Goal: Task Accomplishment & Management: Manage account settings

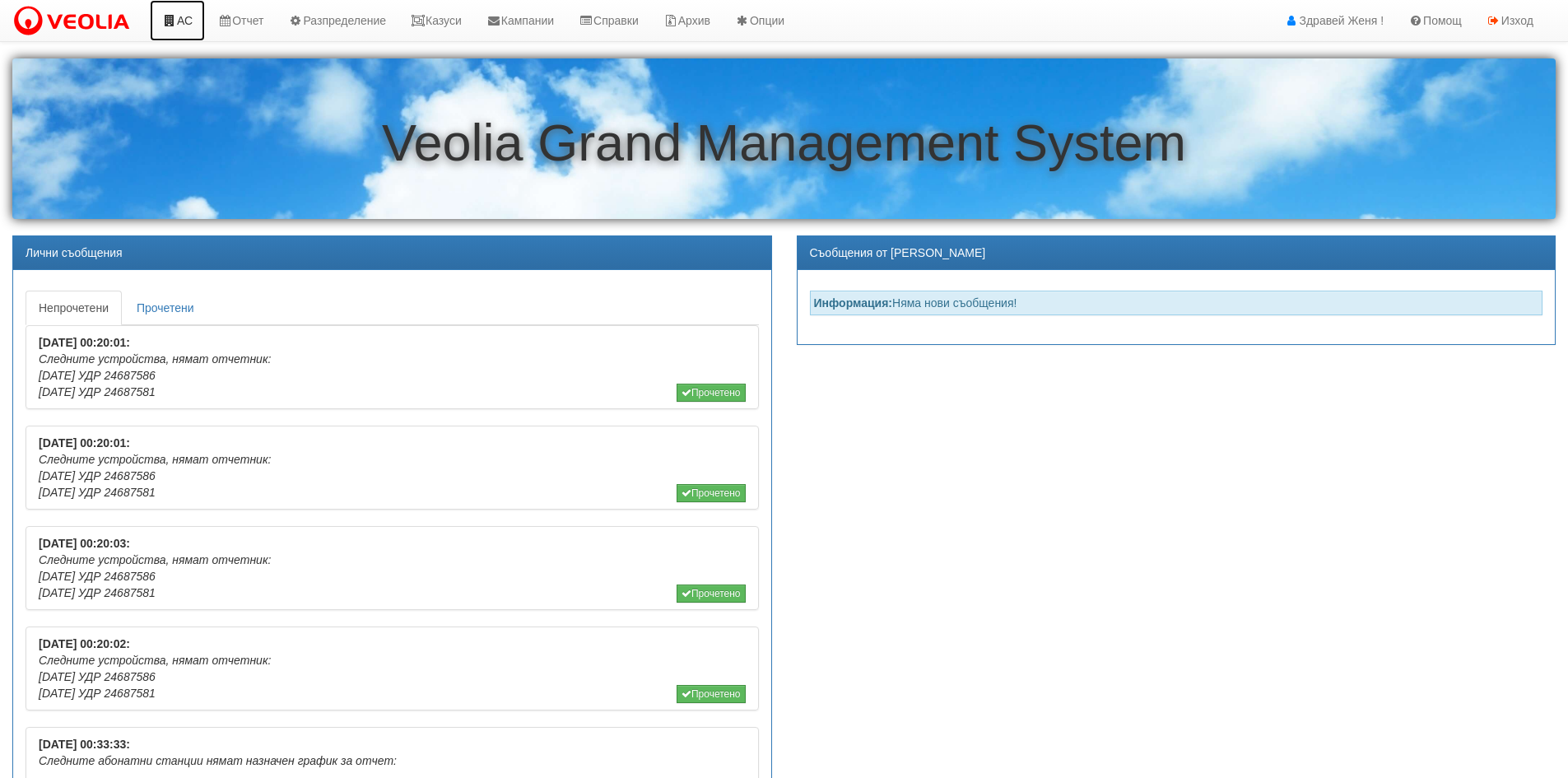
click at [195, 20] on link "АС" at bounding box center [177, 21] width 55 height 41
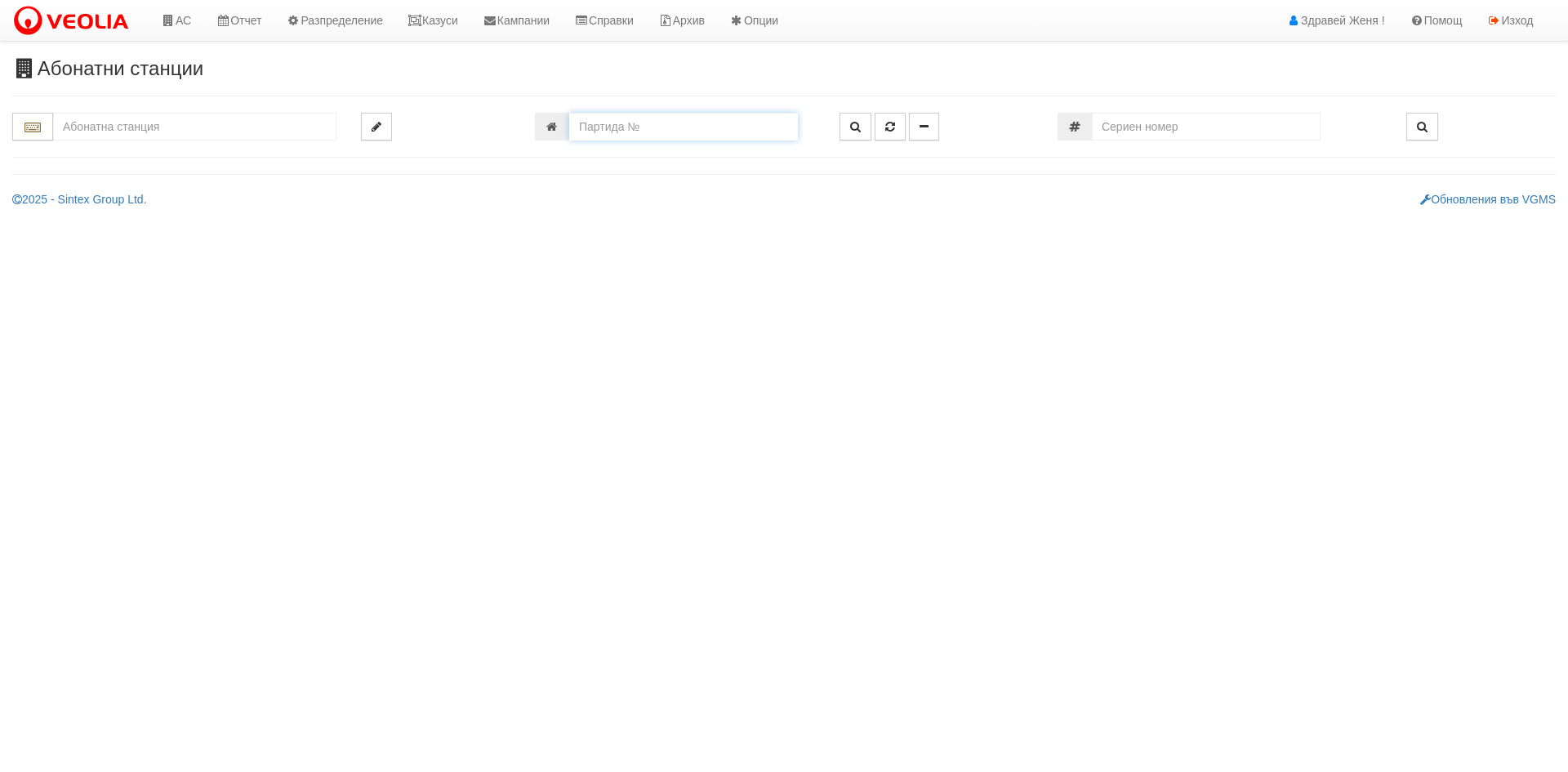
click at [744, 130] on input "number" at bounding box center [683, 126] width 229 height 28
paste input "25284"
type input "25284"
click at [848, 126] on button "button" at bounding box center [855, 126] width 32 height 28
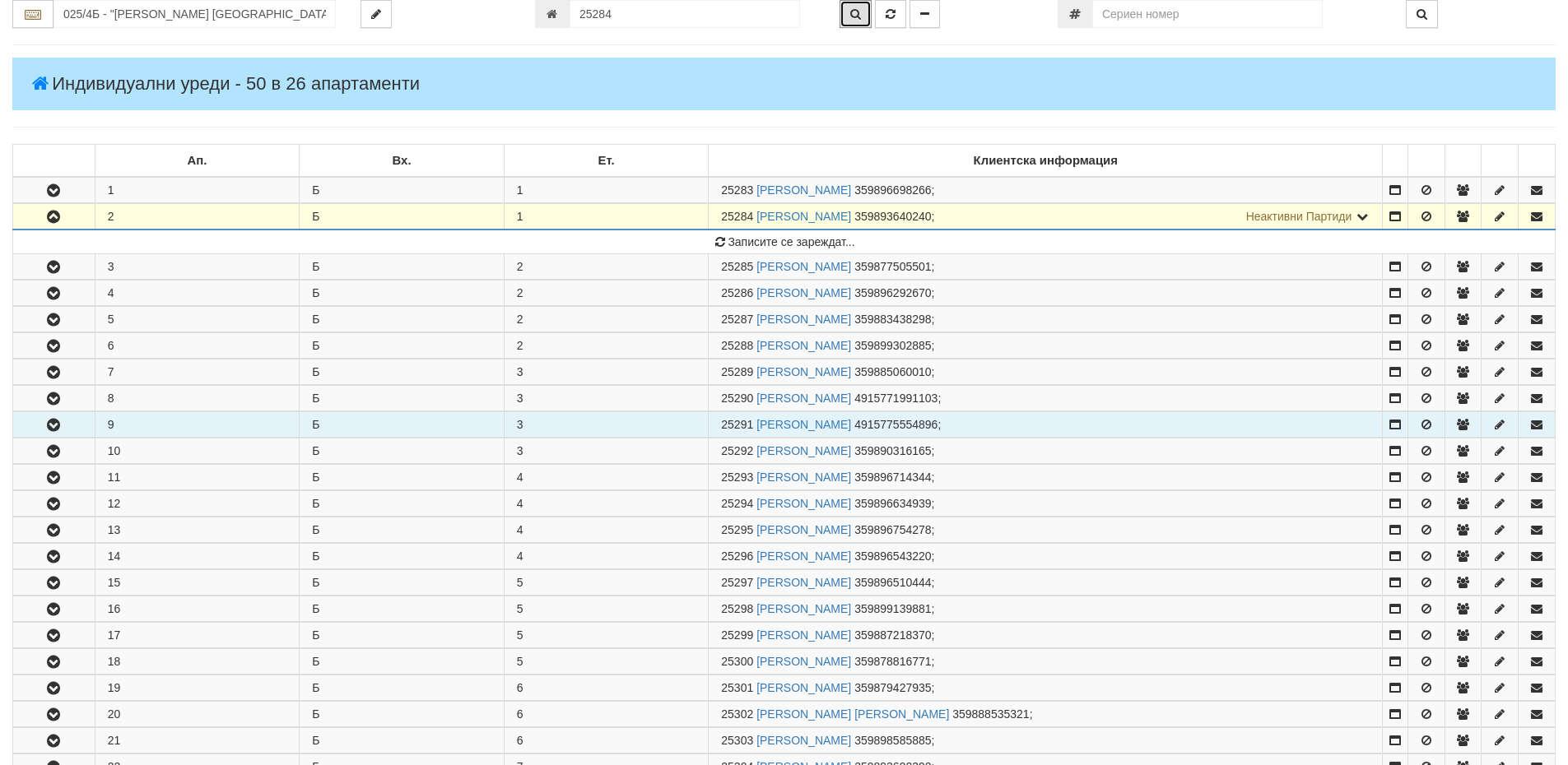
scroll to position [187, 0]
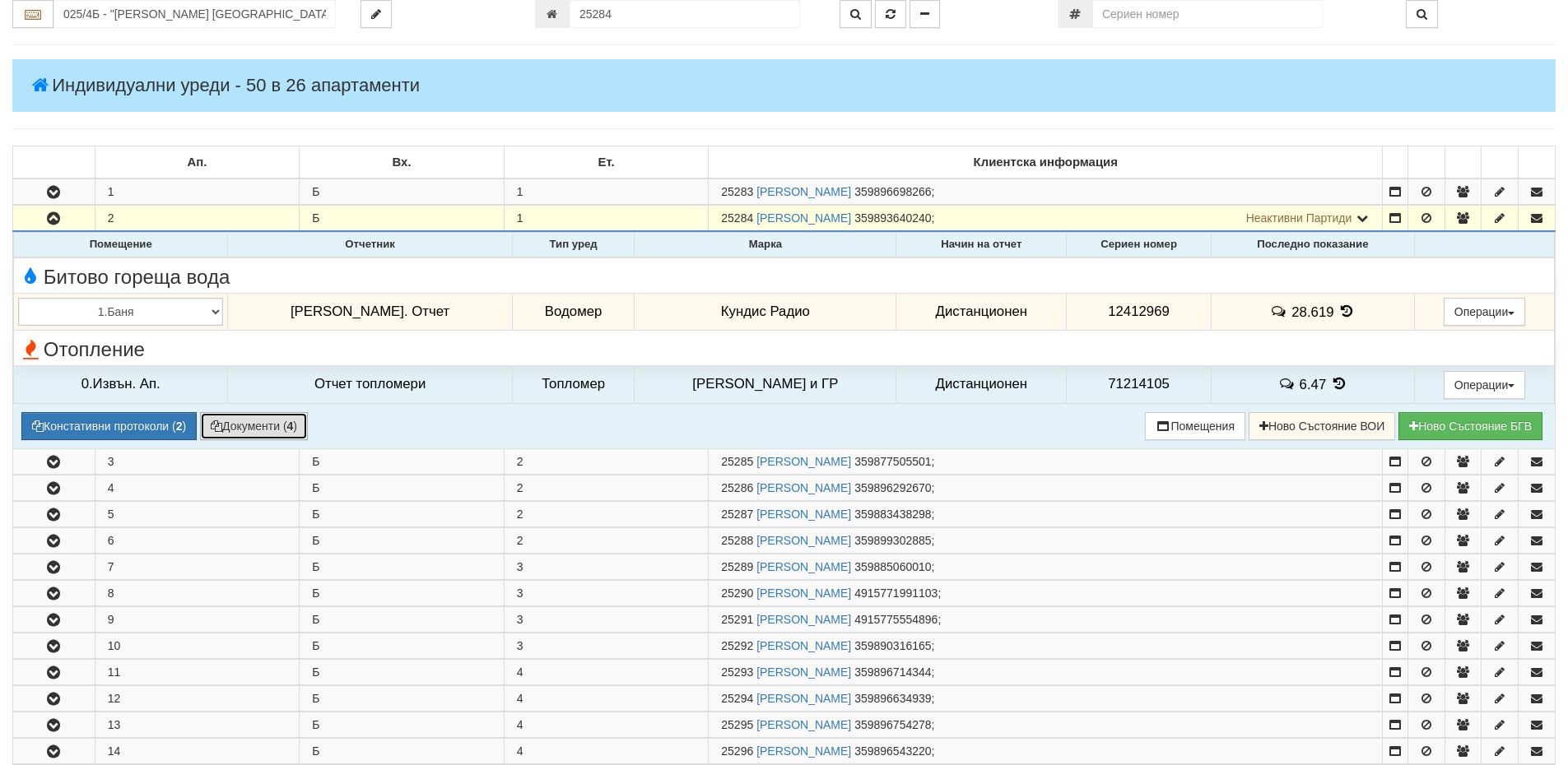
click at [270, 429] on button "Документи ( 4 )" at bounding box center [254, 426] width 107 height 28
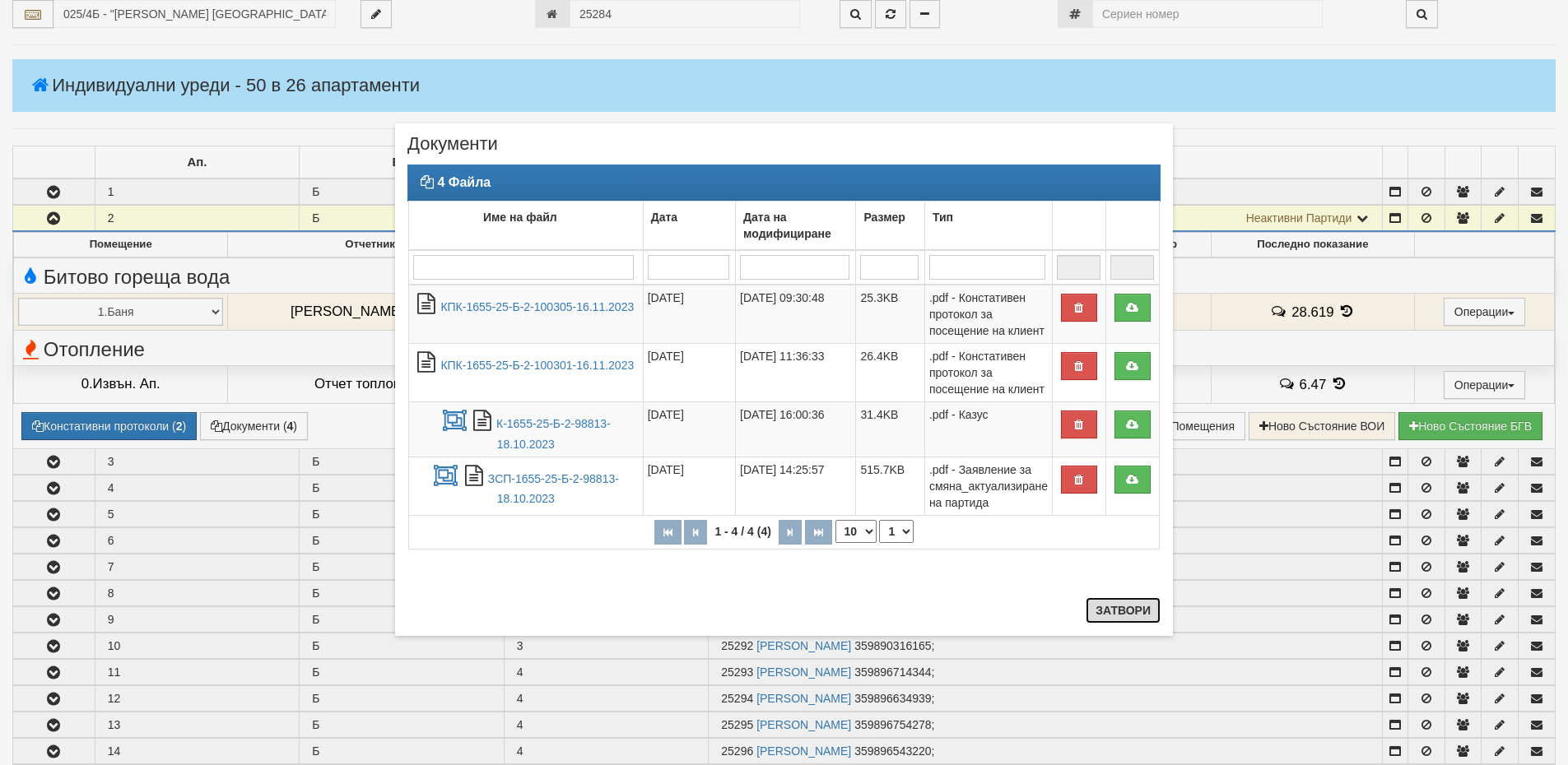
click at [1125, 606] on button "Затвори" at bounding box center [1123, 611] width 75 height 26
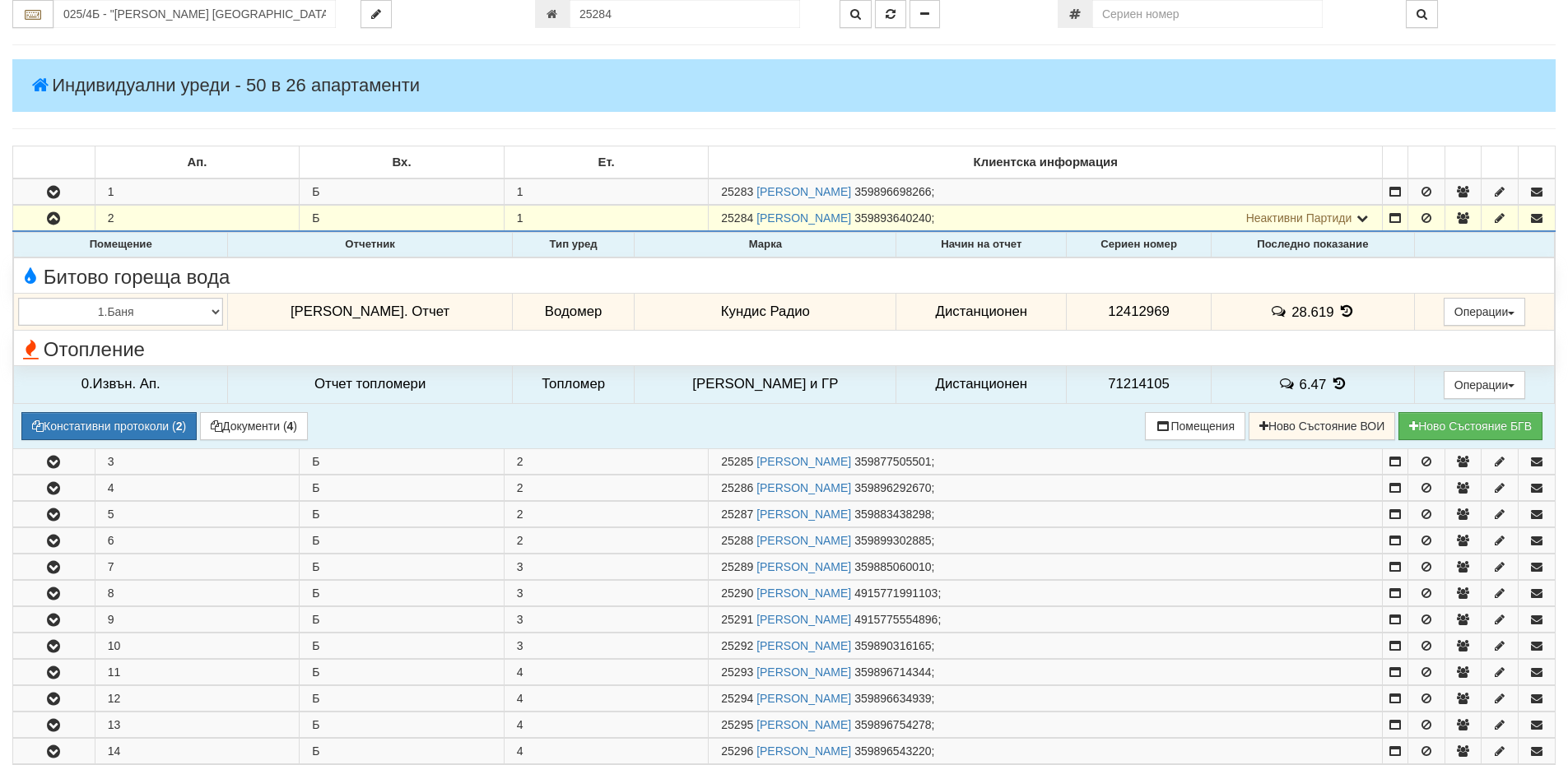
click at [1337, 310] on icon at bounding box center [1346, 311] width 18 height 14
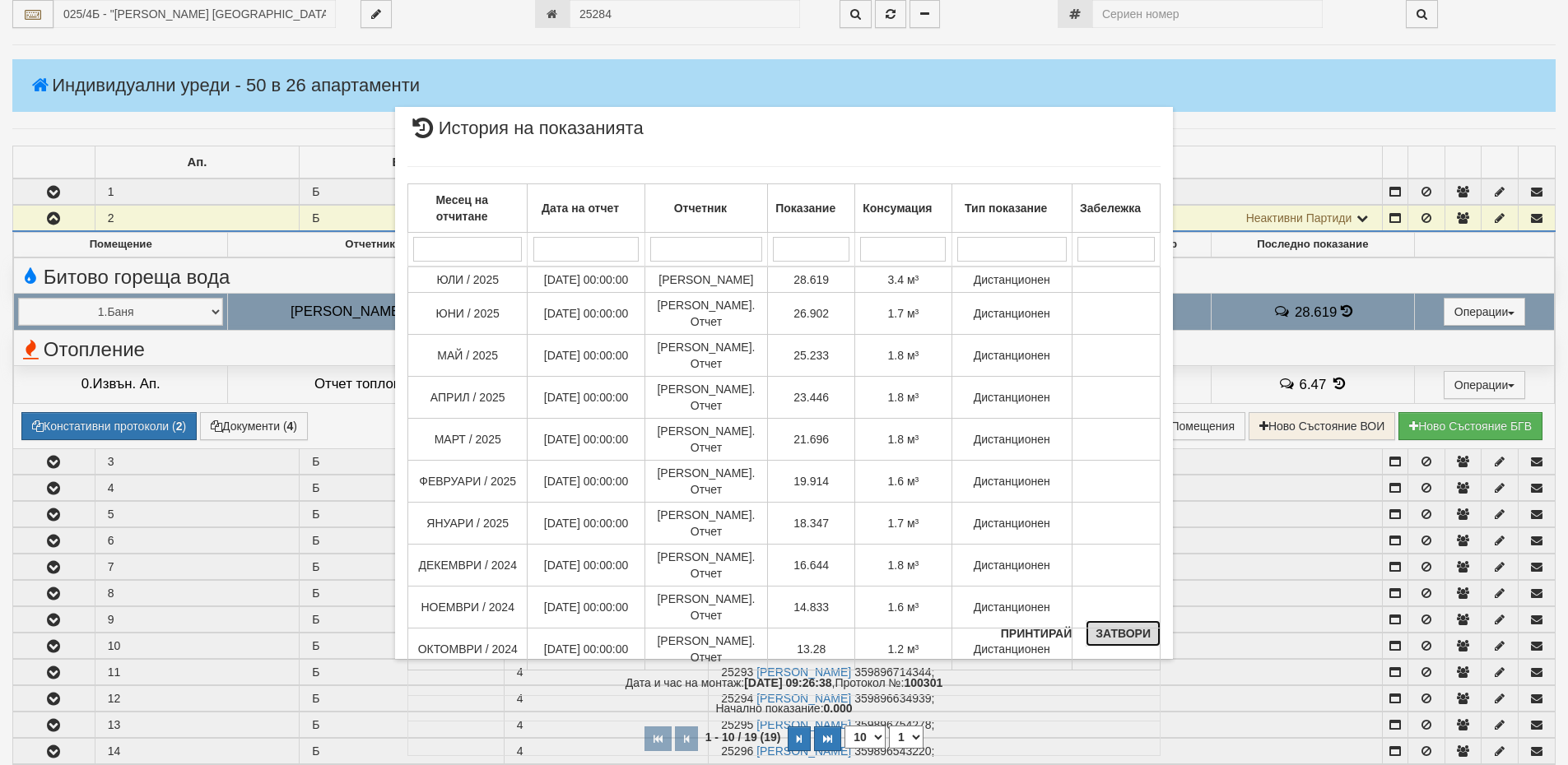
click at [1127, 636] on button "Затвори" at bounding box center [1123, 634] width 75 height 26
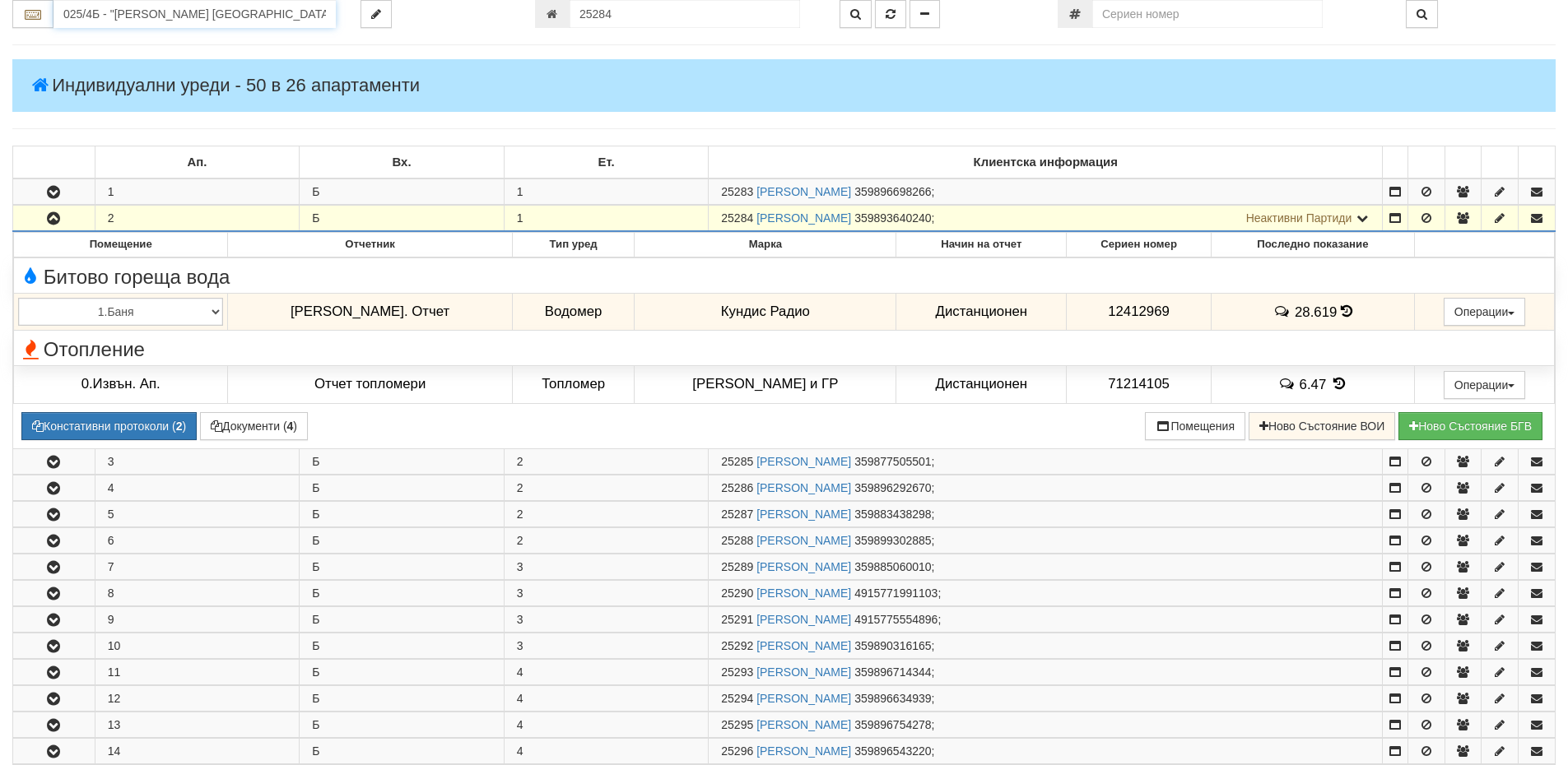
click at [141, 20] on input "025/4Б - "ВЕОЛИЯ ЕНЕРДЖИ ВАРНА " ЕАД" at bounding box center [195, 14] width 283 height 28
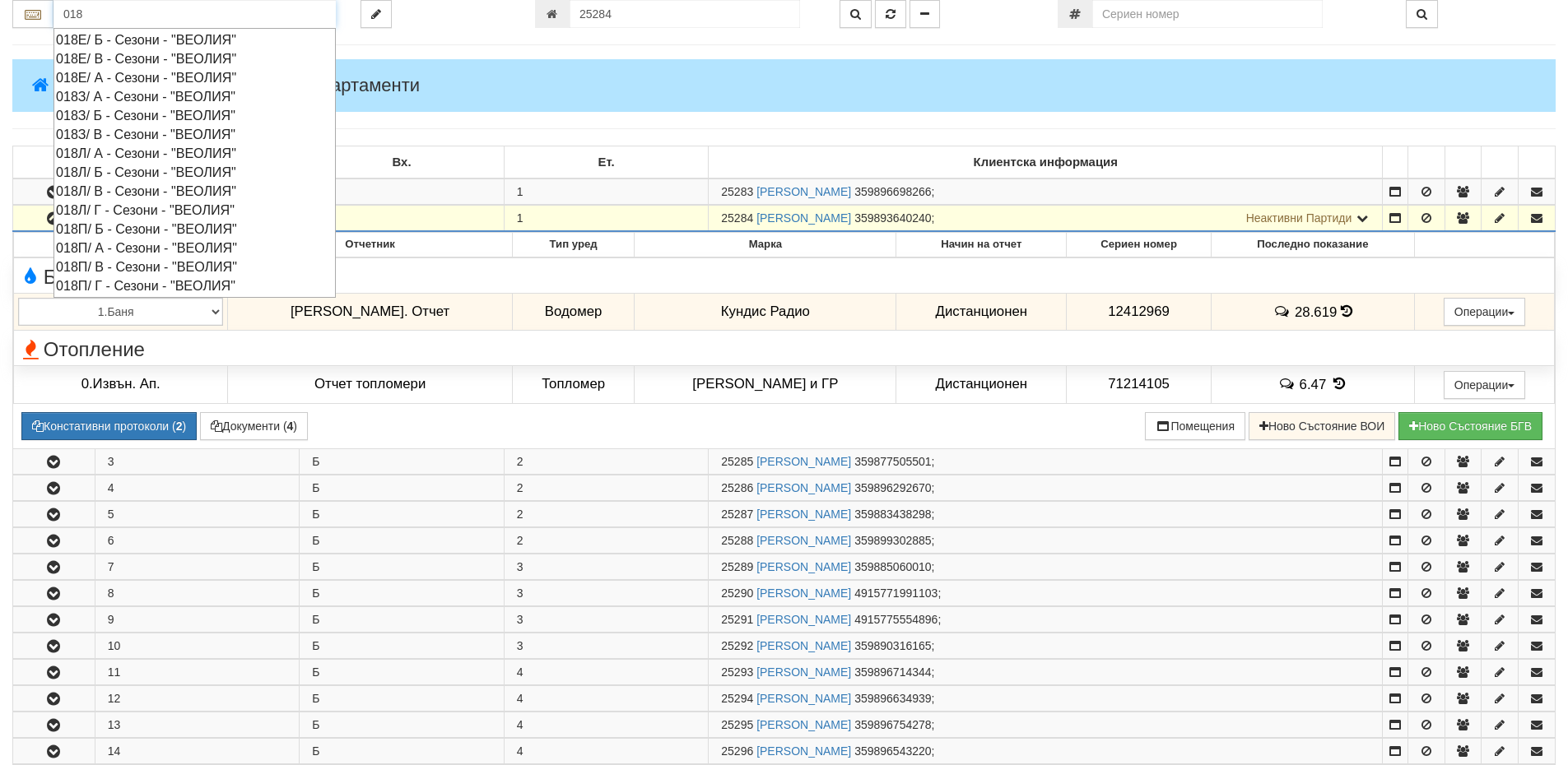
click at [101, 95] on div "018З/ А - Сезони - "ВЕОЛИЯ"" at bounding box center [195, 97] width 278 height 19
type input "018З/ А - Сезони - "ВЕОЛИЯ""
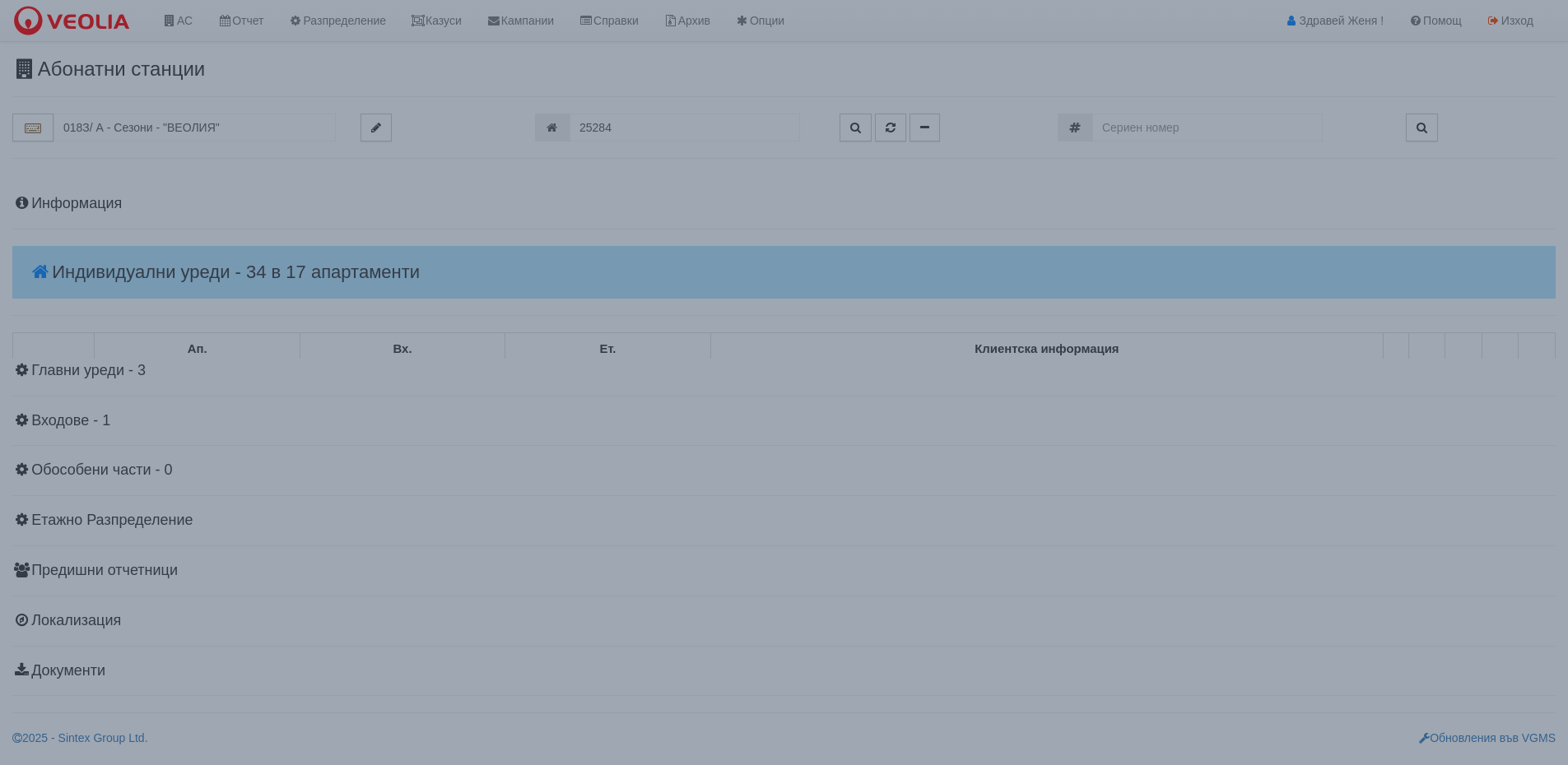
scroll to position [0, 0]
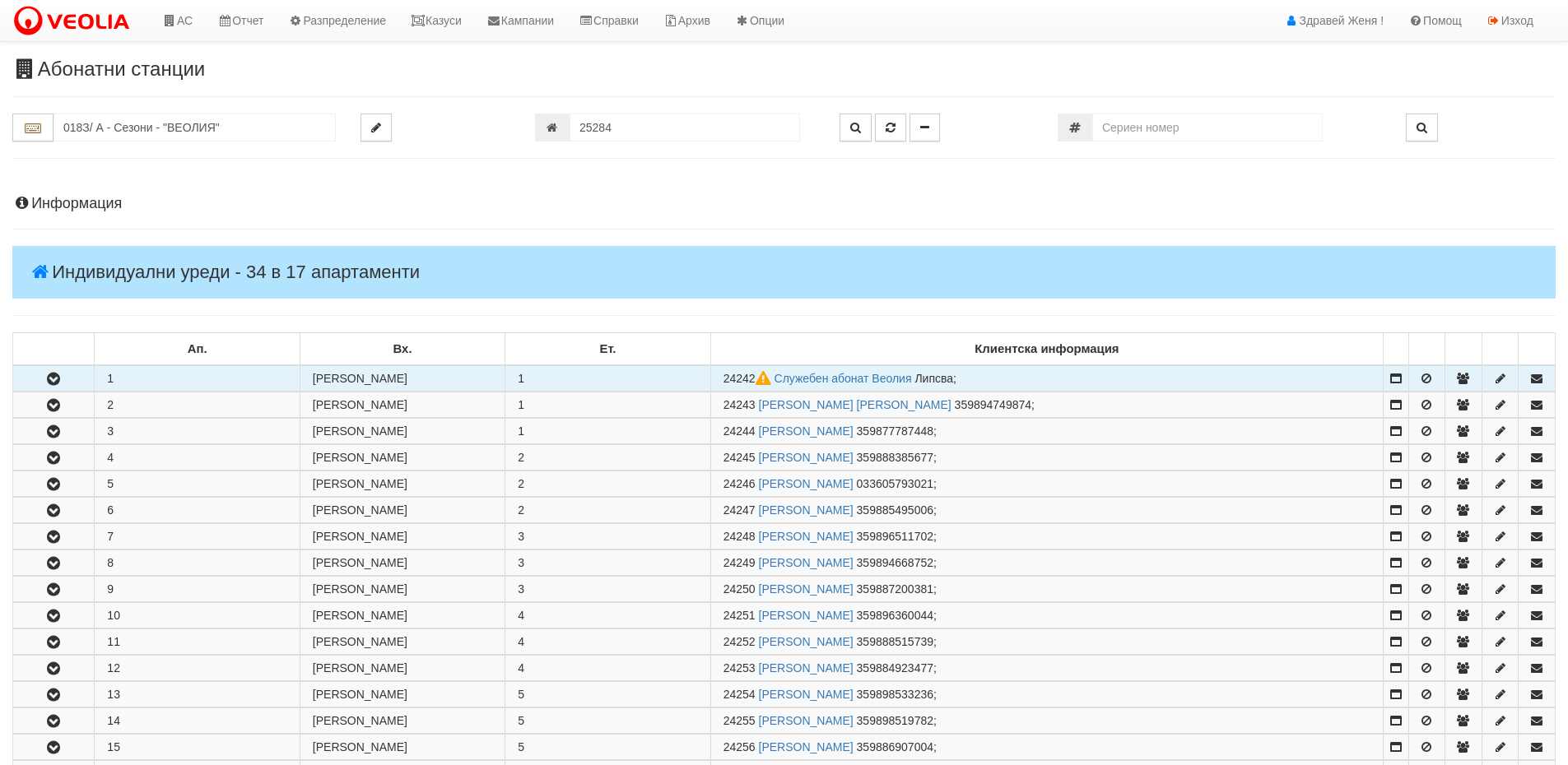
click at [203, 378] on td "1" at bounding box center [198, 378] width 205 height 26
click at [64, 376] on icon "button" at bounding box center [54, 379] width 20 height 12
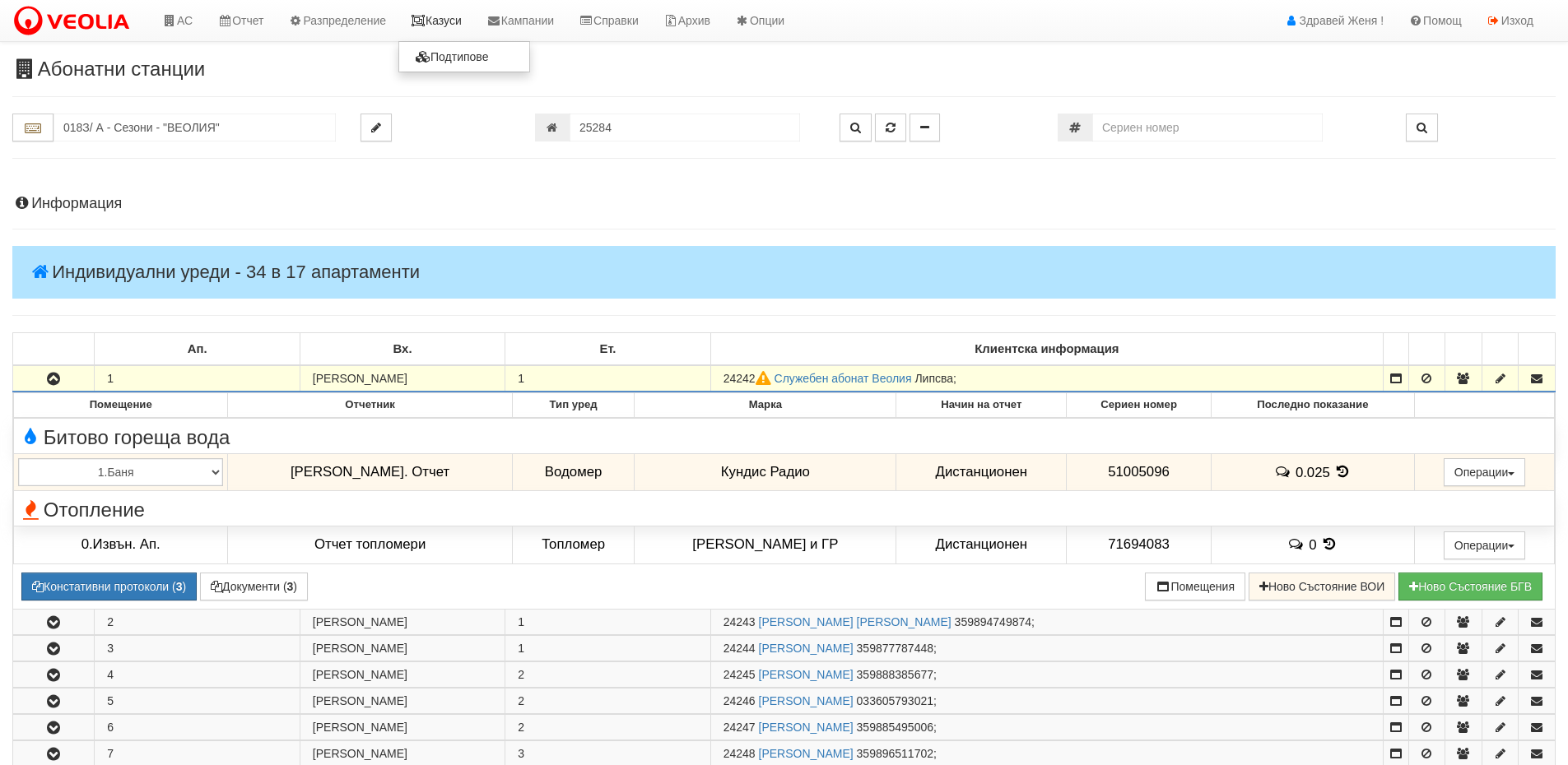
drag, startPoint x: 450, startPoint y: 21, endPoint x: 443, endPoint y: 26, distance: 8.6
click at [450, 21] on link "Казуси" at bounding box center [436, 21] width 76 height 41
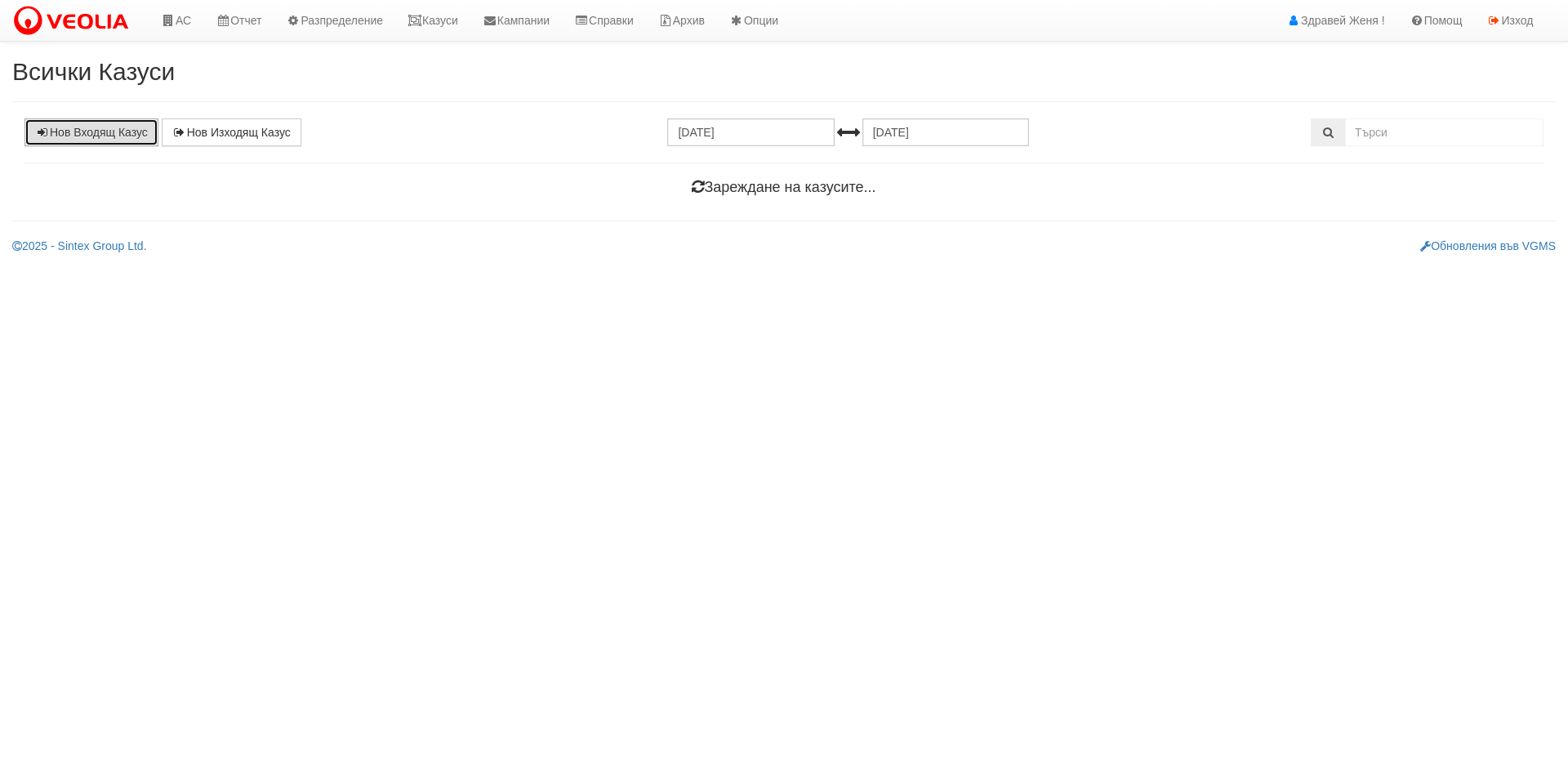
click at [129, 130] on link "Нов Входящ Казус" at bounding box center [91, 132] width 134 height 28
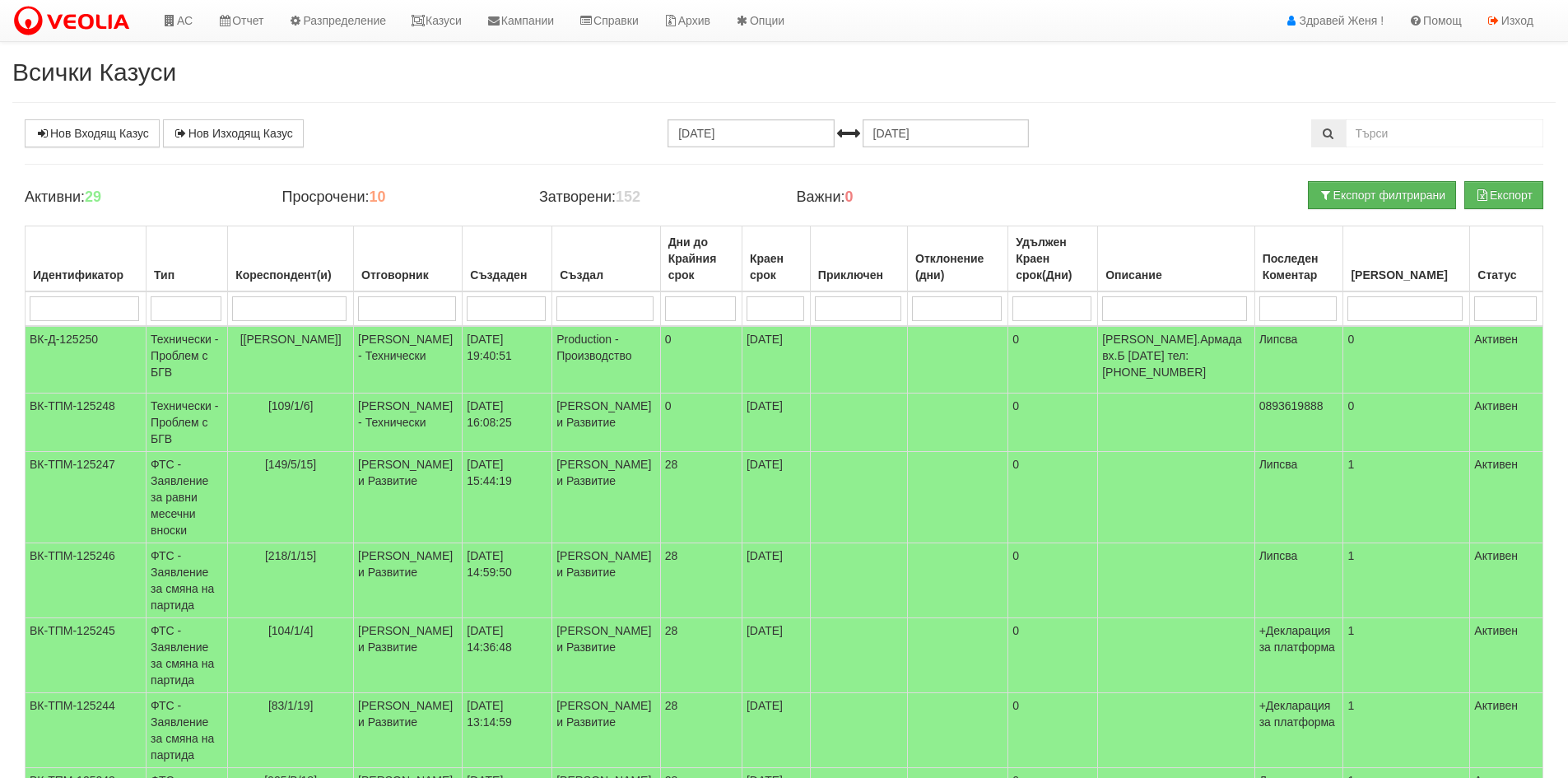
click at [489, 89] on div "Всички Казуси Нов Входящ Казус Нов Изходящ Казус 27.07.2025 27.08.2025 Зареждан…" at bounding box center [784, 651] width 1568 height 1184
click at [486, 358] on td "26/08/2025 19:40:51" at bounding box center [508, 360] width 90 height 68
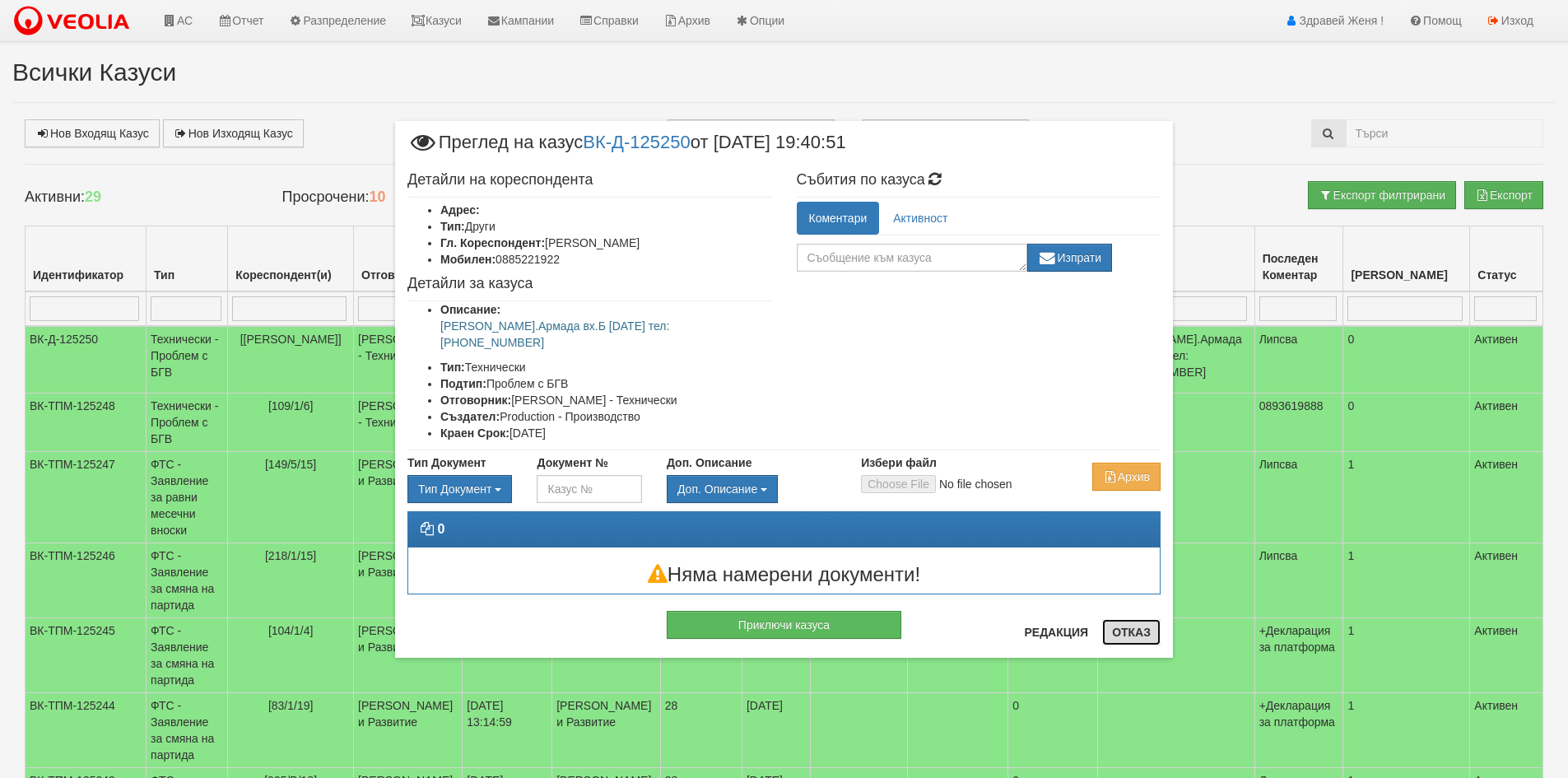
click at [1133, 632] on button "Отказ" at bounding box center [1132, 632] width 59 height 26
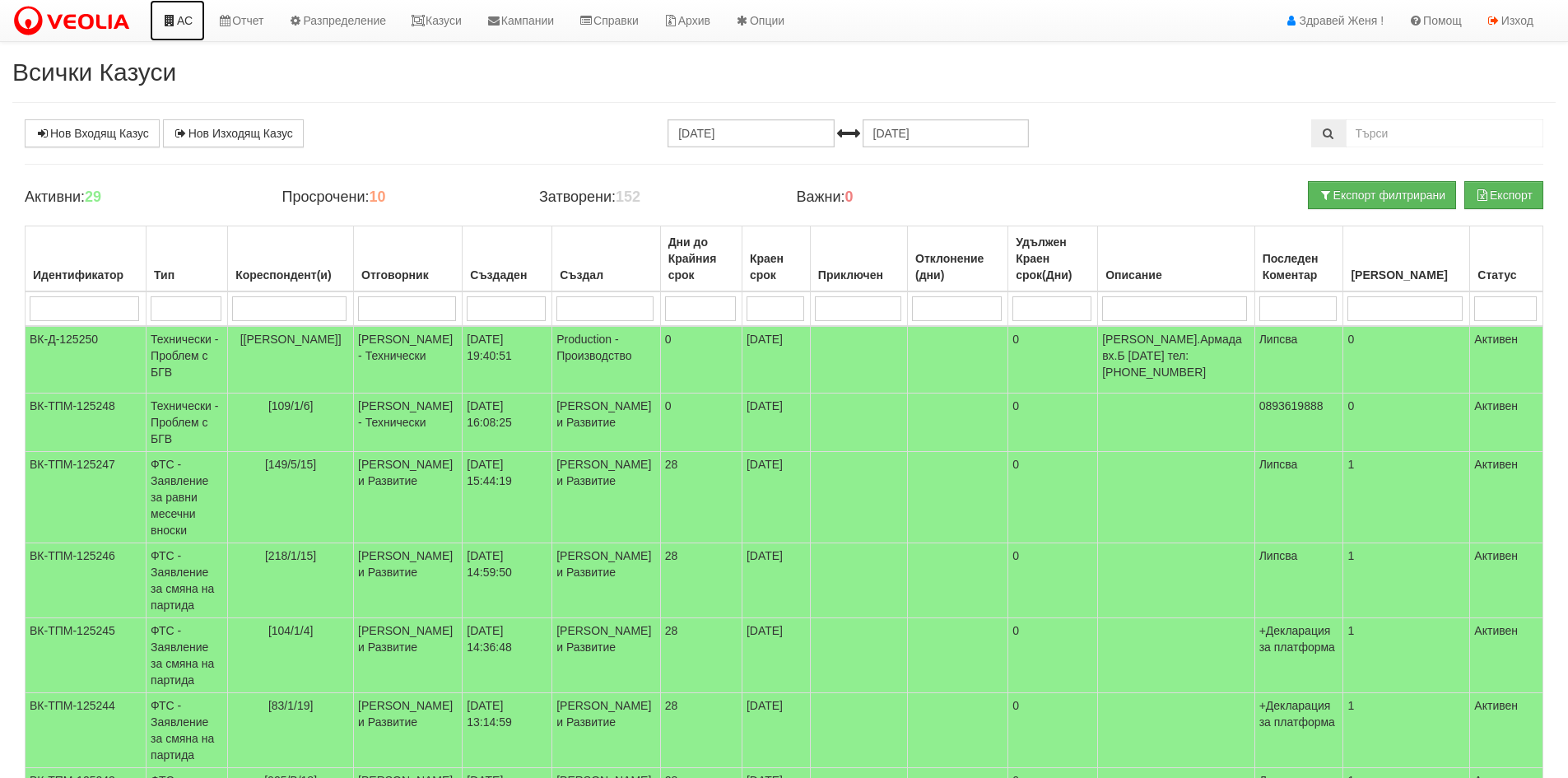
click at [174, 20] on icon at bounding box center [169, 21] width 15 height 12
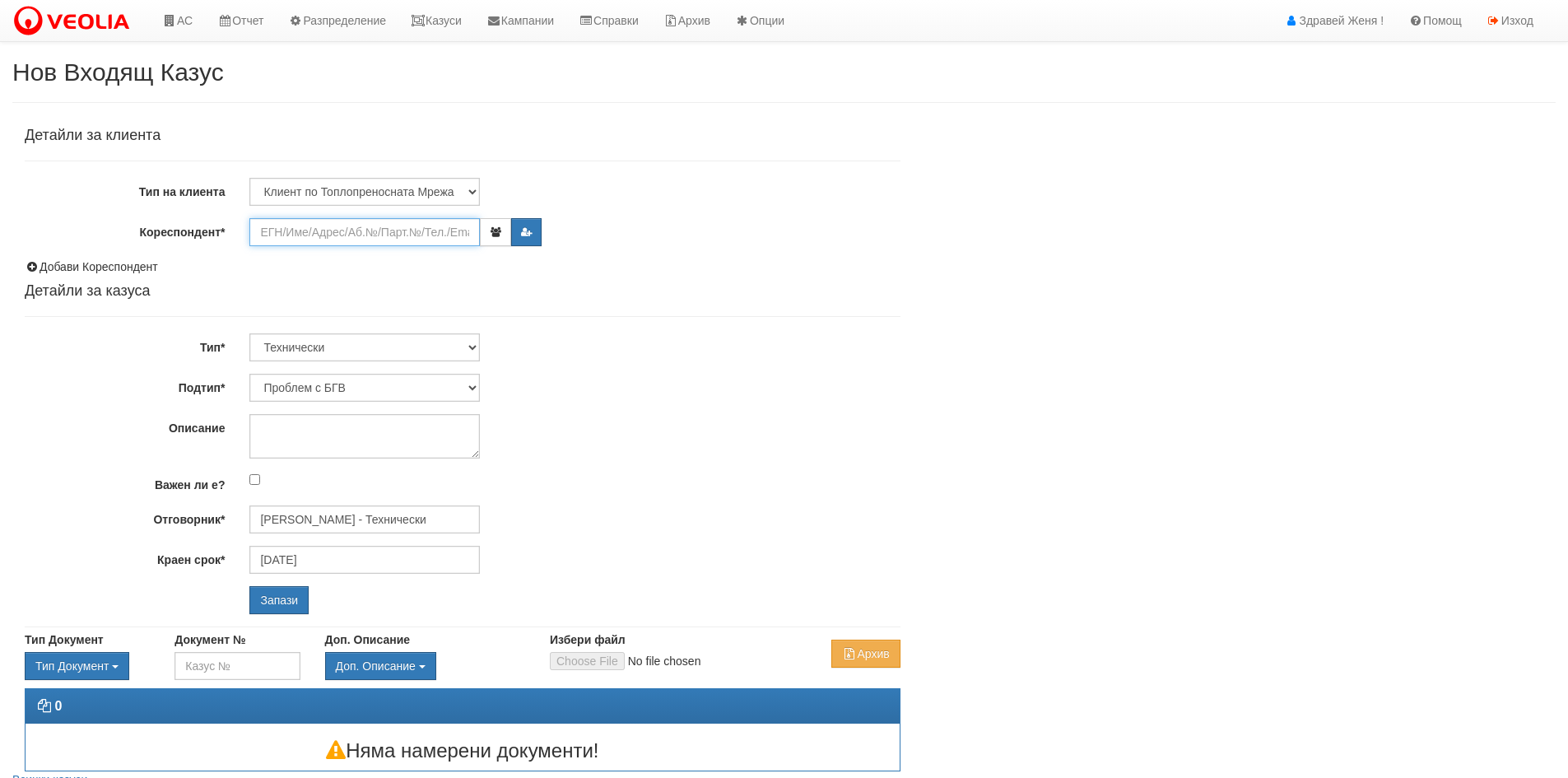
click at [427, 232] on input "Кореспондент*" at bounding box center [365, 232] width 231 height 28
type input "0"
type input "1"
click at [453, 25] on link "Казуси" at bounding box center [436, 21] width 76 height 41
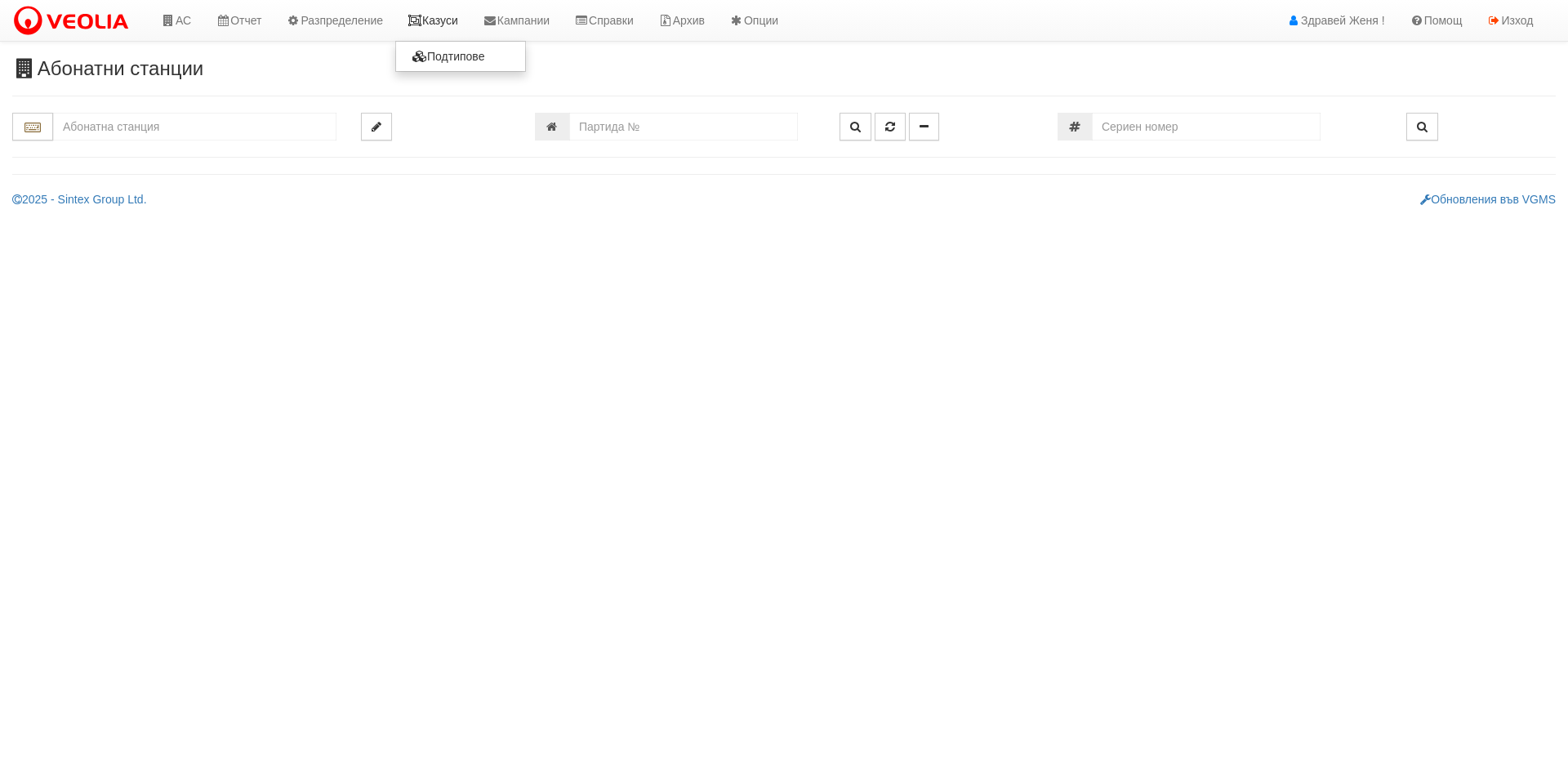
click at [443, 21] on link "Казуси" at bounding box center [433, 21] width 75 height 41
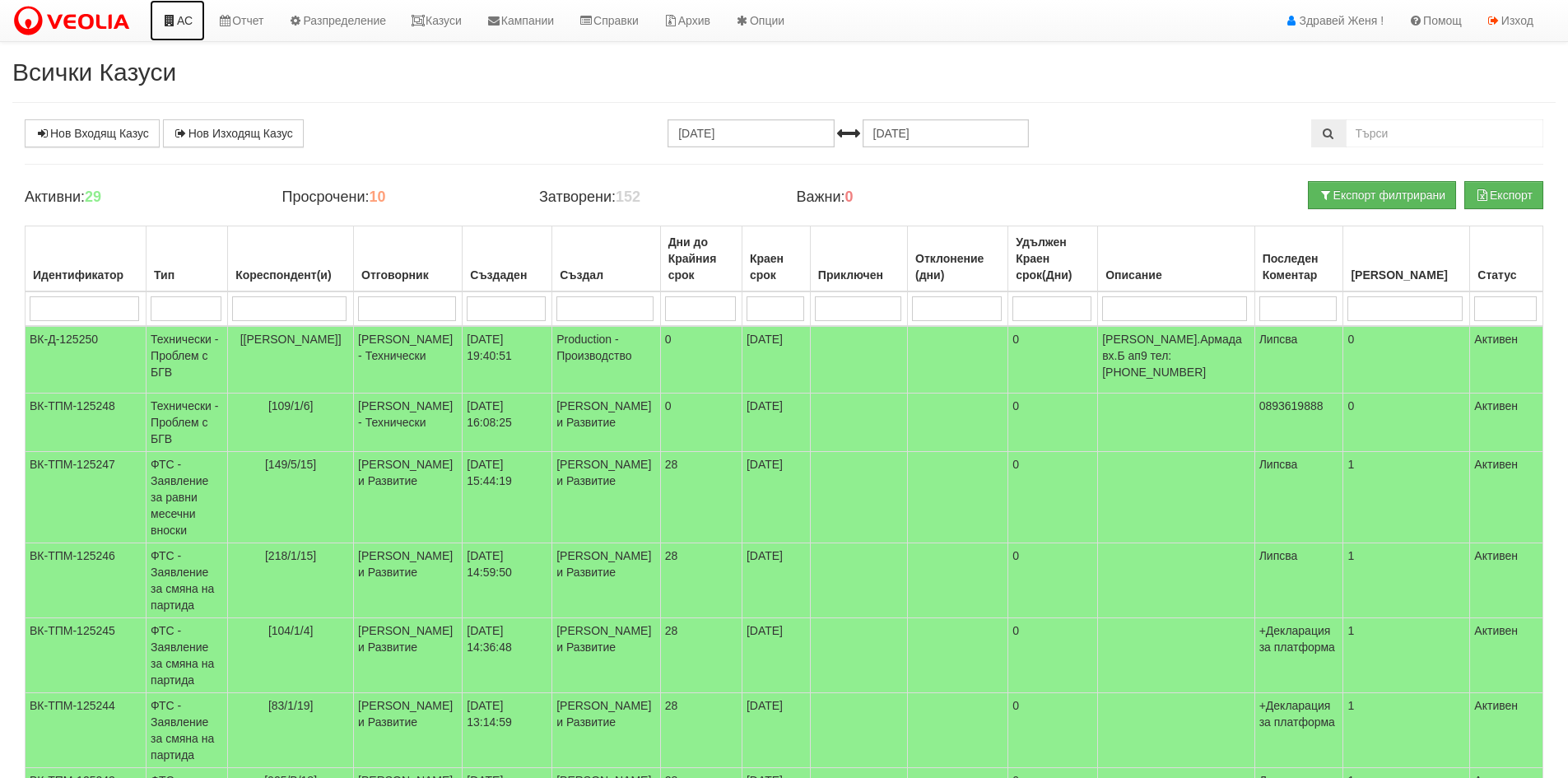
click at [187, 23] on link "АС" at bounding box center [177, 21] width 55 height 41
click at [106, 126] on link "Нов Входящ Казус" at bounding box center [92, 133] width 135 height 28
click at [441, 22] on link "Казуси" at bounding box center [436, 21] width 76 height 41
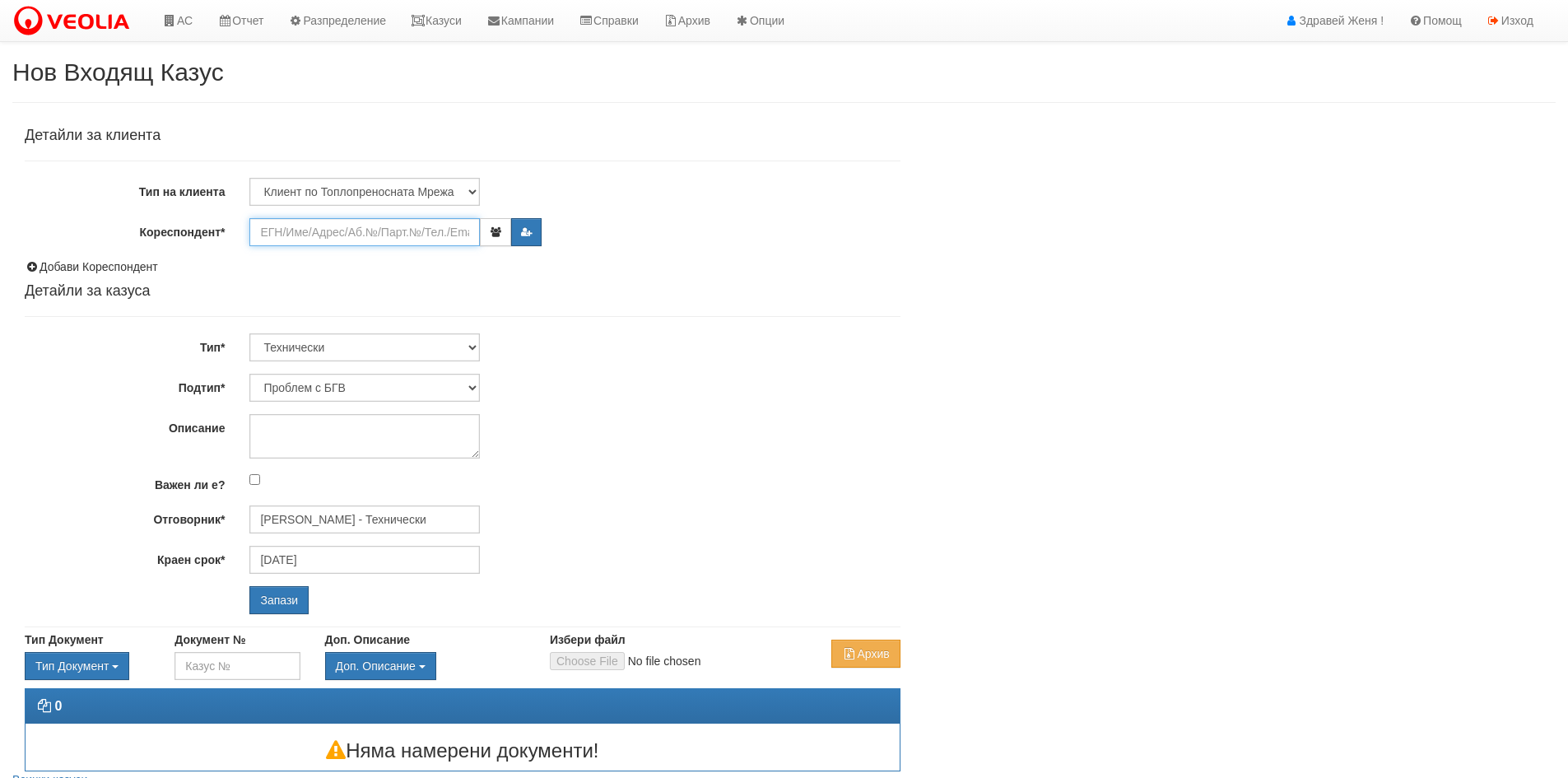
click at [341, 237] on input "Кореспондент*" at bounding box center [365, 232] width 231 height 28
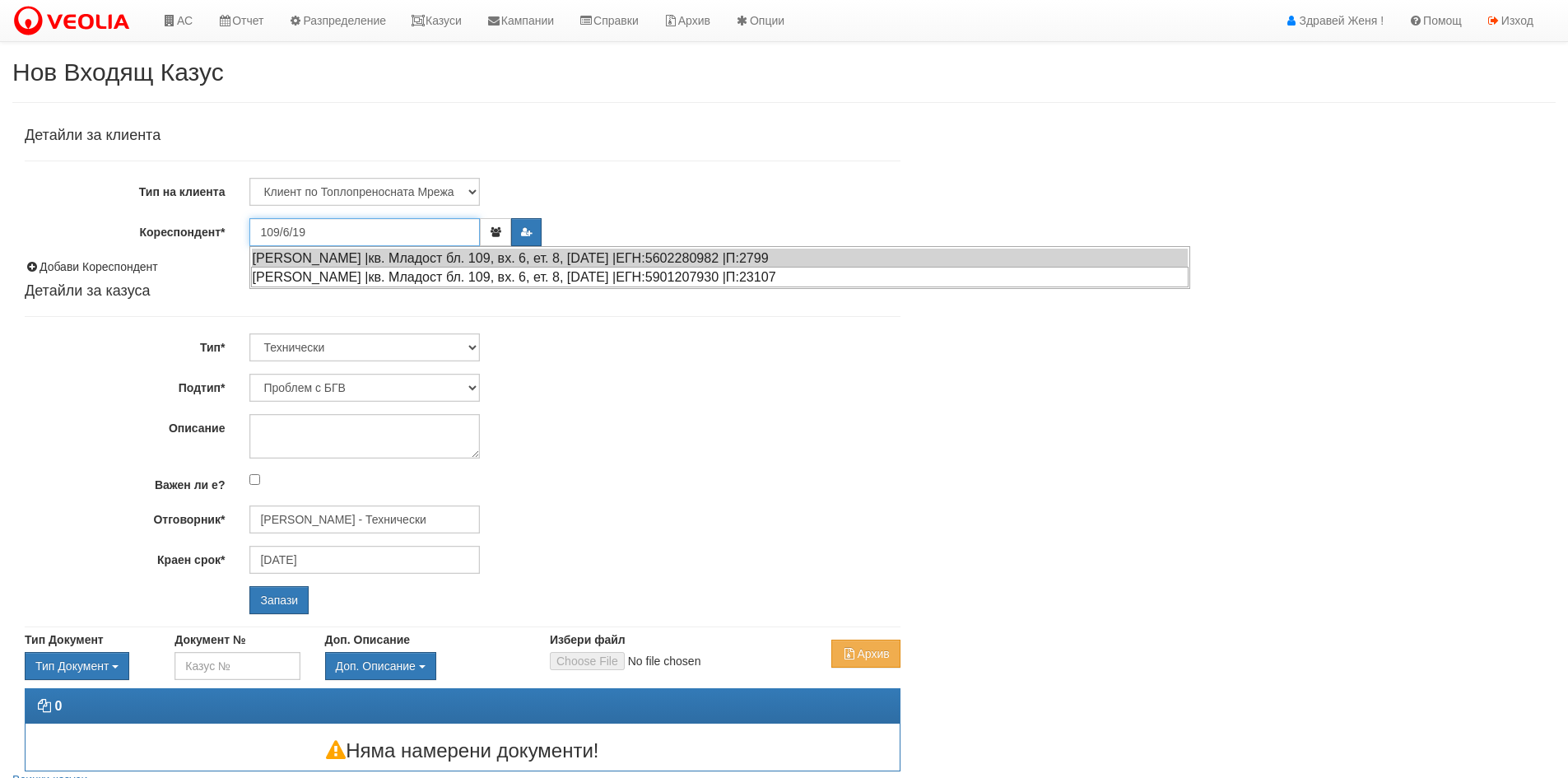
click at [372, 279] on div "ЙОРДАНКА ТОНЧЕВА ВЕЛИКОВА |кв. Младост бл. 109, вх. 6, ет. 8, ап. 19 |ЕГН:59012…" at bounding box center [720, 277] width 937 height 21
type input "Йорданка Тончева Великова"
type input "Дончо Дончев - Технически"
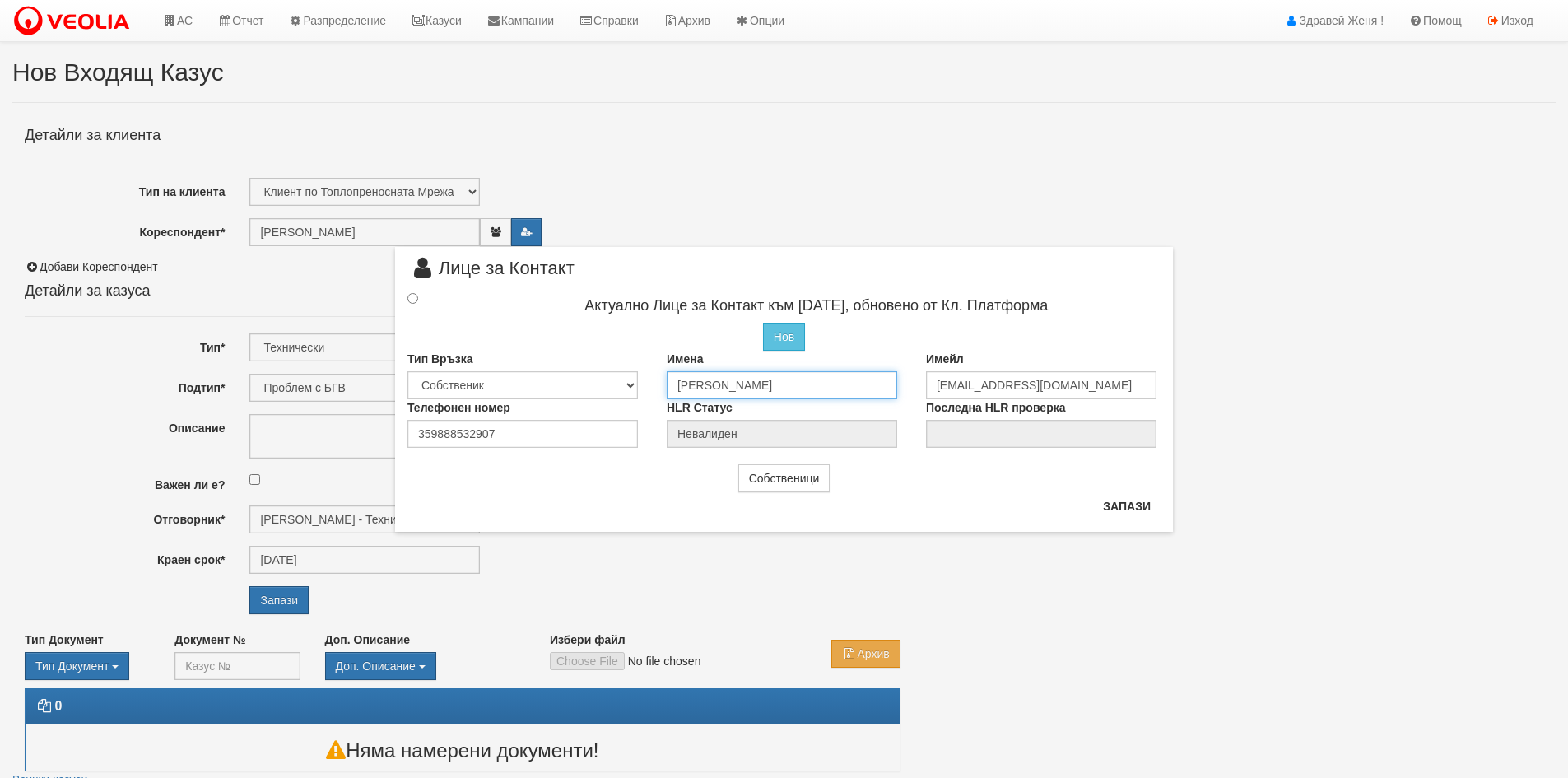
drag, startPoint x: 840, startPoint y: 384, endPoint x: 668, endPoint y: 383, distance: 172.0
click at [668, 383] on input "Йорданка Тончева Великова" at bounding box center [782, 385] width 231 height 28
type input "[PERSON_NAME]"
drag, startPoint x: 1076, startPoint y: 385, endPoint x: 935, endPoint y: 386, distance: 141.0
click at [935, 386] on input "[EMAIL_ADDRESS][DOMAIN_NAME]" at bounding box center [1041, 383] width 231 height 28
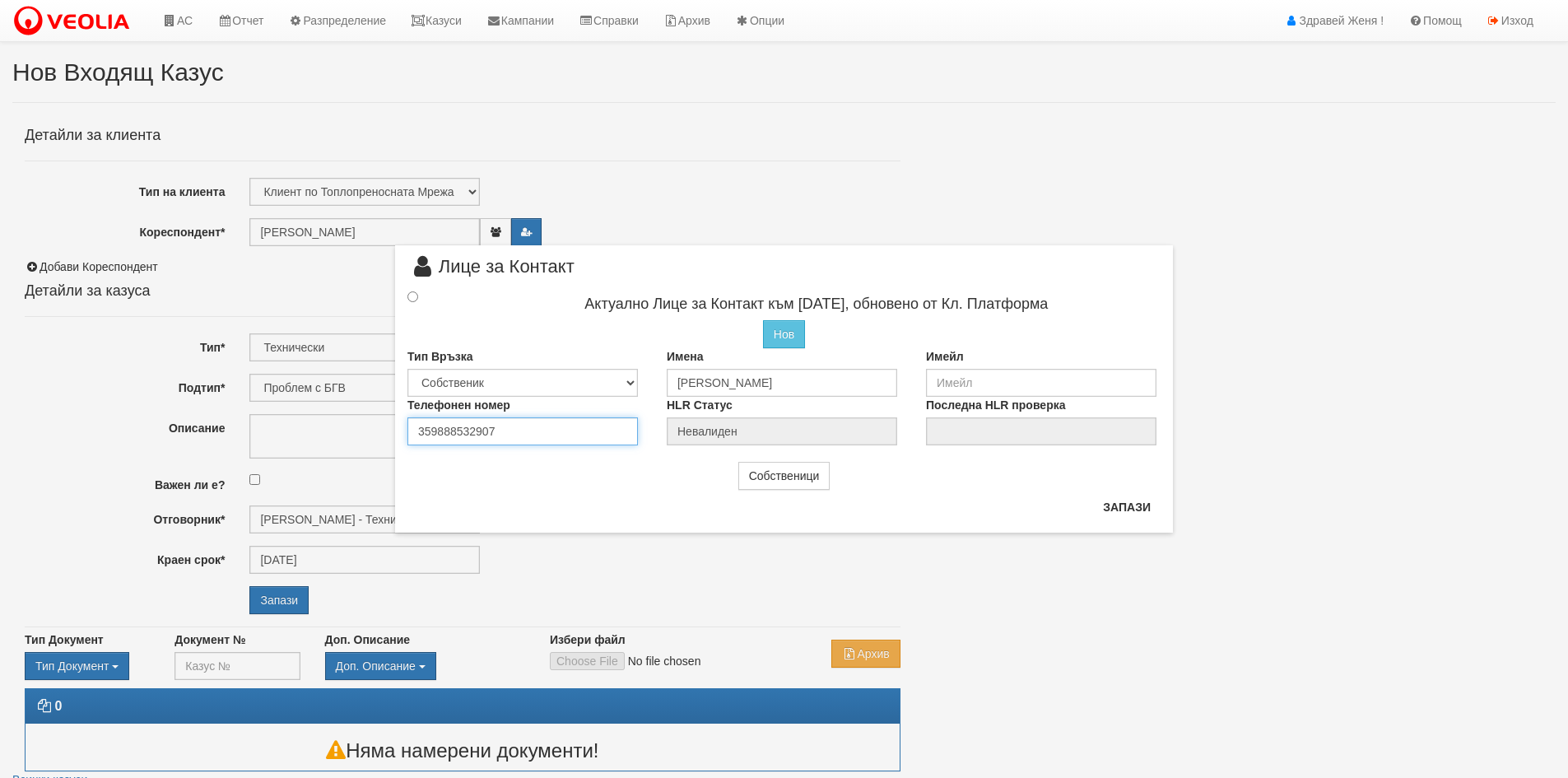
drag, startPoint x: 517, startPoint y: 434, endPoint x: 379, endPoint y: 438, distance: 138.1
click at [379, 438] on div "× Лице за Контакт Актуално Лице за Контакт към 19/09/2020, обновено от Кл. Плат…" at bounding box center [784, 266] width 963 height 532
click at [412, 298] on input "radio" at bounding box center [412, 297] width 11 height 11
radio input "true"
type input "Антон Тодоров Великов"
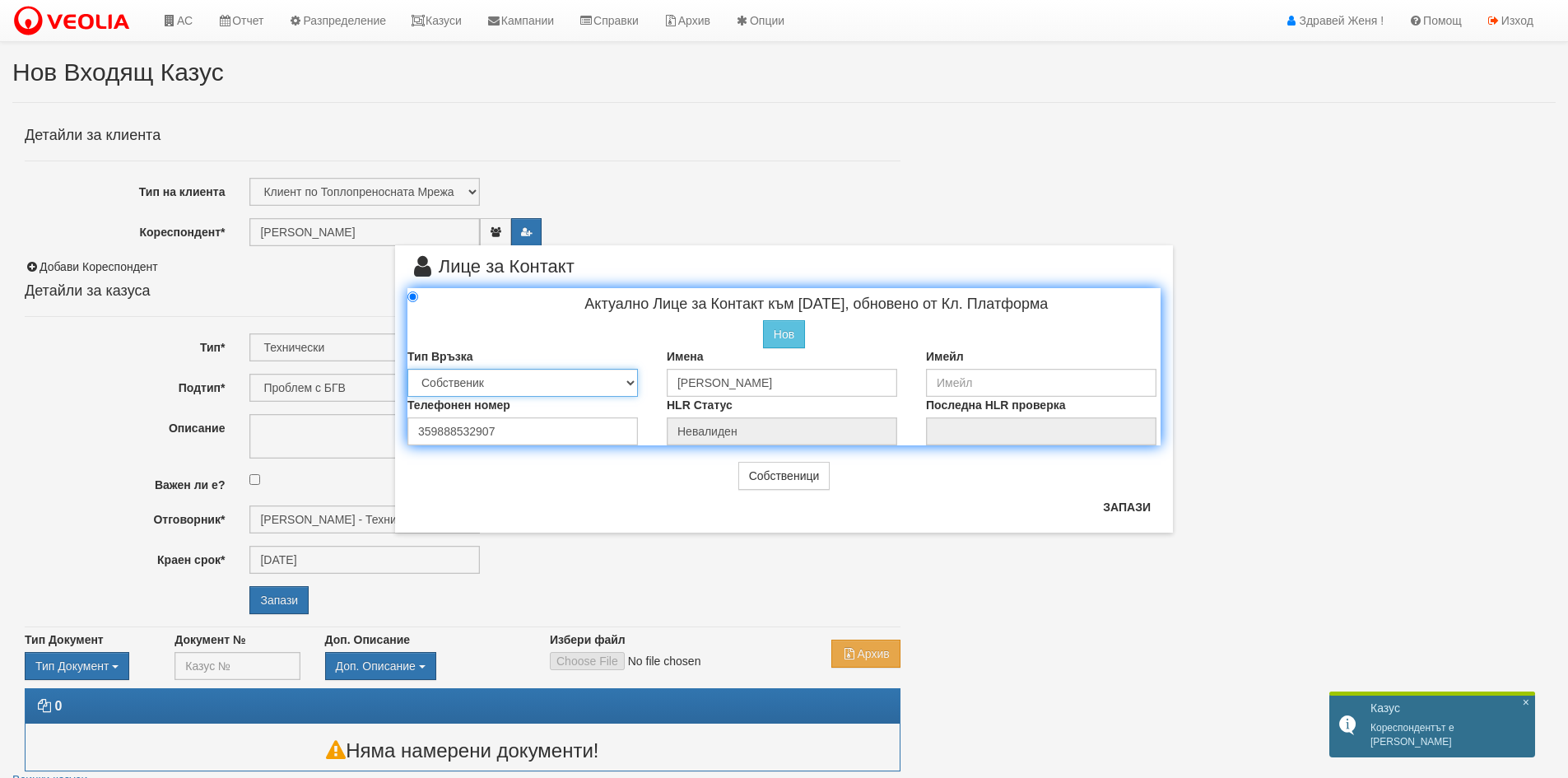
click at [629, 382] on select "Собственик Наемател Роднина Съсед Приятел" at bounding box center [522, 383] width 231 height 28
click at [407, 369] on select "Собственик Наемател Роднина Съсед Приятел" at bounding box center [522, 383] width 231 height 28
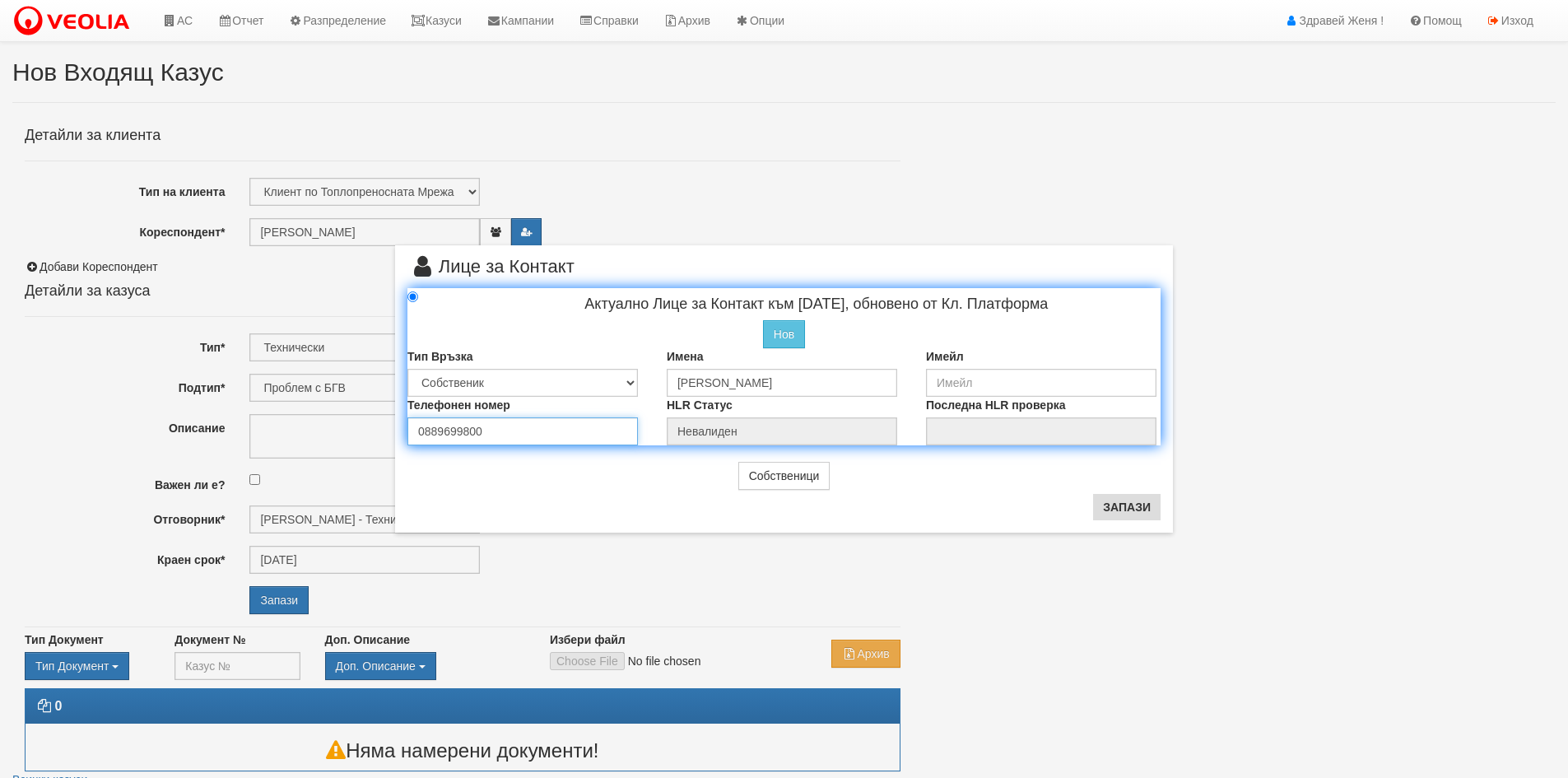
type input "0889699800"
click at [1132, 508] on button "Запази" at bounding box center [1127, 508] width 68 height 26
radio input "true"
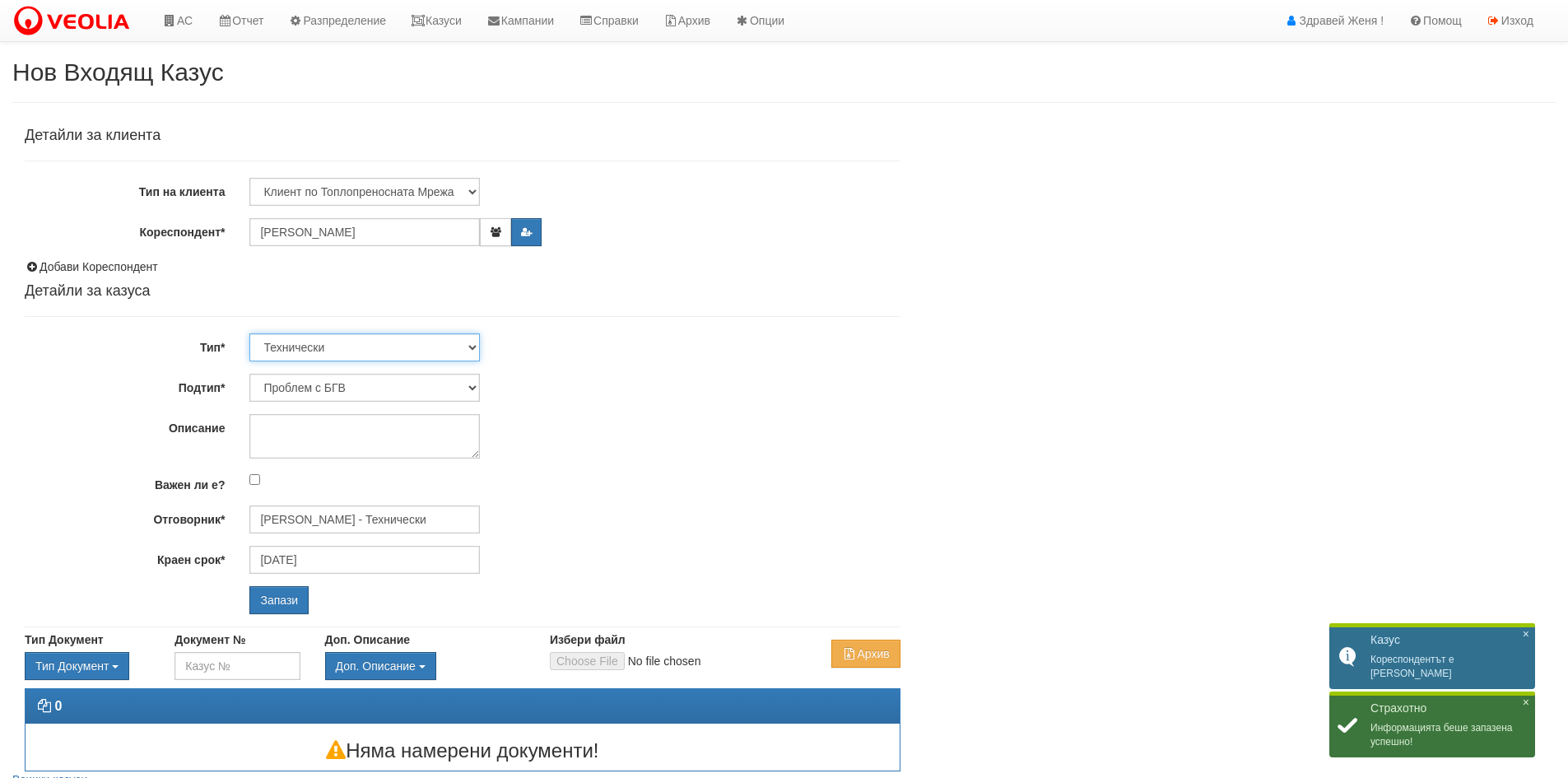
click at [472, 350] on select "Технически ФТС Търговски Административен Производствен Експлоатационен Финансов…" at bounding box center [365, 347] width 231 height 28
select select "1"
click at [250, 333] on select "Технически ФТС Търговски Административен Производствен Експлоатационен Финансов…" at bounding box center [365, 347] width 231 height 28
type input "[DATE]"
type input "[PERSON_NAME] и Развитие"
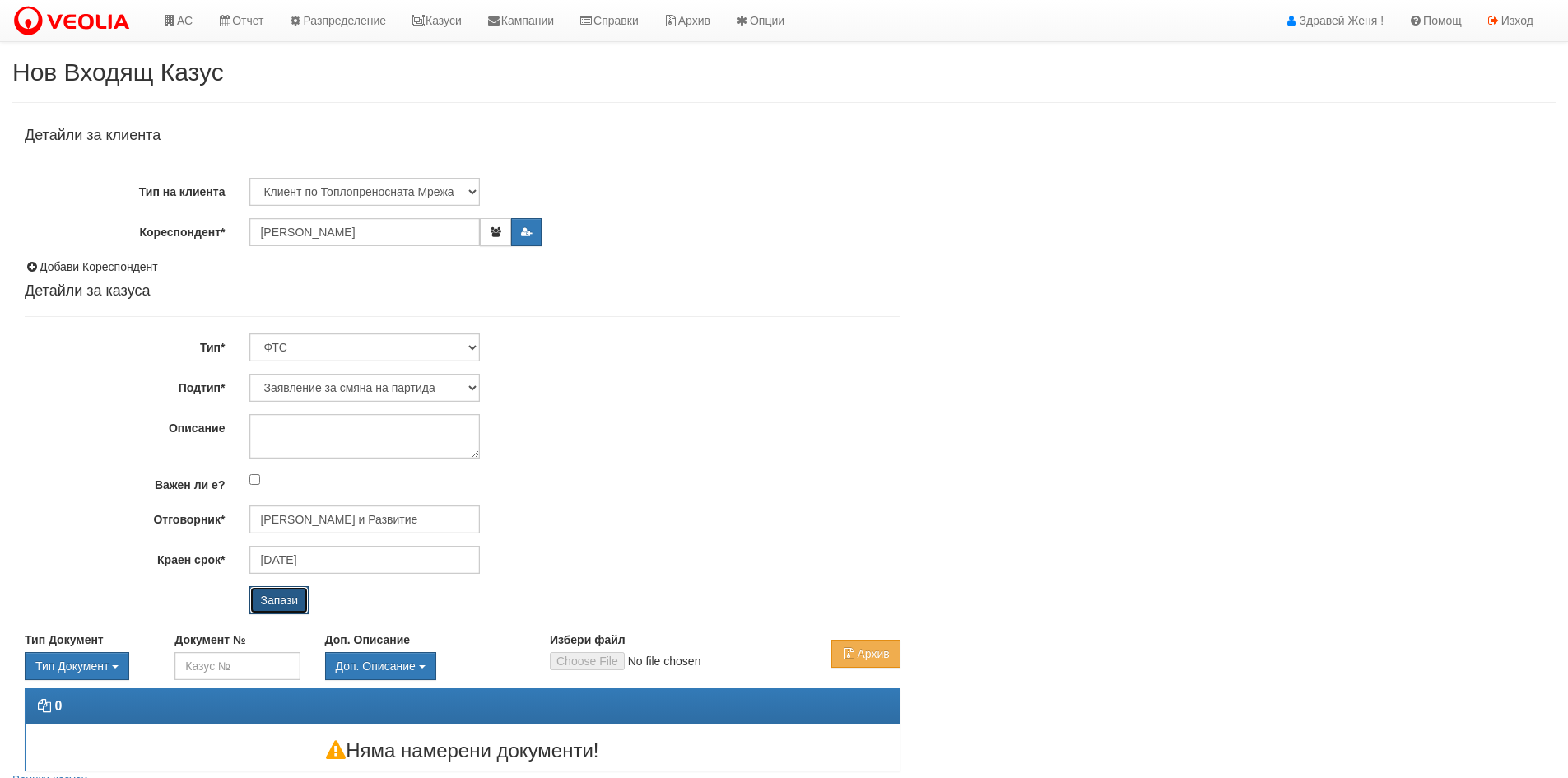
click at [290, 599] on input "Запази" at bounding box center [279, 600] width 60 height 28
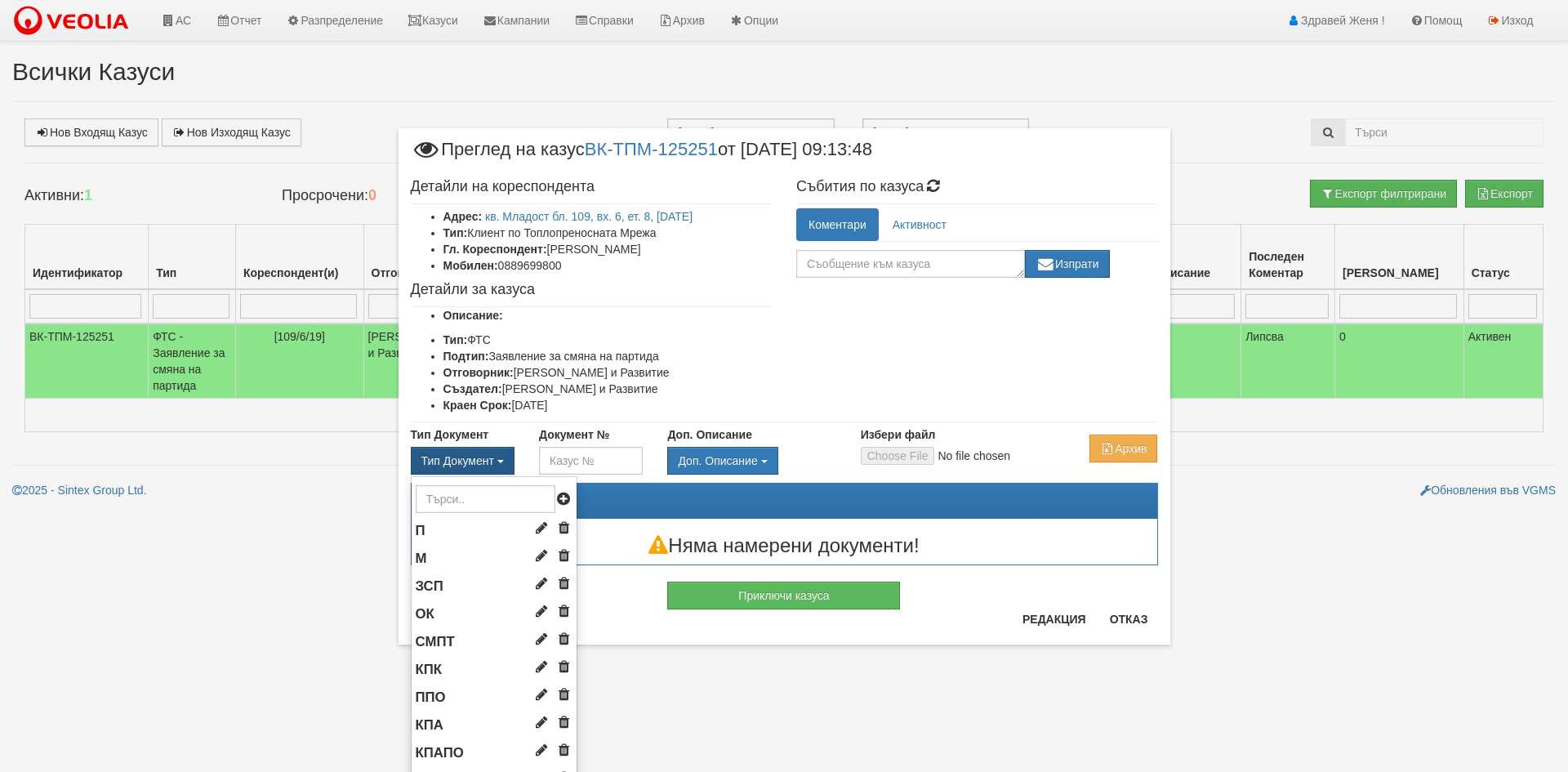
click at [484, 465] on span "Тип Документ" at bounding box center [458, 461] width 73 height 13
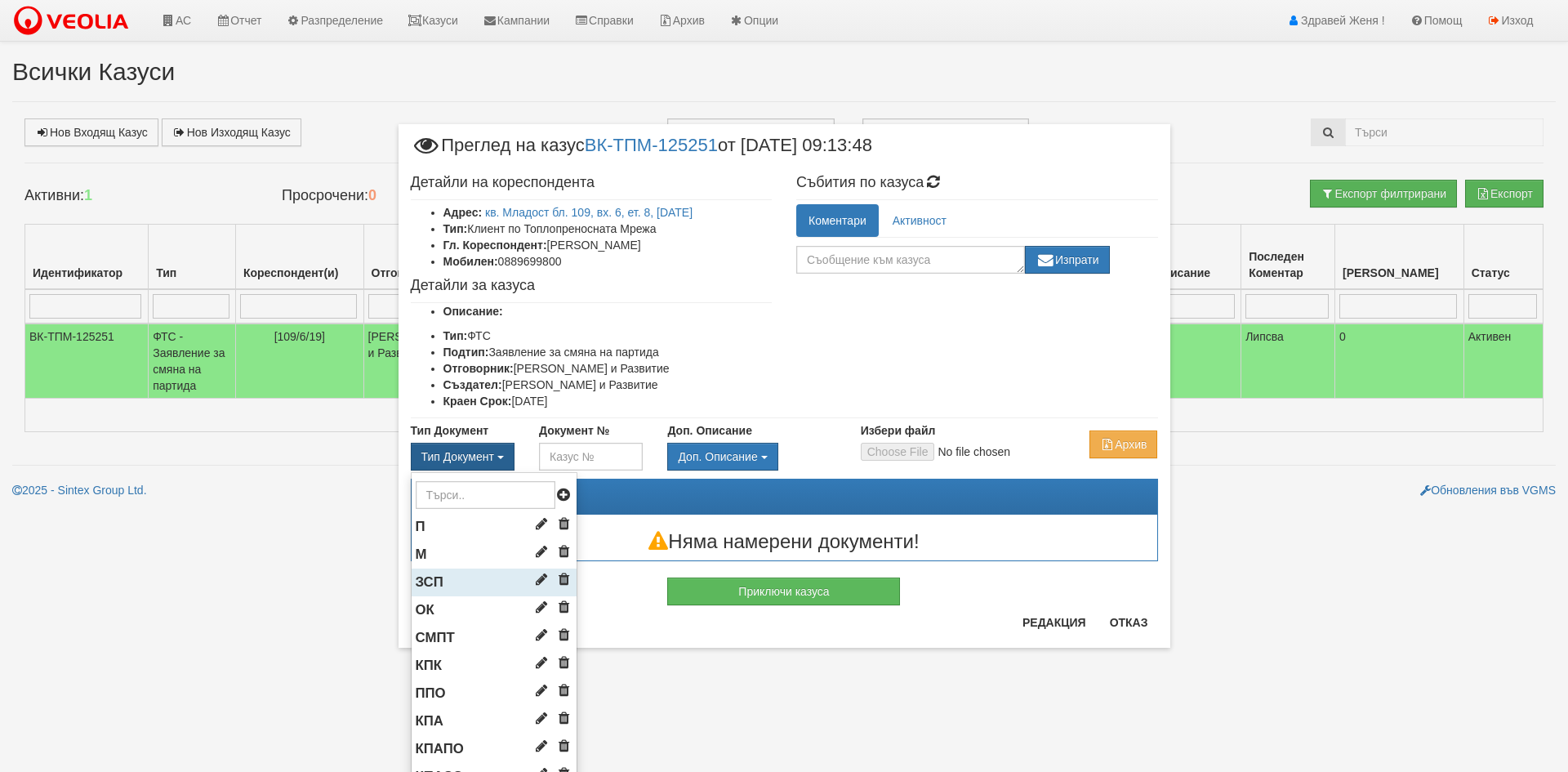
click at [461, 577] on li "ЗСП" at bounding box center [494, 582] width 165 height 28
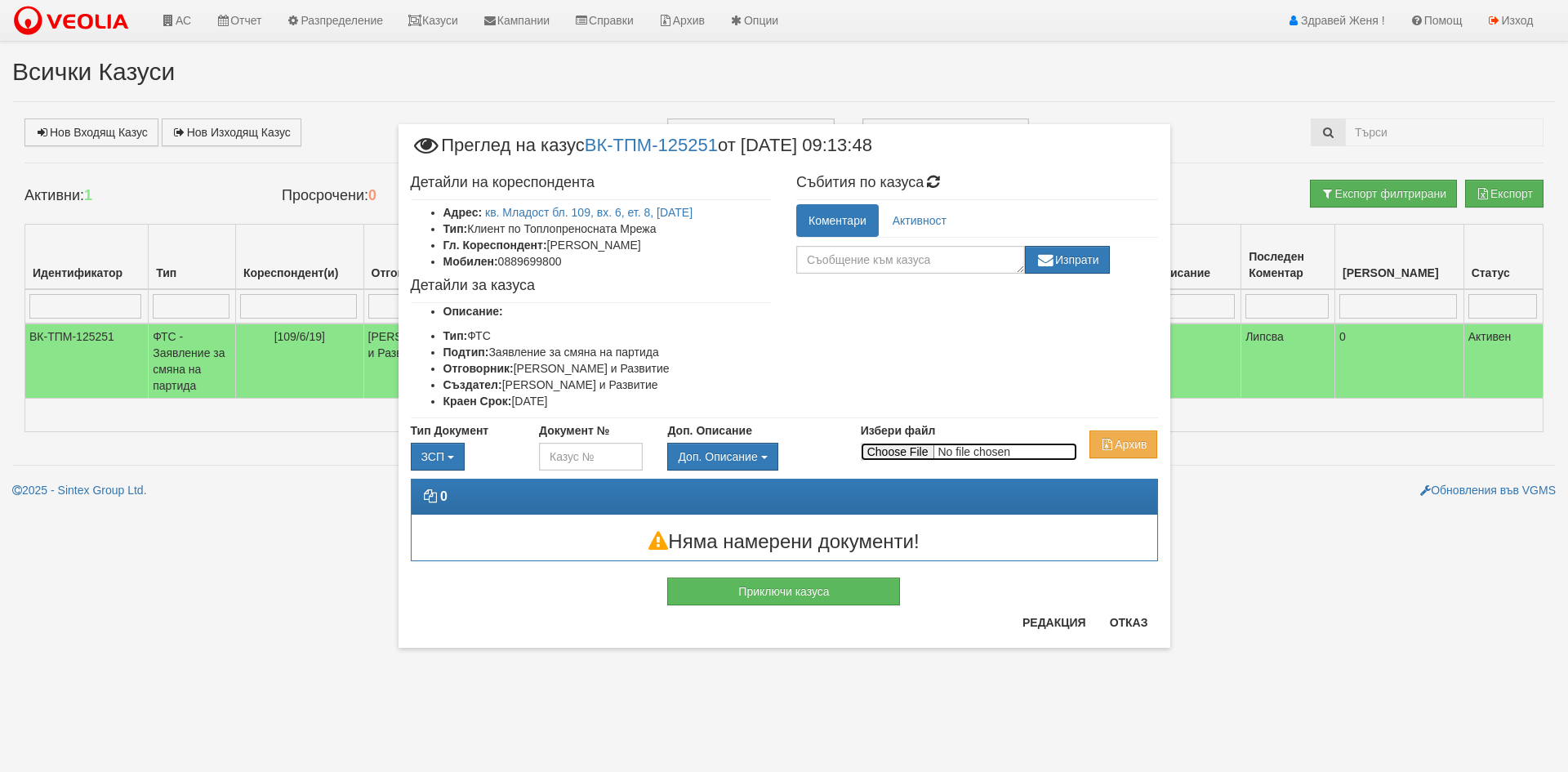
click at [881, 452] on input "Избери файл" at bounding box center [969, 452] width 217 height 18
click at [887, 451] on input "Избери файл" at bounding box center [969, 452] width 217 height 18
click at [887, 455] on input "Избери файл" at bounding box center [969, 452] width 217 height 18
type input "C:\fakepath\DOC058.pdf"
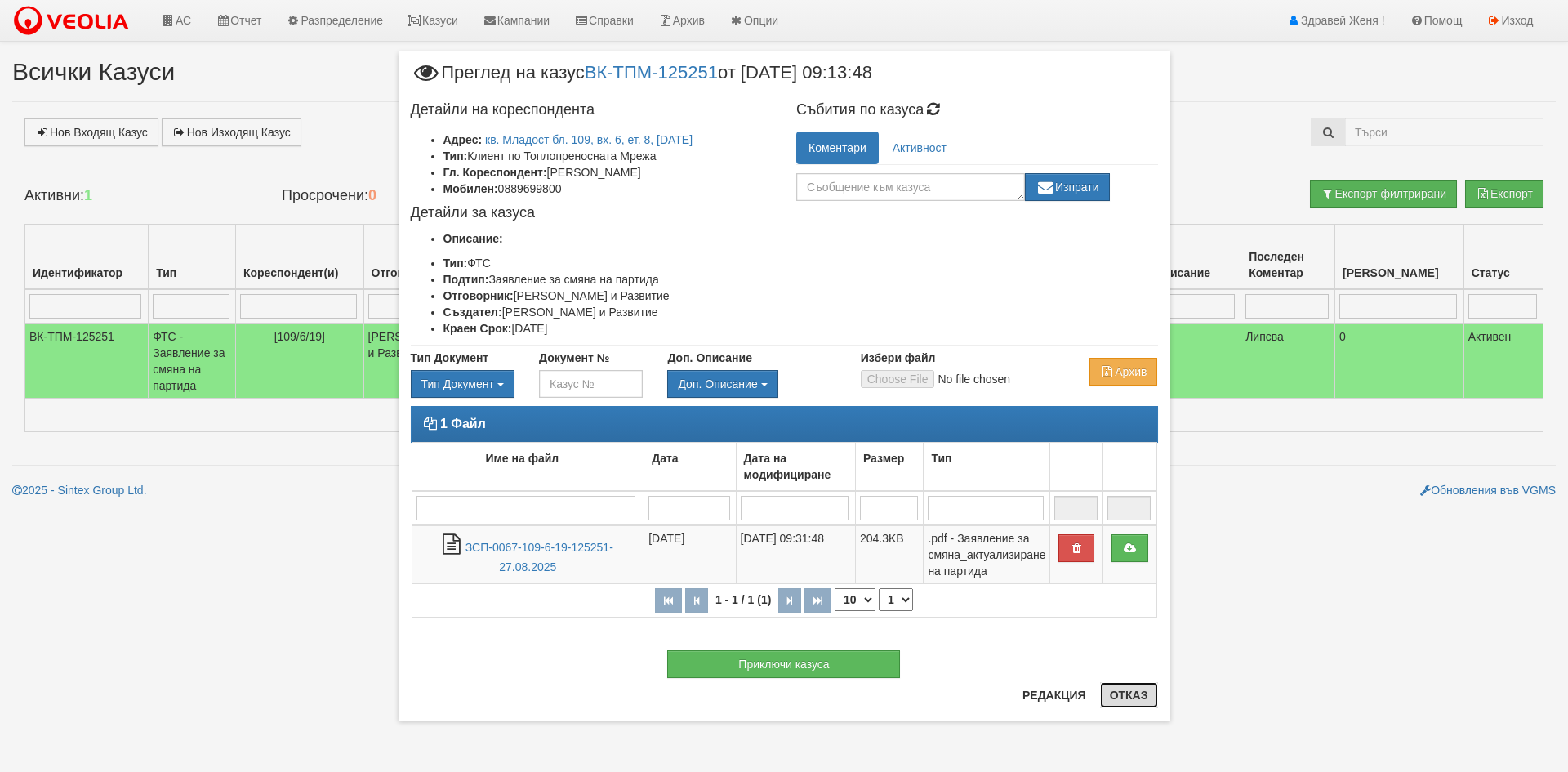
click at [1146, 698] on button "Отказ" at bounding box center [1129, 696] width 58 height 26
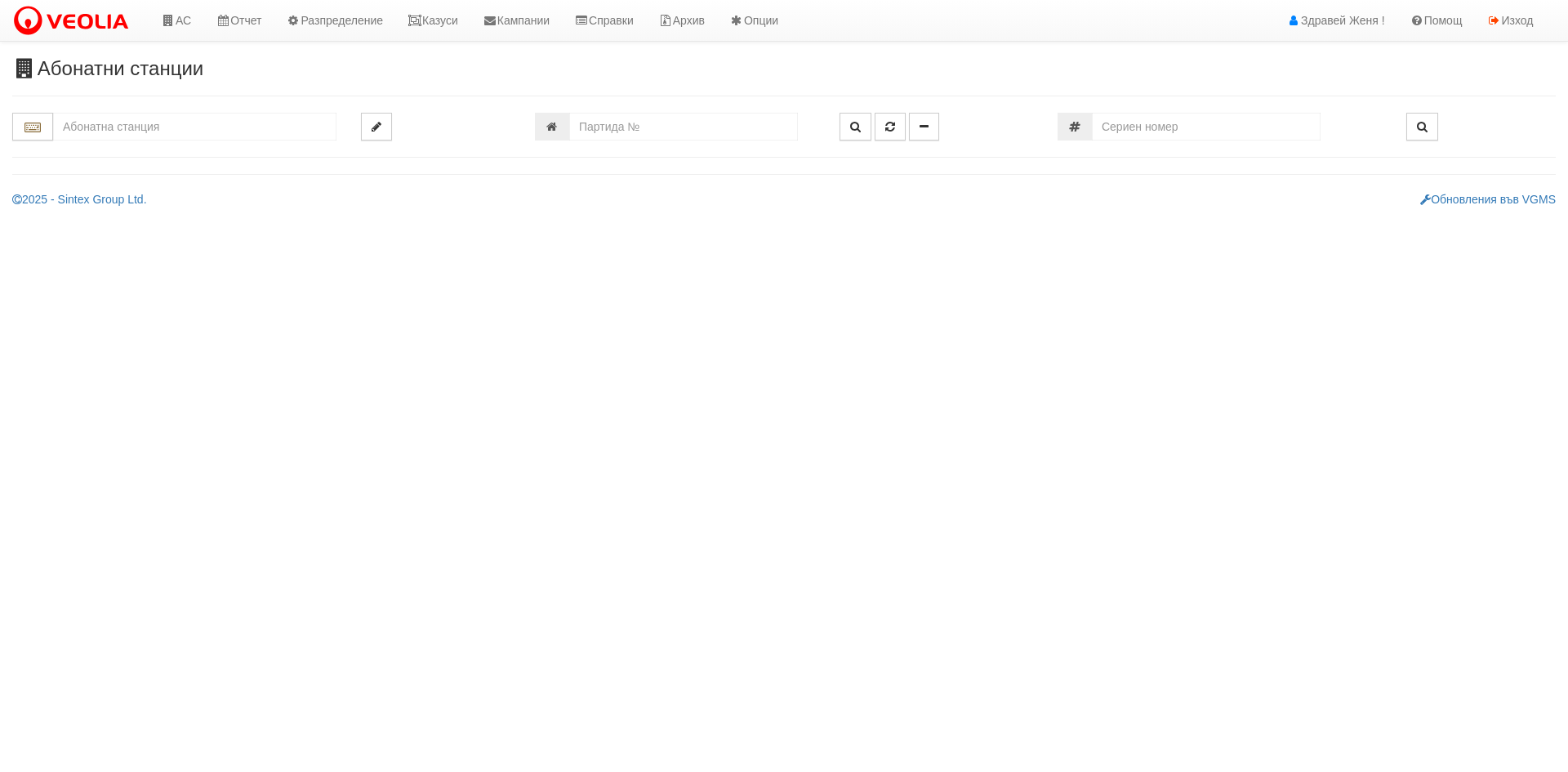
click at [174, 124] on input "text" at bounding box center [195, 126] width 284 height 28
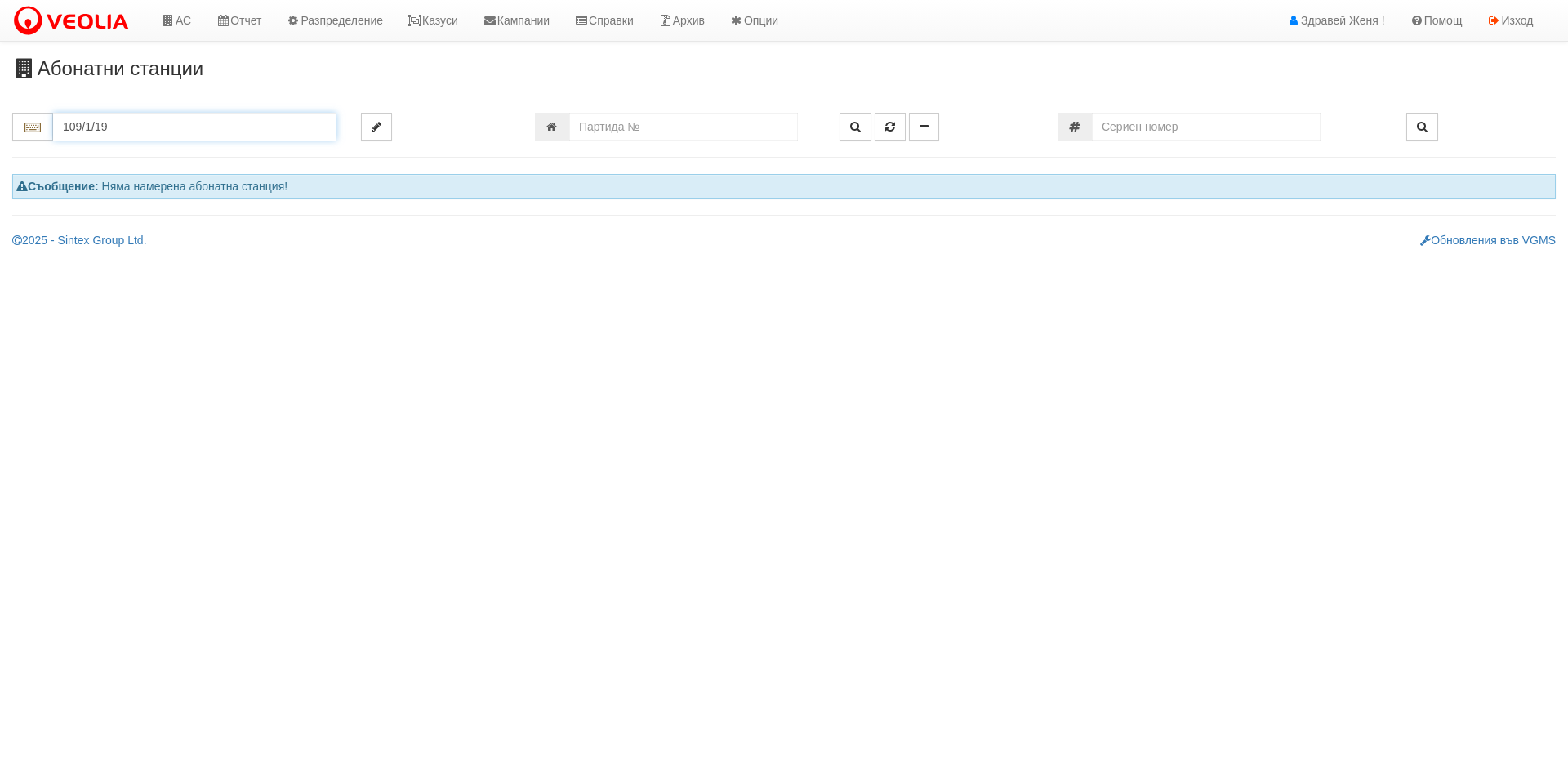
click at [153, 134] on input "109/1/19" at bounding box center [195, 126] width 284 height 28
click at [127, 126] on input "109/1/19" at bounding box center [195, 126] width 284 height 28
click at [127, 126] on input "109/1" at bounding box center [195, 126] width 284 height 28
click at [147, 155] on div "109/1,2 - Младост - "ВЕОЛИЯ"" at bounding box center [195, 152] width 279 height 19
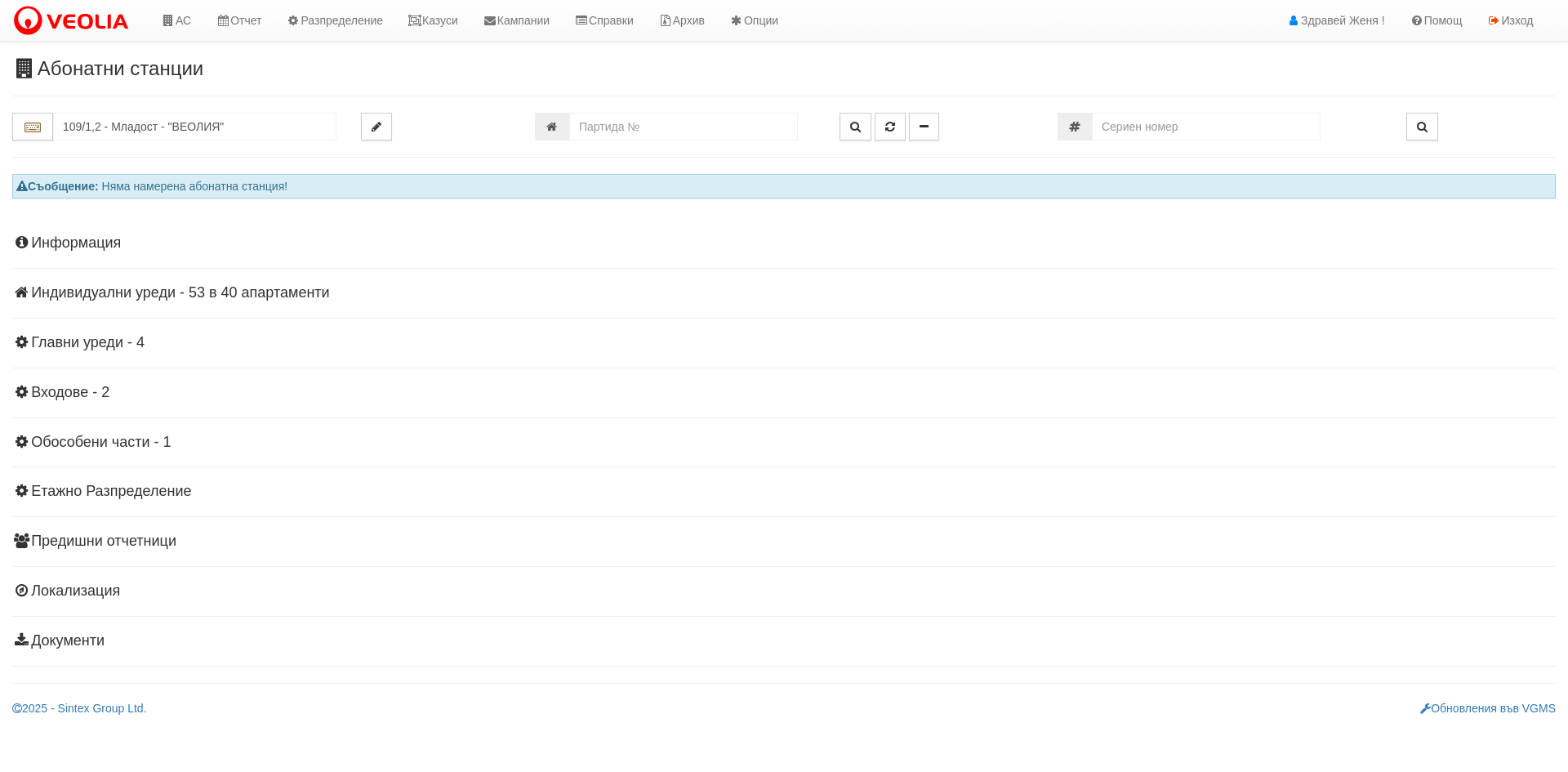
click at [267, 290] on h4 "Индивидуални уреди - 53 в 40 апартаменти" at bounding box center [784, 294] width 1543 height 16
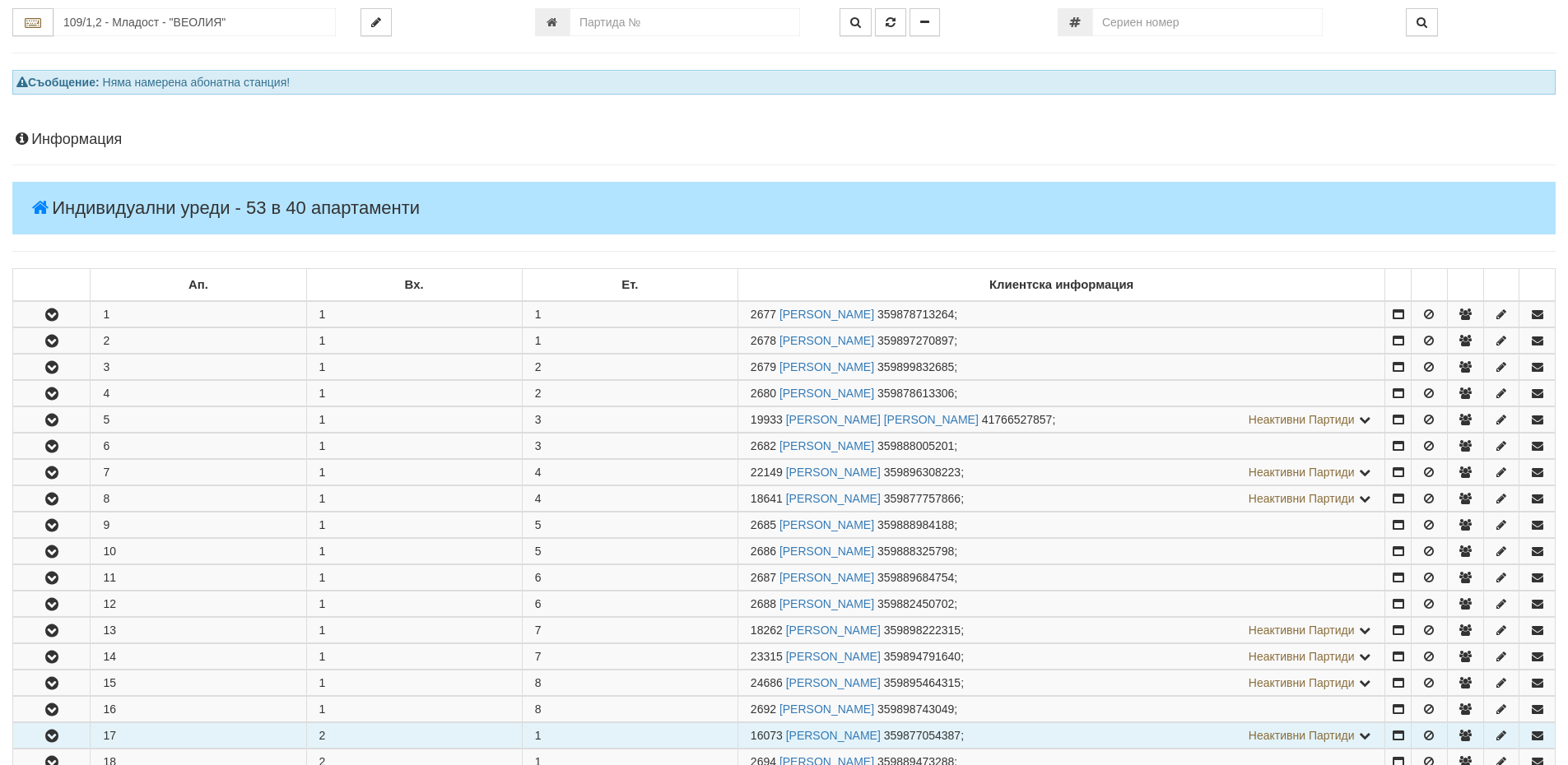
scroll to position [247, 0]
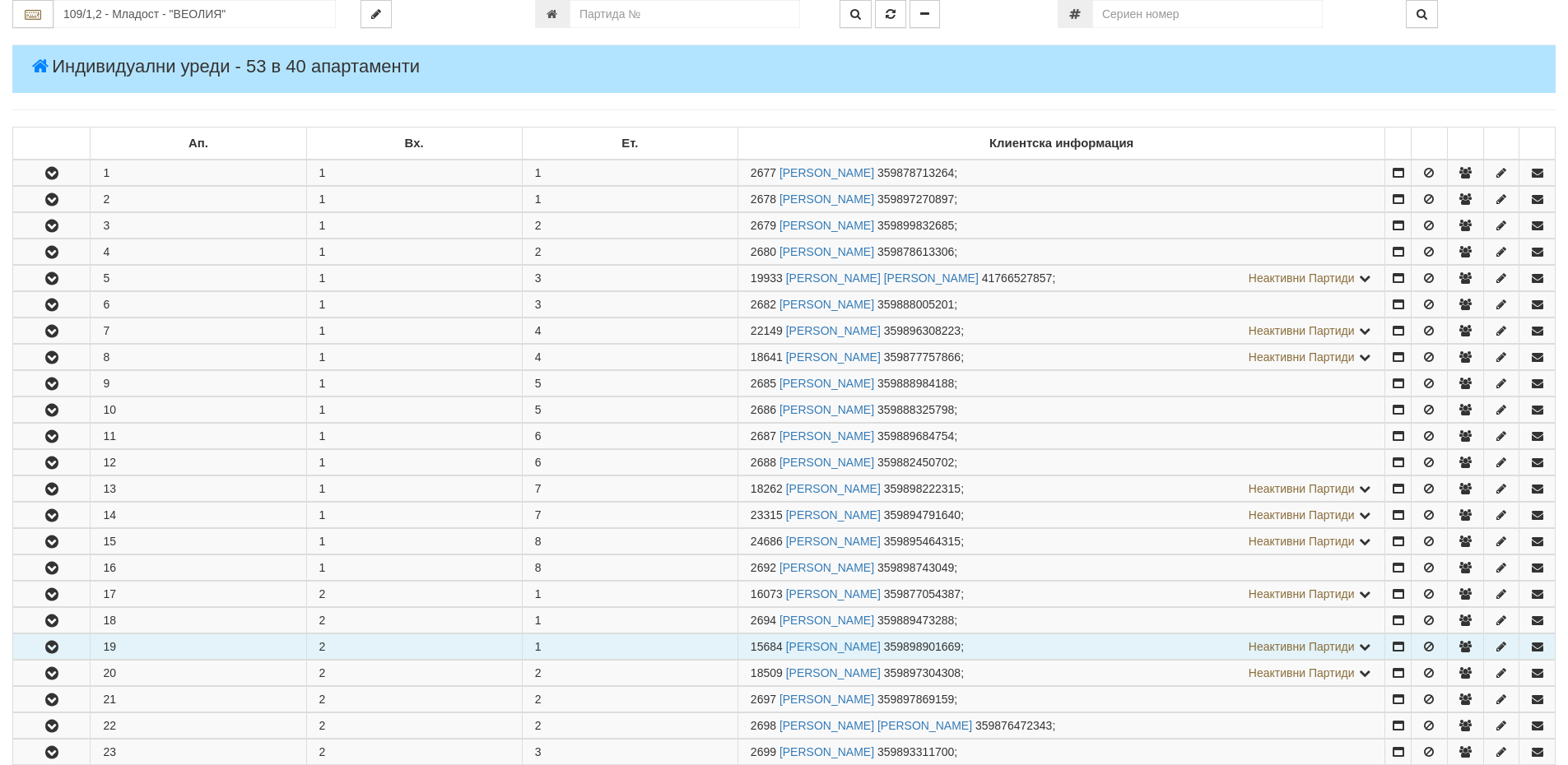
drag, startPoint x: 781, startPoint y: 646, endPoint x: 751, endPoint y: 644, distance: 30.1
click at [751, 644] on span "15684" at bounding box center [766, 647] width 32 height 13
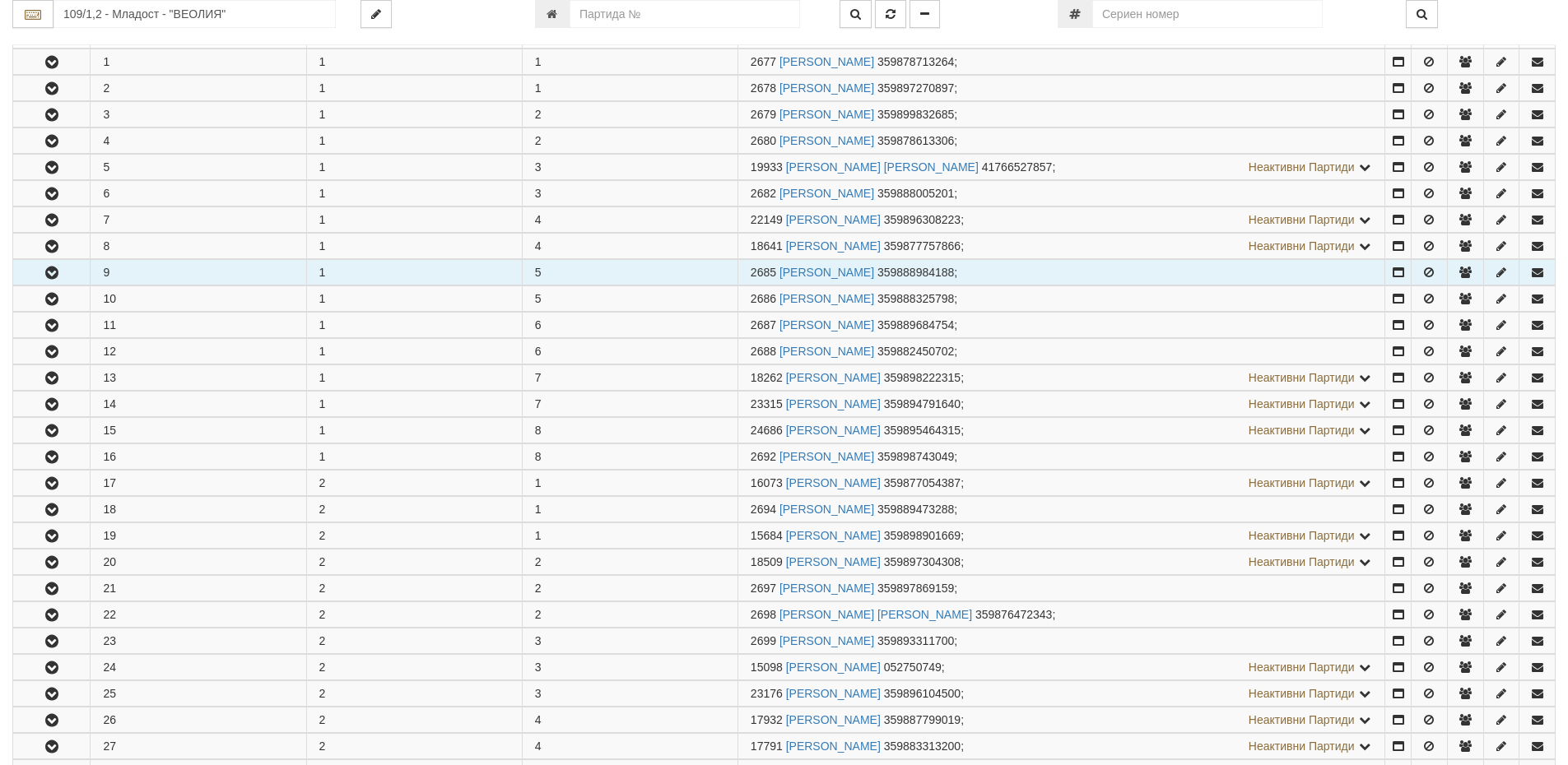
scroll to position [329, 0]
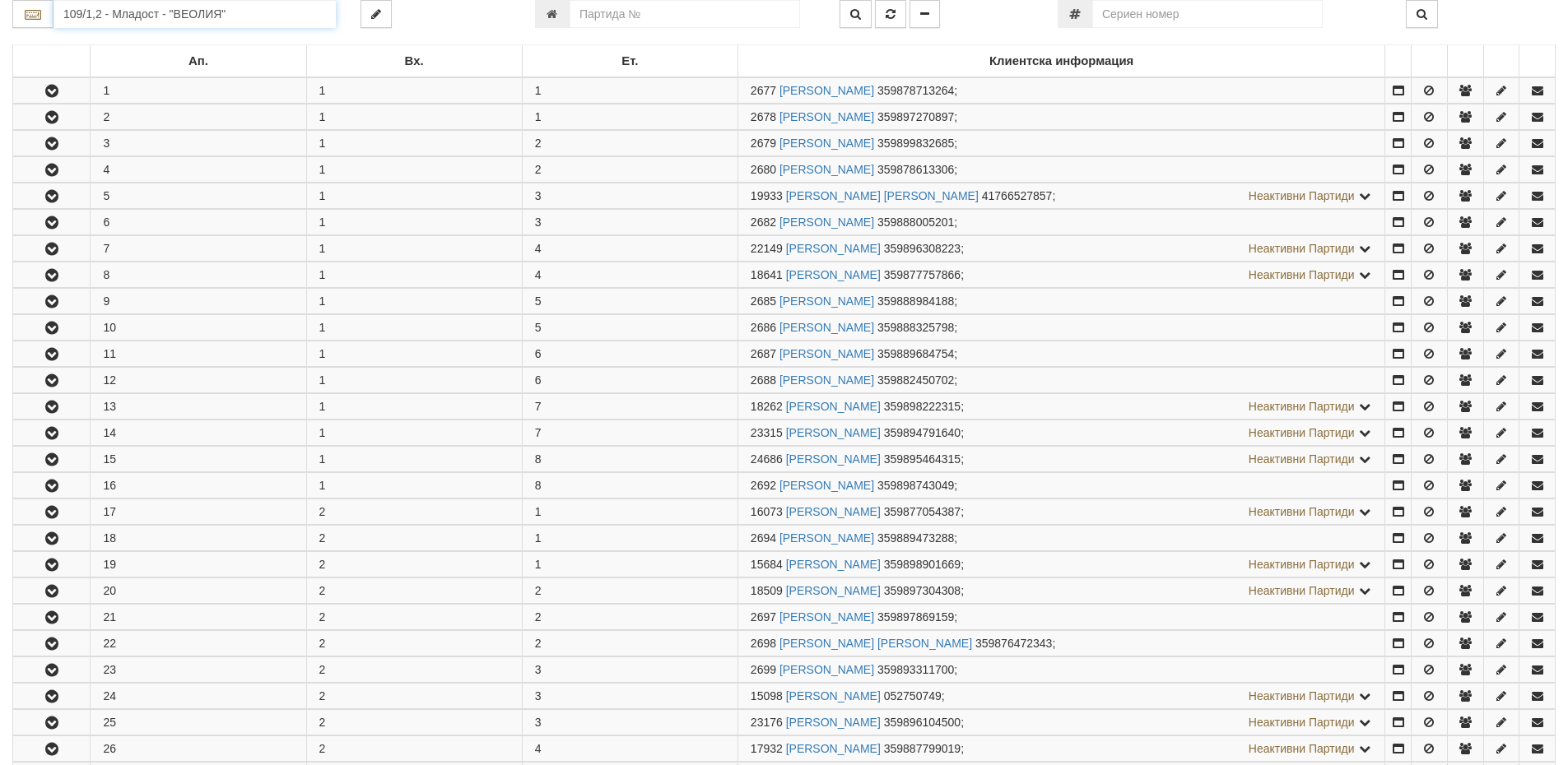
click at [98, 13] on input "109/1,2 - Младост - "ВЕОЛИЯ"" at bounding box center [195, 14] width 283 height 28
click at [134, 73] on div "109/6 - Младост - "ВЕОЛИЯ"" at bounding box center [195, 78] width 278 height 19
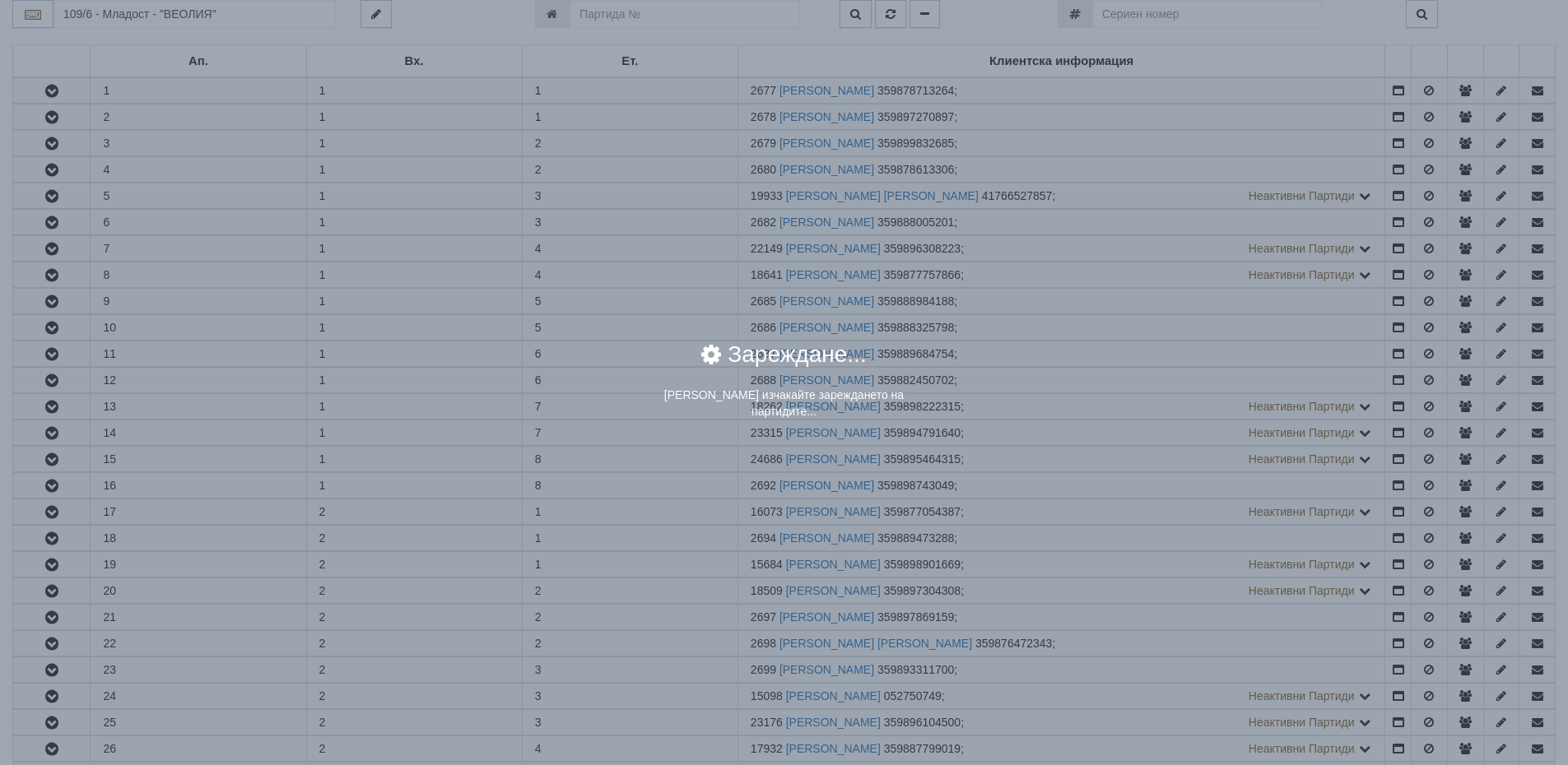
scroll to position [0, 0]
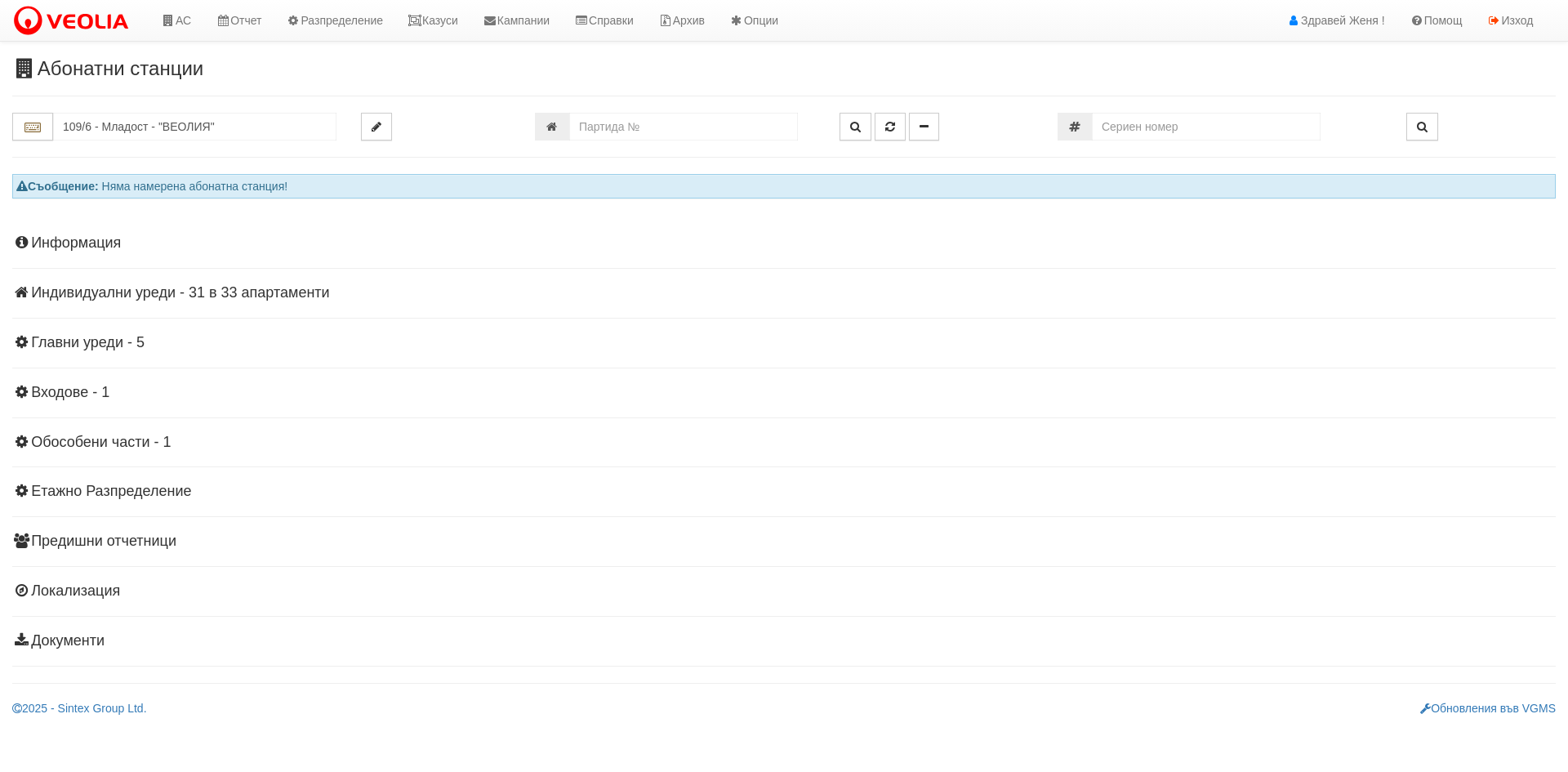
click at [137, 295] on h4 "Индивидуални уреди - 31 в 33 апартаменти" at bounding box center [784, 294] width 1543 height 16
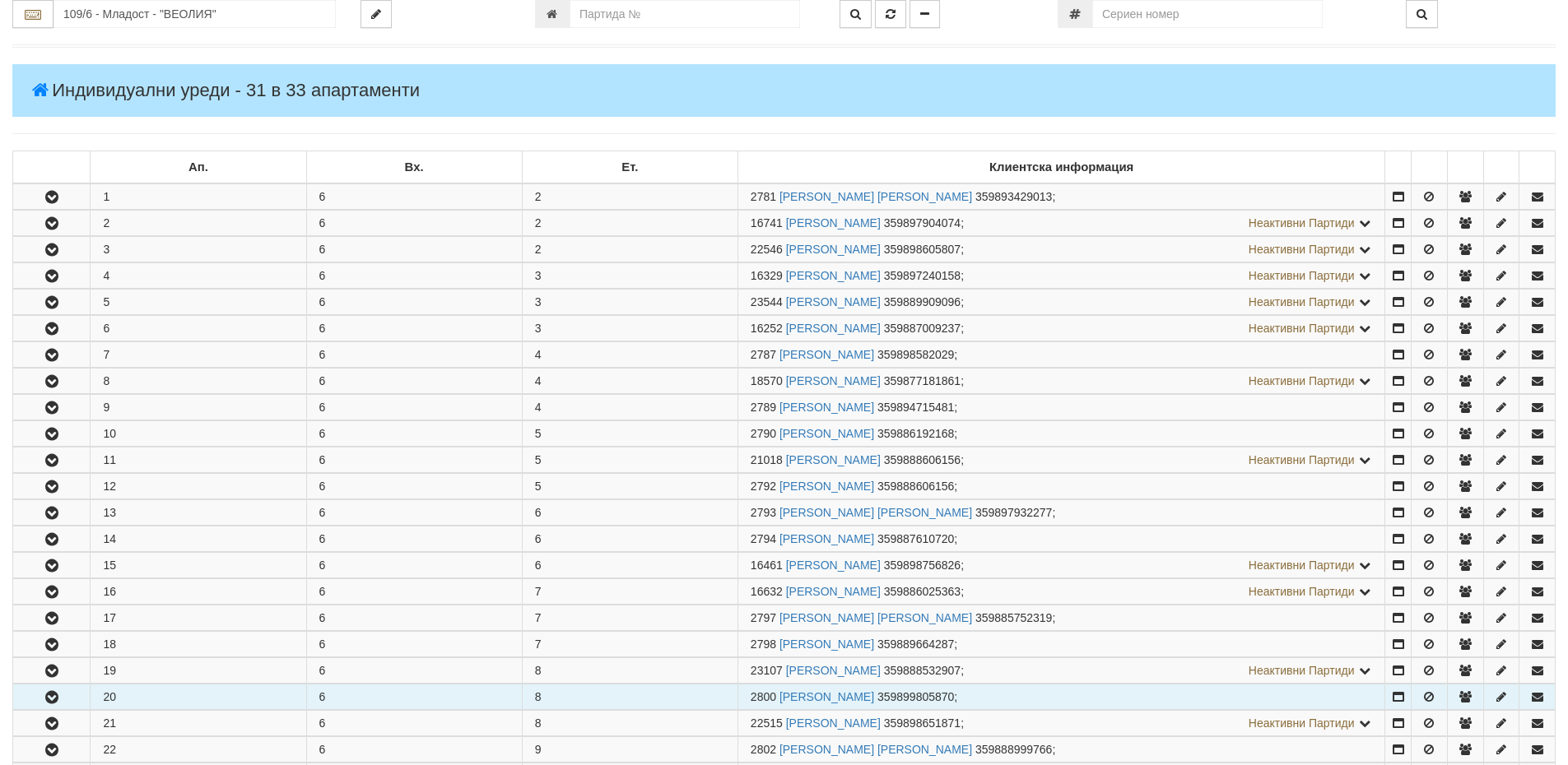
scroll to position [329, 0]
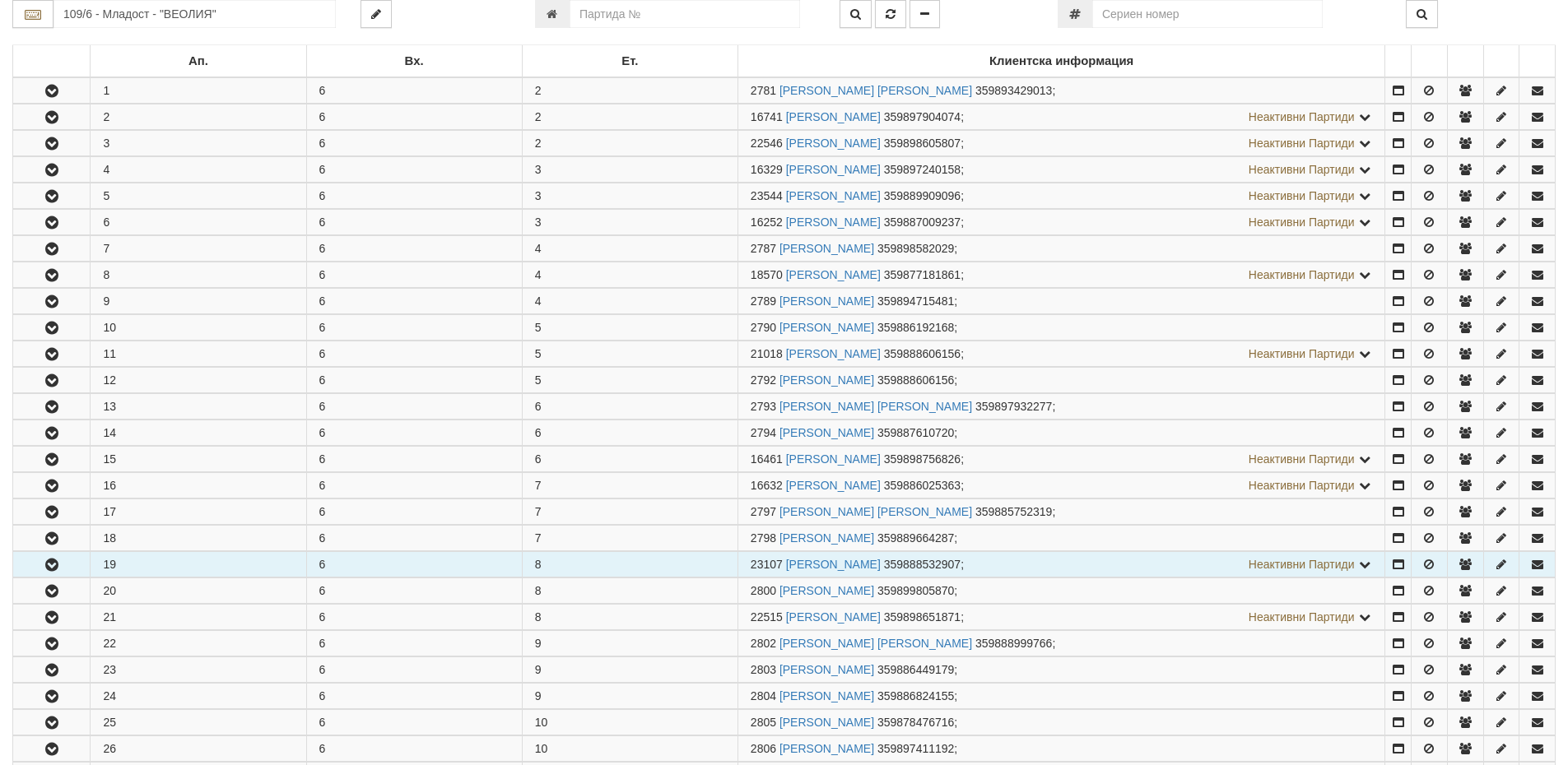
click at [141, 569] on td "19" at bounding box center [198, 564] width 216 height 26
click at [790, 563] on link "ЙОРДАНКА ТОНЧЕВА ВЕЛИКОВА" at bounding box center [833, 564] width 95 height 13
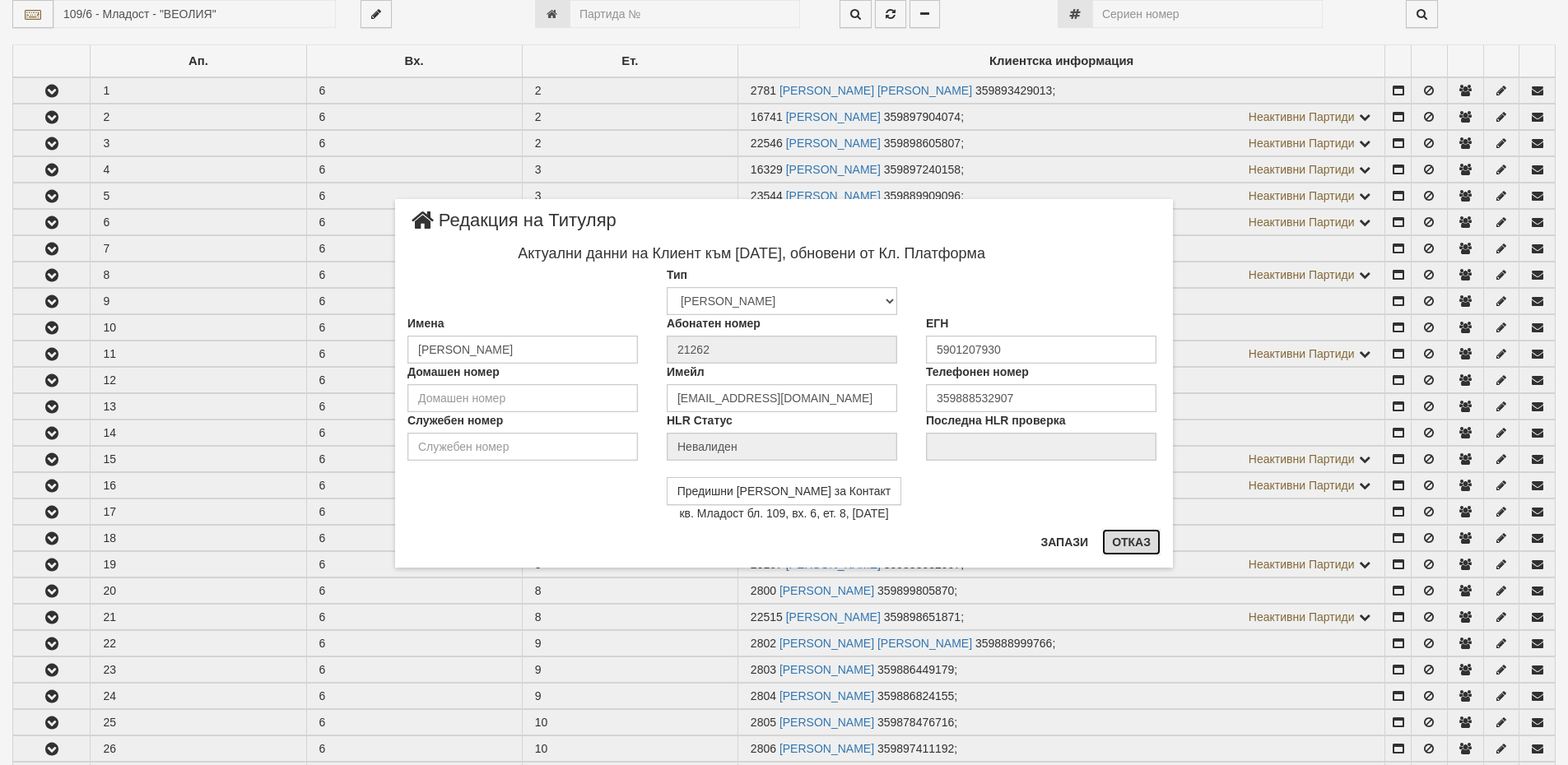
click at [1144, 536] on button "Отказ" at bounding box center [1132, 542] width 59 height 26
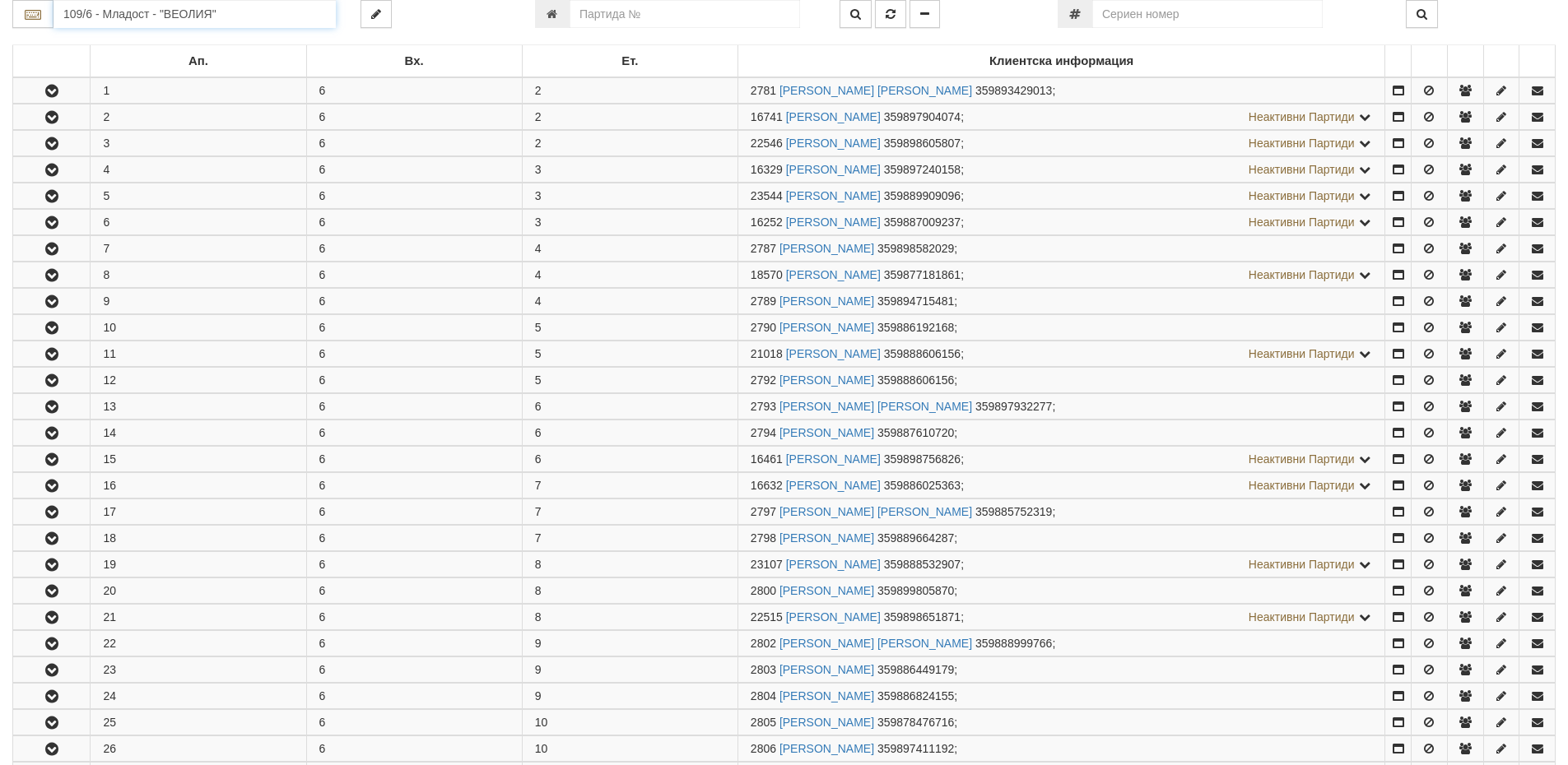
click at [85, 17] on input "109/6 - Младост - "ВЕОЛИЯ"" at bounding box center [195, 14] width 283 height 28
click at [152, 81] on div "003Б/1 - Трошево - "ВЕОЛИЯ"" at bounding box center [195, 78] width 278 height 19
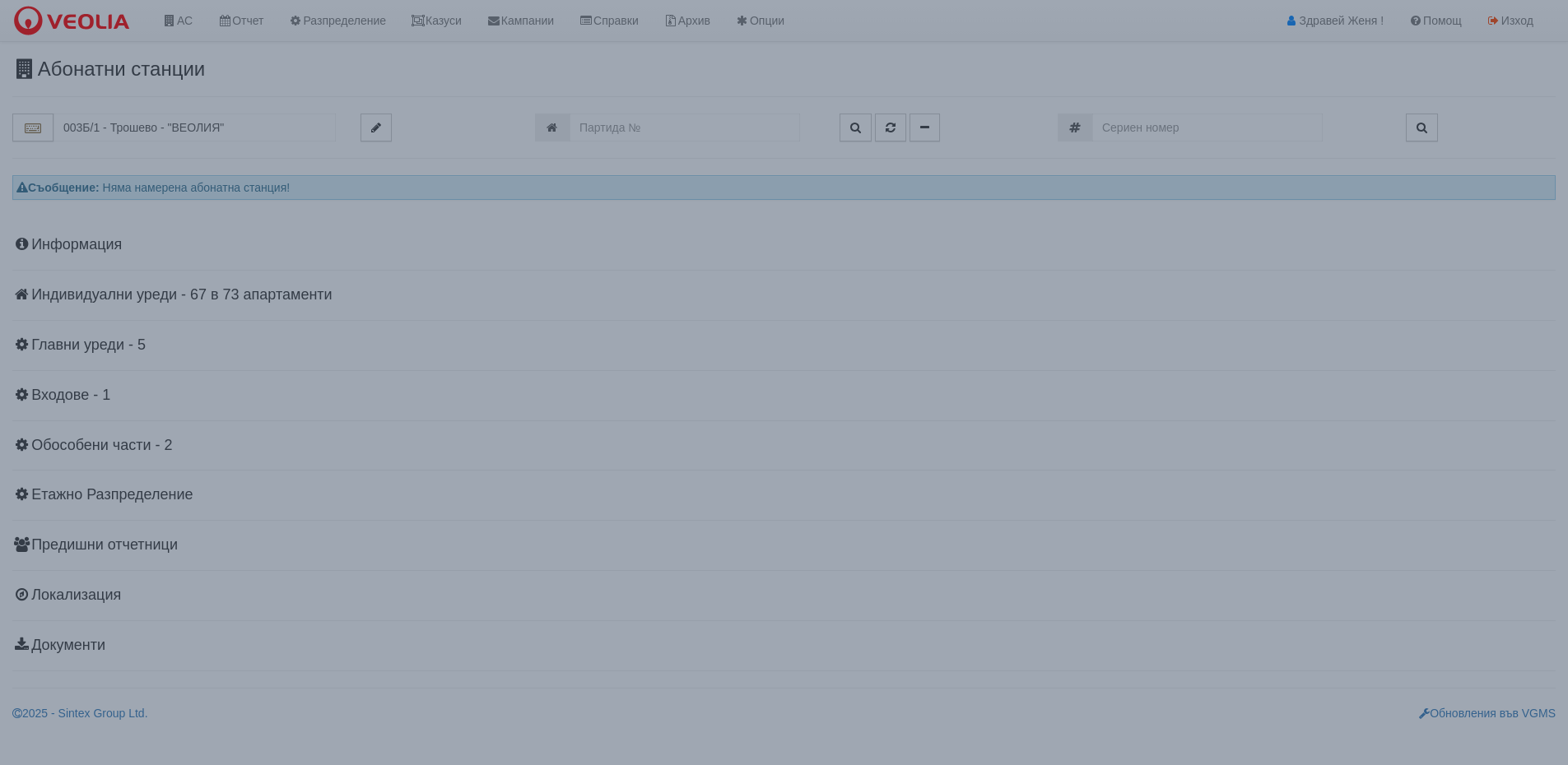
scroll to position [0, 0]
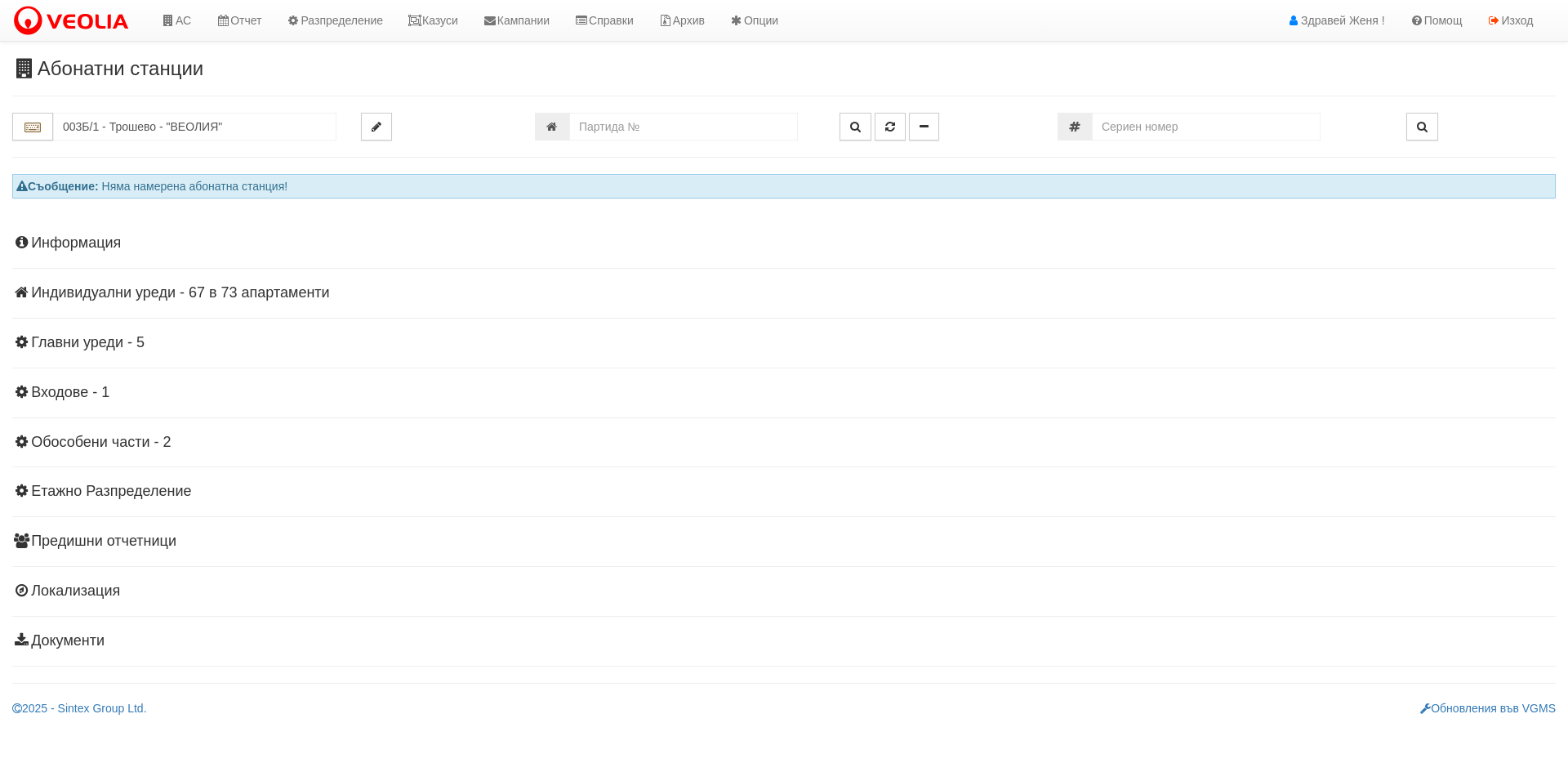
click at [112, 294] on h4 "Индивидуални уреди - 67 в 73 апартаменти" at bounding box center [784, 294] width 1543 height 16
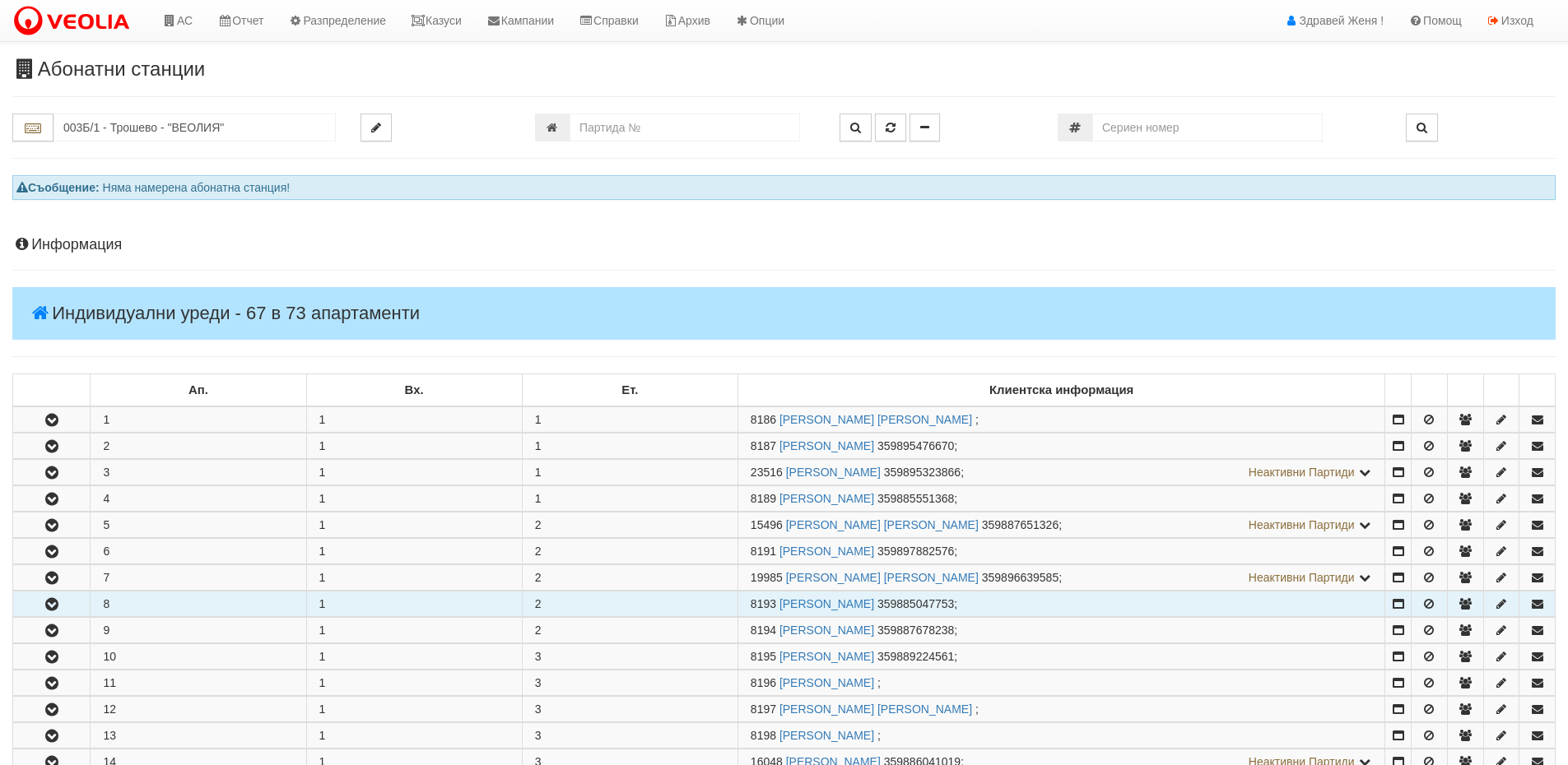
click at [167, 603] on td "8" at bounding box center [198, 604] width 216 height 26
click at [55, 605] on icon "button" at bounding box center [52, 605] width 20 height 12
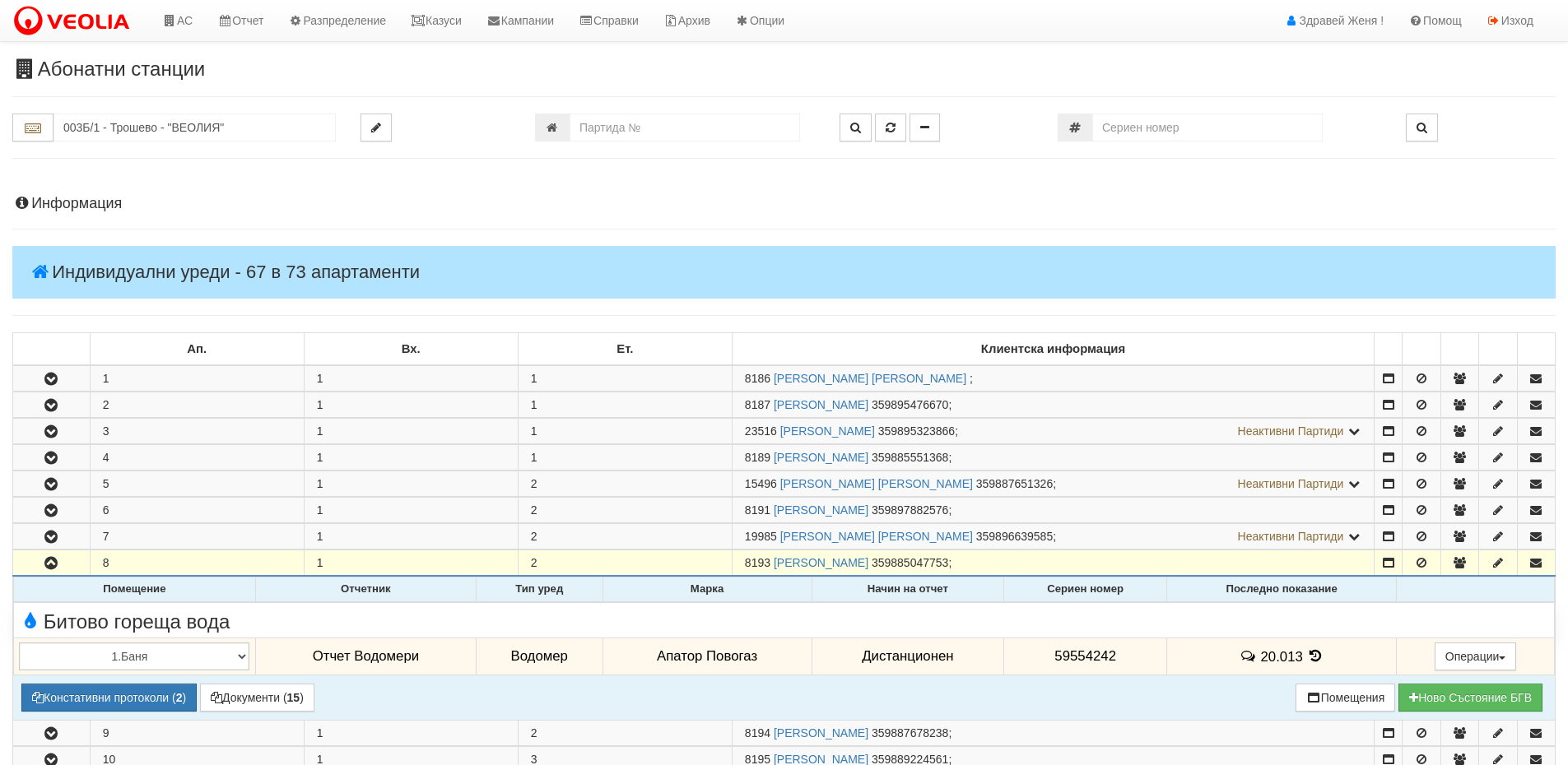
click at [1308, 654] on icon at bounding box center [1317, 656] width 18 height 14
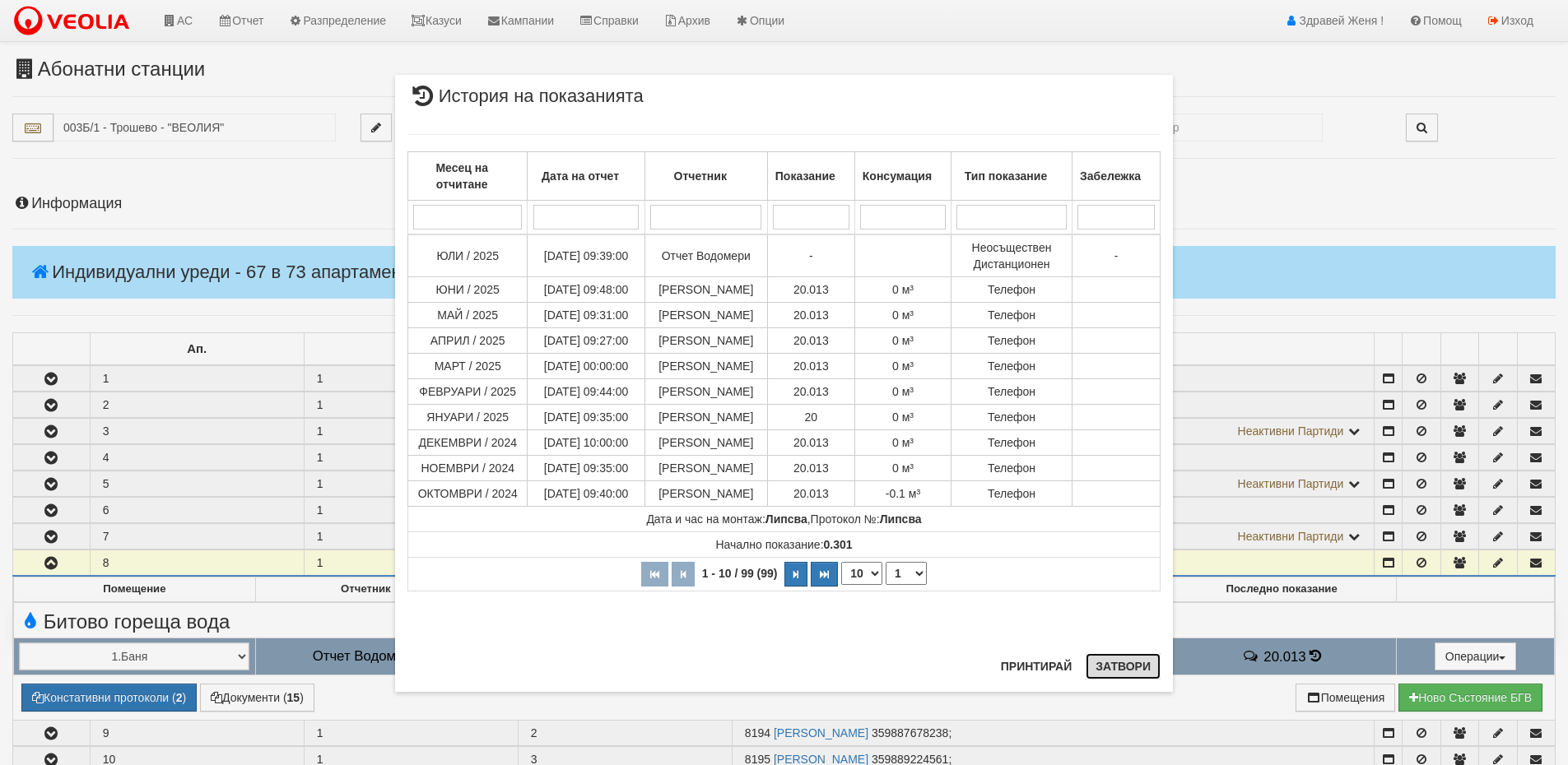
click at [1138, 668] on button "Затвори" at bounding box center [1123, 667] width 75 height 26
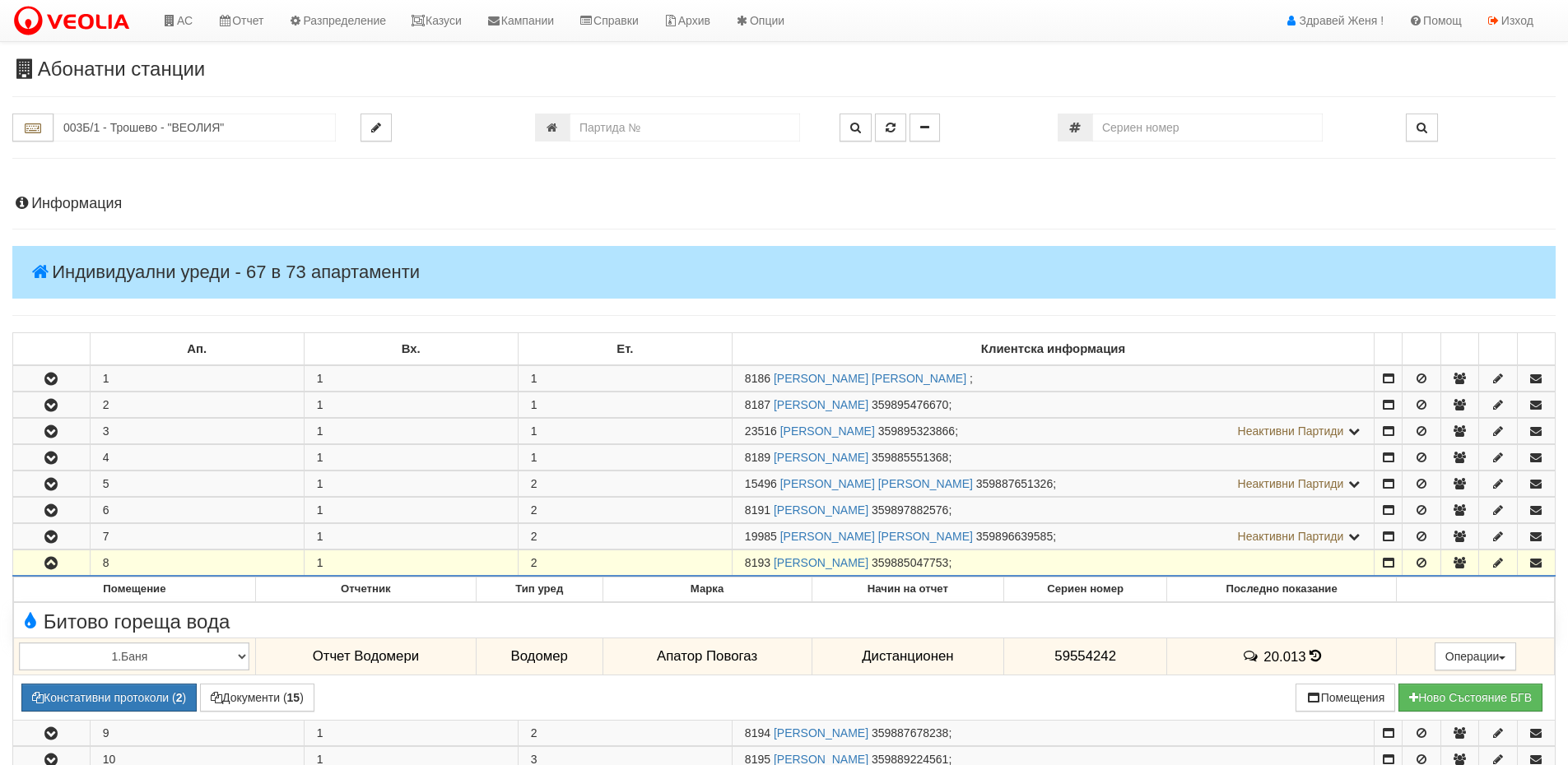
drag, startPoint x: 771, startPoint y: 558, endPoint x: 742, endPoint y: 558, distance: 29.0
click at [742, 558] on td "8193 ДИМИТЪР ИВАНОВ ИВАНОВ 359885047753 ;" at bounding box center [1052, 563] width 642 height 26
copy span "8193"
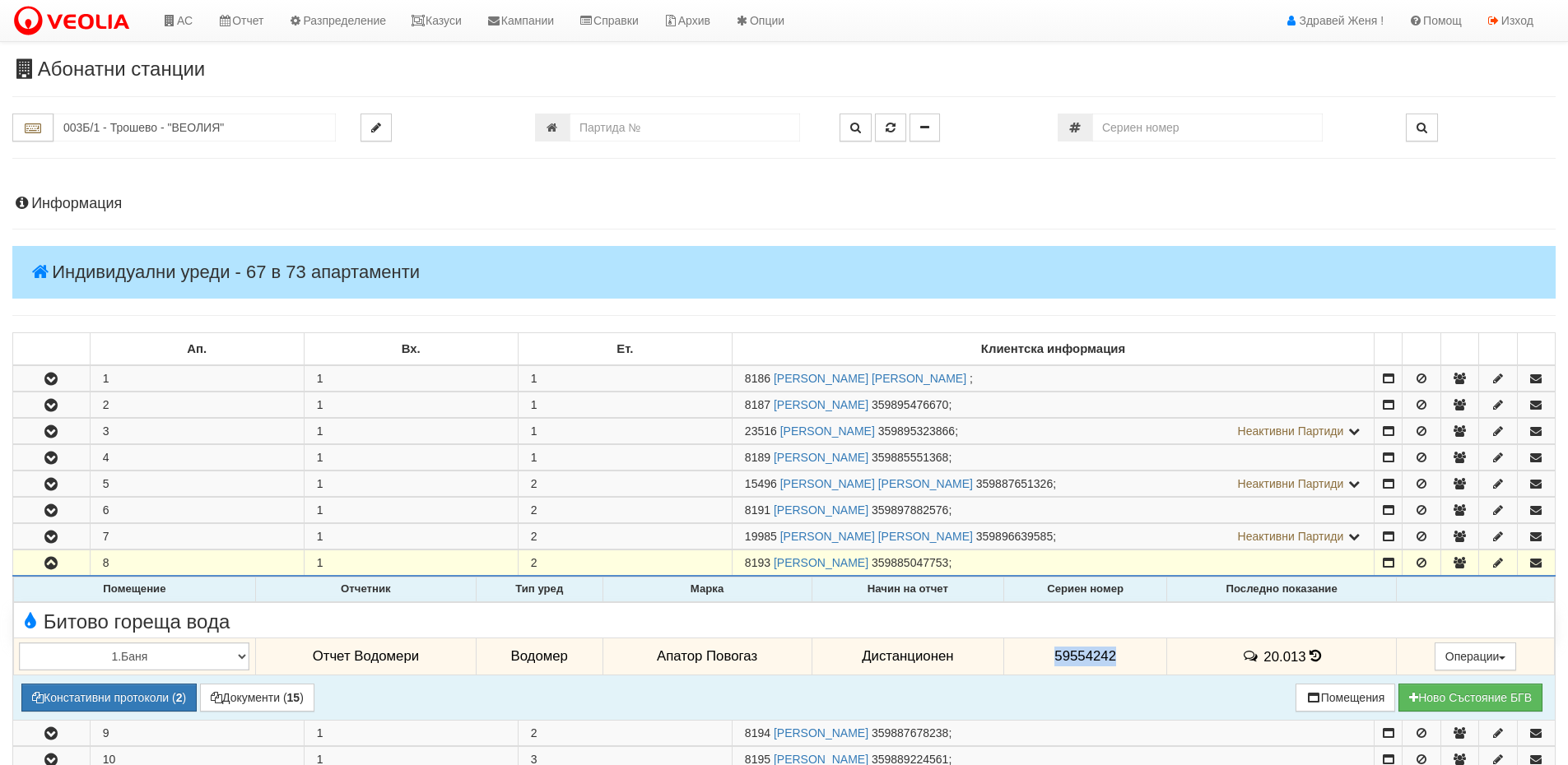
drag, startPoint x: 1120, startPoint y: 653, endPoint x: 1048, endPoint y: 656, distance: 72.1
click at [1048, 656] on td "59554242" at bounding box center [1085, 657] width 163 height 38
copy span "59554242"
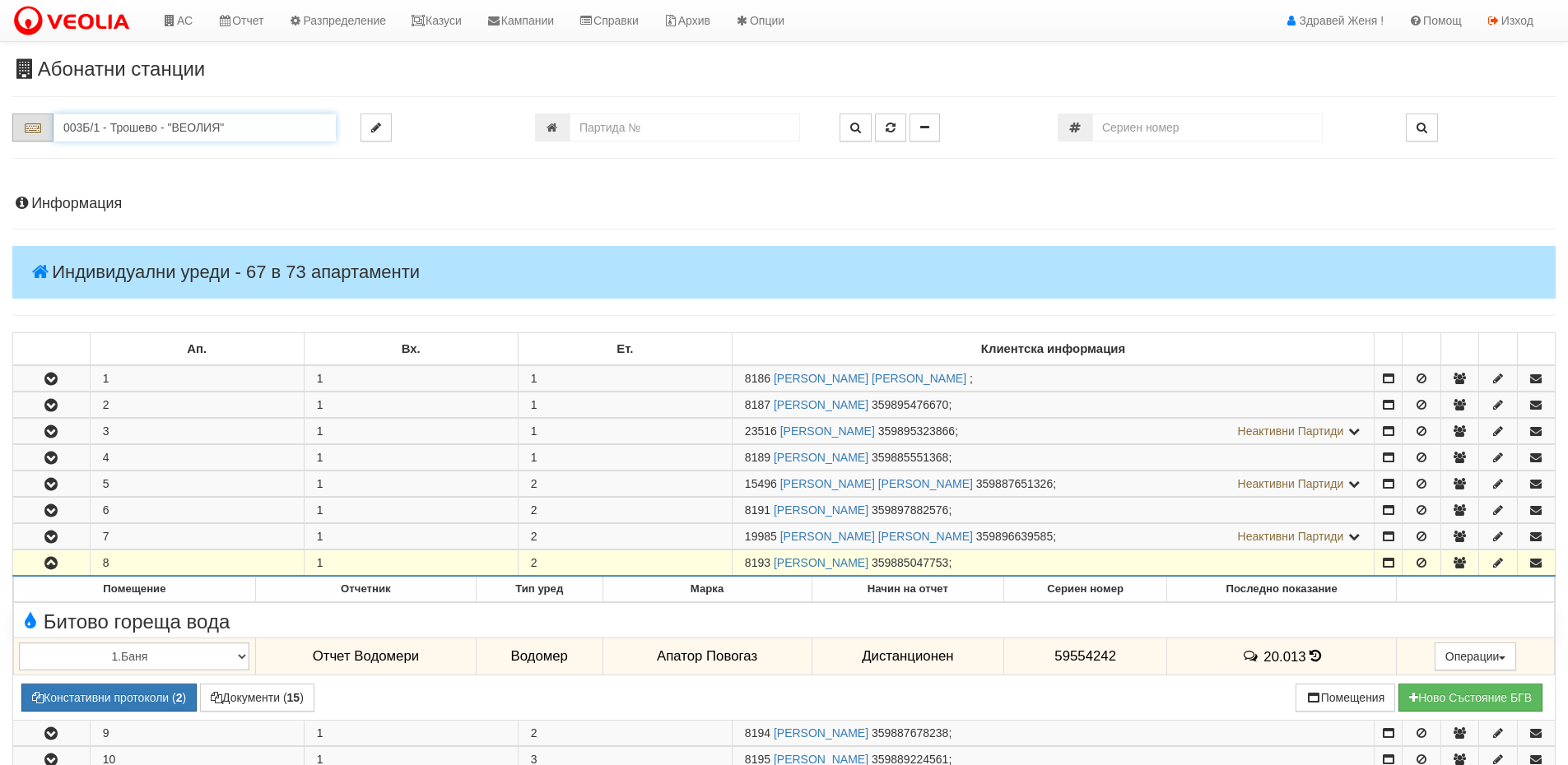
drag, startPoint x: 230, startPoint y: 129, endPoint x: 35, endPoint y: 121, distance: 195.2
click at [35, 121] on div "003Б/1 - Трошево - "ВЕОЛИЯ"" at bounding box center [174, 127] width 323 height 28
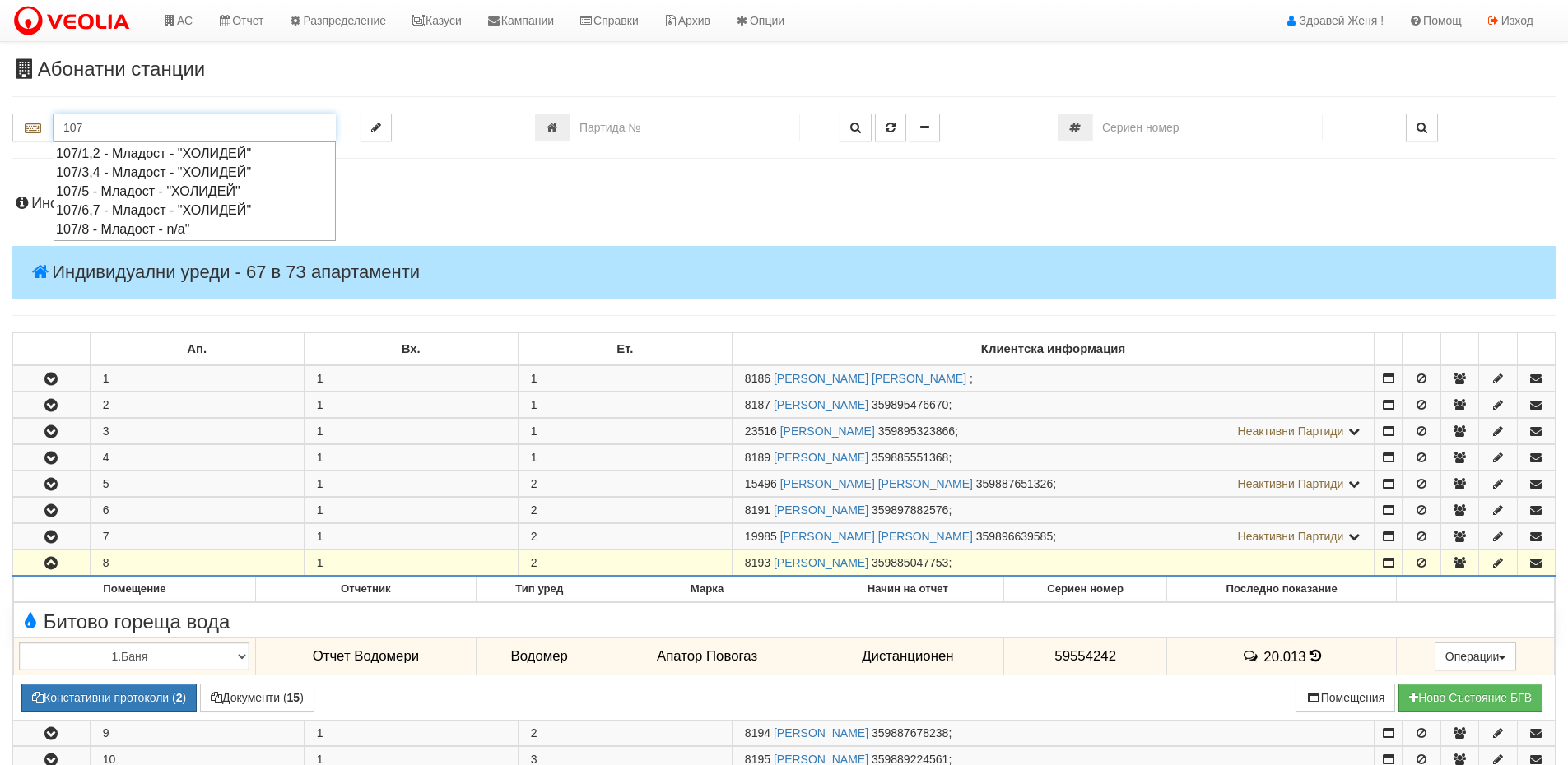
click at [159, 210] on div "107/6,7 - Младост - "ХОЛИДЕЙ"" at bounding box center [195, 210] width 278 height 19
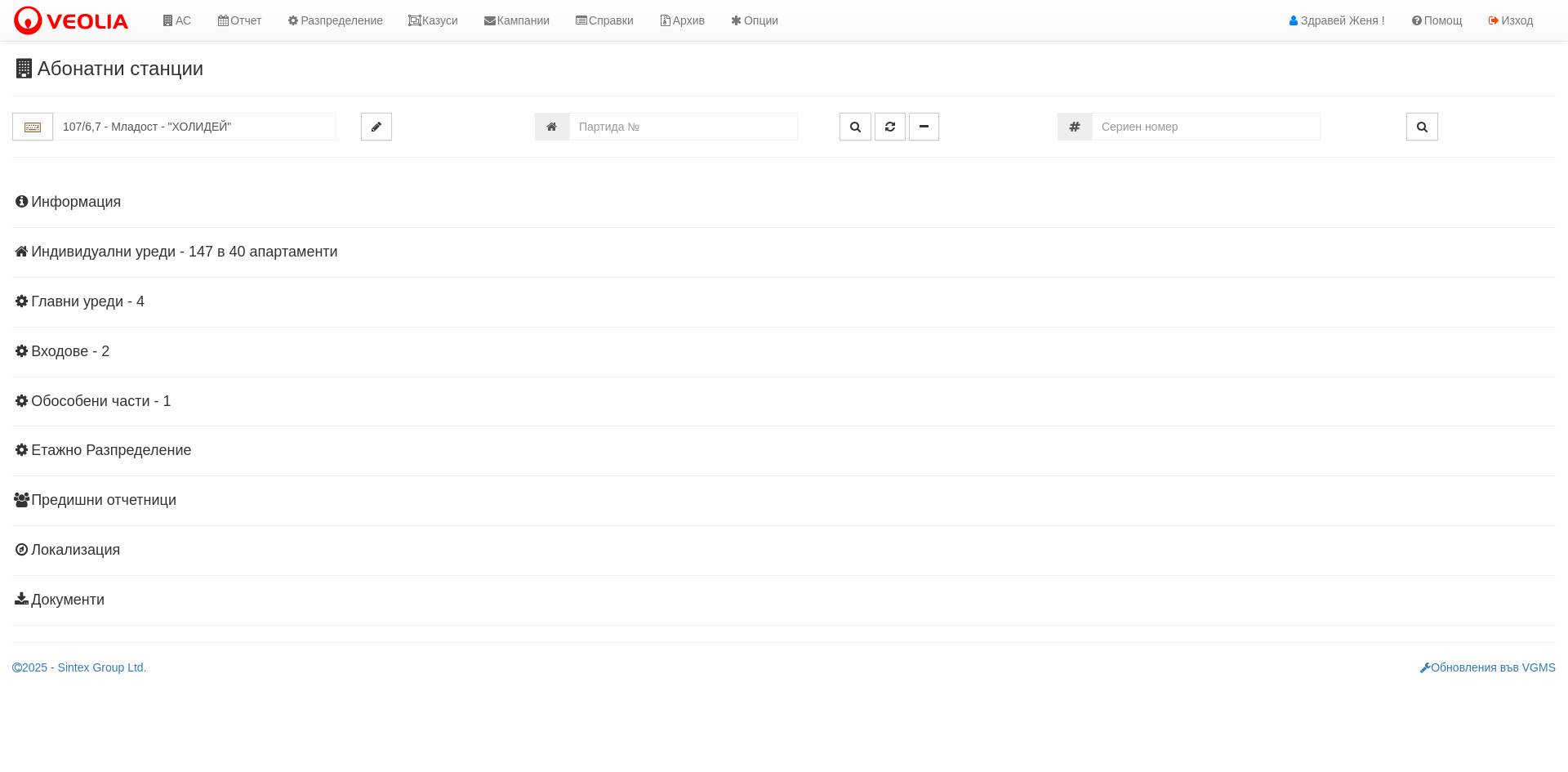
click at [171, 249] on h4 "Индивидуални уреди - 147 в 40 апартаменти" at bounding box center [784, 253] width 1543 height 16
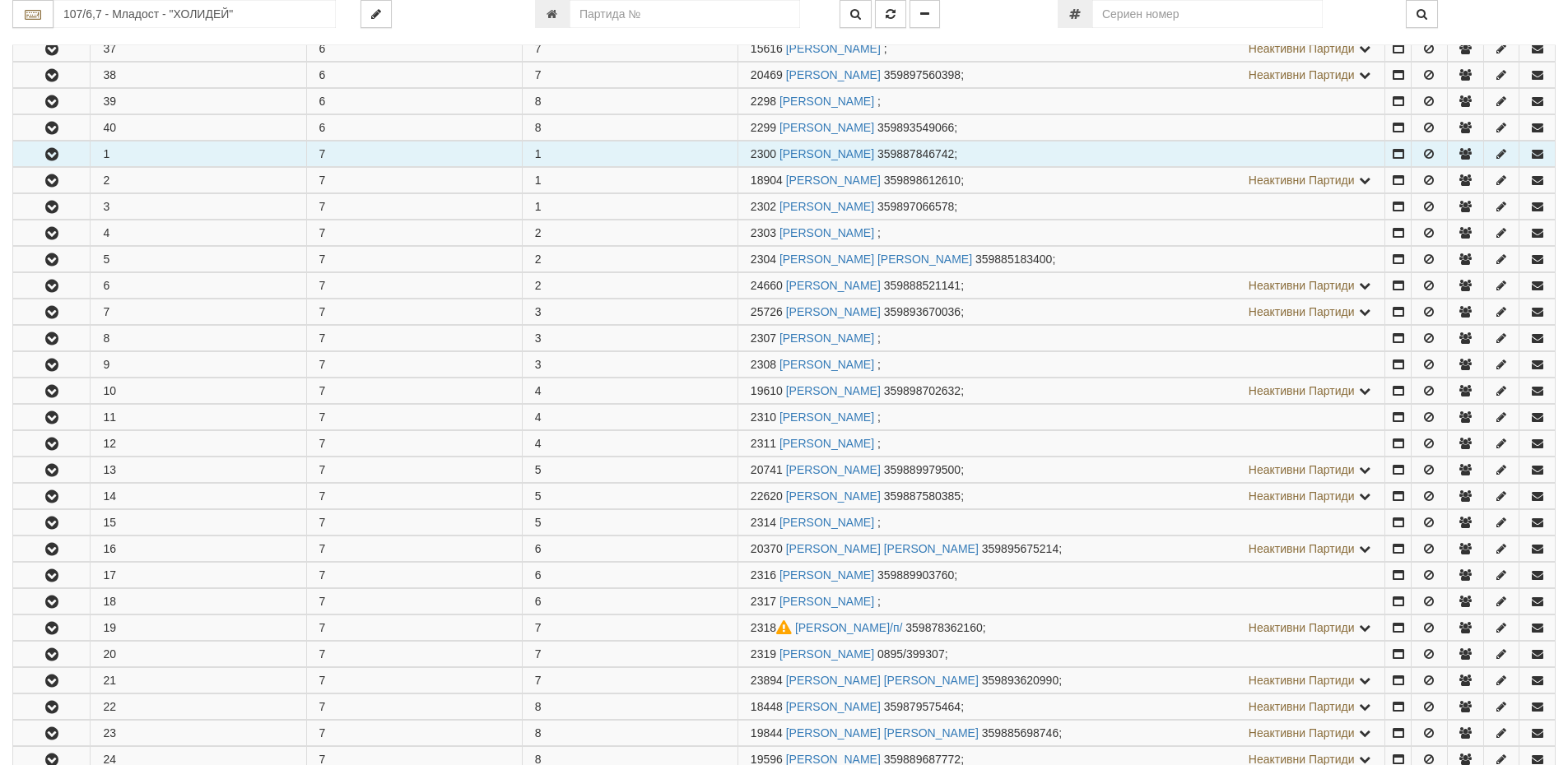
scroll to position [740, 0]
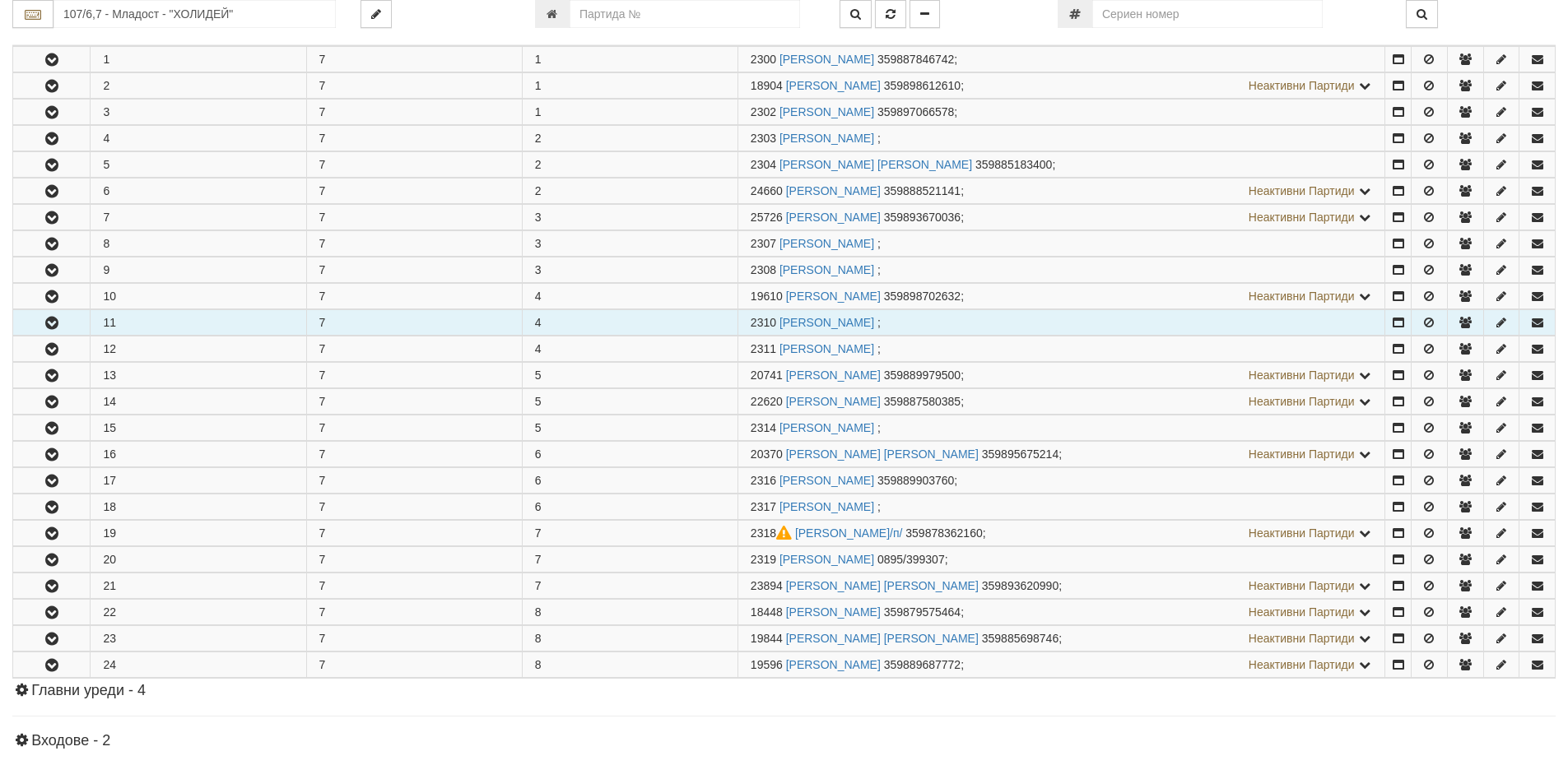
click at [71, 316] on button "button" at bounding box center [51, 322] width 77 height 25
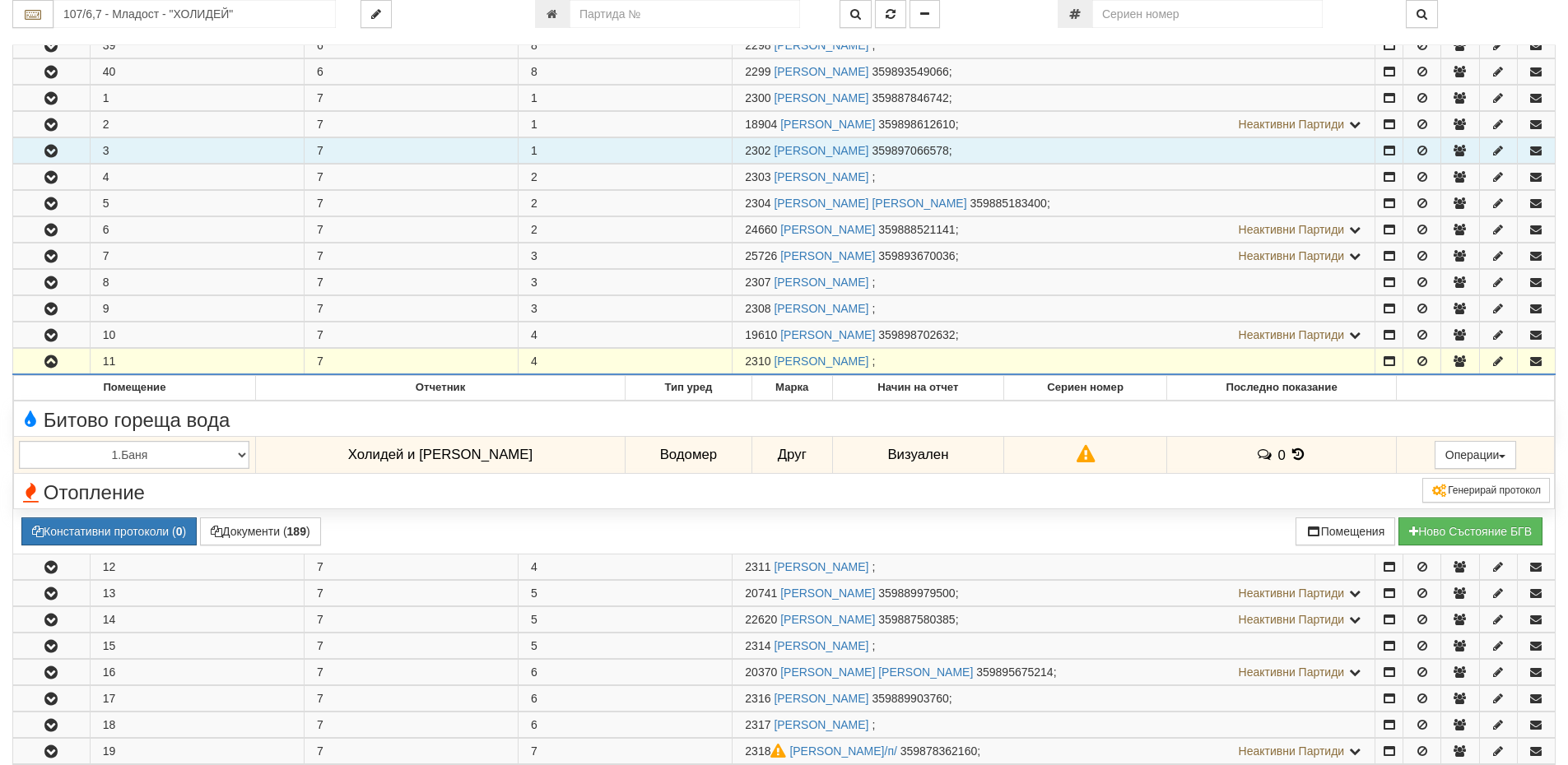
scroll to position [668, 0]
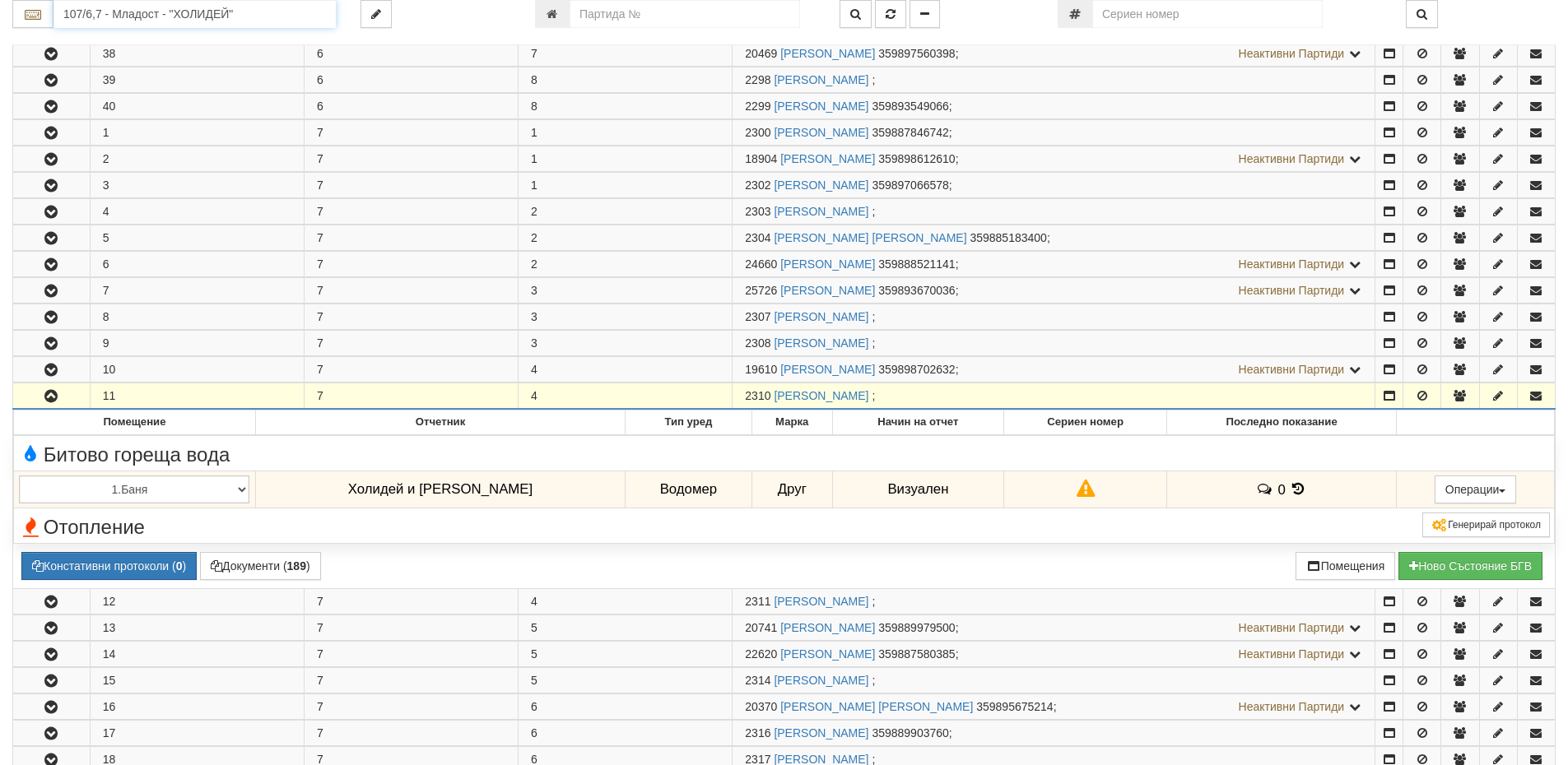
click at [102, 12] on input "107/6,7 - Младост - "ХОЛИДЕЙ"" at bounding box center [195, 14] width 283 height 28
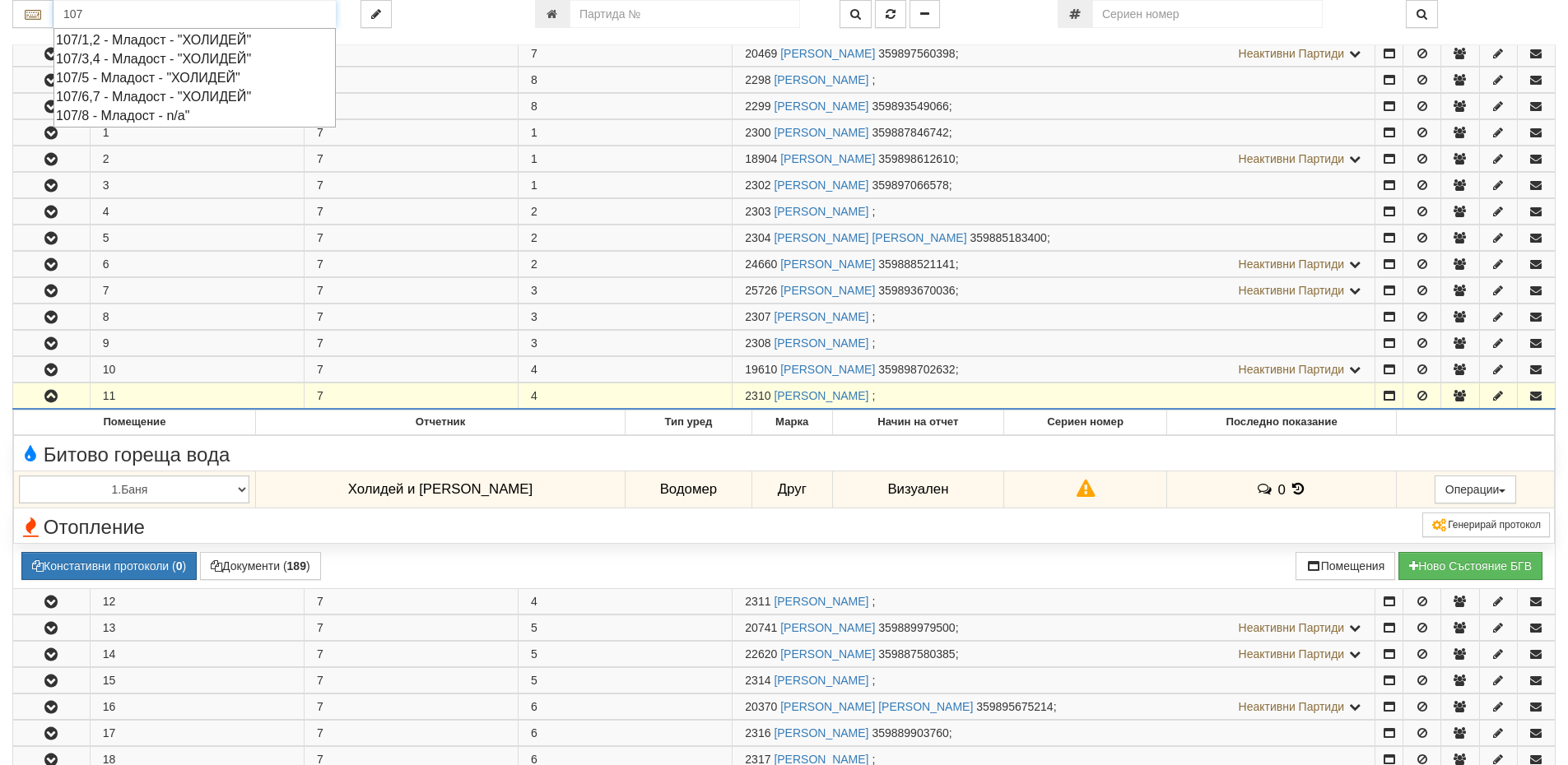
click at [251, 92] on div "107/6,7 - Младост - "ХОЛИДЕЙ"" at bounding box center [195, 97] width 278 height 19
type input "107/6,7 - Младост - "ХОЛИДЕЙ""
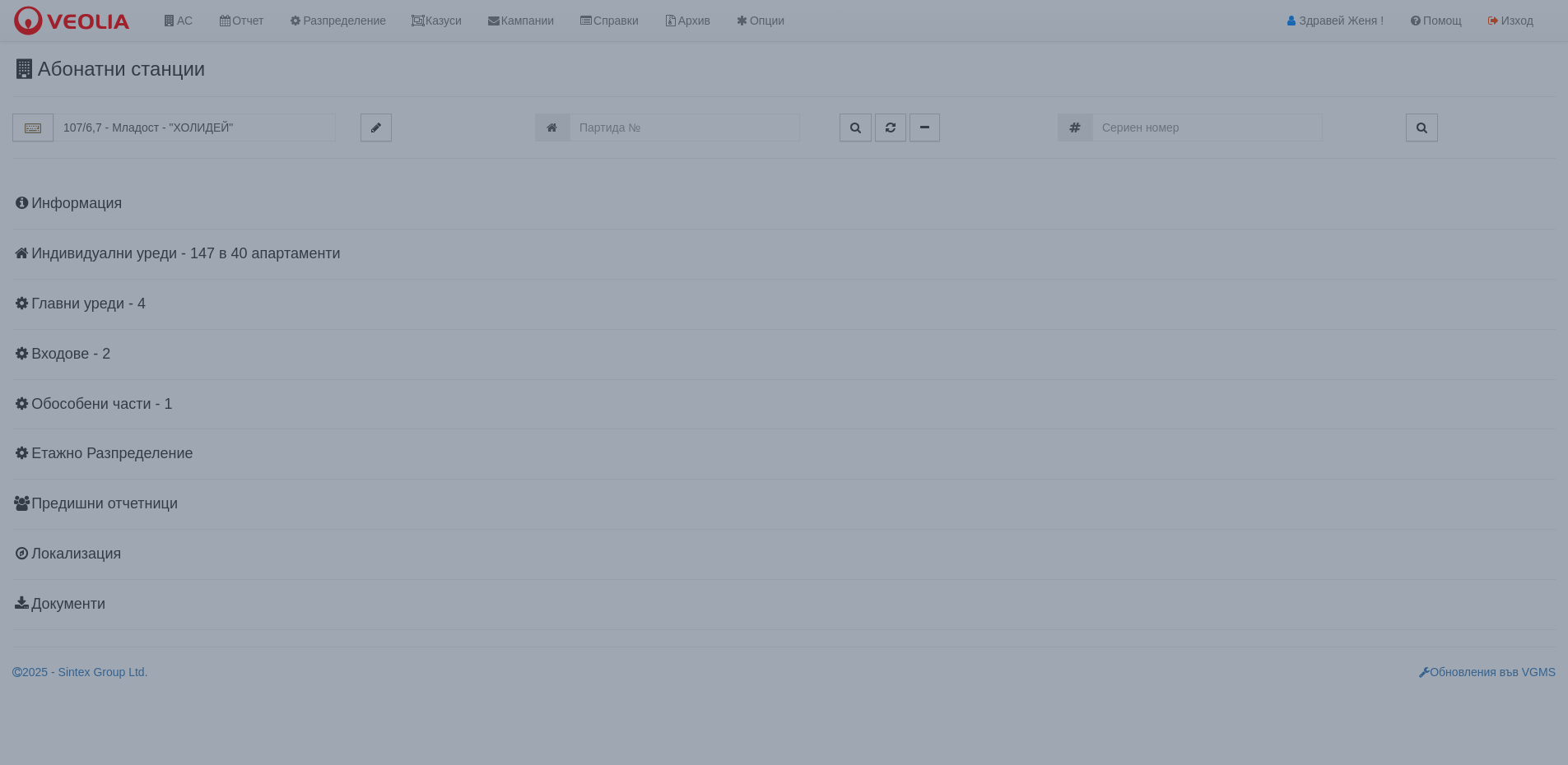
scroll to position [0, 0]
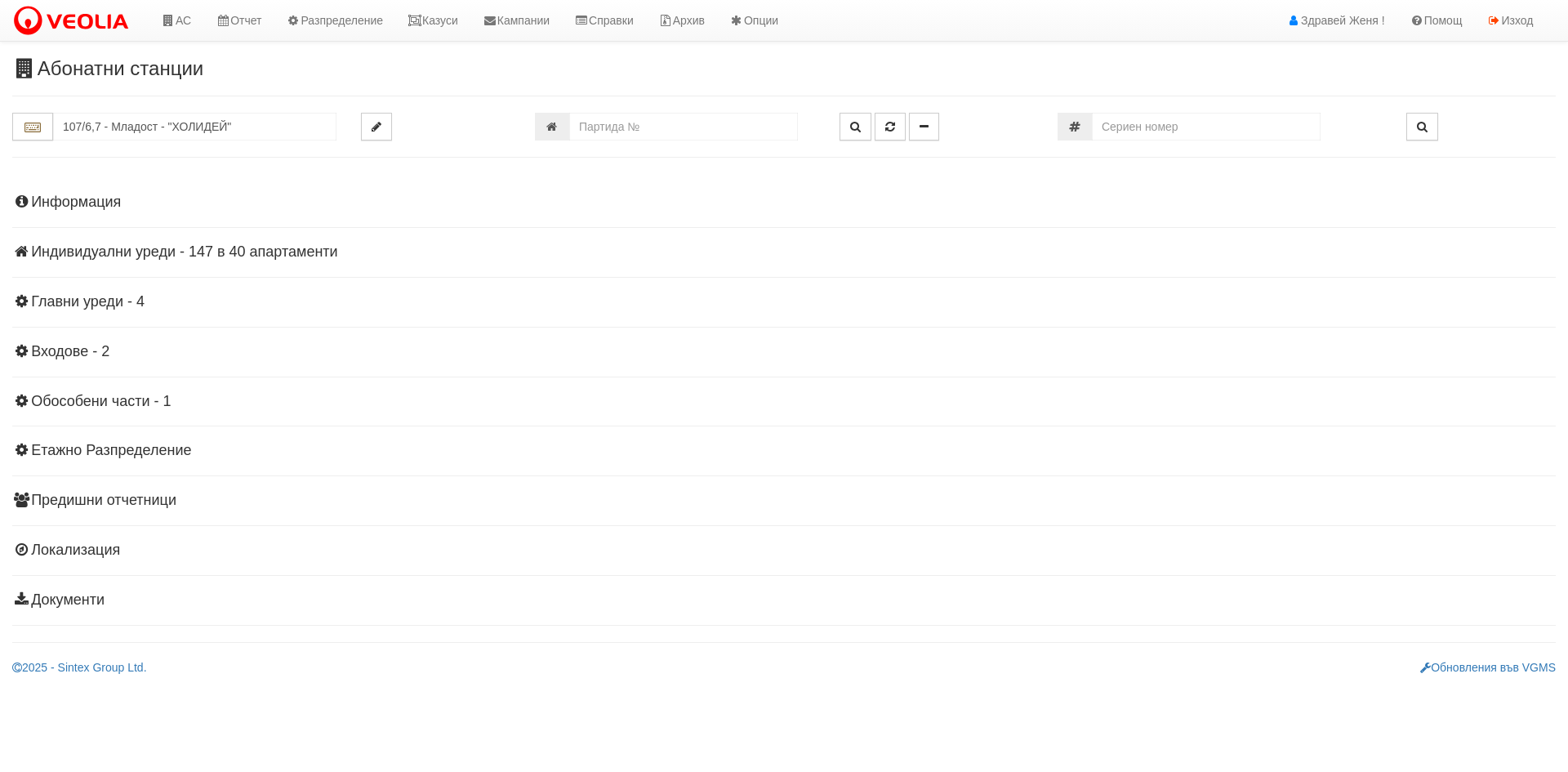
click at [112, 256] on h4 "Индивидуални уреди - 147 в 40 апартаменти" at bounding box center [784, 253] width 1543 height 16
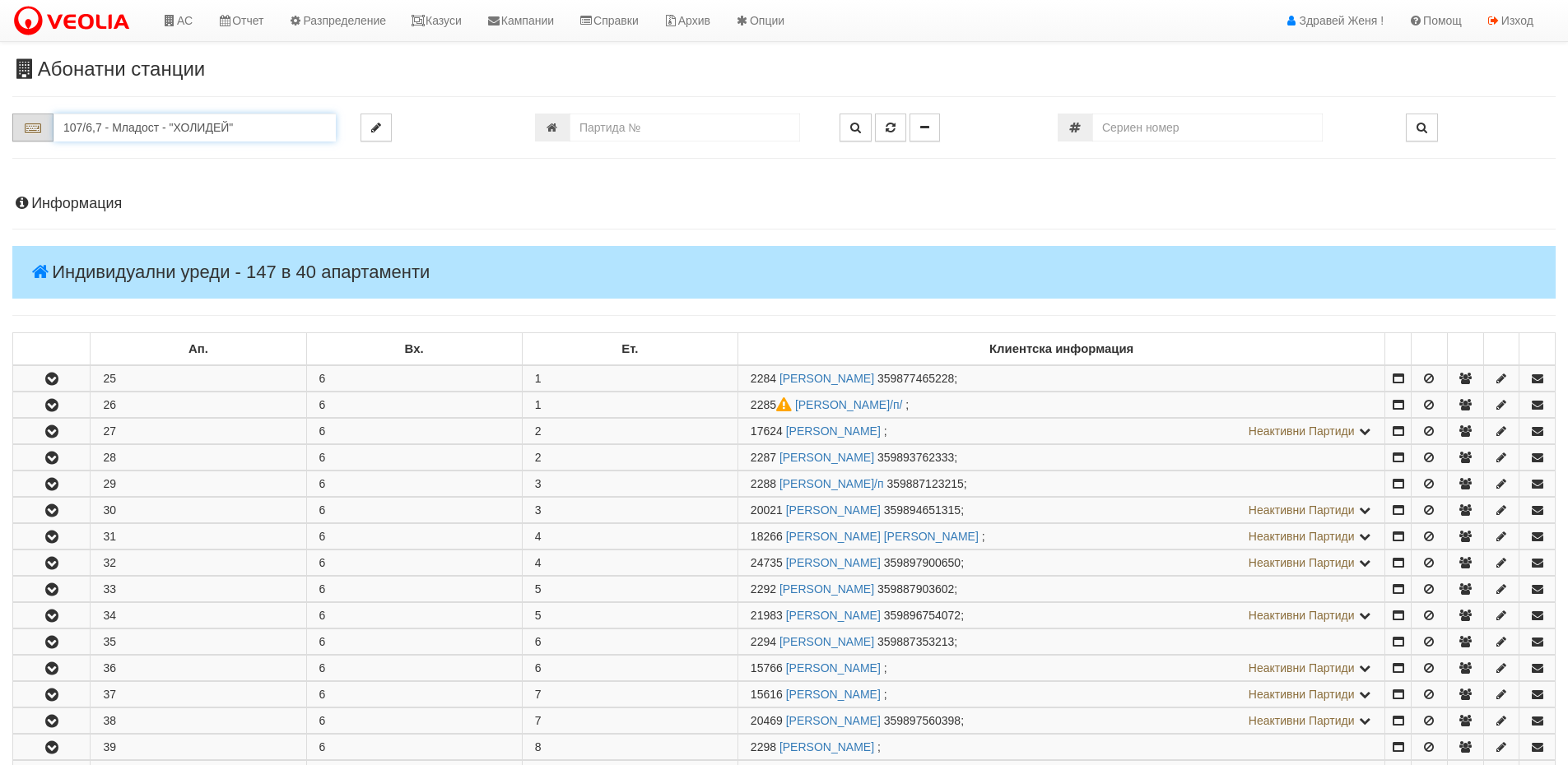
drag, startPoint x: 257, startPoint y: 134, endPoint x: 20, endPoint y: 134, distance: 237.0
click at [20, 134] on div "107/6,7 - Младост - "ХОЛИДЕЙ"" at bounding box center [174, 127] width 323 height 28
click at [617, 125] on input "number" at bounding box center [684, 127] width 231 height 28
click at [177, 128] on input "text" at bounding box center [195, 127] width 283 height 28
drag, startPoint x: 126, startPoint y: 135, endPoint x: 66, endPoint y: 126, distance: 60.7
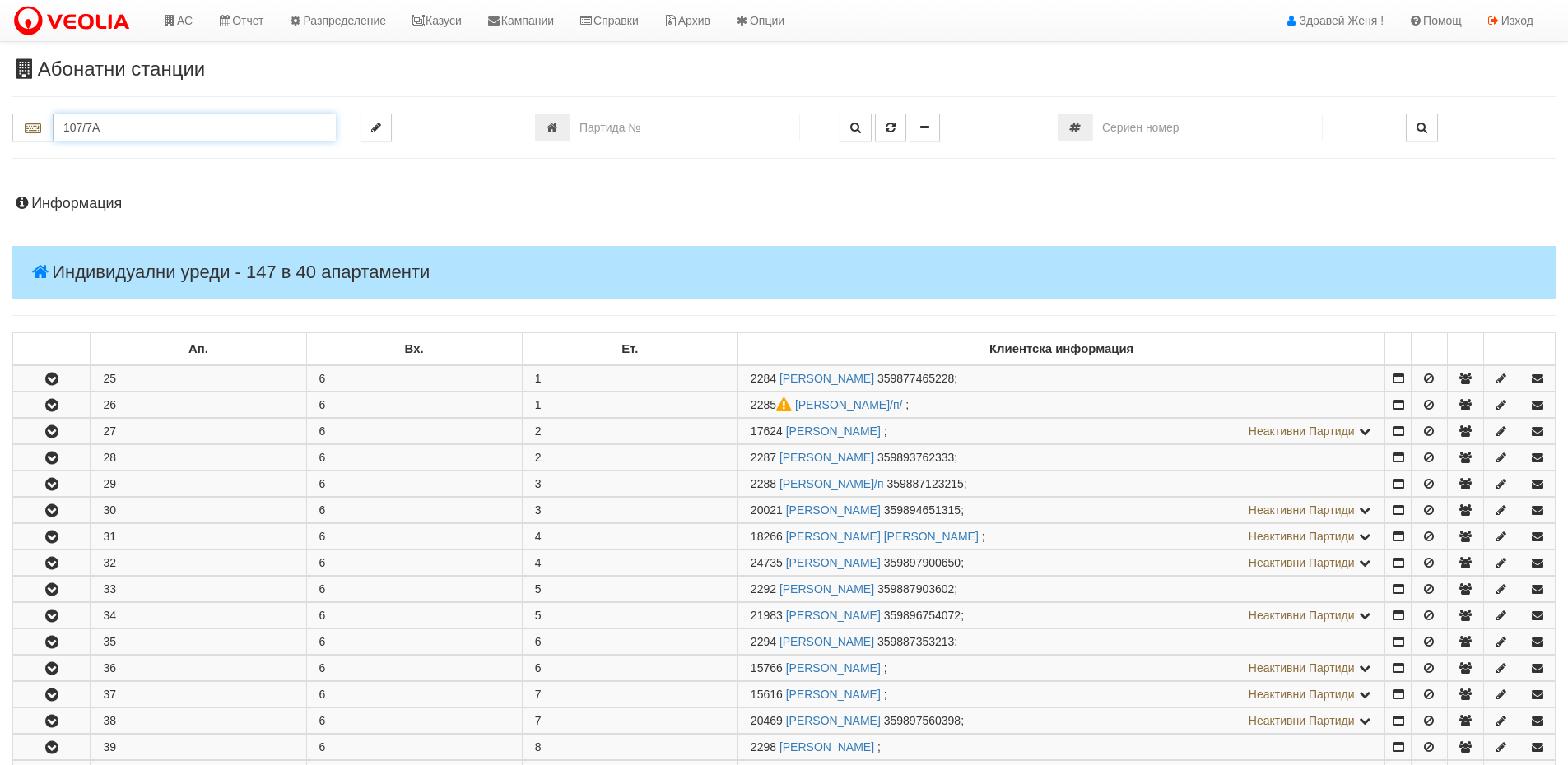
click at [66, 126] on input "107/7A" at bounding box center [195, 127] width 283 height 28
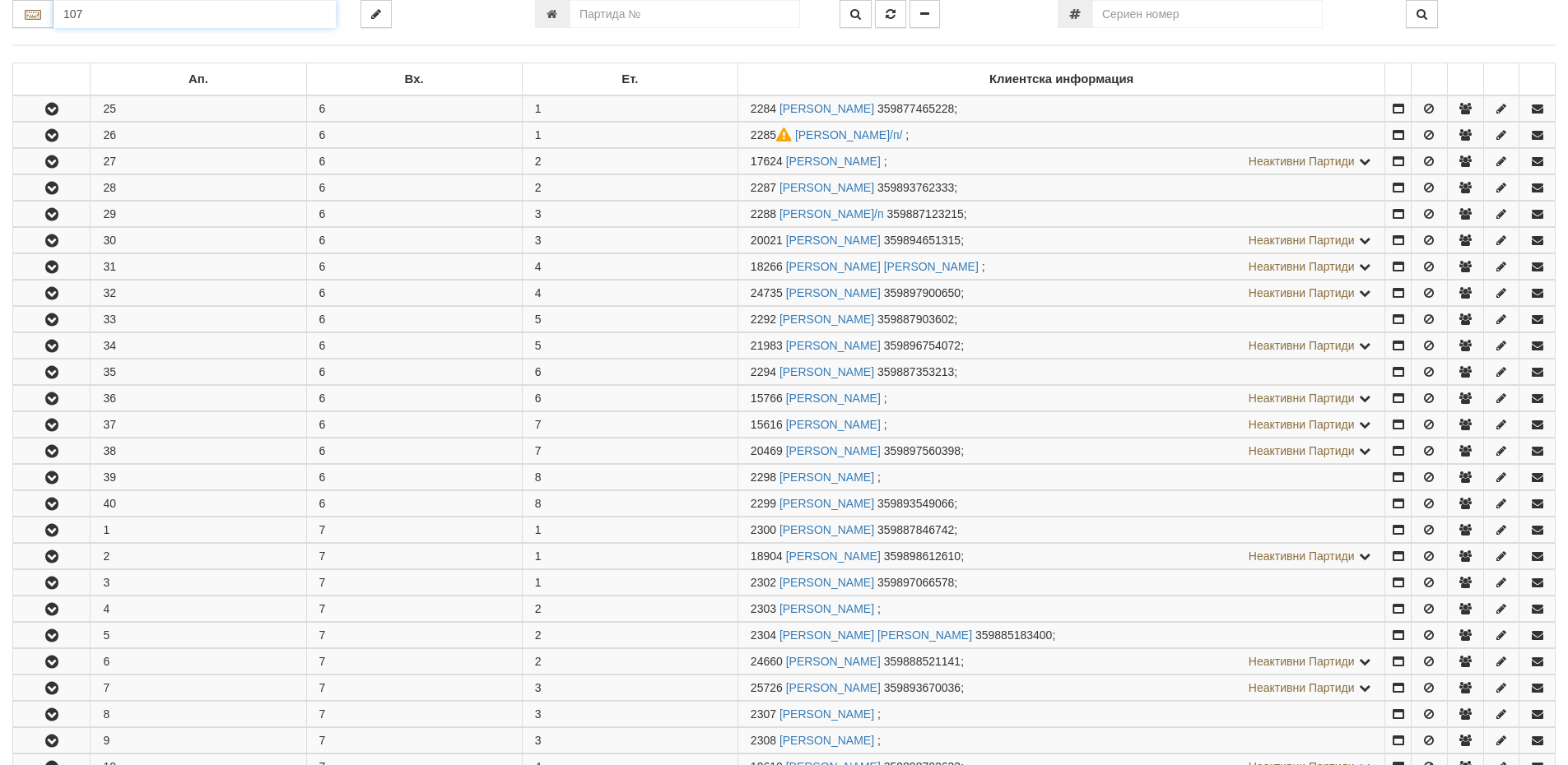
scroll to position [83, 0]
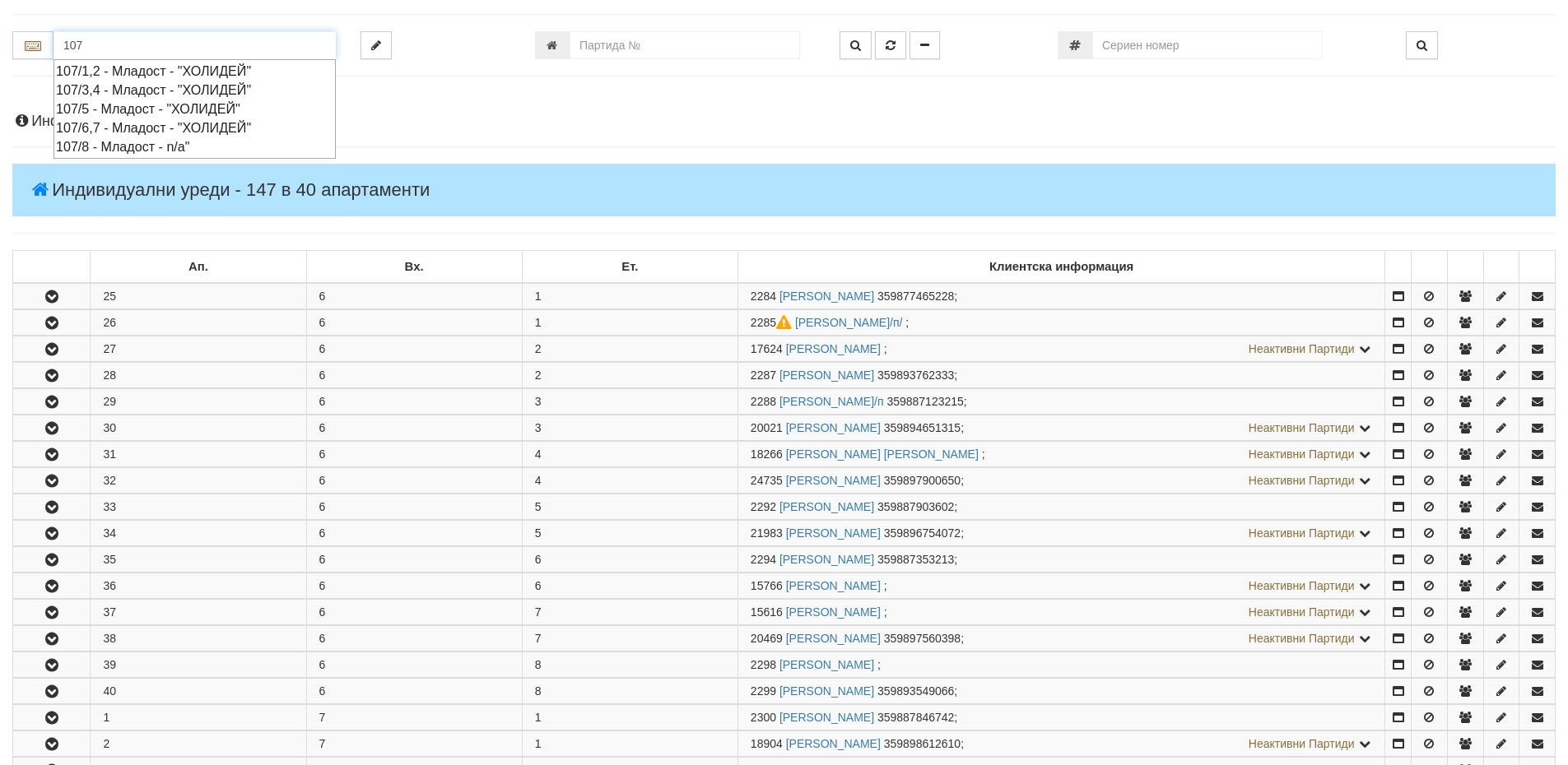
drag, startPoint x: 89, startPoint y: 44, endPoint x: 3, endPoint y: 34, distance: 86.6
click at [3, 34] on div "107" at bounding box center [174, 45] width 348 height 28
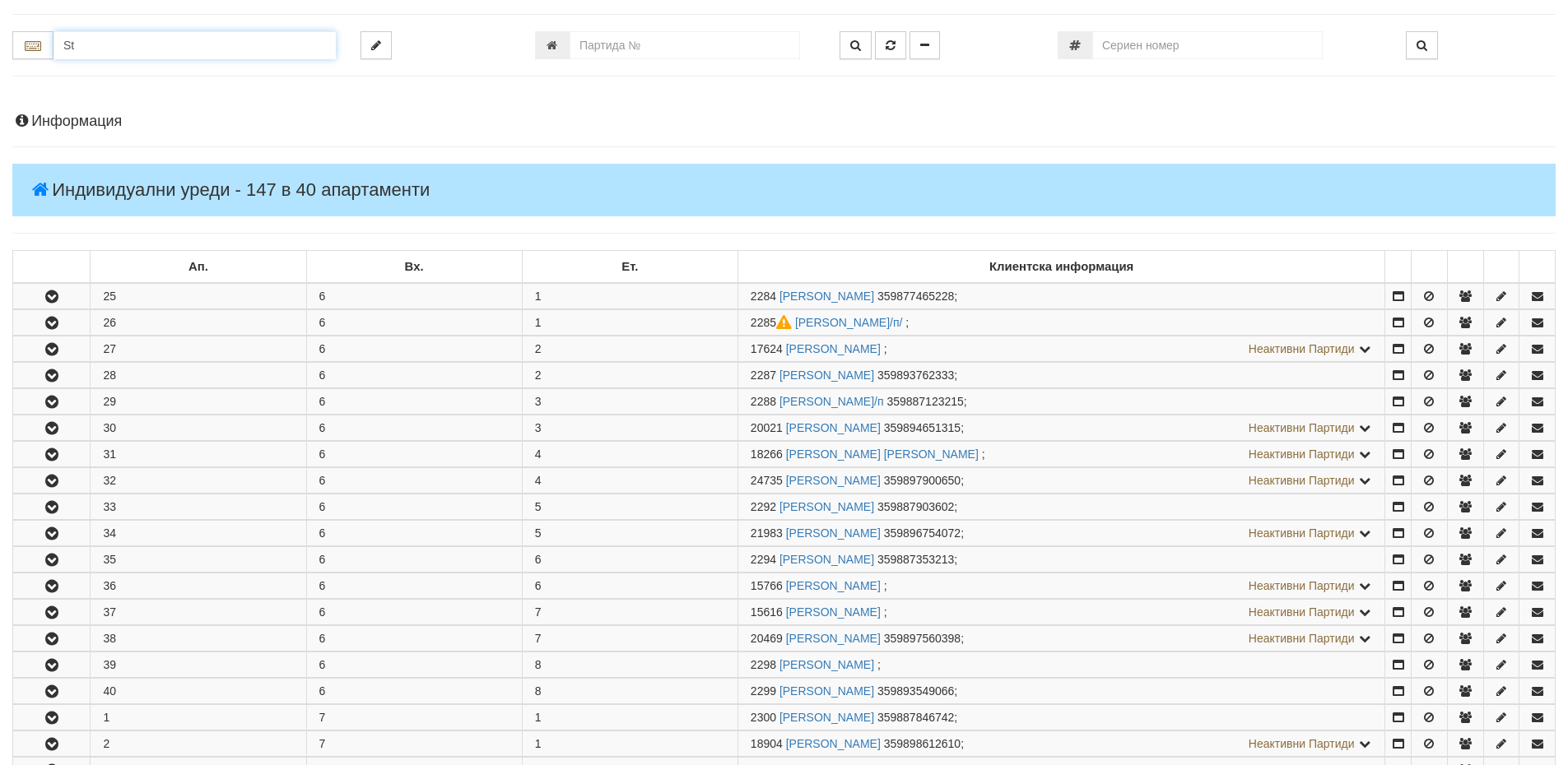
type input "S"
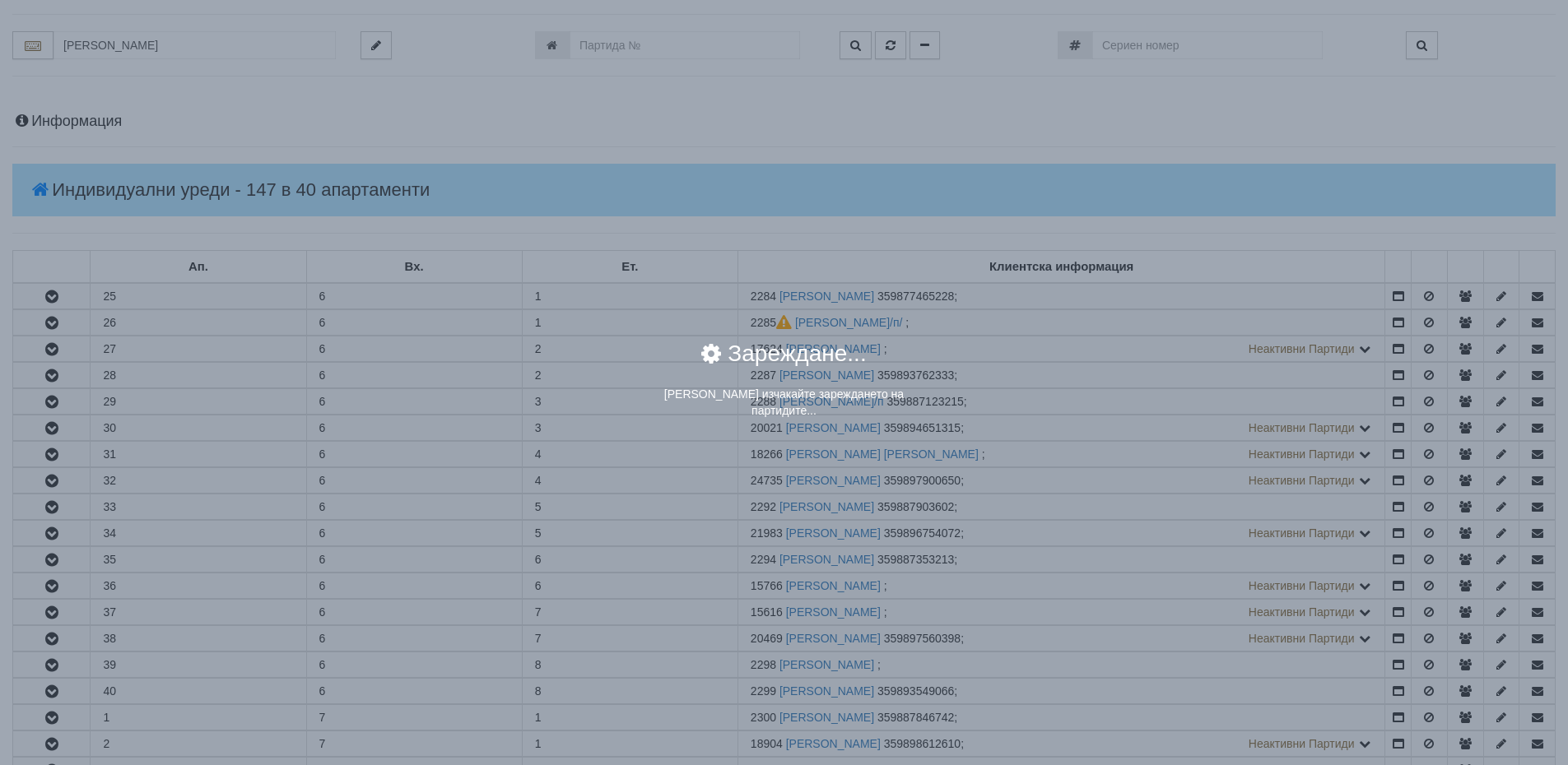
scroll to position [0, 0]
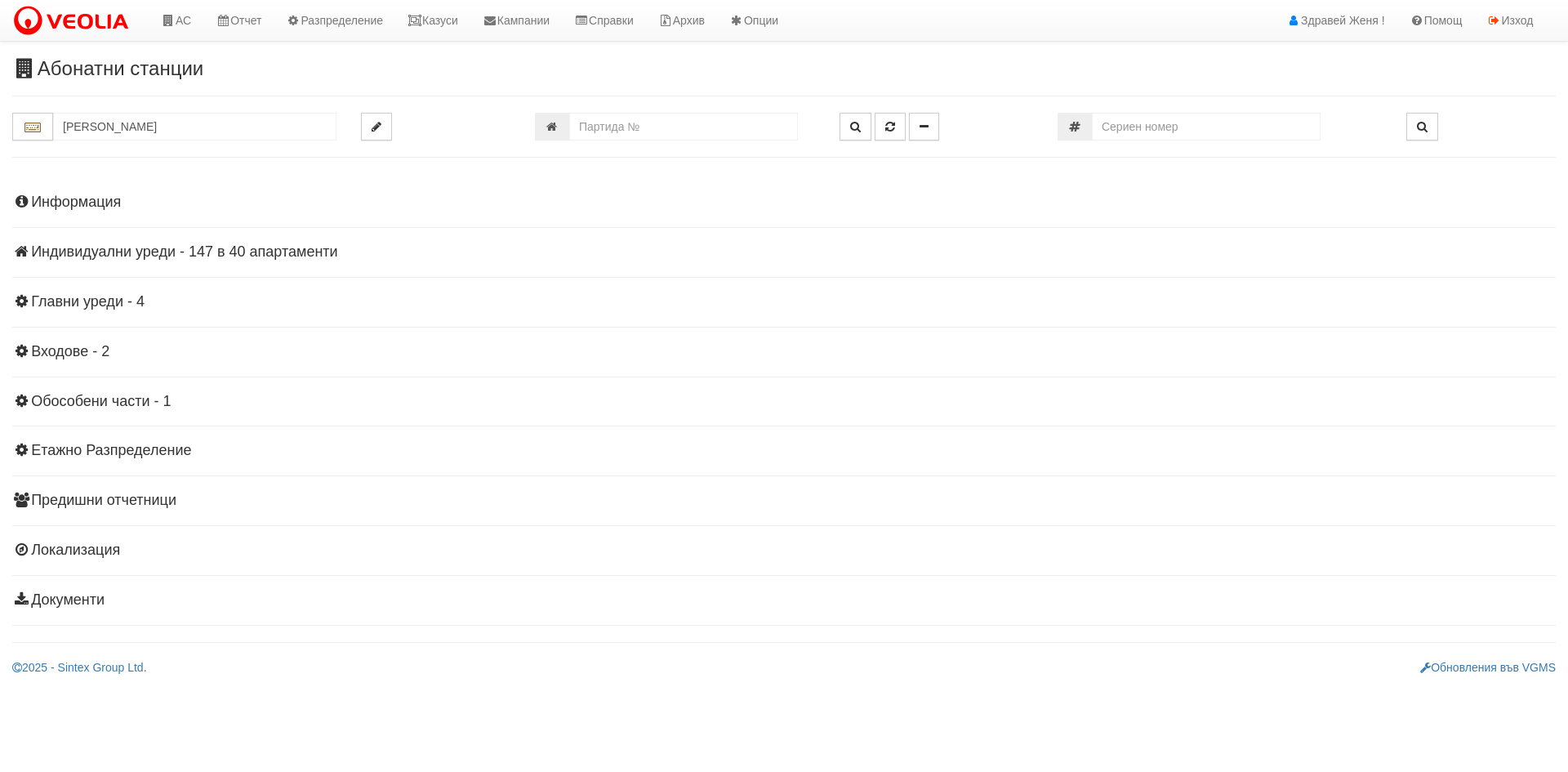
click at [196, 252] on h4 "Индивидуални уреди - 147 в 40 апартаменти" at bounding box center [784, 253] width 1543 height 16
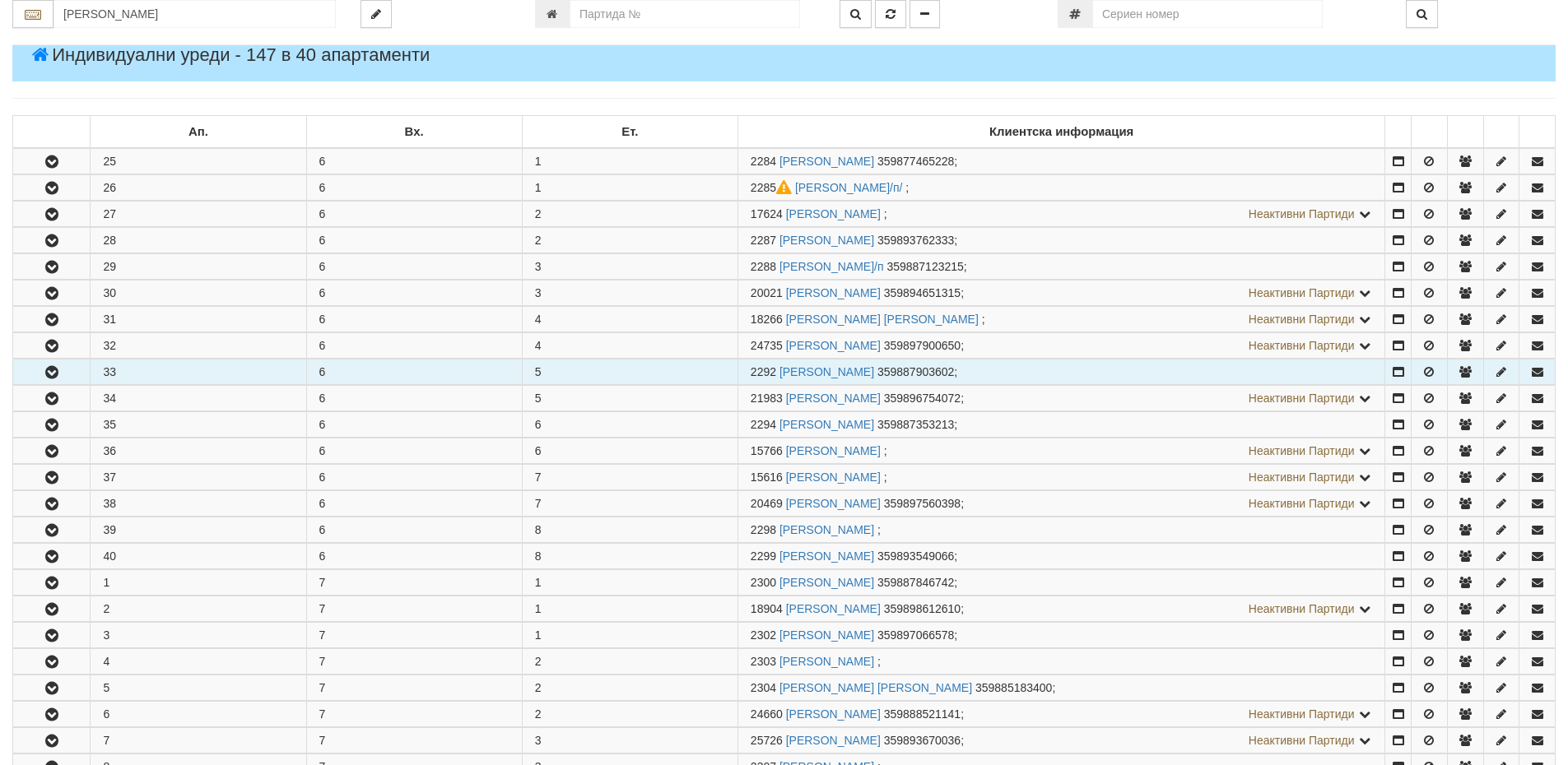
scroll to position [164, 0]
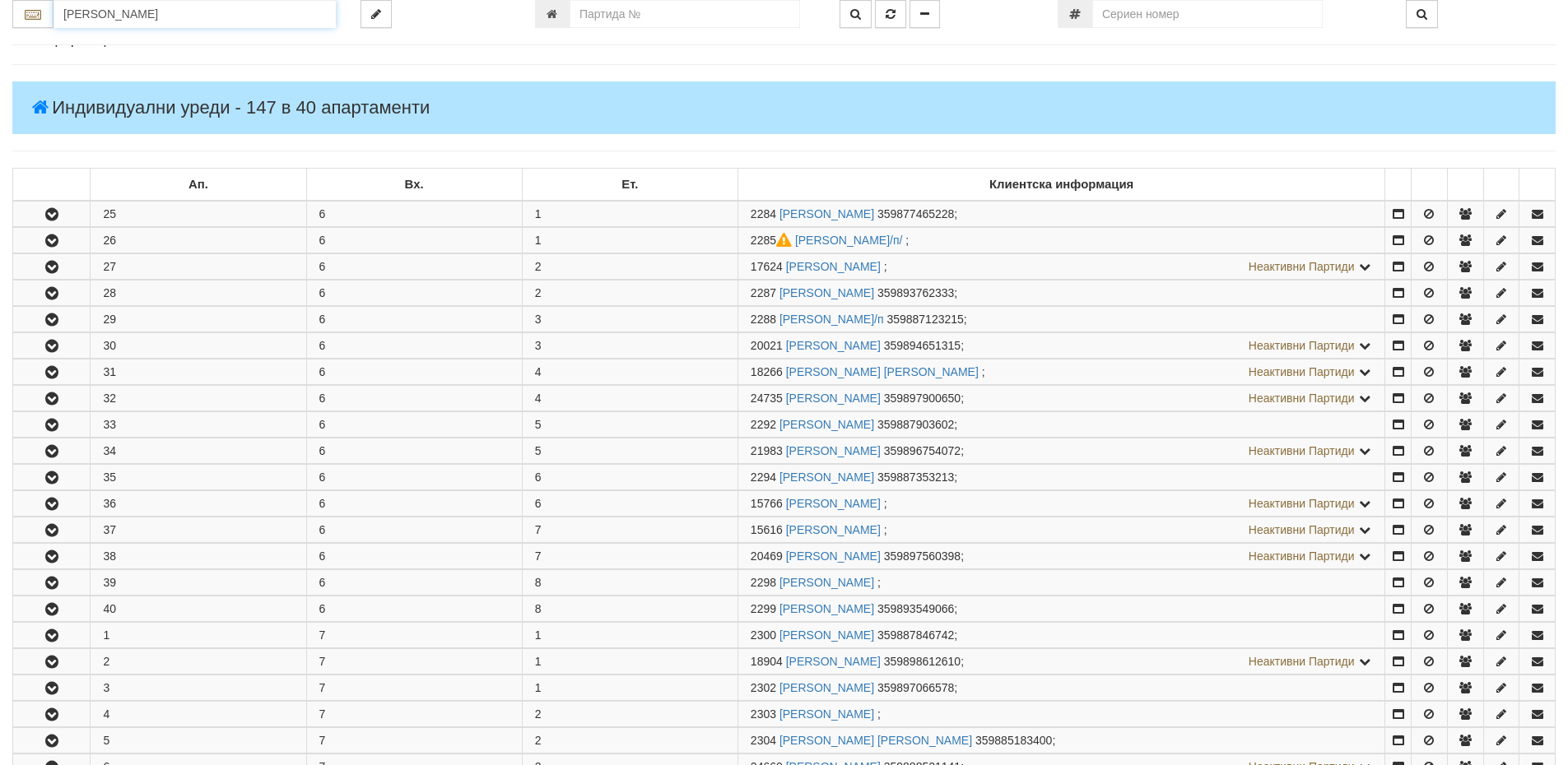
drag, startPoint x: 168, startPoint y: 6, endPoint x: 58, endPoint y: 26, distance: 111.8
click at [58, 26] on input "Стефка минева" at bounding box center [195, 14] width 283 height 28
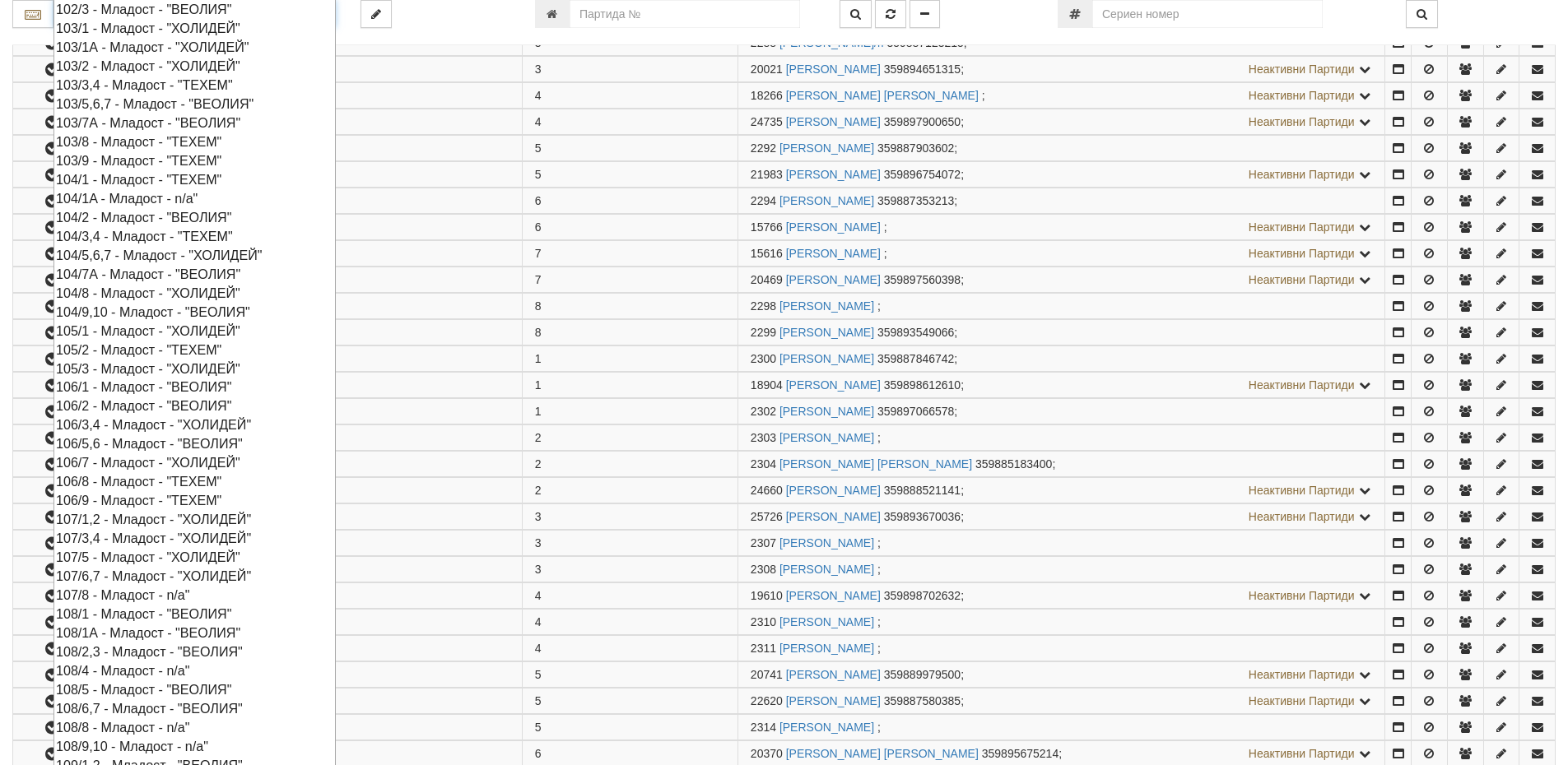
scroll to position [576, 0]
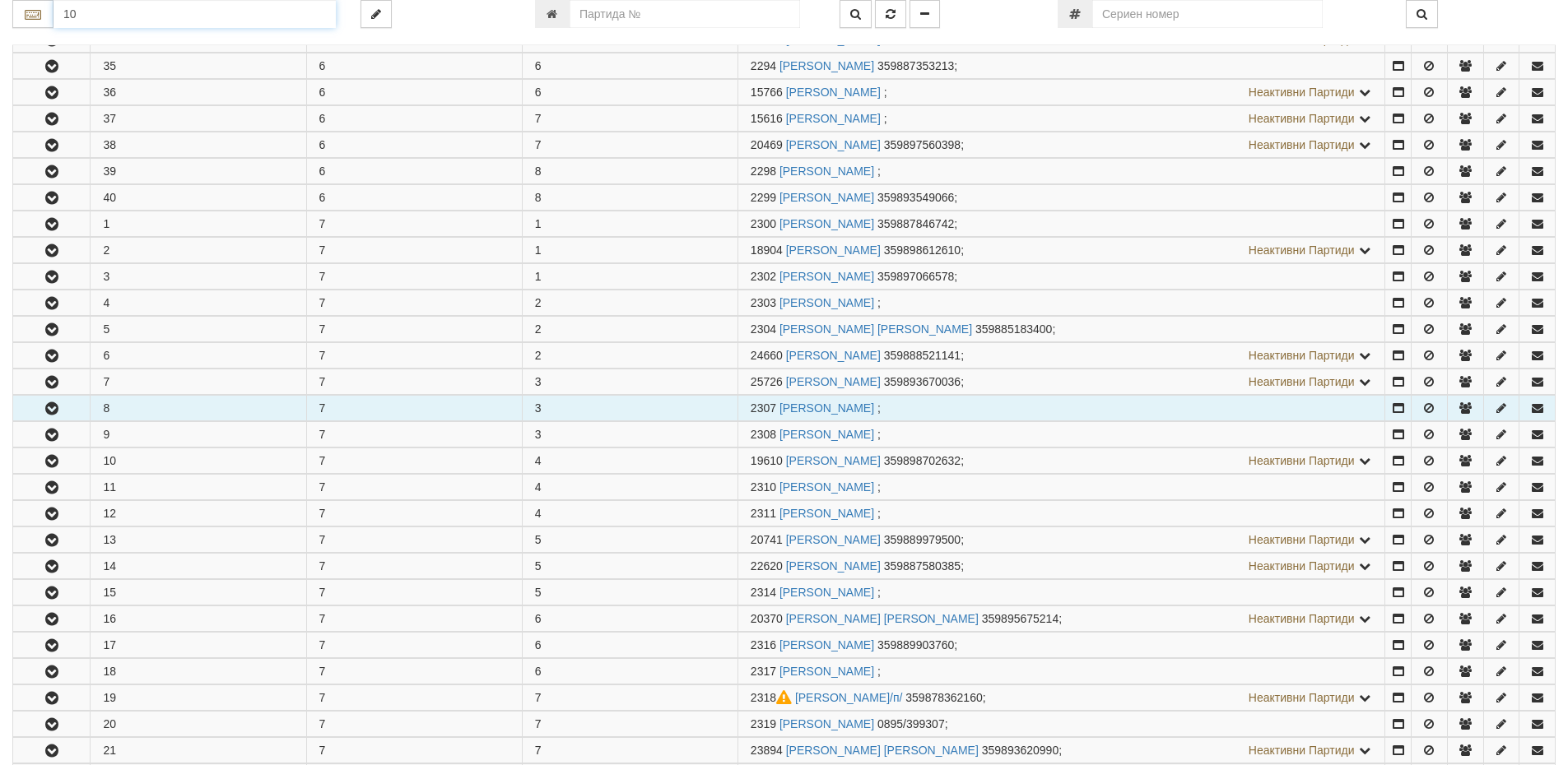
type input "1"
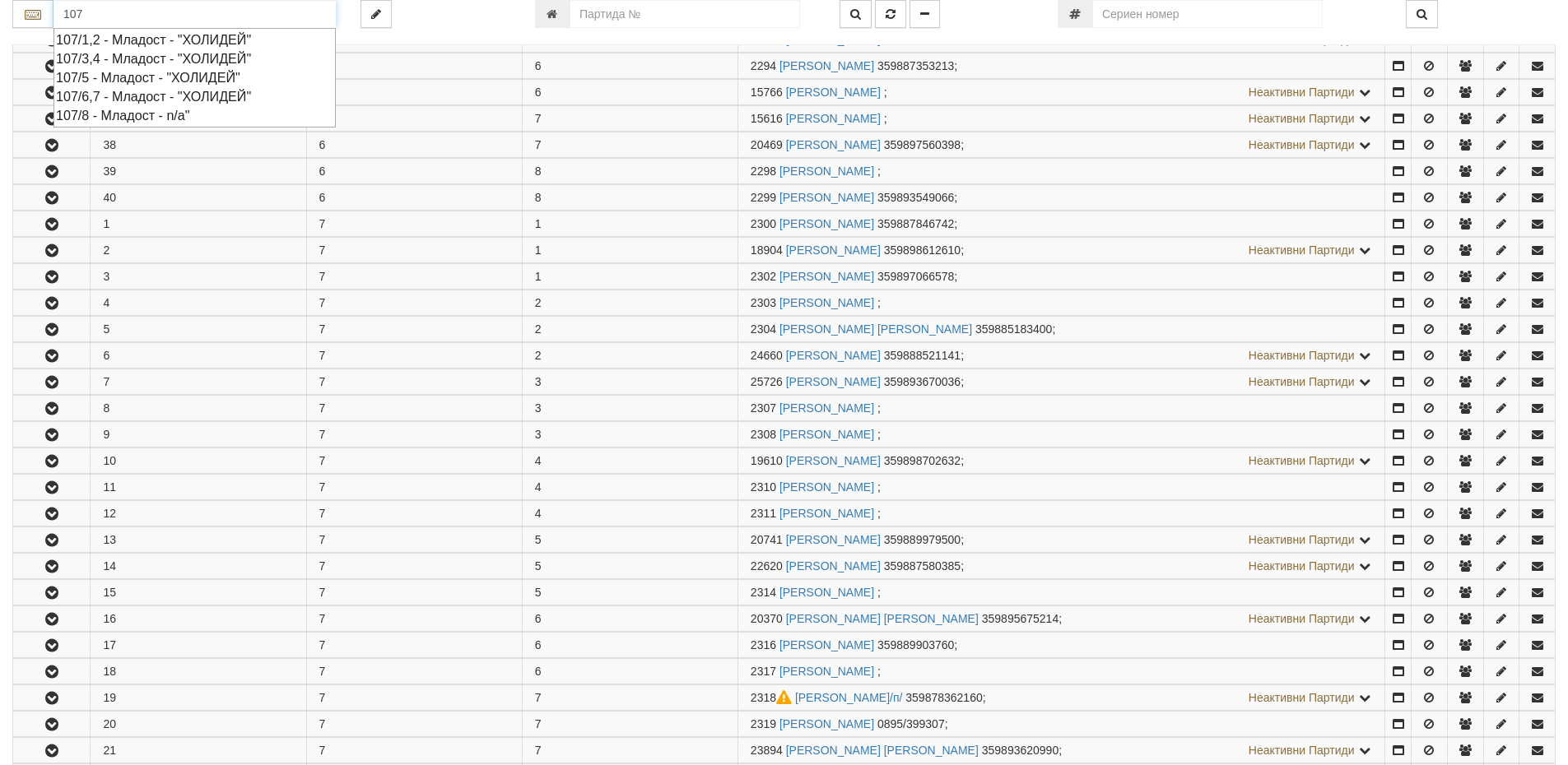
click at [209, 94] on div "107/6,7 - Младост - "ХОЛИДЕЙ"" at bounding box center [195, 97] width 278 height 19
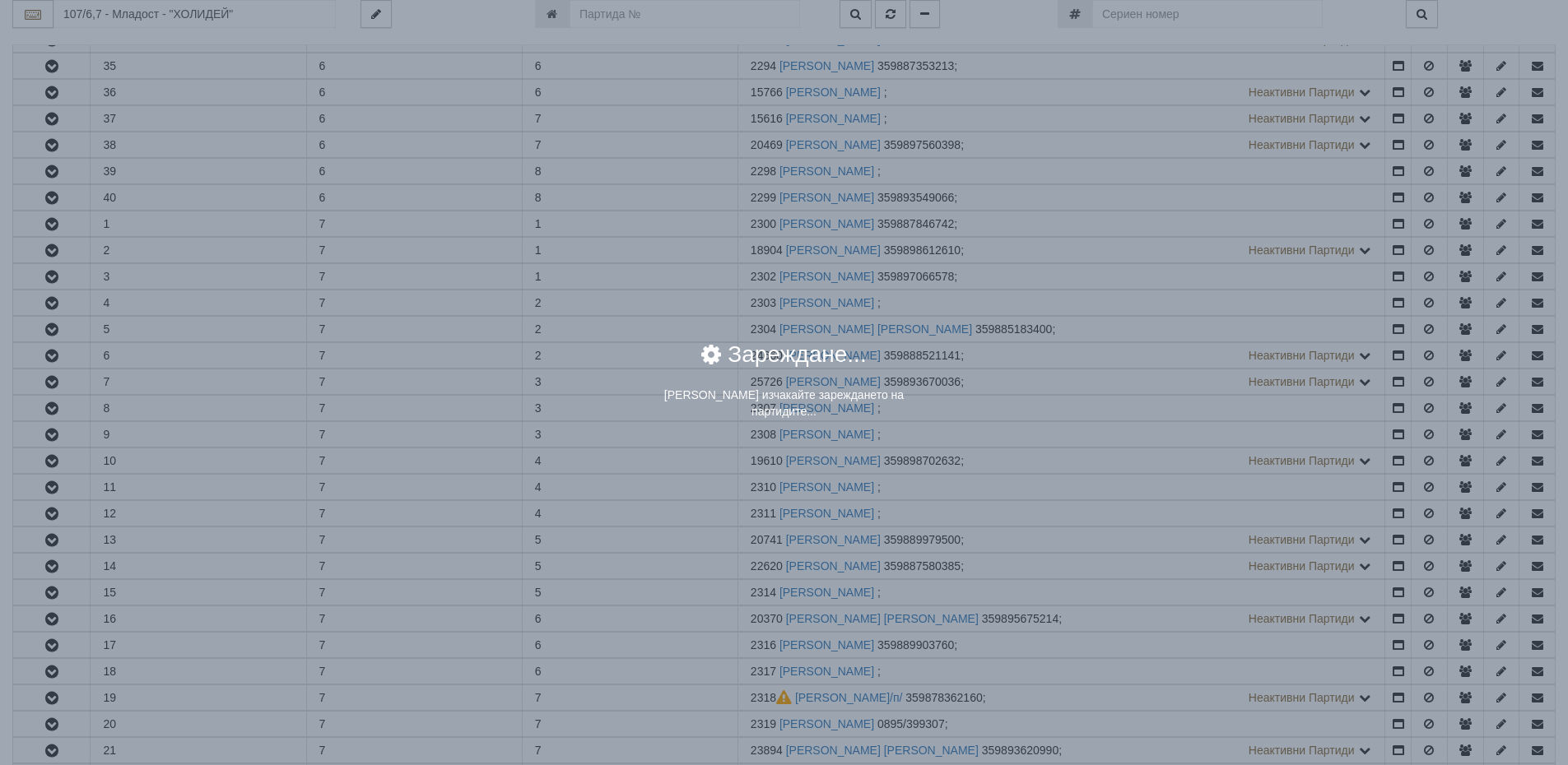
scroll to position [0, 0]
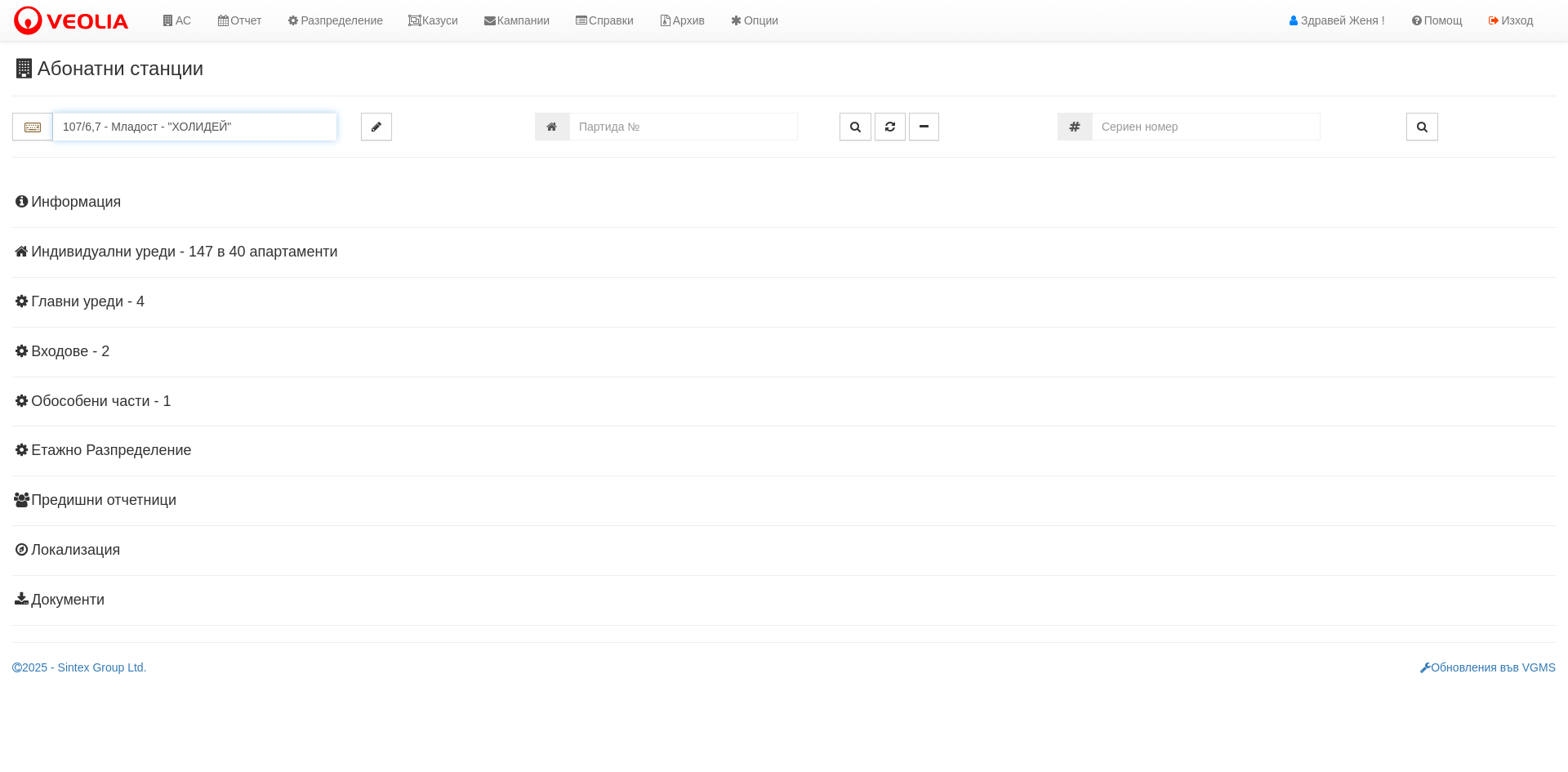
click at [185, 116] on input "107/6,7 - Младост - "ХОЛИДЕЙ"" at bounding box center [195, 126] width 284 height 28
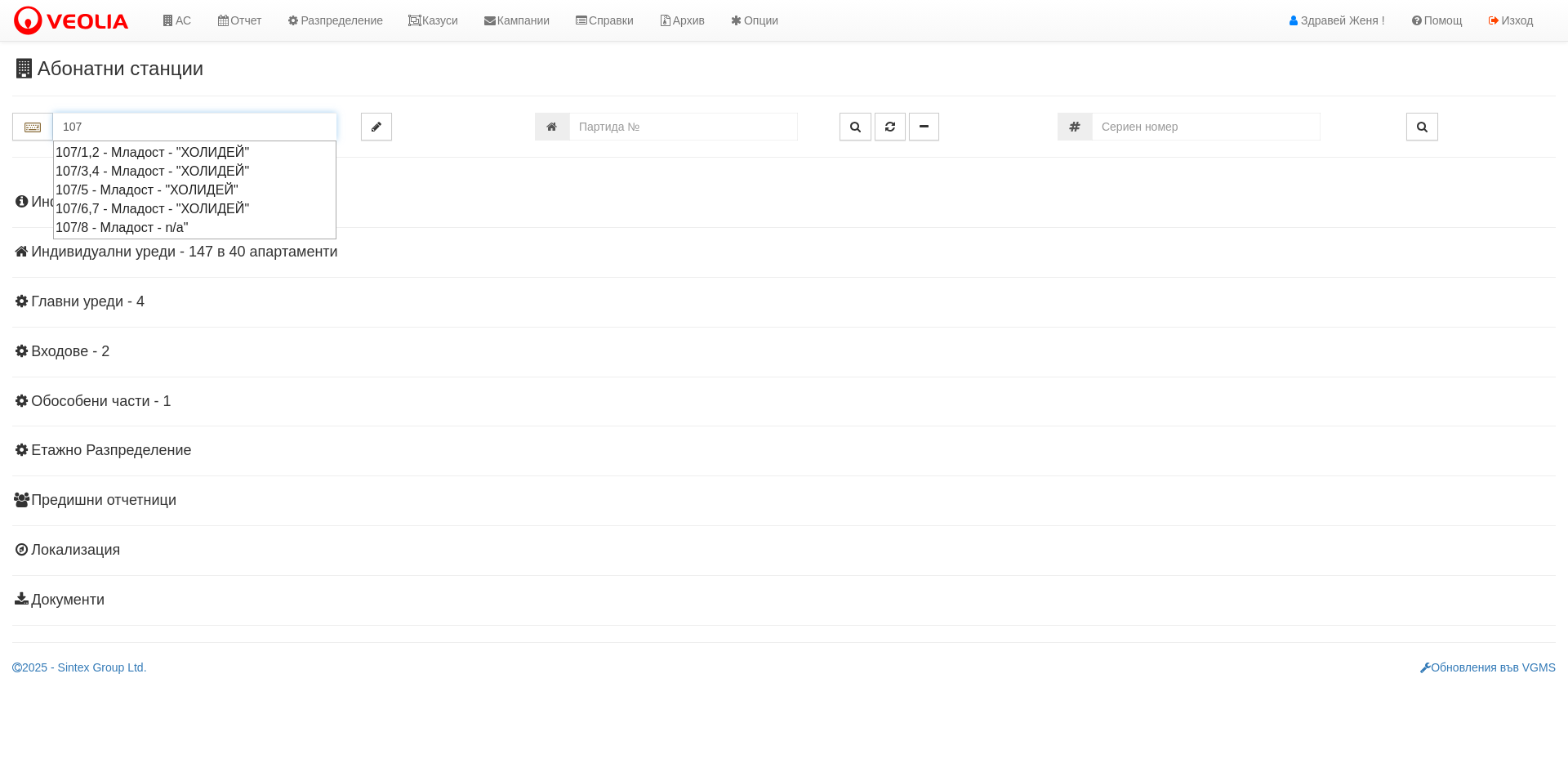
type input "107"
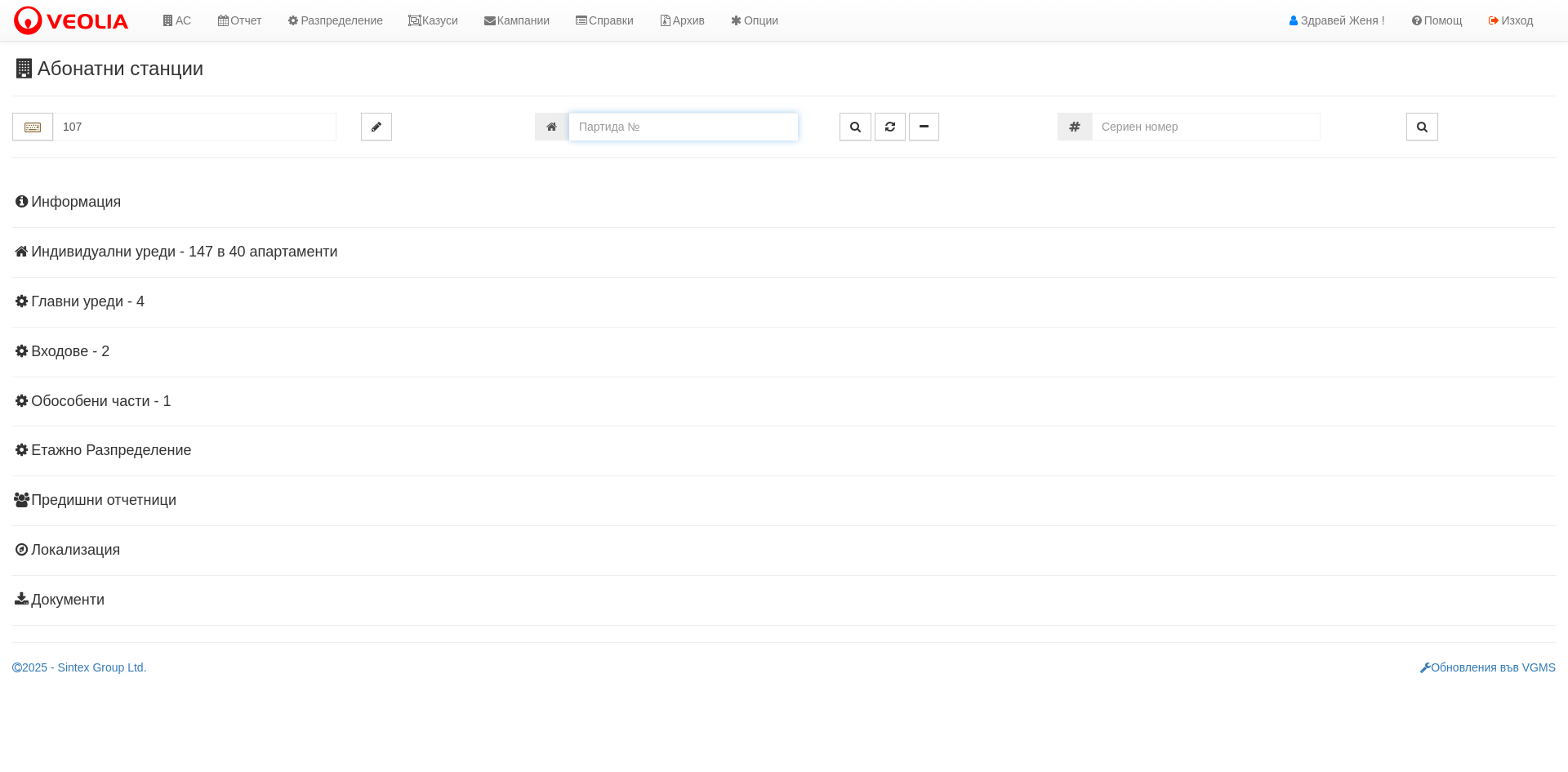
click at [645, 135] on input "number" at bounding box center [683, 126] width 229 height 28
type input "1751"
type input "103/7А - "ВЕОЛИЯ ЕНЕРДЖИ ВАРНА " ЕАД"
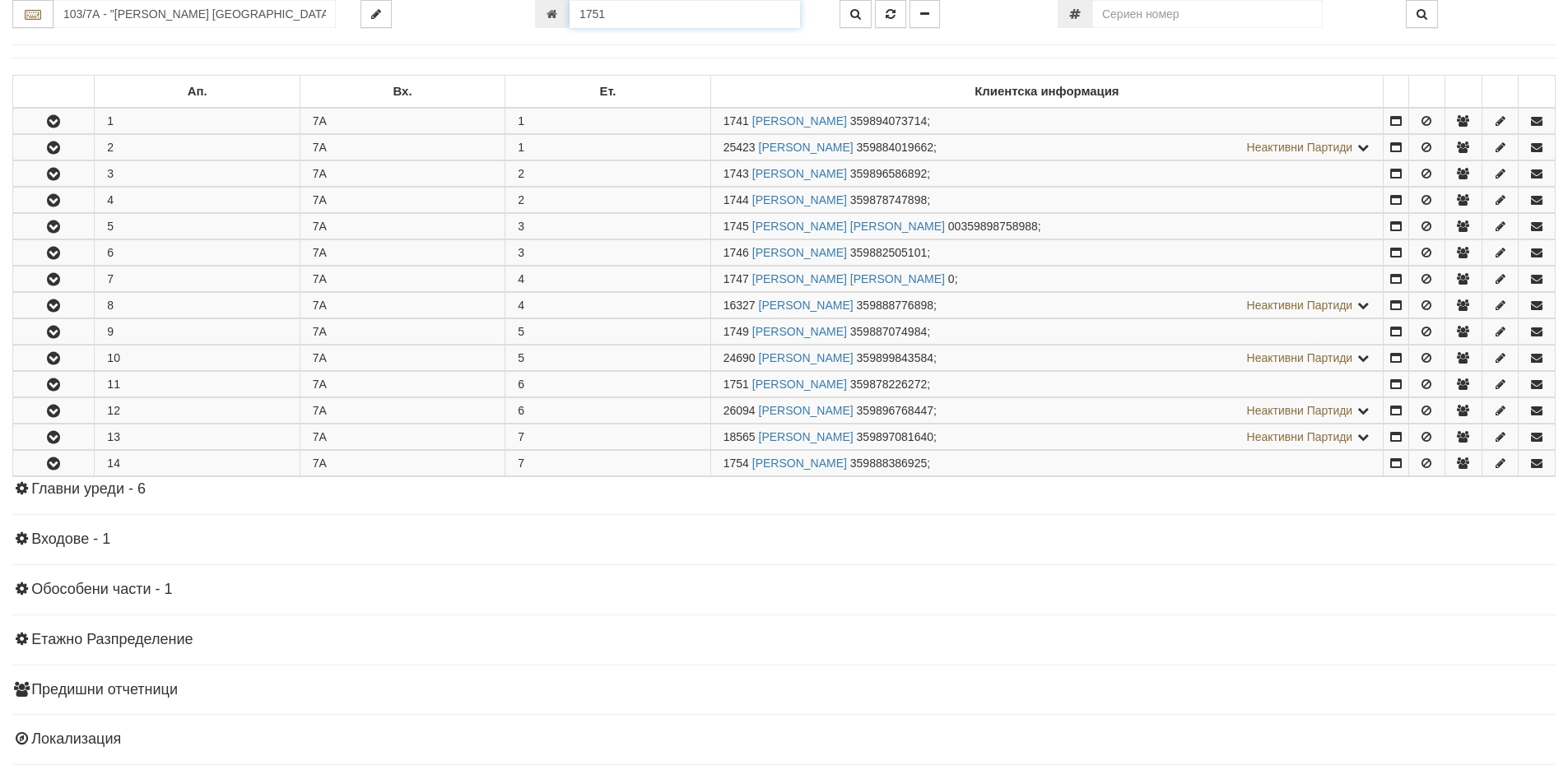
scroll to position [370, 0]
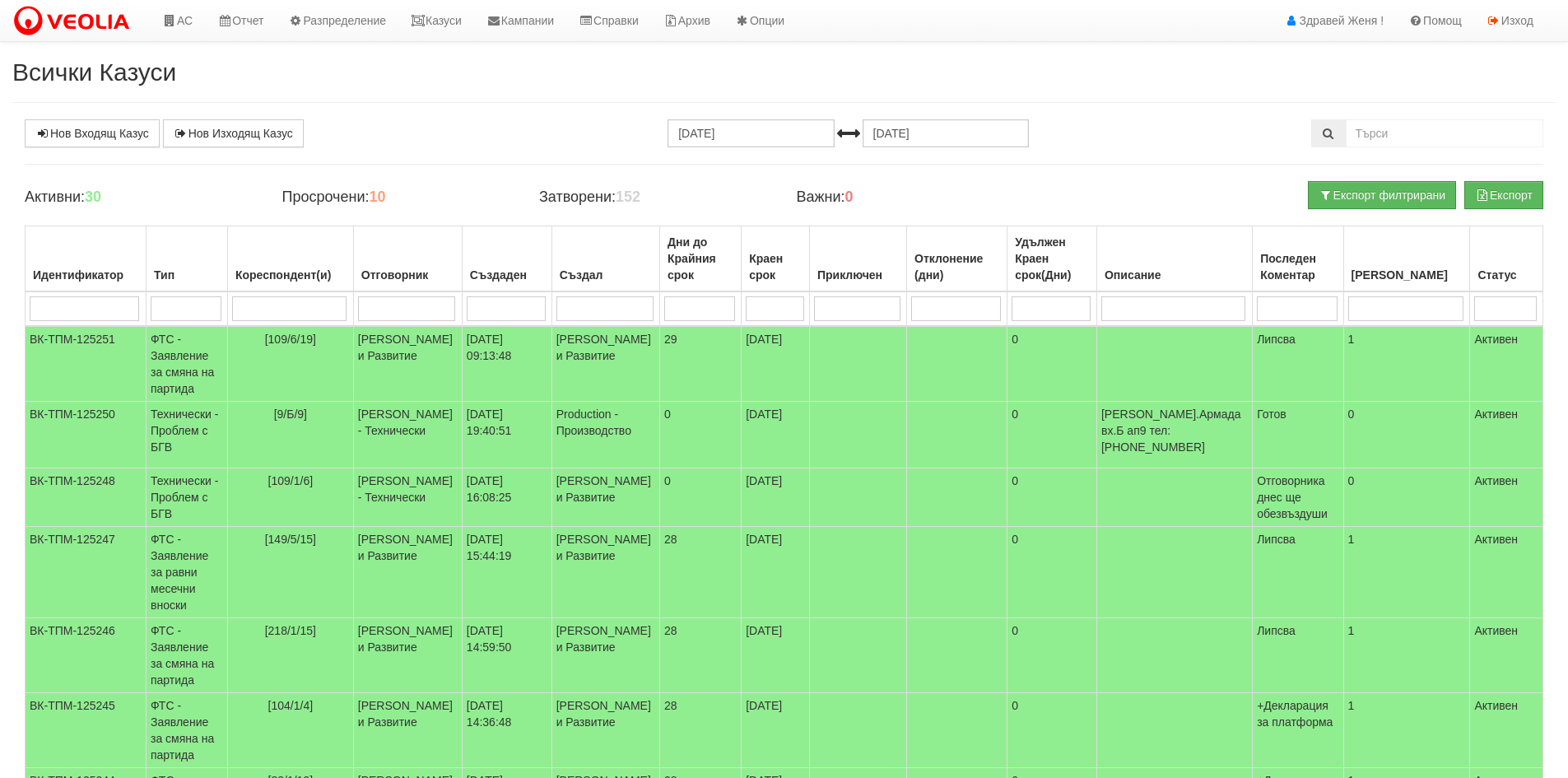
click at [417, 73] on h2 "Всички Казуси" at bounding box center [784, 72] width 1543 height 27
click at [465, 21] on link "Казуси" at bounding box center [436, 21] width 76 height 41
click at [626, 193] on b "152" at bounding box center [628, 197] width 25 height 17
click at [117, 132] on link "Нов Входящ Казус" at bounding box center [92, 133] width 135 height 28
click at [190, 7] on link "АС" at bounding box center [177, 21] width 55 height 41
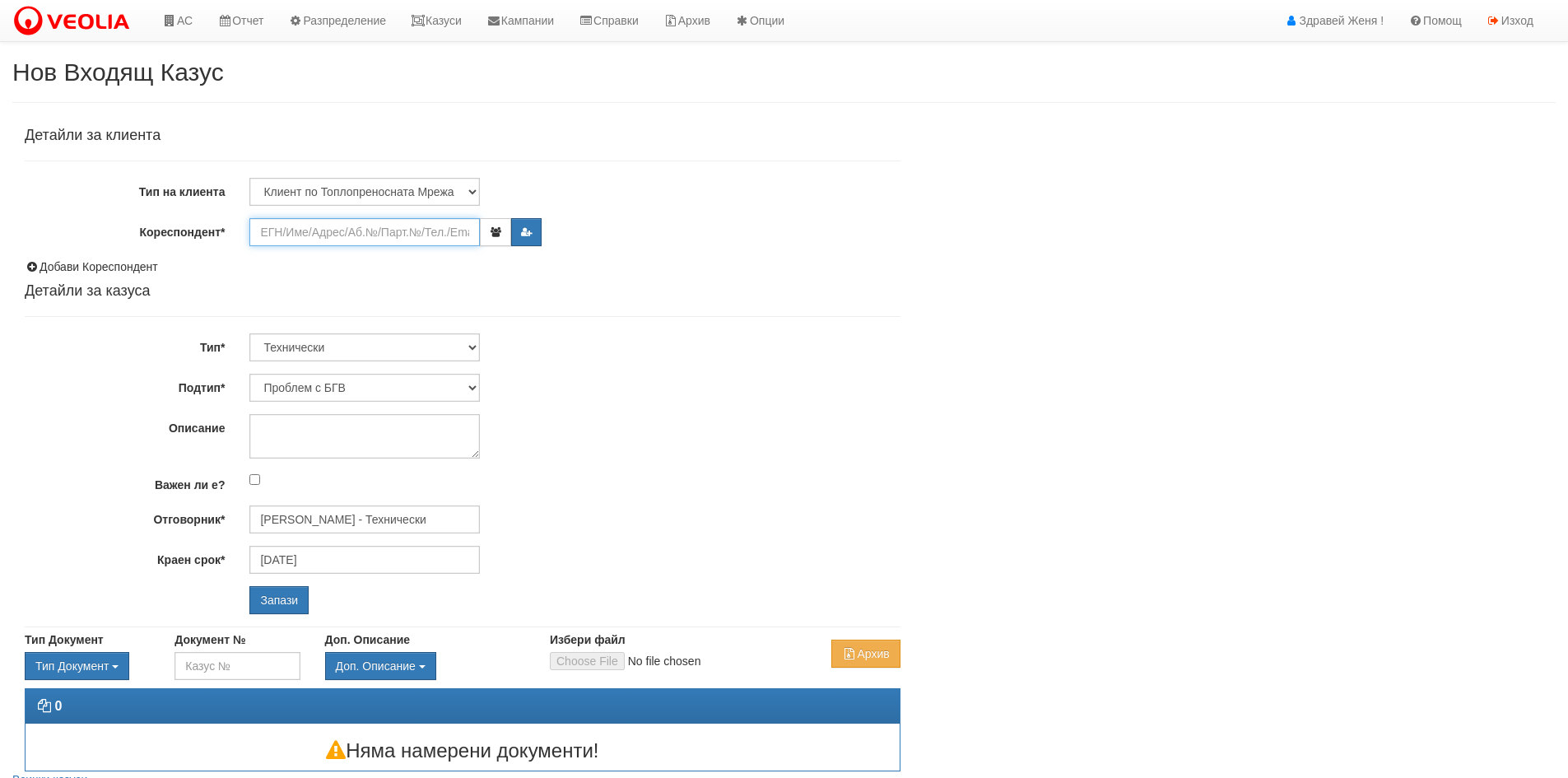
click at [309, 230] on input "Кореспондент*" at bounding box center [365, 232] width 231 height 28
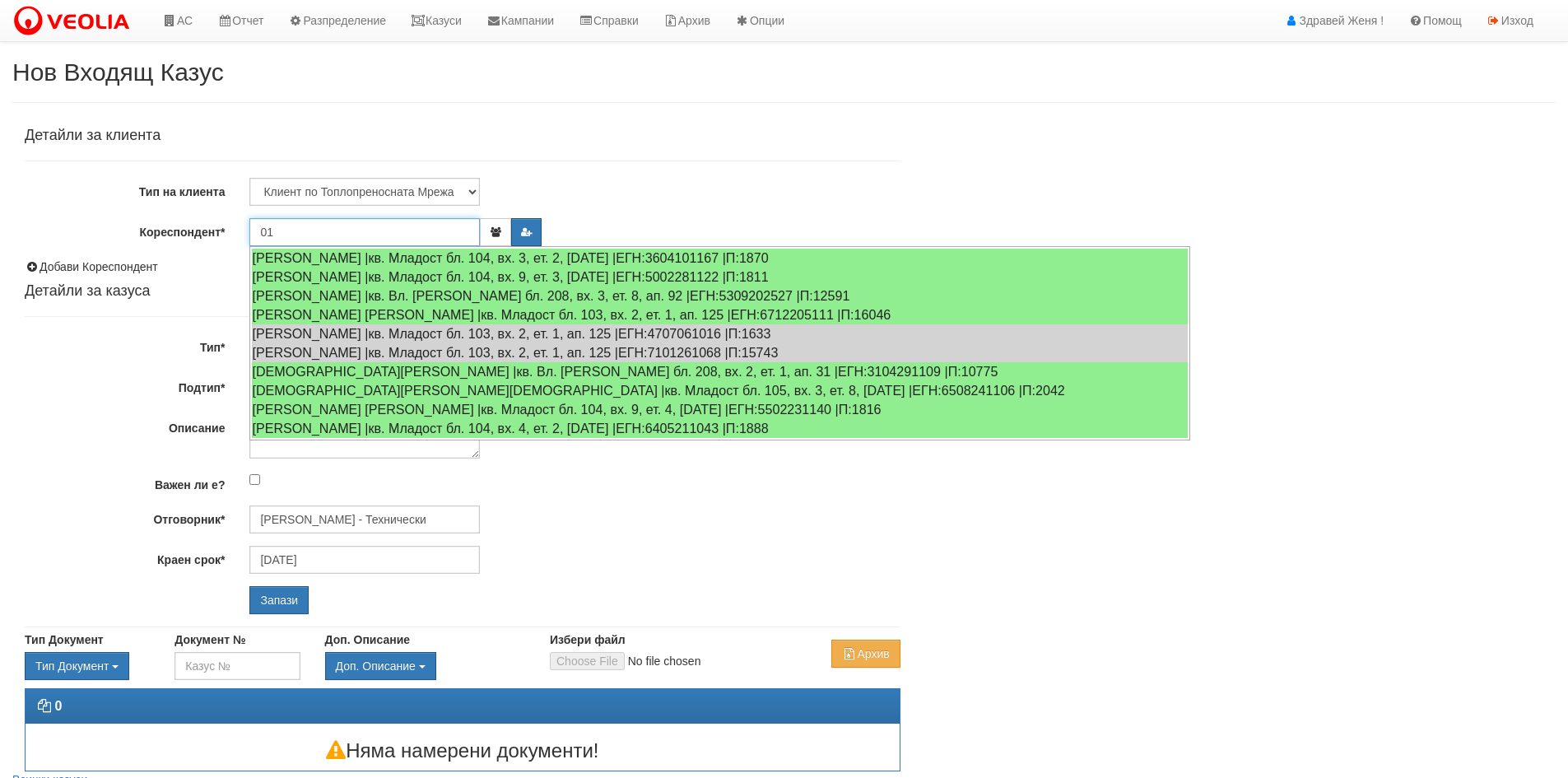
type input "0"
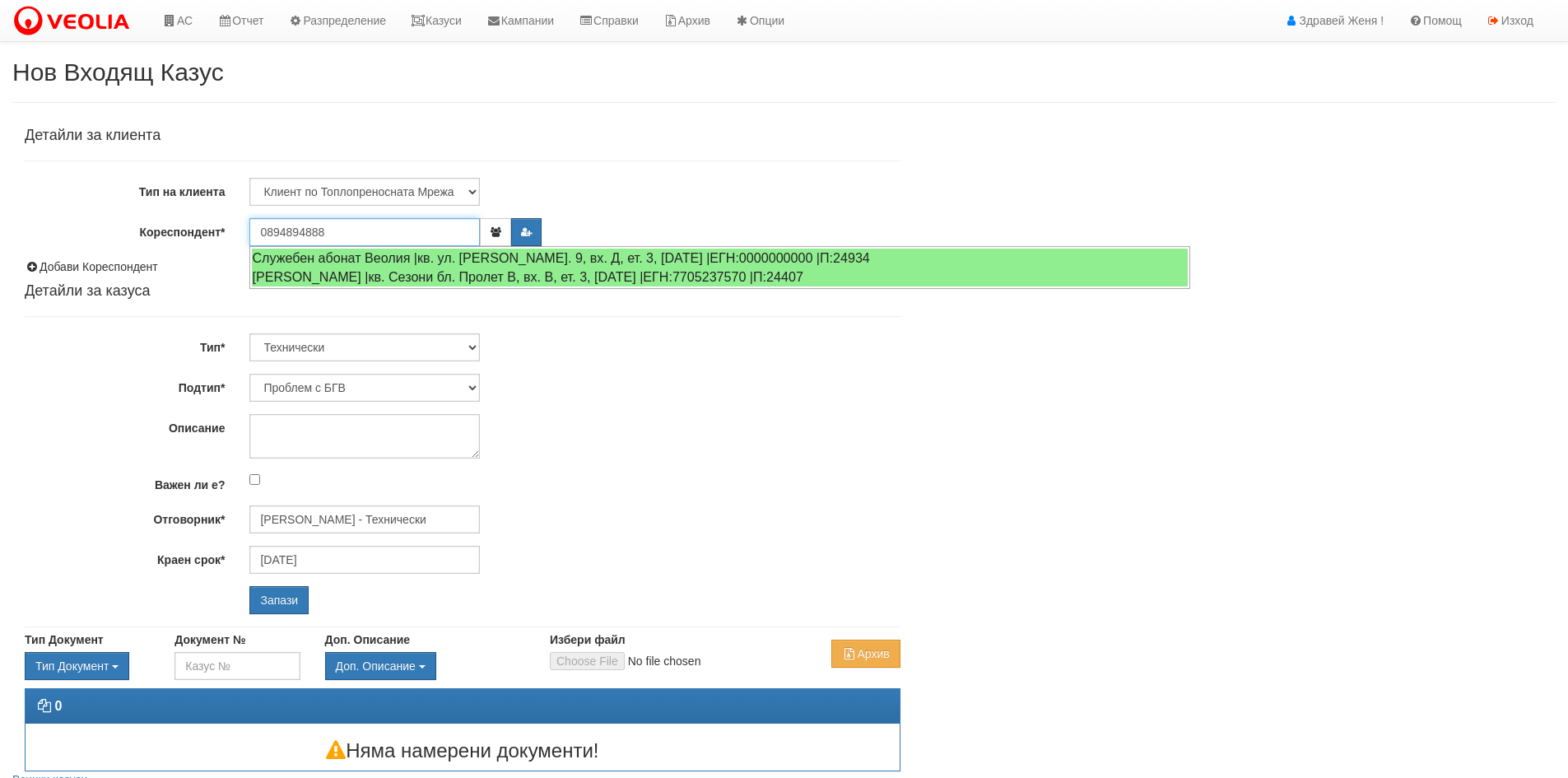
type input "0894894888"
click at [250, 586] on input "Запази" at bounding box center [279, 600] width 60 height 28
drag, startPoint x: 336, startPoint y: 218, endPoint x: 228, endPoint y: 236, distance: 109.5
click at [228, 236] on div "Кореспондент* 0894894888 Моля изберете Апартамент." at bounding box center [463, 232] width 901 height 28
click at [348, 227] on input "0894894888" at bounding box center [365, 232] width 231 height 28
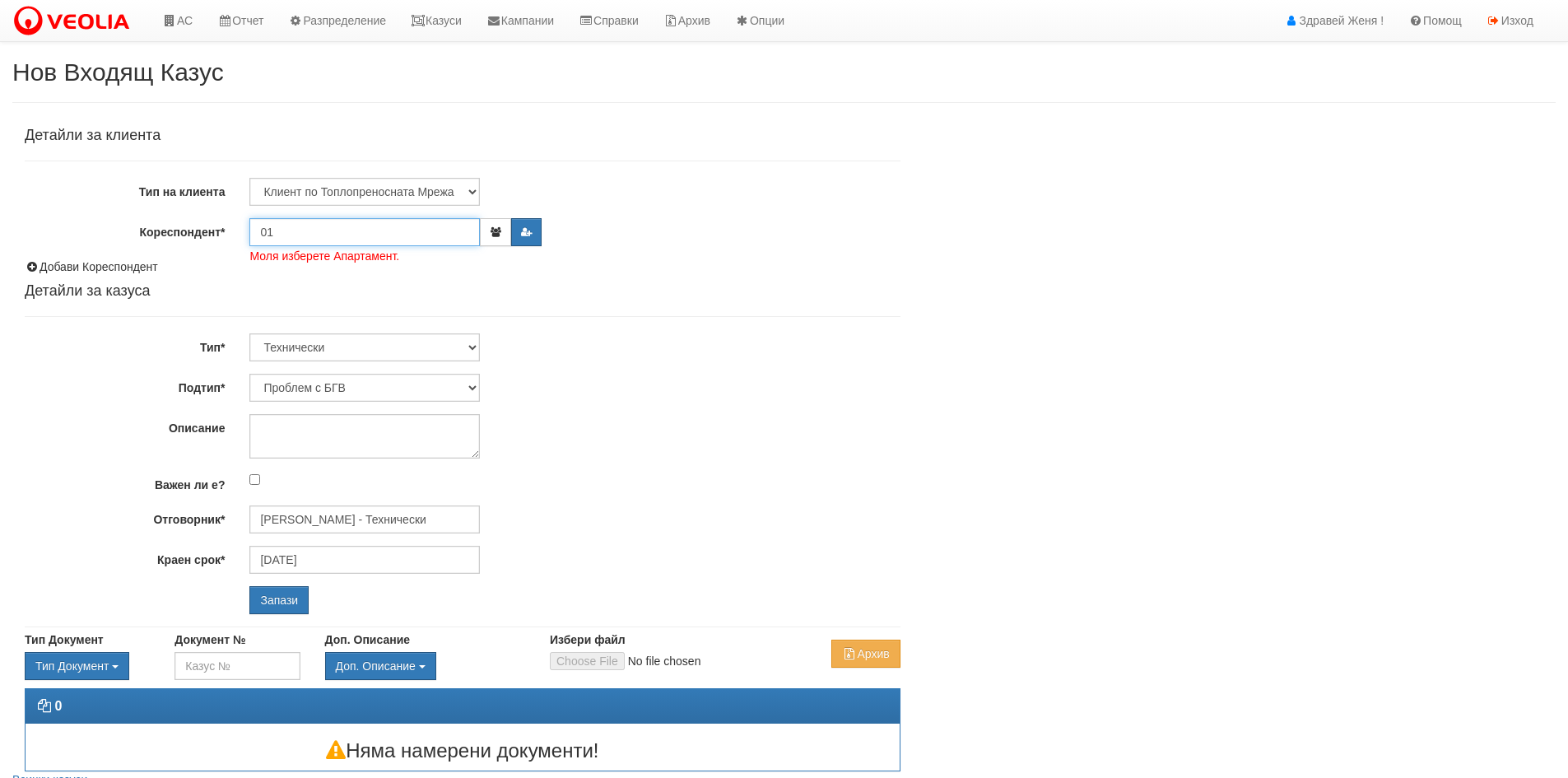
type input "0"
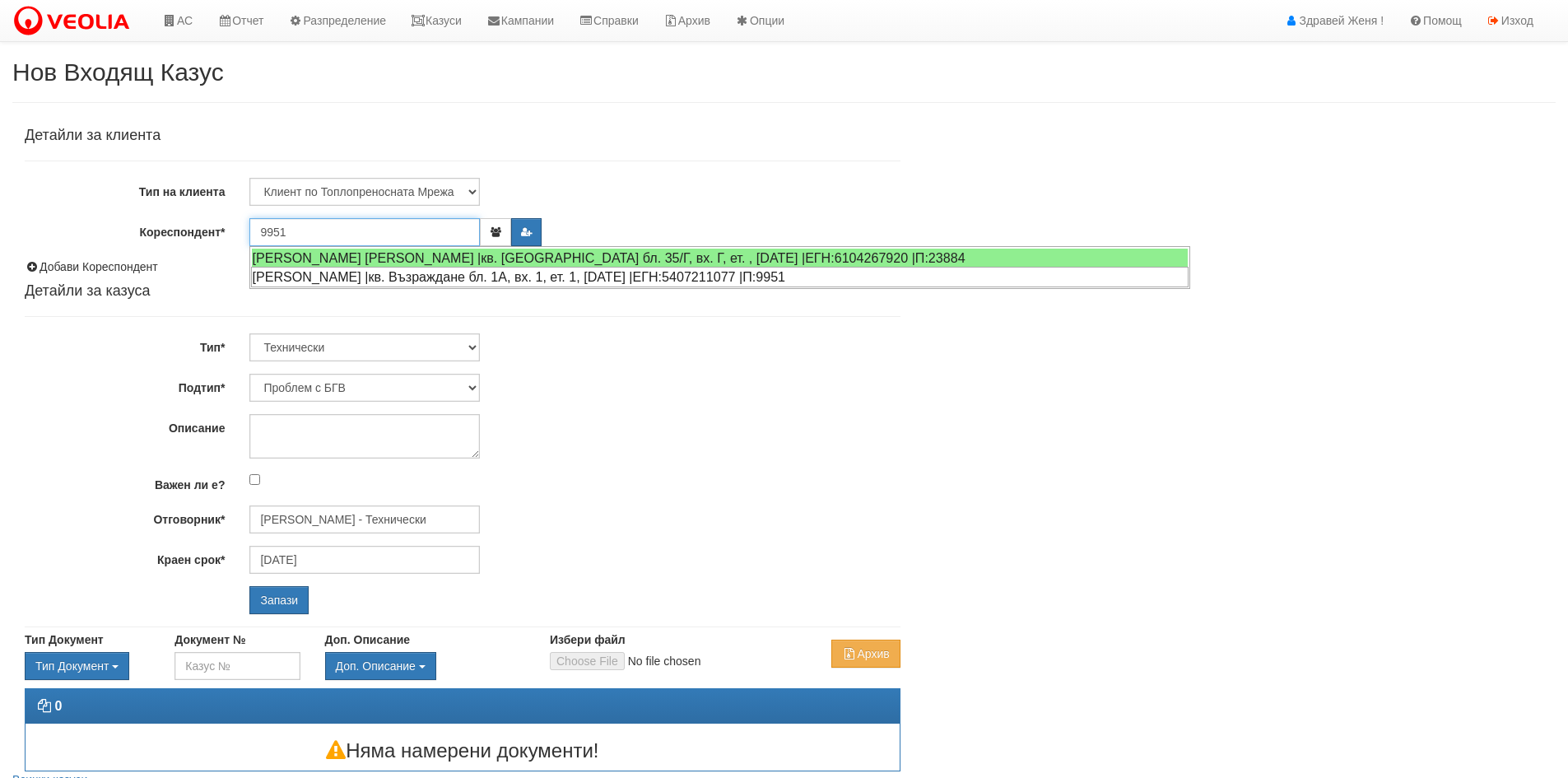
click at [284, 281] on div "ГАНКА ВЕЛИКОВА КОЛЕВА |кв. Възраждане бл. 1А, вх. 1, ет. 1, ап. 2 |ЕГН:54072110…" at bounding box center [720, 277] width 937 height 21
type input "[PERSON_NAME]"
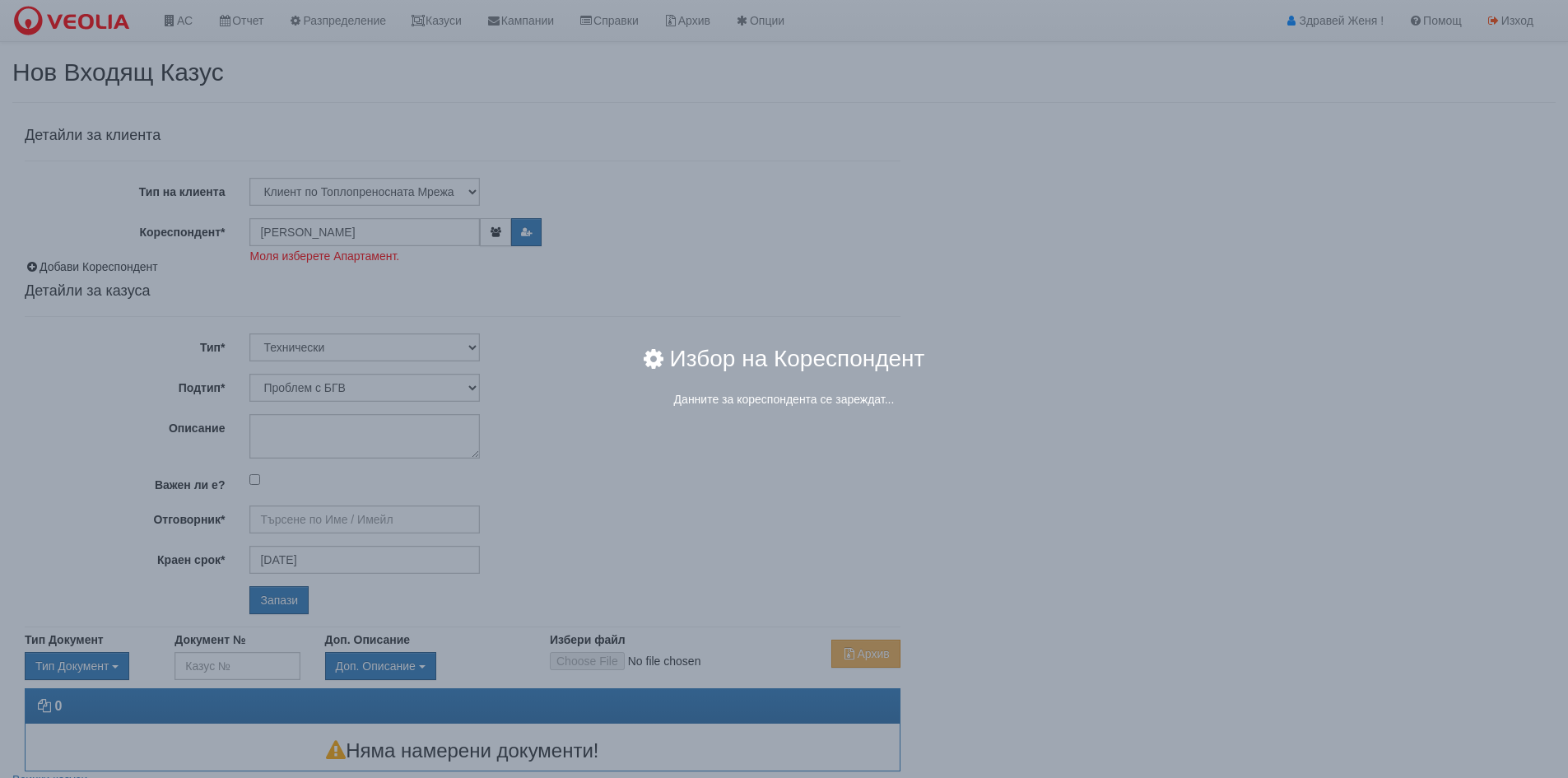
type input "Дончо Дончев - Технически"
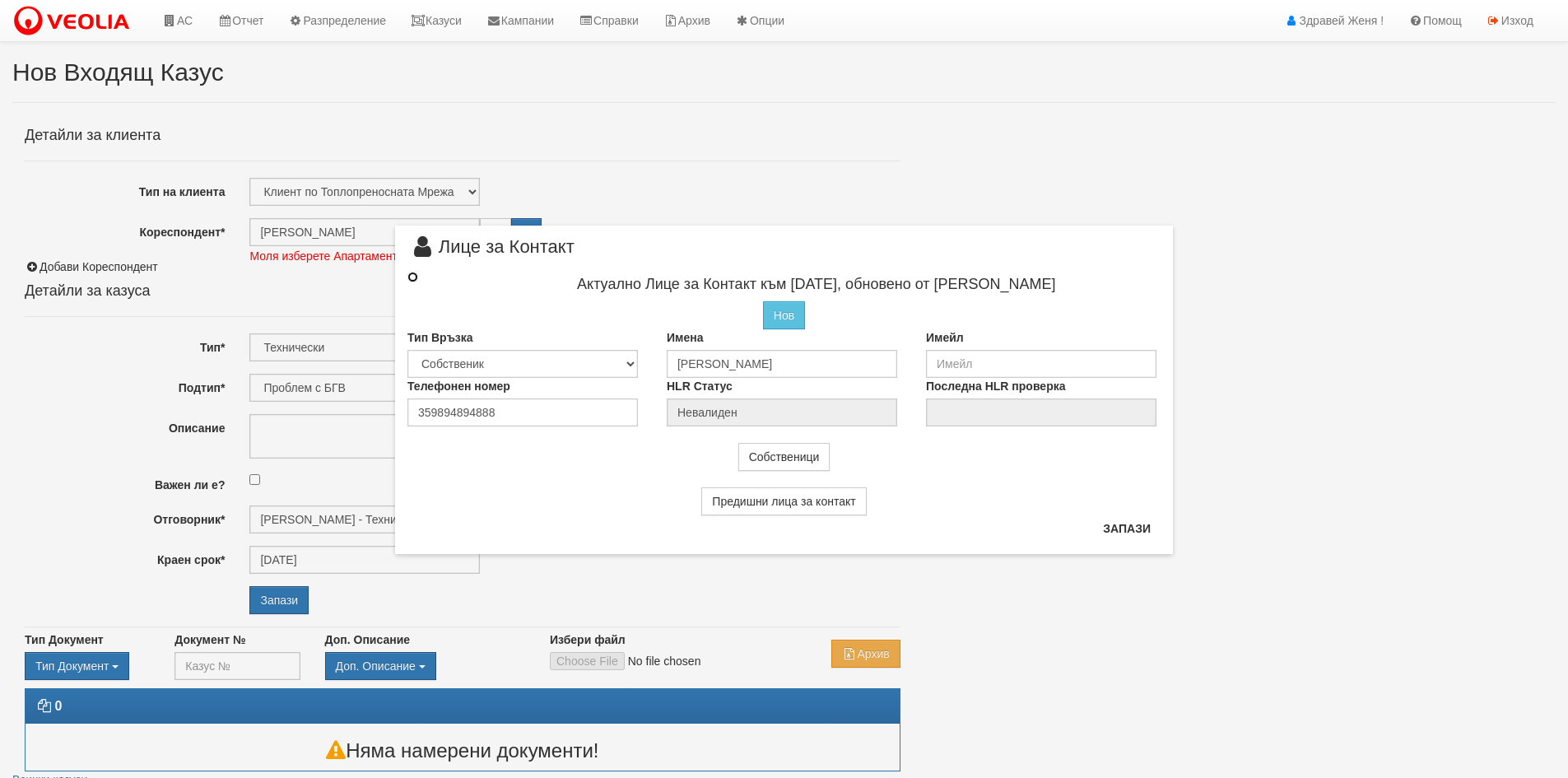
click at [411, 277] on input "radio" at bounding box center [412, 277] width 11 height 11
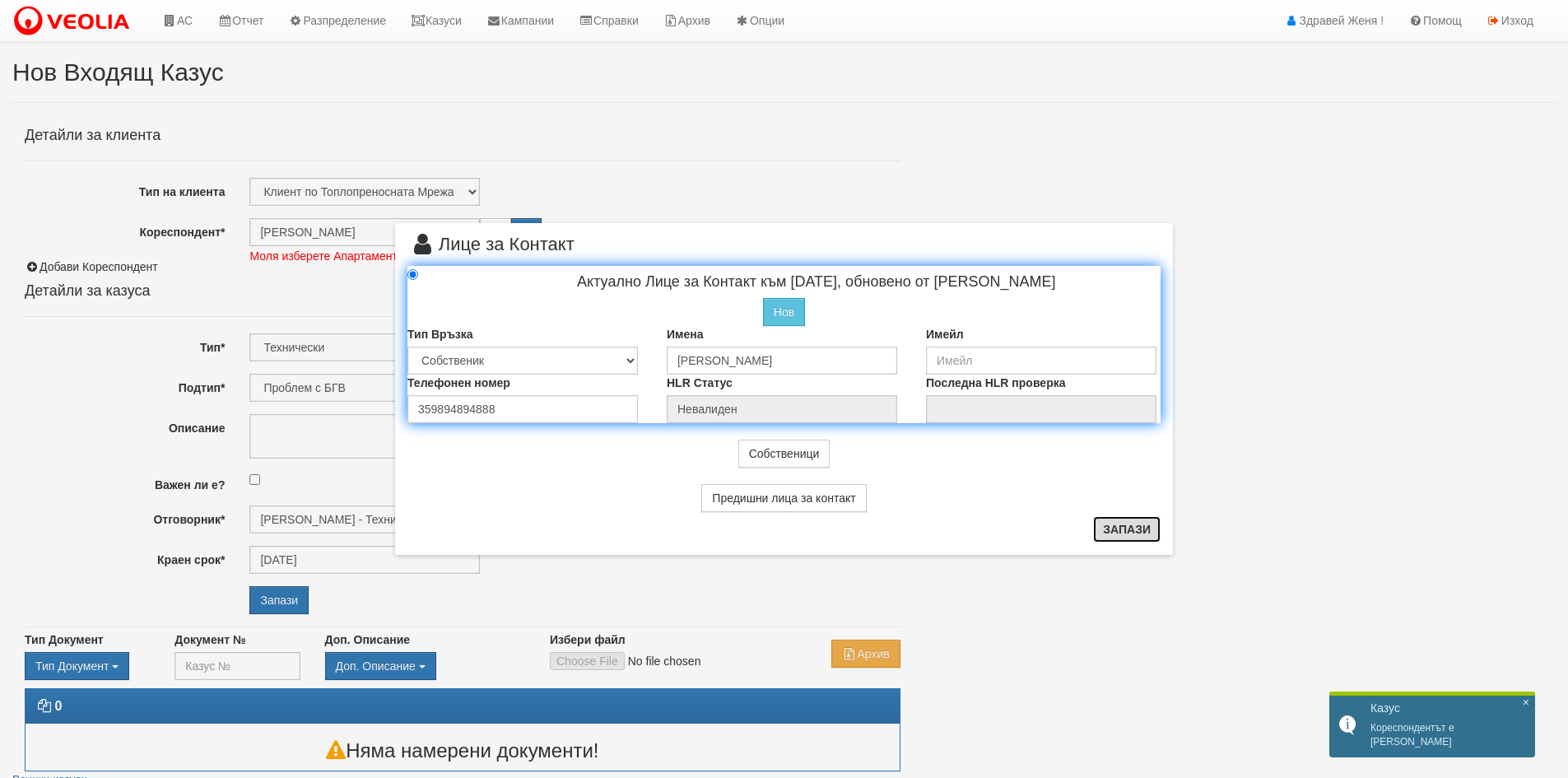
click at [1119, 530] on button "Запази" at bounding box center [1127, 529] width 68 height 26
radio input "true"
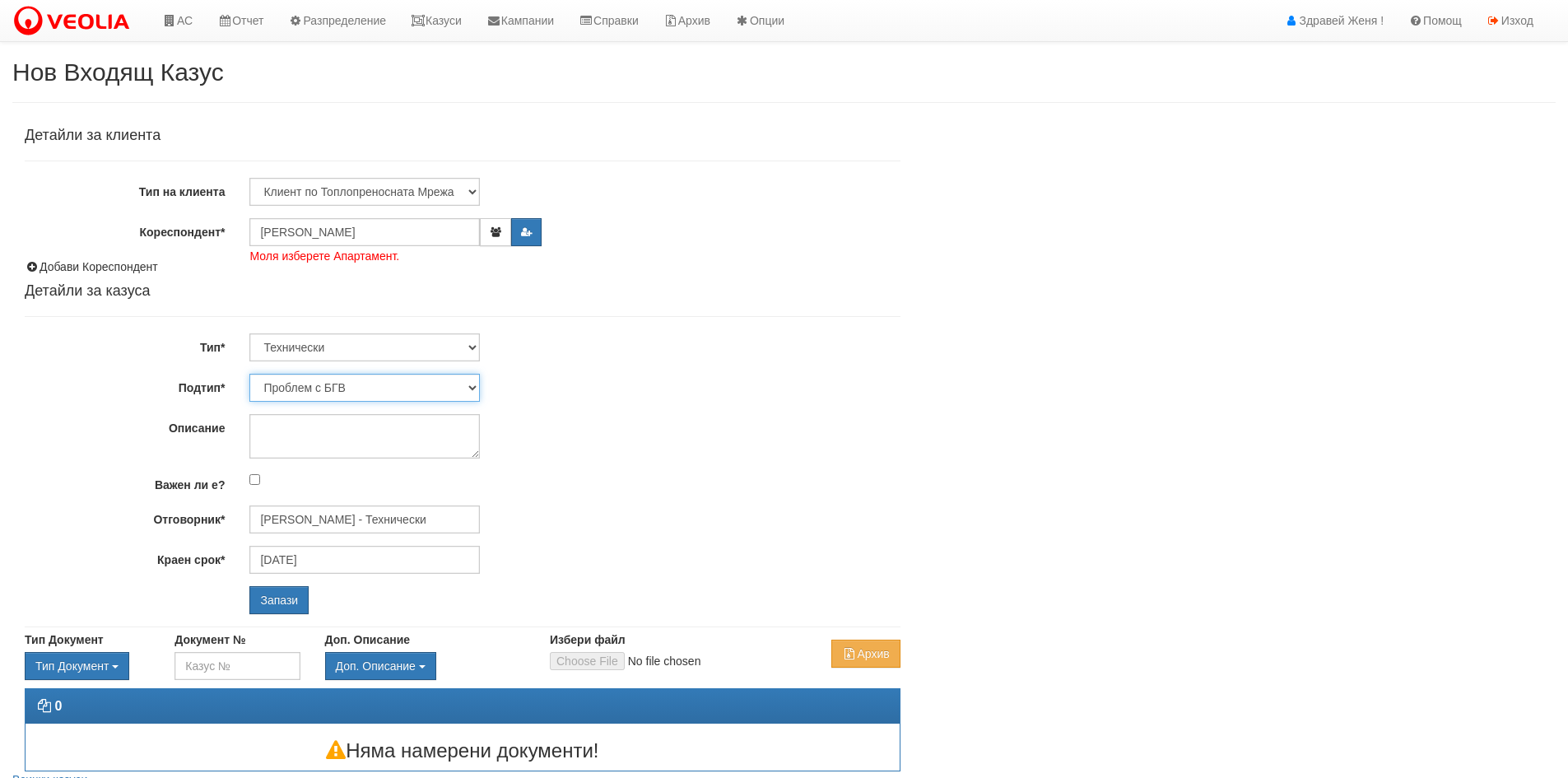
click at [474, 387] on select "Проблем с БГВ Теч ВОИ Теч БГВ Теч в АС Теч от водомер Проблем в АС Интервенция …" at bounding box center [365, 388] width 231 height 28
select select "Ремонт апартаментна ВОИ"
click at [250, 374] on select "Проблем с БГВ Теч ВОИ Теч БГВ Теч в АС Теч от водомер Проблем в АС Интервенция …" at bounding box center [365, 388] width 231 height 28
type input "[DATE]"
type input "[PERSON_NAME] - Технически"
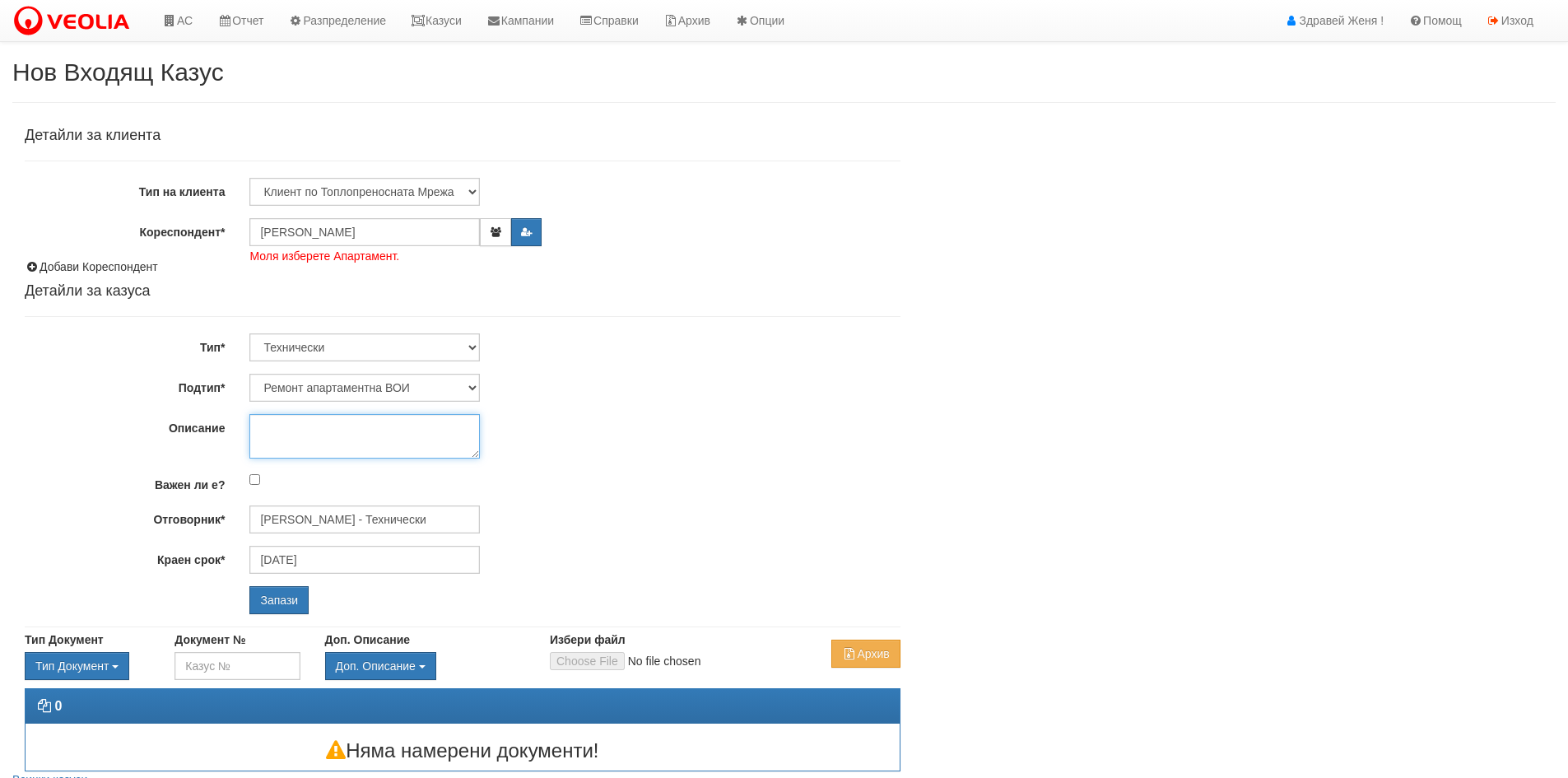
click at [317, 442] on textarea "Описание" at bounding box center [365, 437] width 231 height 45
type textarea "T"
type textarea "Теч от вентила на радиатор"
click at [293, 603] on input "Запази" at bounding box center [279, 600] width 60 height 28
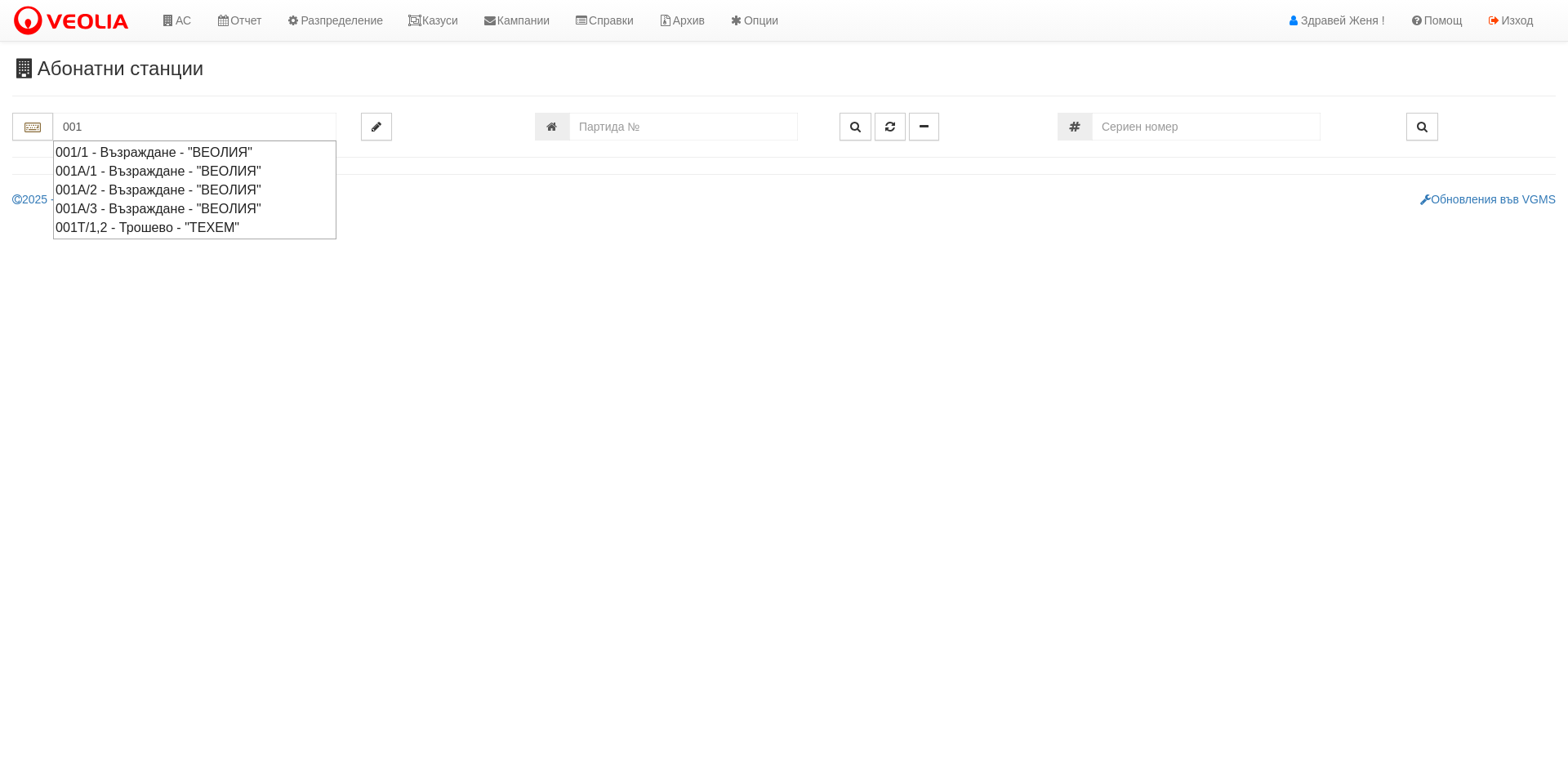
click at [119, 173] on div "001А/1 - Възраждане - "ВЕОЛИЯ"" at bounding box center [195, 171] width 279 height 19
type input "001А/1 - Възраждане - "ВЕОЛИЯ""
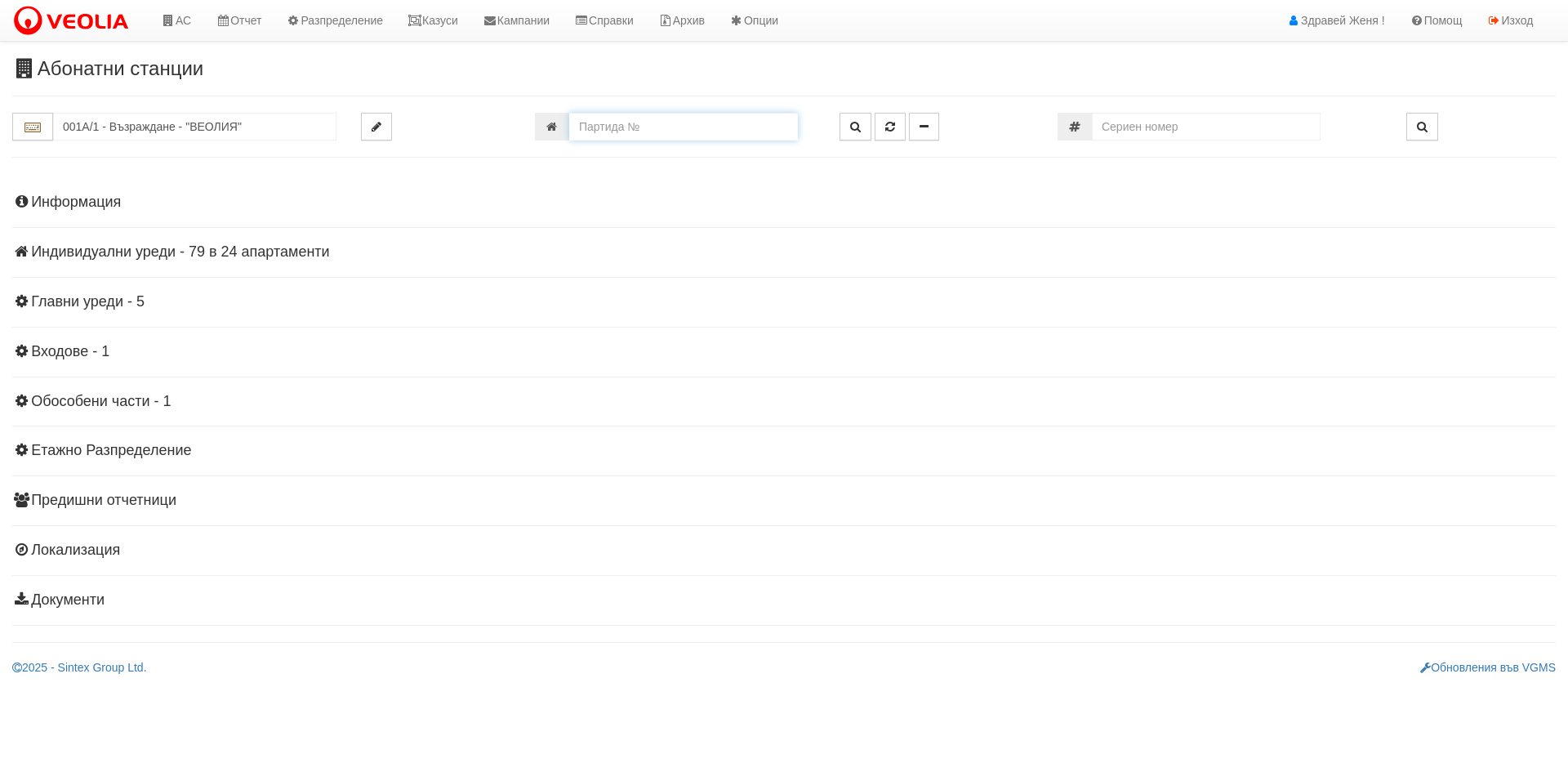
click at [603, 139] on input "number" at bounding box center [683, 126] width 229 height 28
type input "1"
click at [284, 254] on h4 "Индивидуални уреди - 79 в 24 апартаменти" at bounding box center [784, 253] width 1543 height 16
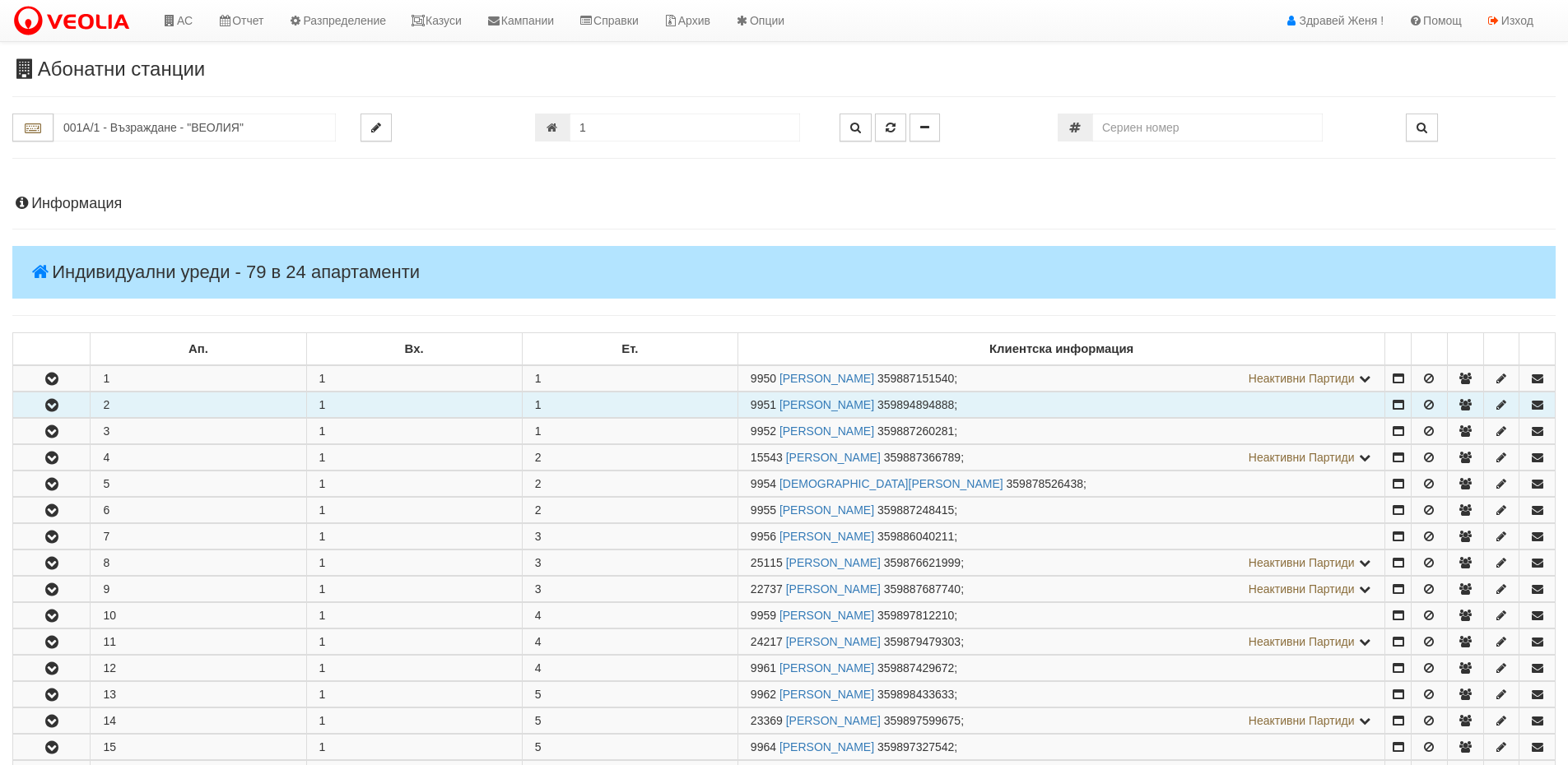
click at [64, 415] on button "button" at bounding box center [51, 405] width 77 height 25
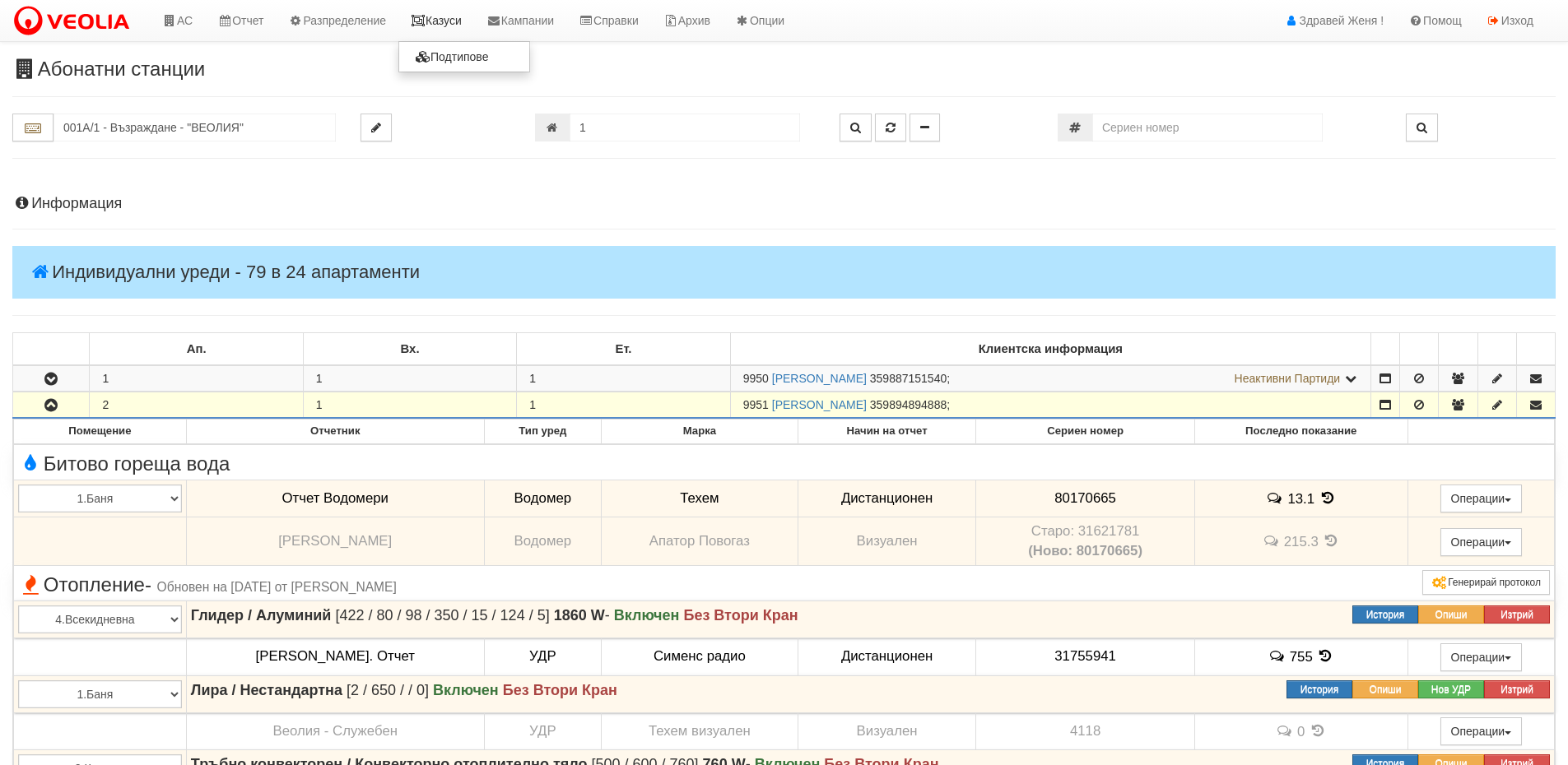
click at [465, 20] on link "Казуси" at bounding box center [436, 21] width 76 height 41
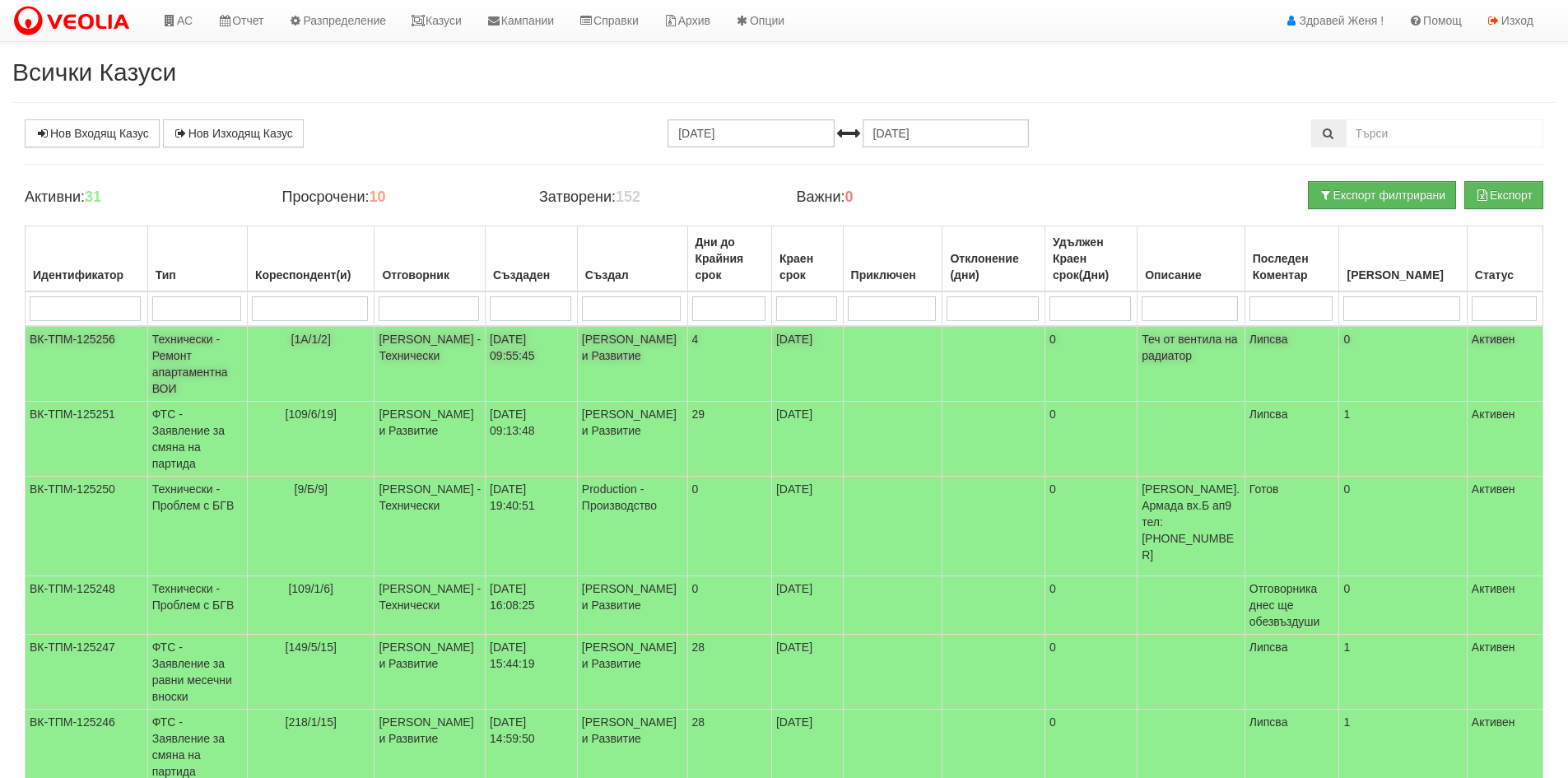
click at [661, 338] on td "[PERSON_NAME] и Развитие" at bounding box center [631, 364] width 110 height 76
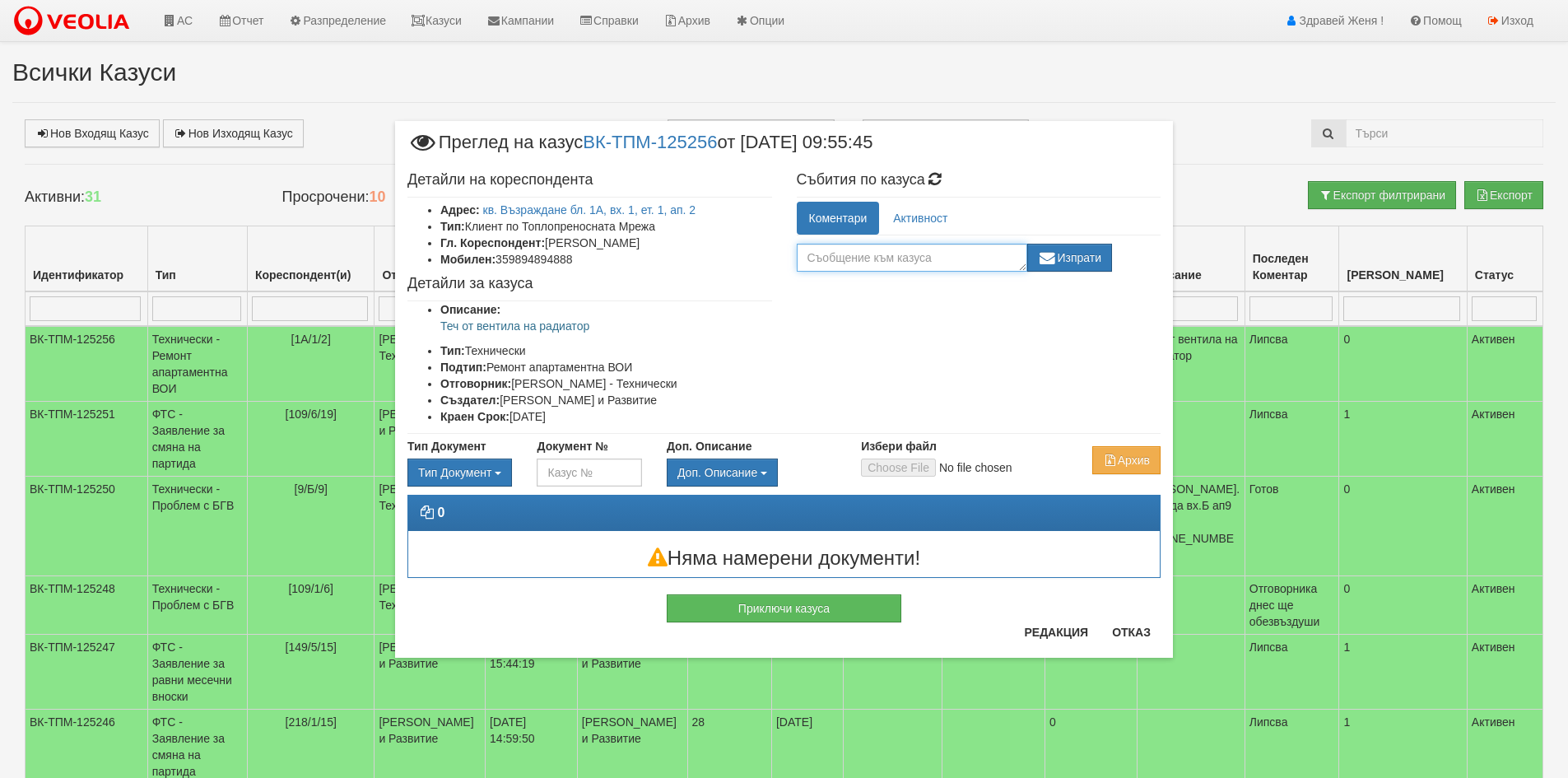
click at [825, 255] on textarea at bounding box center [912, 258] width 231 height 28
click at [890, 256] on textarea "Предадено на техем" at bounding box center [912, 258] width 231 height 28
type textarea "Предадено на Техем"
drag, startPoint x: 939, startPoint y: 256, endPoint x: 797, endPoint y: 249, distance: 142.2
click at [797, 249] on textarea "Предадено на Техем" at bounding box center [912, 258] width 231 height 28
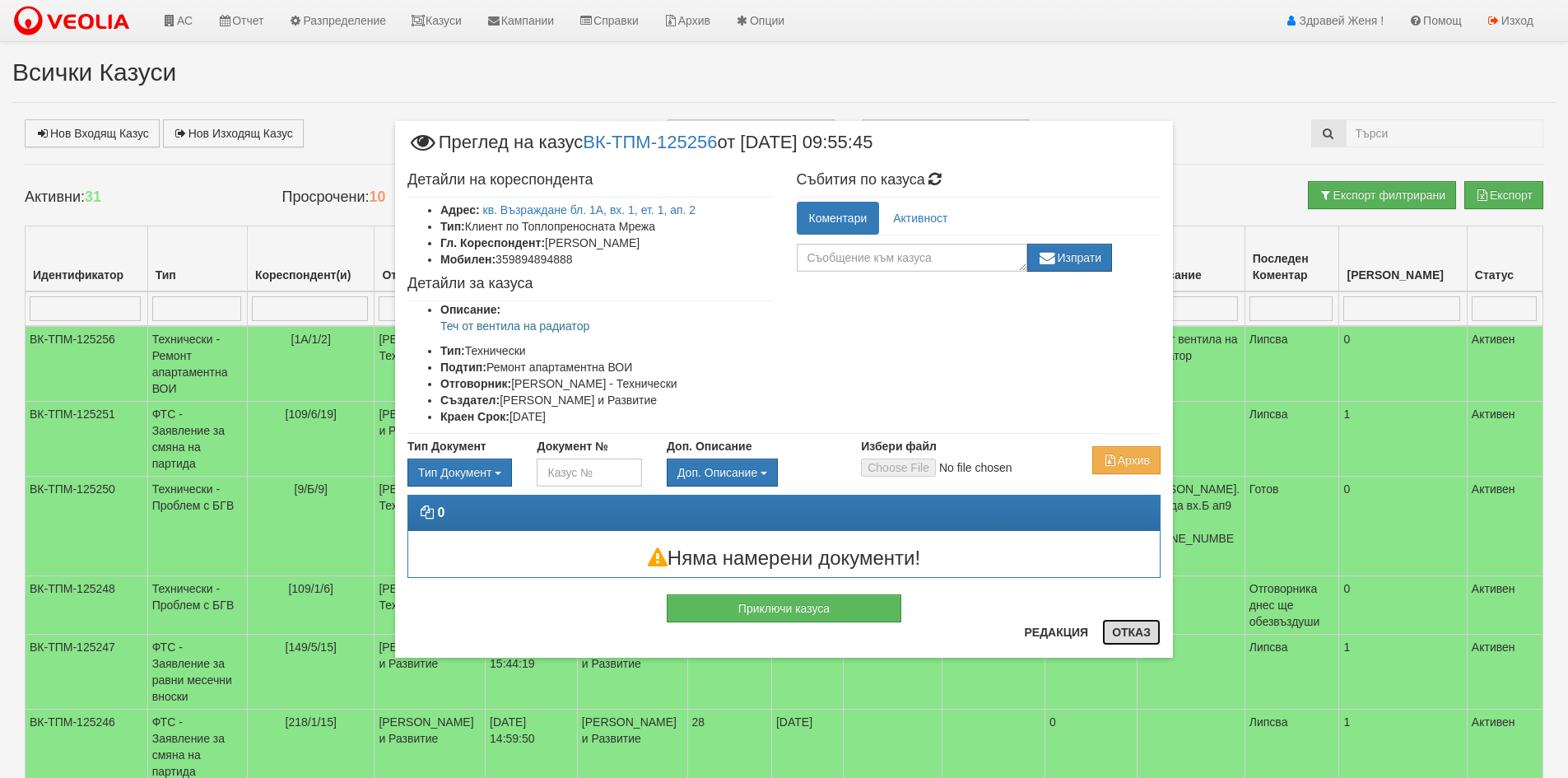
click at [1128, 631] on button "Отказ" at bounding box center [1132, 632] width 59 height 26
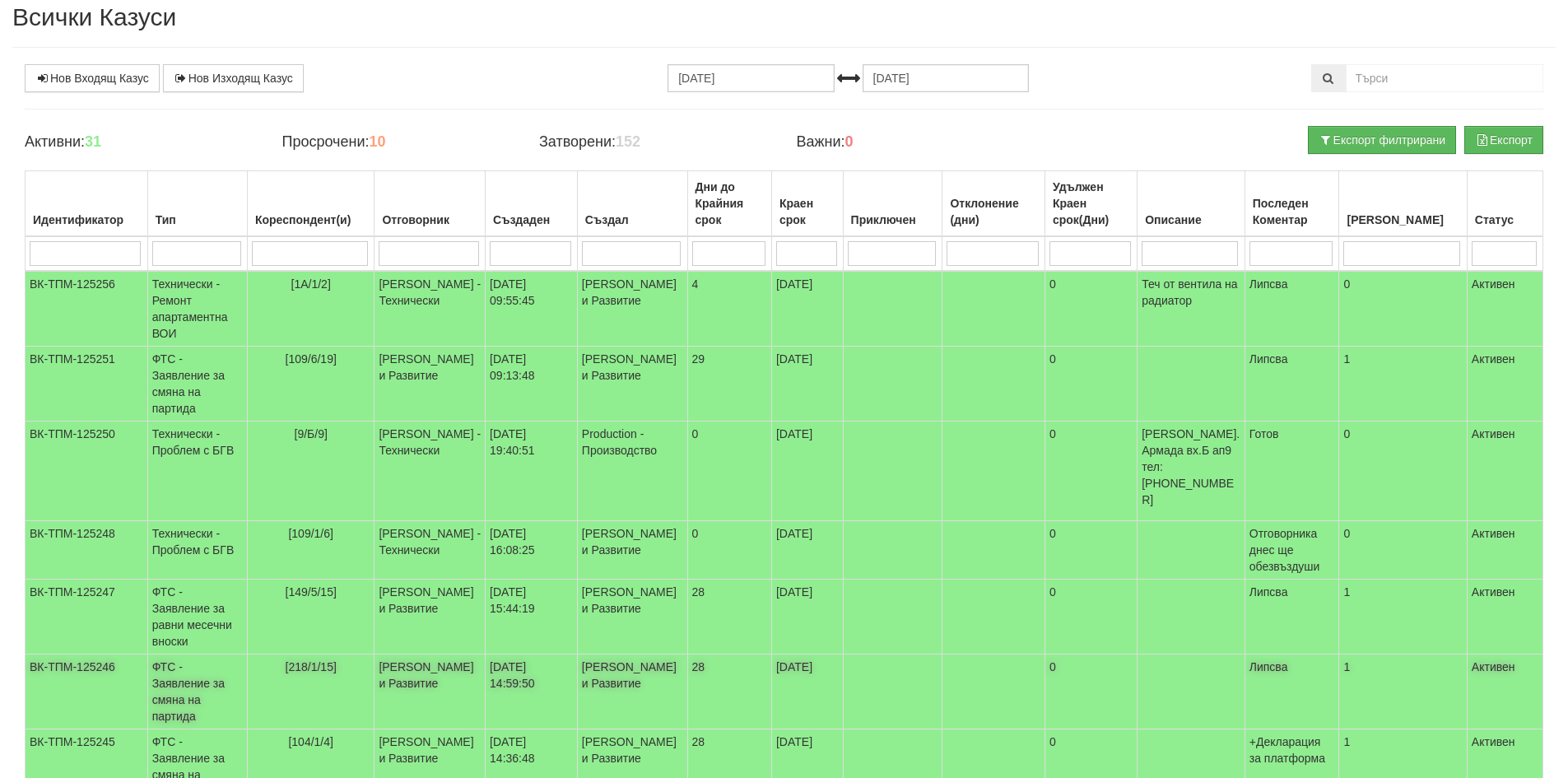
scroll to position [83, 0]
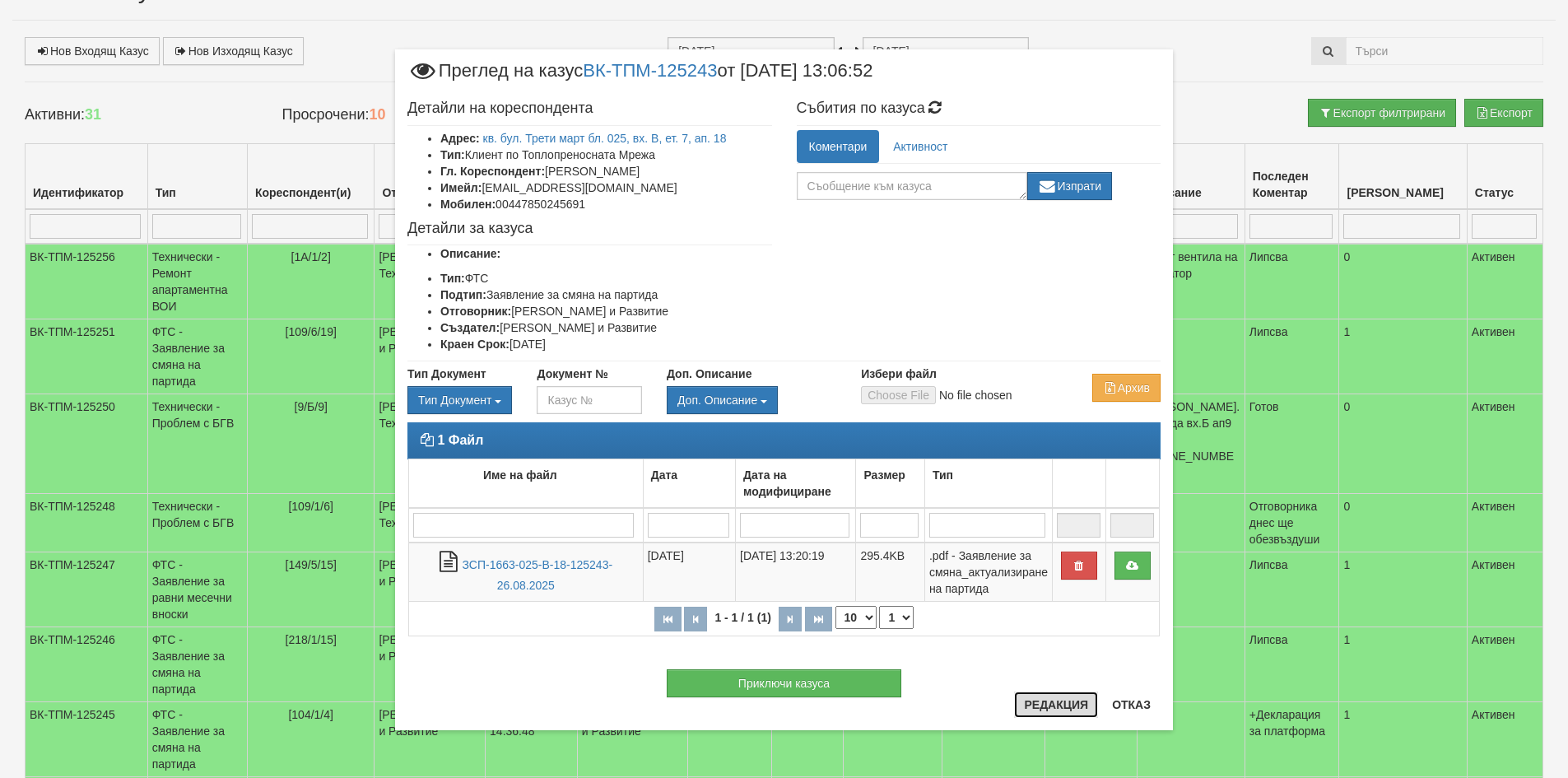
click at [1055, 706] on button "Редакция" at bounding box center [1056, 705] width 84 height 26
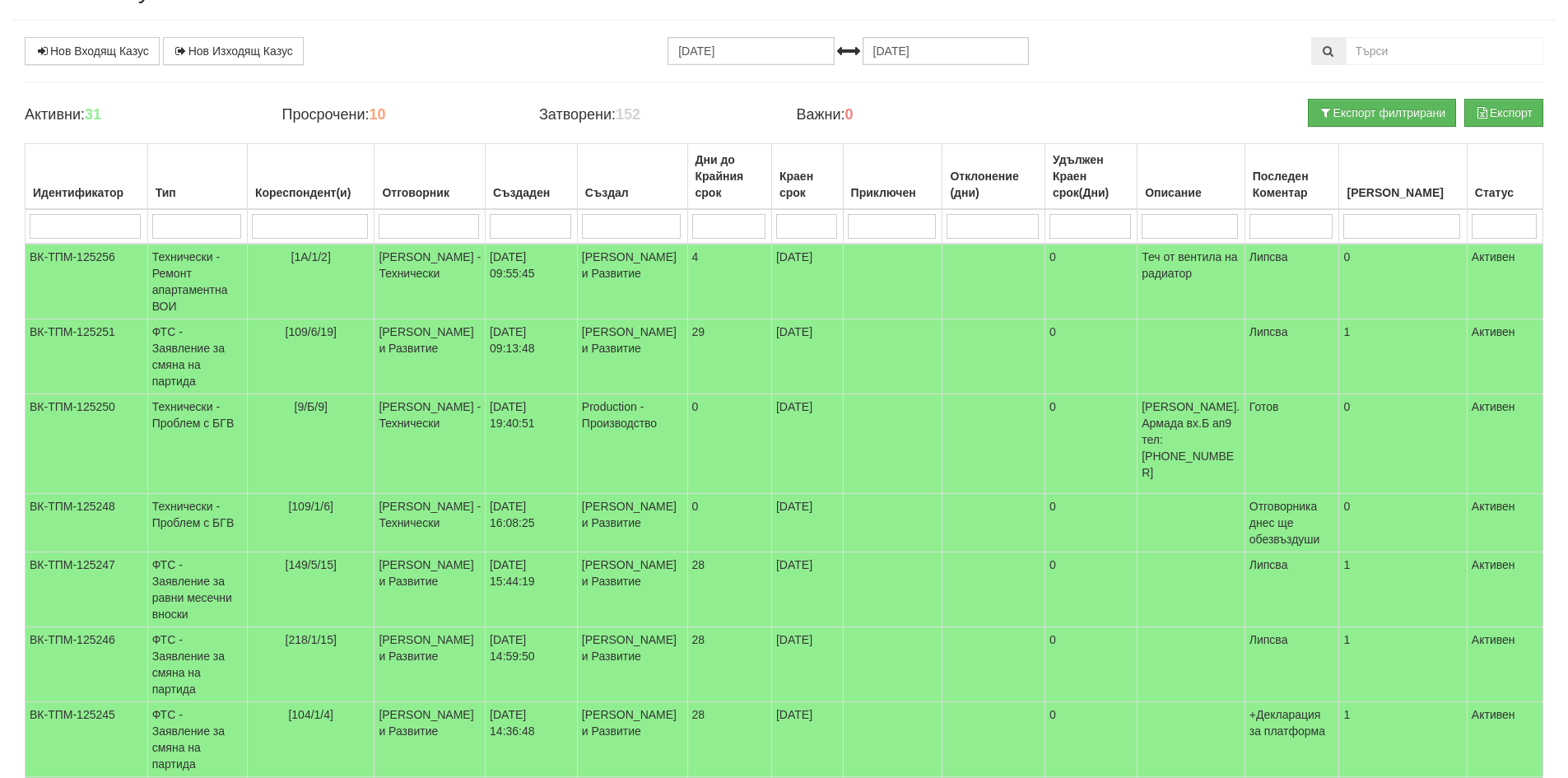
scroll to position [0, 0]
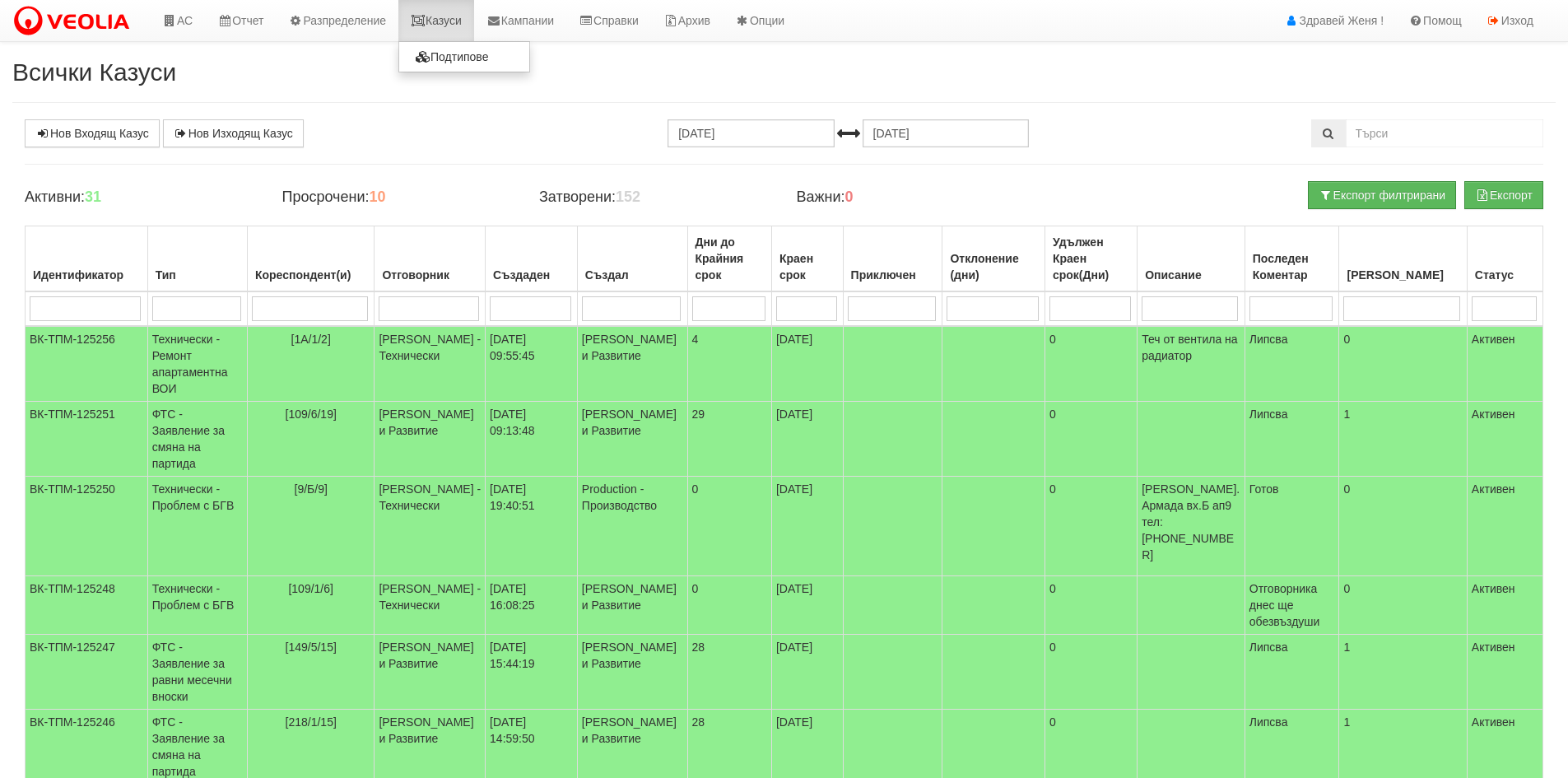
click at [448, 23] on link "Казуси" at bounding box center [436, 21] width 76 height 41
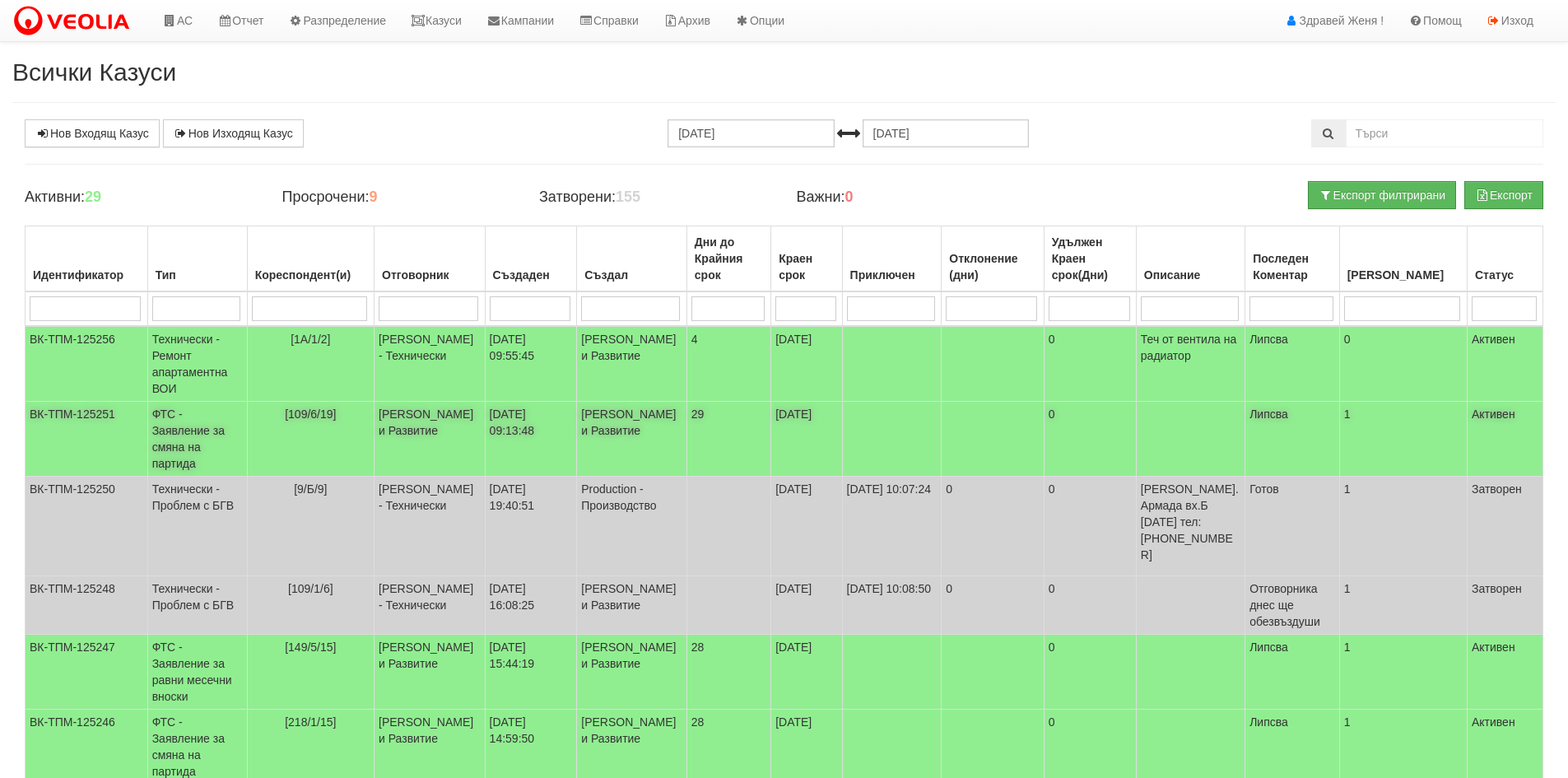
click at [312, 424] on td "[109/6/19]" at bounding box center [310, 439] width 126 height 75
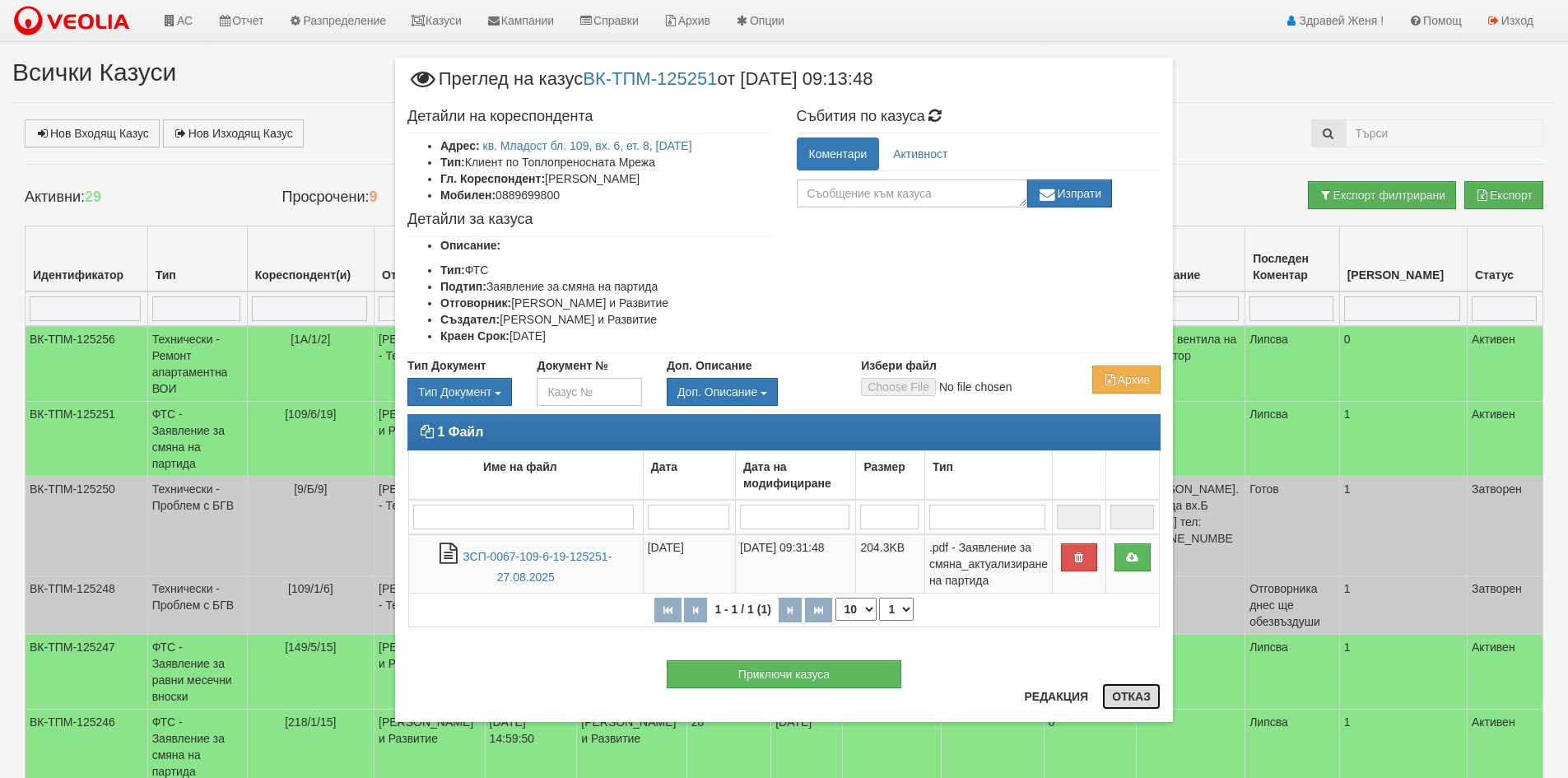
click at [1122, 703] on button "Отказ" at bounding box center [1132, 697] width 59 height 26
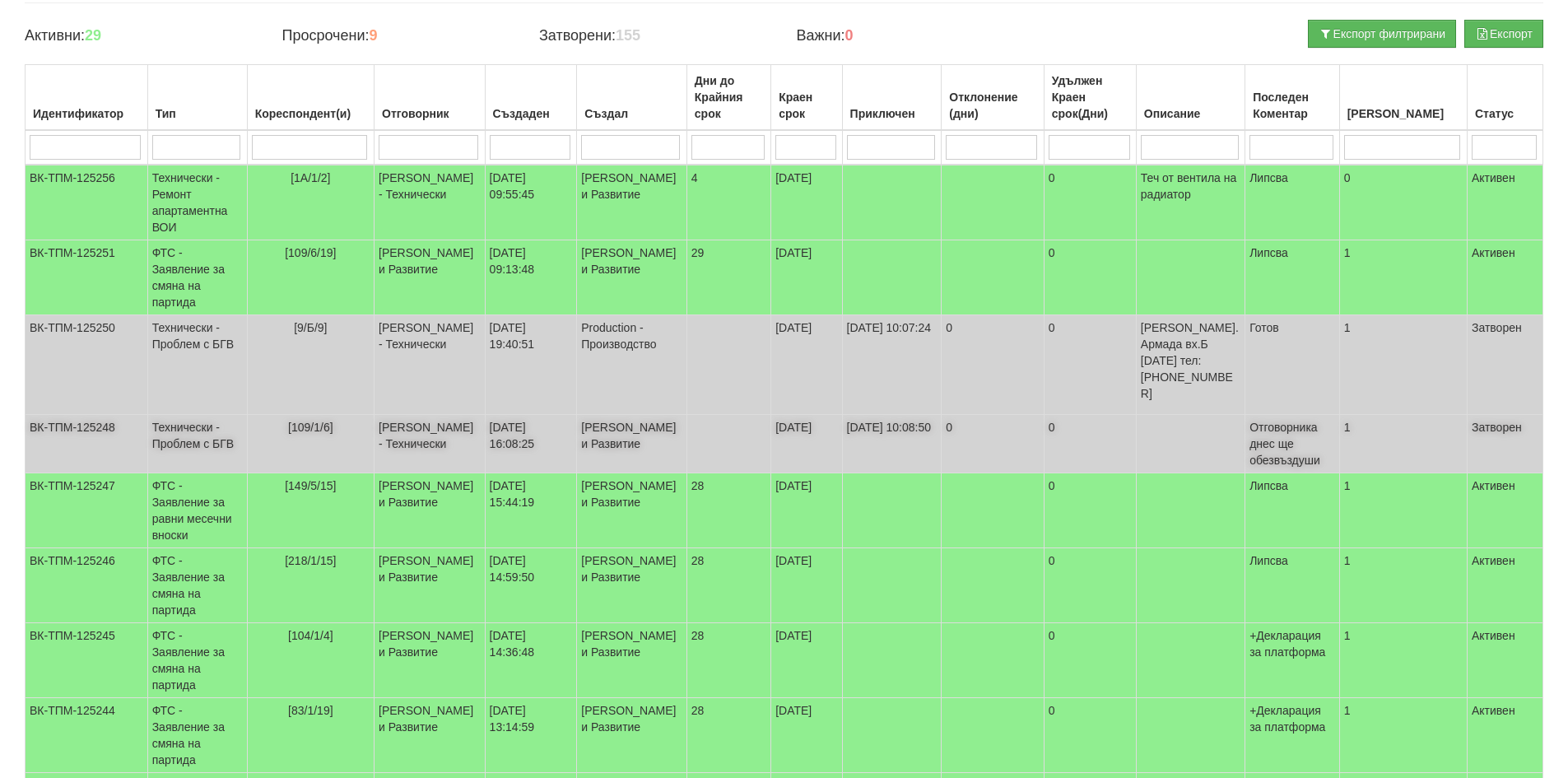
scroll to position [165, 0]
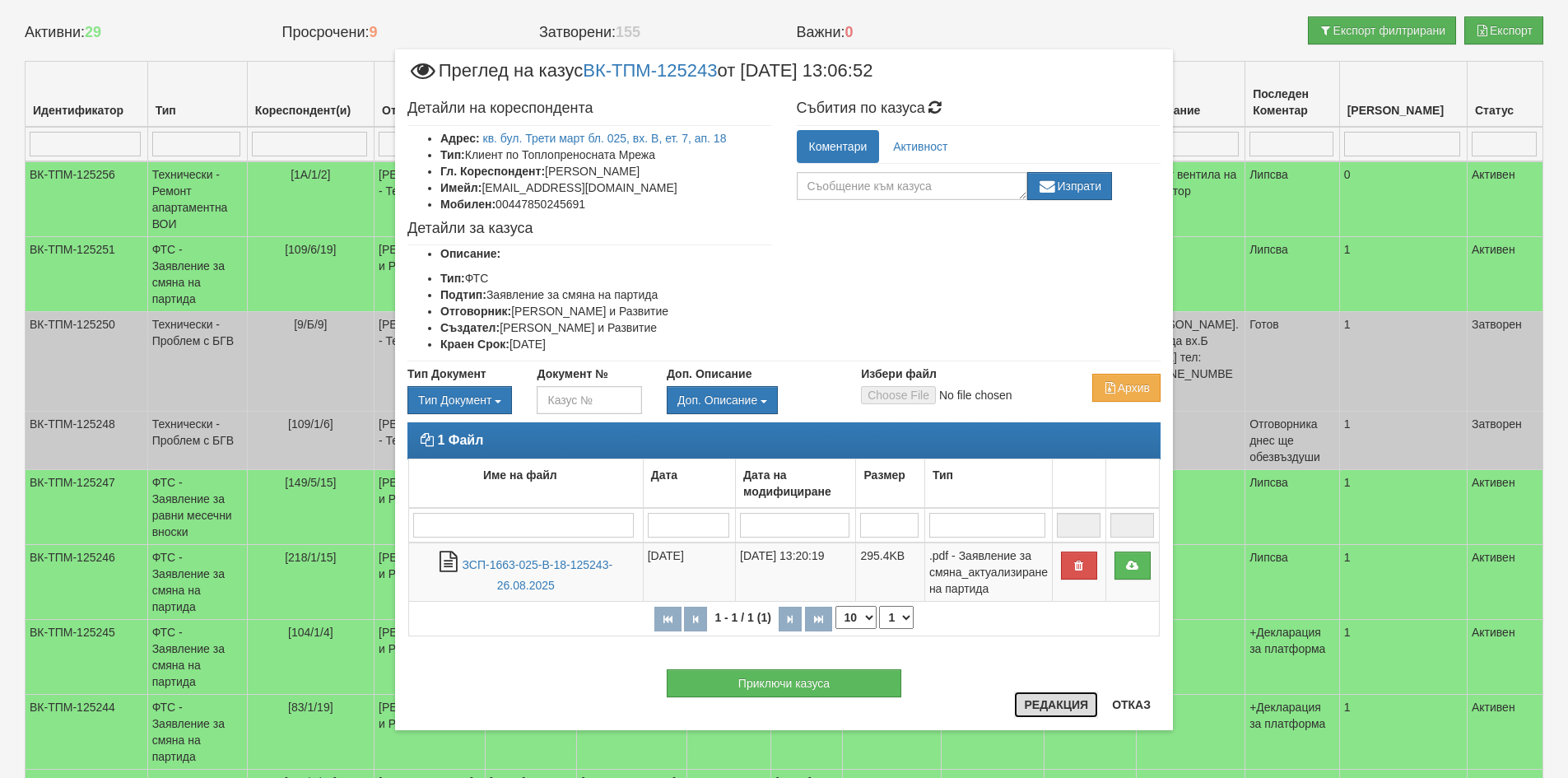
click at [1065, 704] on button "Редакция" at bounding box center [1056, 705] width 84 height 26
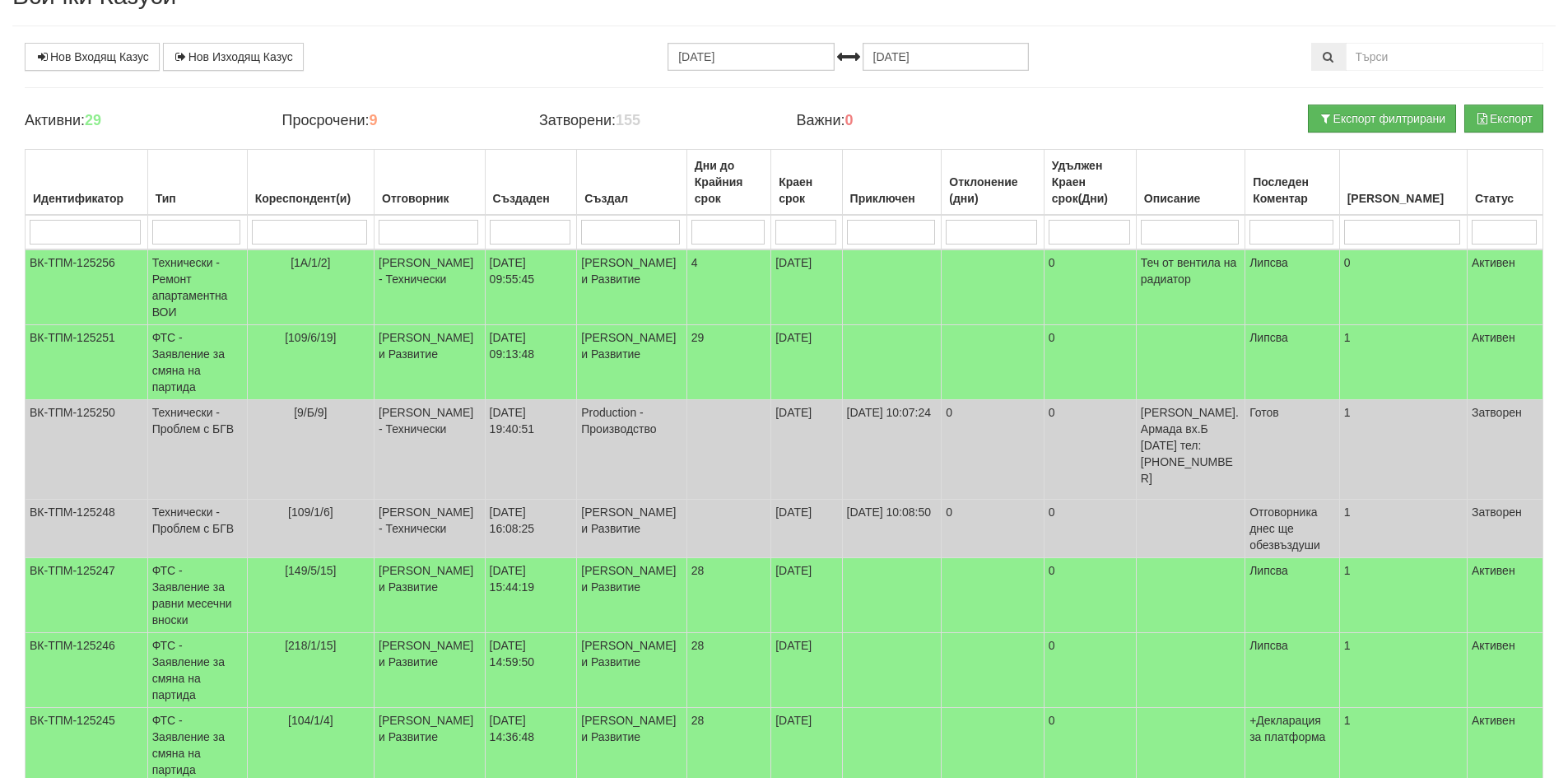
scroll to position [0, 0]
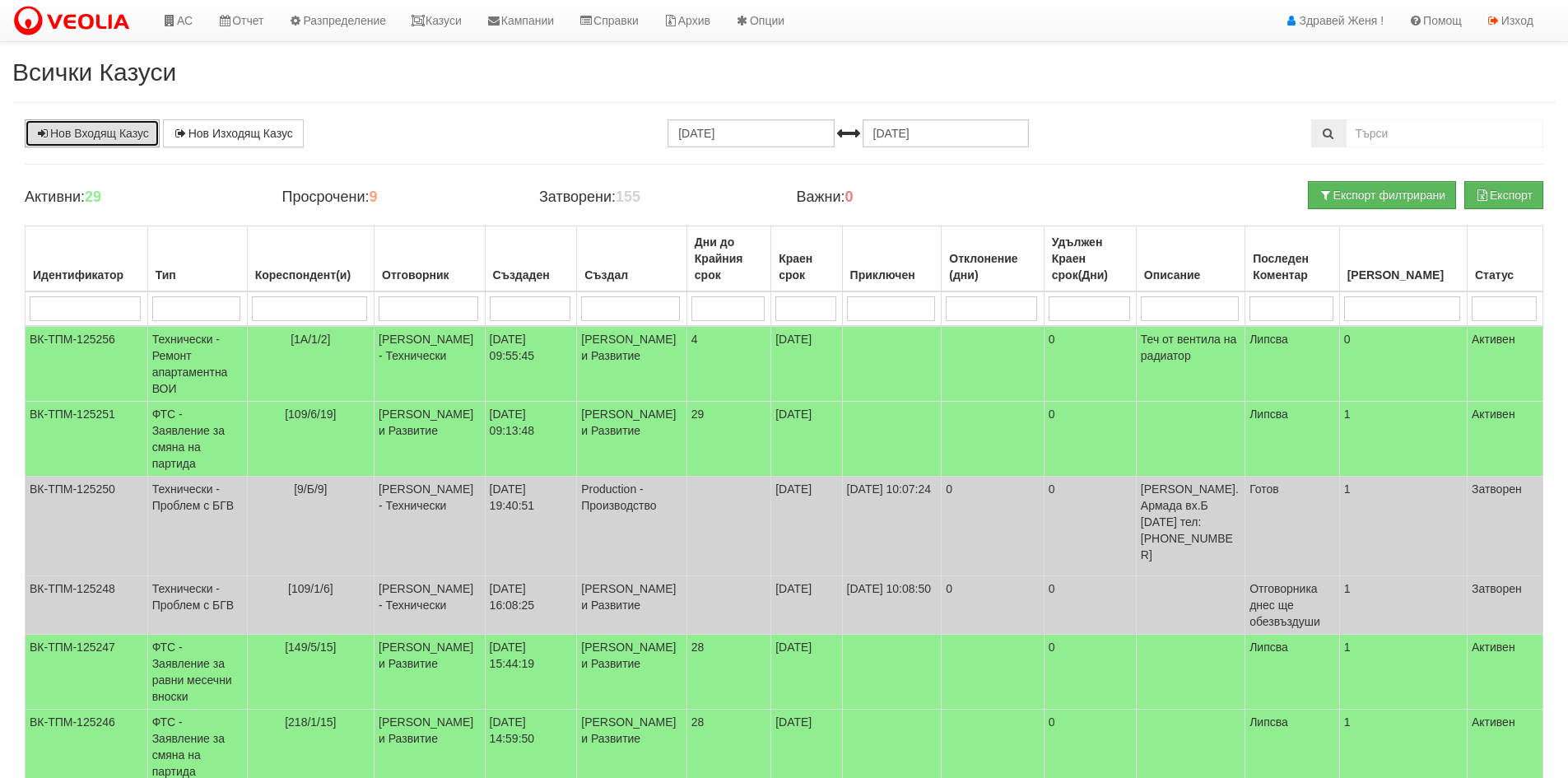
click at [112, 126] on link "Нов Входящ Казус" at bounding box center [92, 133] width 135 height 28
click at [441, 21] on link "Казуси" at bounding box center [436, 21] width 76 height 41
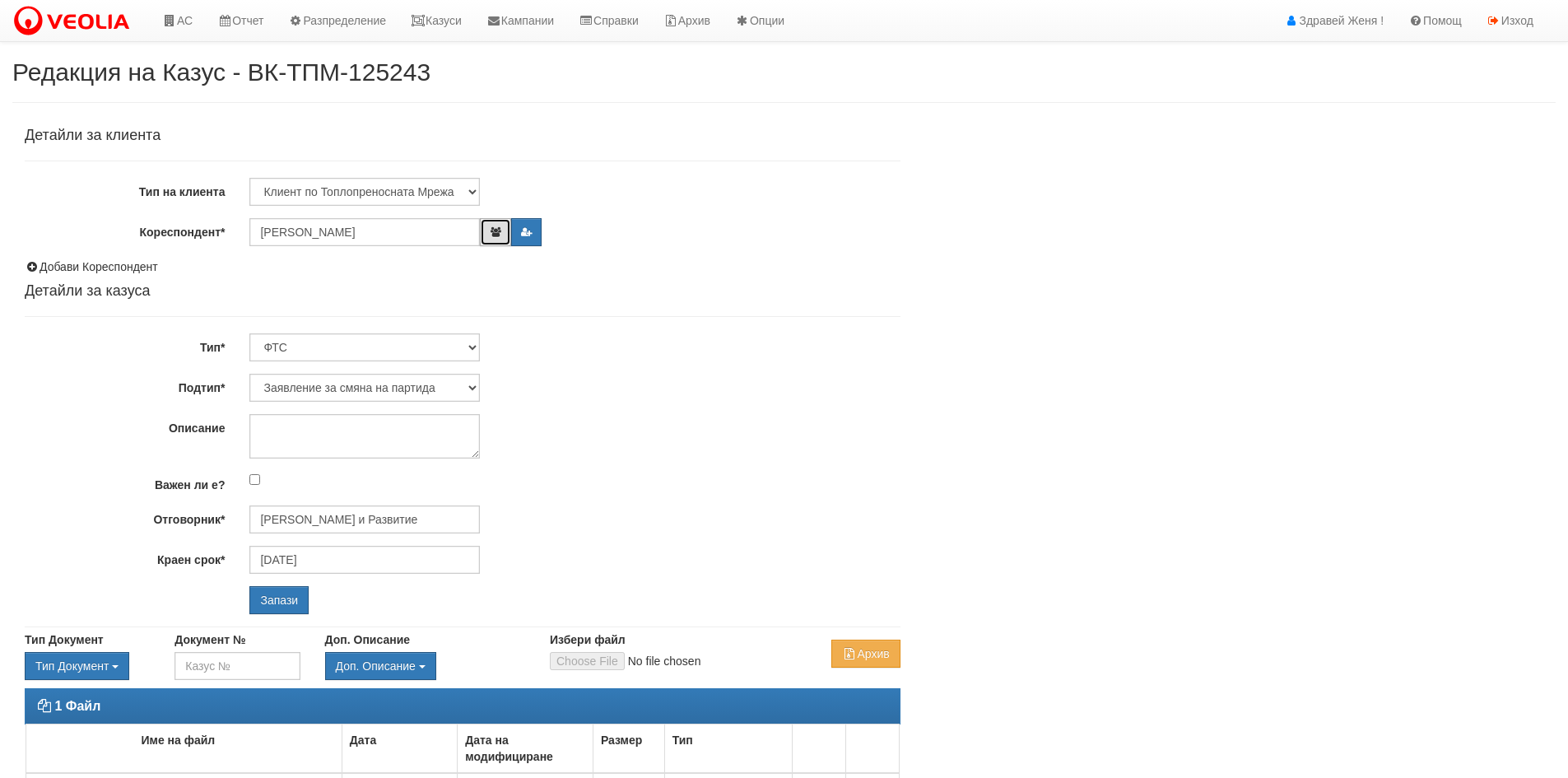
click at [493, 236] on icon "button" at bounding box center [495, 232] width 12 height 10
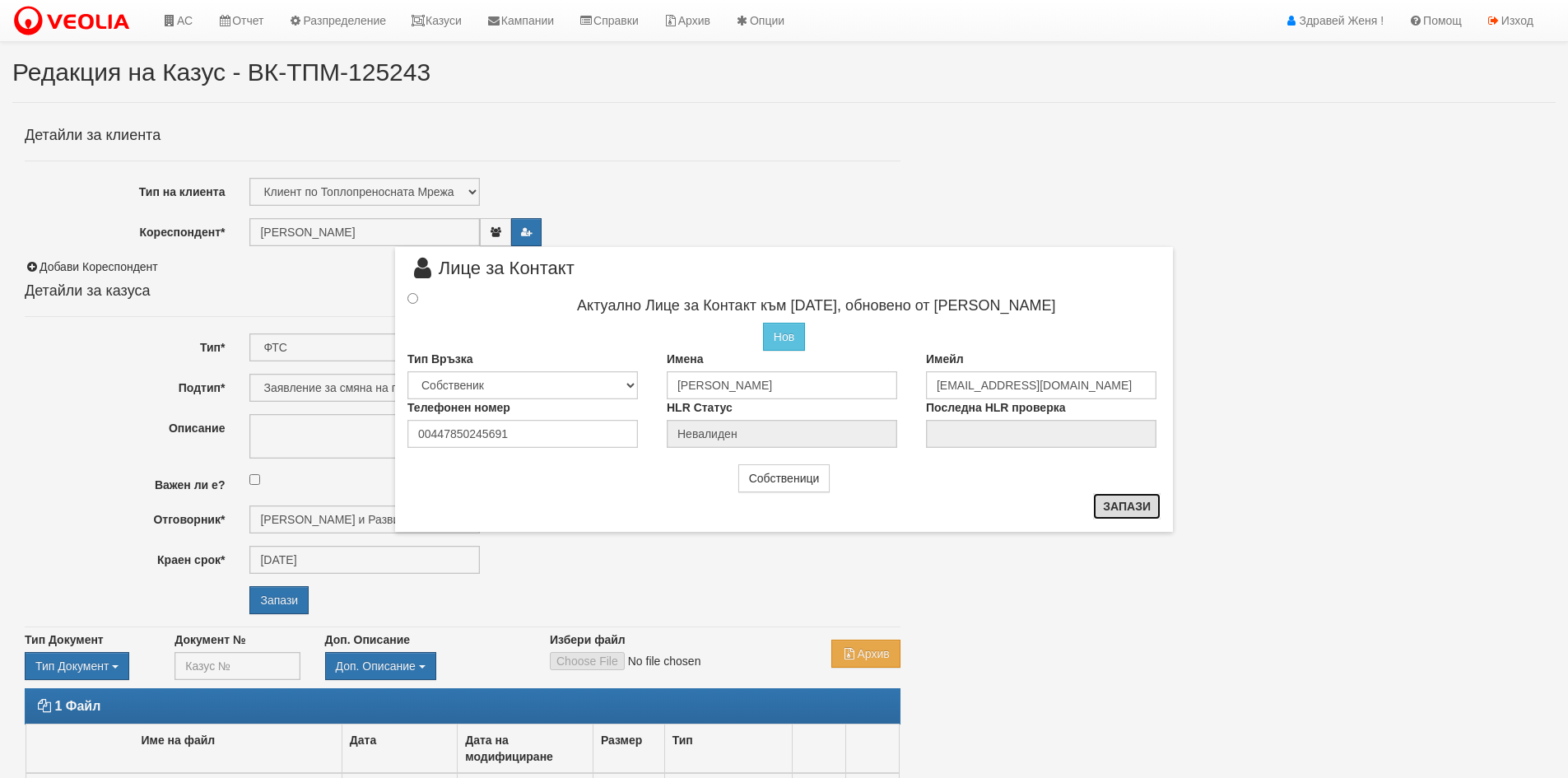
click at [1118, 514] on button "Запази" at bounding box center [1127, 507] width 68 height 26
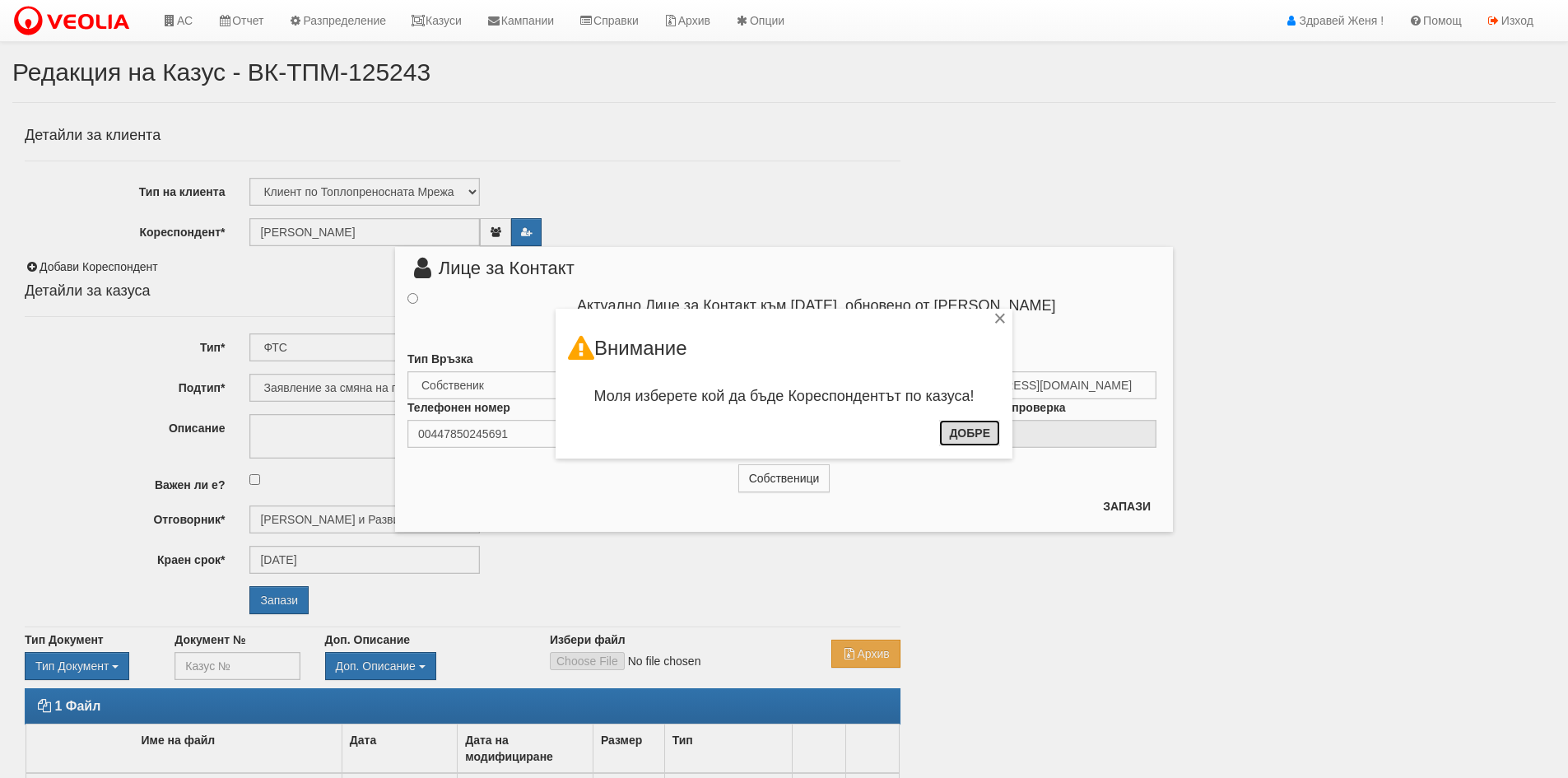
click at [970, 426] on button "Добре" at bounding box center [970, 433] width 61 height 26
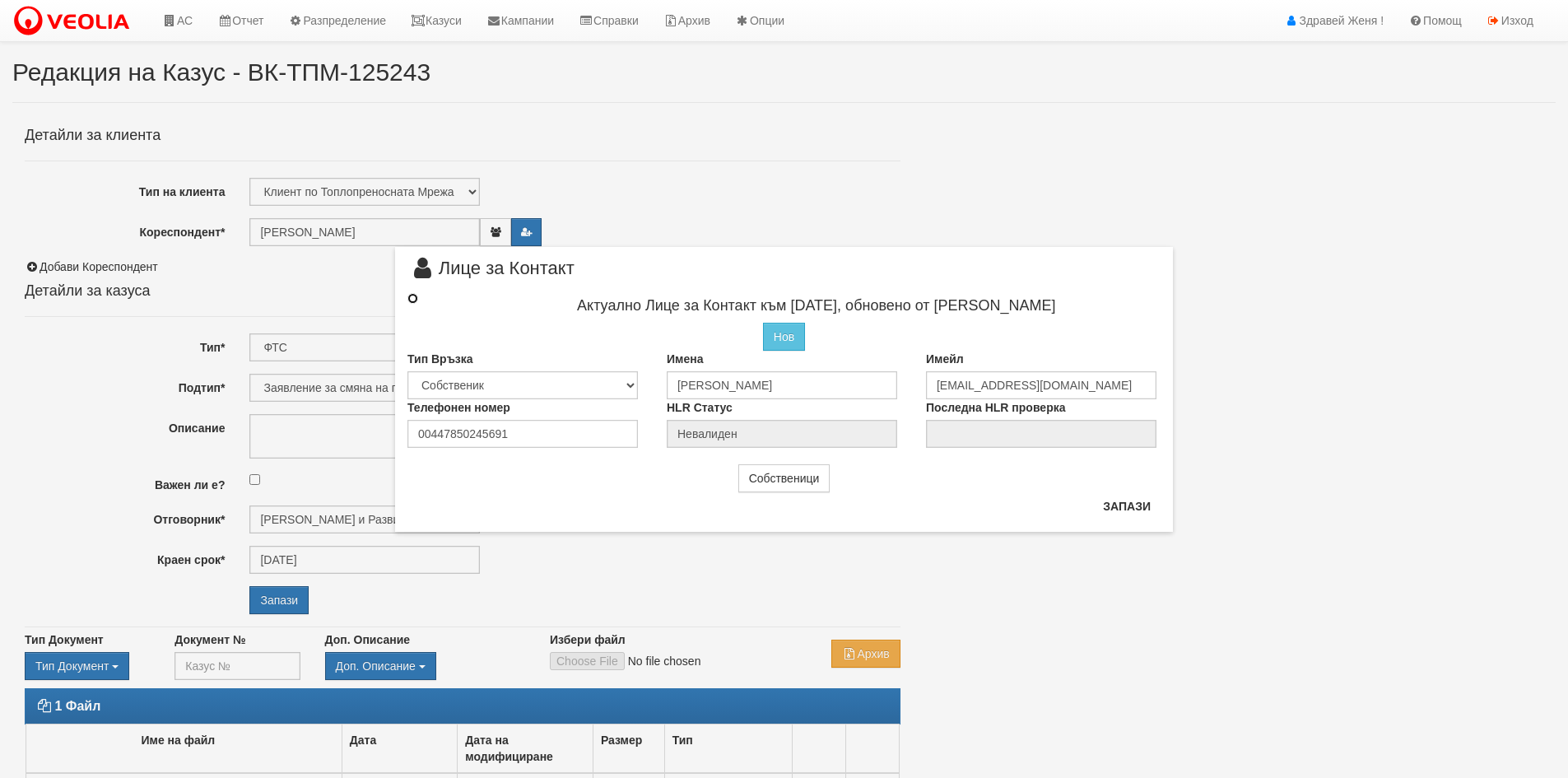
click at [410, 298] on input "radio" at bounding box center [412, 298] width 11 height 11
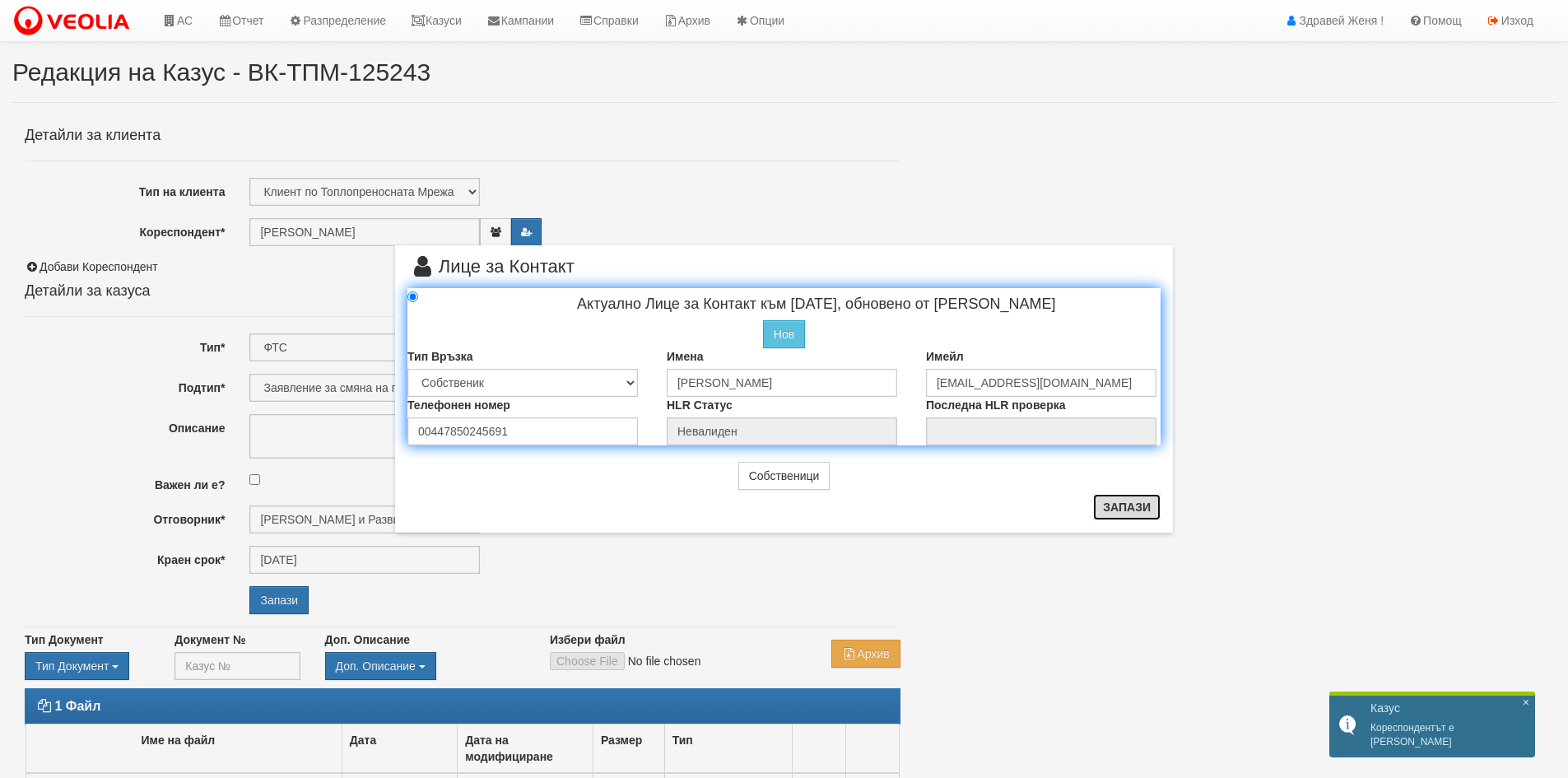
click at [1120, 512] on button "Запази" at bounding box center [1127, 508] width 68 height 26
radio input "true"
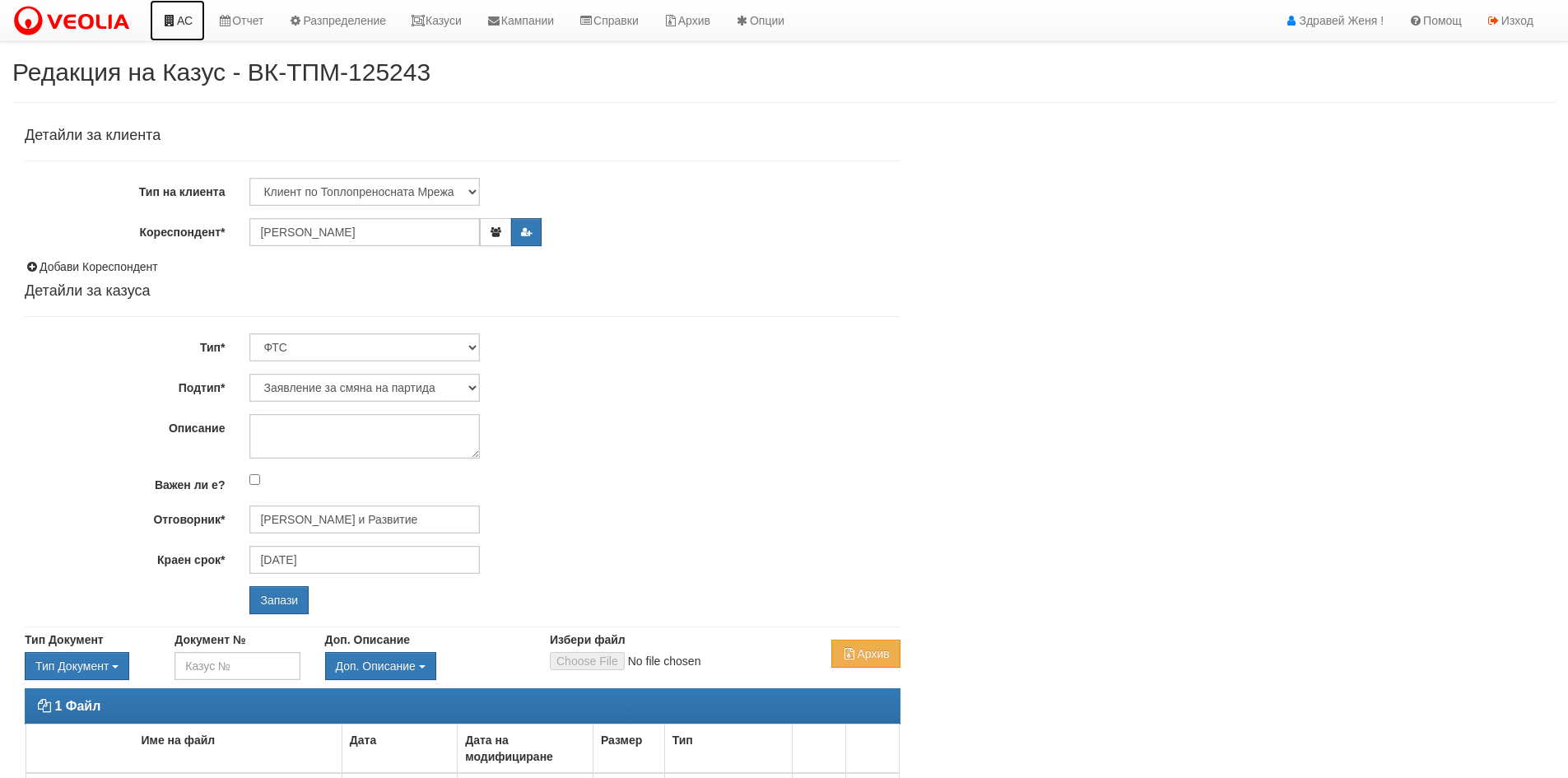
click at [183, 22] on link "АС" at bounding box center [177, 21] width 55 height 41
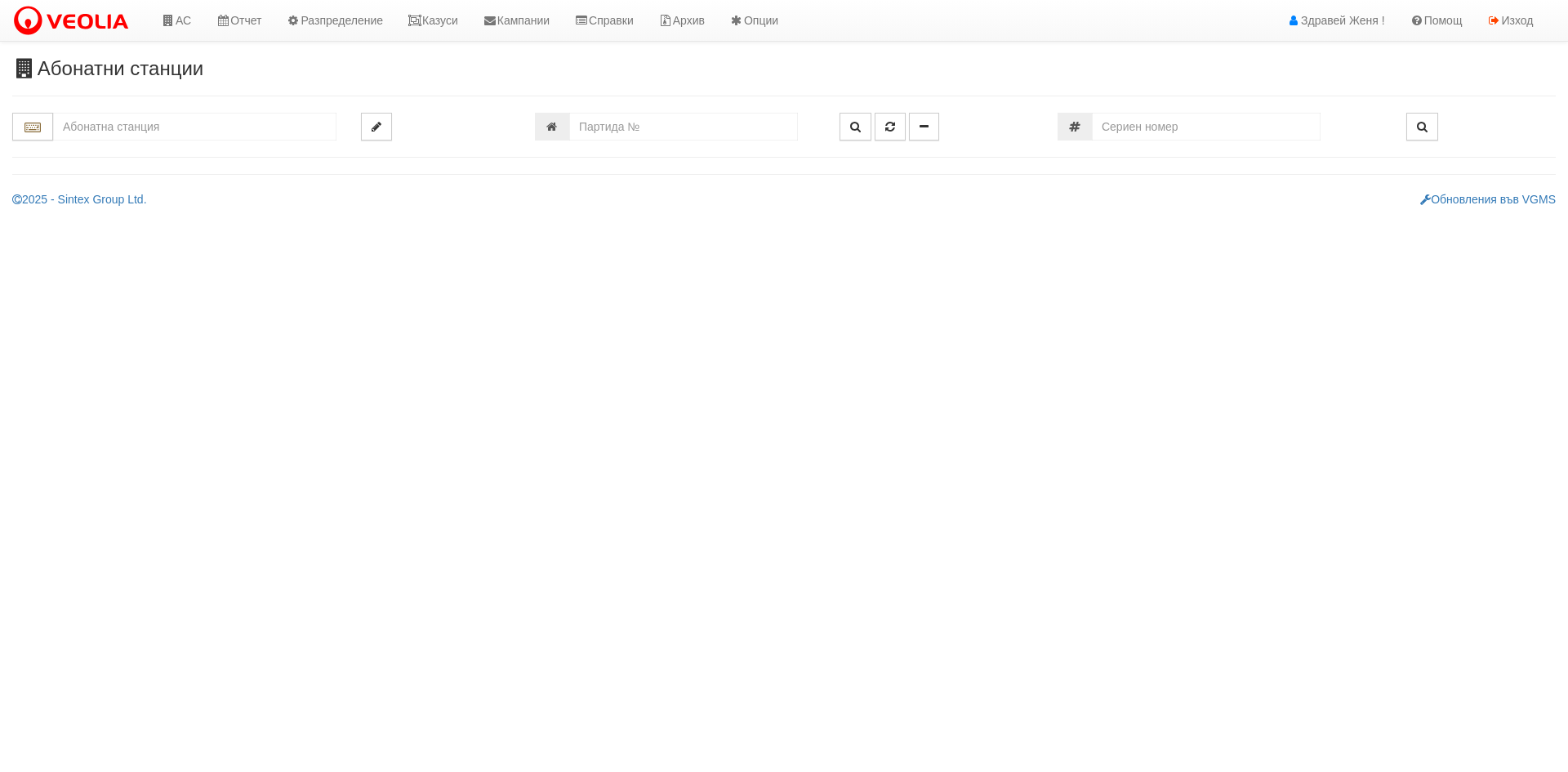
click at [217, 130] on input "text" at bounding box center [195, 126] width 284 height 28
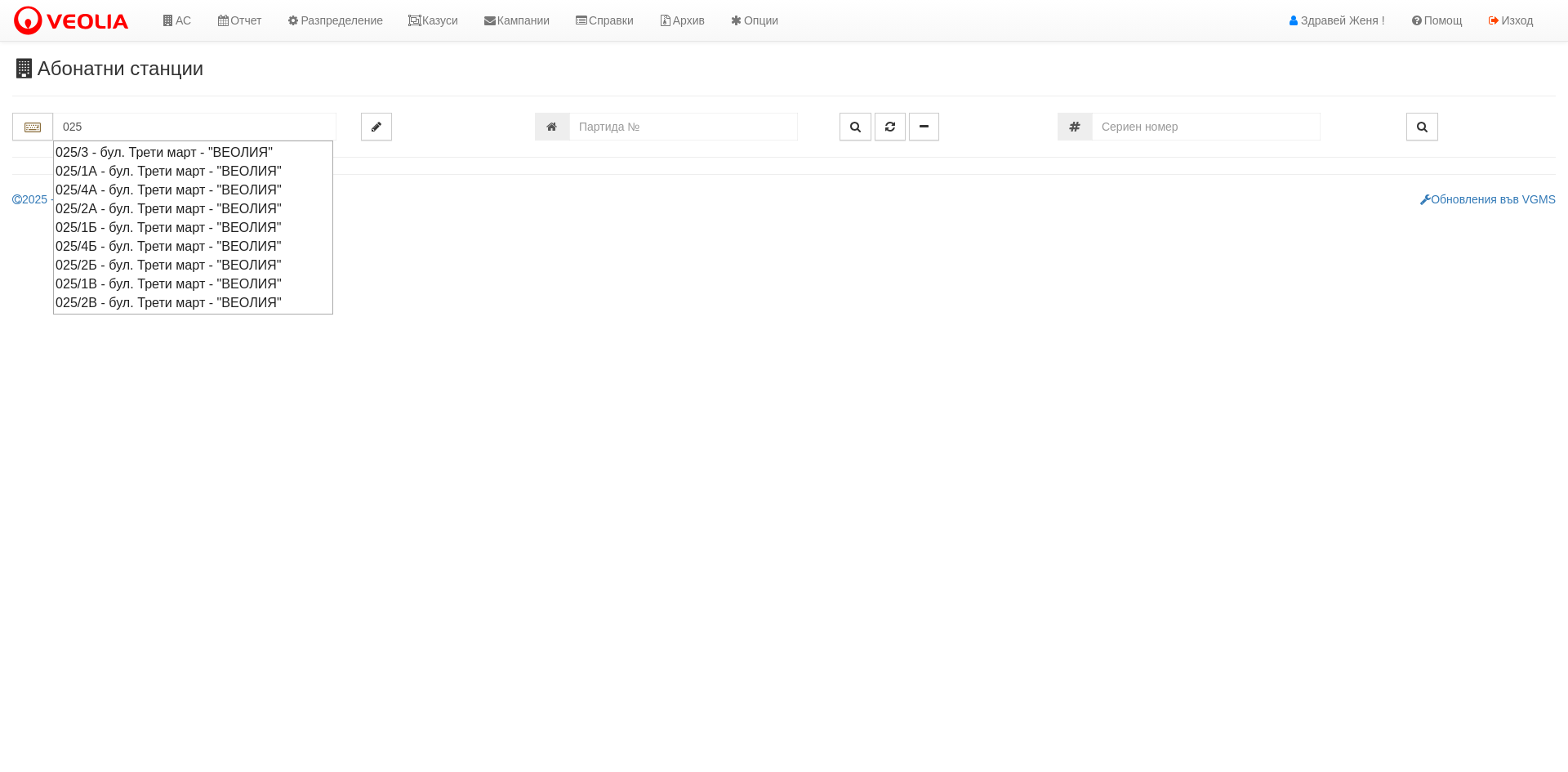
click at [180, 261] on div "025/2Б - бул. Трети март - "ВЕОЛИЯ"" at bounding box center [194, 265] width 276 height 19
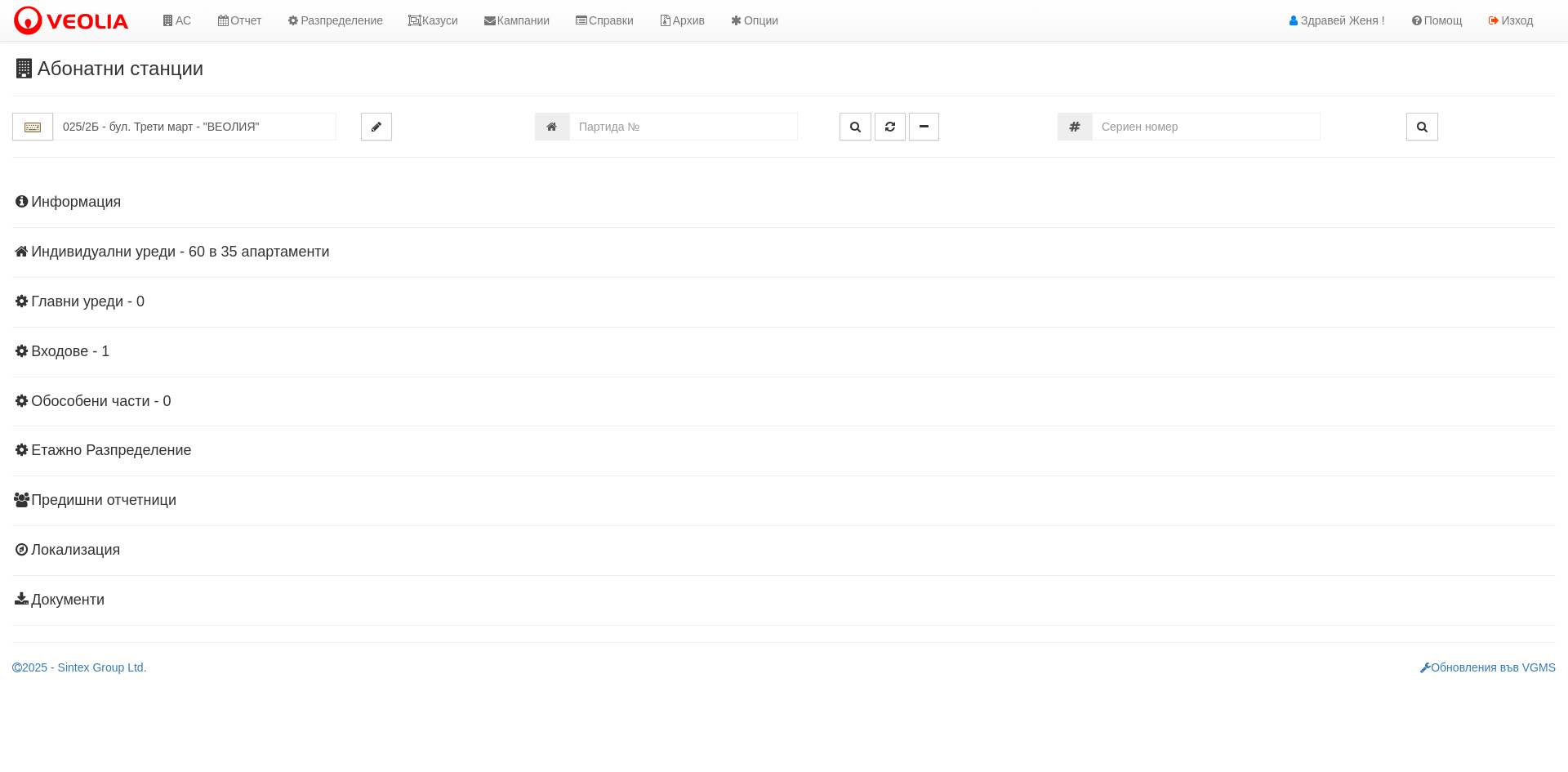
click at [305, 249] on h4 "Индивидуални уреди - 60 в 35 апартаменти" at bounding box center [784, 253] width 1543 height 16
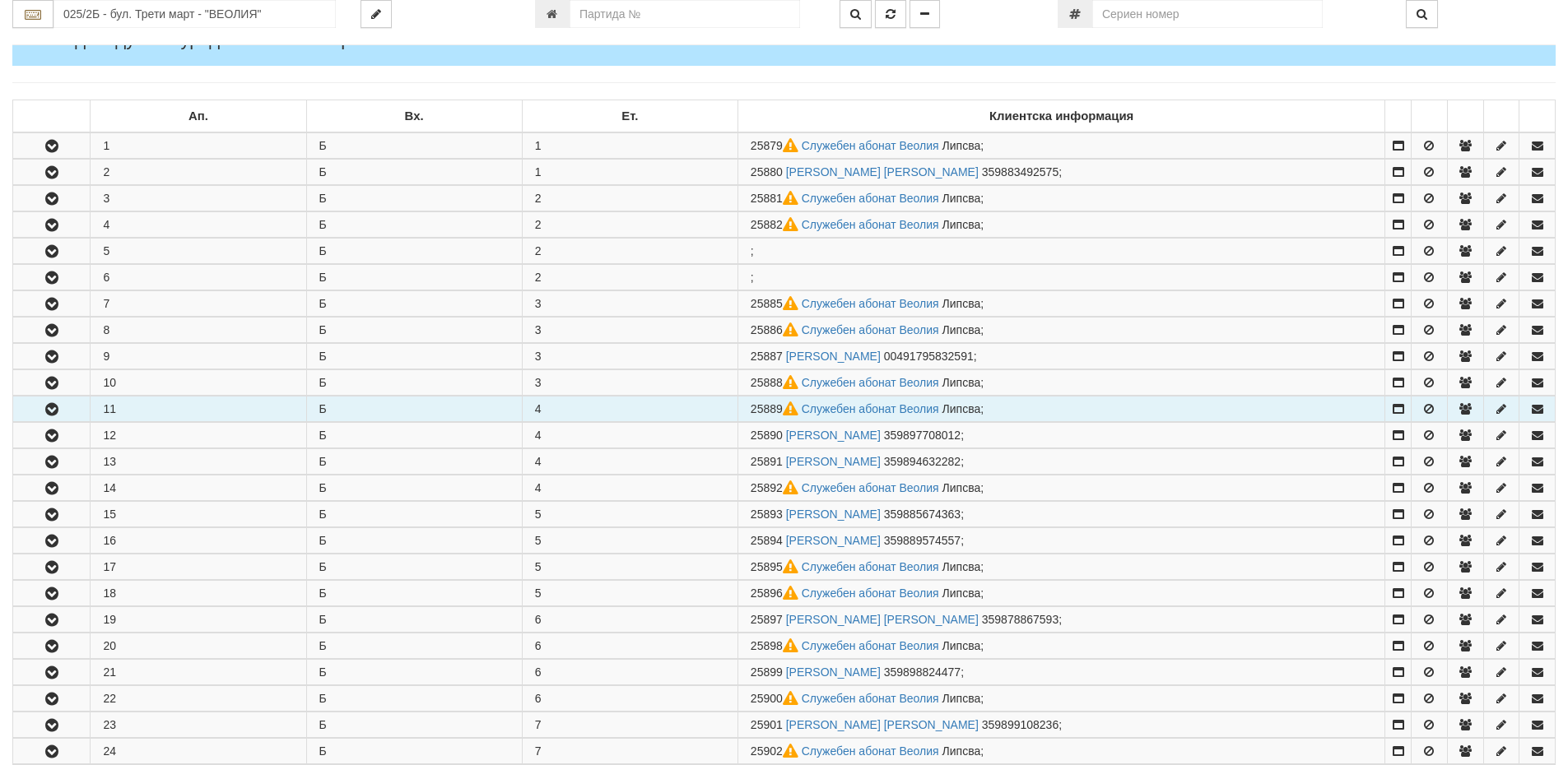
scroll to position [247, 0]
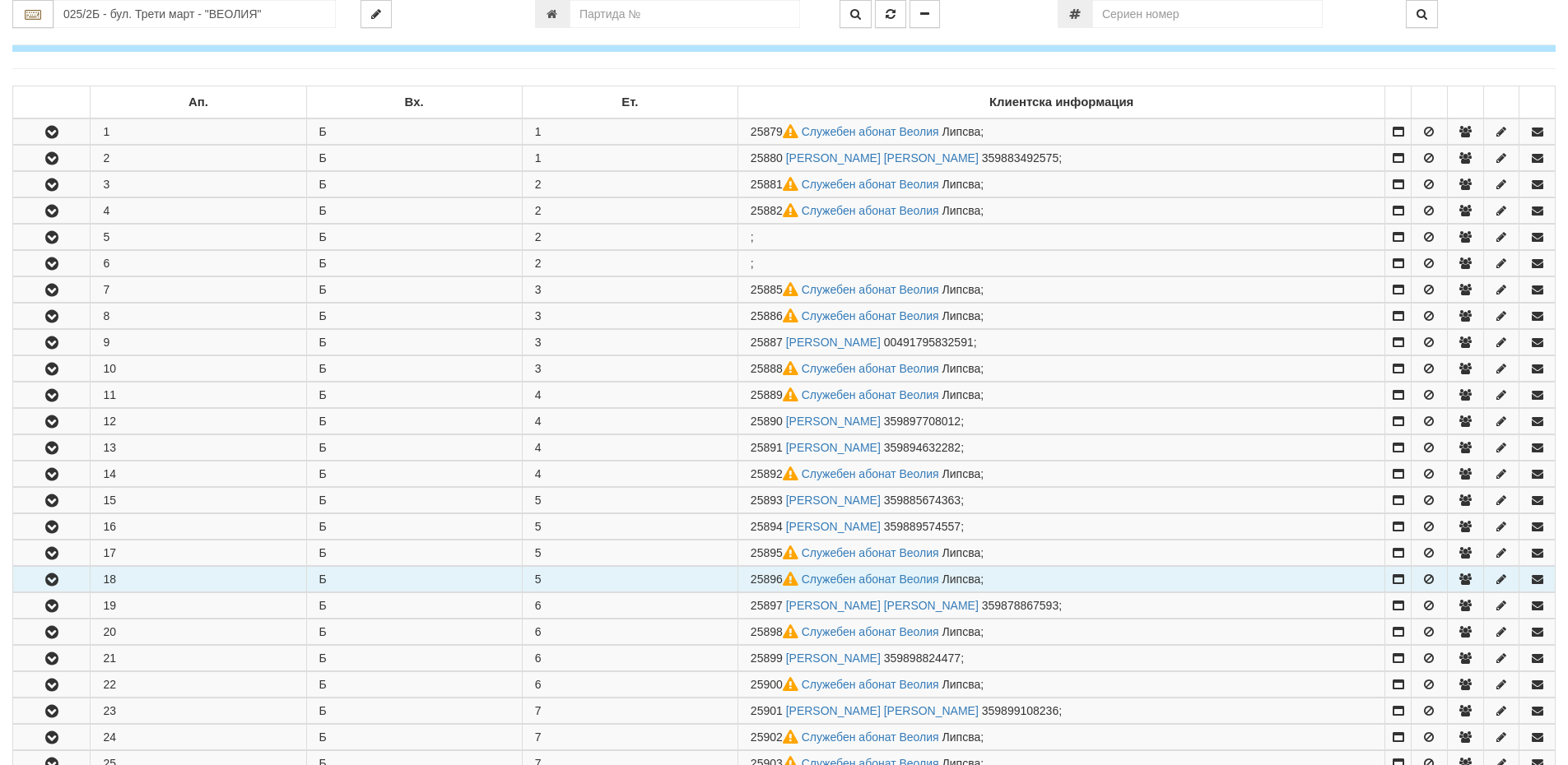
click at [132, 586] on td "18" at bounding box center [198, 579] width 216 height 26
click at [61, 577] on icon "button" at bounding box center [52, 580] width 20 height 12
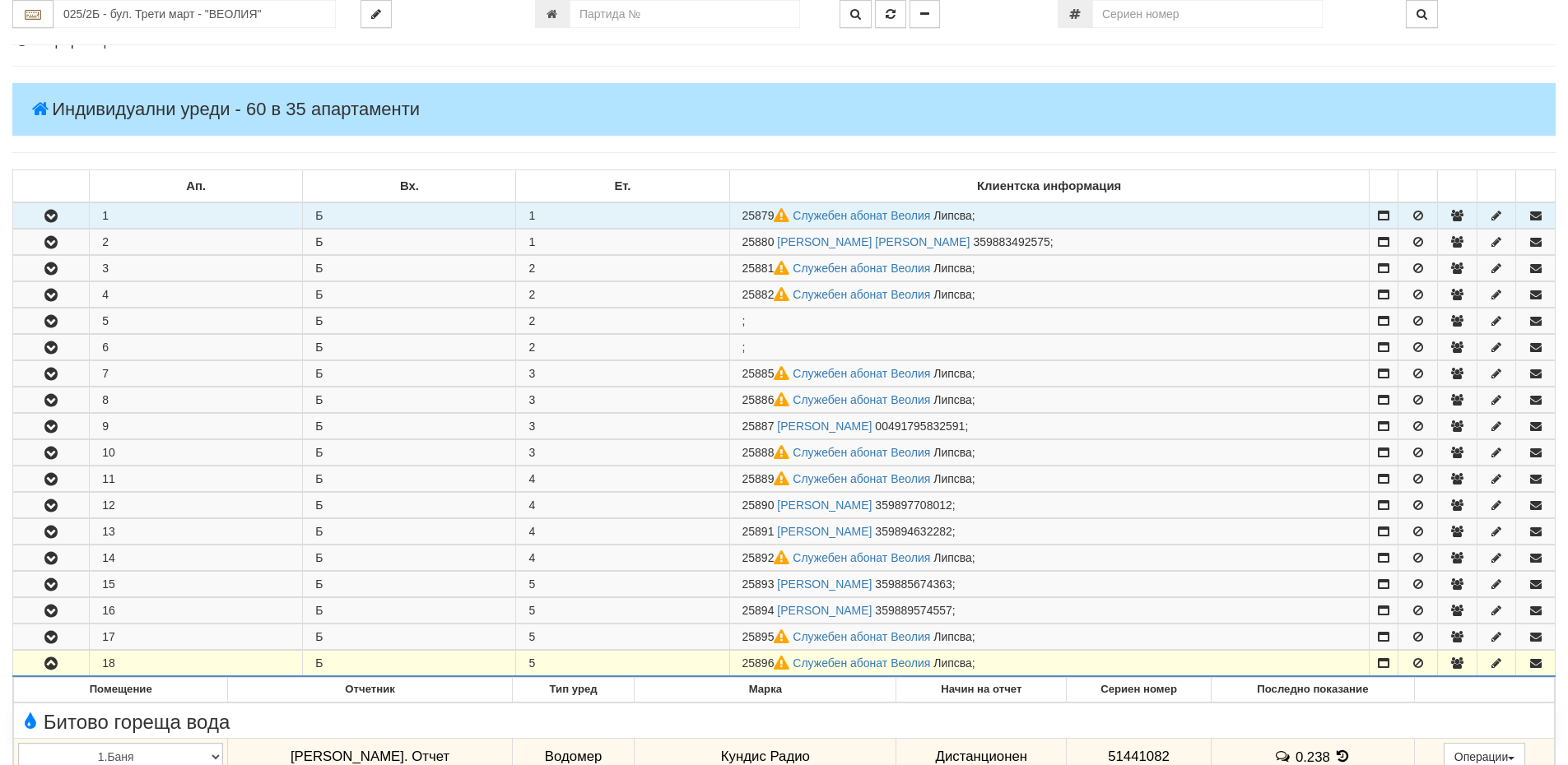
scroll to position [0, 0]
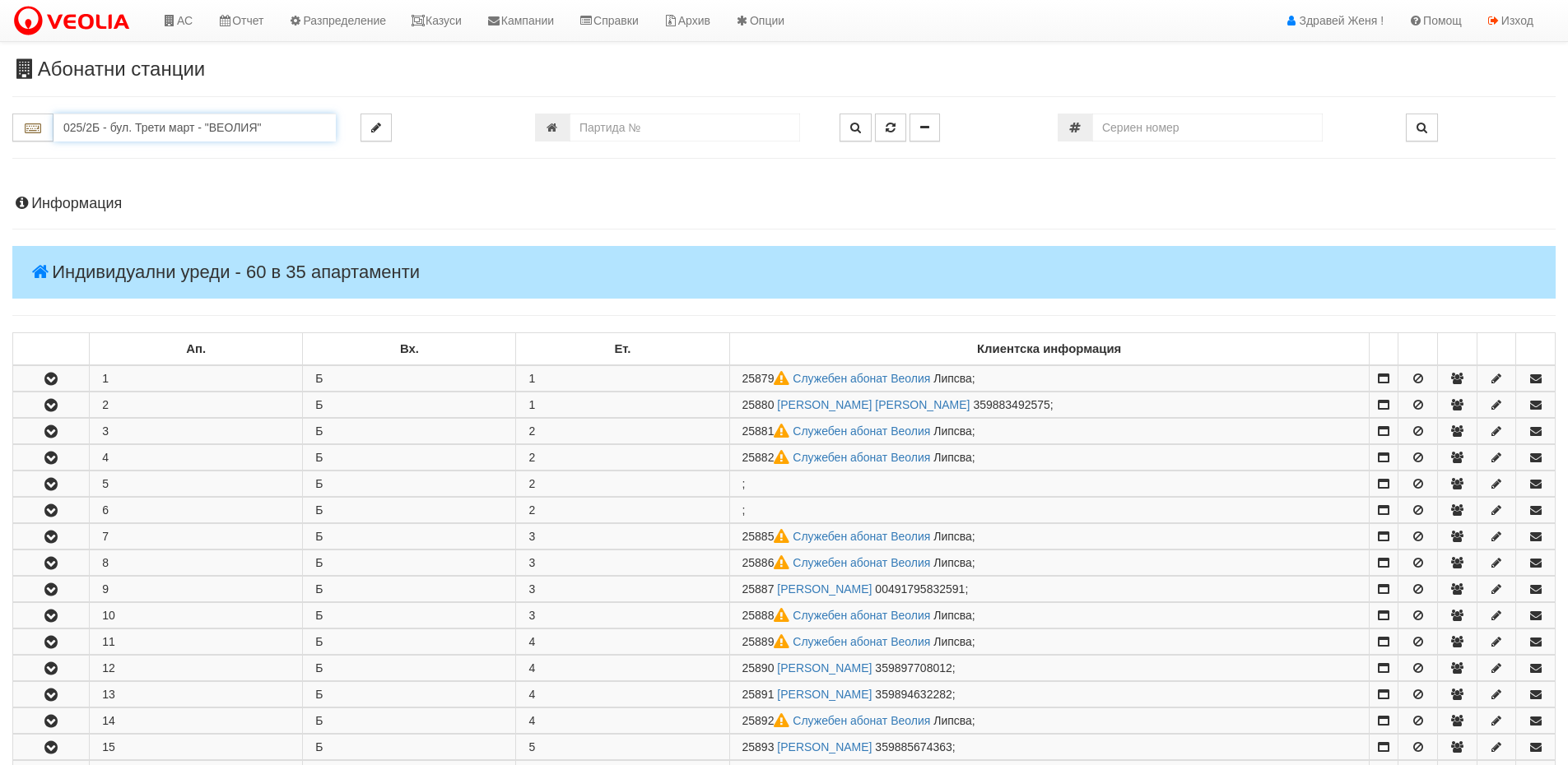
click at [136, 127] on input "025/2Б - бул. Трети март - "ВЕОЛИЯ"" at bounding box center [195, 127] width 283 height 28
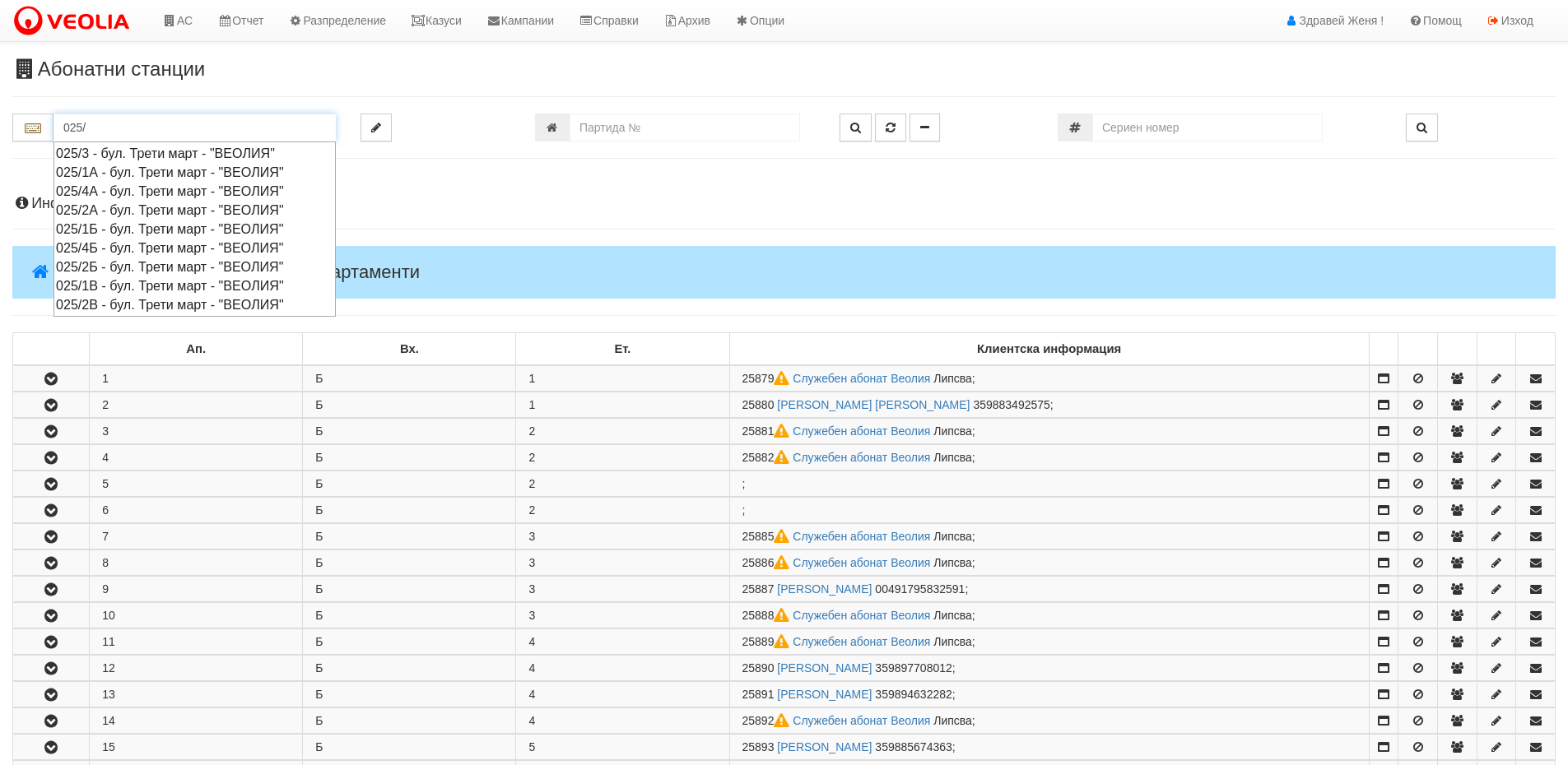
click at [102, 307] on div "025/2В - бул. Трети март - "ВЕОЛИЯ"" at bounding box center [195, 305] width 278 height 19
type input "025/2В - бул. Трети март - "ВЕОЛИЯ""
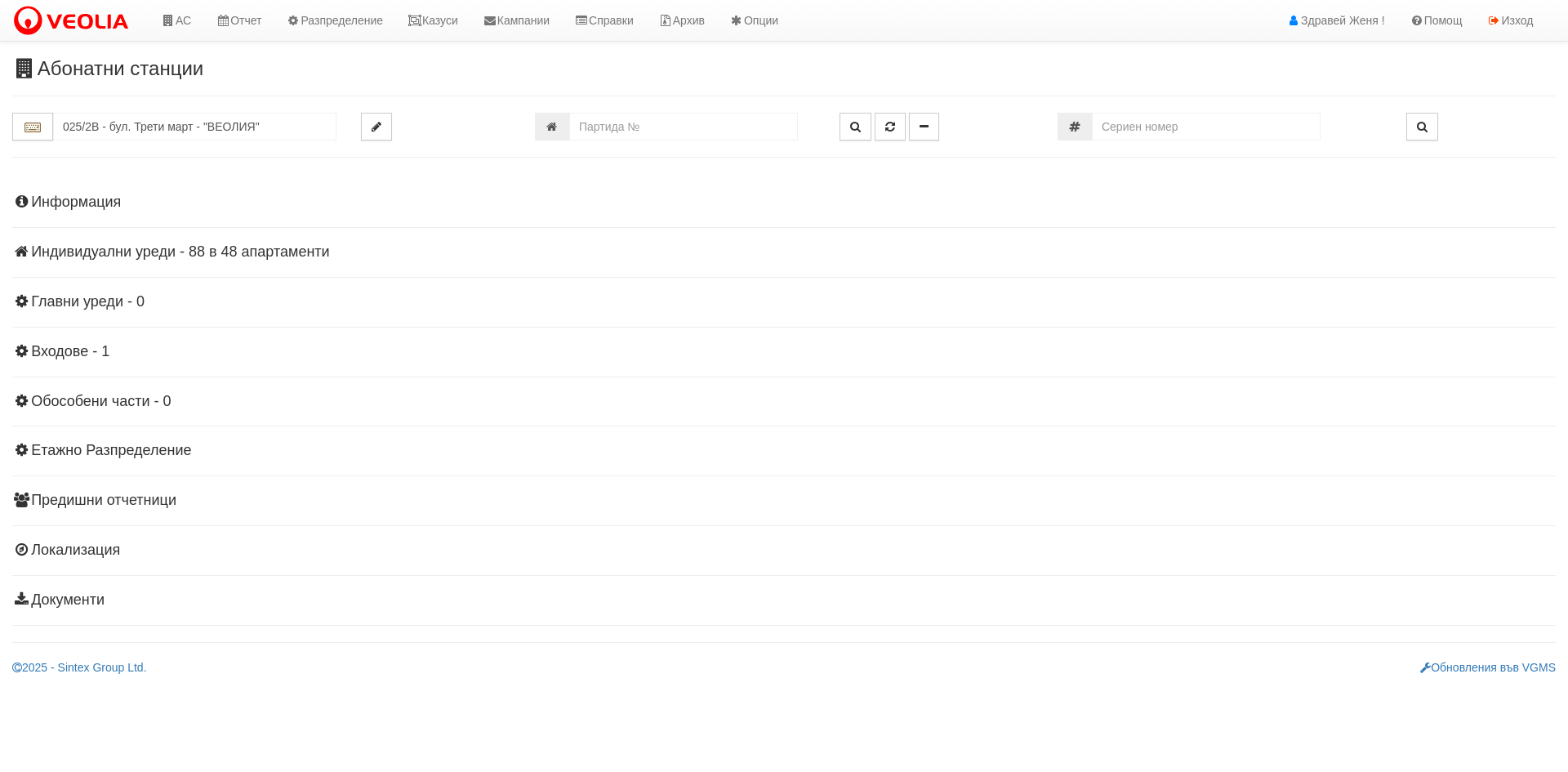
click at [195, 250] on h4 "Индивидуални уреди - 88 в 48 апартаменти" at bounding box center [784, 253] width 1543 height 16
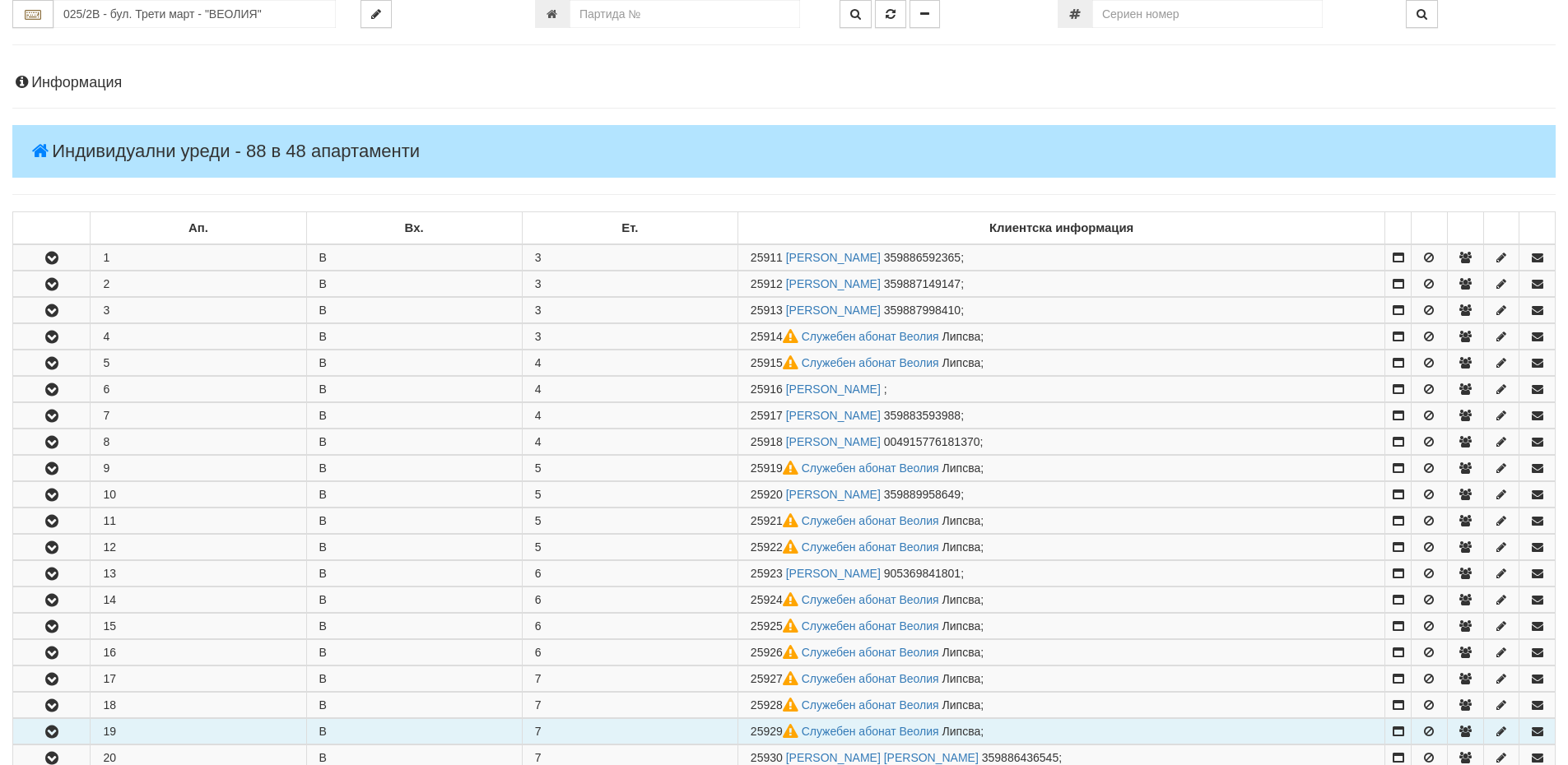
scroll to position [247, 0]
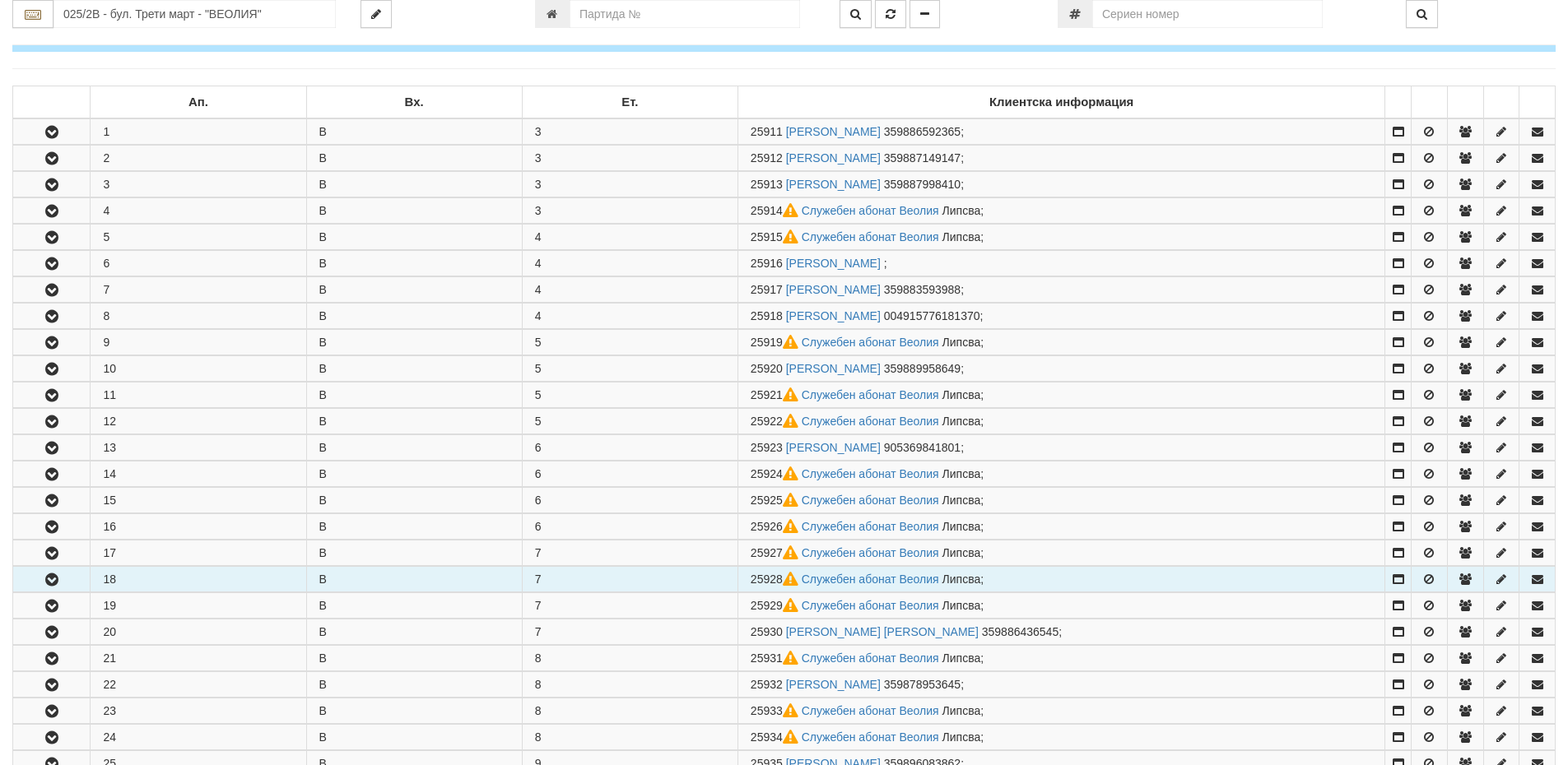
click at [174, 580] on td "18" at bounding box center [198, 579] width 216 height 26
click at [64, 579] on button "button" at bounding box center [51, 579] width 77 height 25
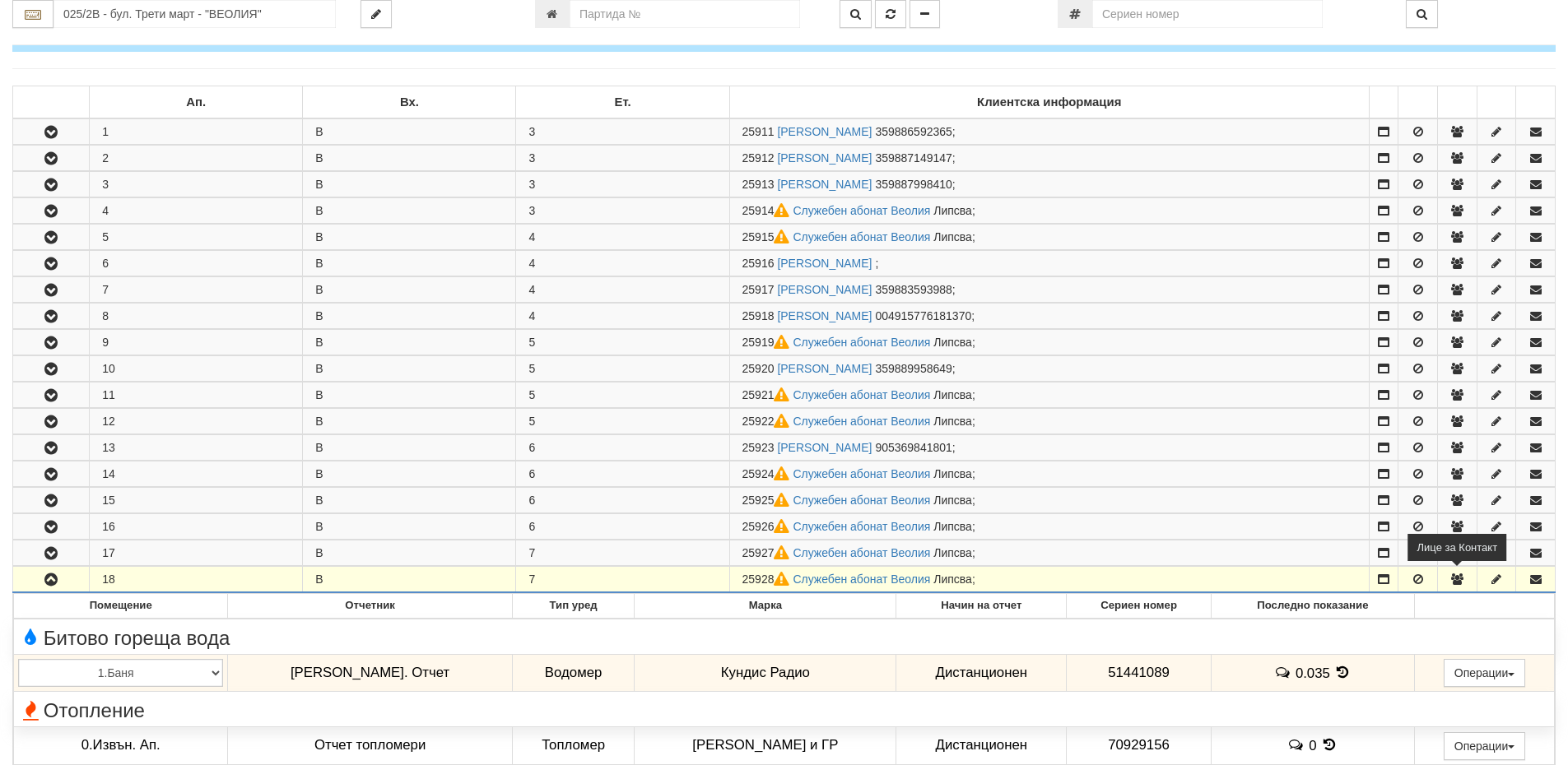
click at [1456, 579] on icon "button" at bounding box center [1457, 579] width 15 height 12
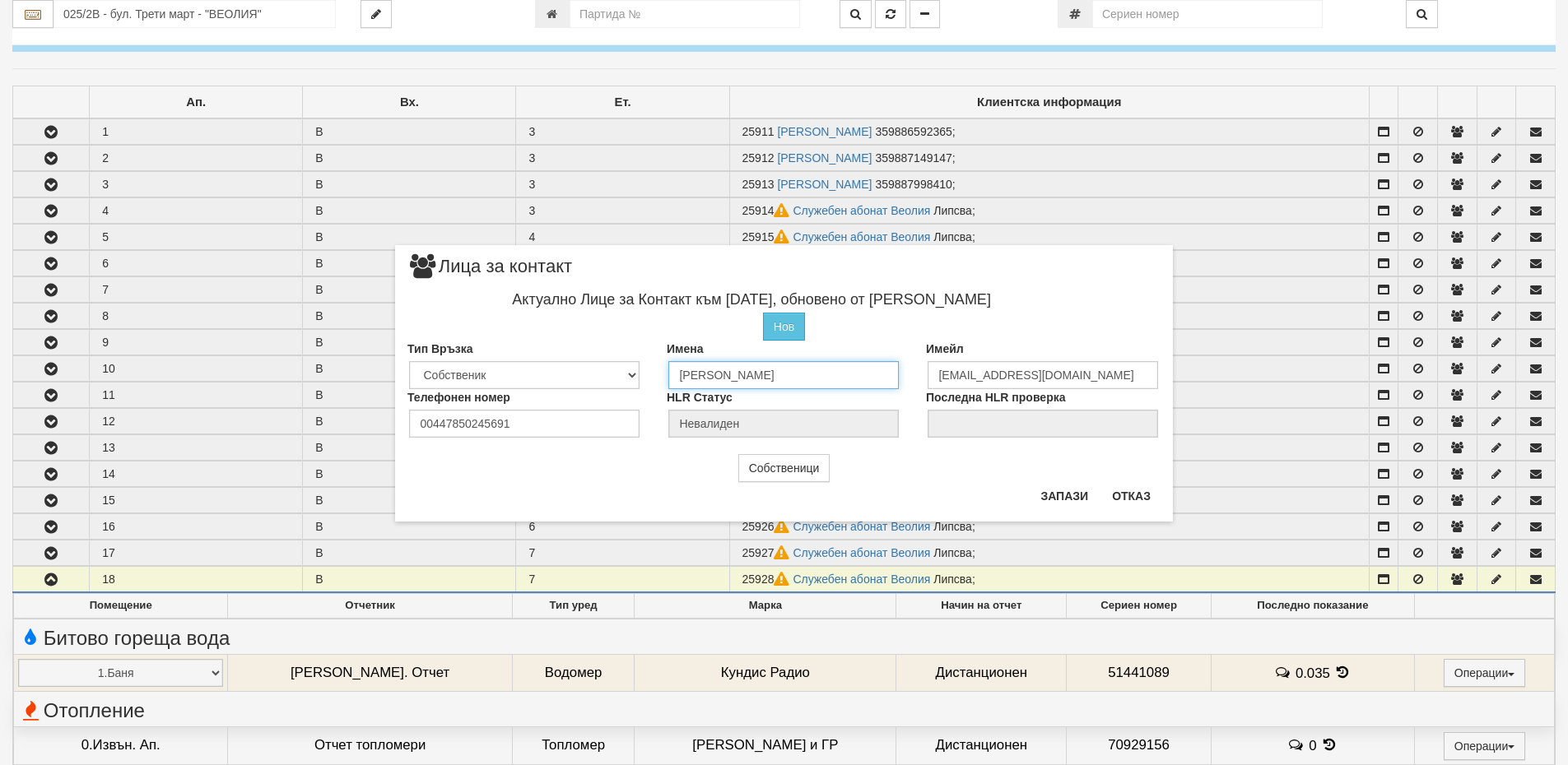
drag, startPoint x: 860, startPoint y: 375, endPoint x: 672, endPoint y: 369, distance: 188.1
click at [672, 369] on input "Исмаил Мехмедов Исмаилов" at bounding box center [784, 375] width 231 height 28
type input "служебен абонат веолиа"
drag, startPoint x: 1079, startPoint y: 371, endPoint x: 914, endPoint y: 377, distance: 165.1
click at [914, 377] on div "Имейл imismailov@yahoo.co.uk" at bounding box center [1044, 362] width 260 height 49
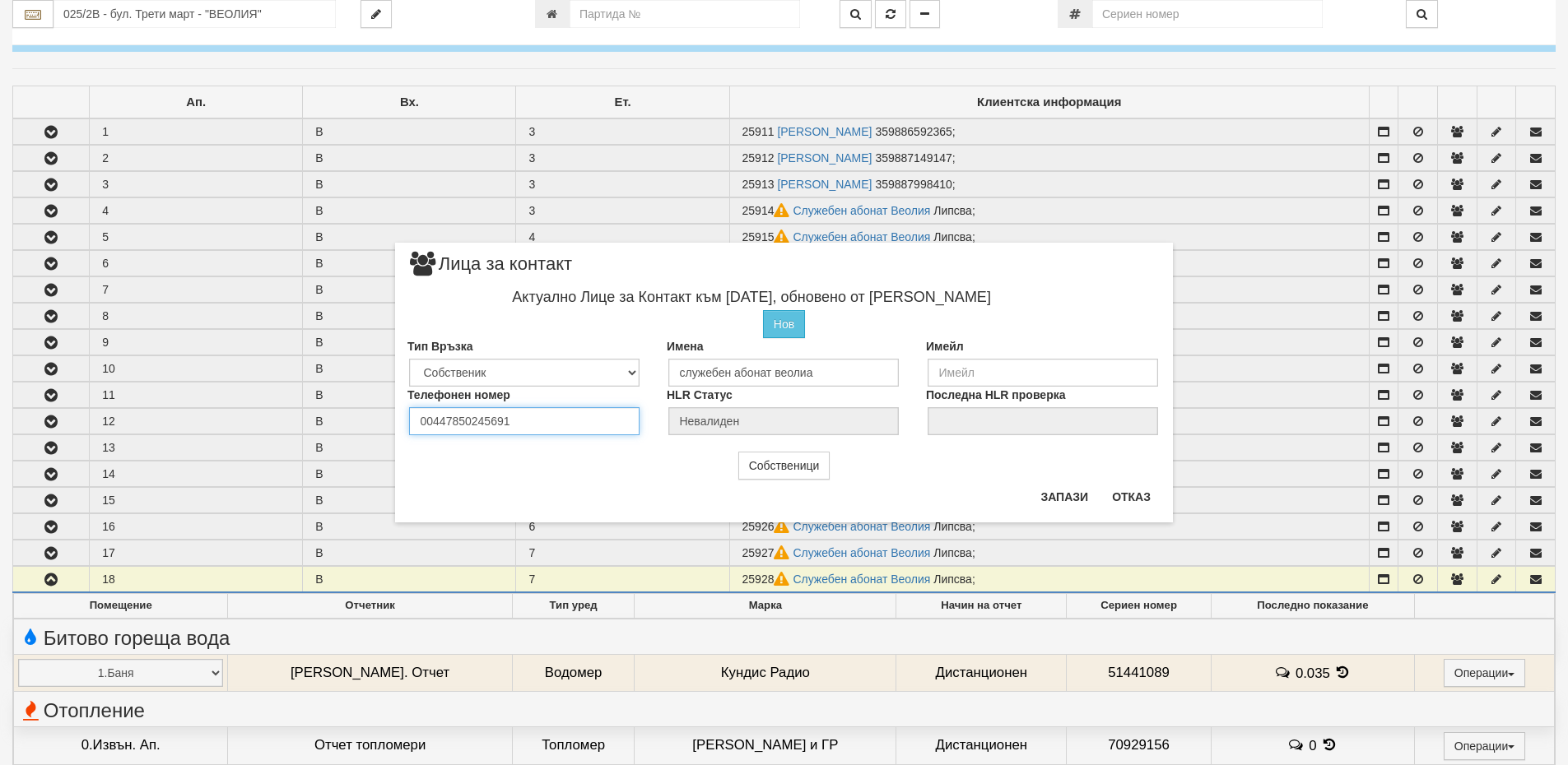
drag, startPoint x: 510, startPoint y: 419, endPoint x: 355, endPoint y: 413, distance: 155.1
click at [355, 413] on div "× Лица за контакт Актуално Лице за Контакт към 26/08/2025, обновено от Женя Дим…" at bounding box center [784, 261] width 963 height 522
click at [1134, 497] on button "Отказ" at bounding box center [1132, 497] width 59 height 26
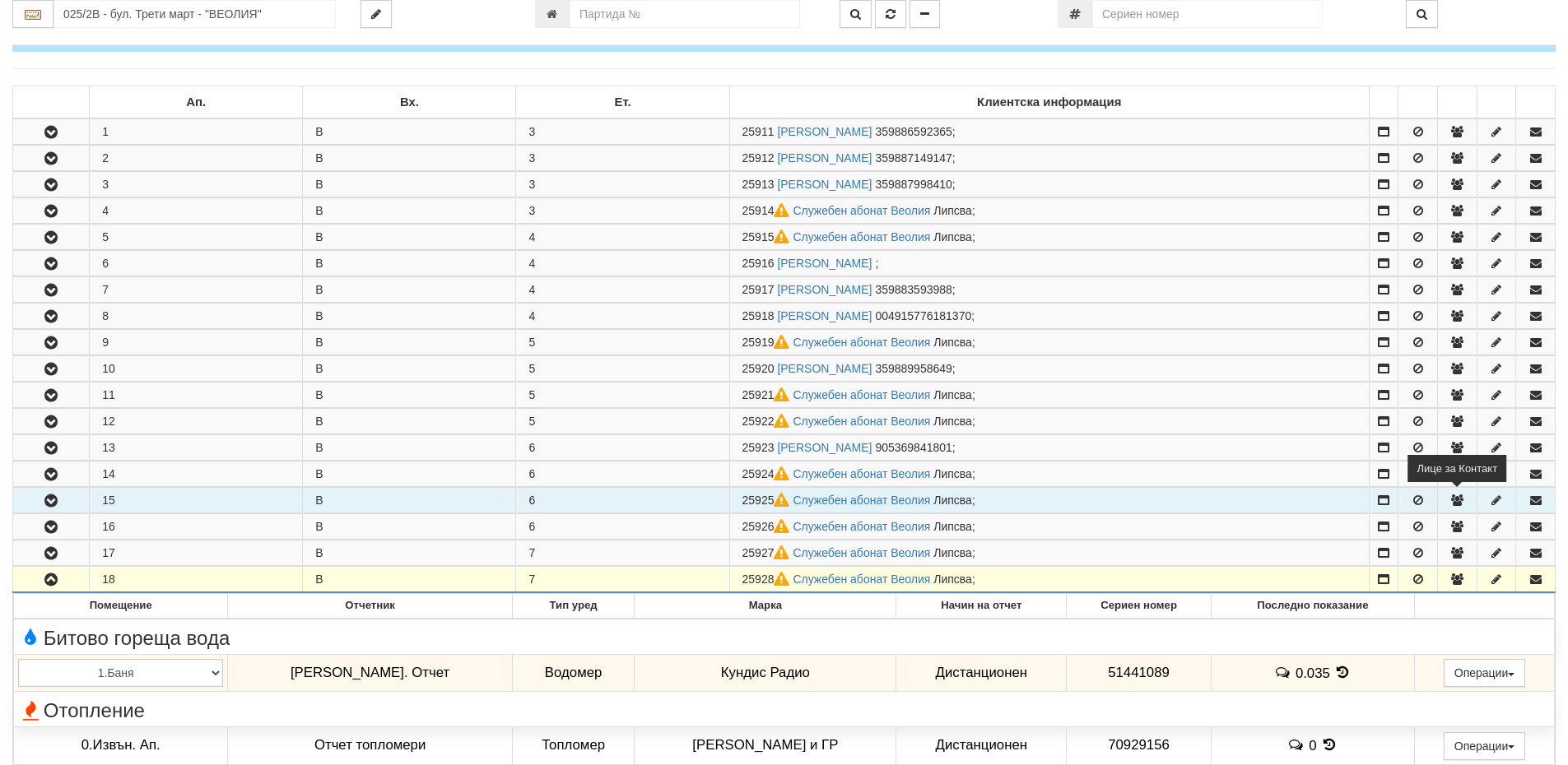
click at [1457, 506] on icon "button" at bounding box center [1457, 501] width 15 height 12
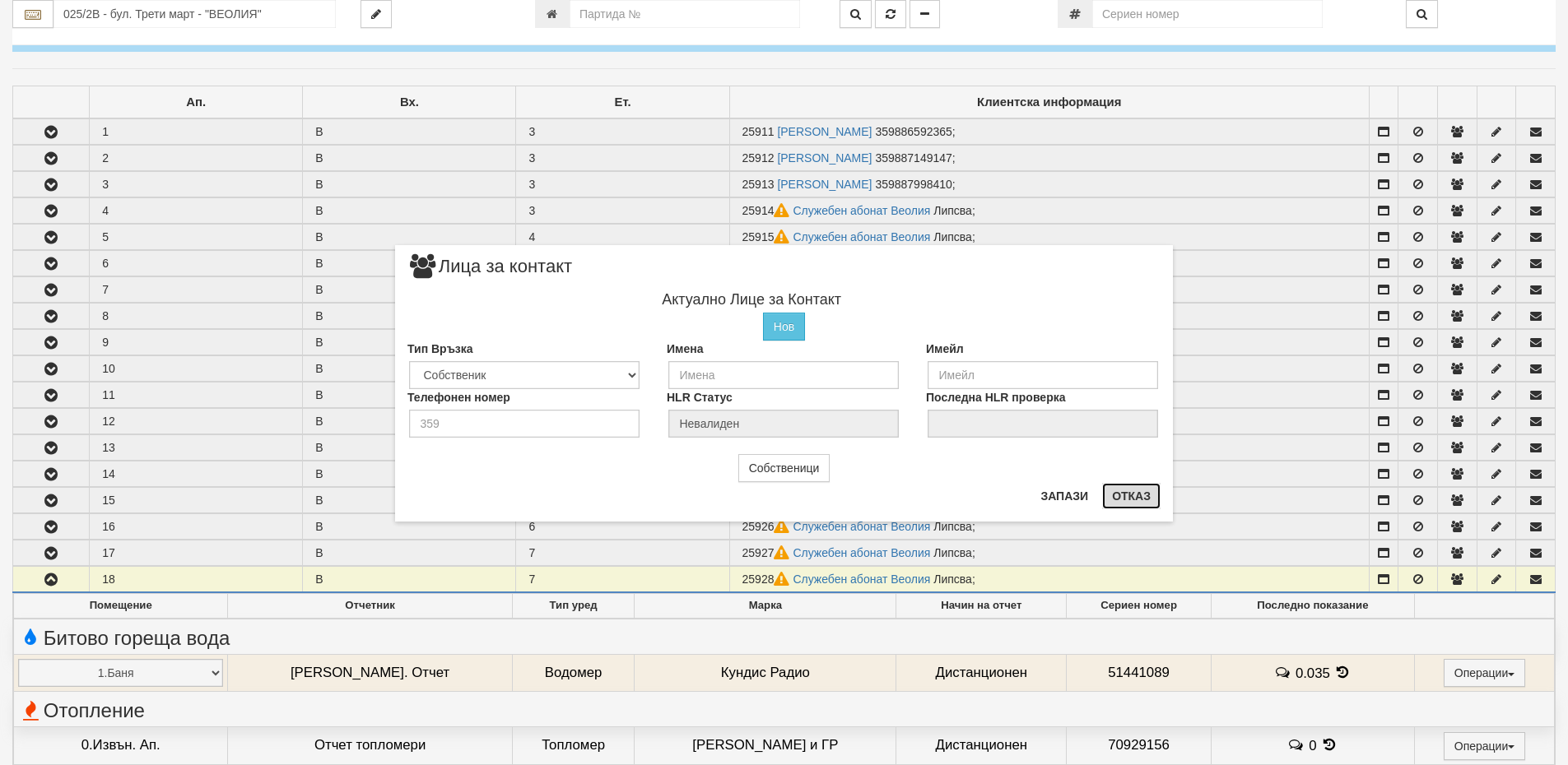
click at [1121, 499] on button "Отказ" at bounding box center [1132, 497] width 59 height 26
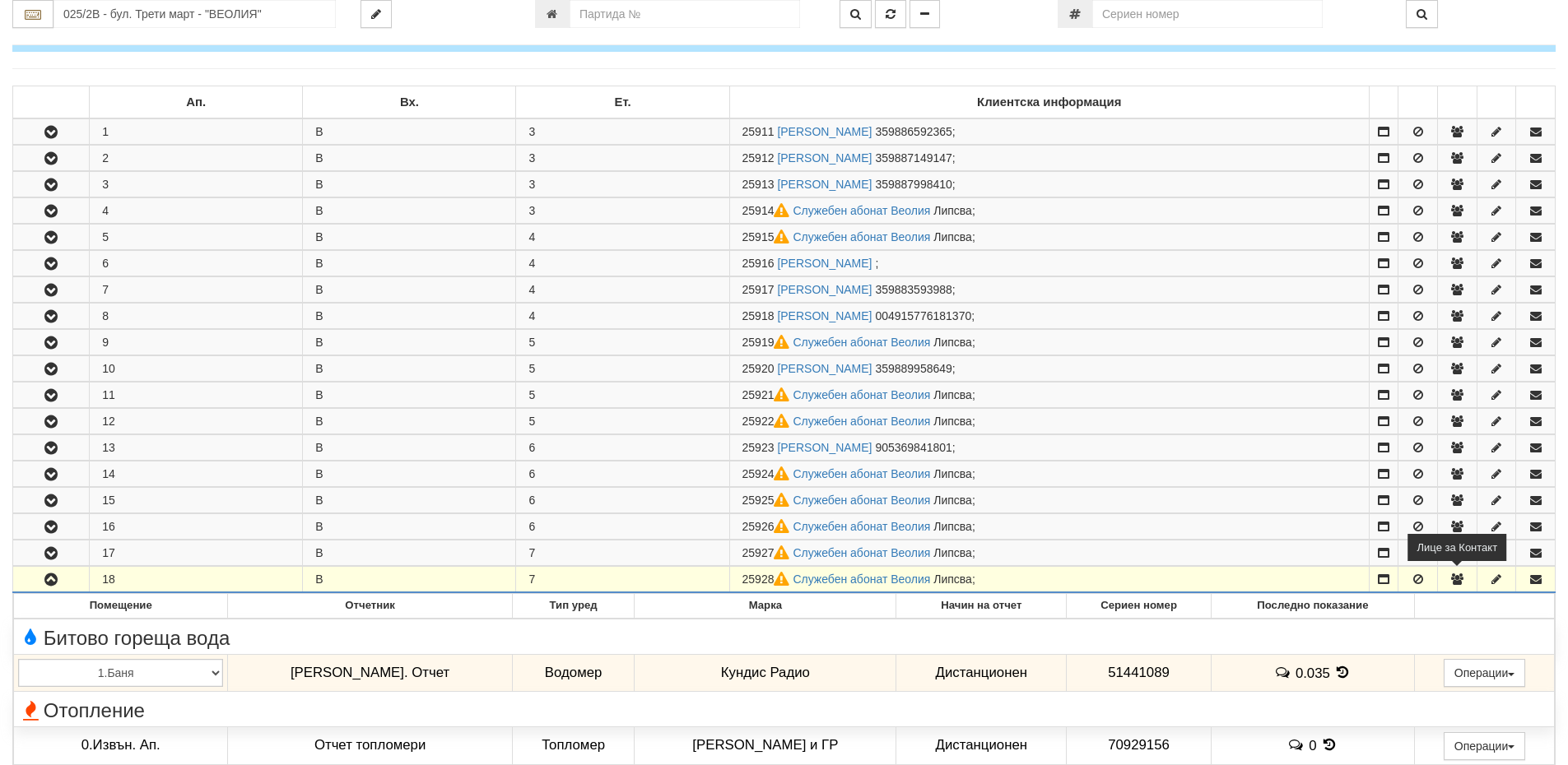
click at [1453, 579] on icon "button" at bounding box center [1457, 579] width 15 height 12
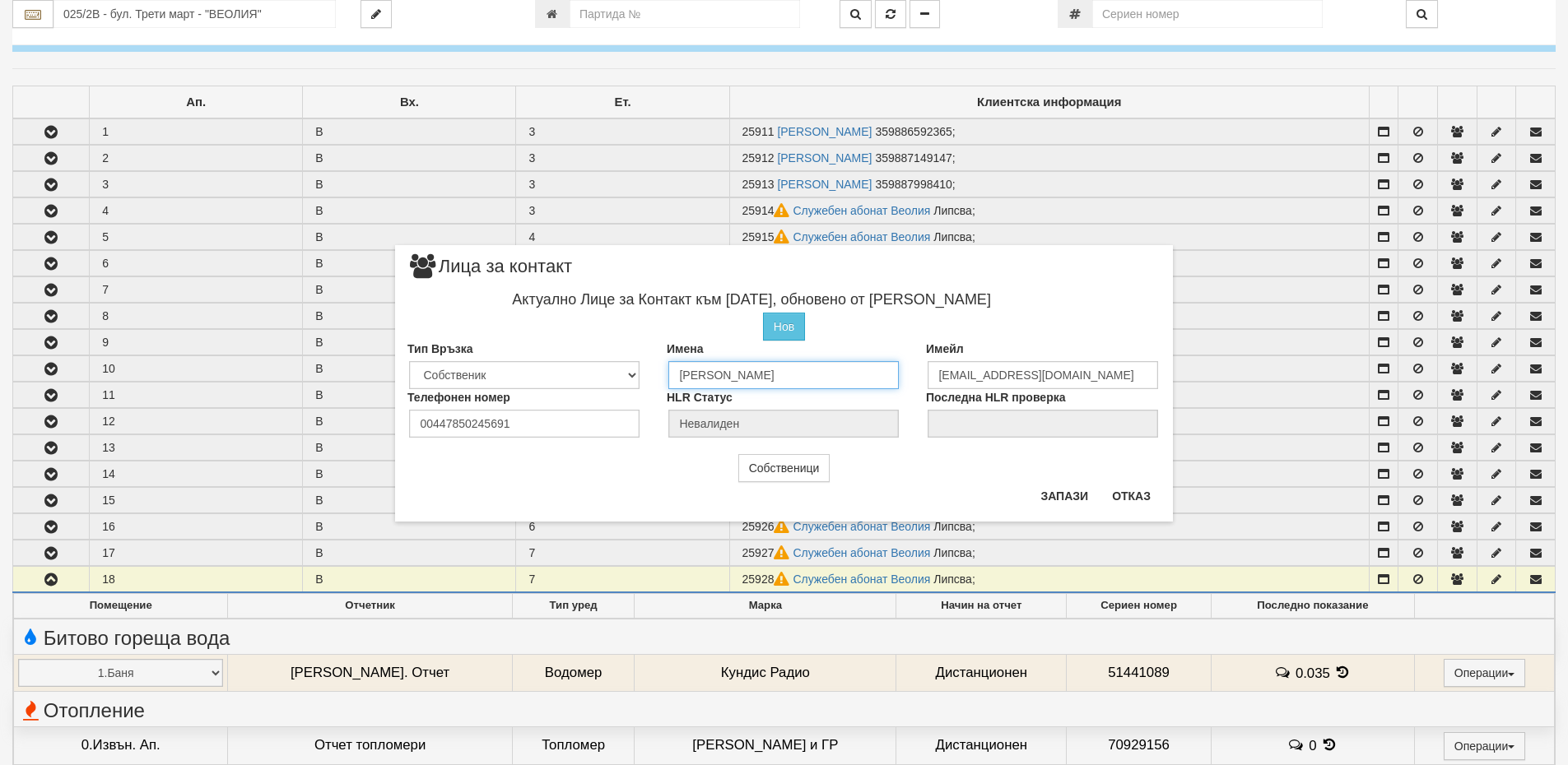
drag, startPoint x: 846, startPoint y: 377, endPoint x: 605, endPoint y: 372, distance: 241.1
click at [605, 372] on div "Тип Връзка Собственик Наемател Роднина Съсед Приятел Имена Исмаил Мехмедов Исма…" at bounding box center [784, 364] width 778 height 49
type input "Служебен абонат Веолия"
drag, startPoint x: 1079, startPoint y: 378, endPoint x: 877, endPoint y: 358, distance: 203.0
click at [877, 358] on div "Тип Връзка Собственик Наемател Роднина Съсед Приятел Имена Служебен абонат Веол…" at bounding box center [784, 362] width 778 height 49
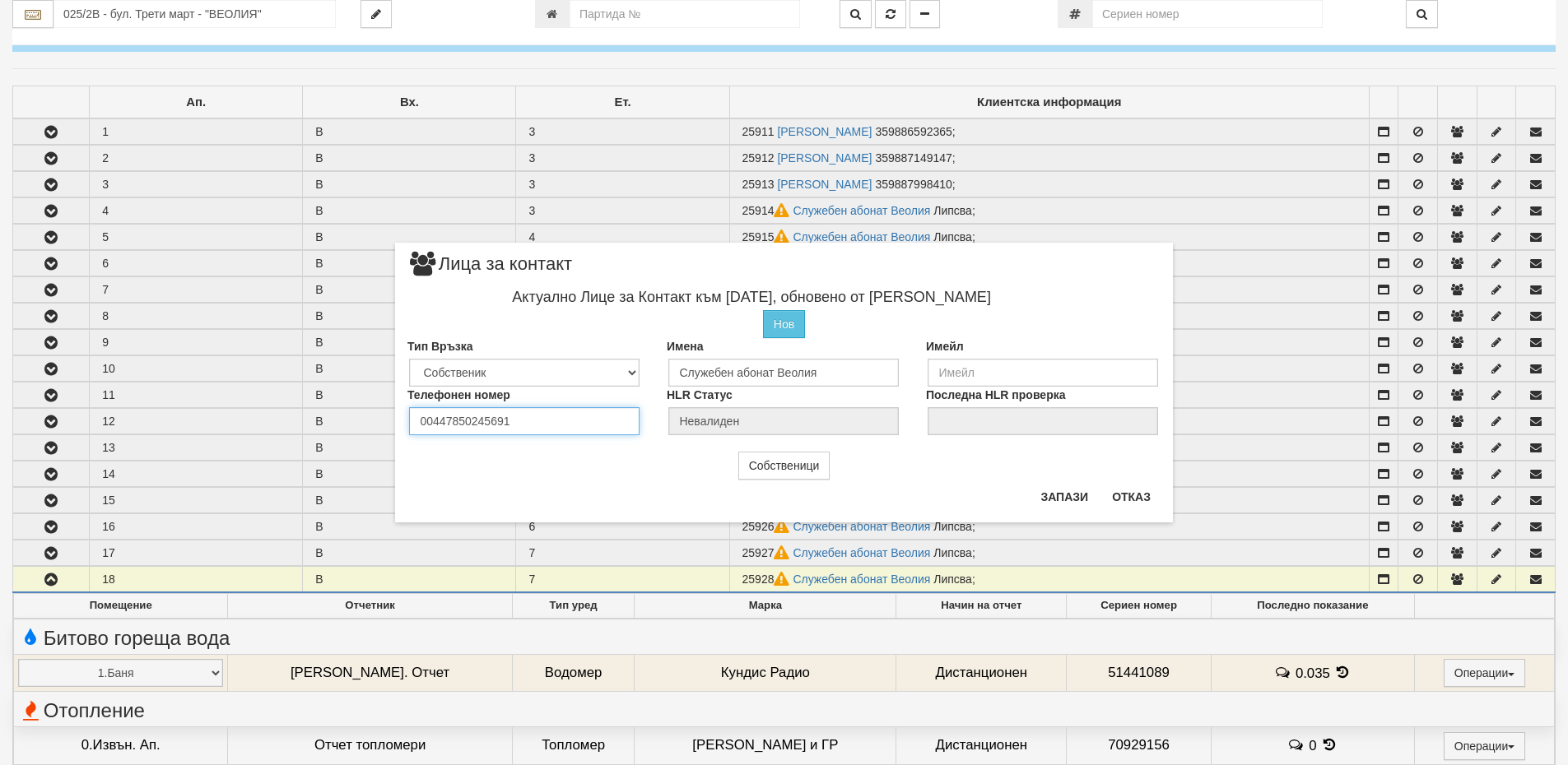
drag, startPoint x: 536, startPoint y: 420, endPoint x: 333, endPoint y: 415, distance: 203.1
click at [328, 423] on div "× Лица за контакт Актуално Лице за Контакт към 26/08/2025, обновено от Женя Дим…" at bounding box center [784, 261] width 963 height 522
click at [1058, 495] on button "Запази" at bounding box center [1065, 497] width 68 height 26
click at [447, 425] on input "number" at bounding box center [524, 421] width 231 height 28
type input "1"
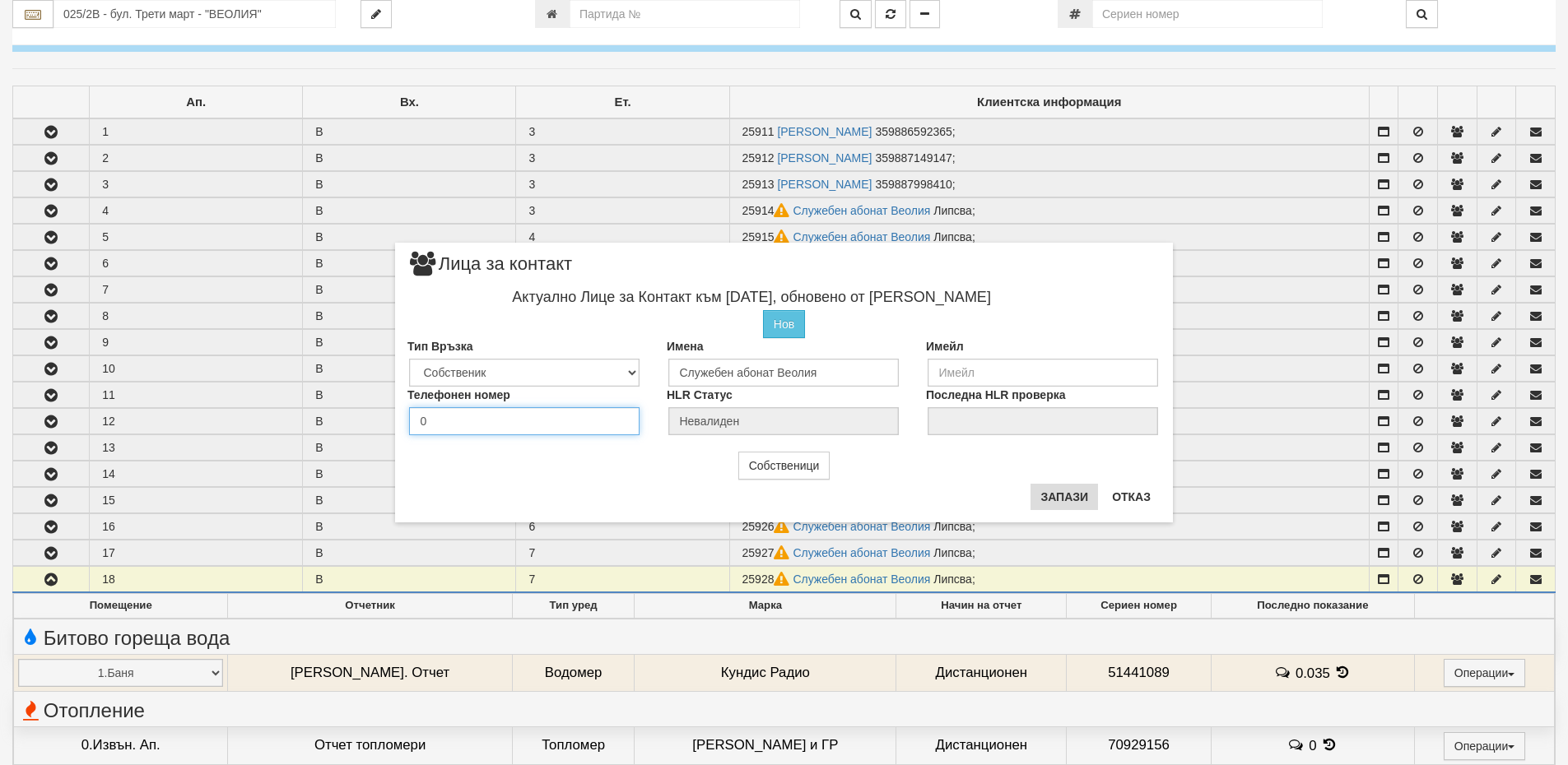
type input "0"
click at [1065, 500] on button "Запази" at bounding box center [1065, 497] width 68 height 26
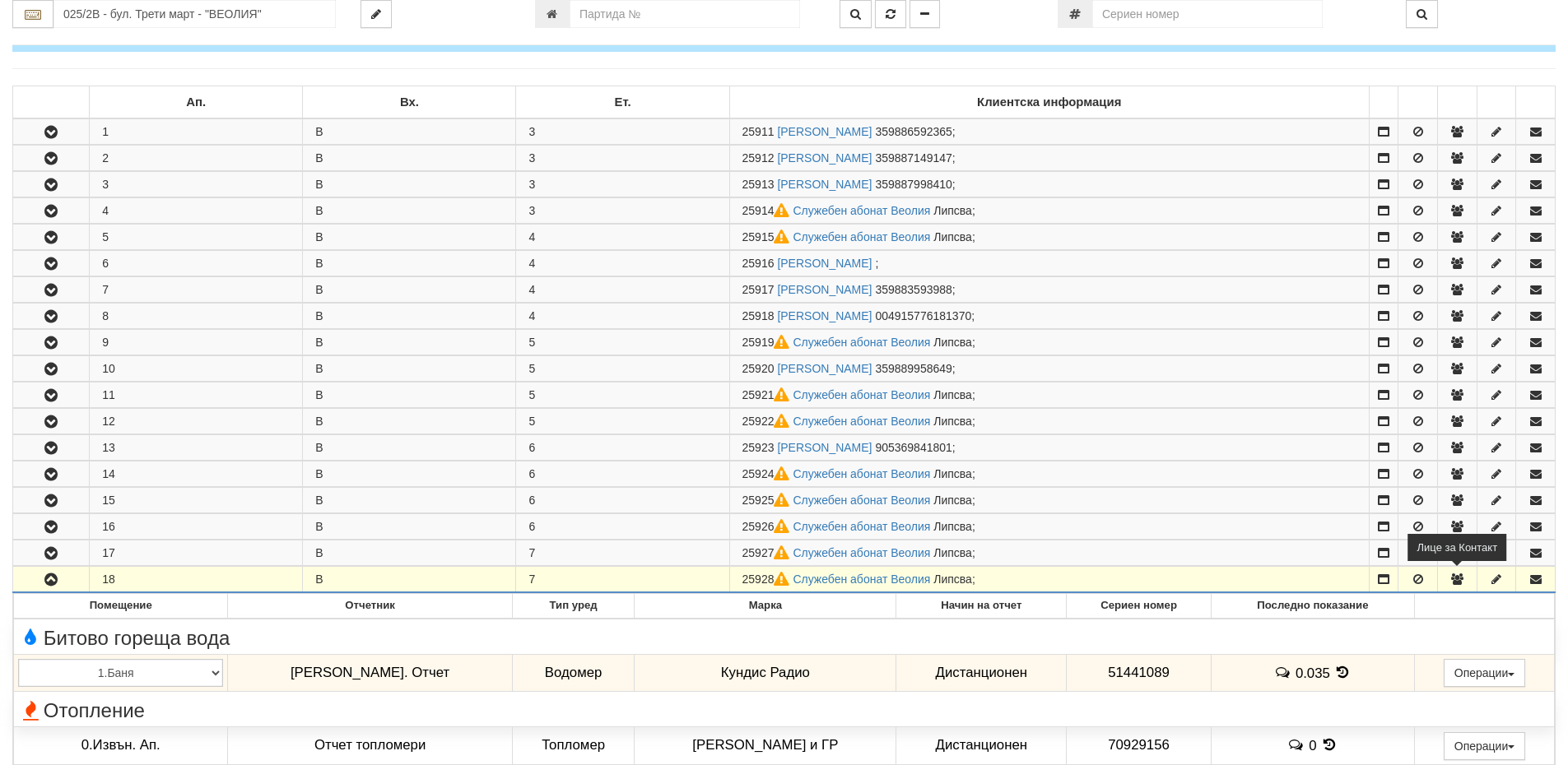
click at [1456, 579] on icon "button" at bounding box center [1457, 579] width 15 height 12
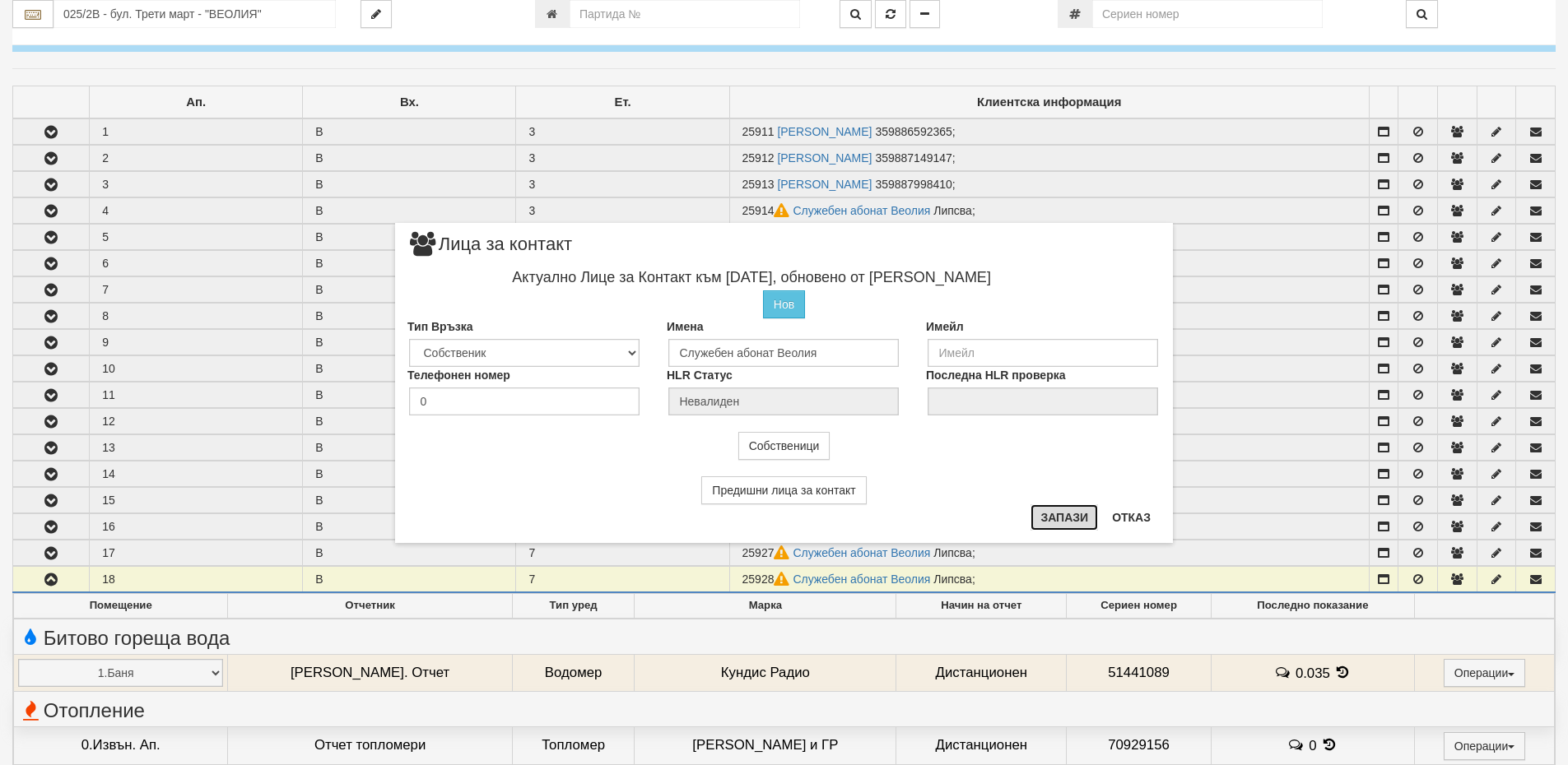
click at [1077, 520] on button "Запази" at bounding box center [1065, 518] width 68 height 26
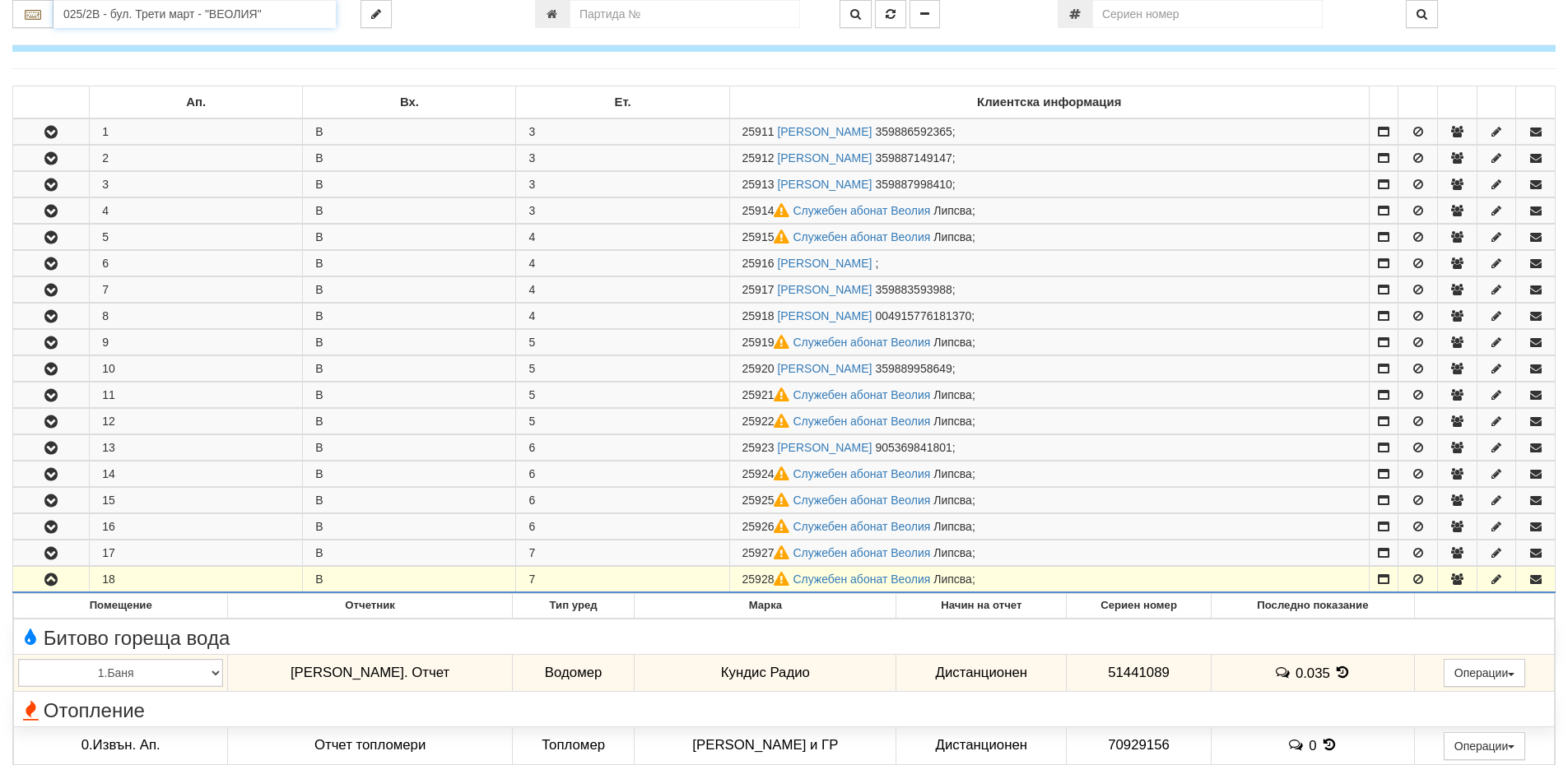
click at [117, 17] on input "025/2В - бул. Трети март - "ВЕОЛИЯ"" at bounding box center [195, 14] width 283 height 28
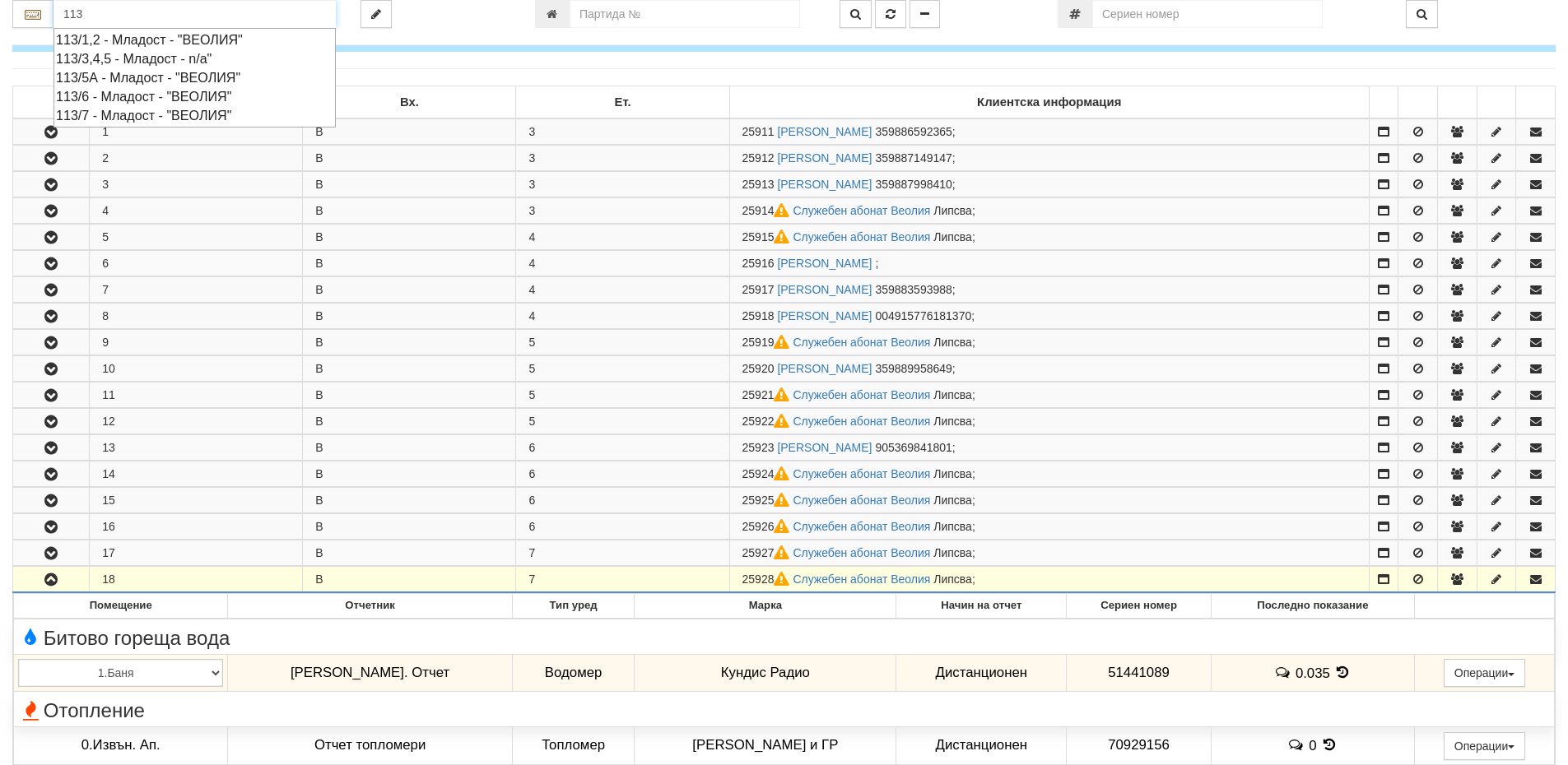
click at [109, 41] on div "113/1,2 - Младост - "ВЕОЛИЯ"" at bounding box center [195, 40] width 278 height 19
type input "113/1,2 - Младост - "ВЕОЛИЯ""
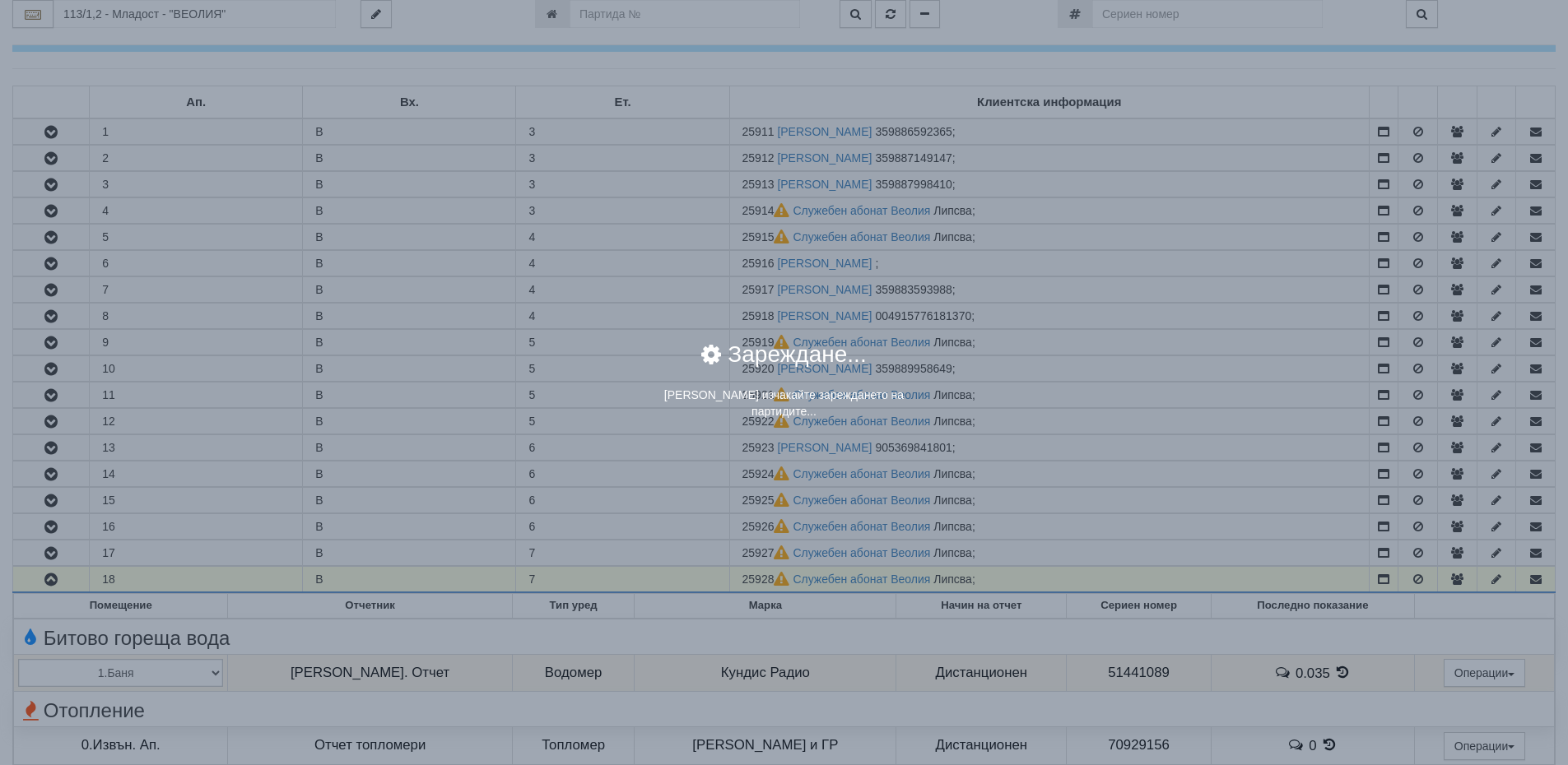
click at [641, 7] on div "× Зареждане... Моля изчакайте зареждането на партидите..." at bounding box center [784, 214] width 321 height 429
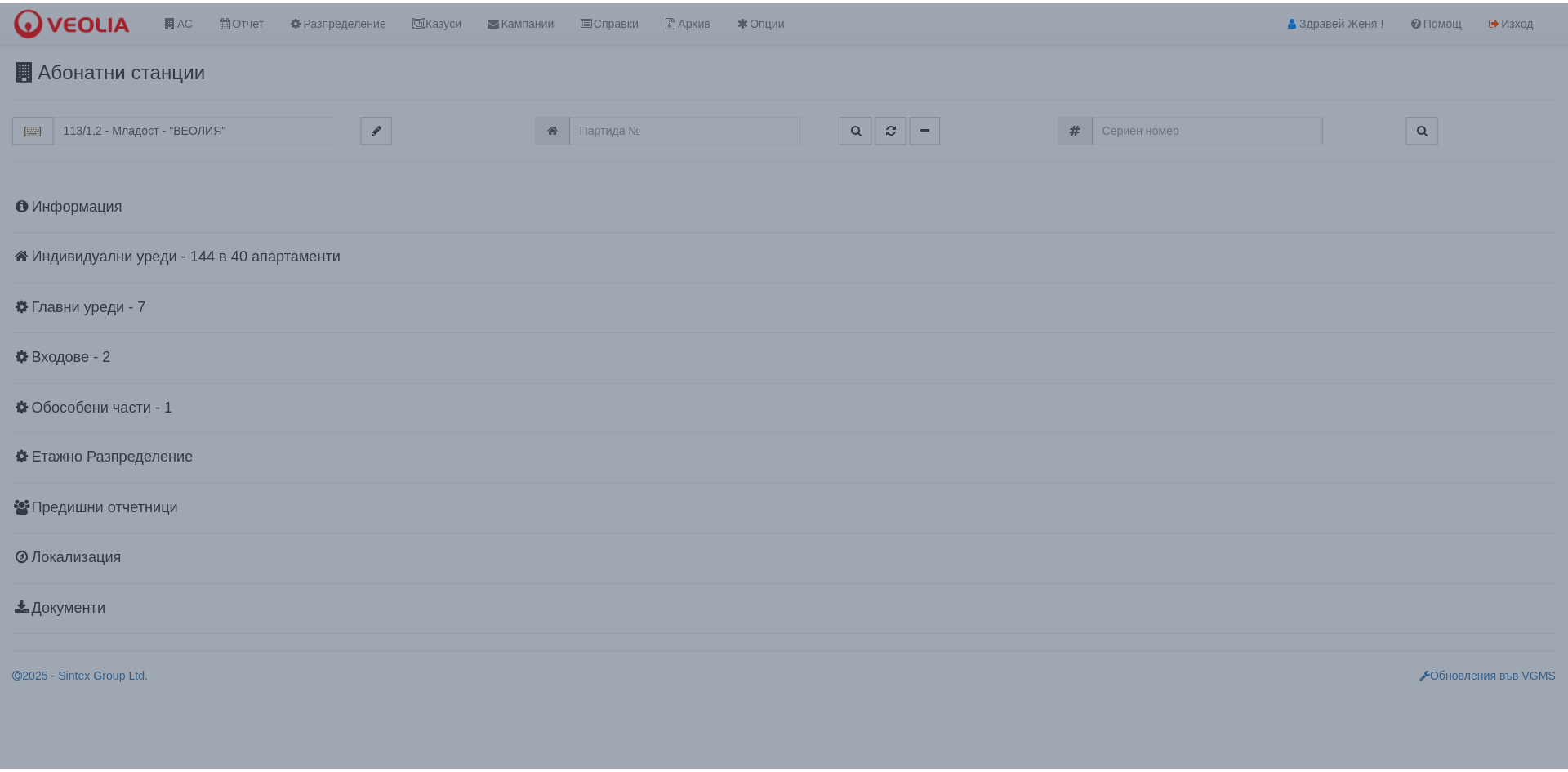
scroll to position [0, 0]
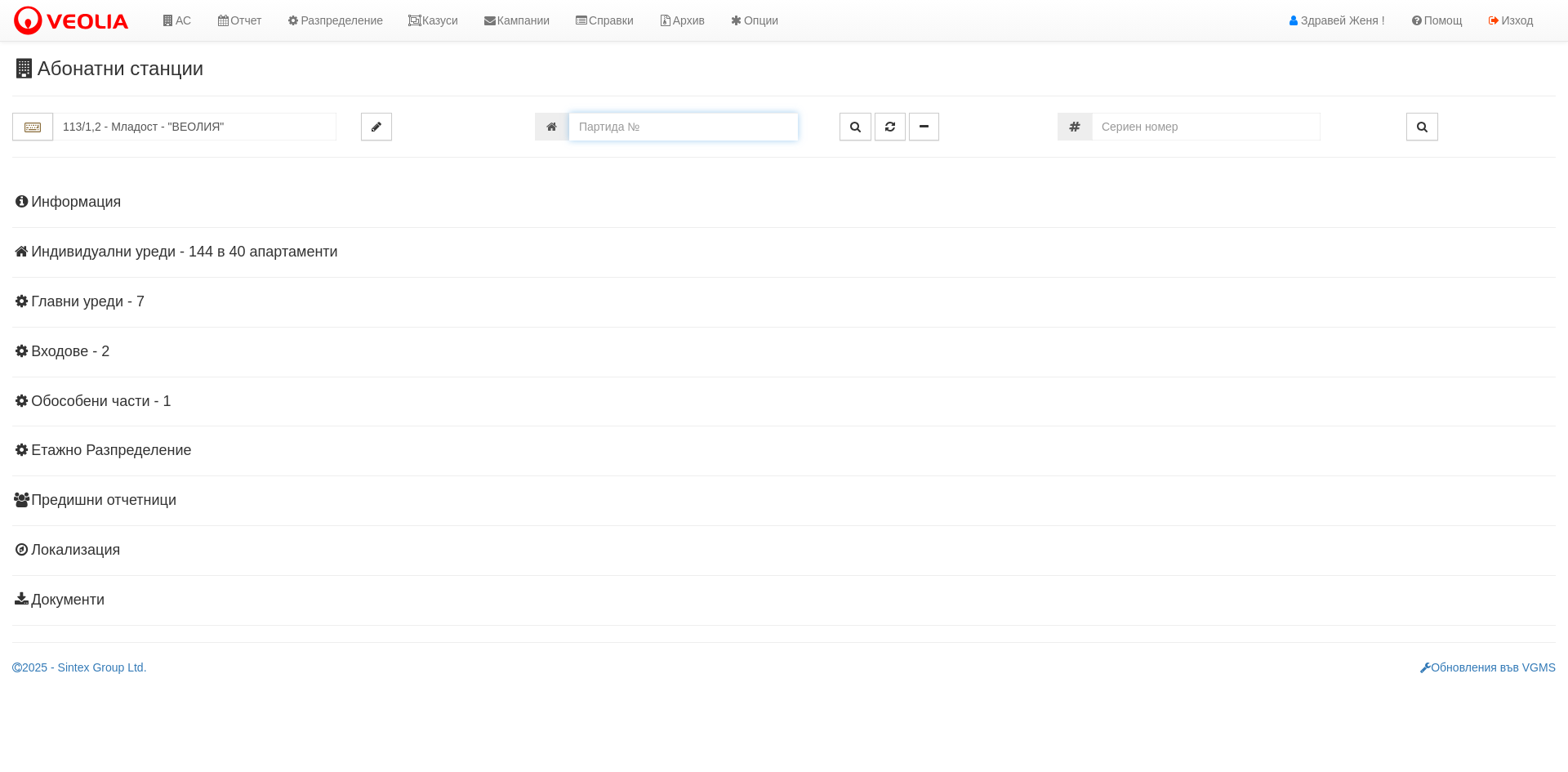
click at [688, 127] on input "number" at bounding box center [683, 126] width 229 height 28
click at [445, 25] on link "Казуси" at bounding box center [433, 21] width 75 height 41
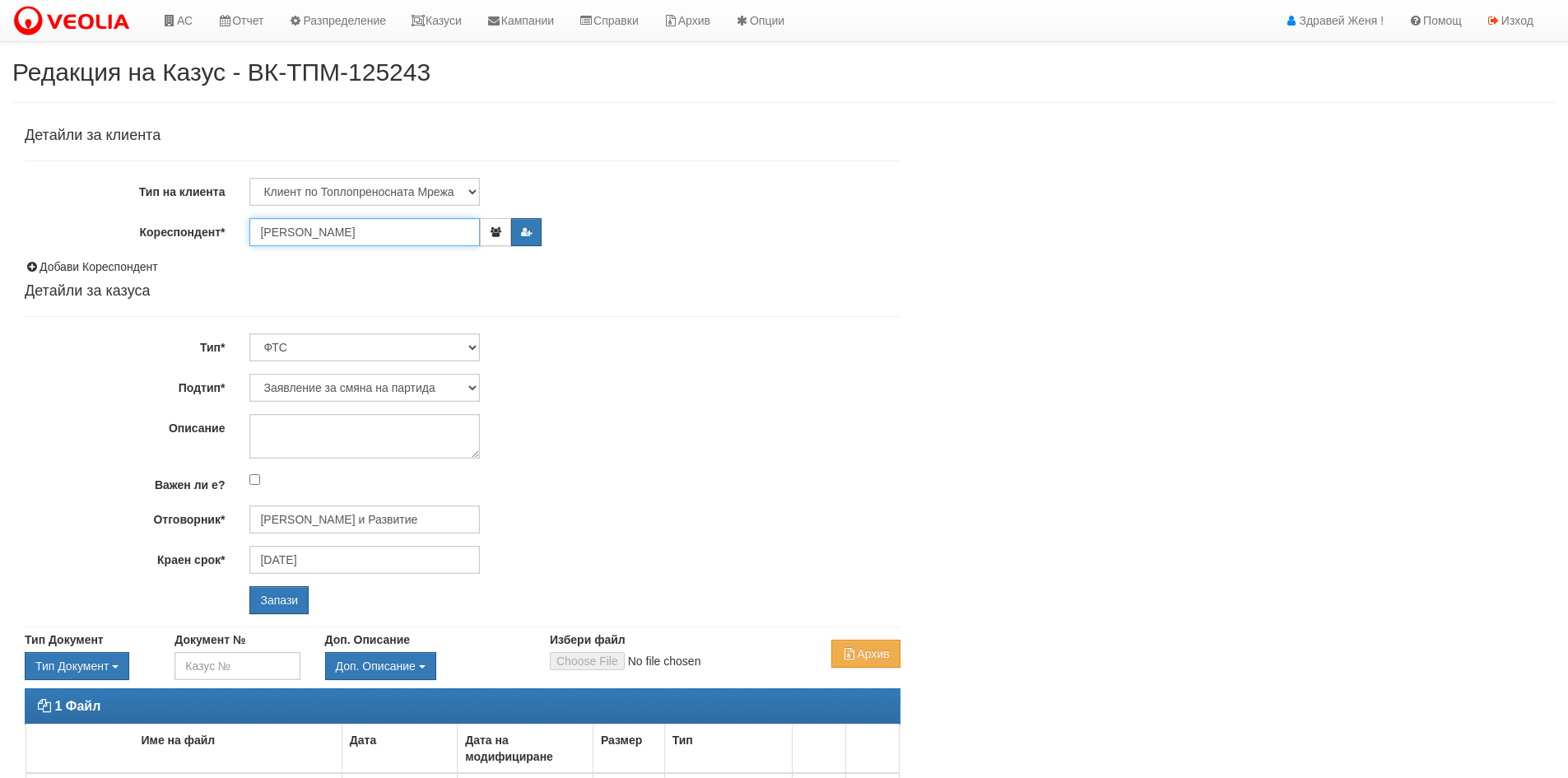
click at [284, 230] on input "[PERSON_NAME]" at bounding box center [365, 232] width 231 height 28
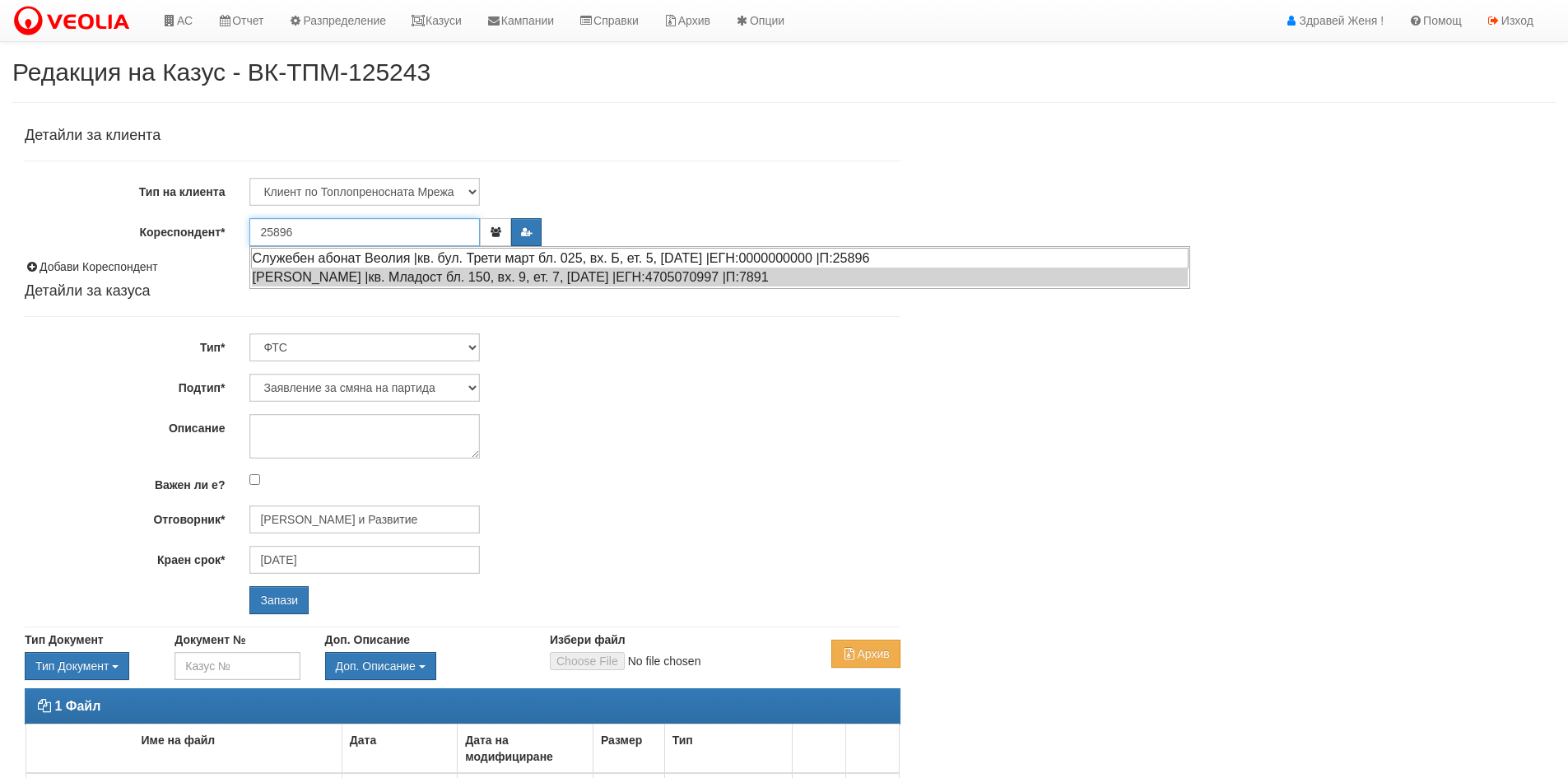
click at [316, 255] on div "Служебен абонат Веолия |кв. бул. Трети март бл. 025, вх. Б, ет. 5, [DATE] |ЕГН:…" at bounding box center [720, 258] width 937 height 21
type input "Служебен абонат Веолия"
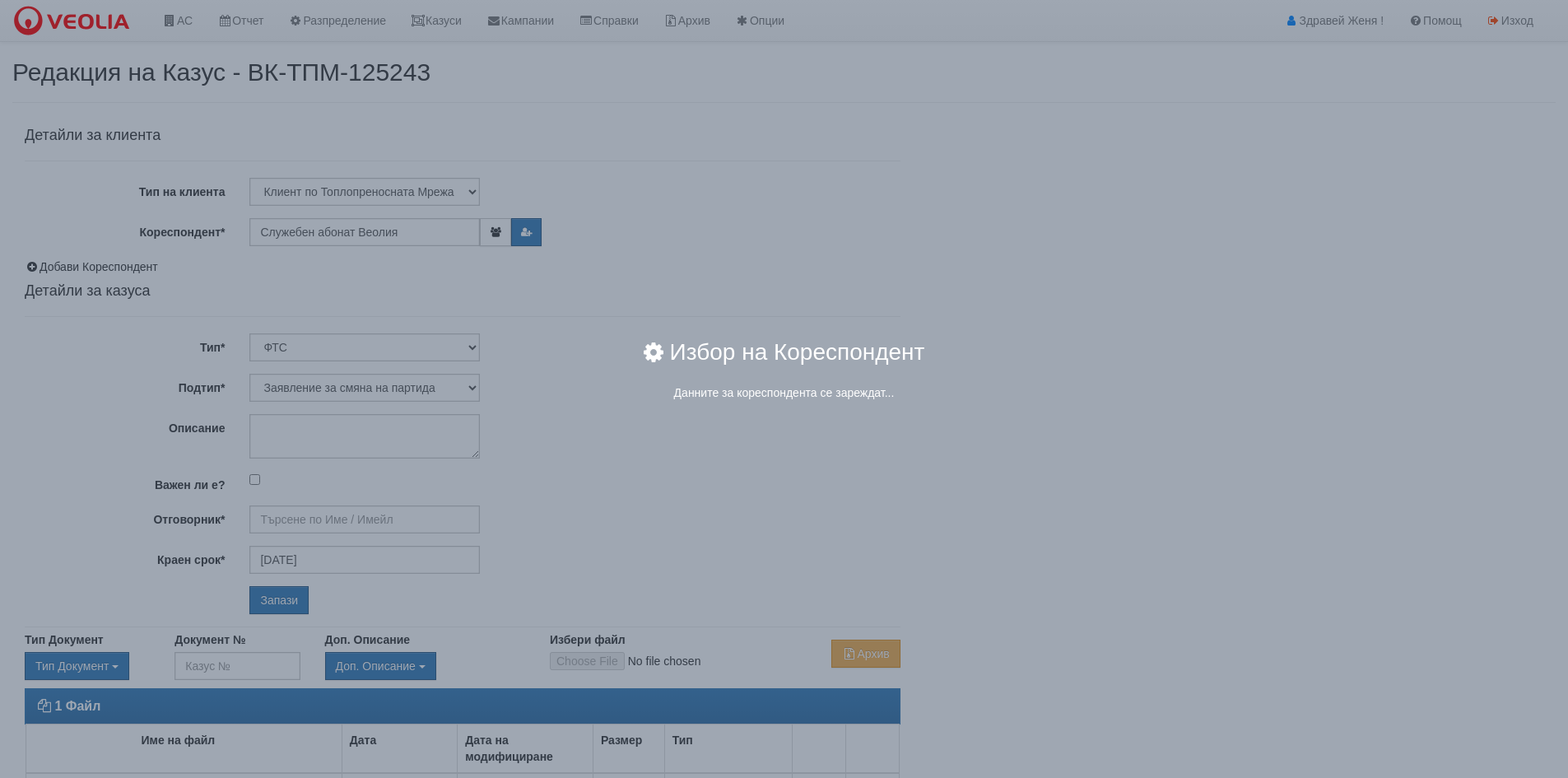
type input "[PERSON_NAME] и Развитие"
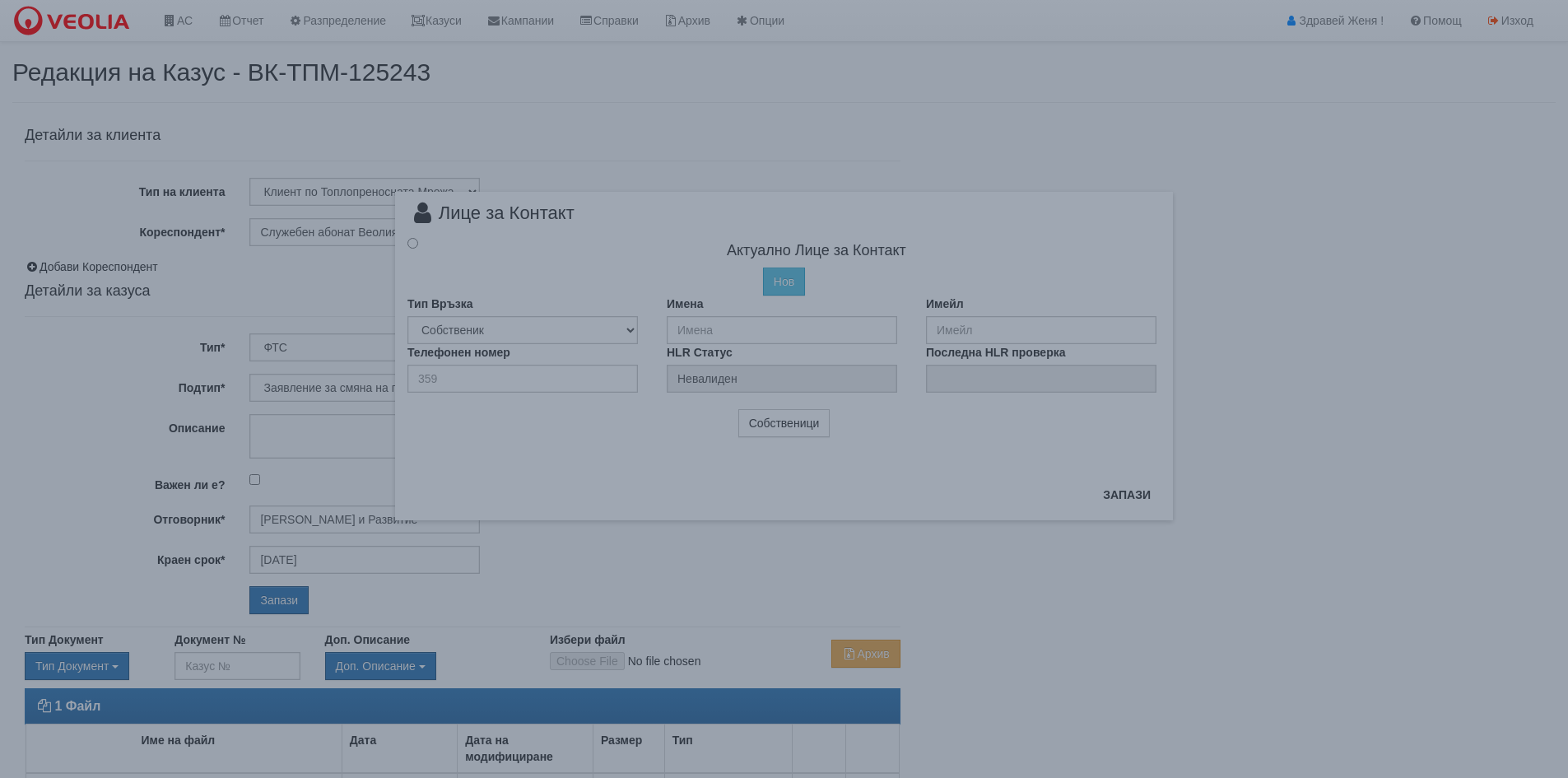
radio input "true"
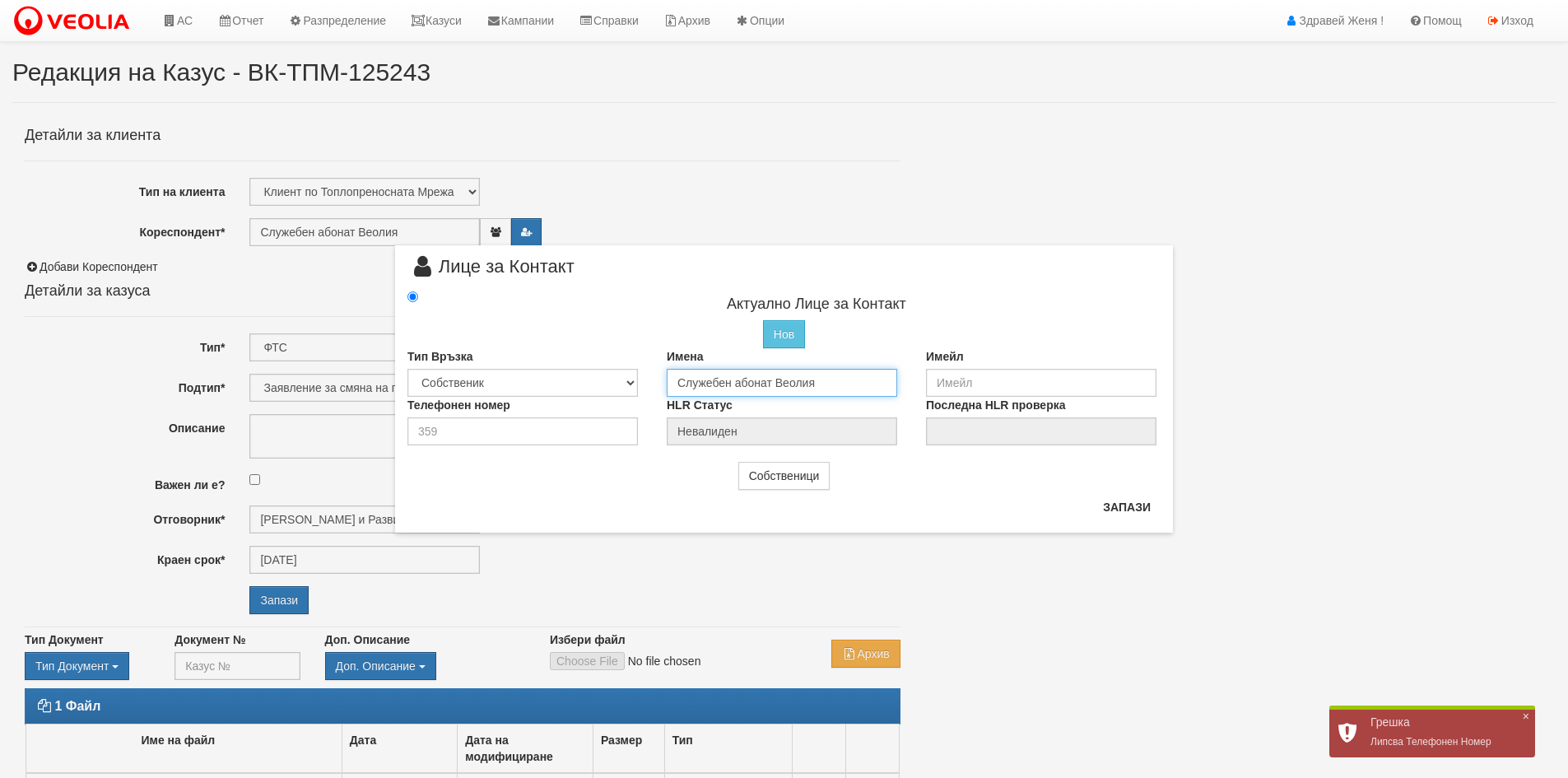
click at [747, 384] on input "Служебен абонат Веолия" at bounding box center [782, 383] width 231 height 28
drag, startPoint x: 825, startPoint y: 384, endPoint x: 594, endPoint y: 377, distance: 231.1
click at [594, 377] on div "Тип Връзка Собственик Наемател Роднина Съсед Приятел Имена Служебен абонат Веол…" at bounding box center [784, 372] width 778 height 49
click at [723, 380] on input "Исмаил" at bounding box center [782, 383] width 231 height 28
type input "[PERSON_NAME]"
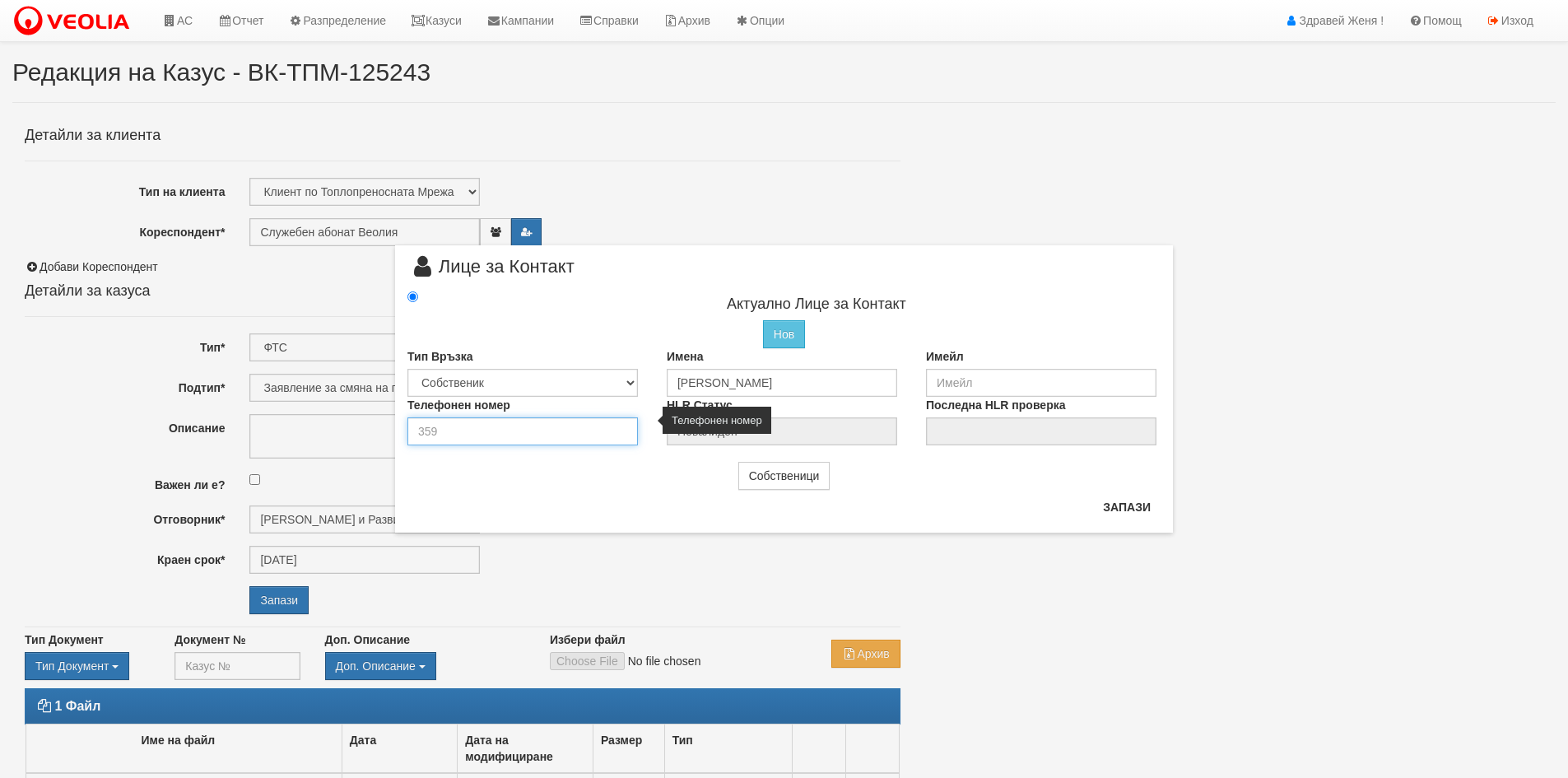
click at [450, 429] on input "number" at bounding box center [522, 432] width 231 height 28
type input "0447850245691"
click at [1113, 506] on button "Запази" at bounding box center [1127, 508] width 68 height 26
type input "[PERSON_NAME]"
radio input "true"
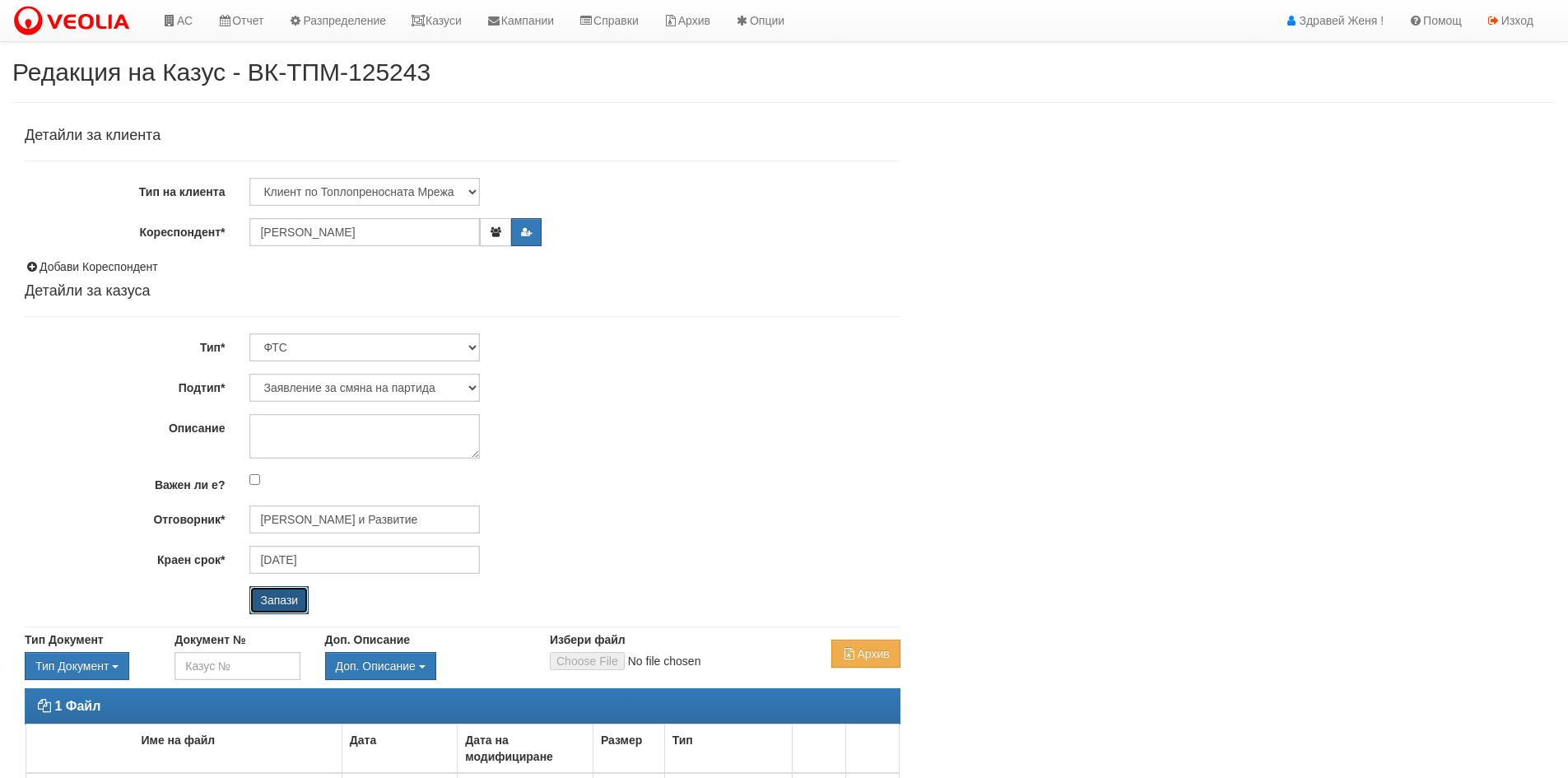
click at [288, 597] on input "Запази" at bounding box center [279, 600] width 60 height 28
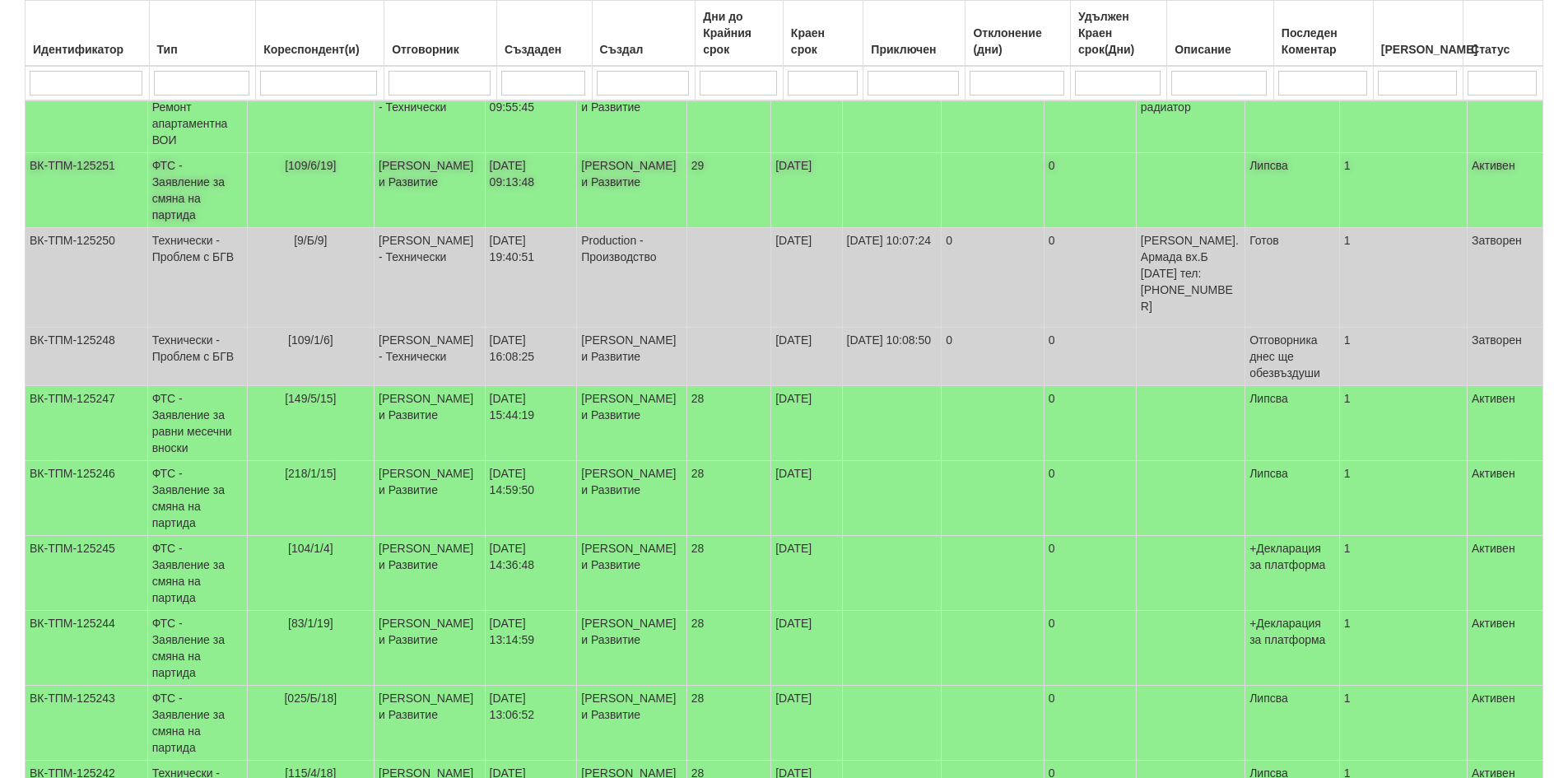
scroll to position [288, 0]
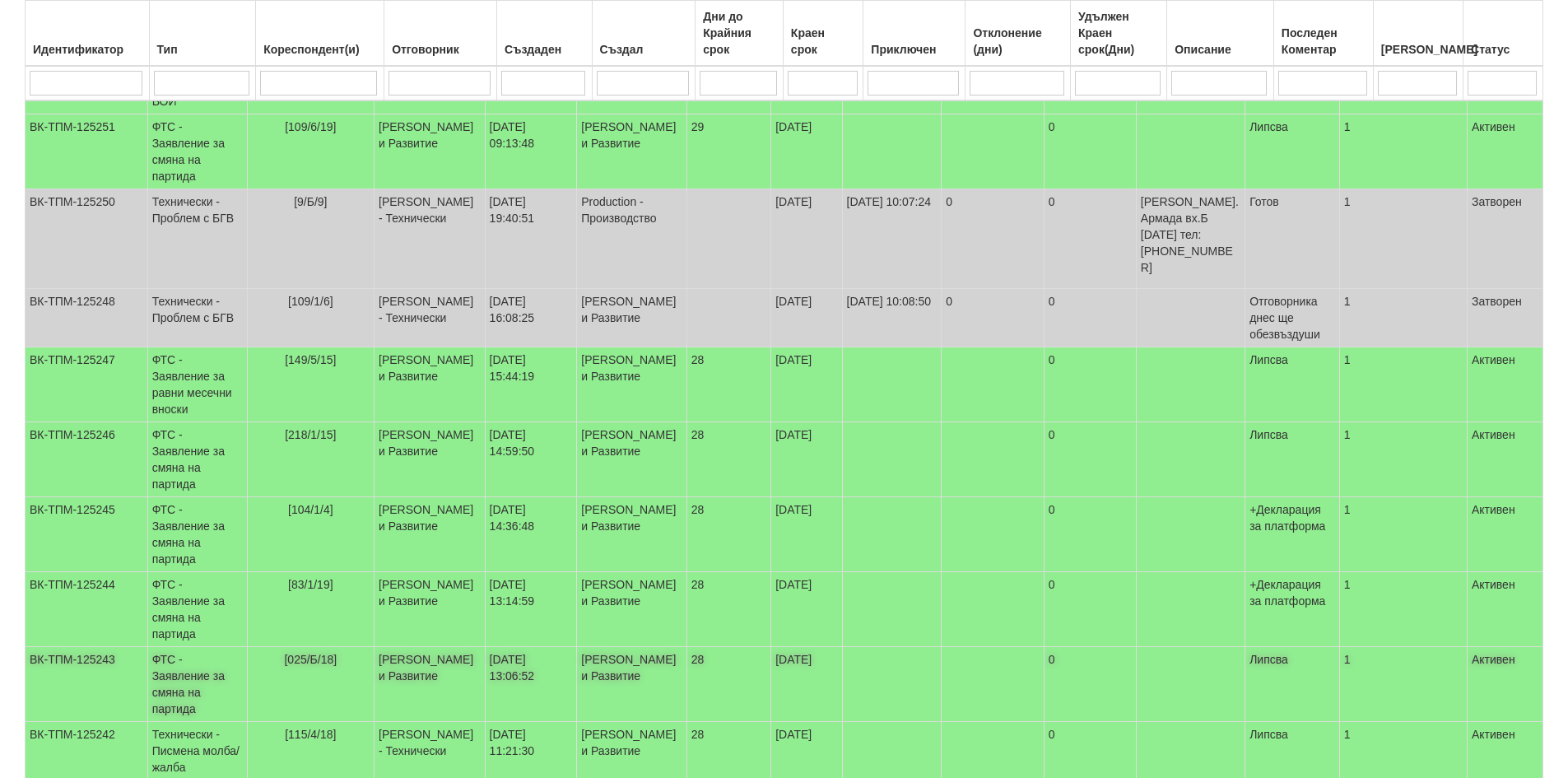
click at [113, 647] on td "ВК-ТПМ-125243" at bounding box center [87, 685] width 122 height 75
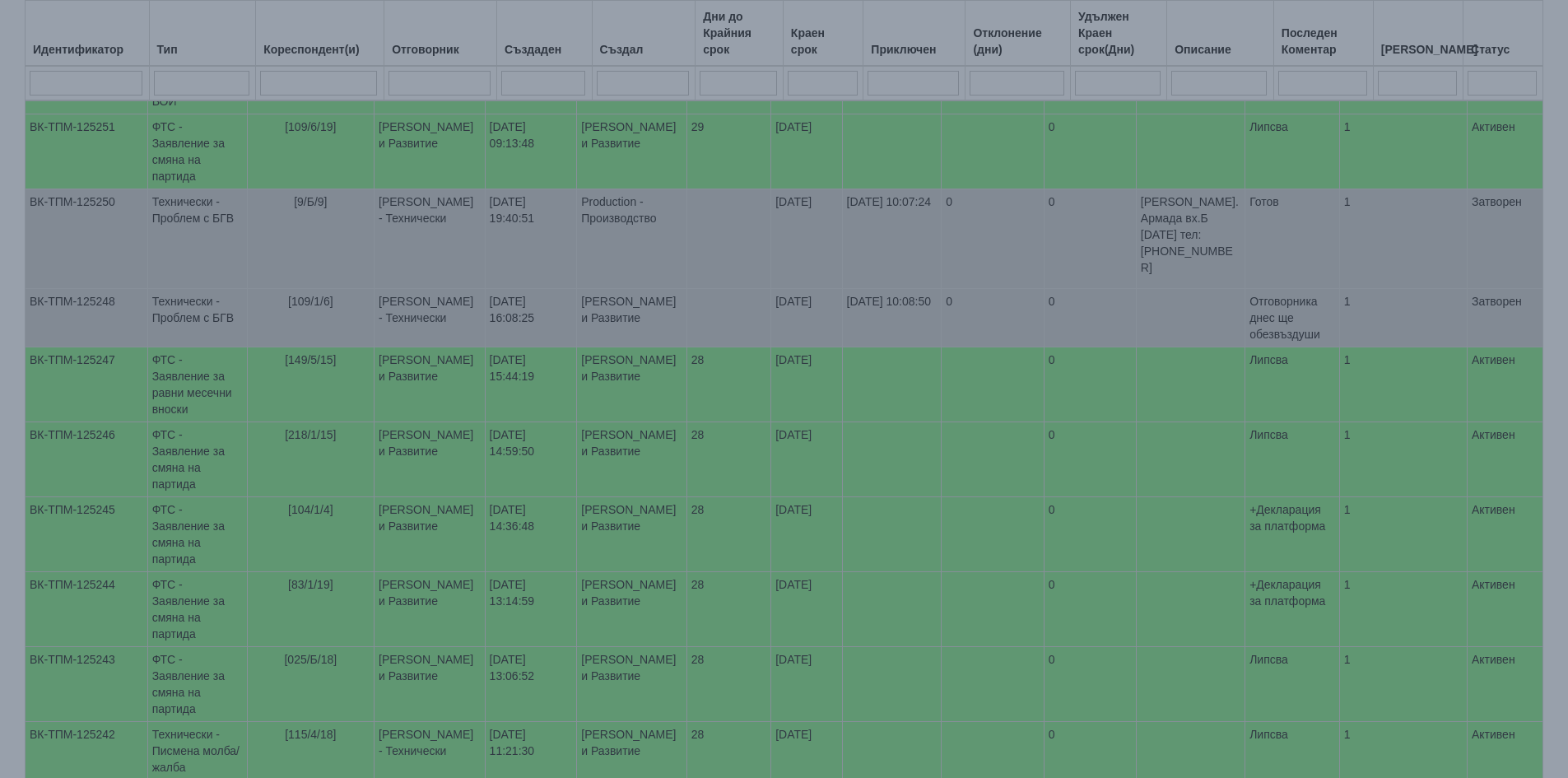
select select "1"
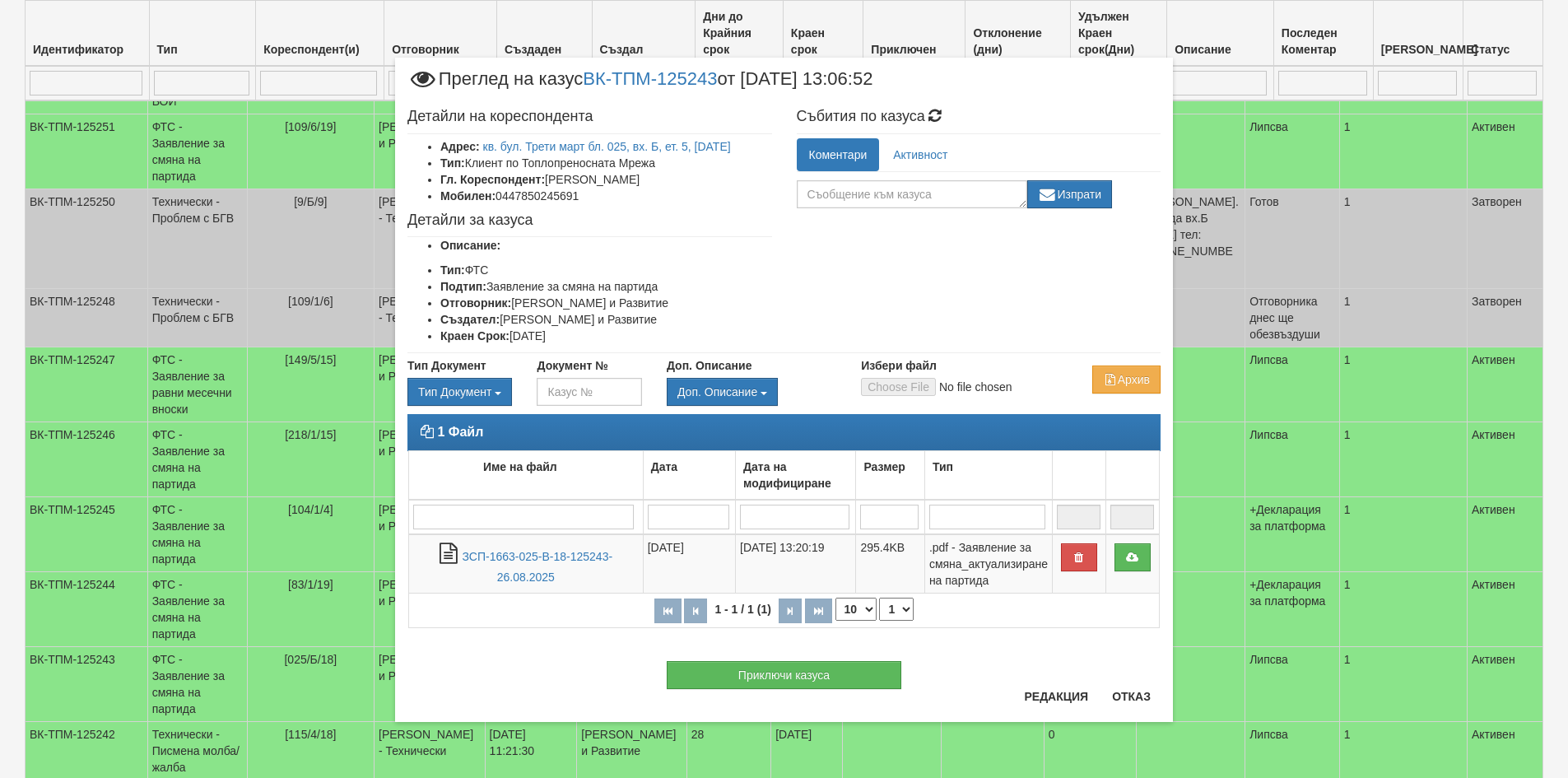
click at [1141, 689] on div "Приключи казуса" at bounding box center [784, 667] width 778 height 45
click at [1131, 698] on button "Отказ" at bounding box center [1132, 697] width 59 height 26
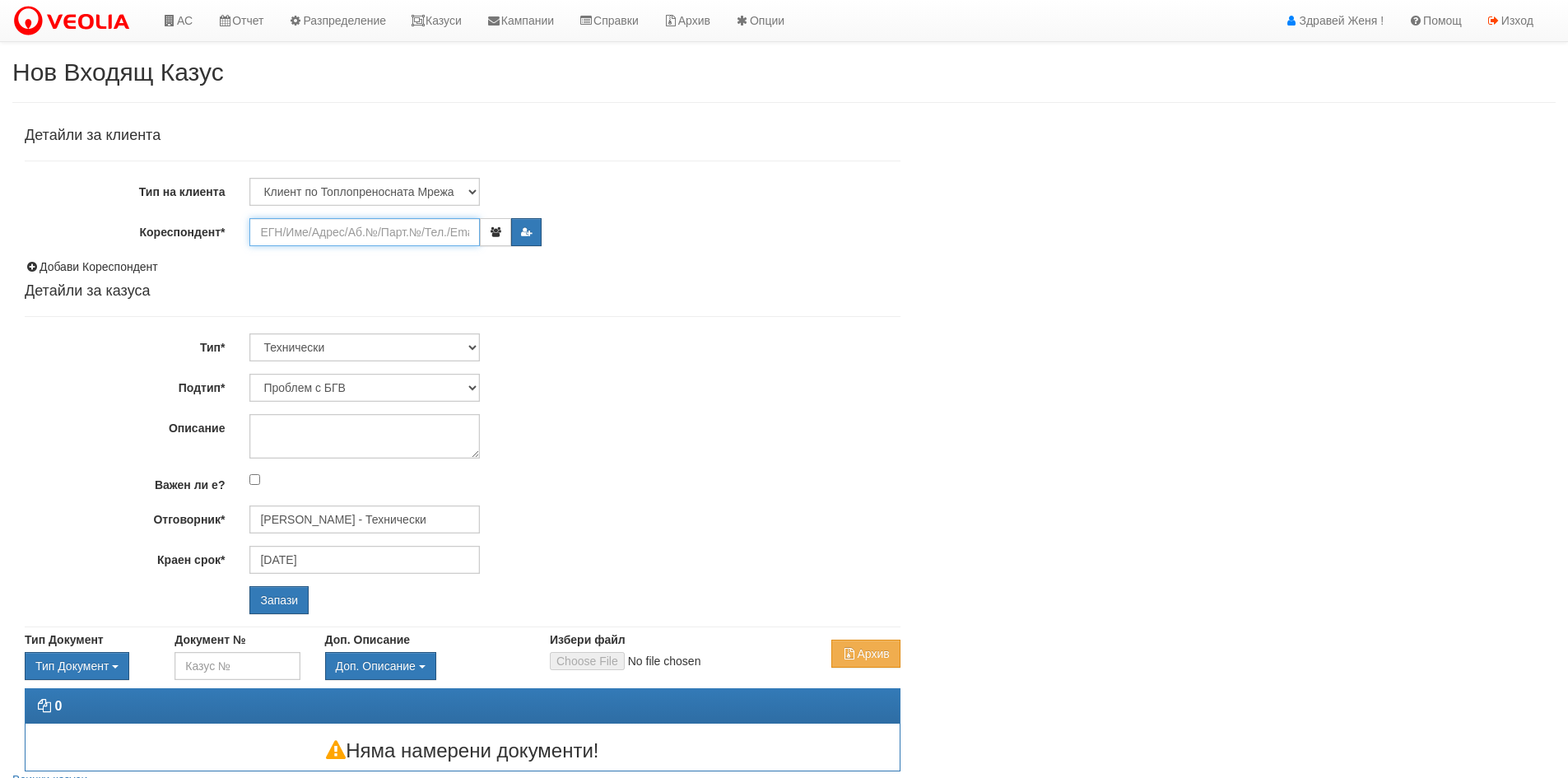
click at [360, 240] on input "Кореспондент*" at bounding box center [365, 232] width 231 height 28
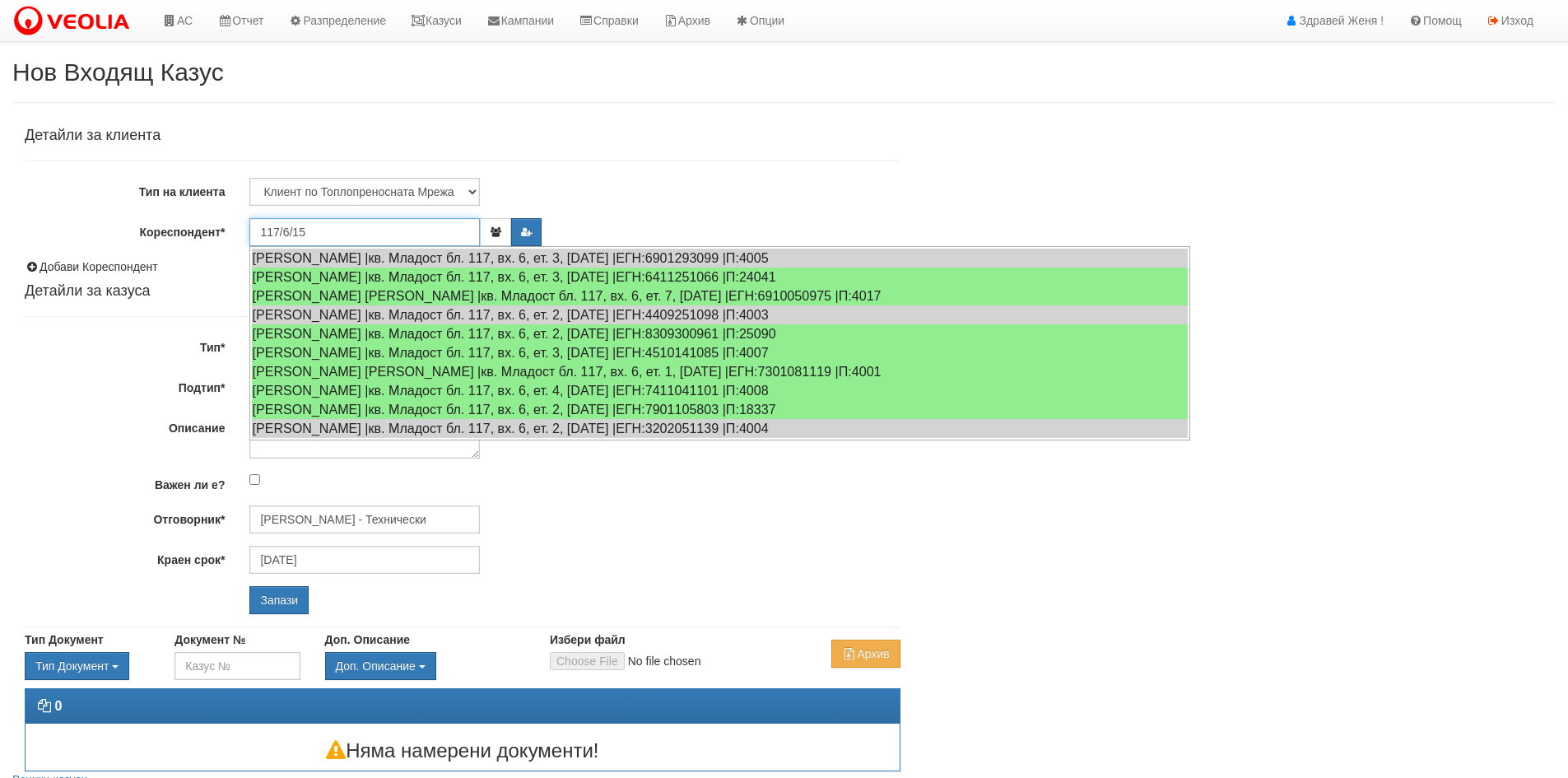
type input "117/6/15"
click at [250, 586] on input "Запази" at bounding box center [279, 600] width 60 height 28
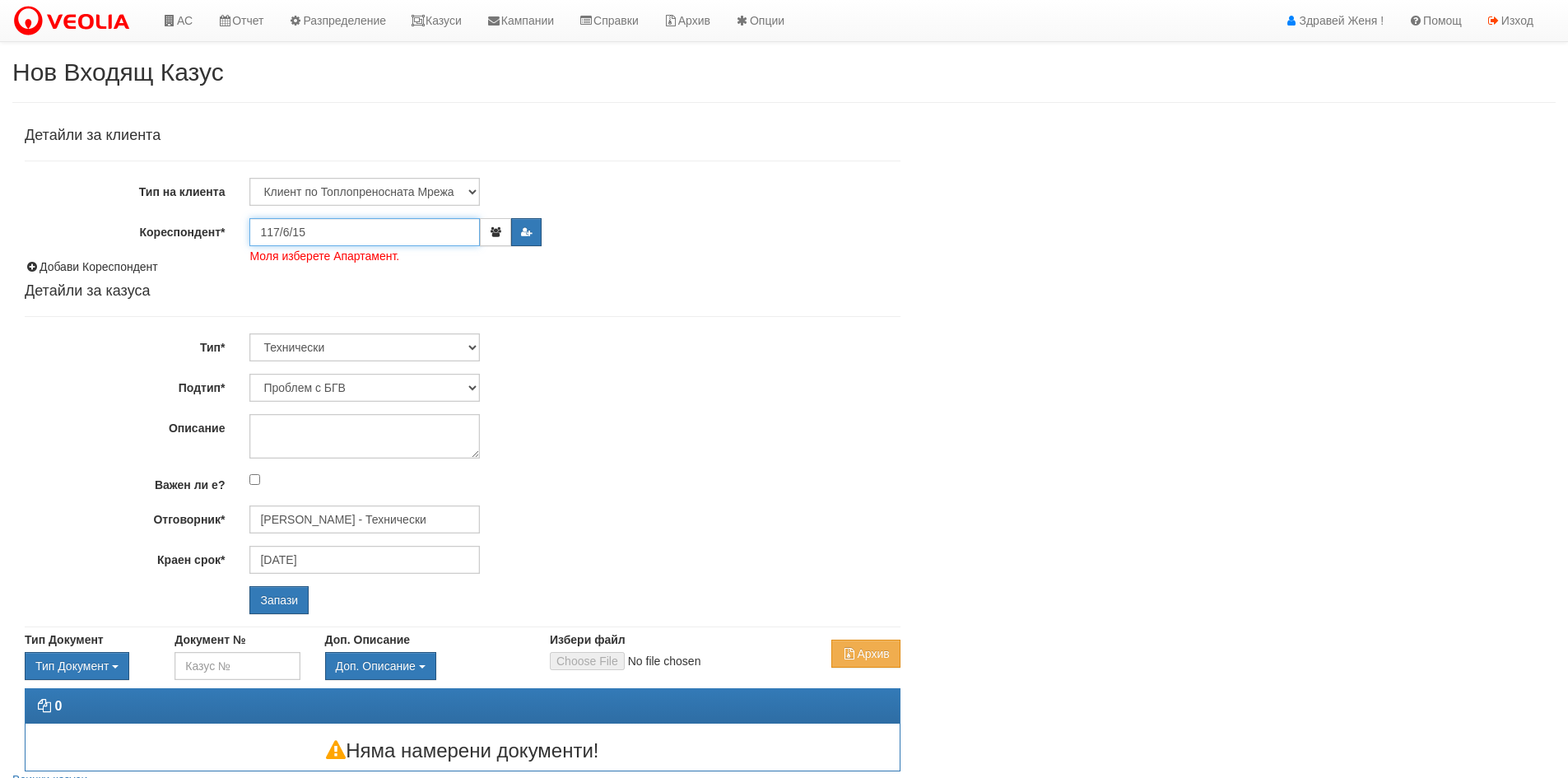
click at [359, 240] on input "117/6/15" at bounding box center [365, 232] width 231 height 28
click at [369, 259] on div "[PERSON_NAME] |кв. Младост бл. 117, вх. 6, ет. 5, [DATE] |ЕГН:6911301020 |П:4013" at bounding box center [720, 258] width 937 height 21
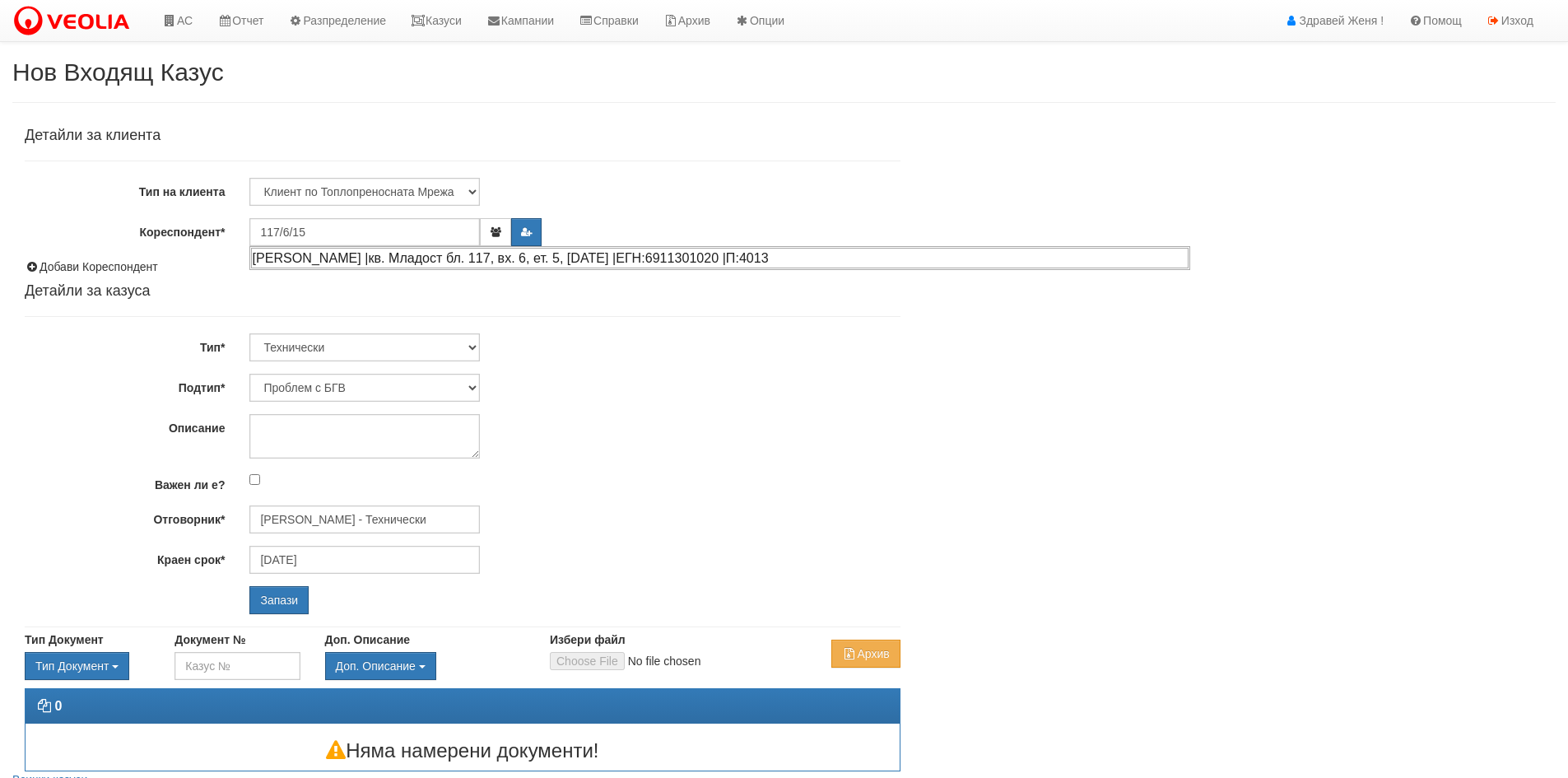
type input "[PERSON_NAME]"
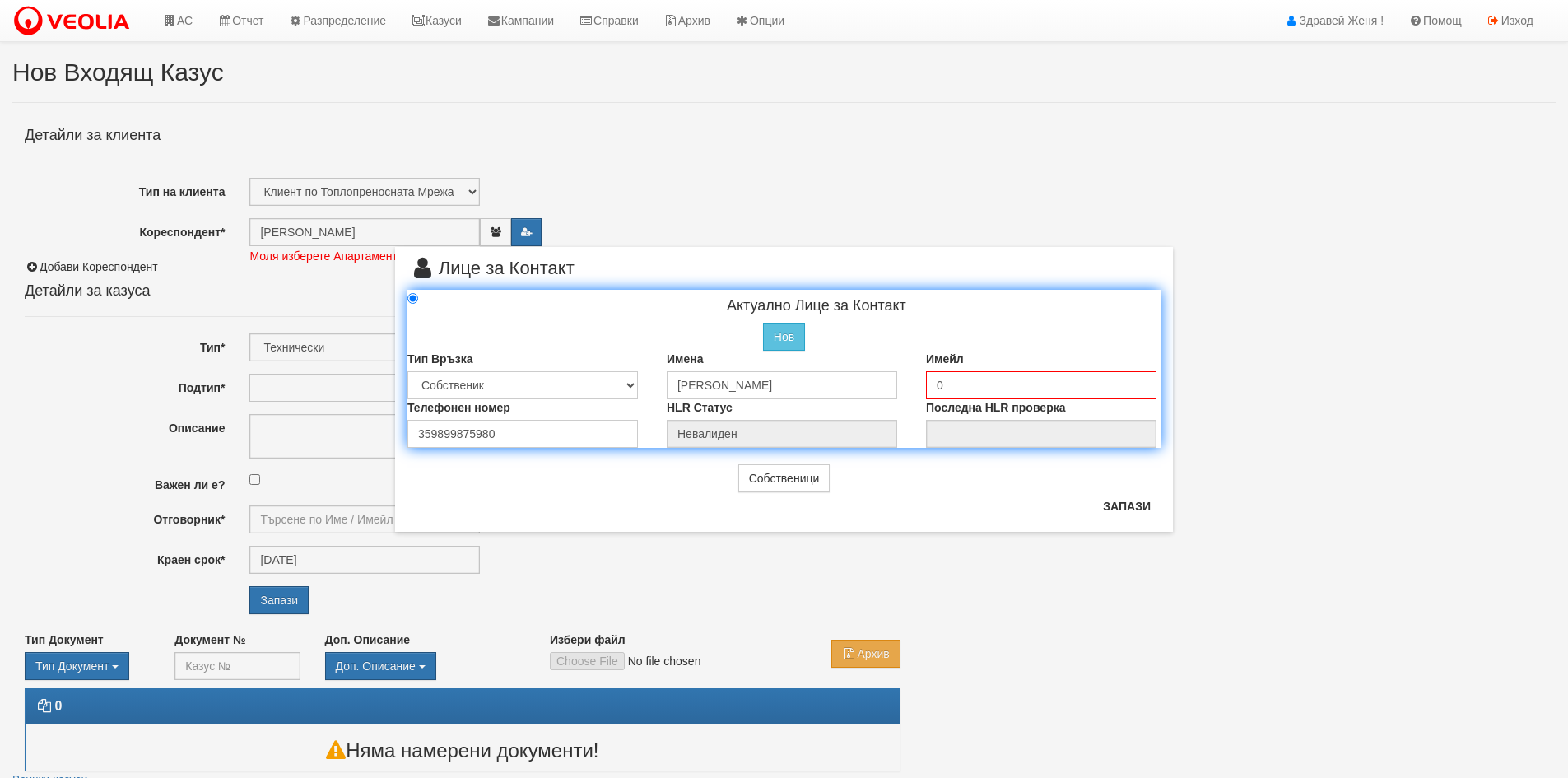
type input "[PERSON_NAME] - Технически"
click at [975, 389] on input "0" at bounding box center [1041, 383] width 231 height 28
click at [1132, 501] on button "Запази" at bounding box center [1127, 508] width 68 height 26
radio input "true"
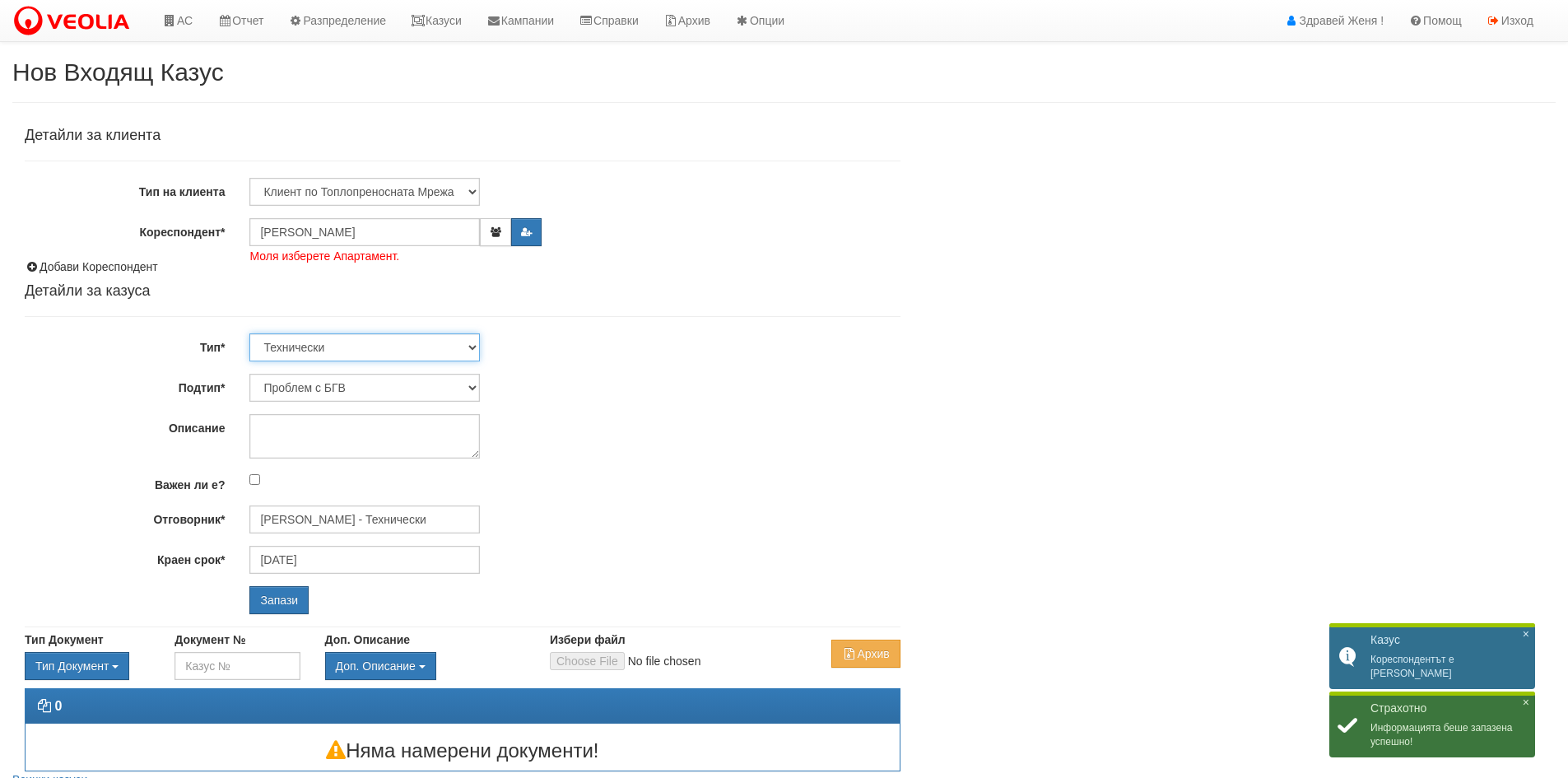
click at [473, 349] on select "Технически ФТС Търговски Административен Производствен Експлоатационен Финансов…" at bounding box center [365, 347] width 231 height 28
select select "1"
click at [250, 333] on select "Технически ФТС Търговски Административен Производствен Експлоатационен Финансов…" at bounding box center [365, 347] width 231 height 28
type input "[DATE]"
type input "[PERSON_NAME] и Развитие"
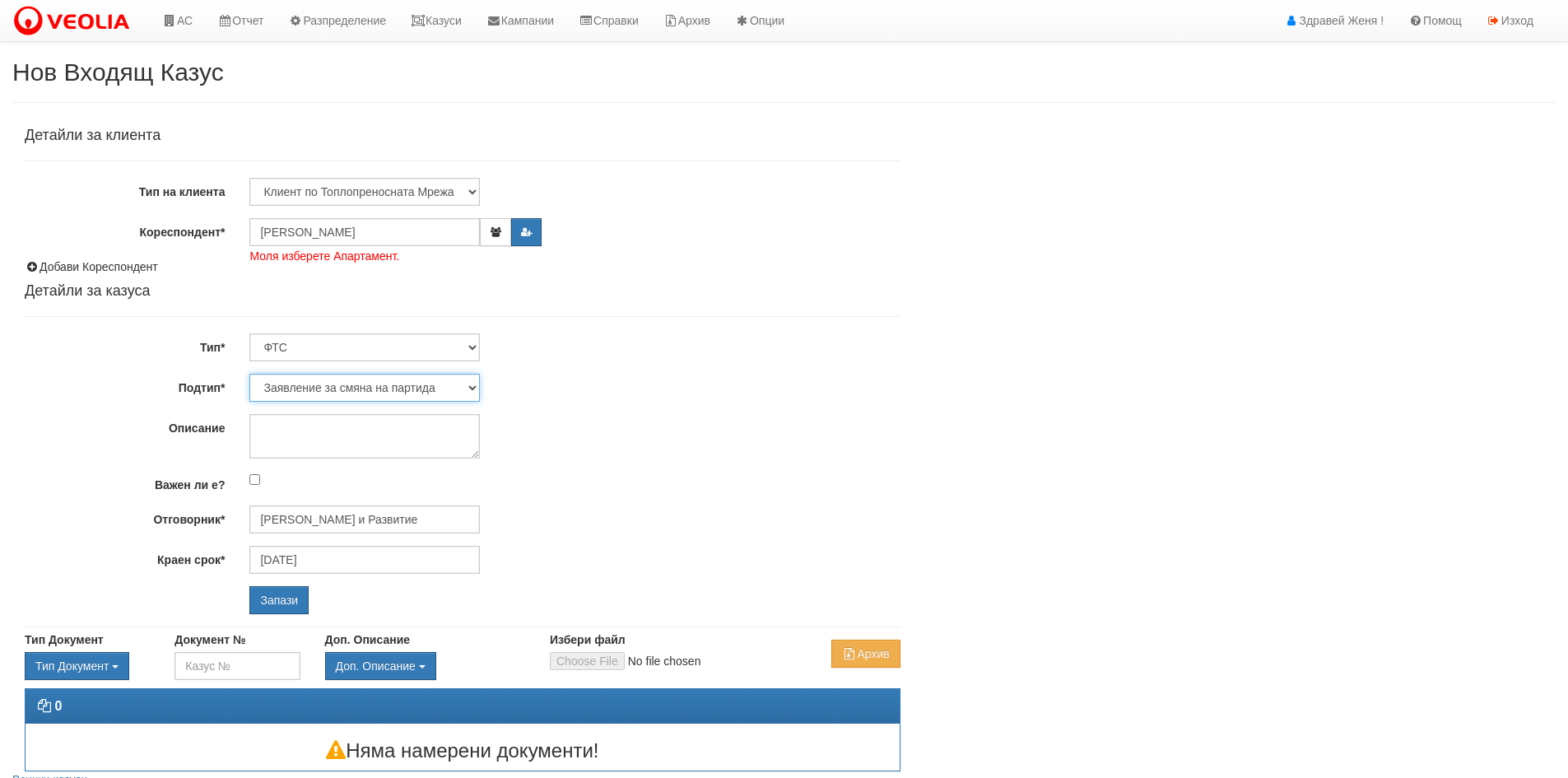
click at [469, 386] on select "Заявление за смяна на партида Заявление за равни месечни вноски Разпределение о…" at bounding box center [365, 388] width 231 height 28
click at [250, 374] on select "Заявление за смяна на партида Заявление за равни месечни вноски Разпределение о…" at bounding box center [365, 388] width 231 height 28
click at [304, 439] on textarea "Описание" at bounding box center [365, 437] width 231 height 45
type textarea "закриване"
click at [294, 593] on input "Запази" at bounding box center [279, 600] width 60 height 28
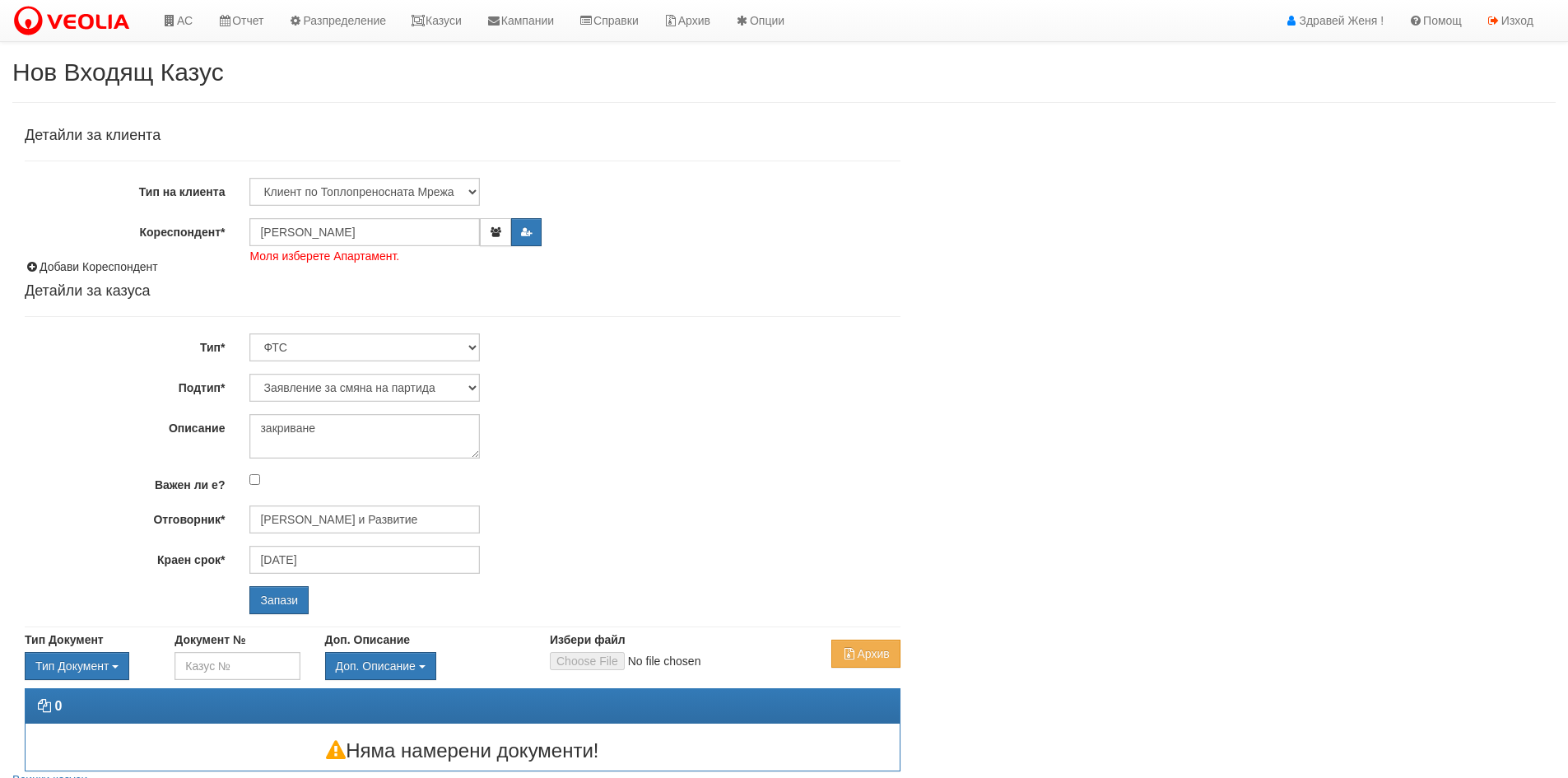
click at [1141, 238] on div "Детайли за клиента Тип на клиента Клиент по Топлопреносната Мрежа Институция Па…" at bounding box center [784, 445] width 1543 height 652
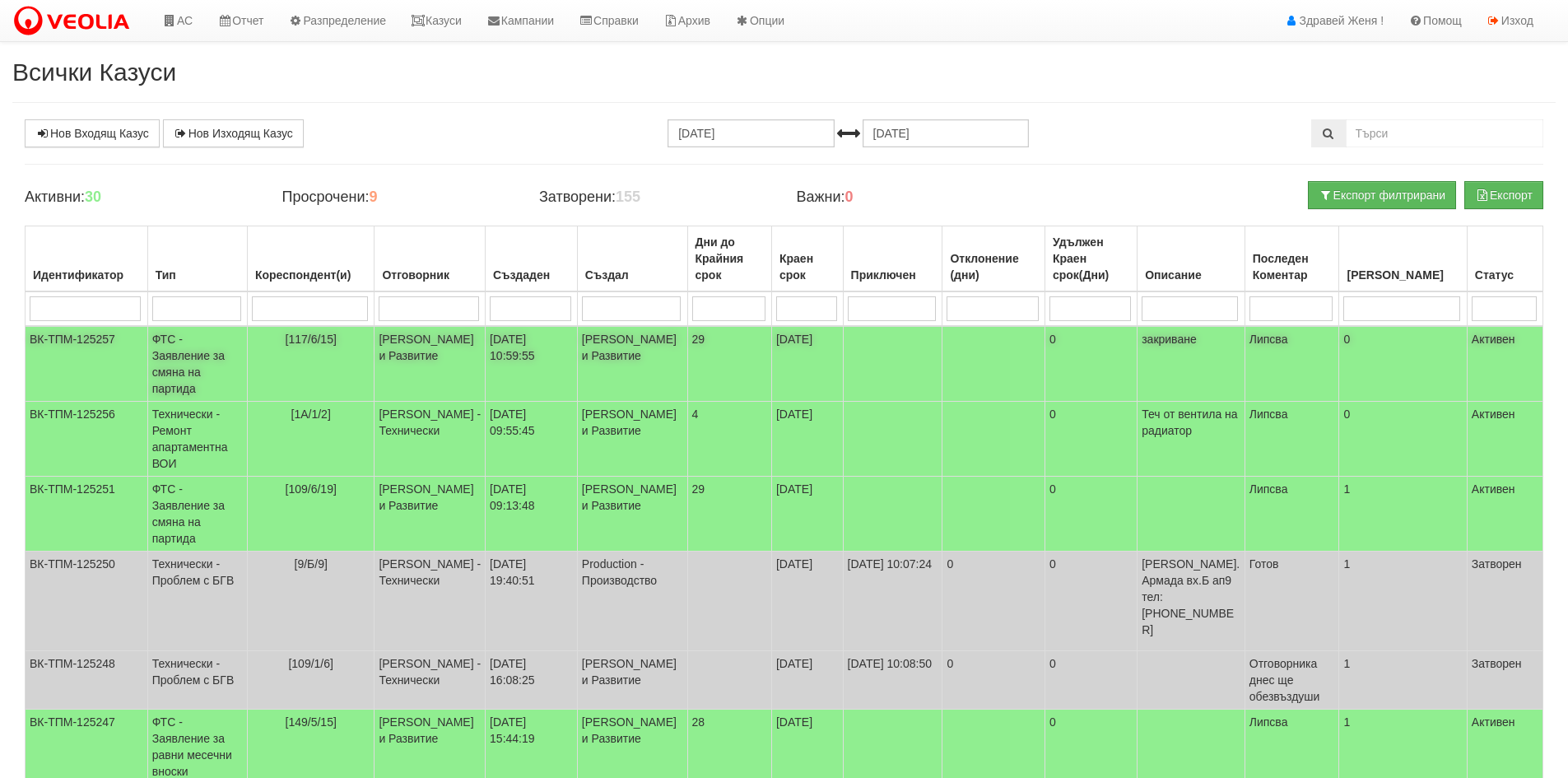
click at [390, 355] on td "[PERSON_NAME] и Развитие" at bounding box center [430, 364] width 111 height 76
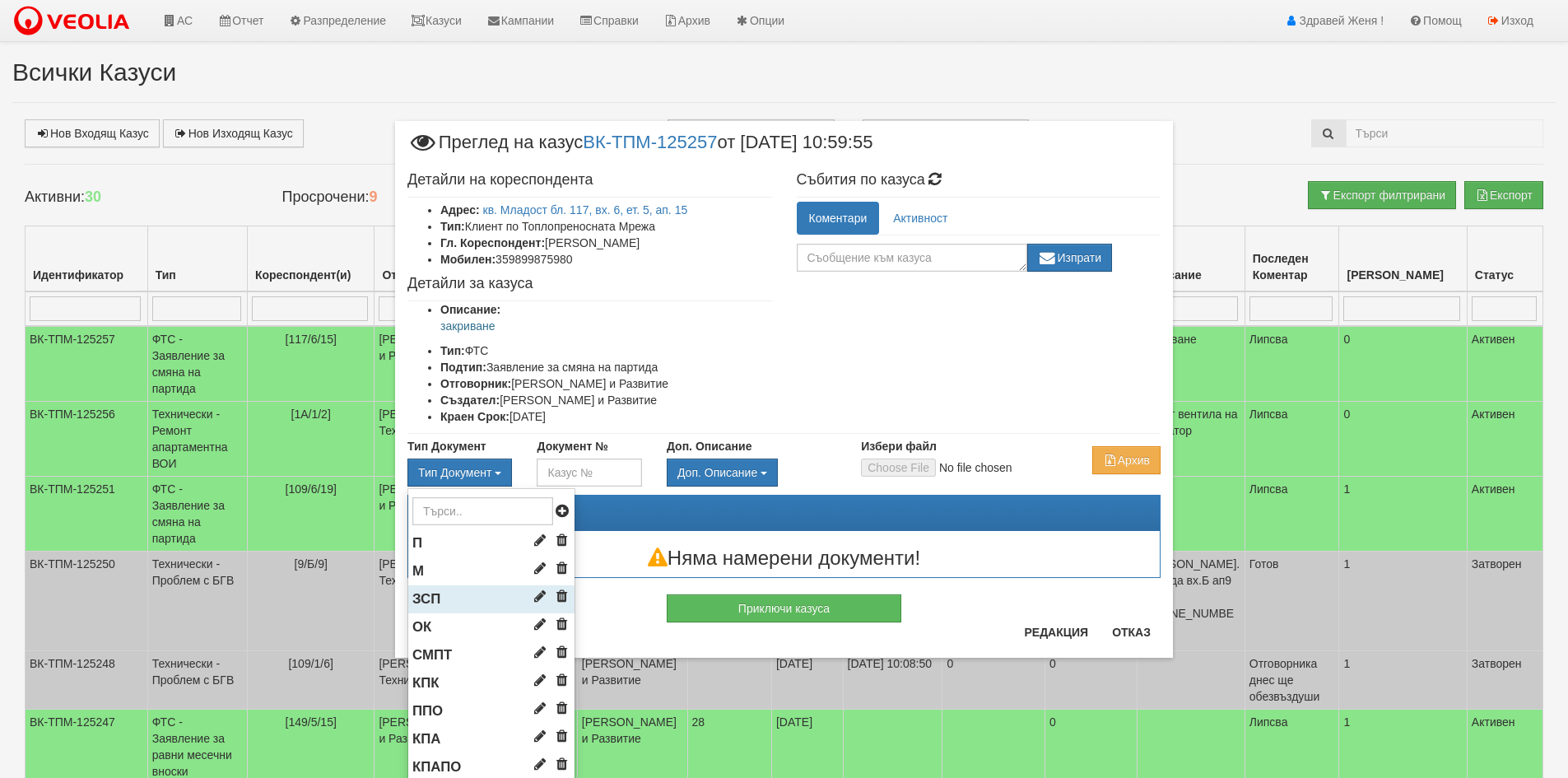
click at [486, 599] on li "ЗСП" at bounding box center [491, 599] width 166 height 28
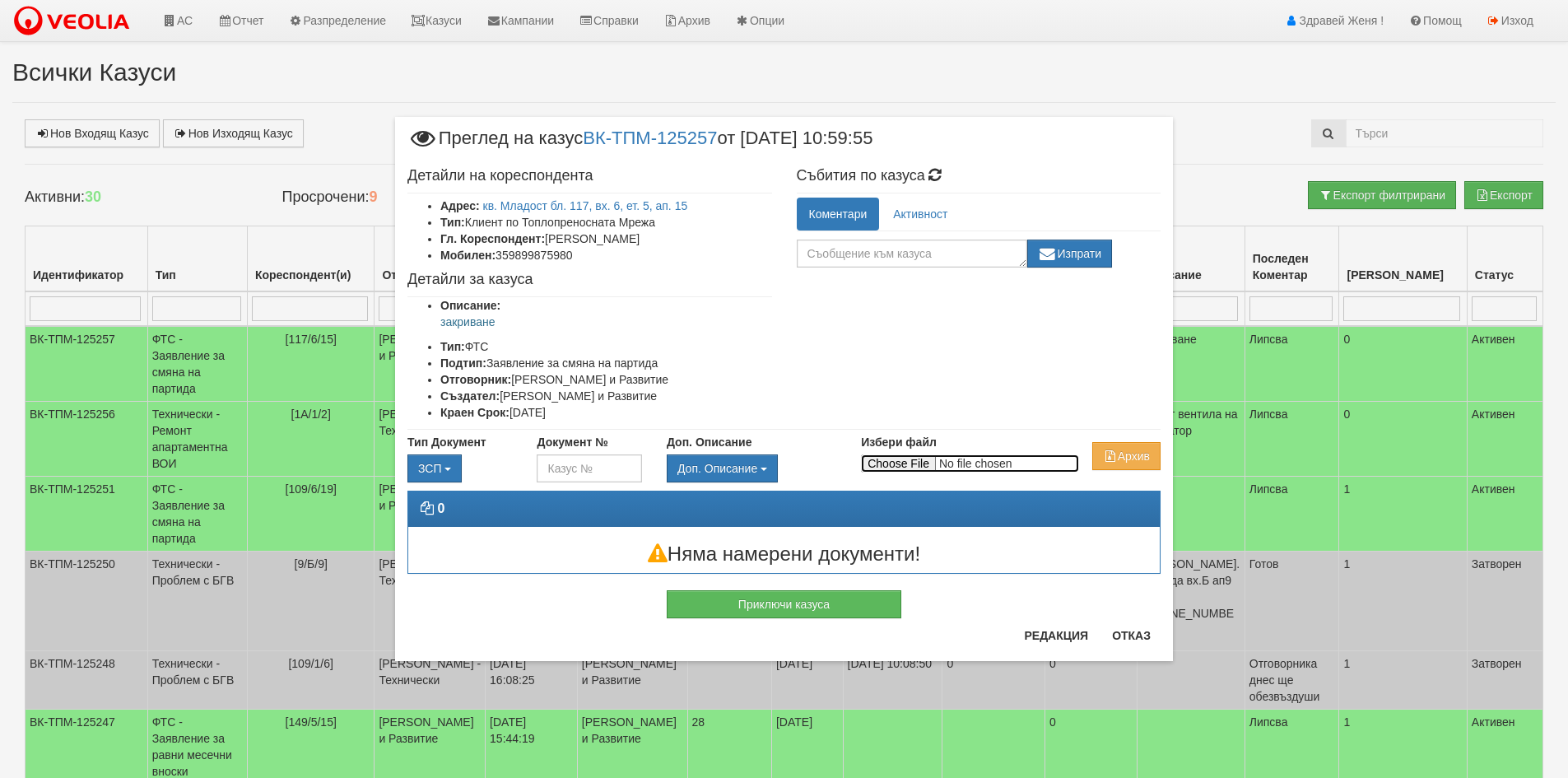
click at [880, 468] on input "Избери файл" at bounding box center [970, 464] width 218 height 18
click at [899, 466] on input "Избери файл" at bounding box center [970, 464] width 218 height 18
type input "C:\fakepath\DOC061.pdf"
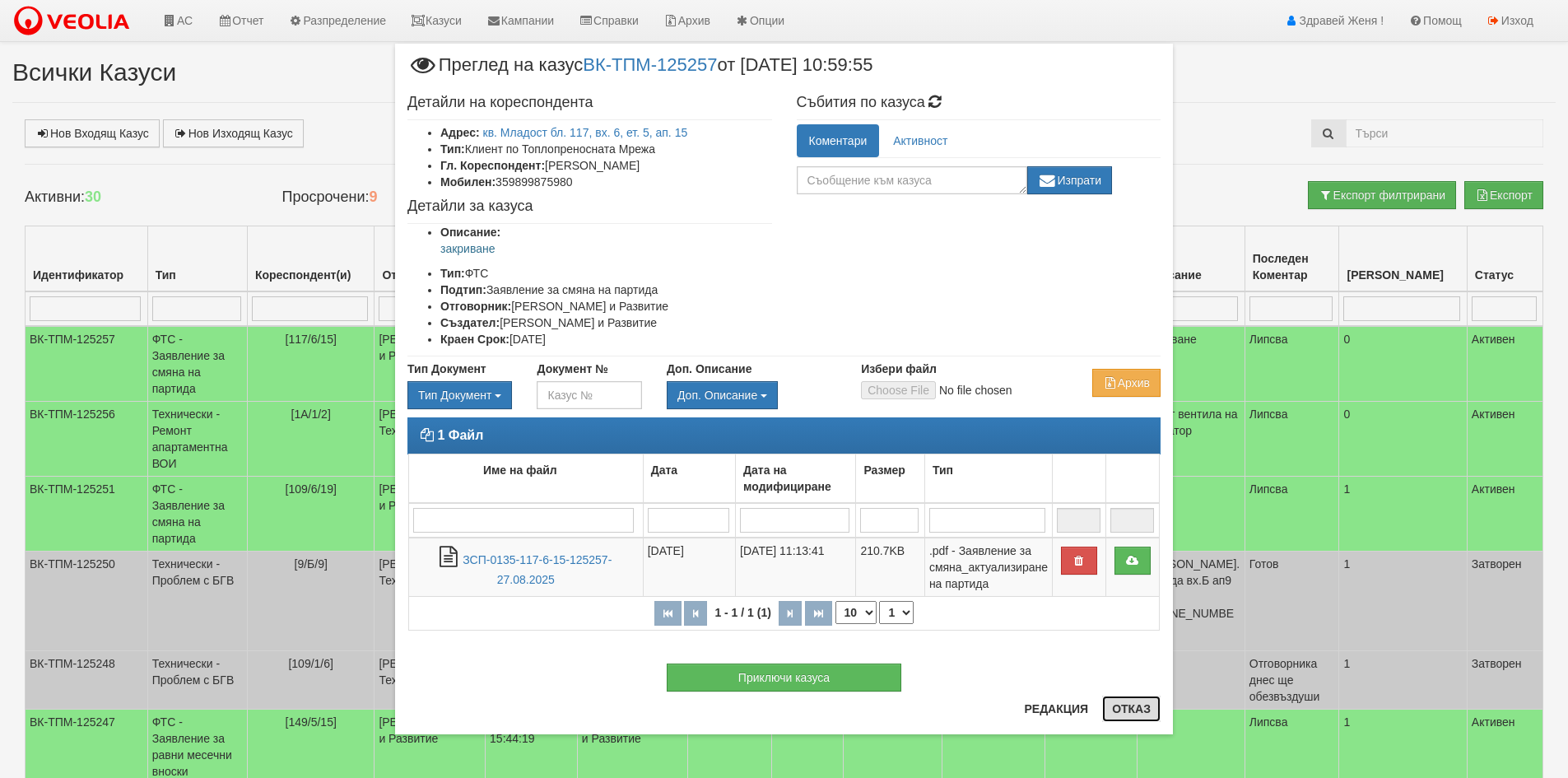
click at [1128, 709] on button "Отказ" at bounding box center [1132, 709] width 59 height 26
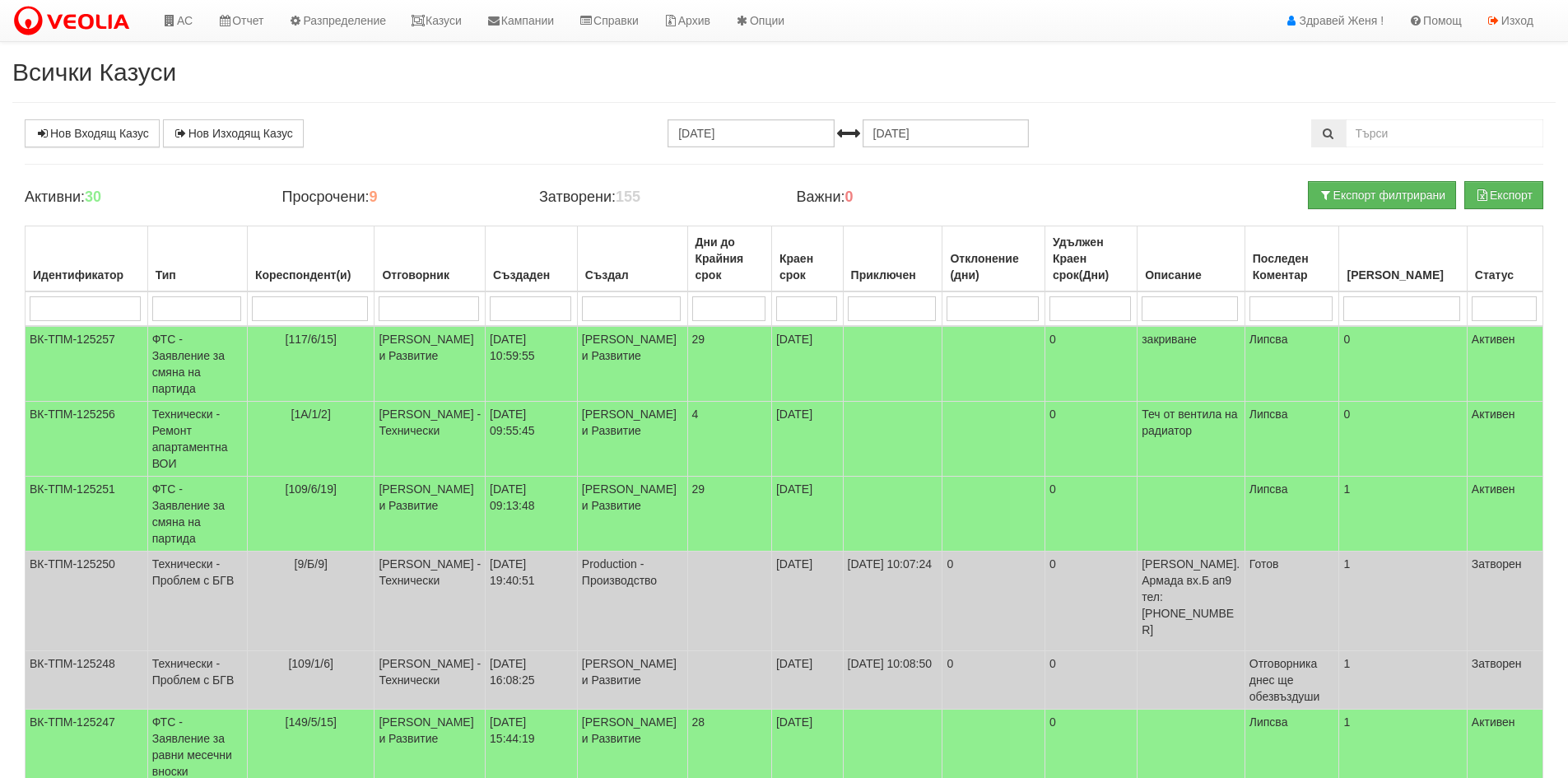
click at [1217, 74] on h2 "Всички Казуси" at bounding box center [784, 72] width 1543 height 27
click at [462, 21] on link "Казуси" at bounding box center [436, 21] width 76 height 41
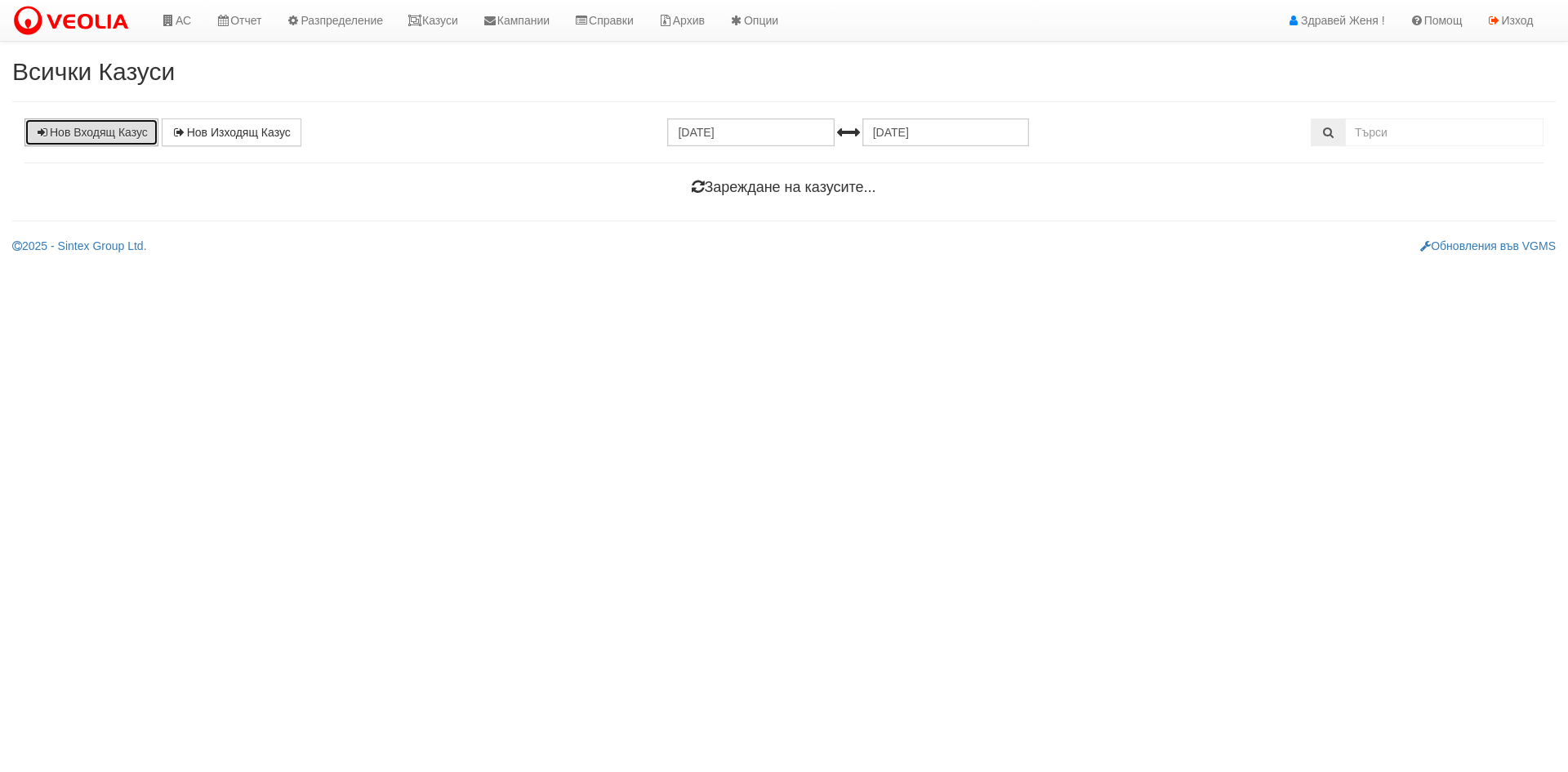
click at [113, 137] on link "Нов Входящ Казус" at bounding box center [91, 132] width 134 height 28
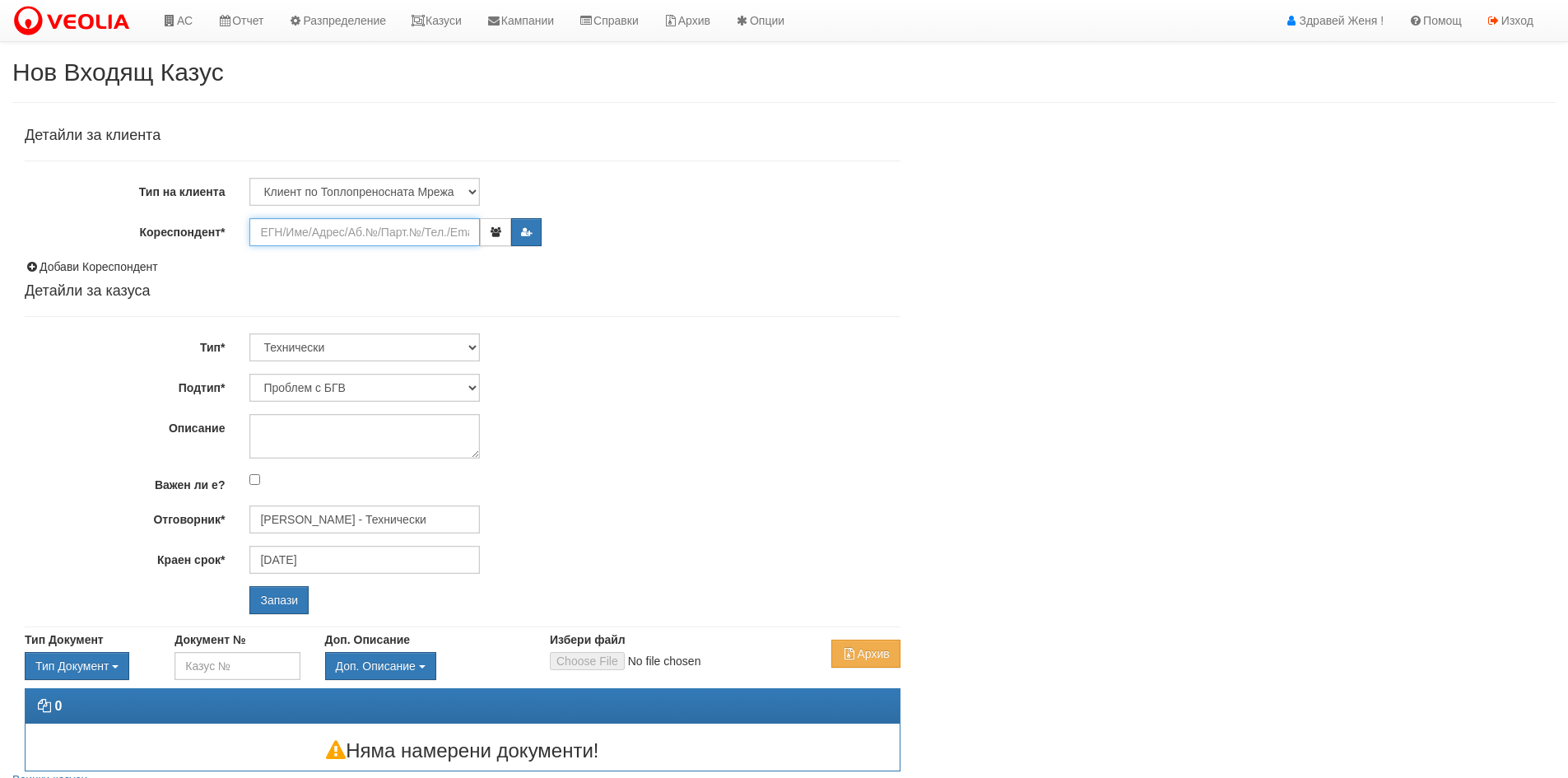
click at [298, 236] on input "Кореспондент*" at bounding box center [365, 232] width 231 height 28
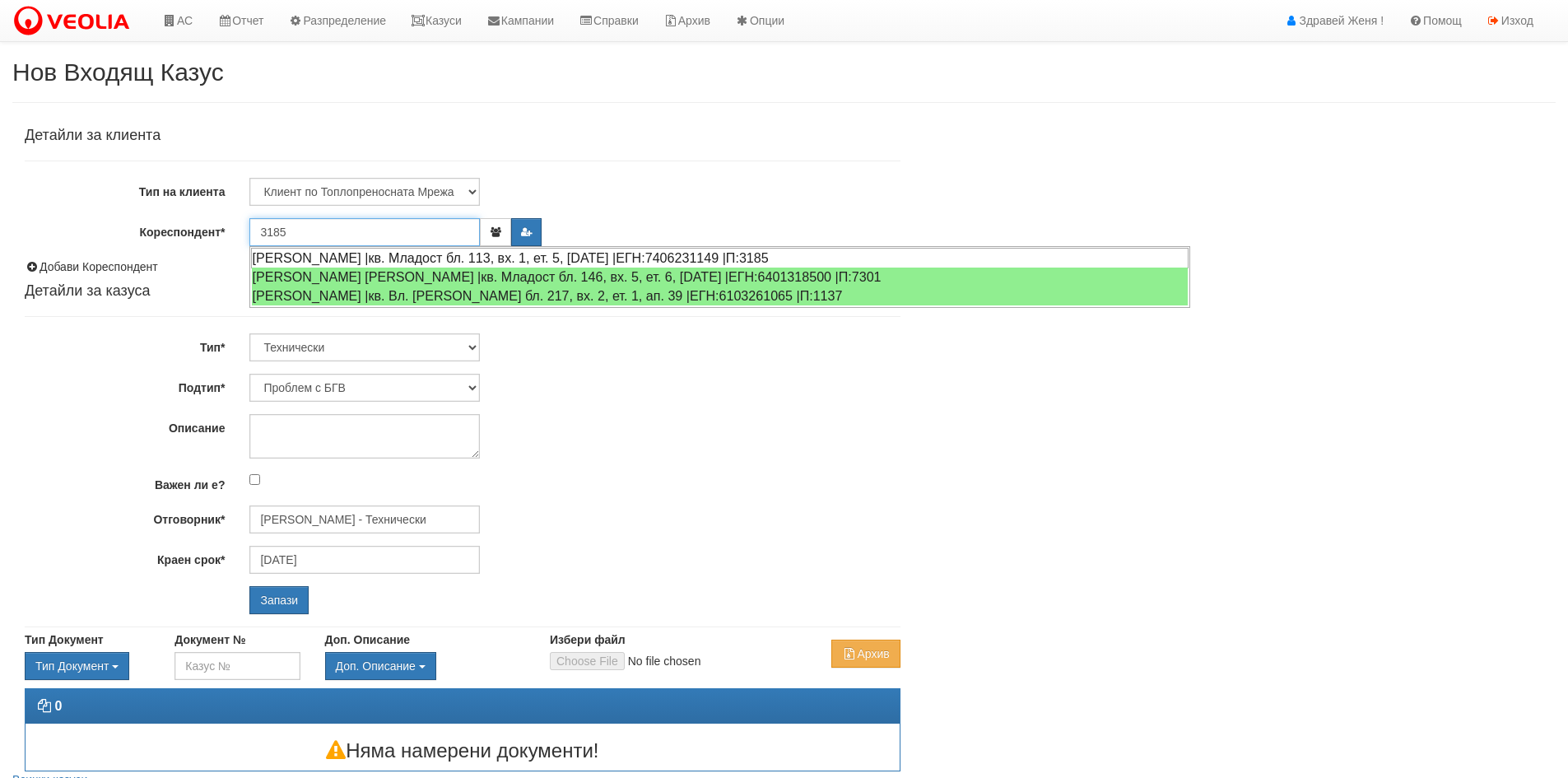
click at [326, 252] on div "[PERSON_NAME] |кв. Младост бл. 113, вх. 1, ет. 5, [DATE] |ЕГН:7406231149 |П:3185" at bounding box center [720, 258] width 937 height 21
type input "[PERSON_NAME]"
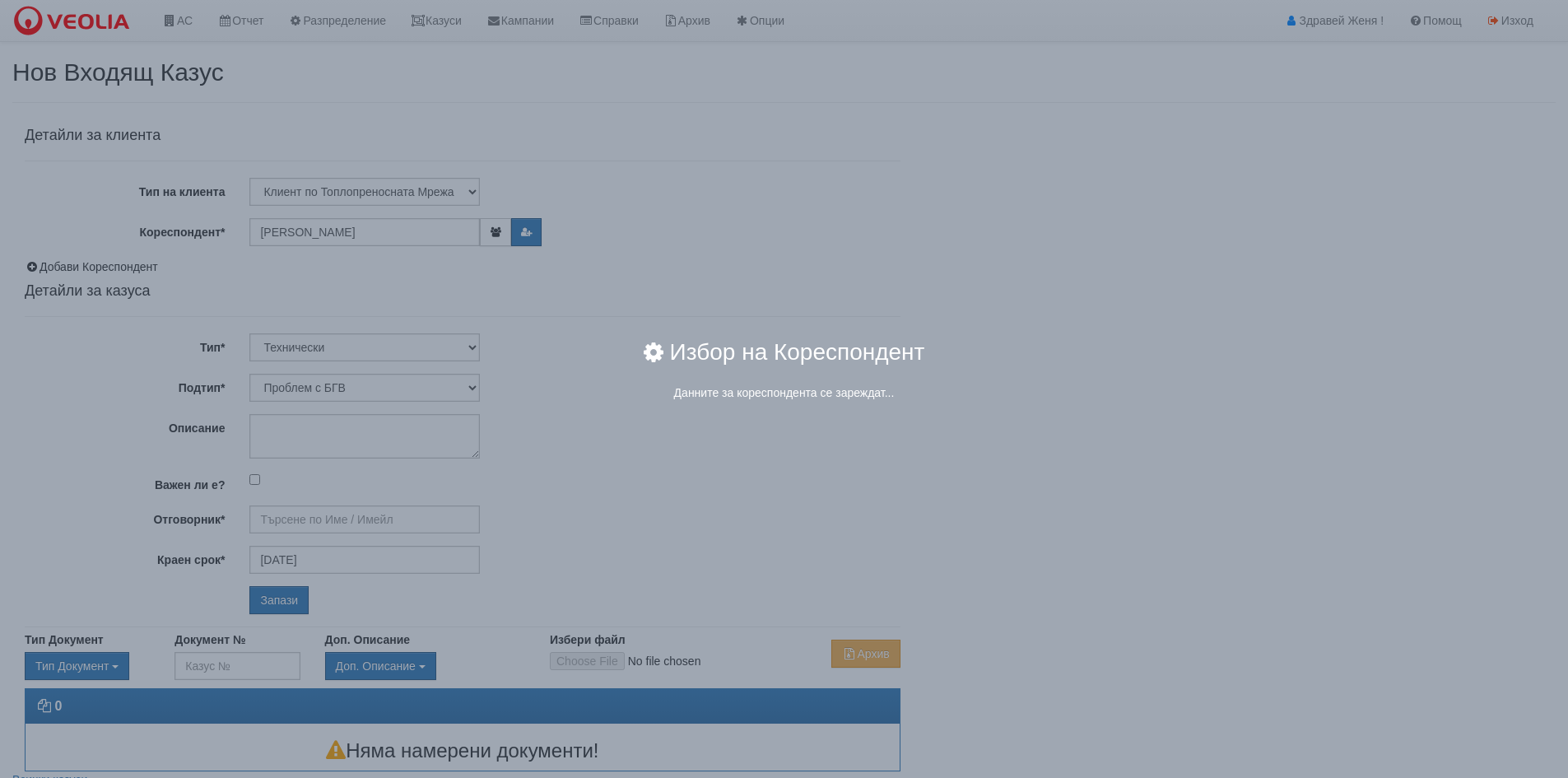
type input "[PERSON_NAME] - Технически"
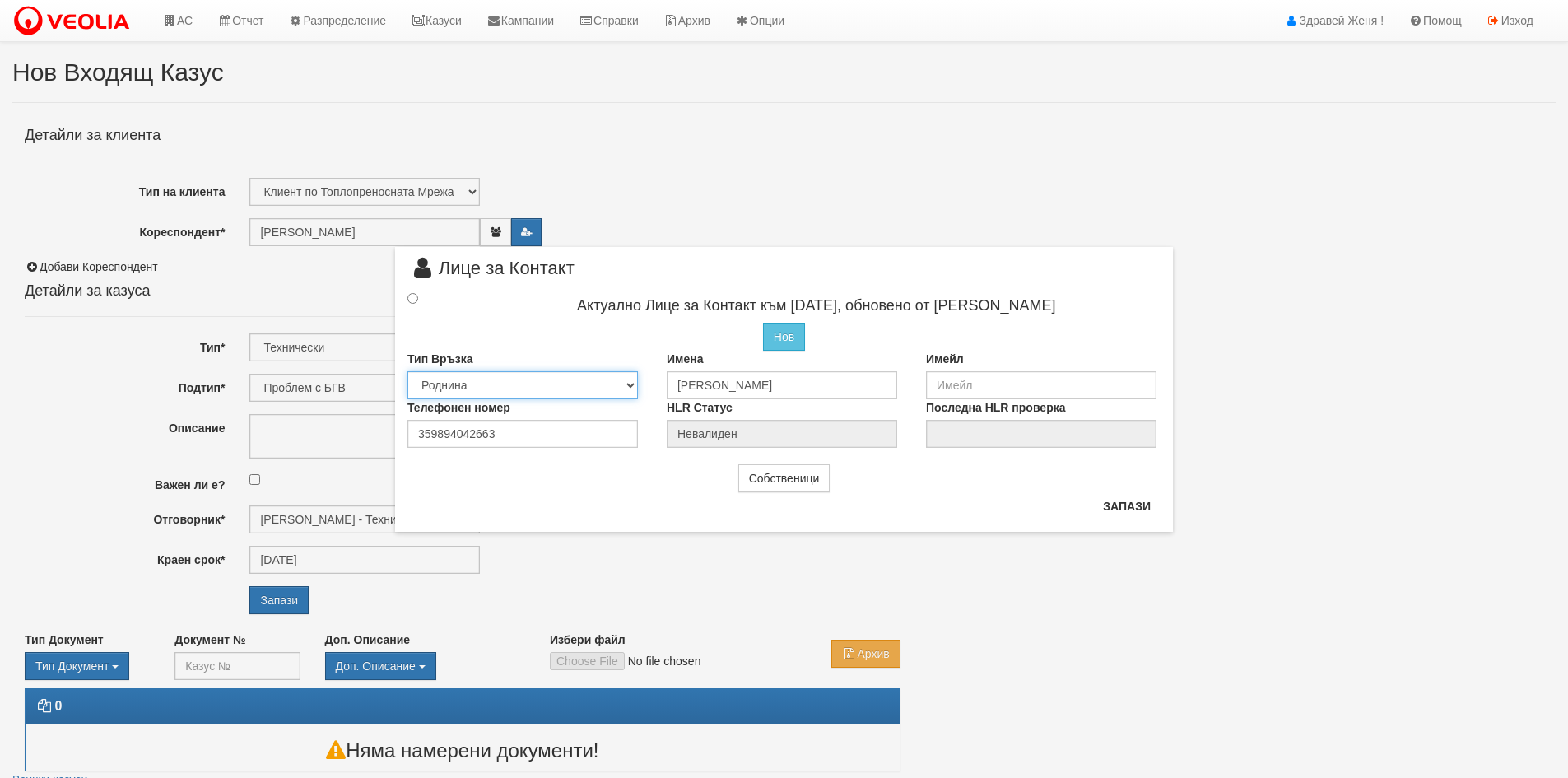
click at [629, 382] on select "Собственик Наемател Роднина Съсед Приятел" at bounding box center [522, 385] width 231 height 28
select select "0"
click at [407, 371] on select "Собственик Наемател Роднина Съсед Приятел" at bounding box center [522, 385] width 231 height 28
drag, startPoint x: 771, startPoint y: 387, endPoint x: 644, endPoint y: 384, distance: 127.0
click at [644, 384] on div "Тип Връзка Собственик Наемател Роднина Съсед Приятел Имена Нина Георгиева Имейл" at bounding box center [784, 372] width 778 height 49
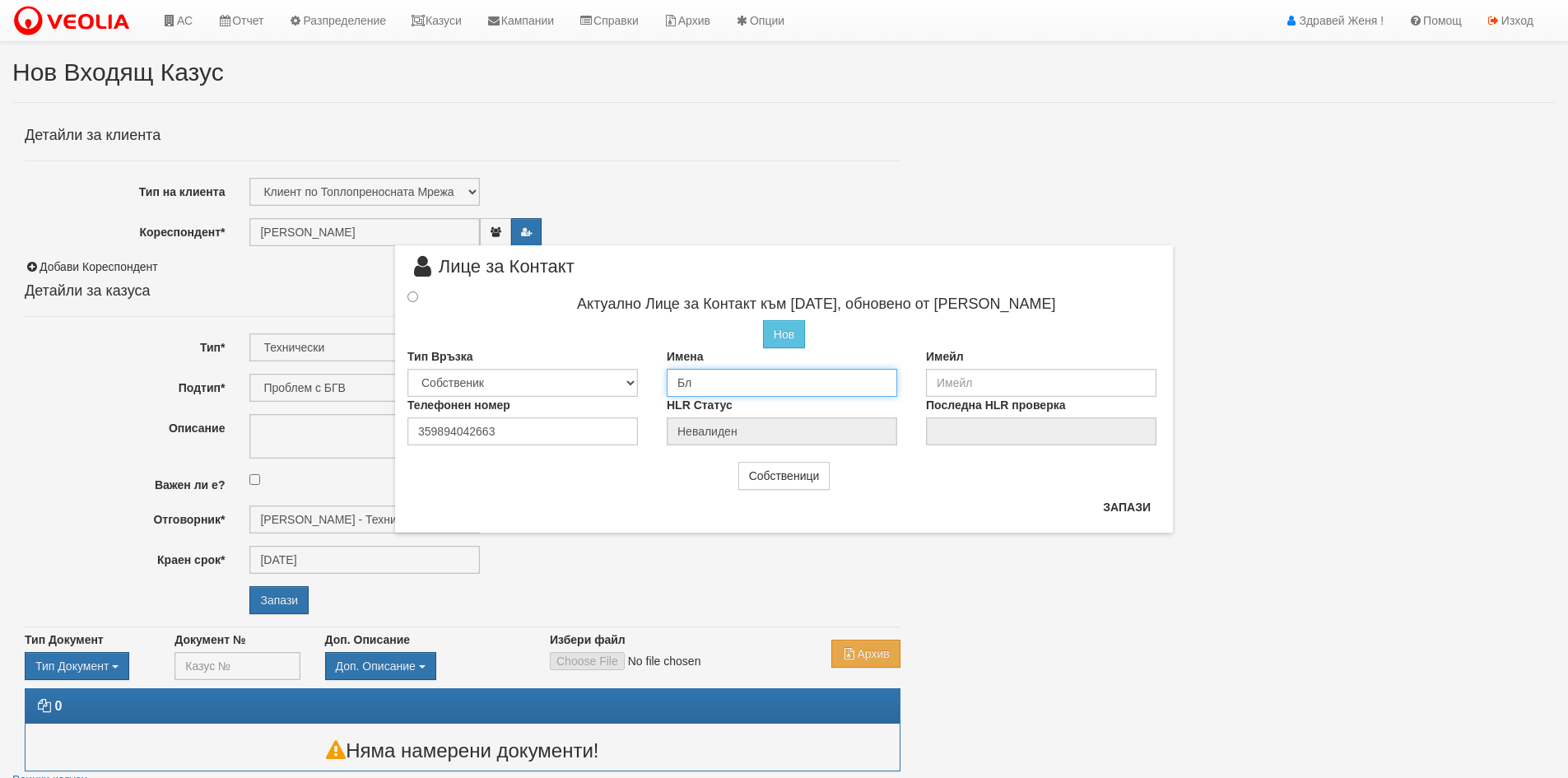
type input "Б"
click at [412, 297] on input "radio" at bounding box center [412, 297] width 11 height 11
radio input "true"
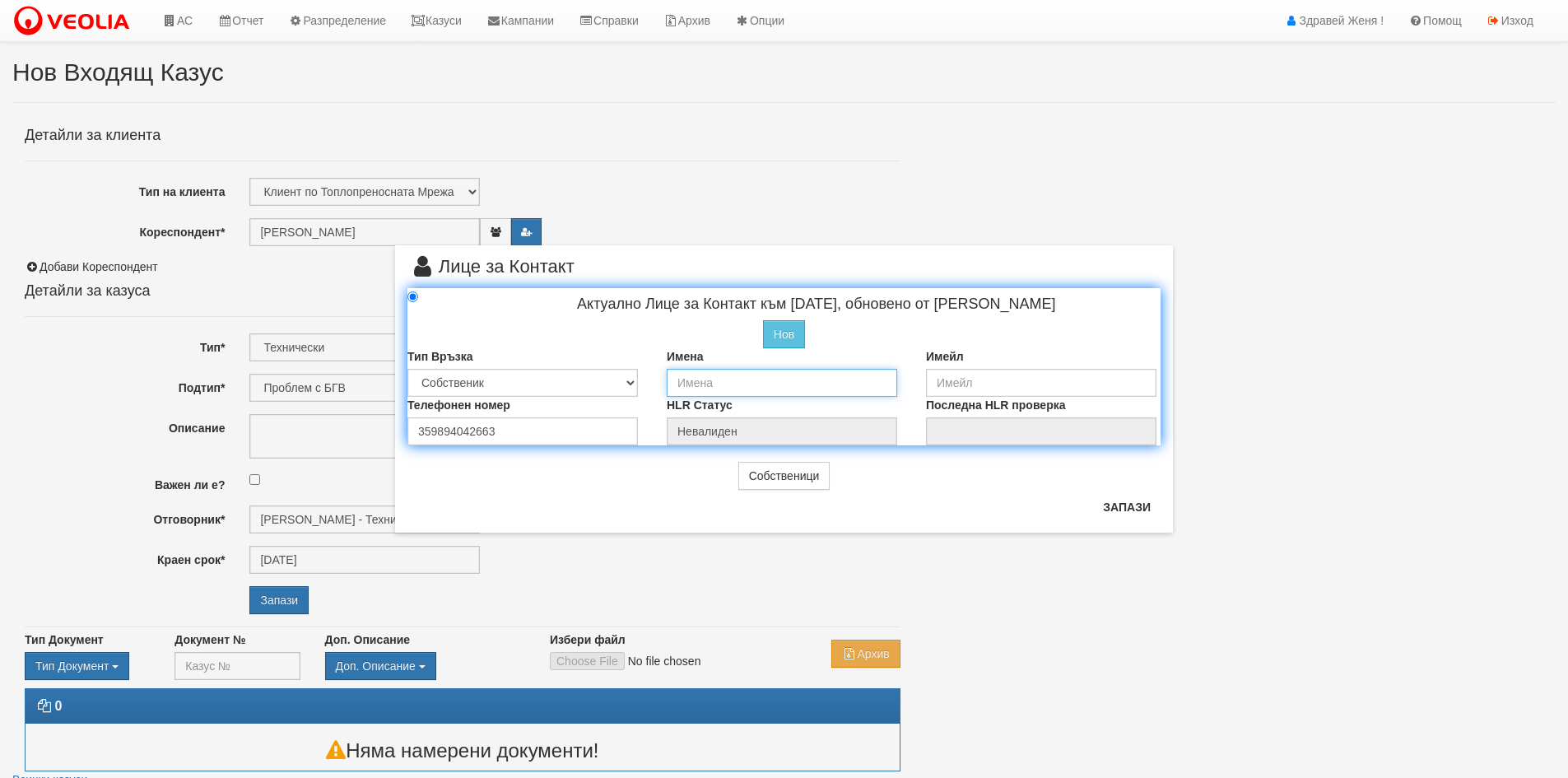
click at [698, 378] on input "text" at bounding box center [782, 383] width 231 height 28
type input "[PERSON_NAME]"
click at [1128, 508] on button "Запази" at bounding box center [1127, 508] width 68 height 26
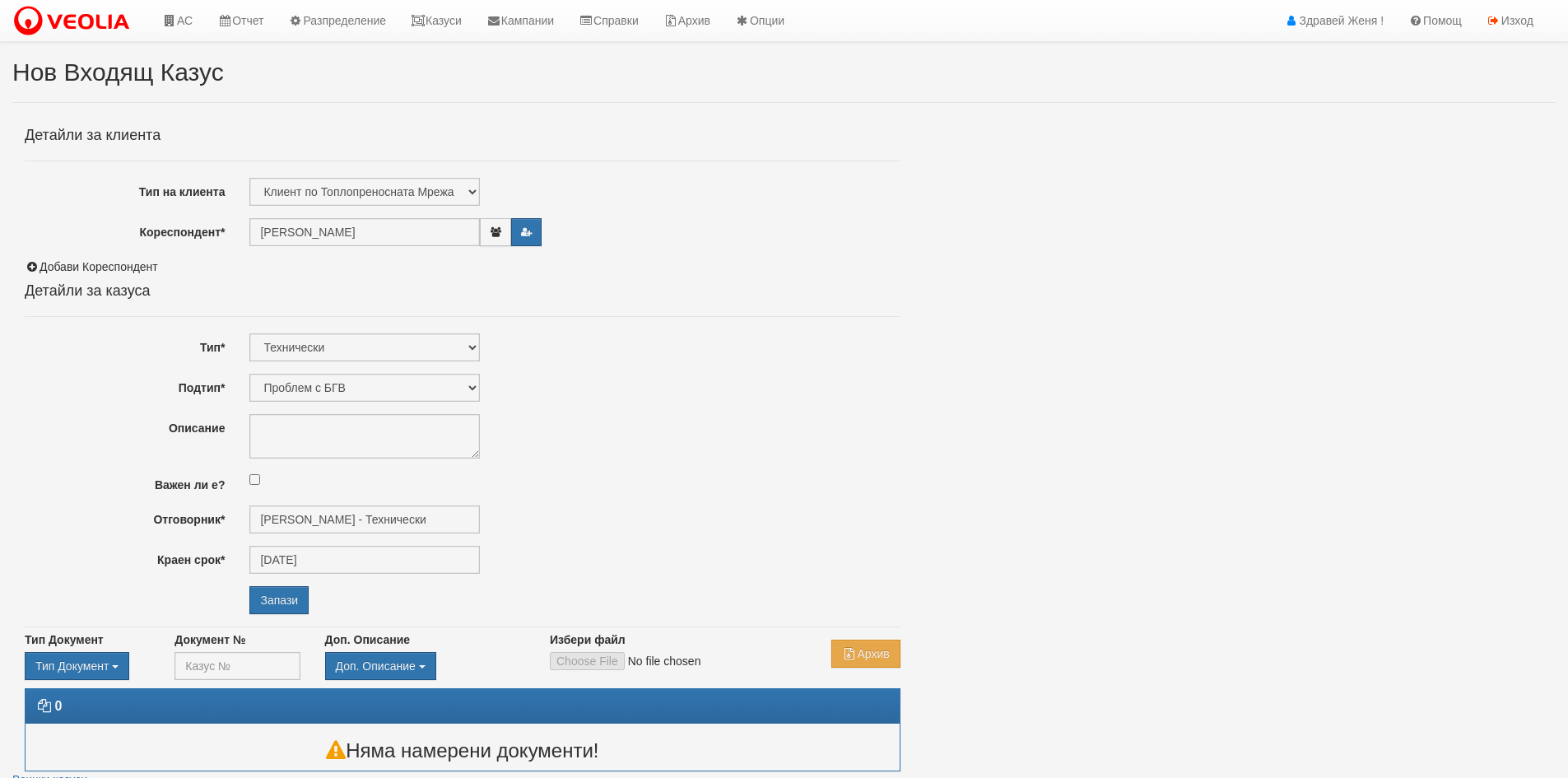
radio input "true"
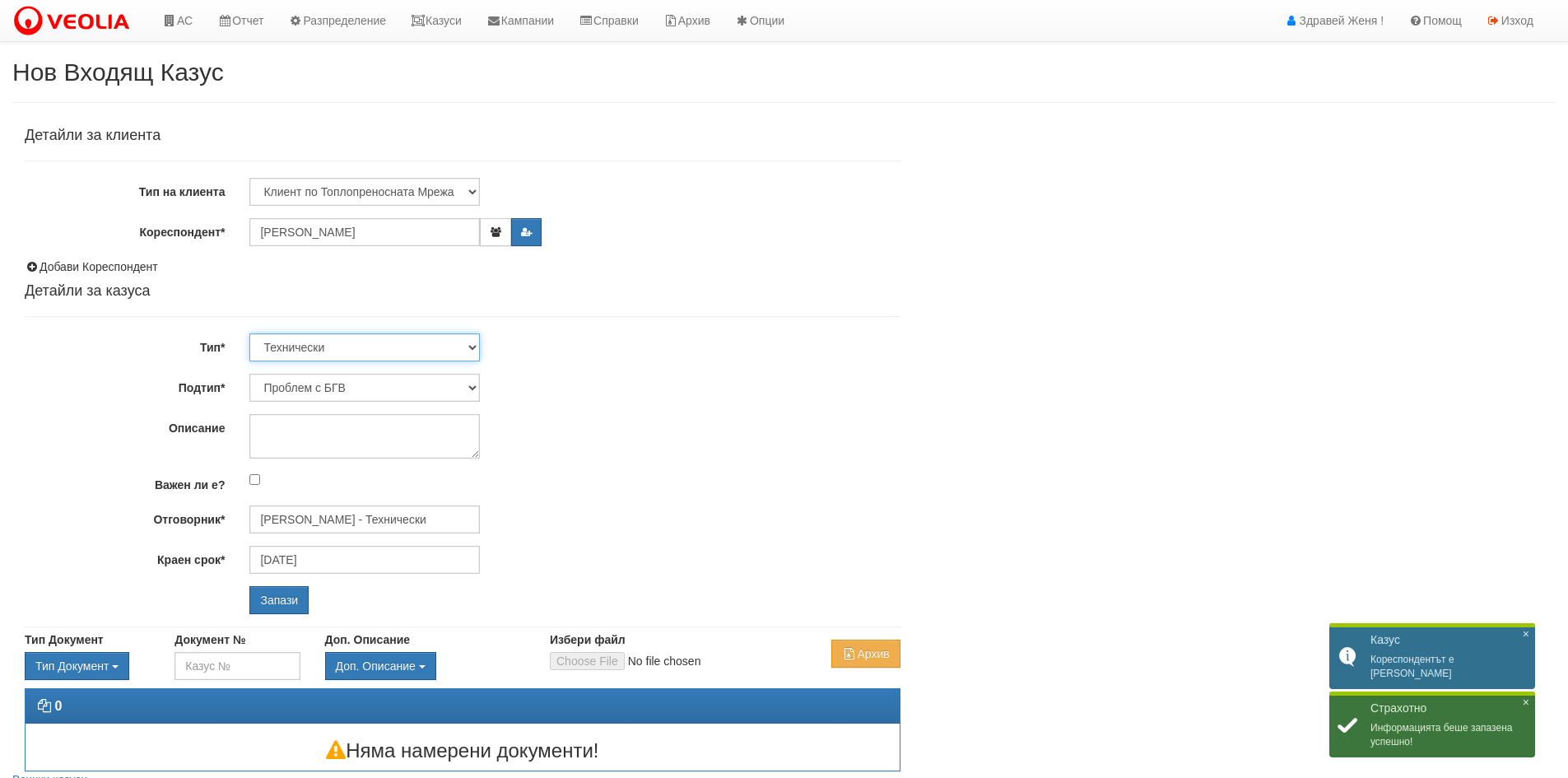
click at [474, 348] on select "Технически ФТС Търговски Административен Производствен Експлоатационен Финансов…" at bounding box center [365, 347] width 231 height 28
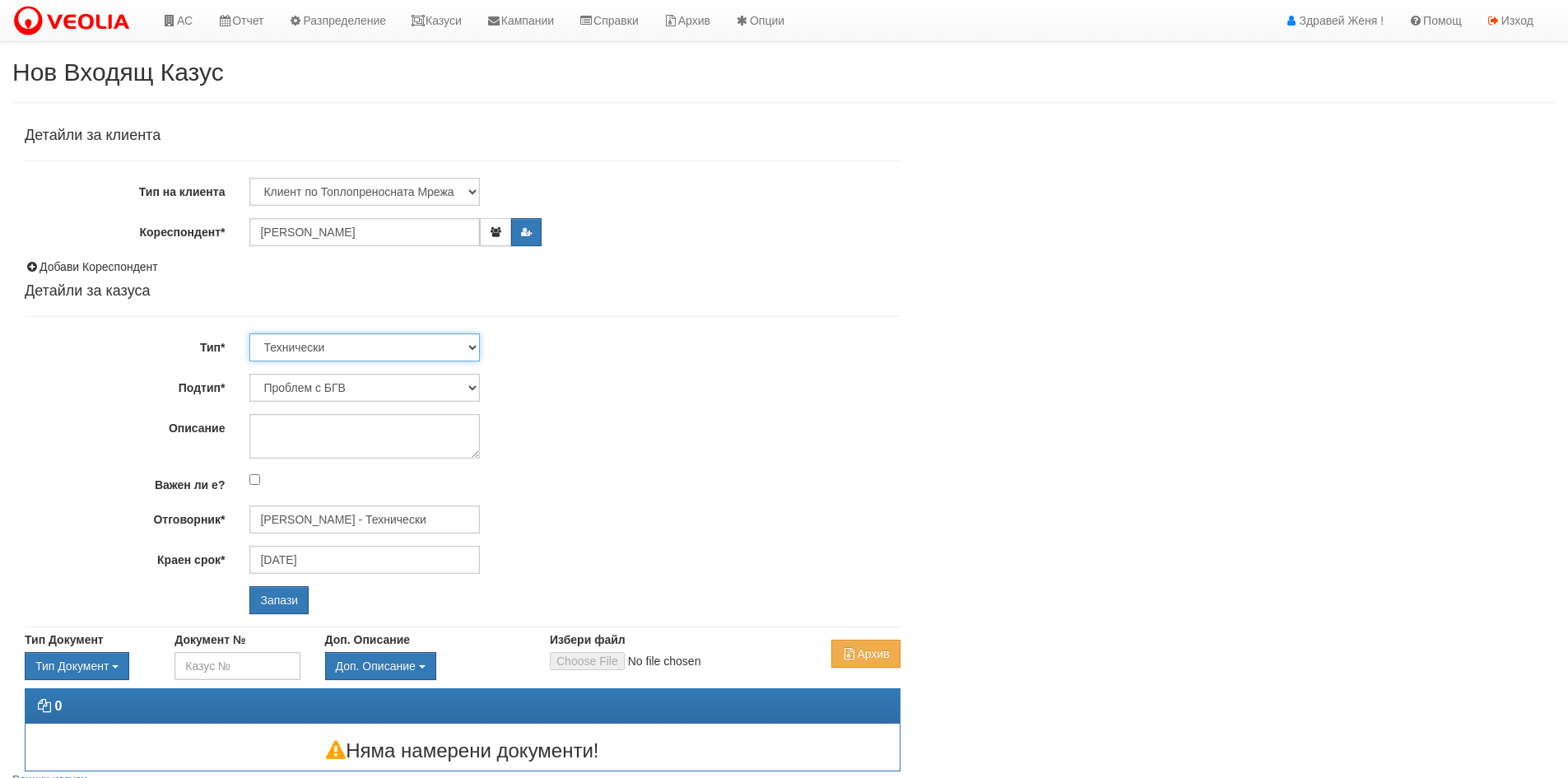
click at [250, 333] on select "Технически ФТС Търговски Административен Производствен Експлоатационен Финансов…" at bounding box center [365, 347] width 231 height 28
click at [473, 382] on select "Проблем с БГВ Теч ВОИ Теч БГВ Теч в АС Теч от водомер Проблем в АС Интервенция …" at bounding box center [365, 388] width 231 height 28
select select "Опис ВИ"
click at [250, 374] on select "Проблем с БГВ Теч ВОИ Теч БГВ Теч в АС Теч от водомер Проблем в АС Интервенция …" at bounding box center [365, 388] width 231 height 28
type input "[DATE]"
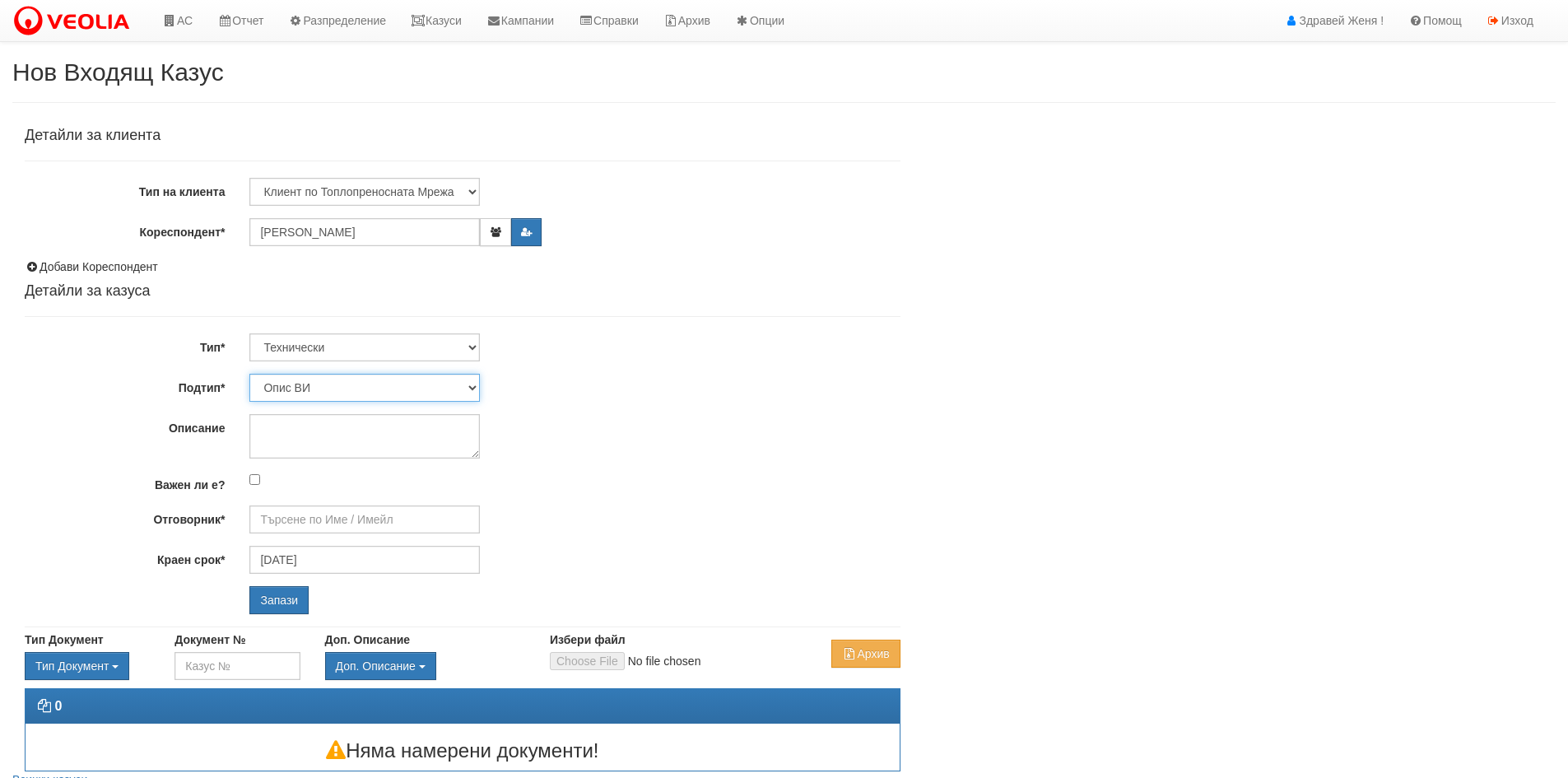
type input "[PERSON_NAME] - Технически"
click at [289, 414] on textarea "Описание" at bounding box center [365, 437] width 231 height 45
type textarea "Свален радиатор"
click at [277, 594] on input "Запази" at bounding box center [279, 600] width 60 height 28
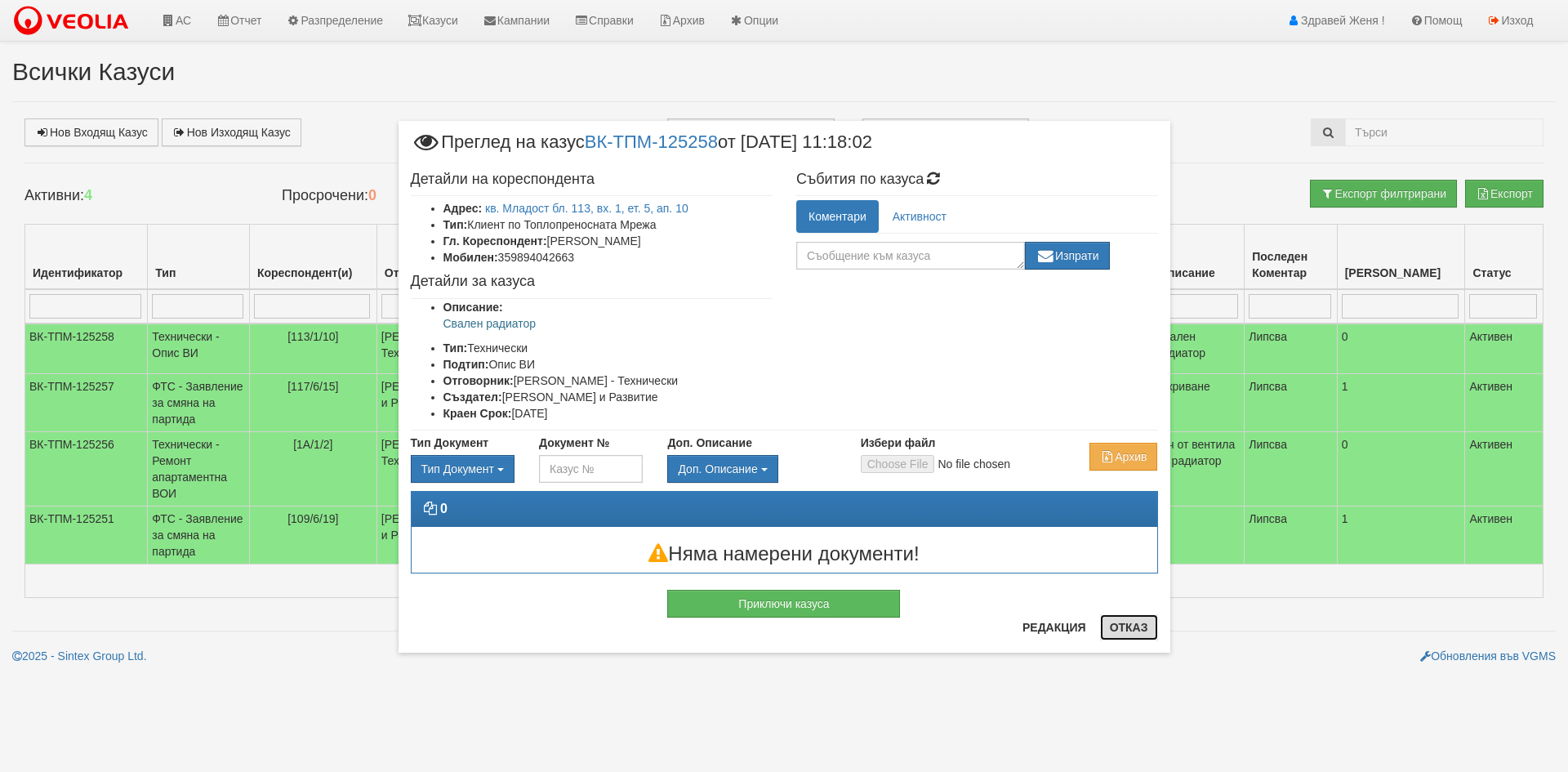
click at [1125, 625] on button "Отказ" at bounding box center [1129, 628] width 58 height 26
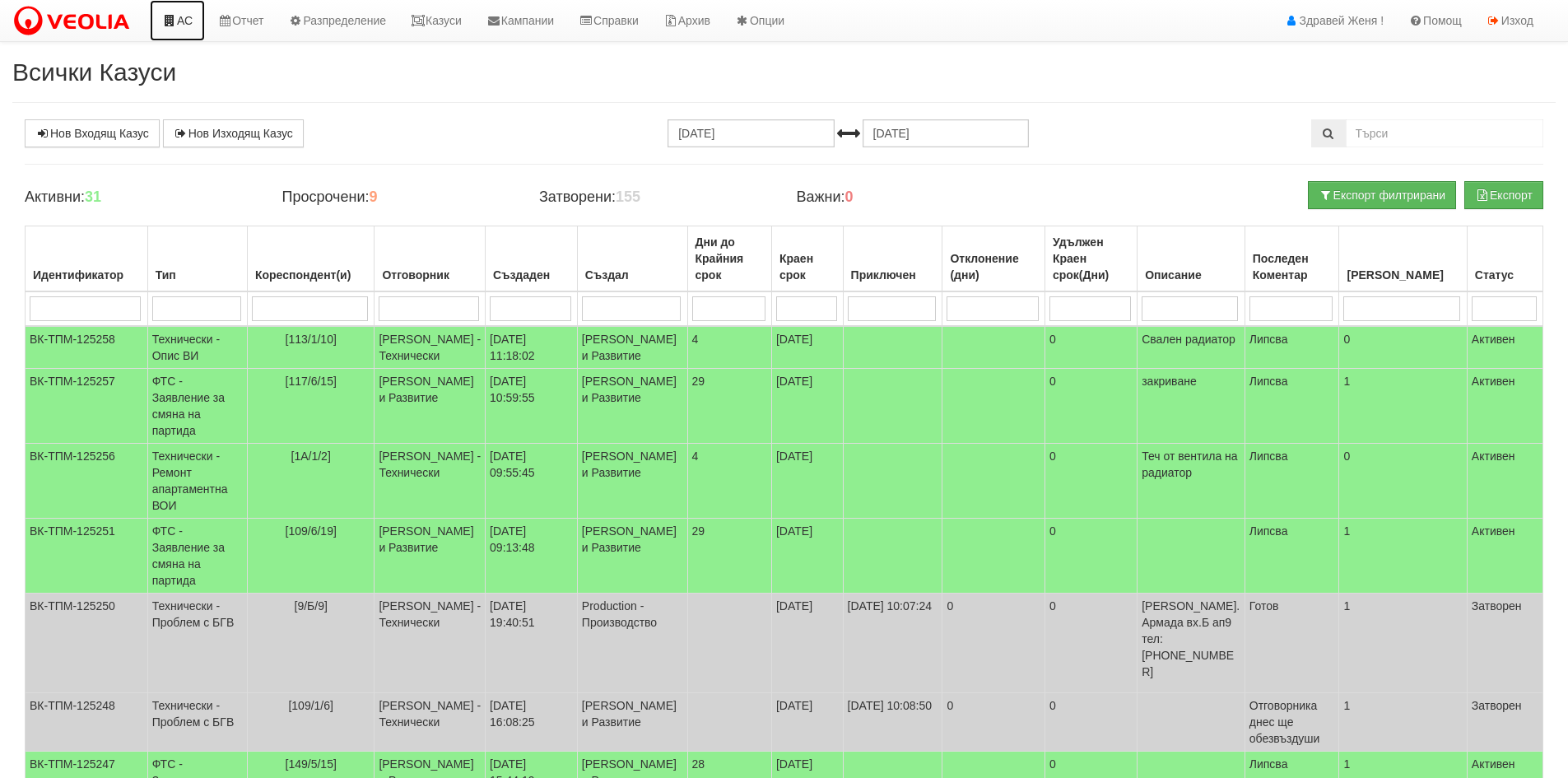
click at [180, 25] on link "АС" at bounding box center [177, 21] width 55 height 41
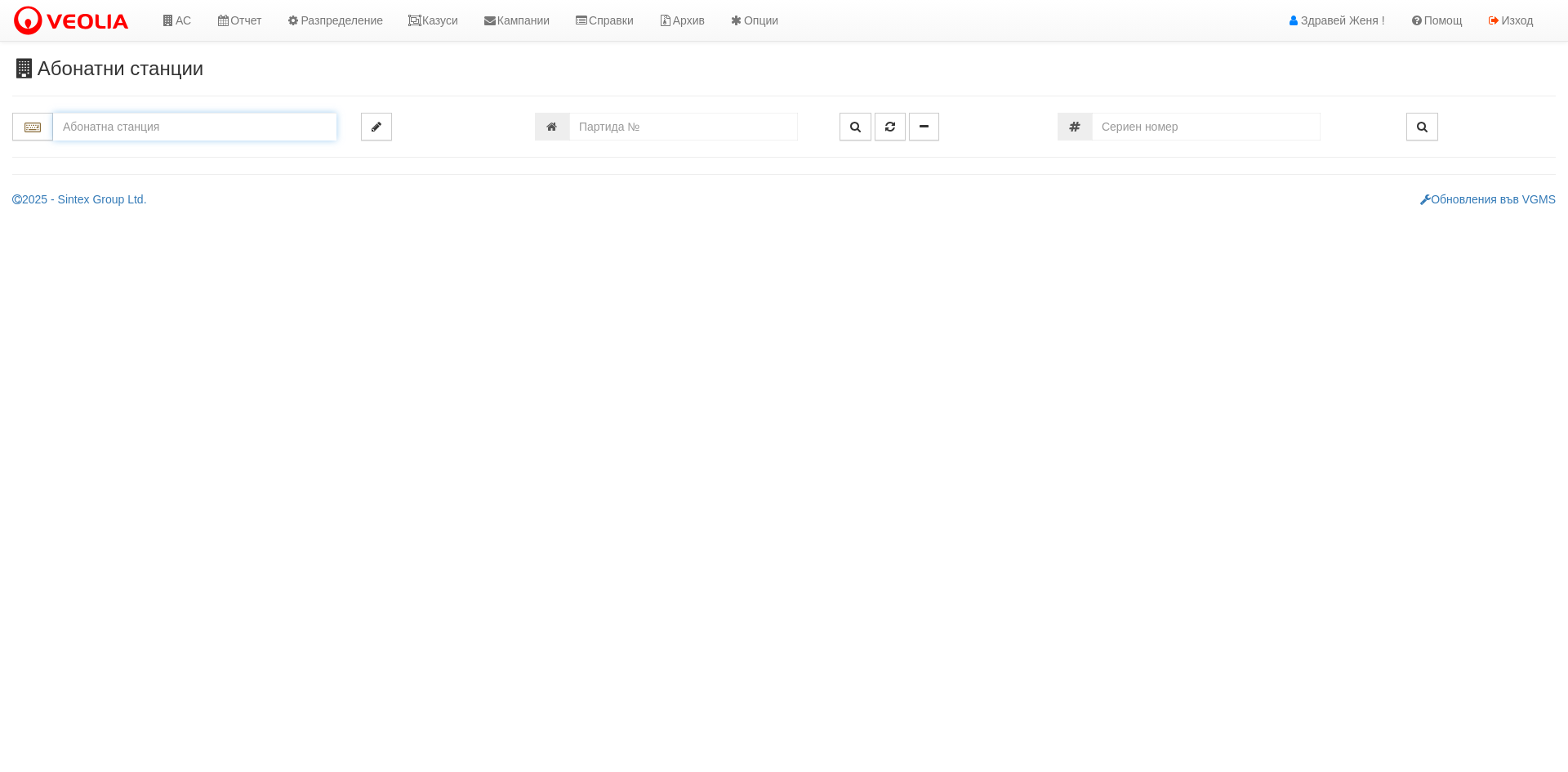
click at [88, 130] on input "text" at bounding box center [195, 126] width 284 height 28
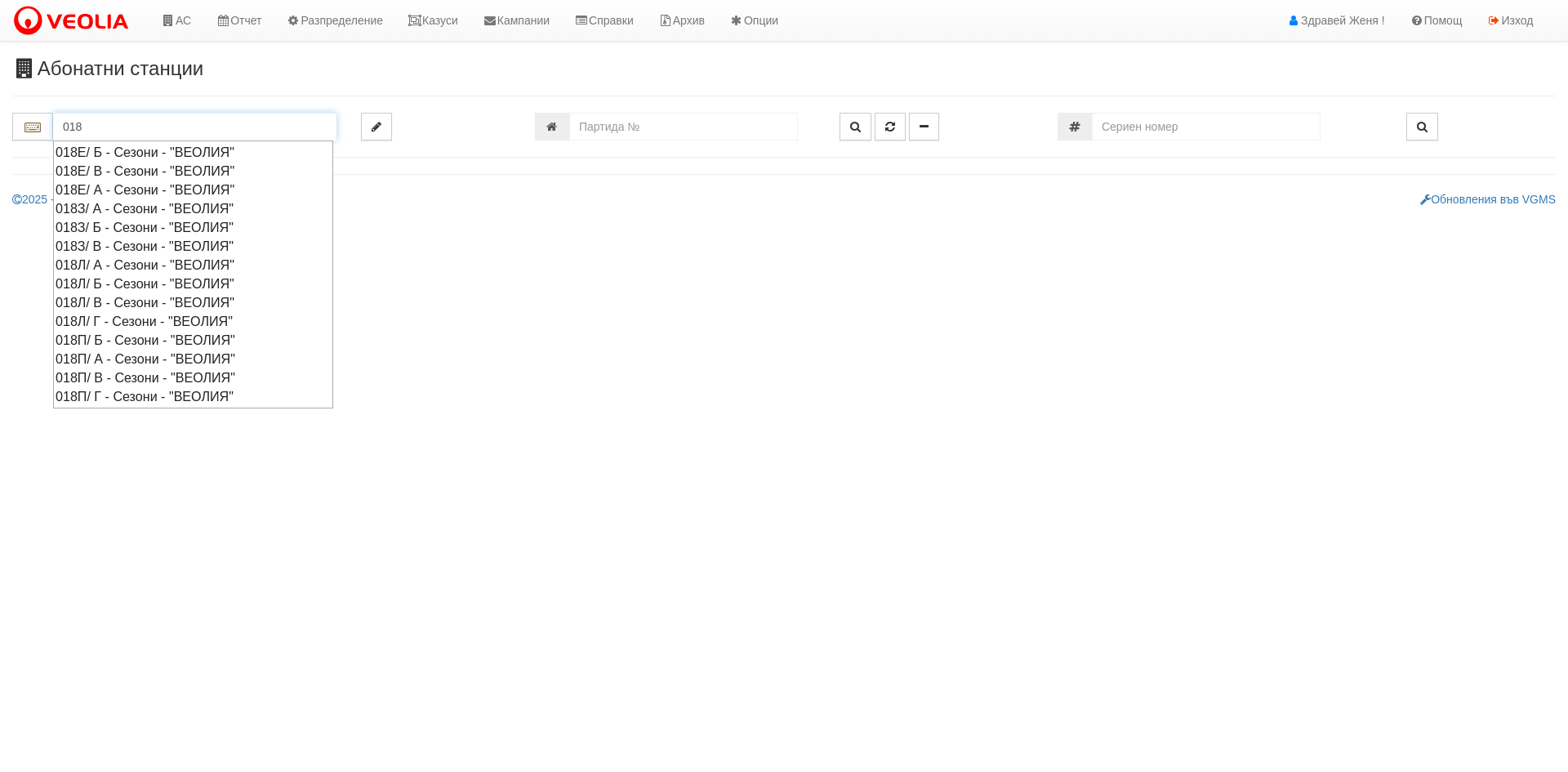
click at [104, 283] on div "018Л/ Б - Сезони - "ВЕОЛИЯ"" at bounding box center [194, 284] width 276 height 19
type input "018Л/ Б - Сезони - "ВЕОЛИЯ""
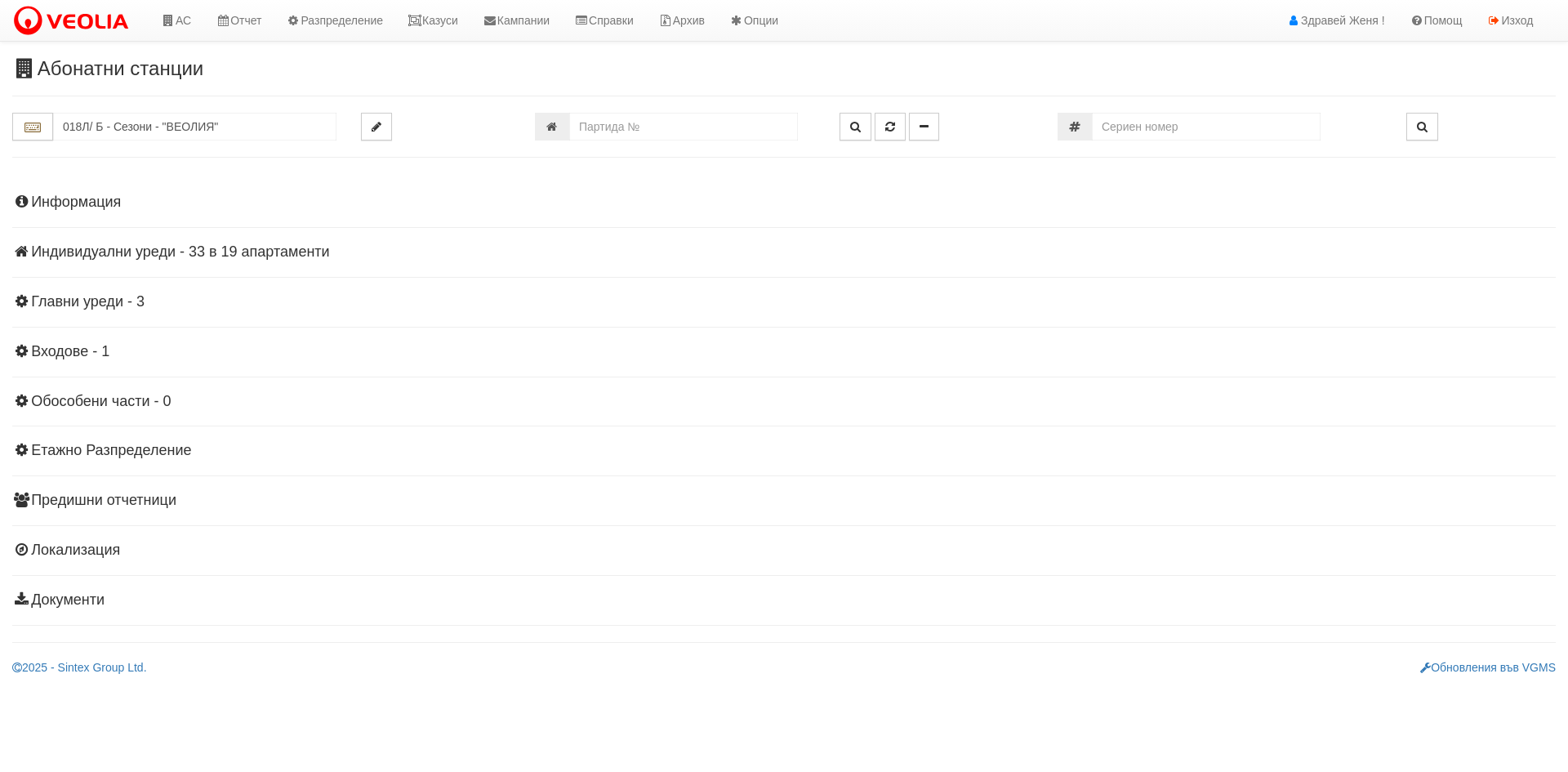
click at [257, 254] on h4 "Индивидуални уреди - 33 в 19 апартаменти" at bounding box center [784, 253] width 1543 height 16
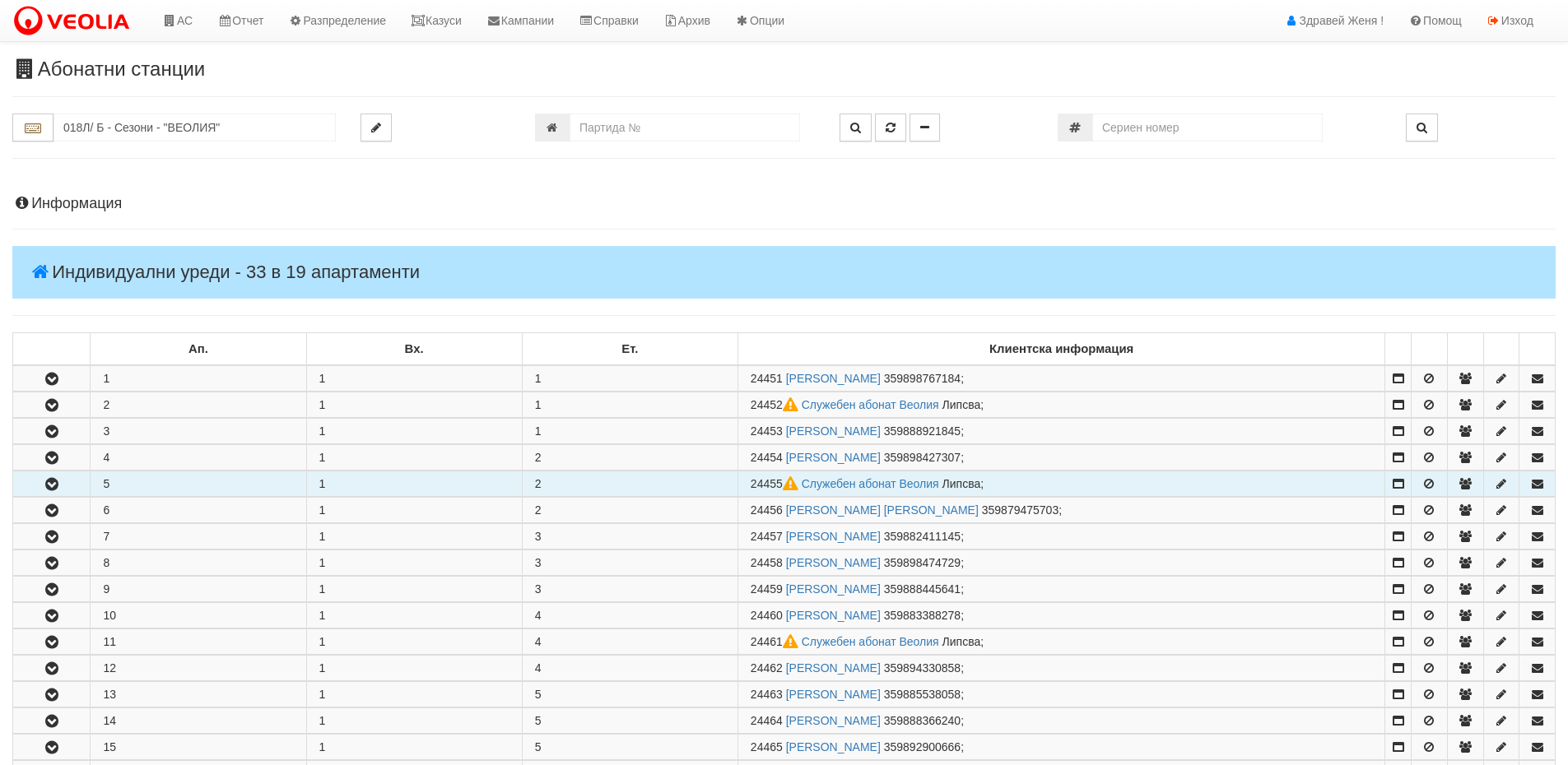
click at [74, 486] on button "button" at bounding box center [51, 484] width 77 height 25
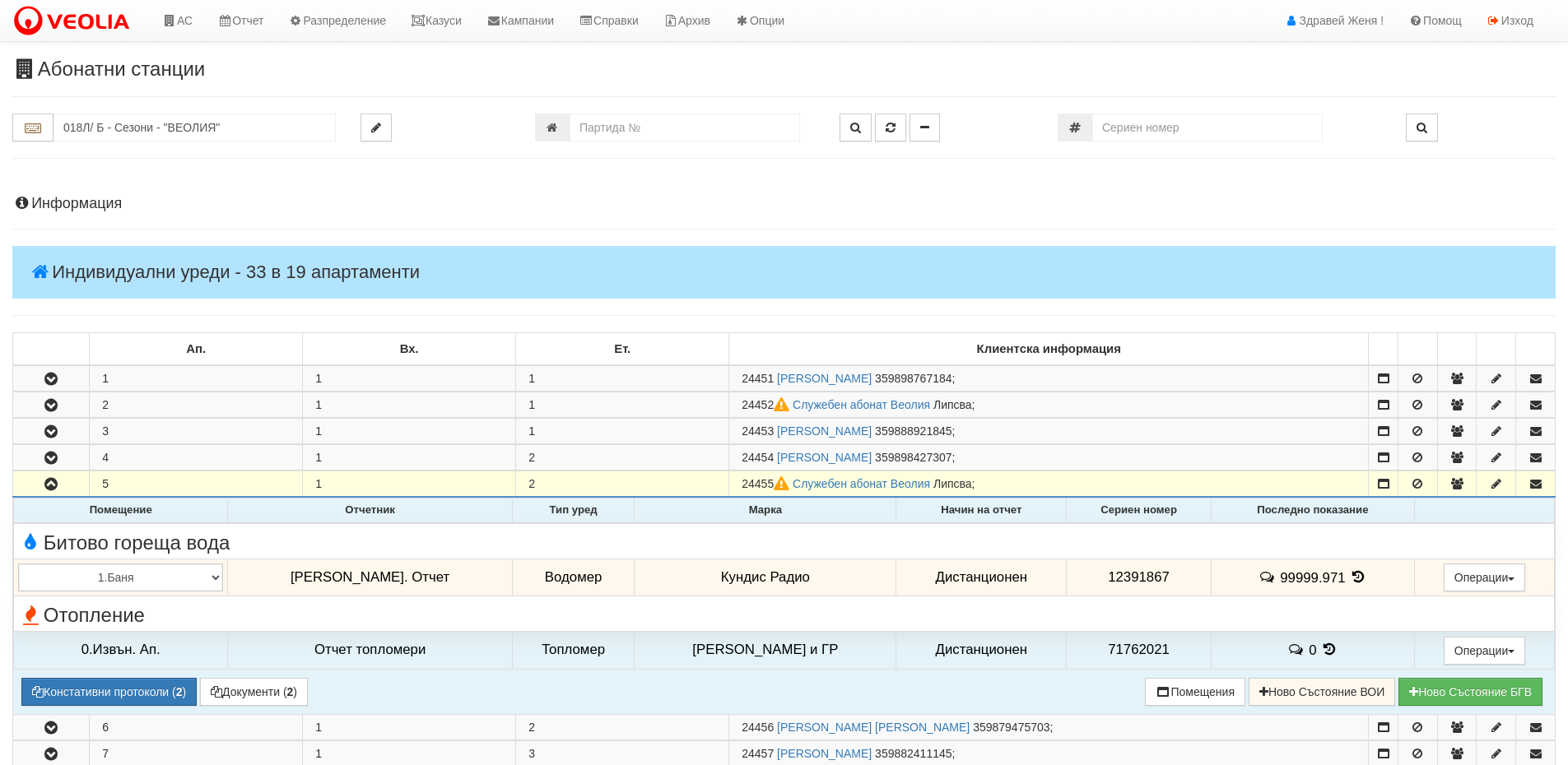
click at [1342, 568] on td "99999.971" at bounding box center [1313, 577] width 203 height 38
click at [1349, 570] on icon at bounding box center [1358, 577] width 18 height 14
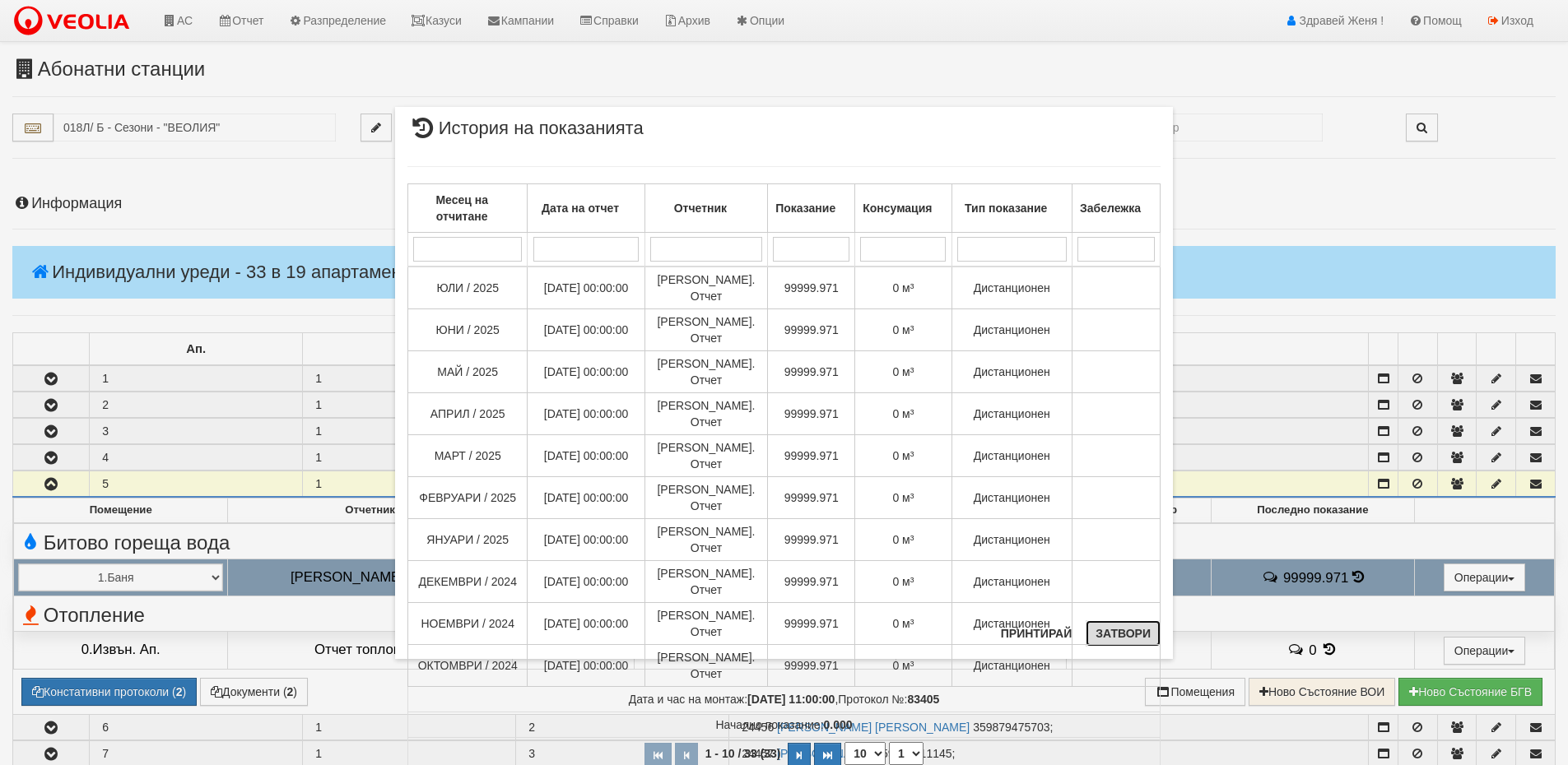
click at [1117, 632] on button "Затвори" at bounding box center [1123, 634] width 75 height 26
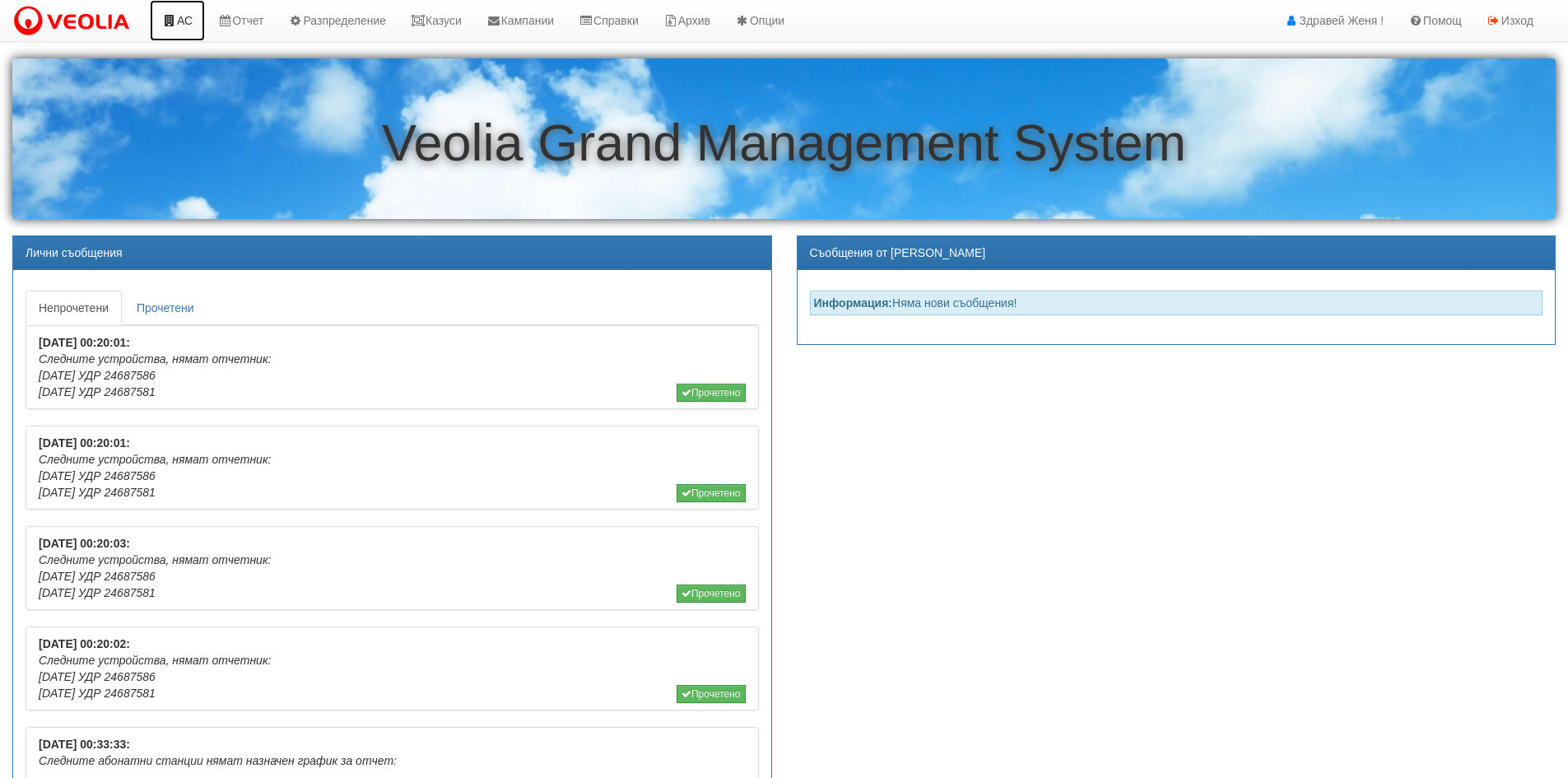
click at [190, 19] on link "АС" at bounding box center [177, 21] width 55 height 41
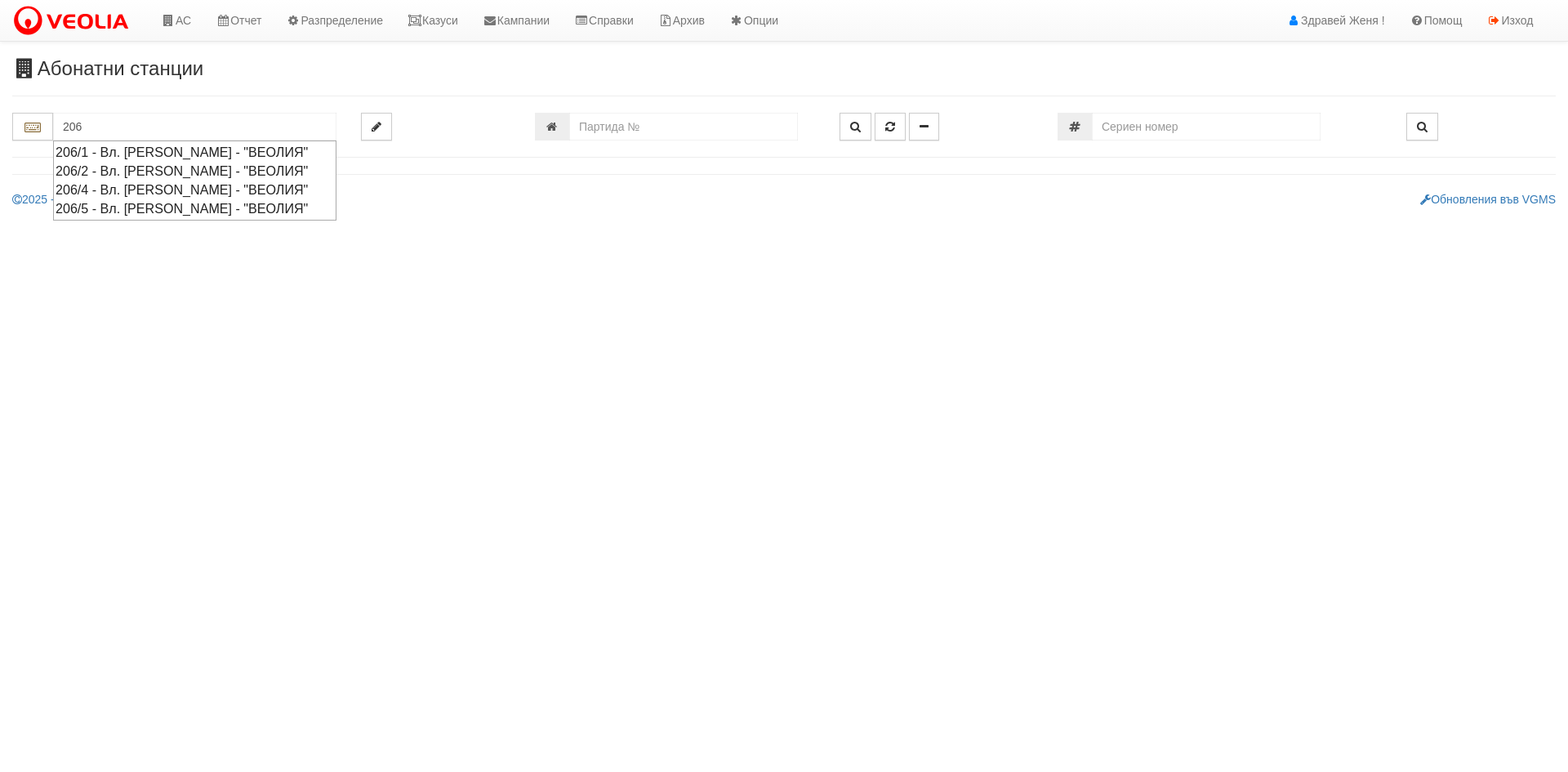
click at [125, 149] on div "206/1 - Вл. [PERSON_NAME] - "ВЕОЛИЯ"" at bounding box center [195, 152] width 279 height 19
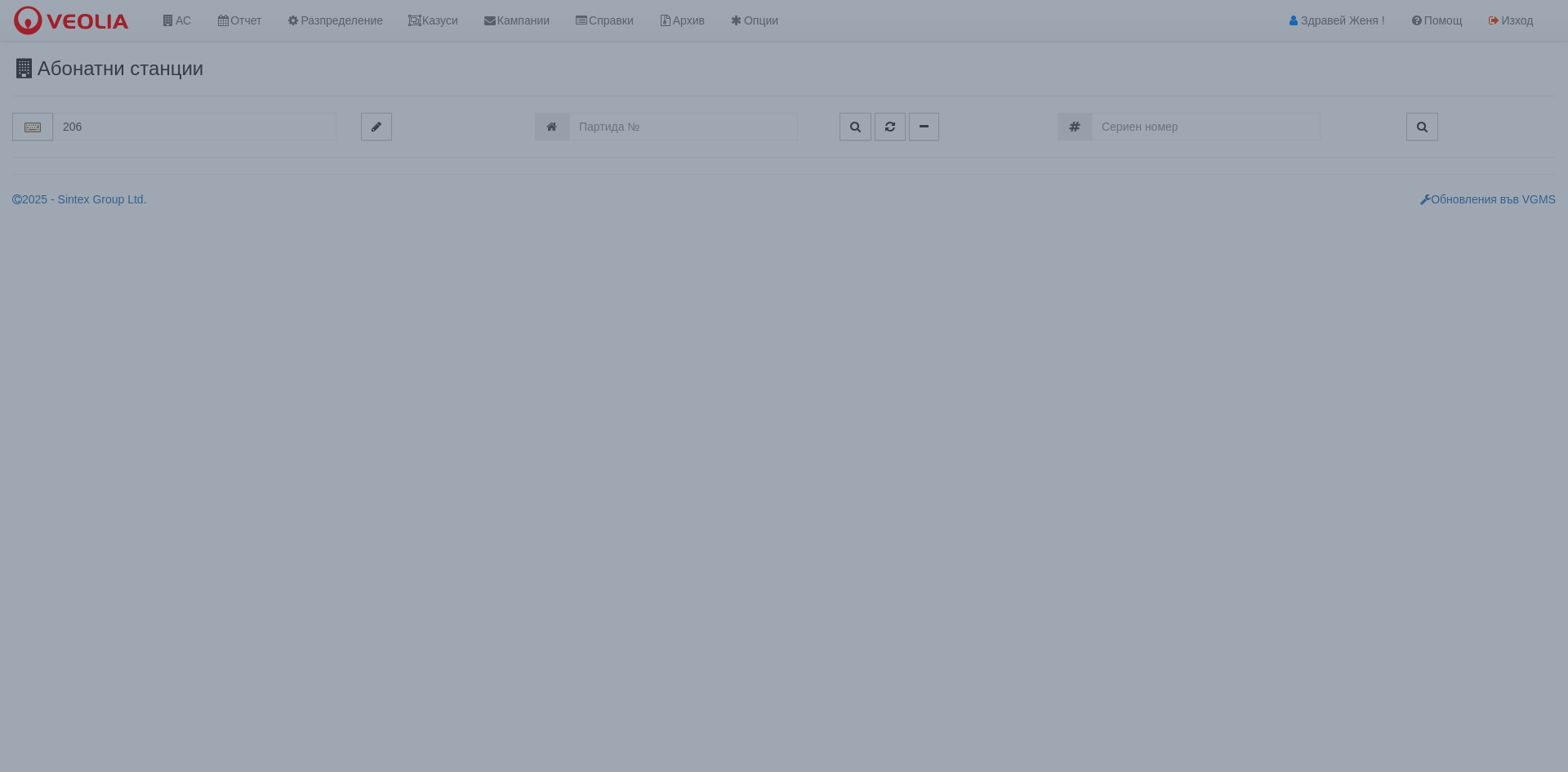
type input "206/1 - Вл. [PERSON_NAME] - "ВЕОЛИЯ""
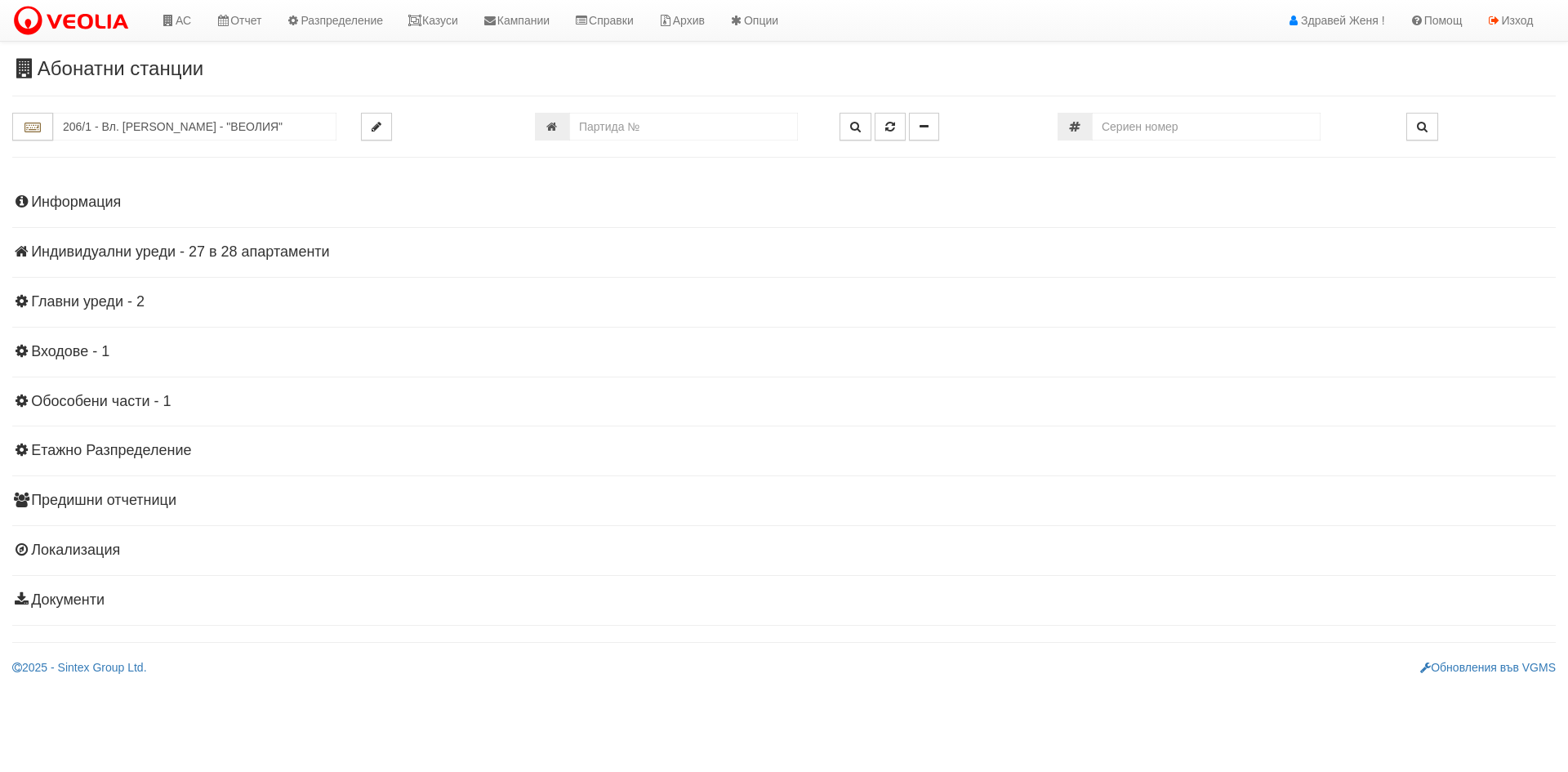
click at [259, 252] on h4 "Индивидуални уреди - 27 в 28 апартаменти" at bounding box center [784, 253] width 1543 height 16
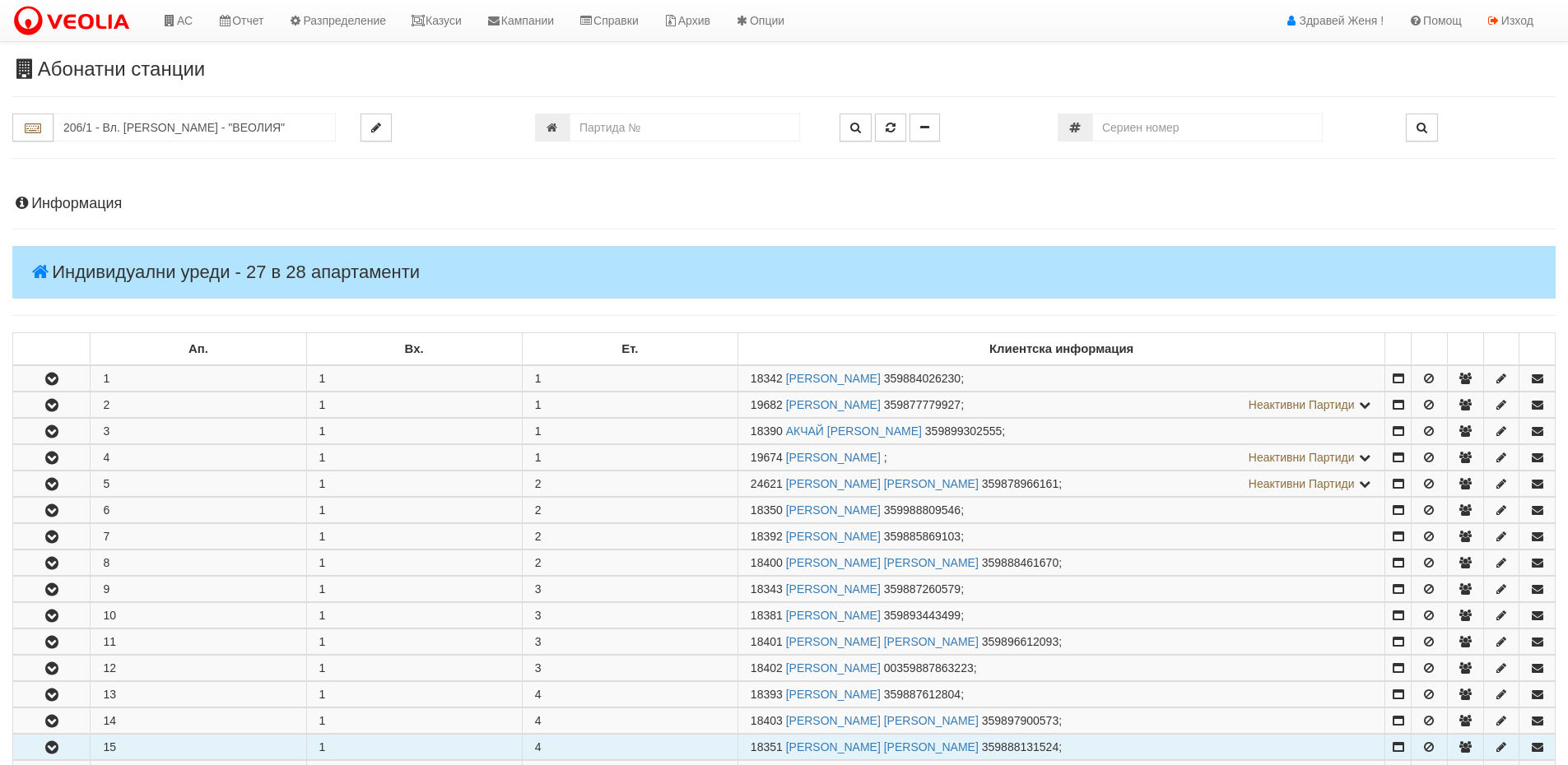
click at [206, 748] on td "15" at bounding box center [198, 747] width 216 height 26
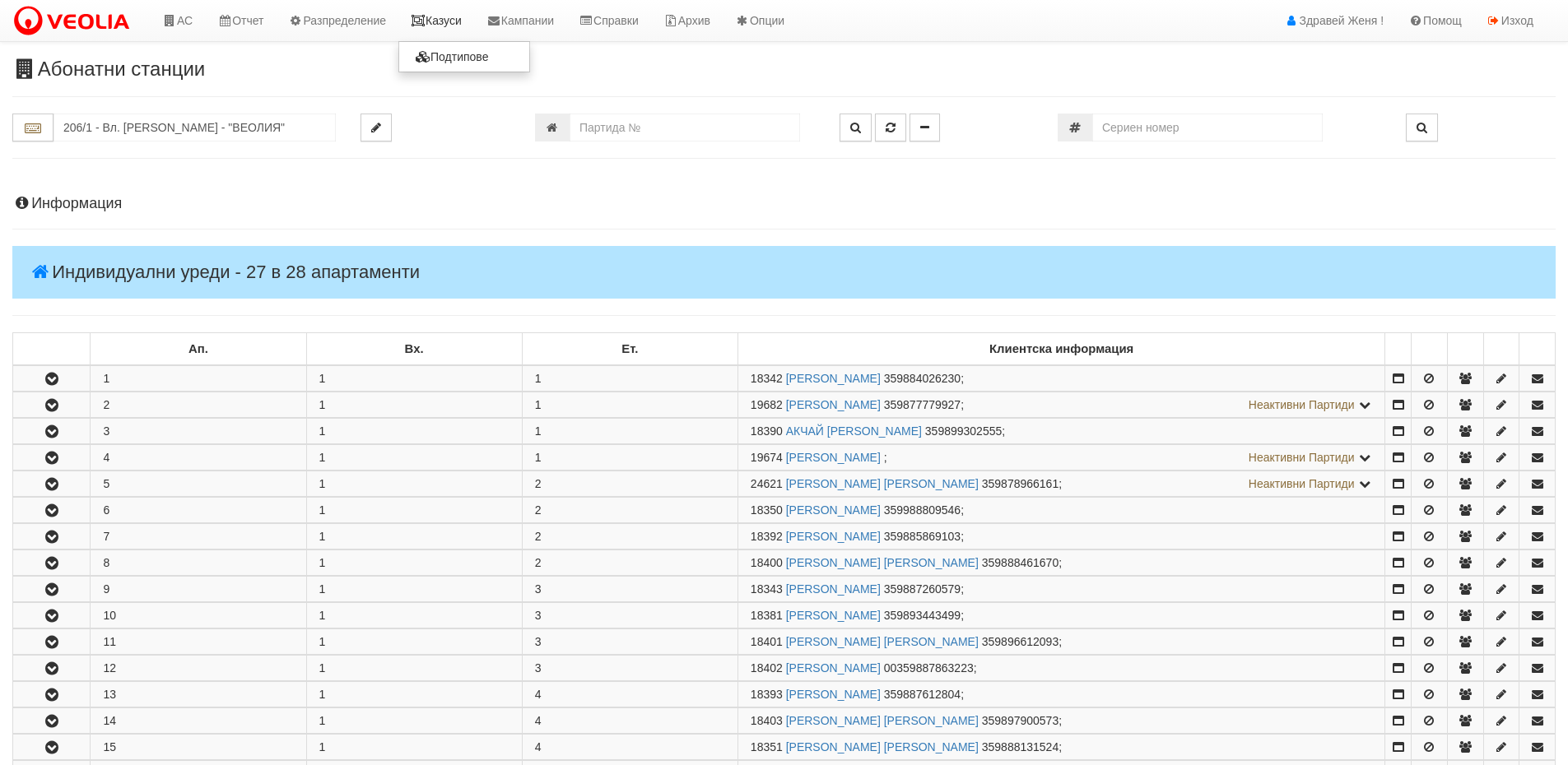
click at [433, 26] on link "Казуси" at bounding box center [436, 21] width 76 height 41
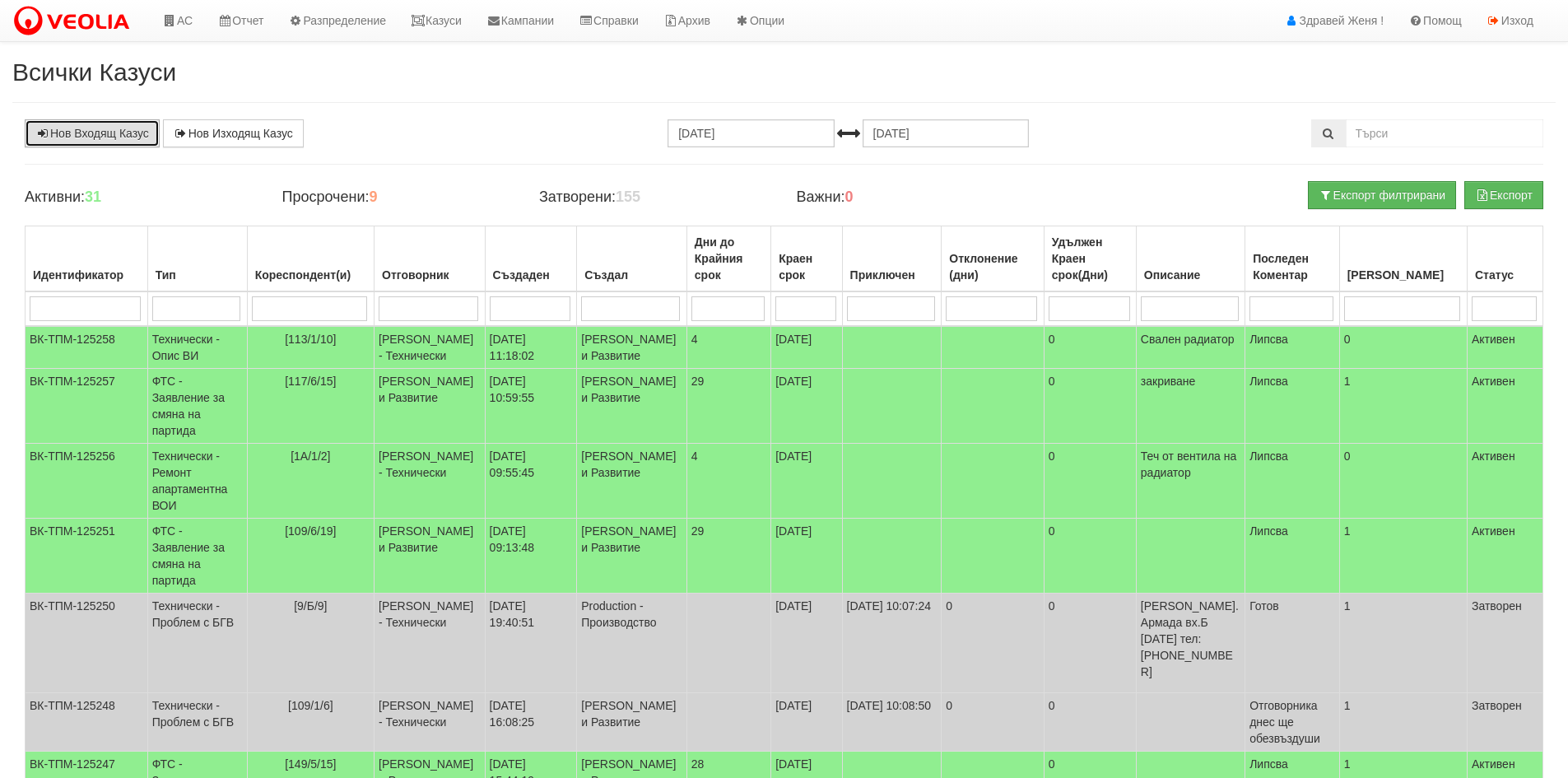
click at [107, 134] on link "Нов Входящ Казус" at bounding box center [92, 133] width 135 height 28
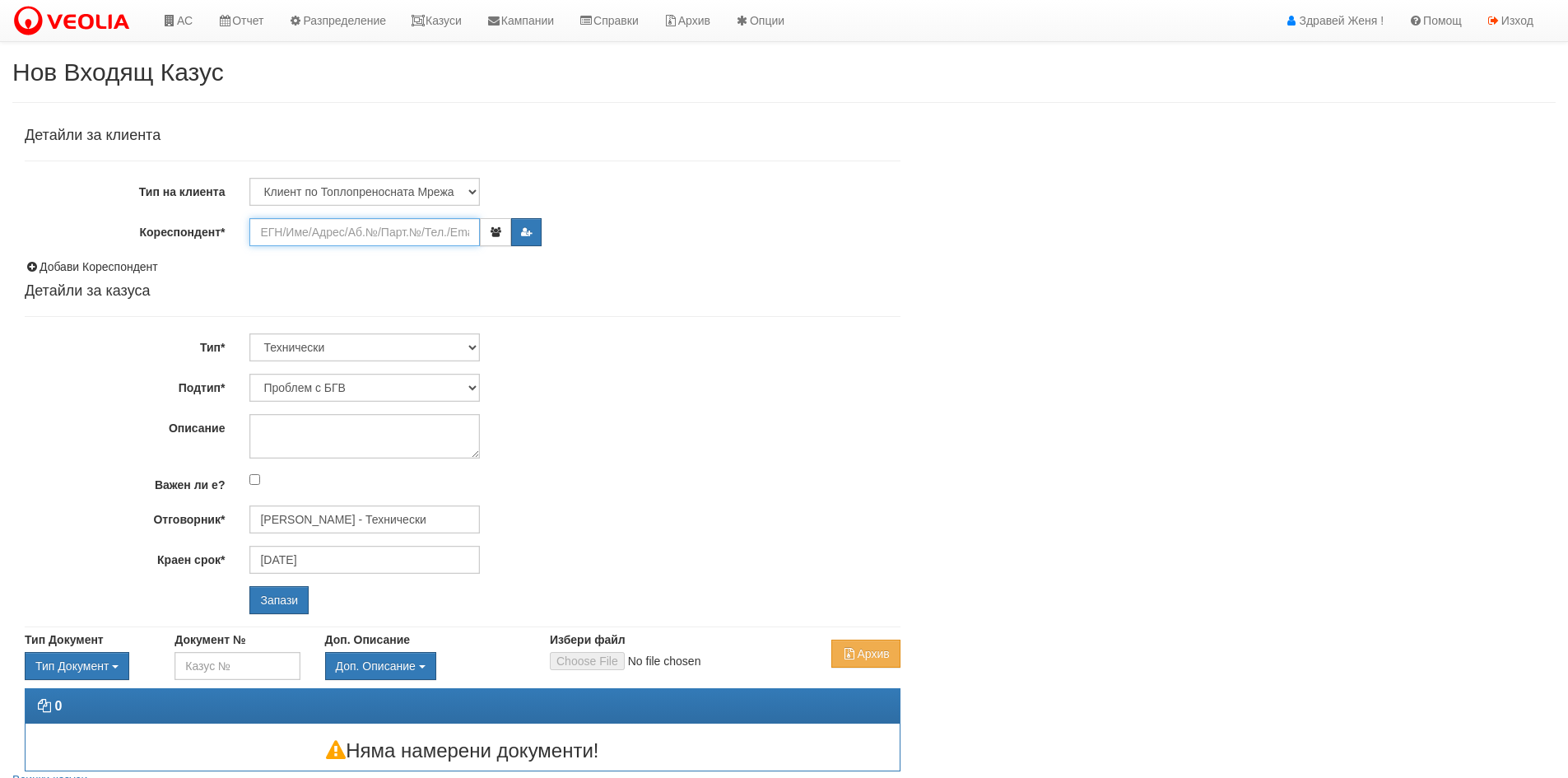
click at [316, 235] on input "Кореспондент*" at bounding box center [365, 232] width 231 height 28
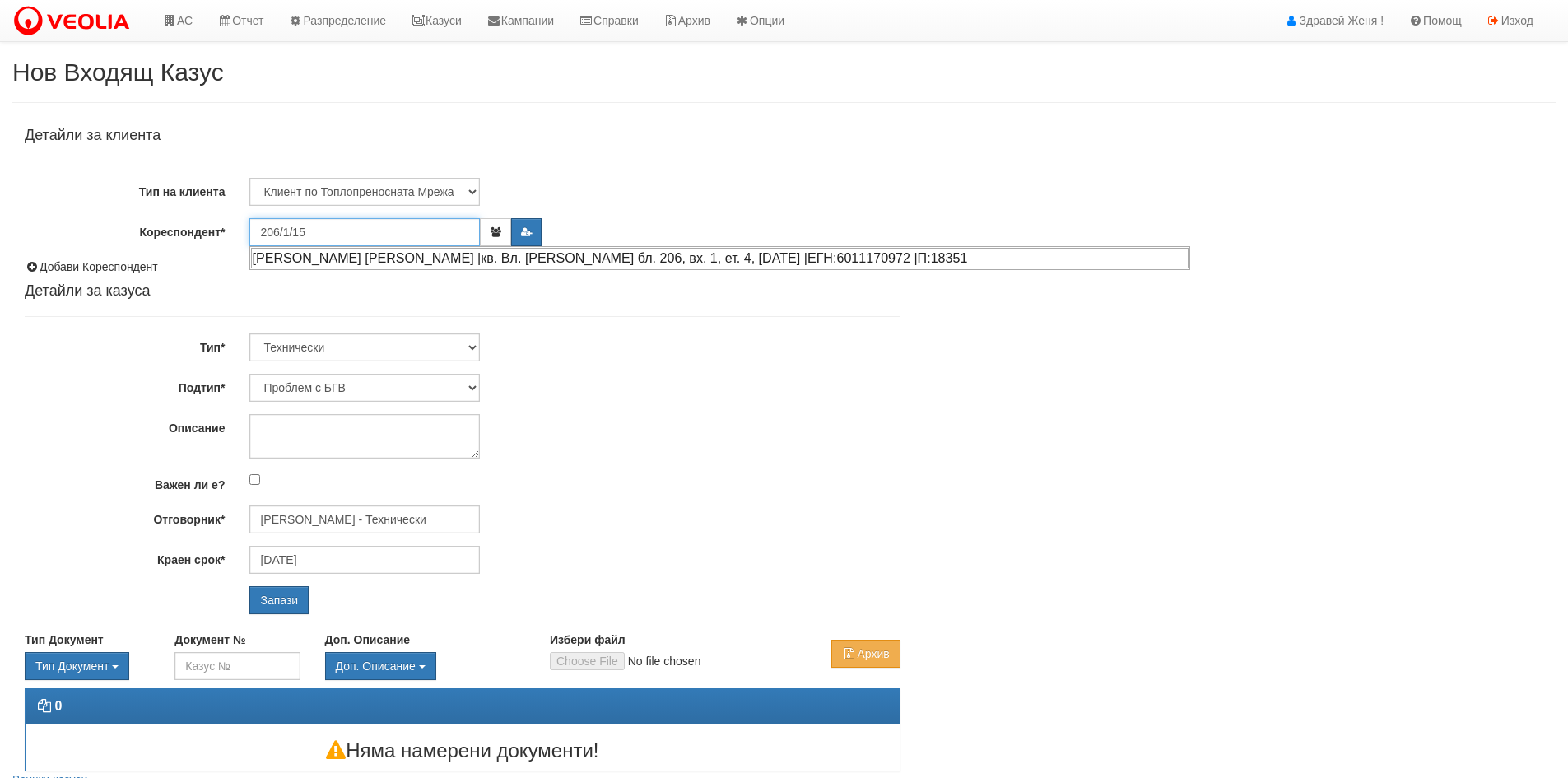
click at [336, 254] on div "[PERSON_NAME] [PERSON_NAME] |кв. Вл. [PERSON_NAME] бл. 206, вх. 1, ет. 4, [DATE…" at bounding box center [720, 258] width 937 height 21
type input "[PERSON_NAME] [PERSON_NAME]"
type input "[PERSON_NAME] - Технически"
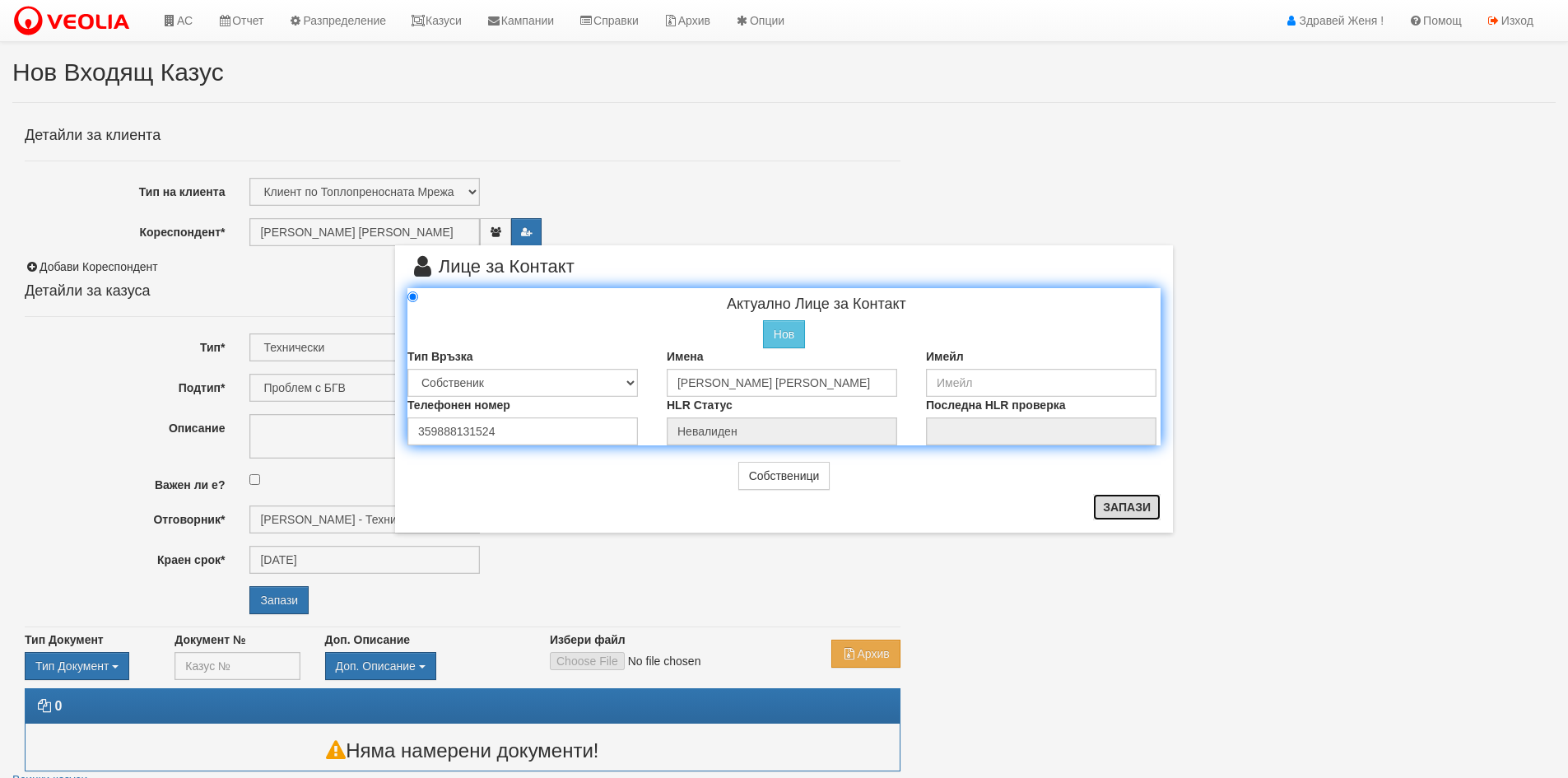
click at [1110, 504] on button "Запази" at bounding box center [1127, 508] width 68 height 26
radio input "true"
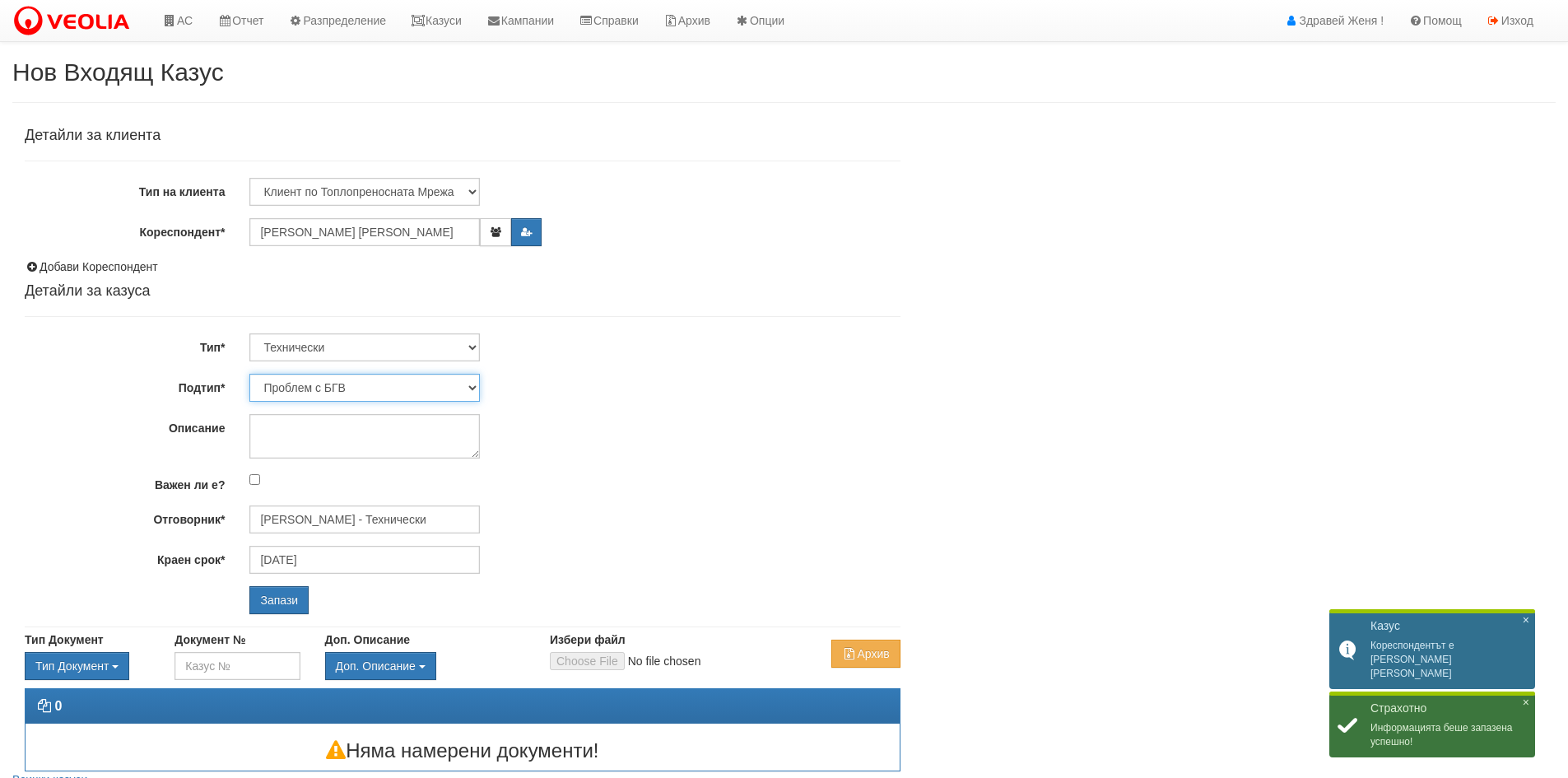
click at [474, 386] on select "Проблем с БГВ Теч ВОИ Теч БГВ Теч в АС Теч от водомер Проблем в АС Интервенция …" at bounding box center [365, 388] width 231 height 28
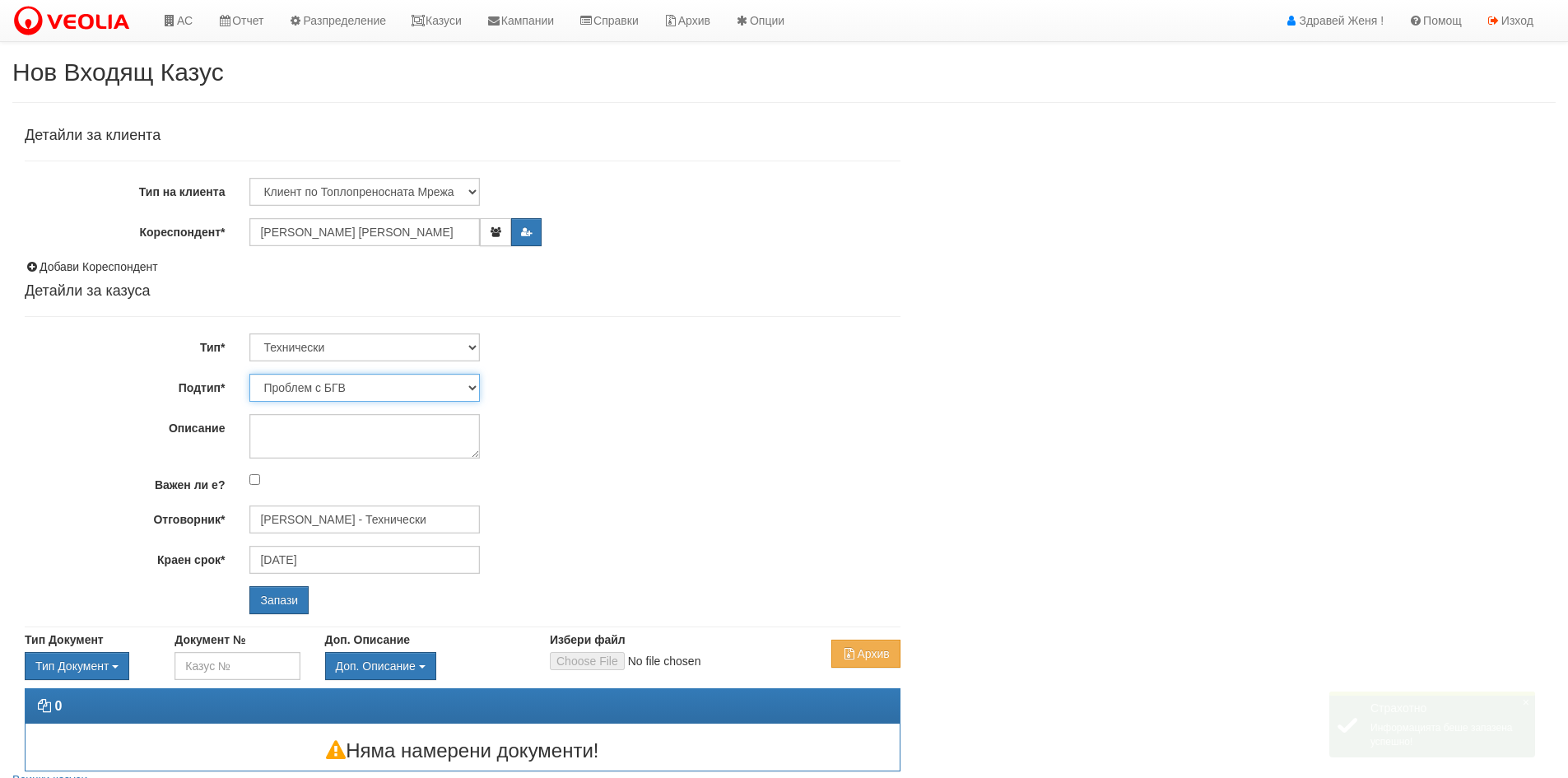
select select "Опис ВИ"
click at [250, 374] on select "Проблем с БГВ Теч ВОИ Теч БГВ Теч в АС Теч от водомер Проблем в АС Интервенция …" at bounding box center [365, 388] width 231 height 28
type input "01/09/2025"
type input "Дончо Дончев - Технически"
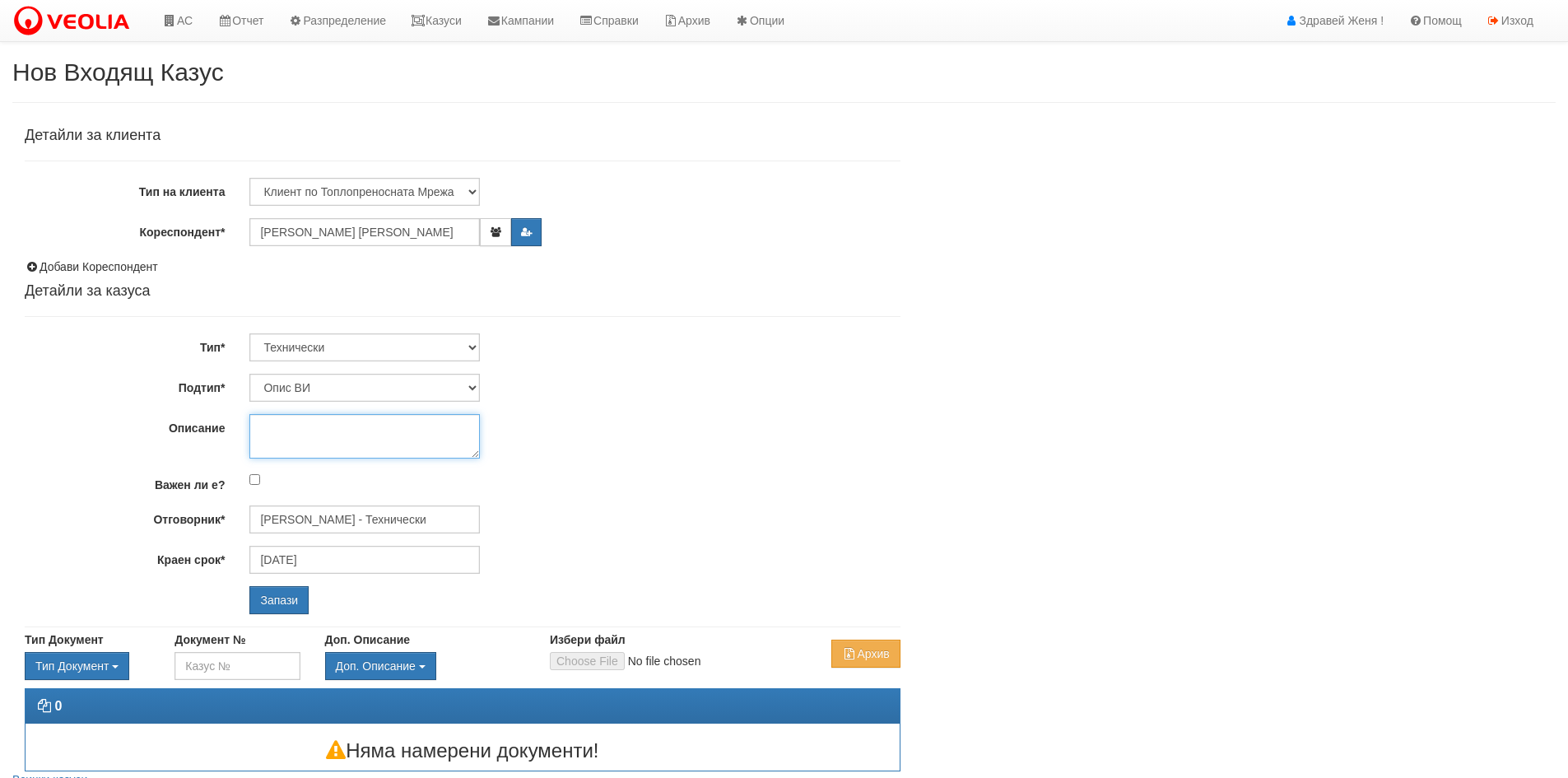
click at [267, 434] on textarea "Описание" at bounding box center [365, 437] width 231 height 45
type textarea "свален водомер"
click at [290, 601] on input "Запази" at bounding box center [279, 600] width 60 height 28
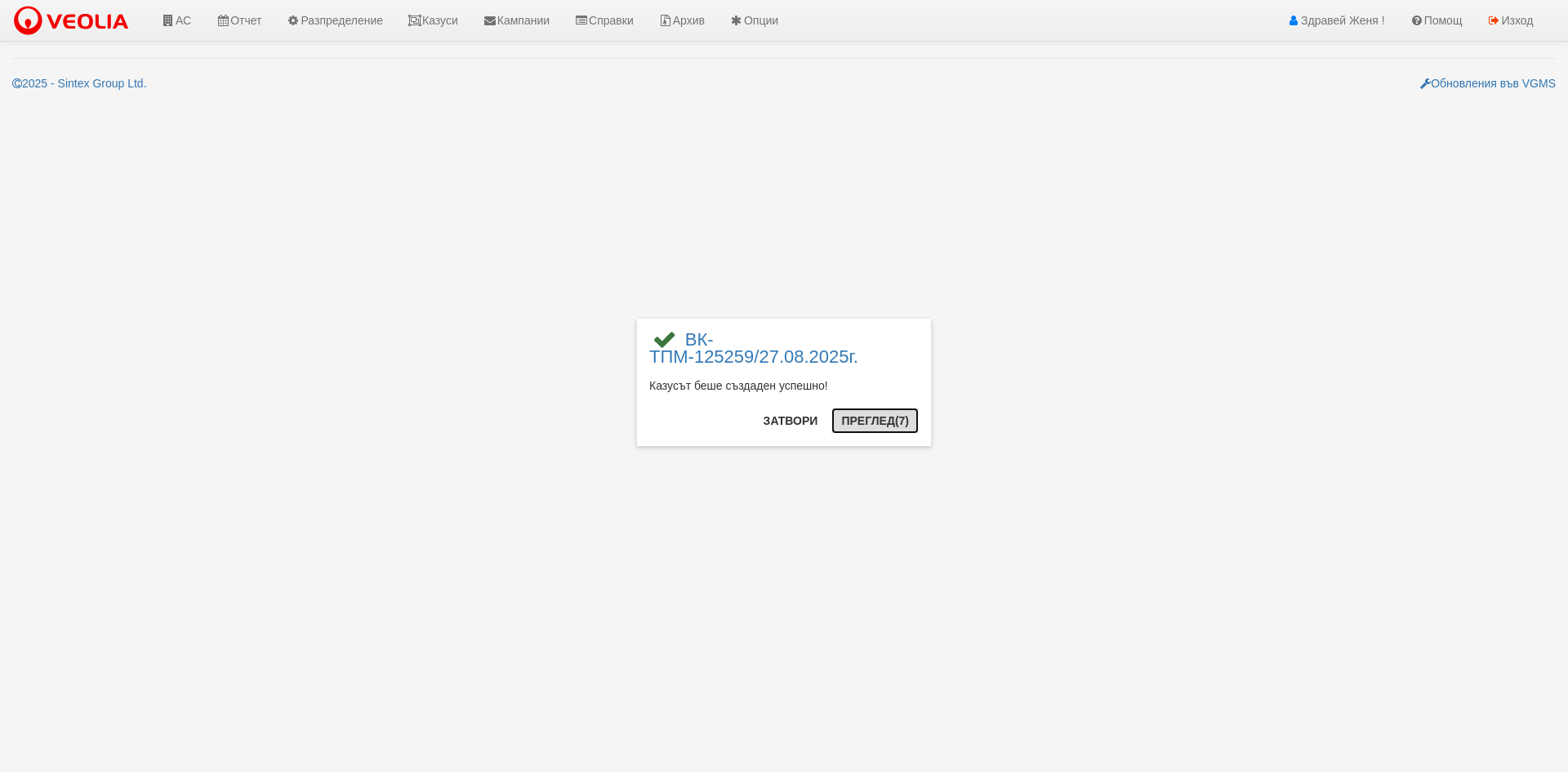
click at [841, 420] on button "Преглед (7)" at bounding box center [875, 421] width 88 height 26
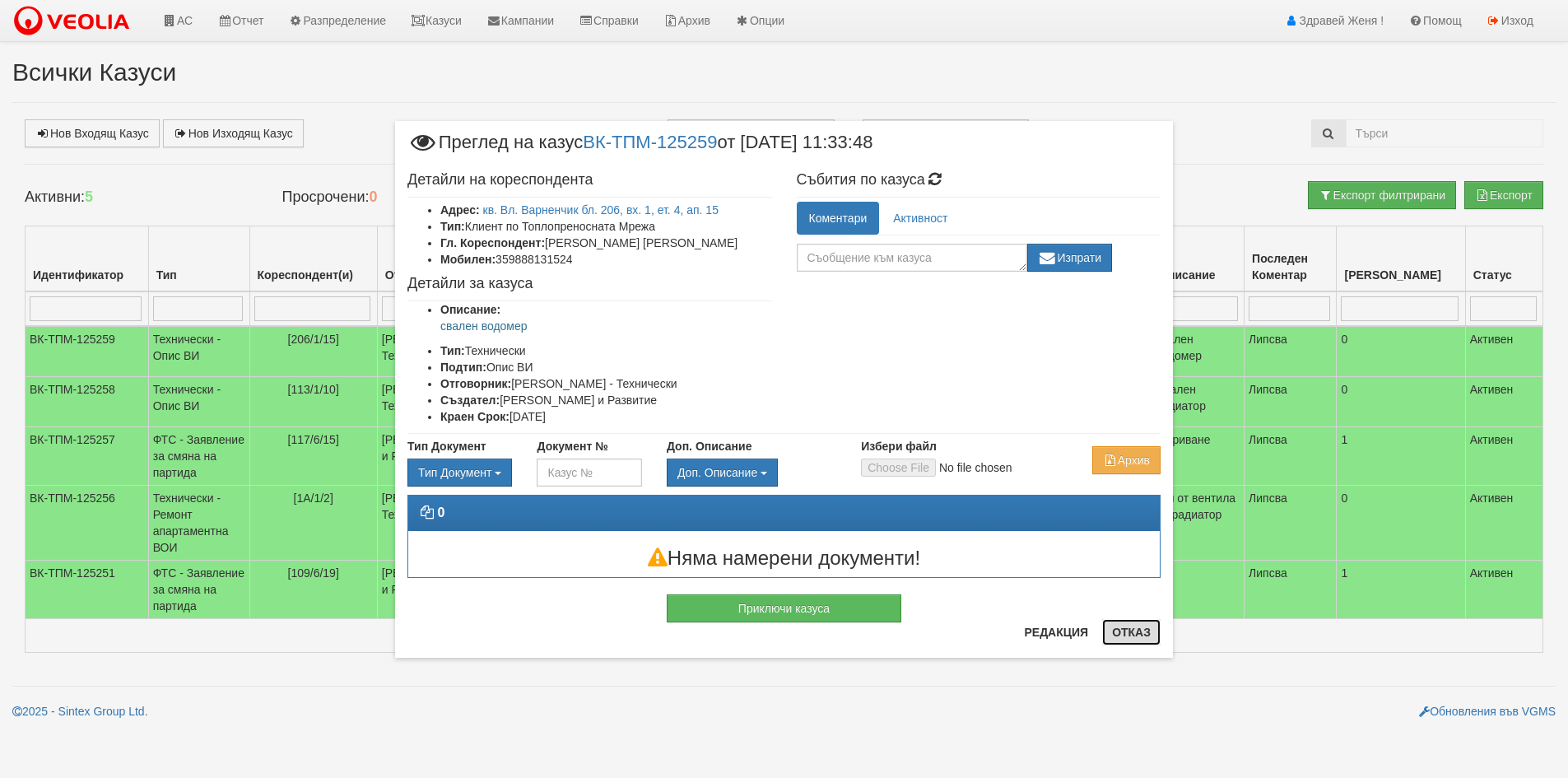
click at [1121, 629] on button "Отказ" at bounding box center [1132, 632] width 59 height 26
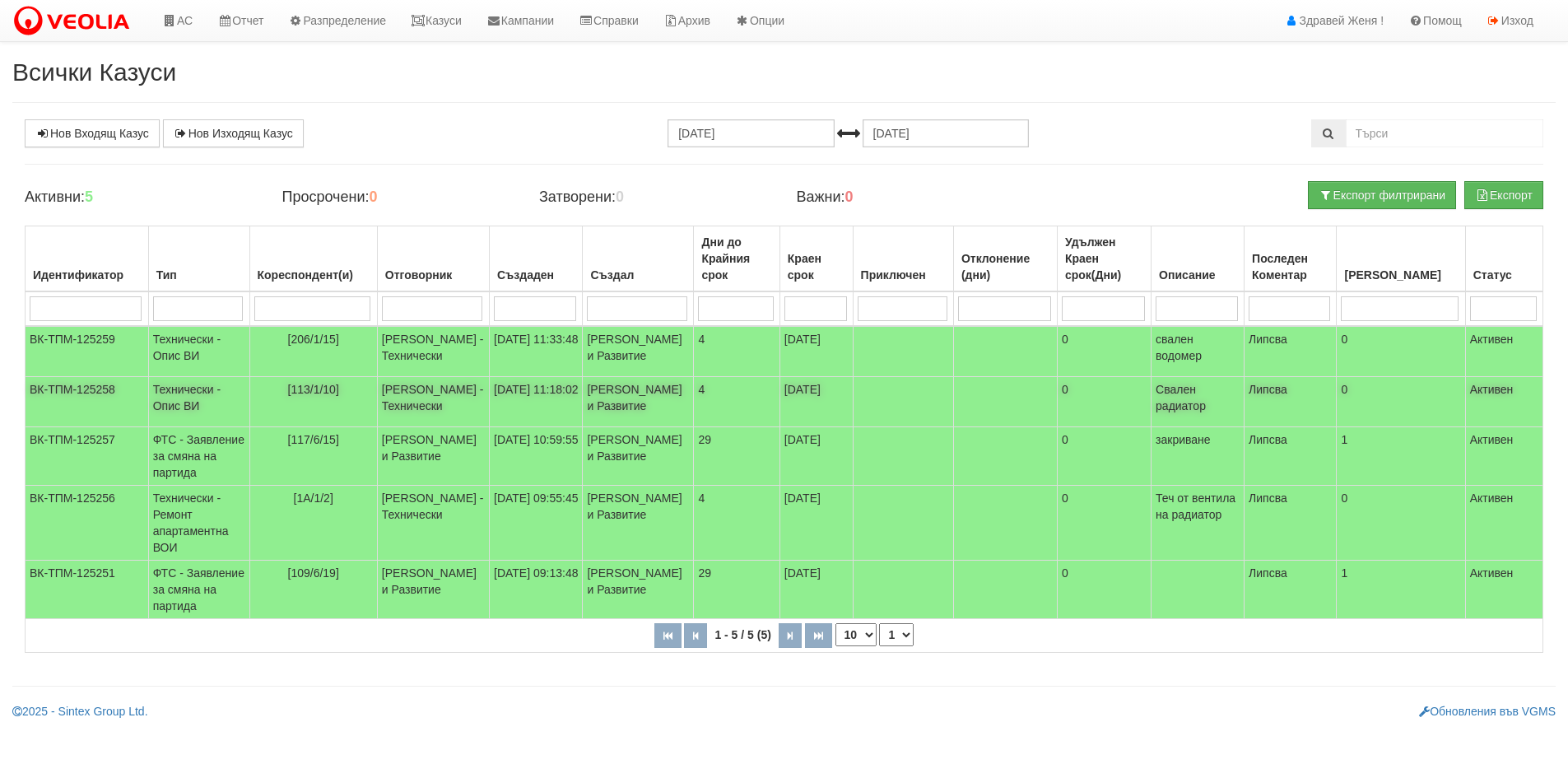
click at [261, 422] on td "[113/1/10]" at bounding box center [313, 402] width 127 height 50
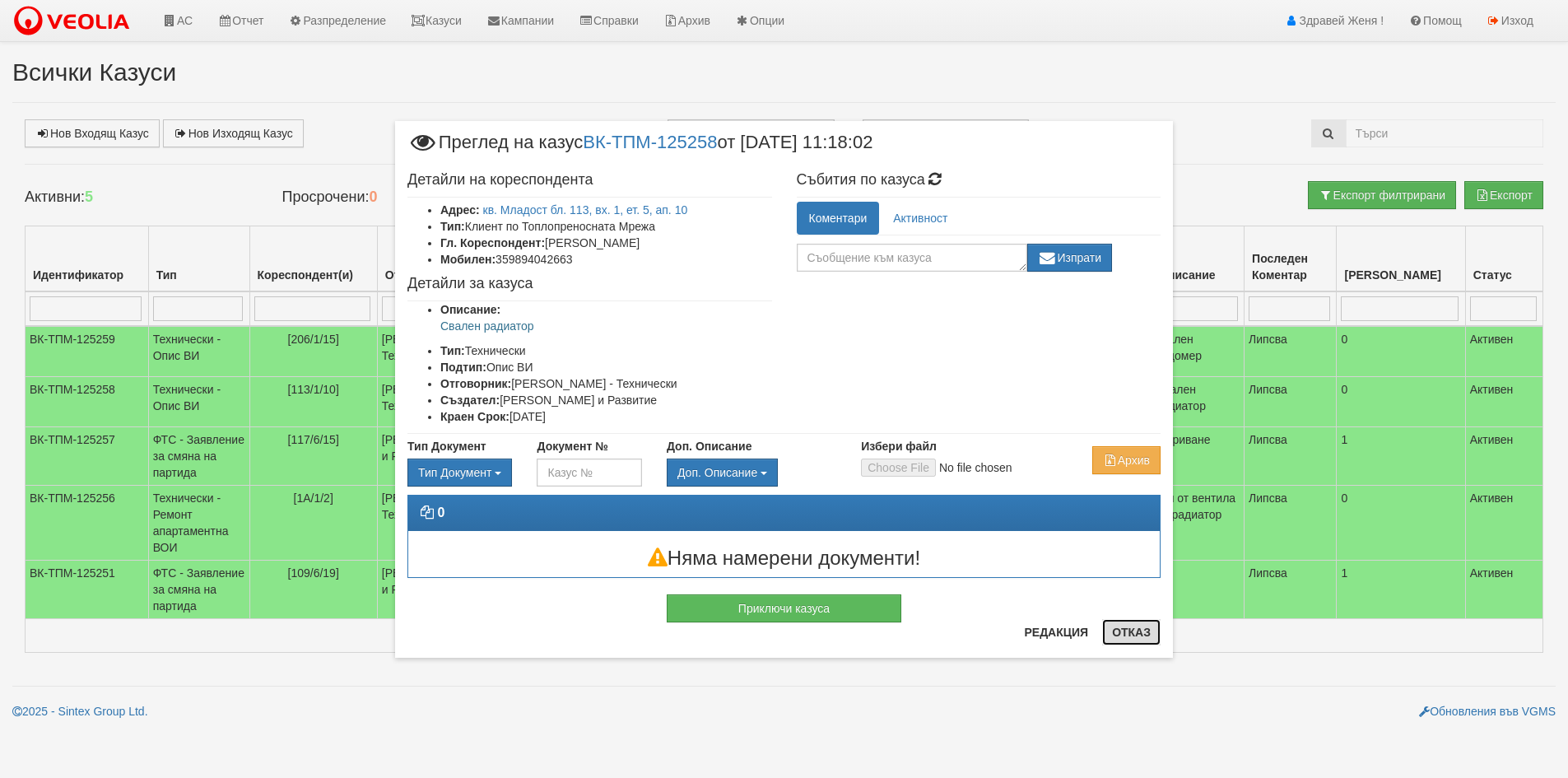
click at [1142, 632] on button "Отказ" at bounding box center [1132, 632] width 59 height 26
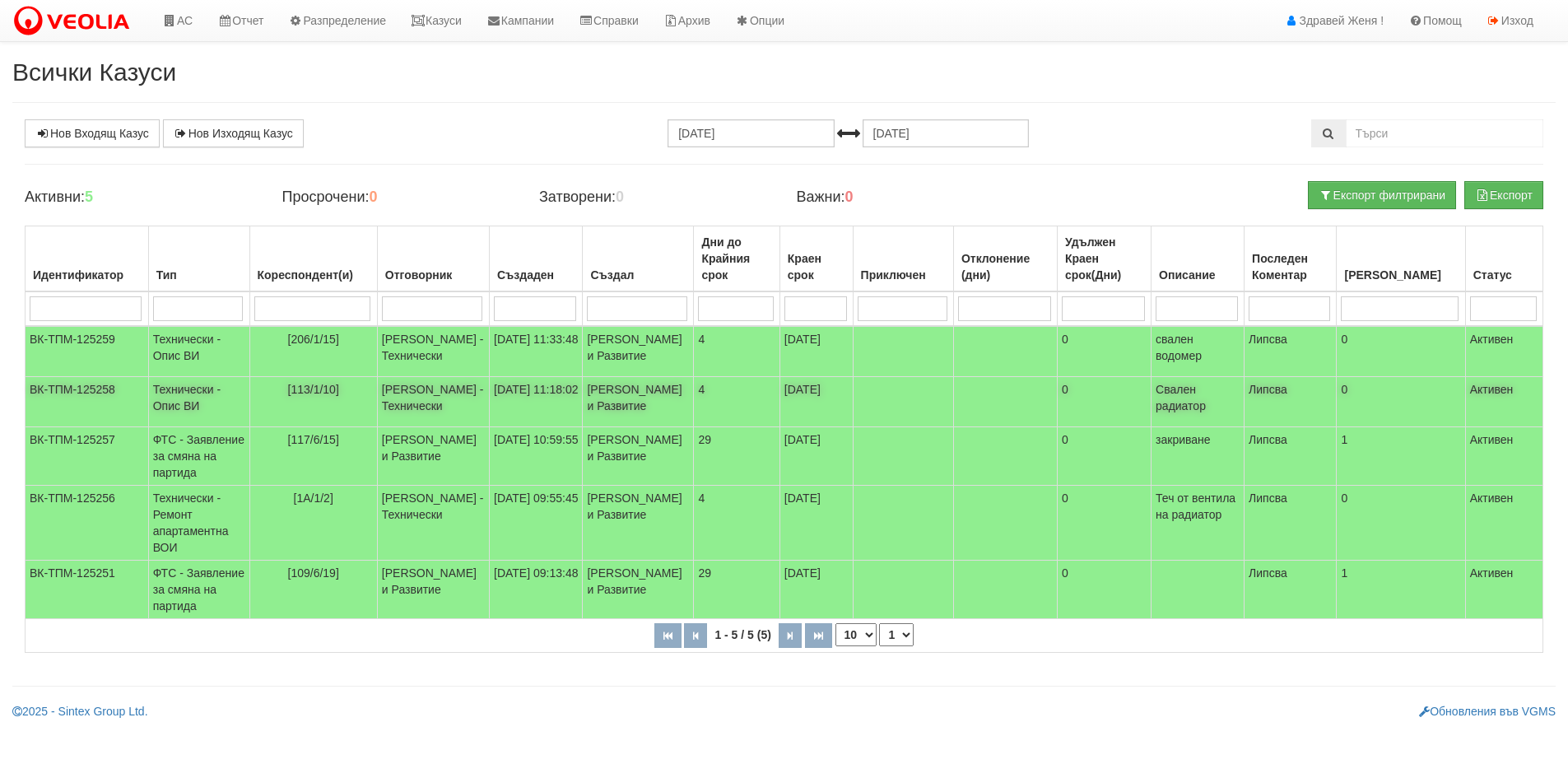
click at [332, 396] on span "[113/1/10]" at bounding box center [314, 389] width 51 height 13
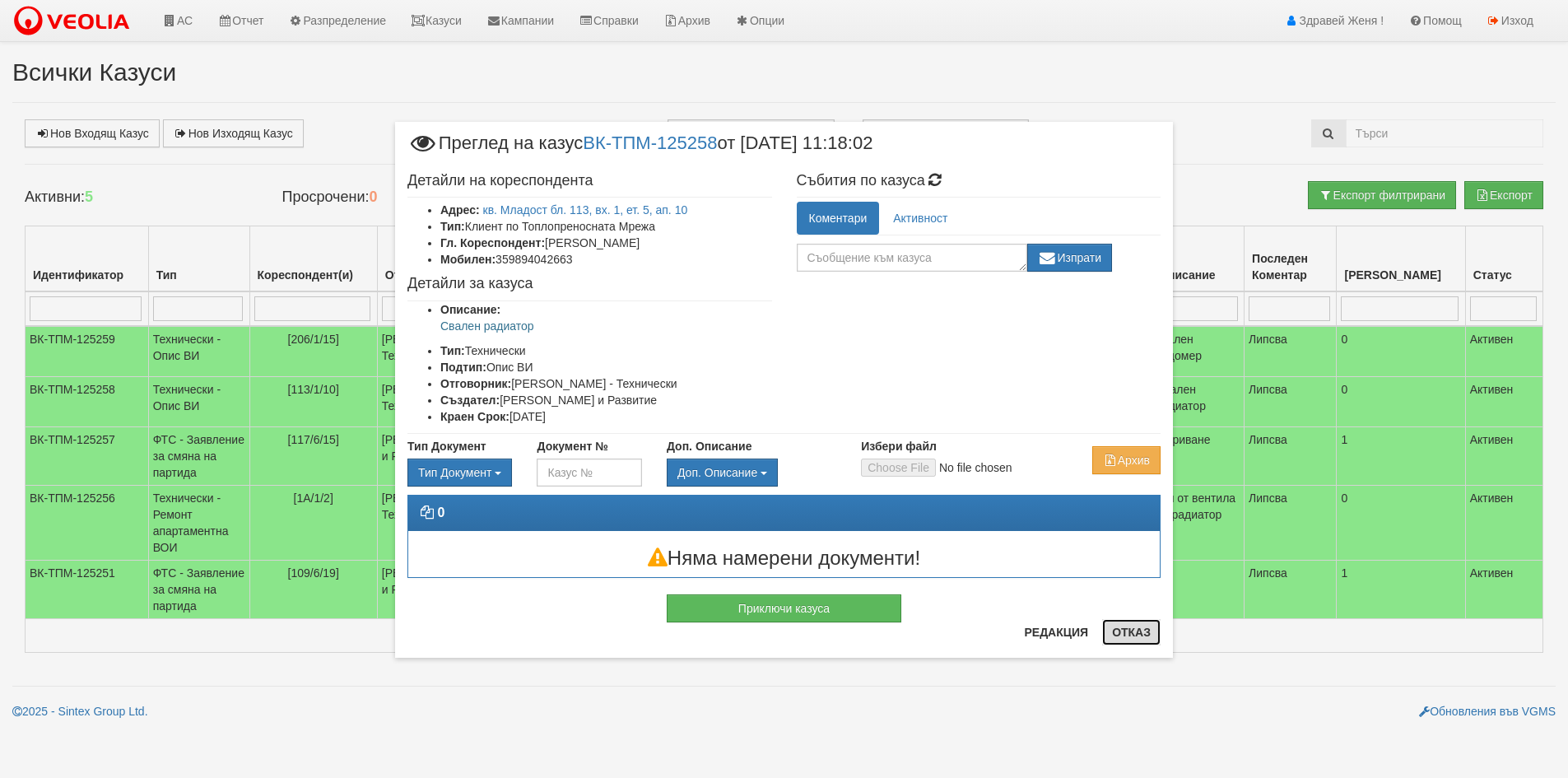
click at [1139, 636] on button "Отказ" at bounding box center [1132, 632] width 59 height 26
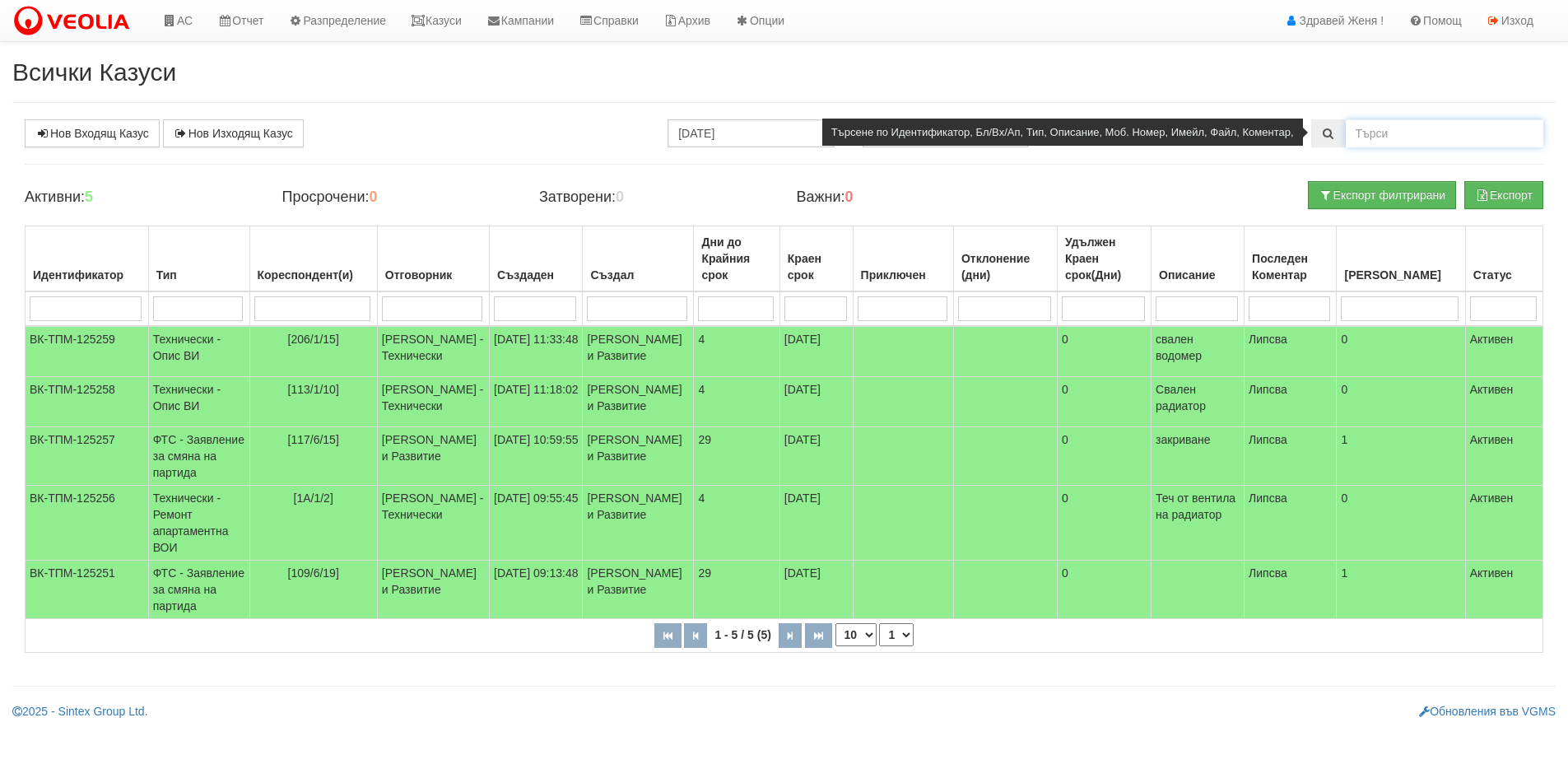
click at [1387, 136] on input "text" at bounding box center [1444, 133] width 198 height 28
type input "113/1/10"
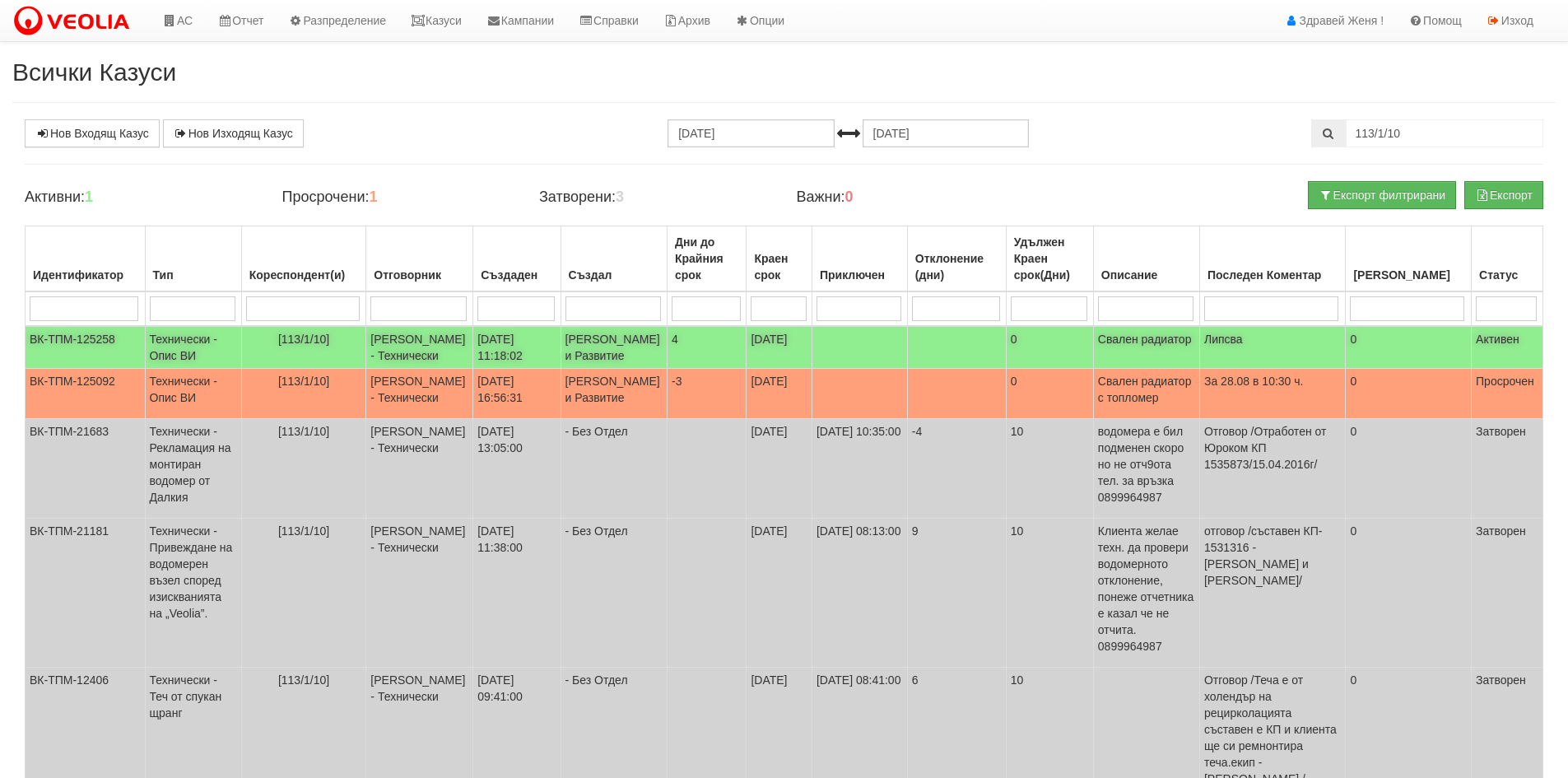
click at [734, 369] on td "4" at bounding box center [707, 347] width 79 height 43
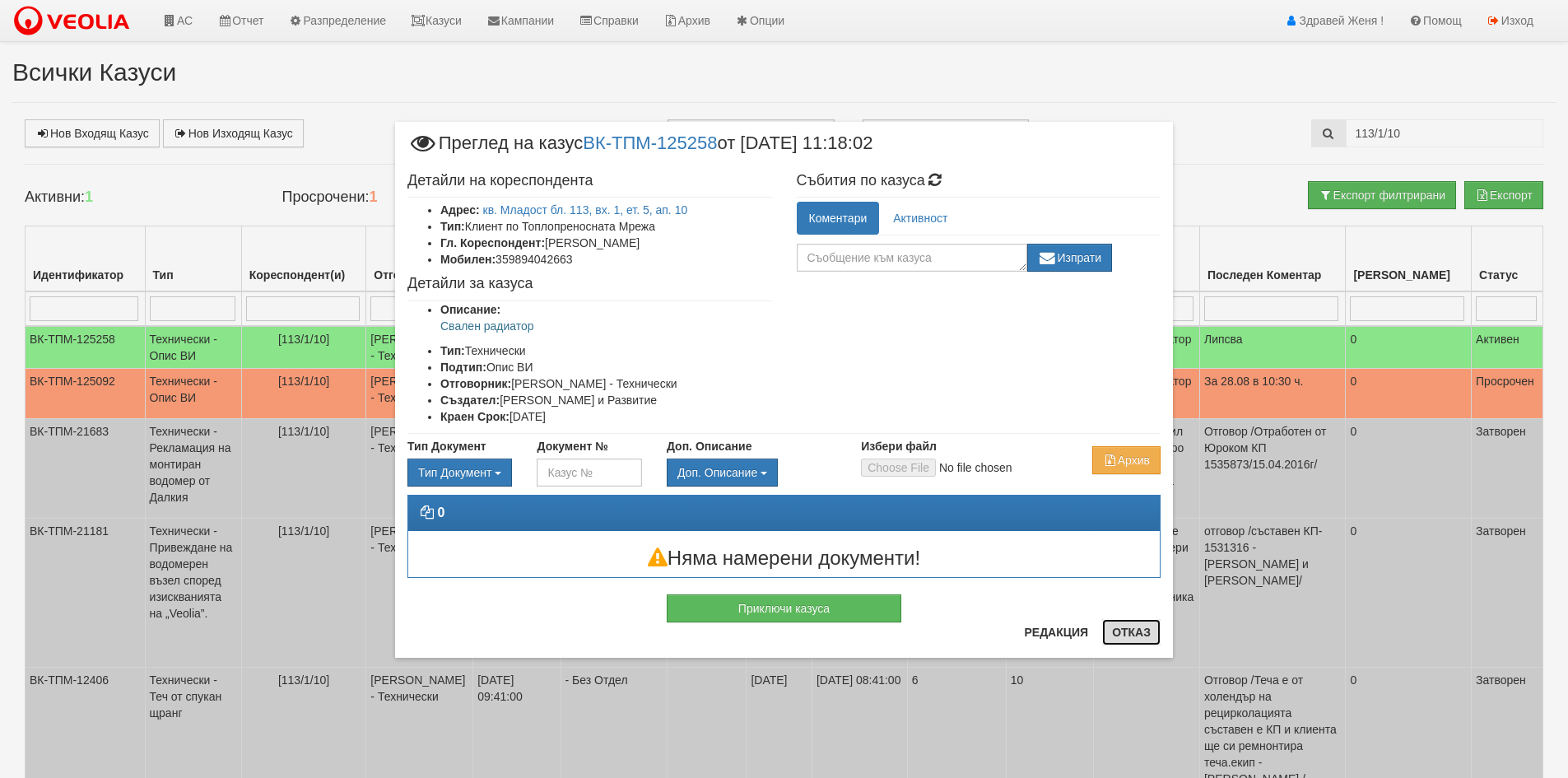
click at [1146, 628] on button "Отказ" at bounding box center [1132, 632] width 59 height 26
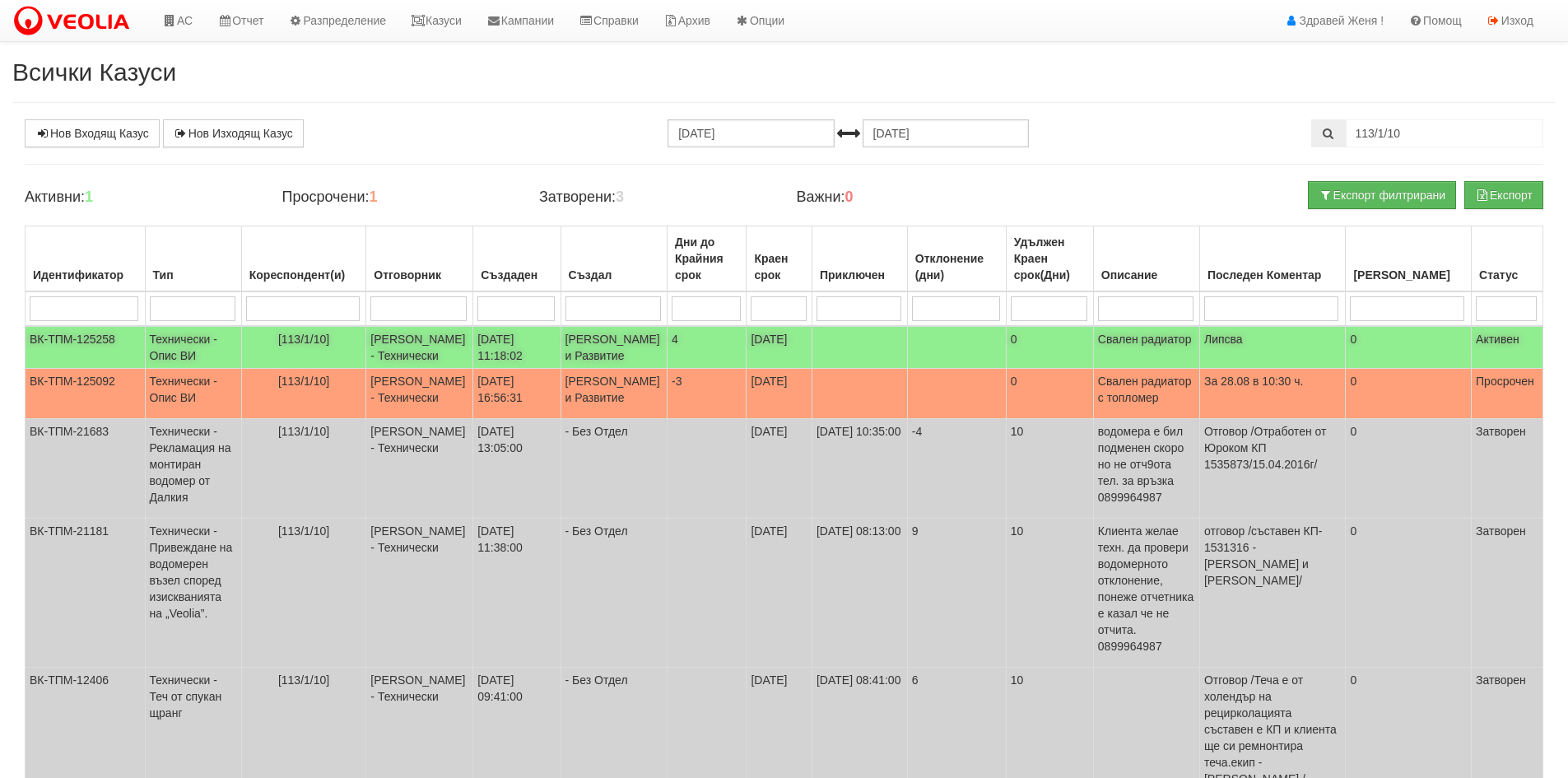
click at [944, 365] on td at bounding box center [957, 347] width 99 height 43
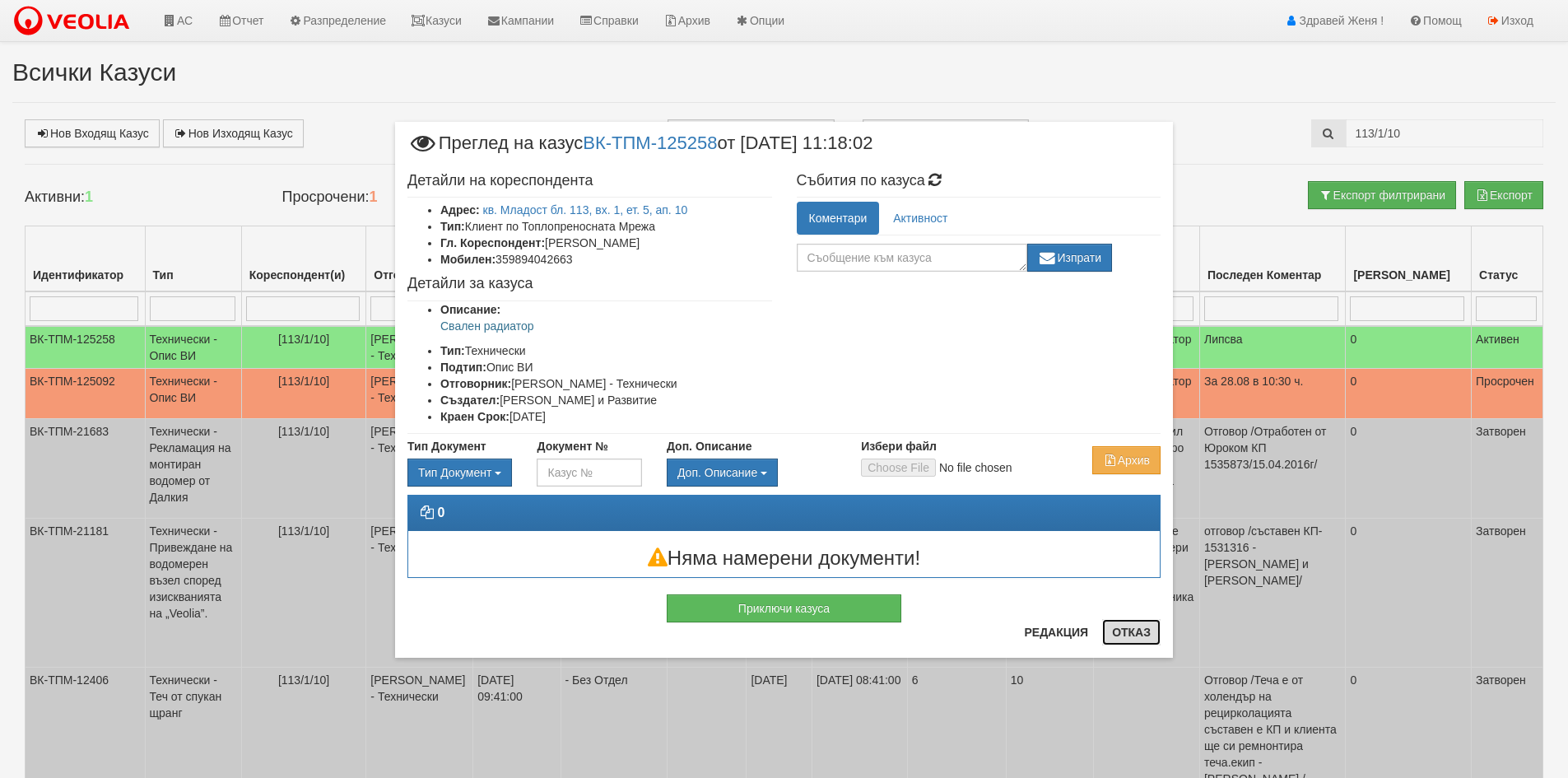
click at [1127, 626] on button "Отказ" at bounding box center [1132, 632] width 59 height 26
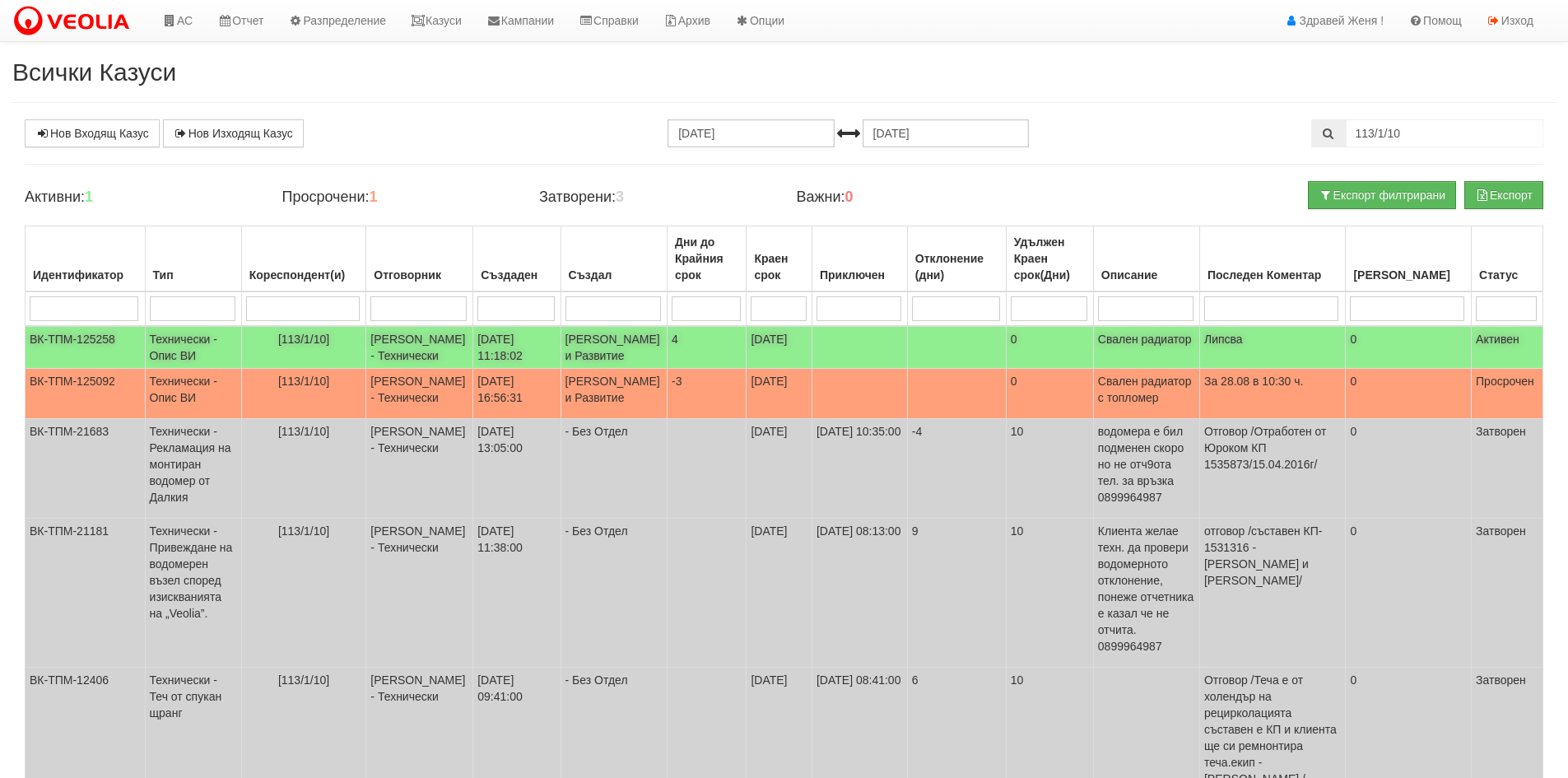
click at [762, 369] on td "[DATE]" at bounding box center [779, 347] width 66 height 43
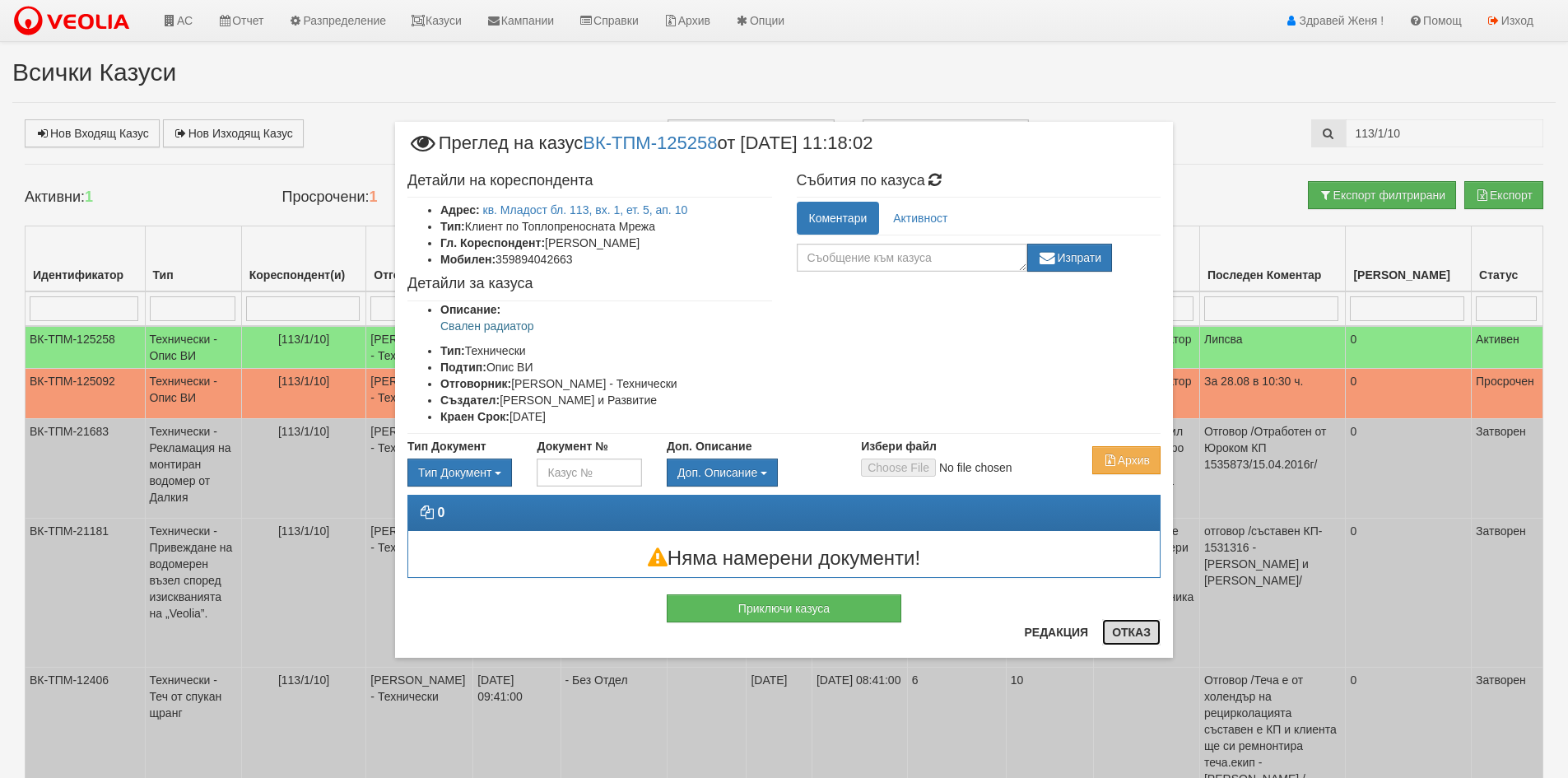
click at [1121, 636] on button "Отказ" at bounding box center [1132, 632] width 59 height 26
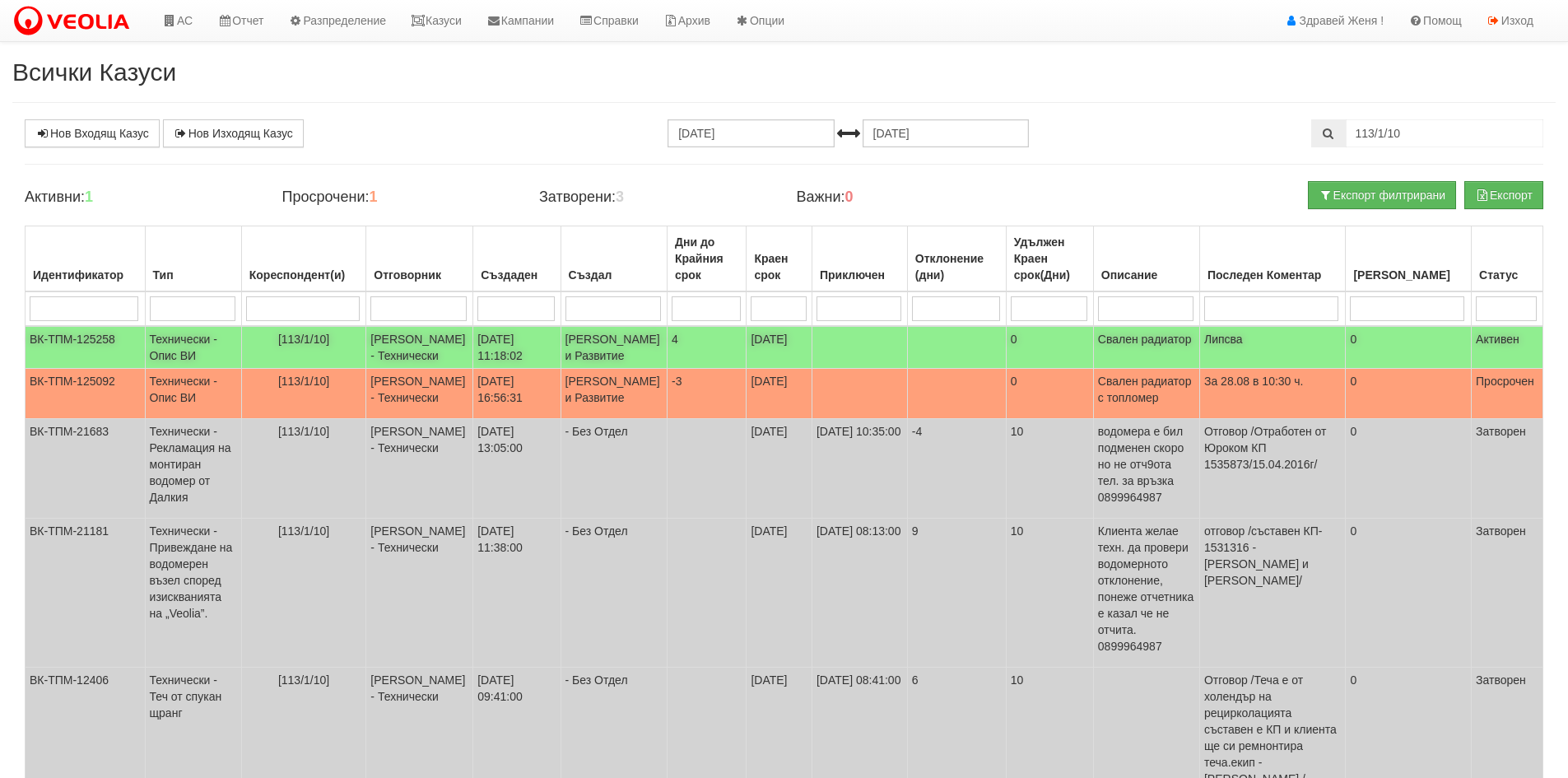
click at [935, 369] on td at bounding box center [957, 347] width 99 height 43
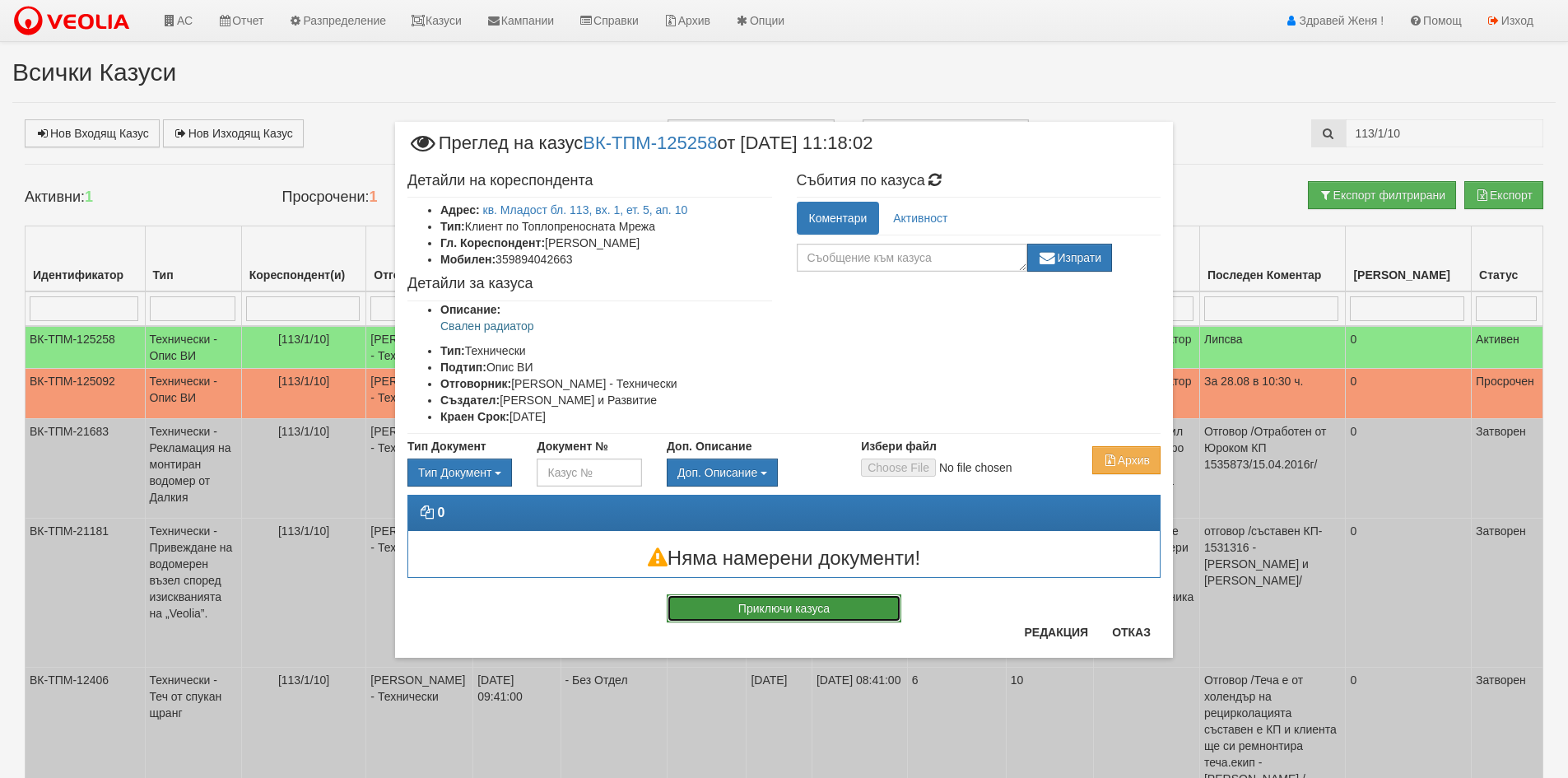
click at [795, 610] on button "Приключи казуса" at bounding box center [784, 609] width 235 height 28
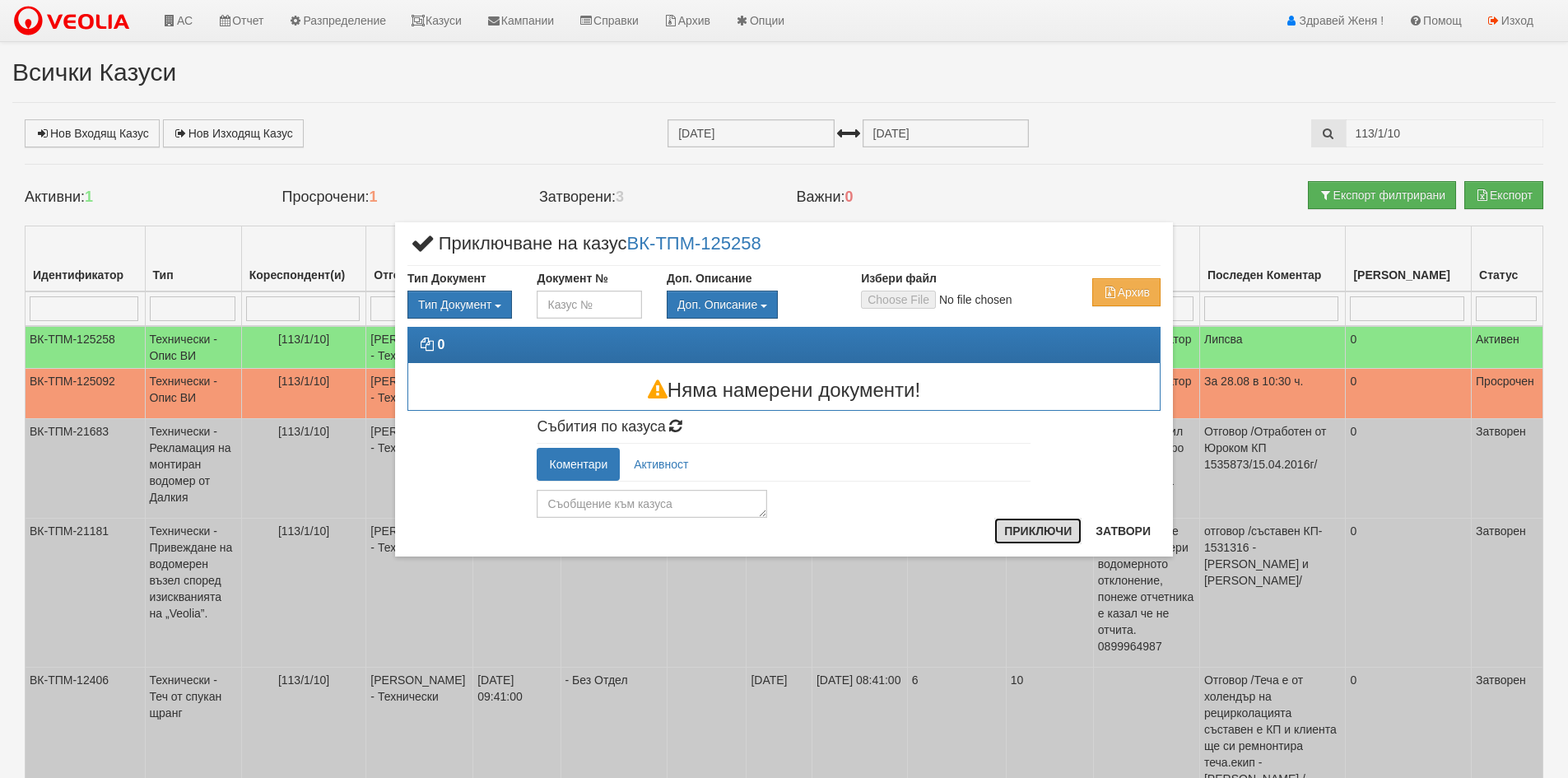
click at [1042, 528] on button "Приключи" at bounding box center [1038, 531] width 88 height 26
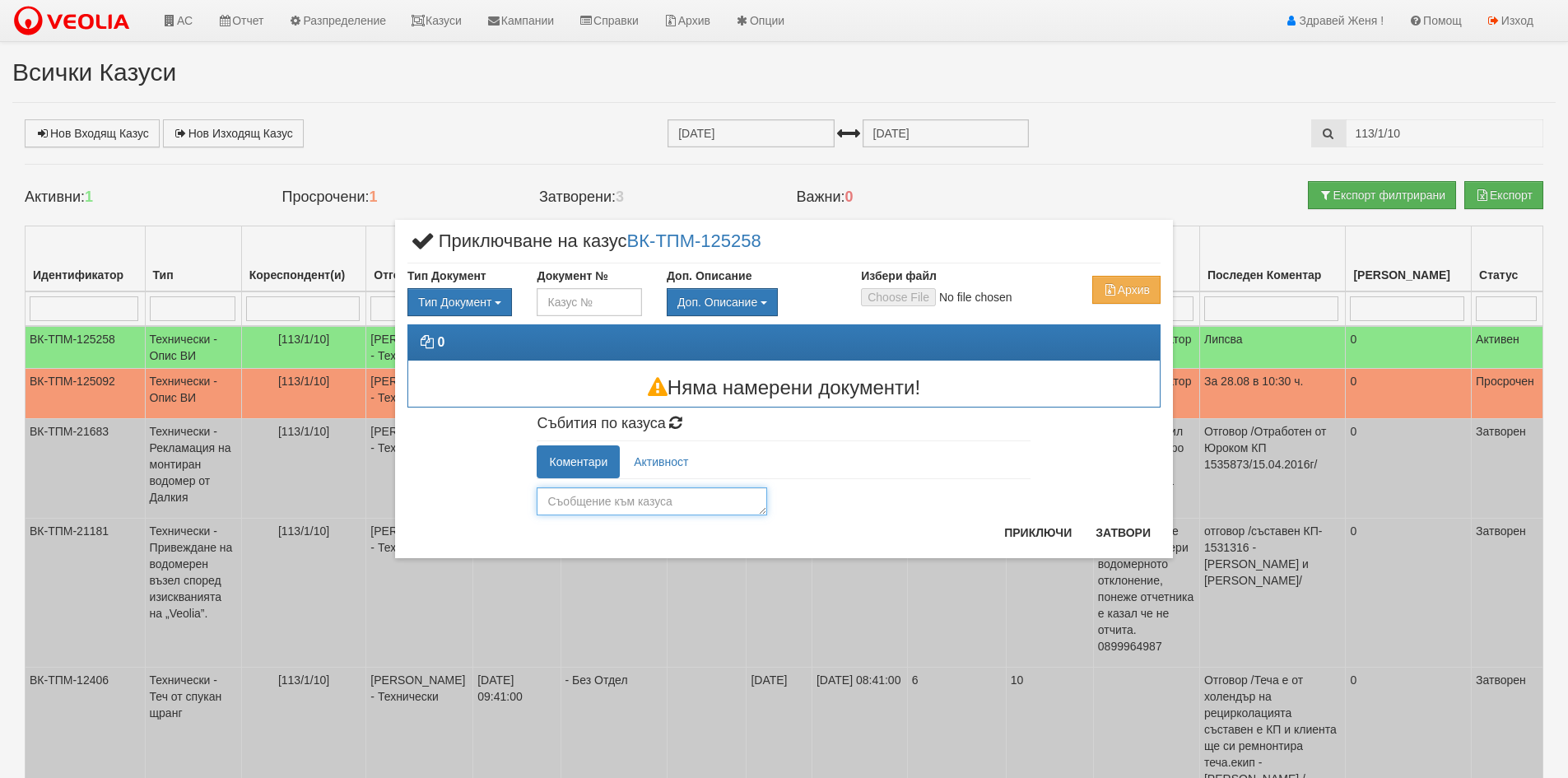
click at [700, 506] on textarea at bounding box center [651, 502] width 231 height 28
type textarea "дублиран"
click at [1025, 528] on button "Приключи" at bounding box center [1038, 532] width 88 height 26
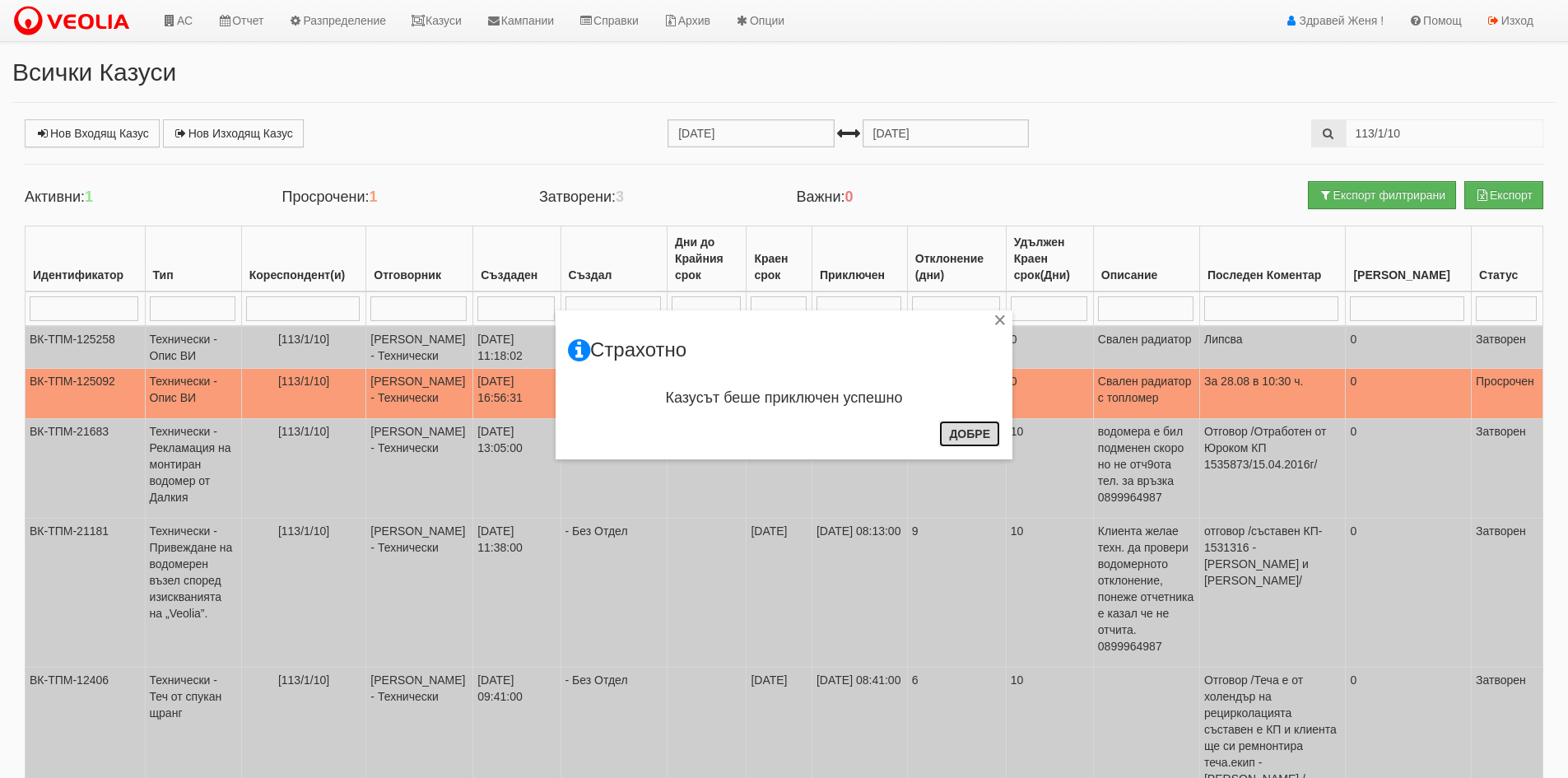
click at [960, 439] on button "Добре" at bounding box center [970, 434] width 61 height 26
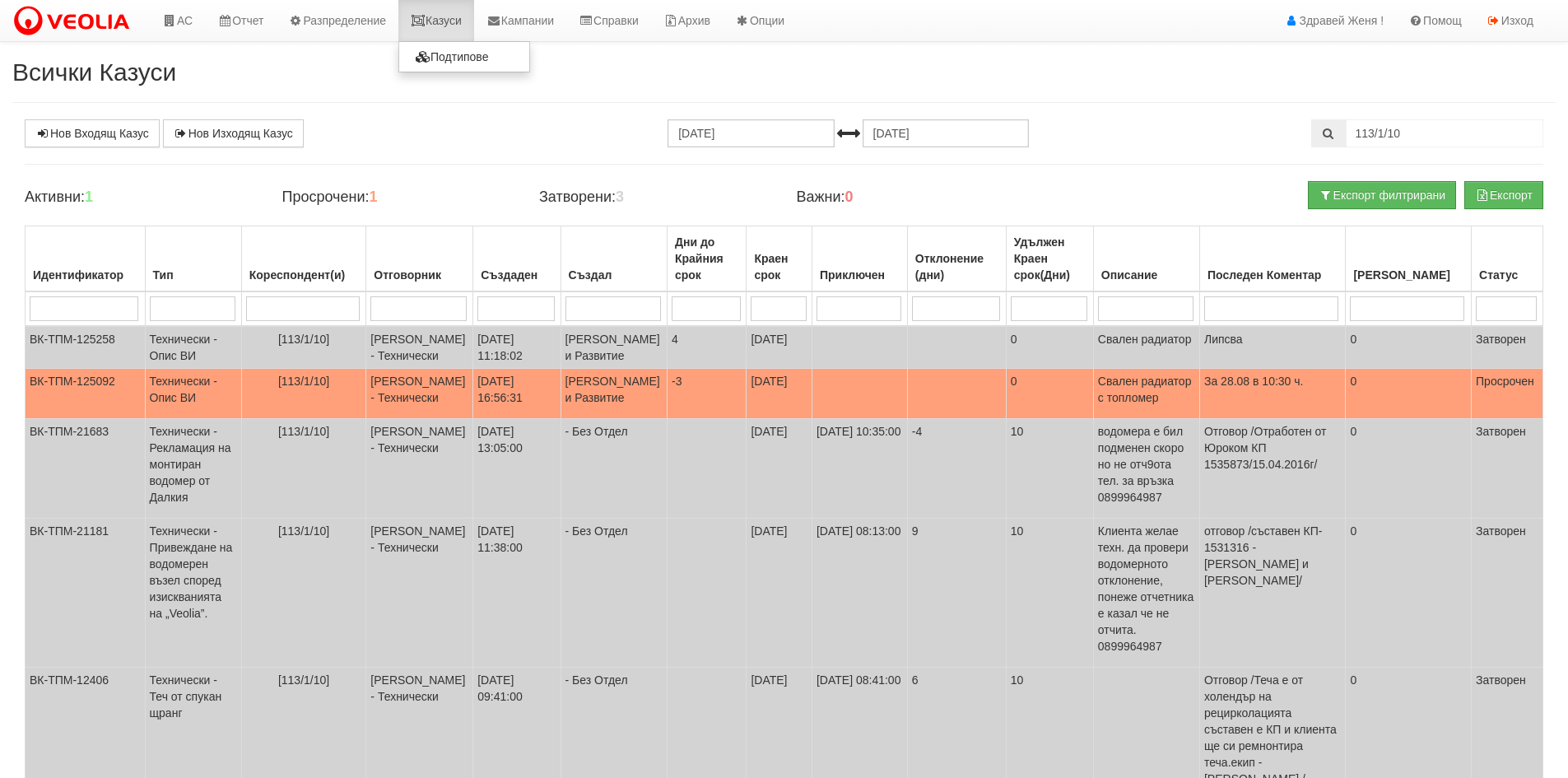
click at [422, 31] on link "Казуси" at bounding box center [436, 21] width 76 height 41
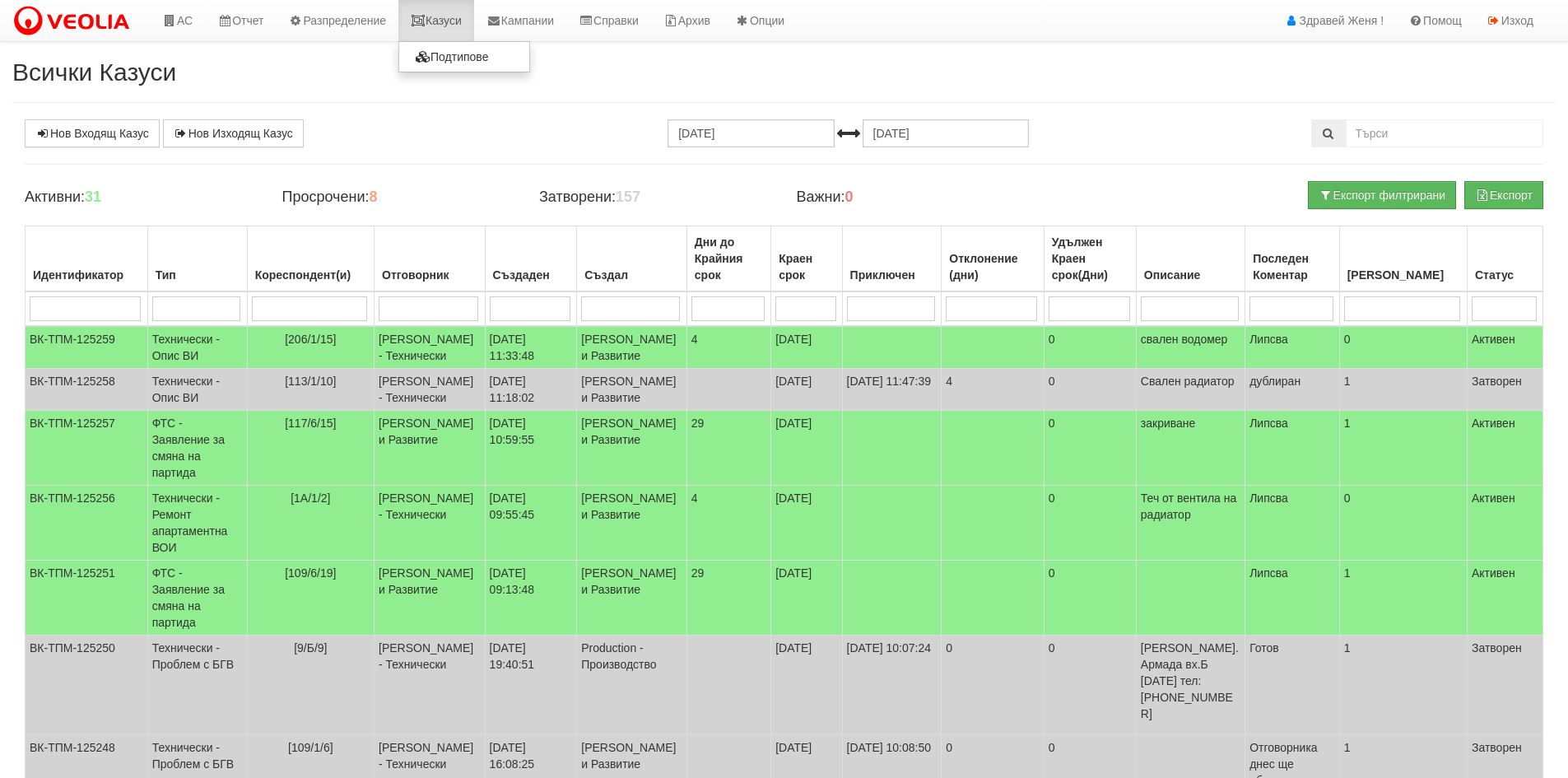
click at [444, 19] on link "Казуси" at bounding box center [436, 21] width 76 height 41
click at [187, 25] on link "АС" at bounding box center [177, 21] width 55 height 41
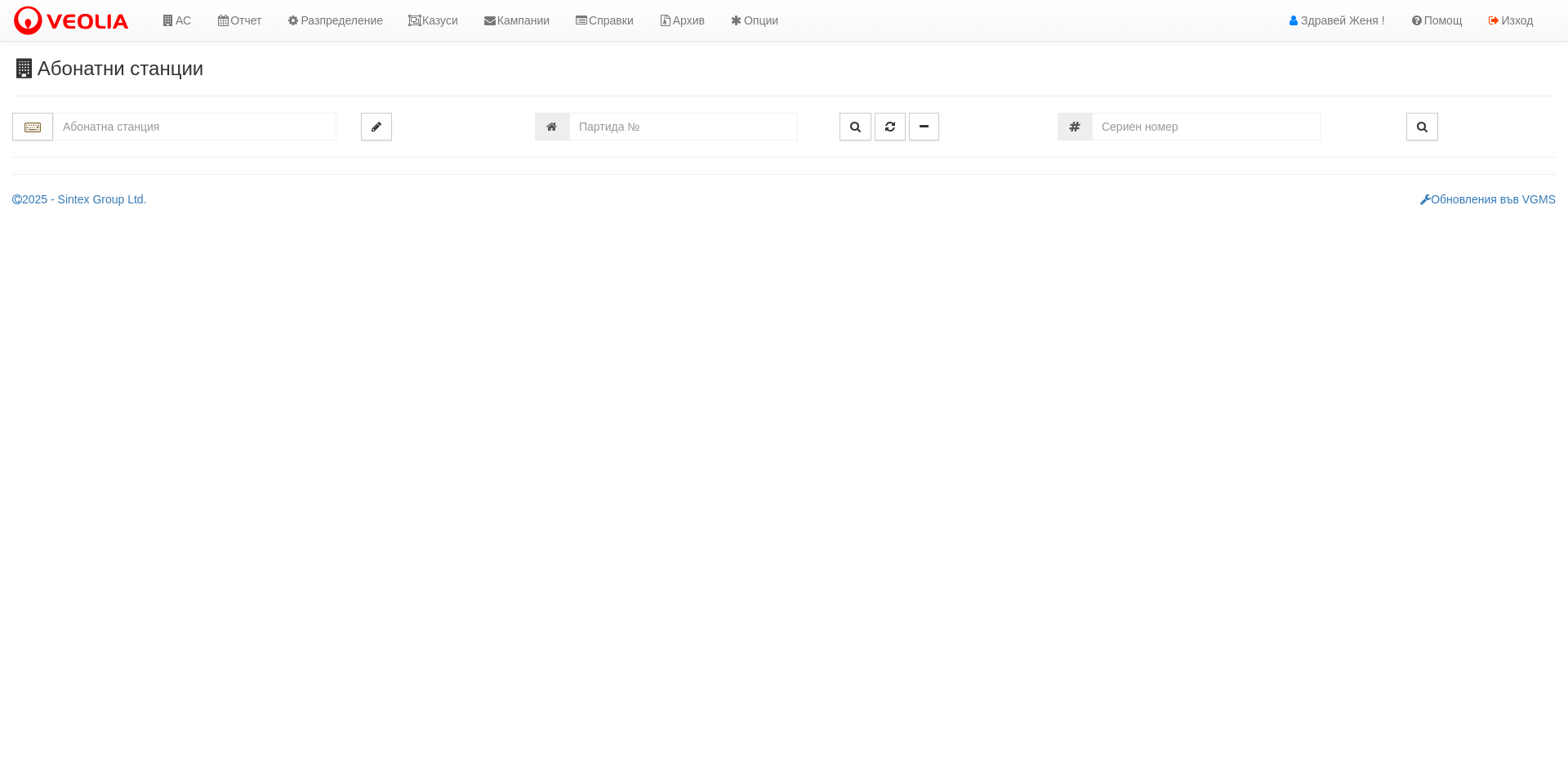
click at [164, 122] on input "text" at bounding box center [195, 126] width 284 height 28
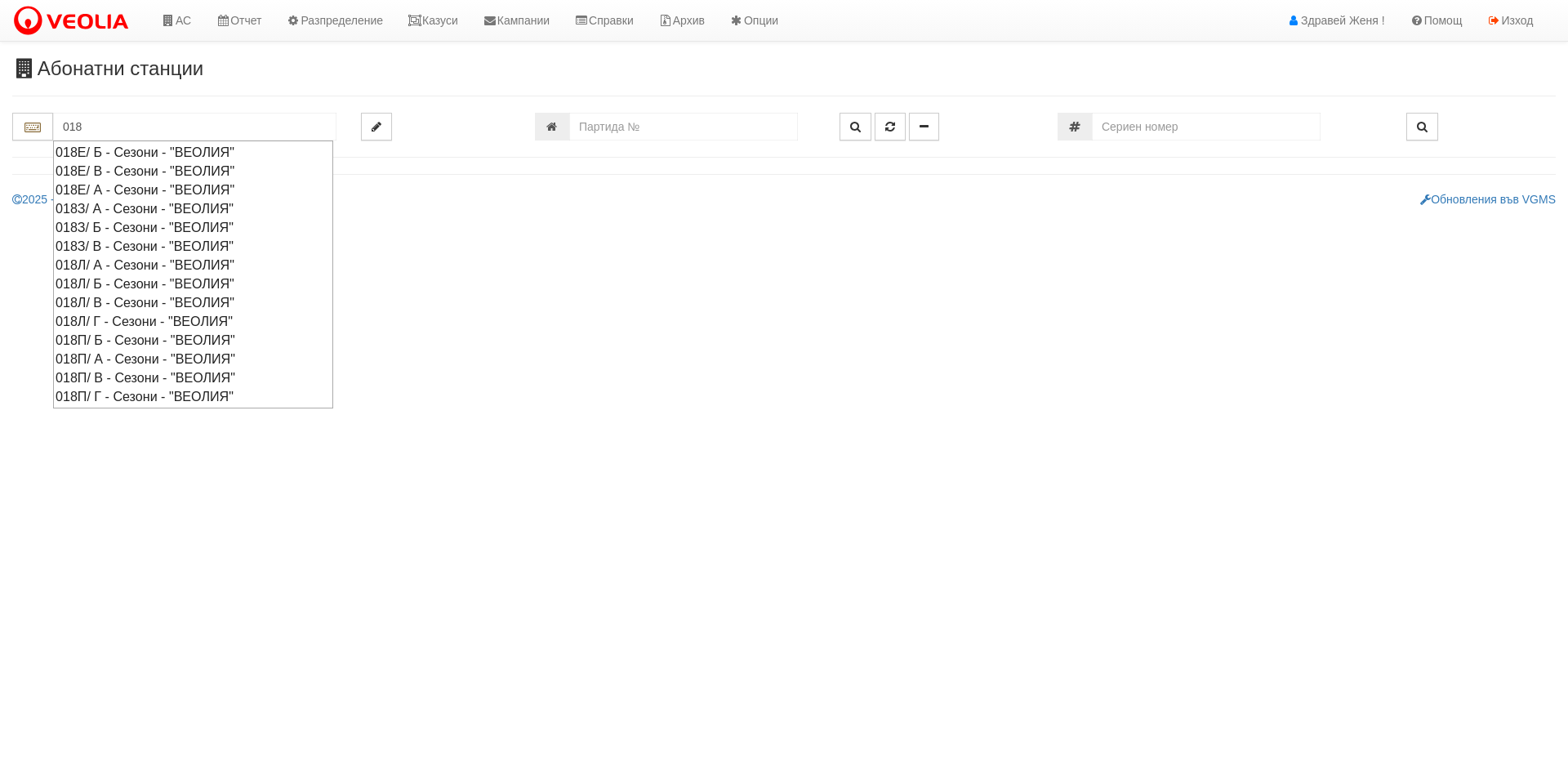
click at [94, 260] on div "018Л/ А - Сезони - "ВЕОЛИЯ"" at bounding box center [194, 265] width 276 height 19
type input "018Л/ А - Сезони - "ВЕОЛИЯ""
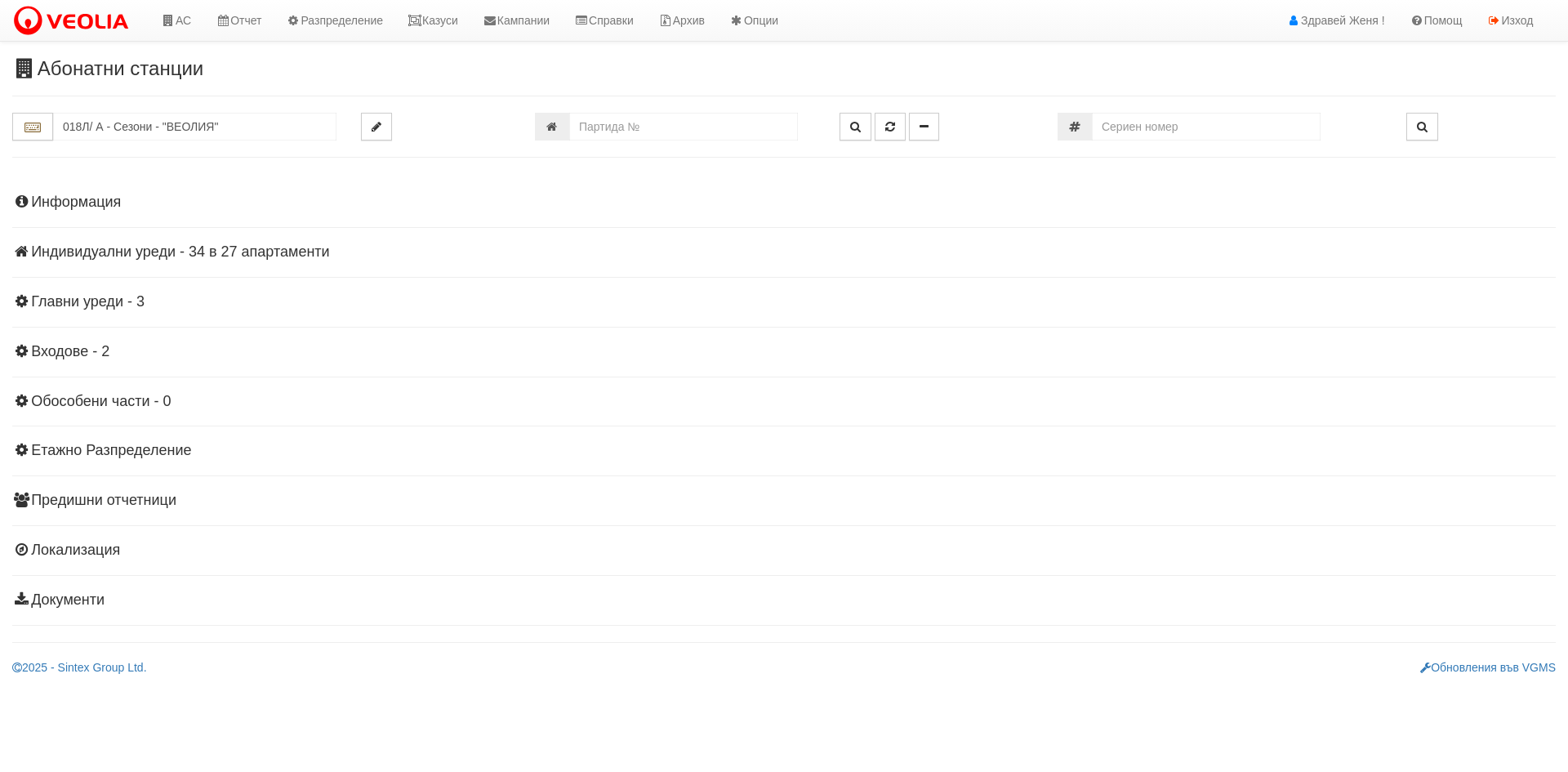
click at [305, 251] on h4 "Индивидуални уреди - 34 в 27 апартаменти" at bounding box center [784, 253] width 1543 height 16
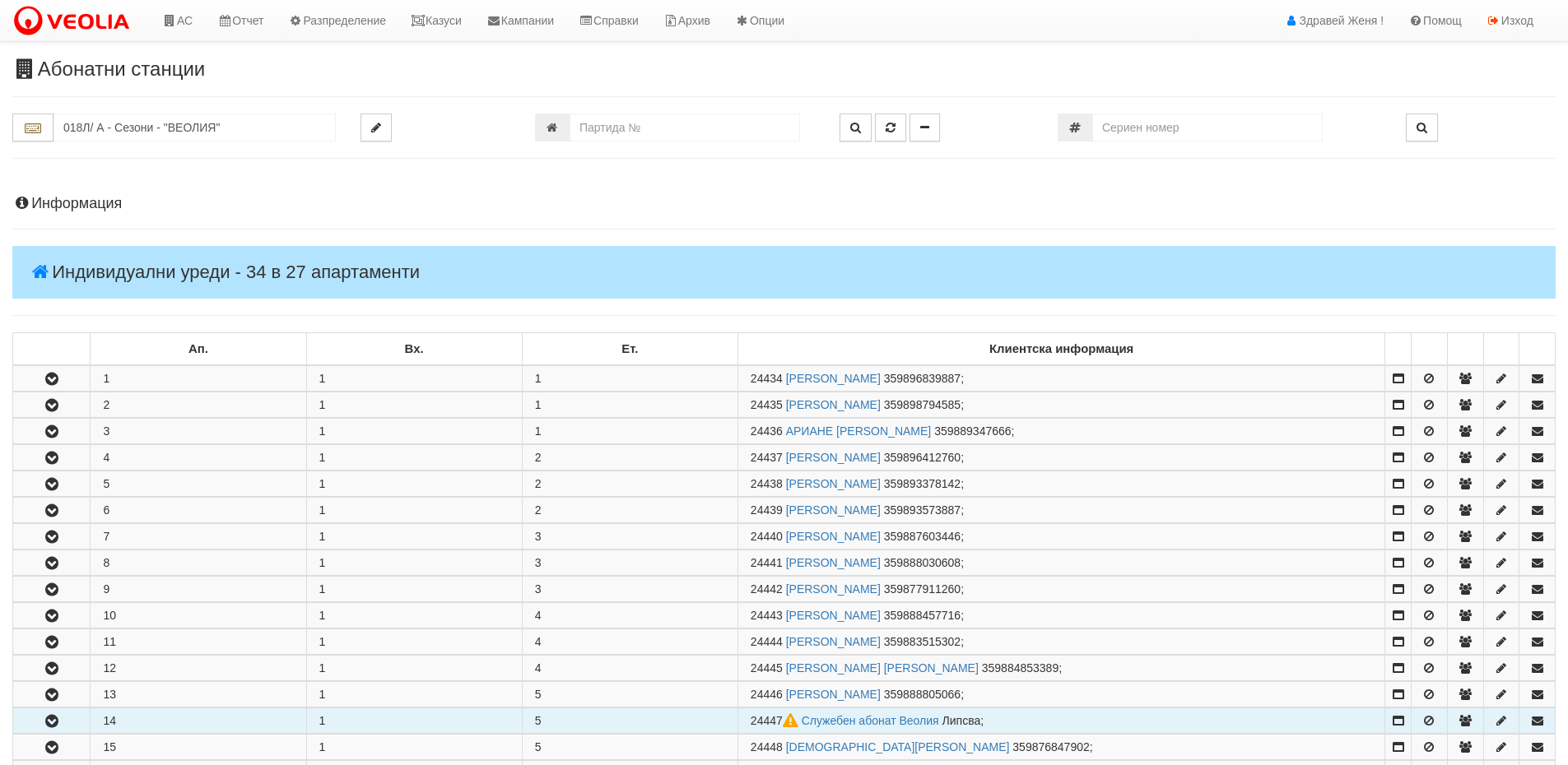
click at [125, 715] on td "14" at bounding box center [198, 721] width 216 height 26
click at [55, 721] on icon "button" at bounding box center [52, 722] width 20 height 12
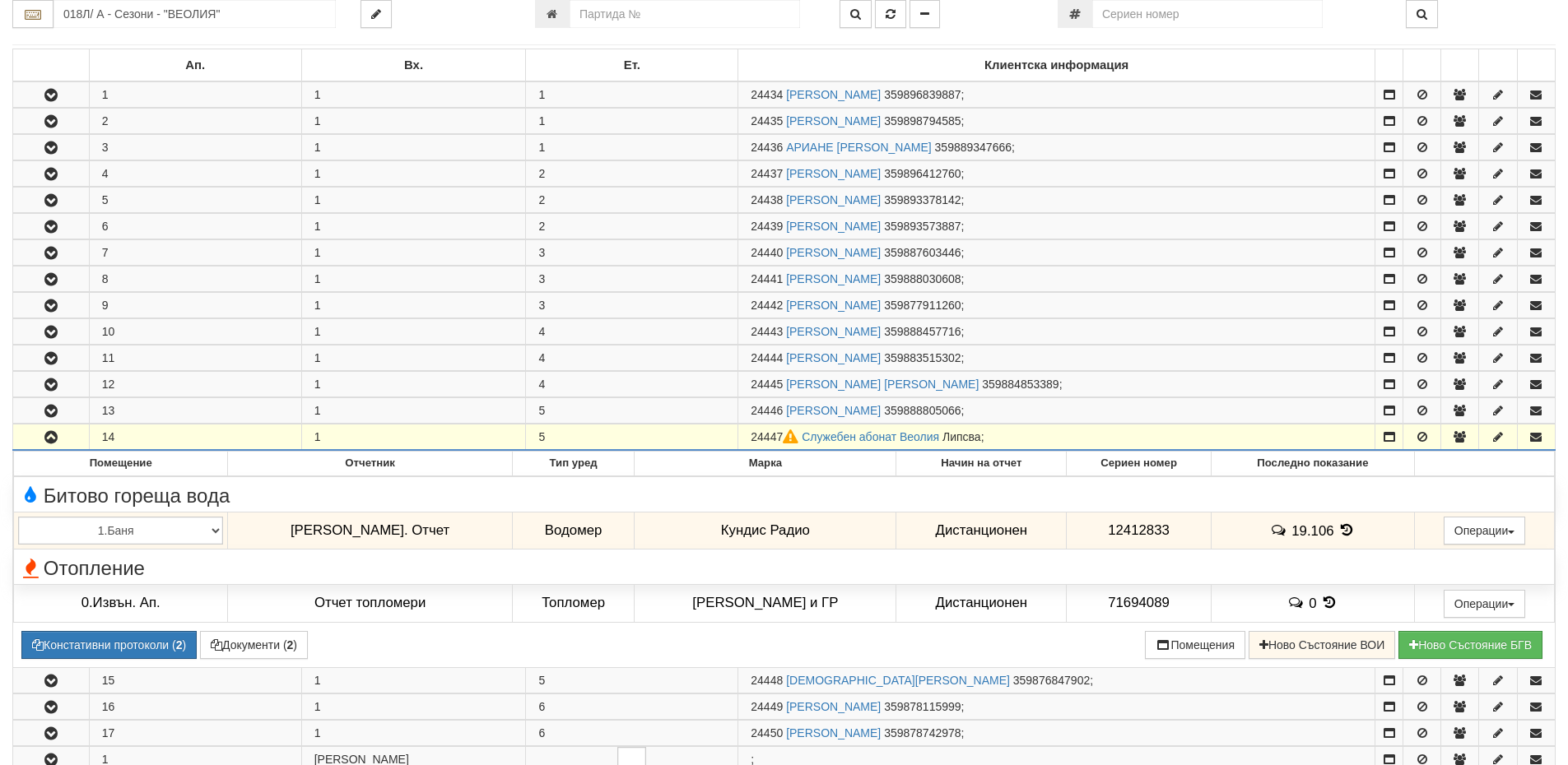
scroll to position [329, 0]
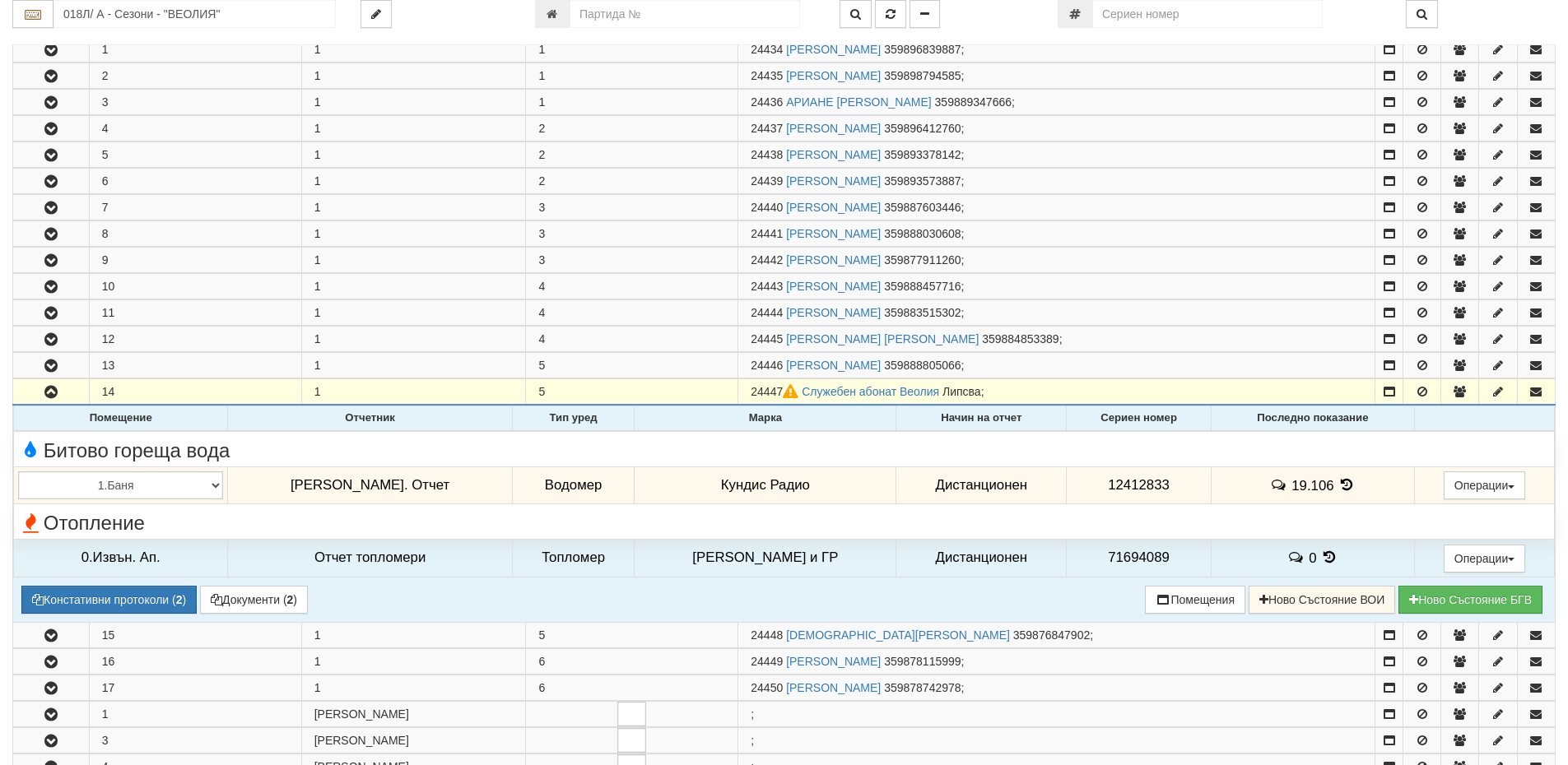
click at [1337, 487] on icon at bounding box center [1346, 485] width 18 height 14
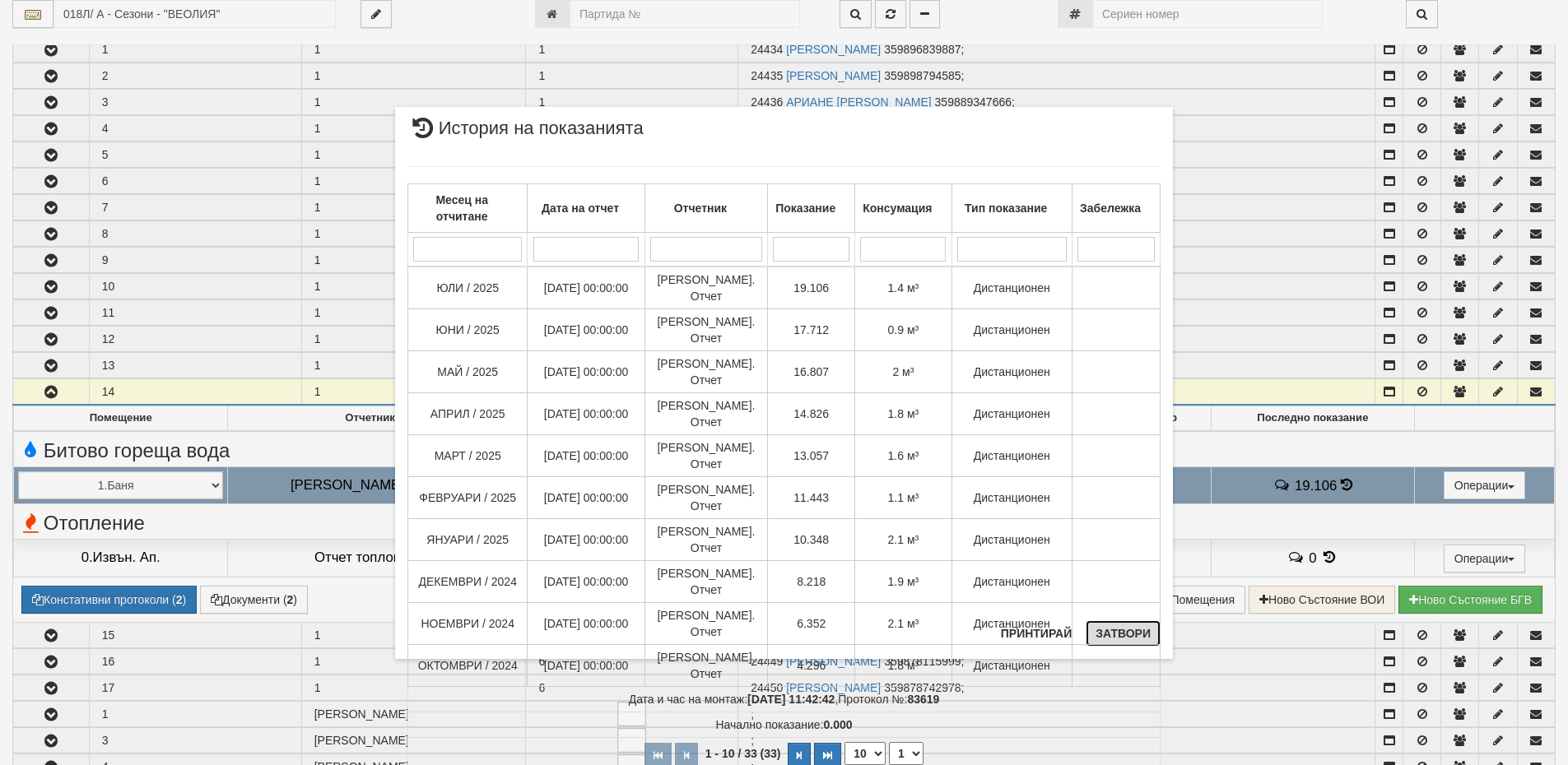
click at [1136, 636] on button "Затвори" at bounding box center [1123, 634] width 75 height 26
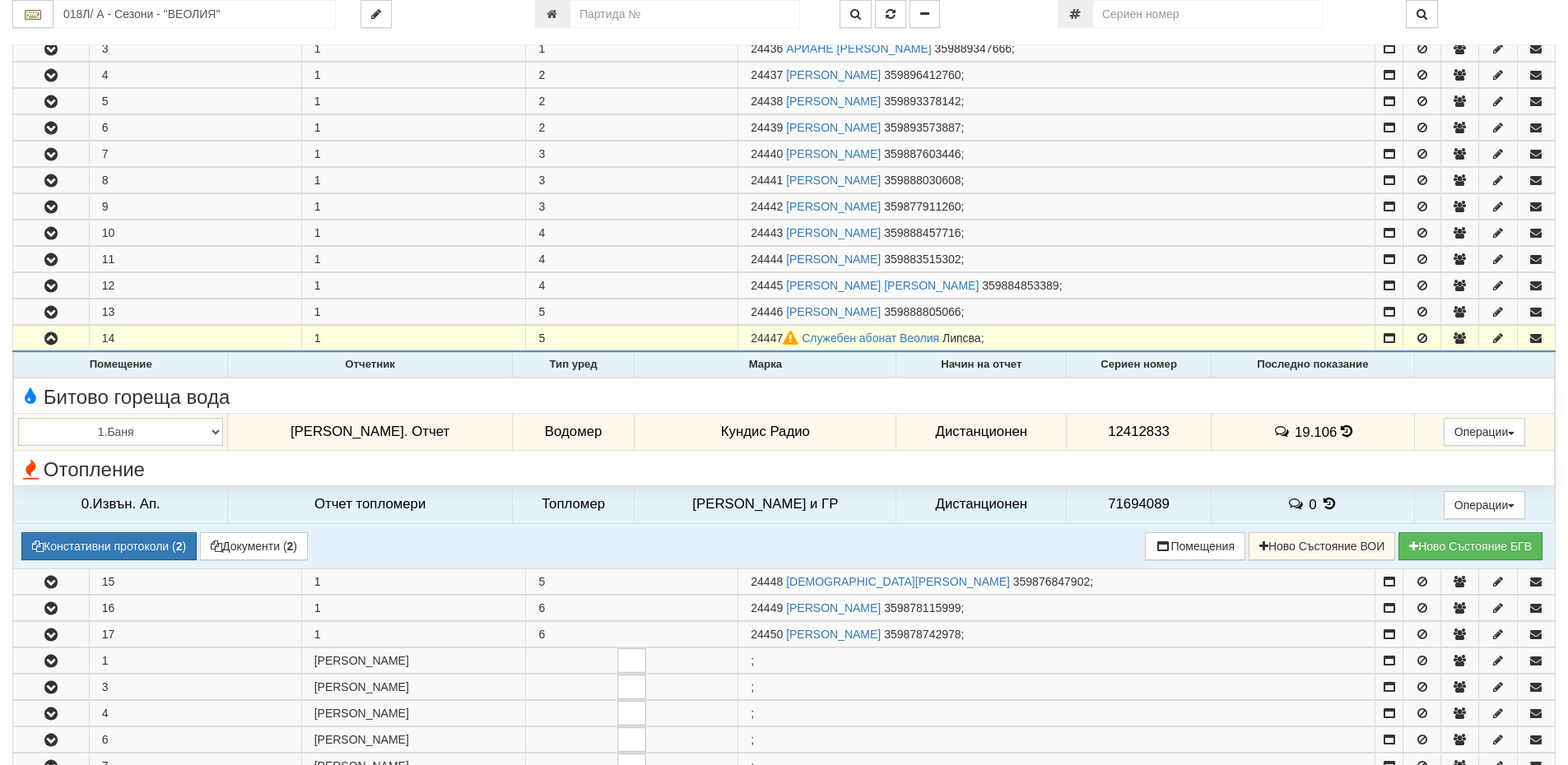
scroll to position [411, 0]
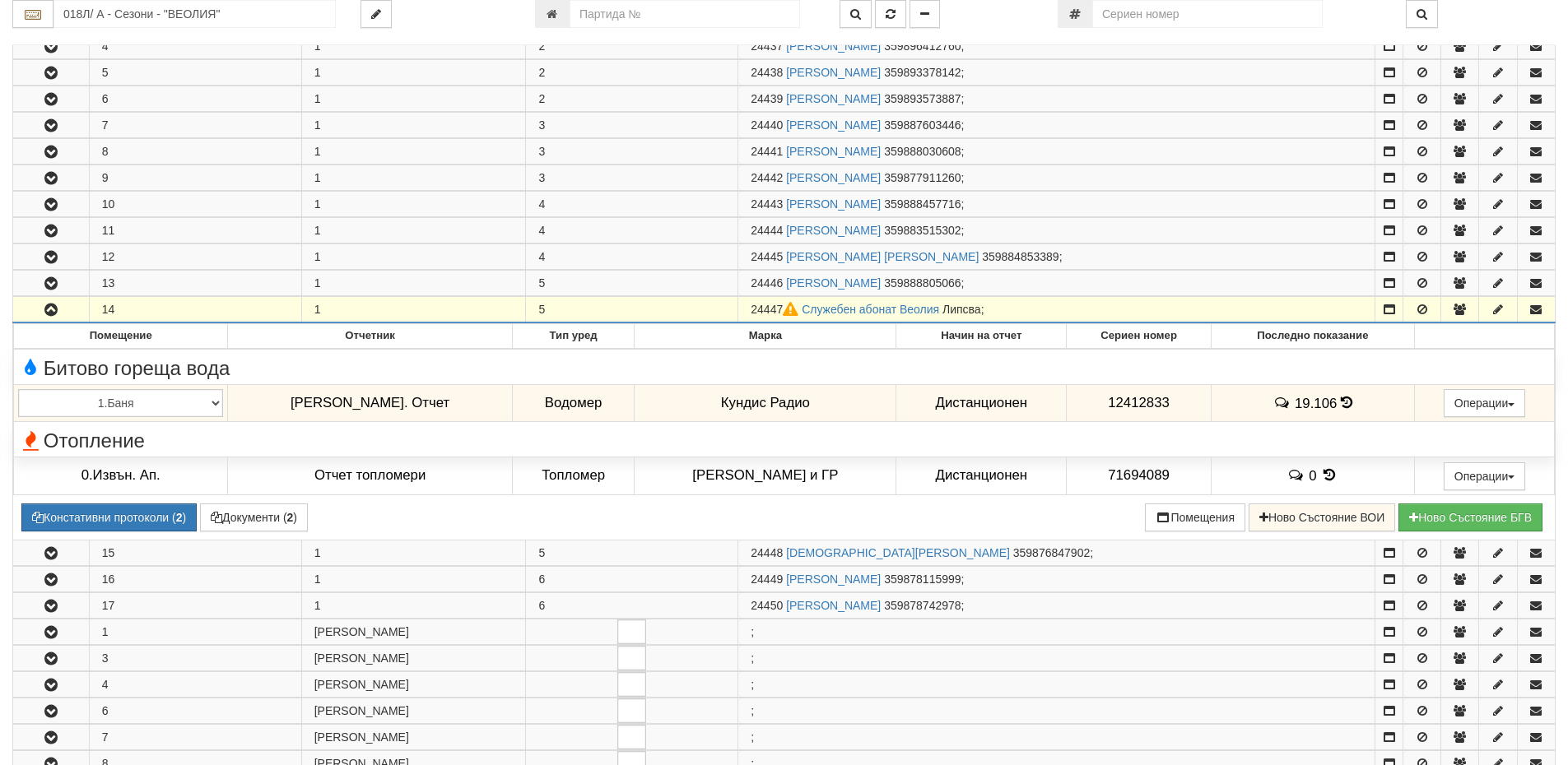
drag, startPoint x: 774, startPoint y: 306, endPoint x: 741, endPoint y: 312, distance: 33.5
click at [741, 312] on td "24447 Служебен абонат Веолия Липсва ;" at bounding box center [1056, 311] width 637 height 26
copy span "24447"
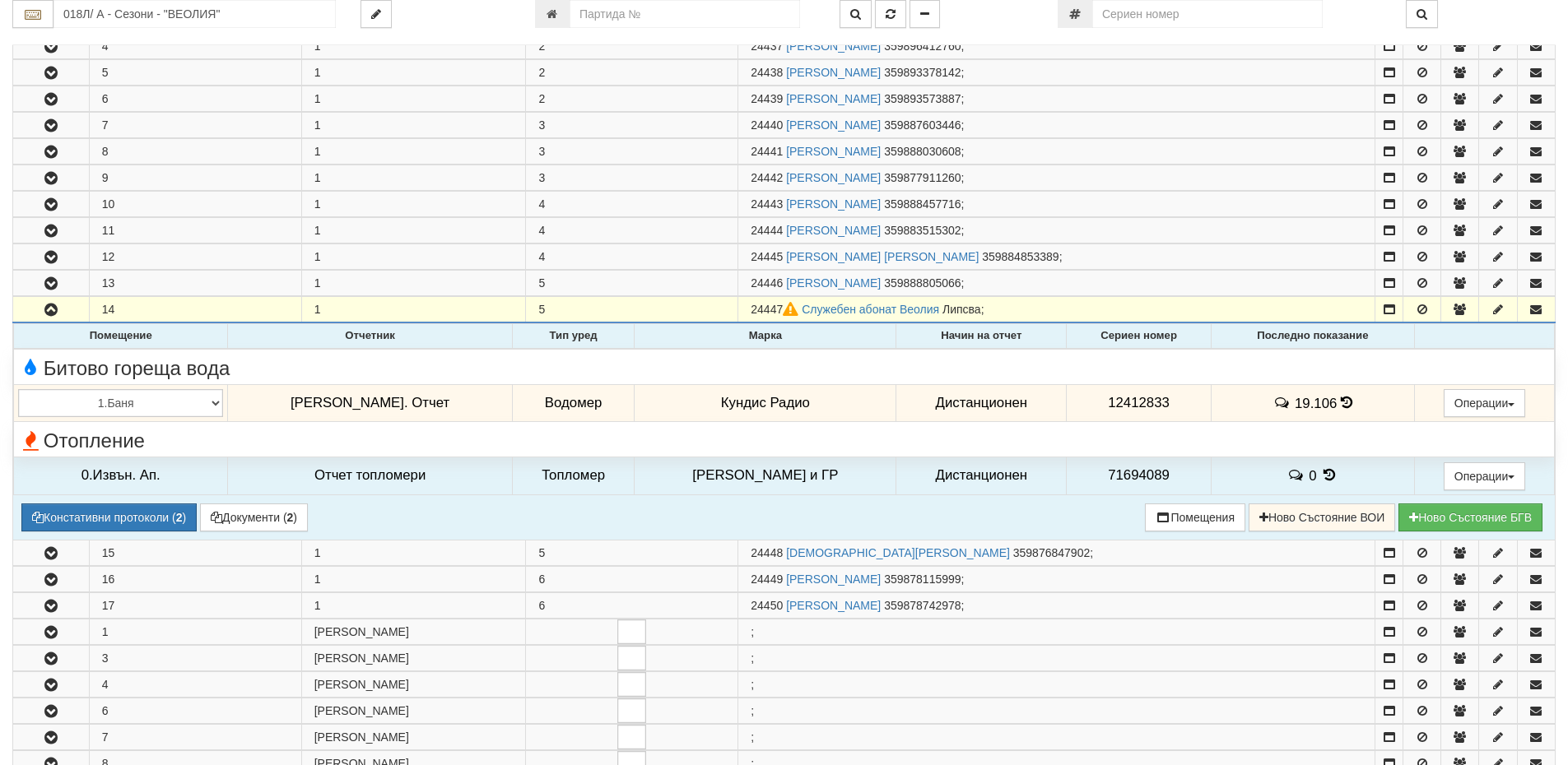
click at [1341, 401] on icon at bounding box center [1346, 402] width 12 height 14
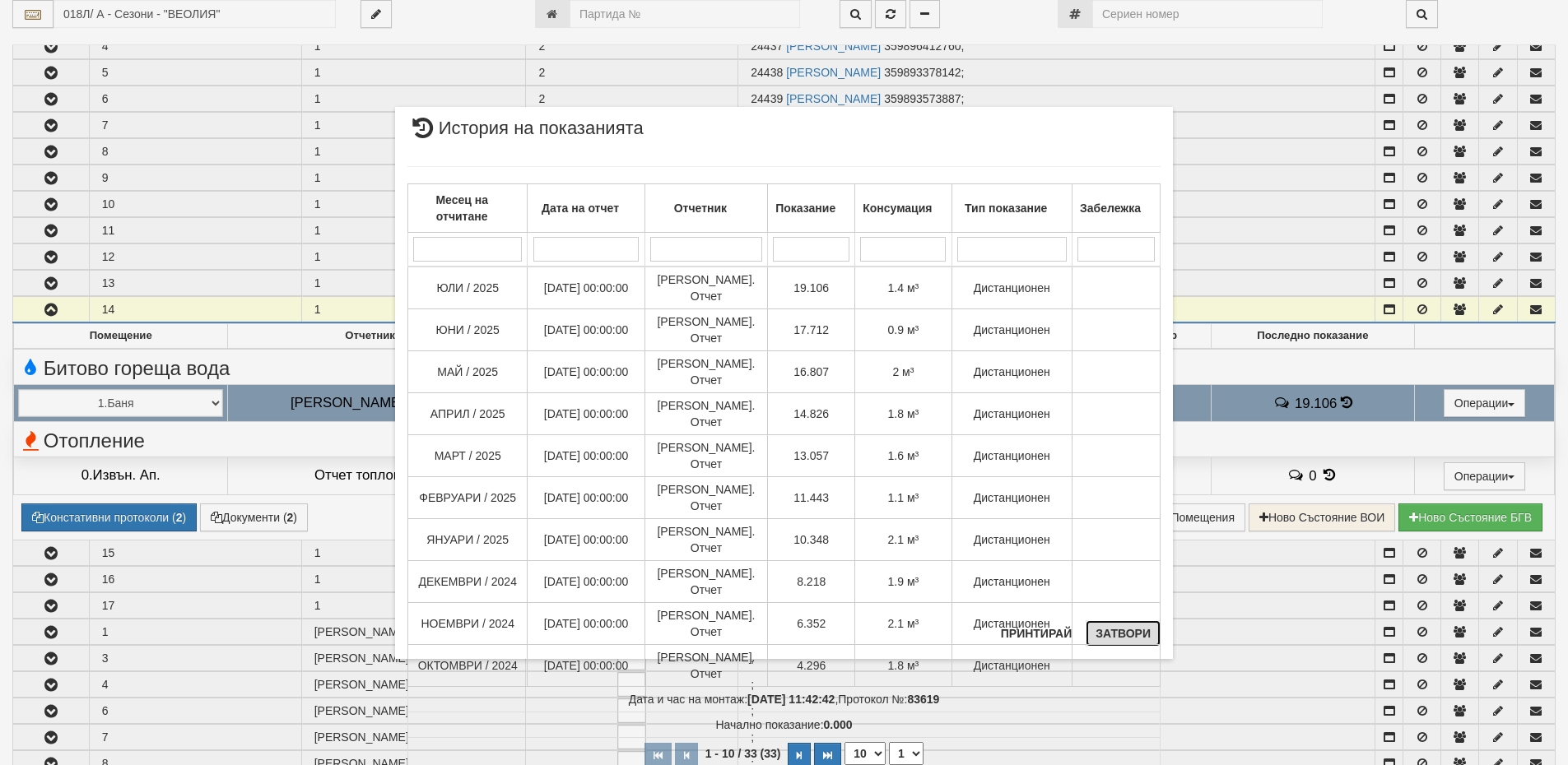
click at [1119, 634] on button "Затвори" at bounding box center [1123, 634] width 75 height 26
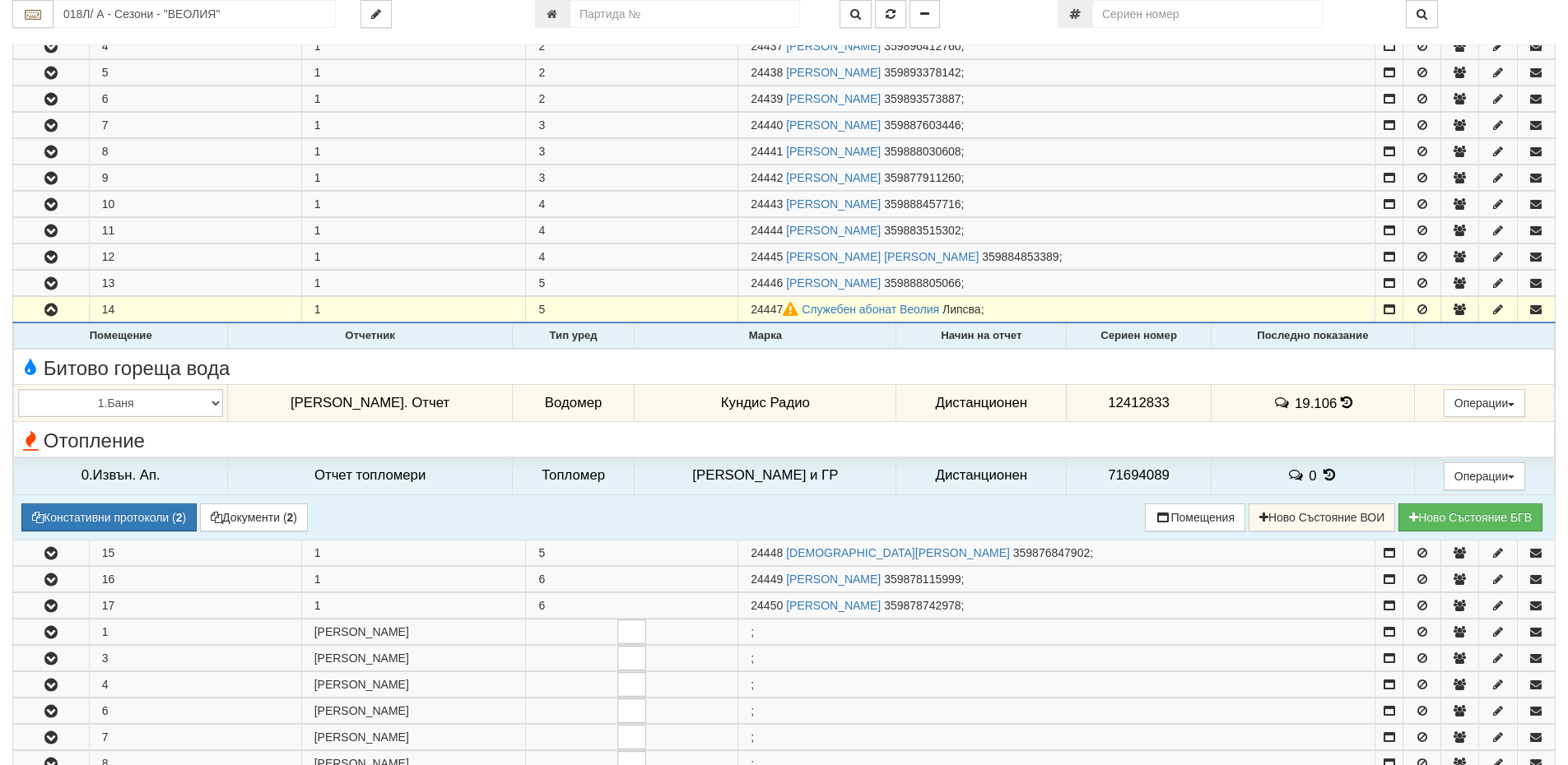
click at [1341, 399] on icon at bounding box center [1346, 402] width 12 height 14
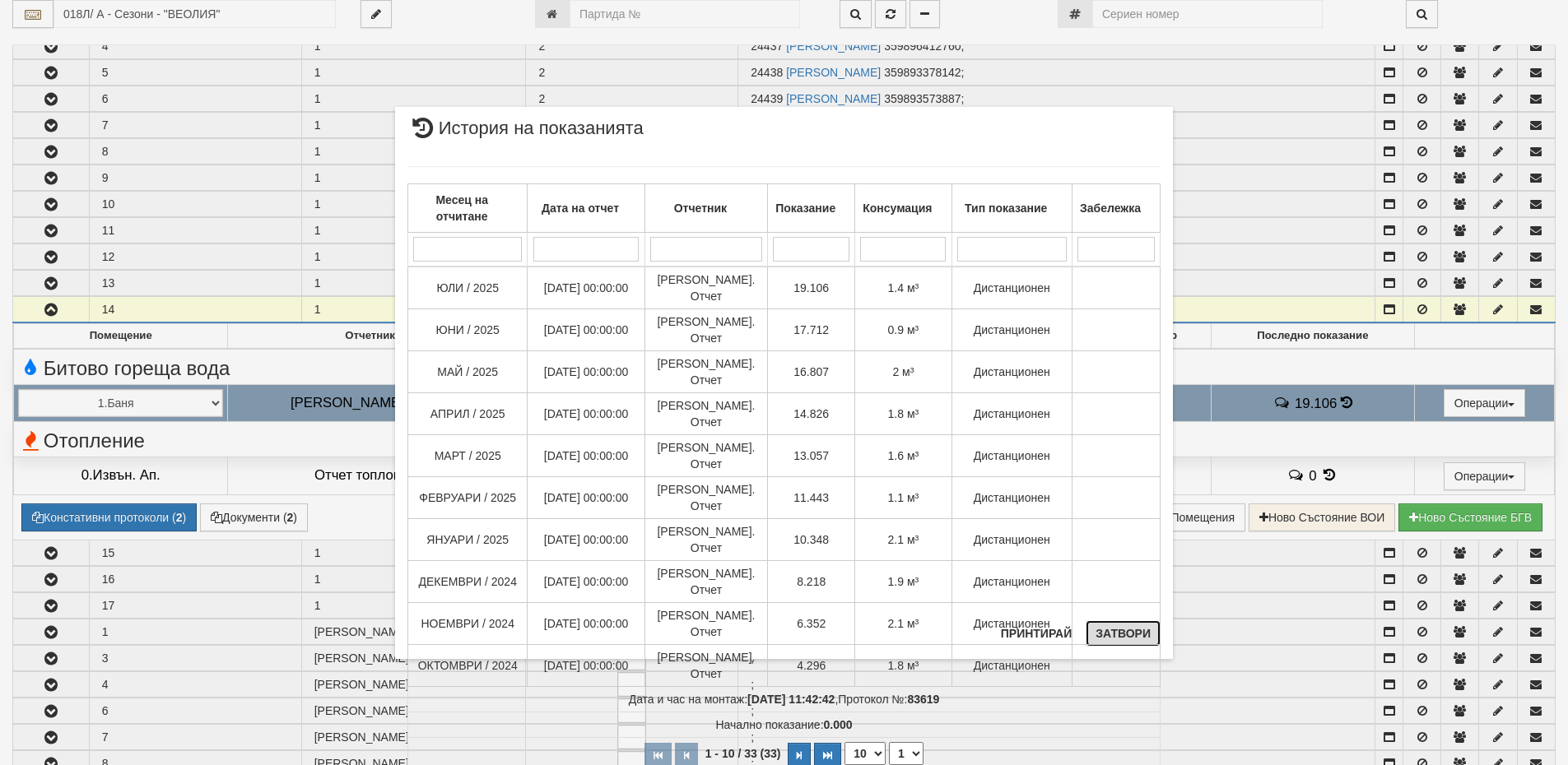
click at [1146, 632] on button "Затвори" at bounding box center [1123, 634] width 75 height 26
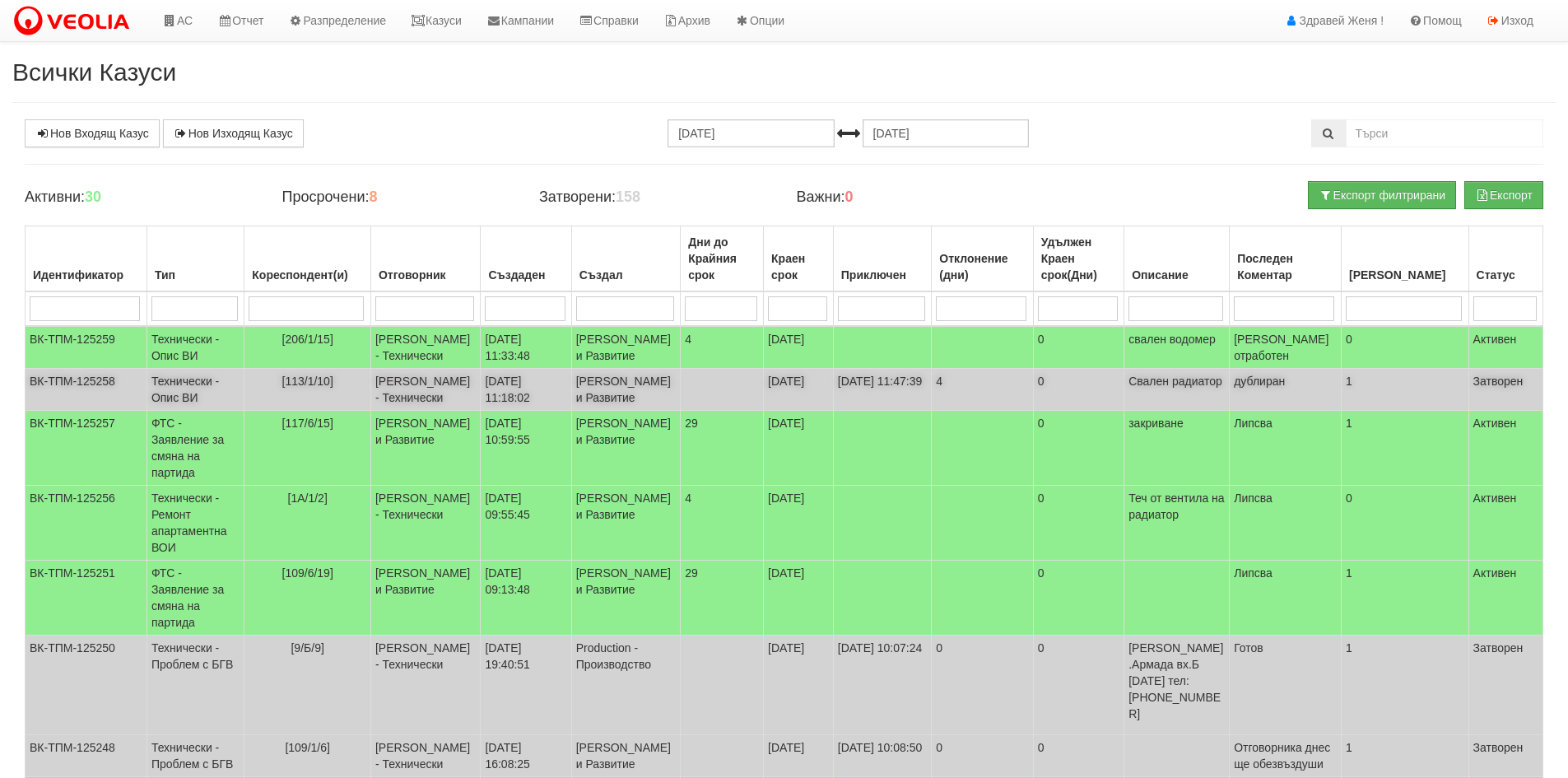
click at [1166, 402] on td "Свален радиатор" at bounding box center [1177, 389] width 105 height 42
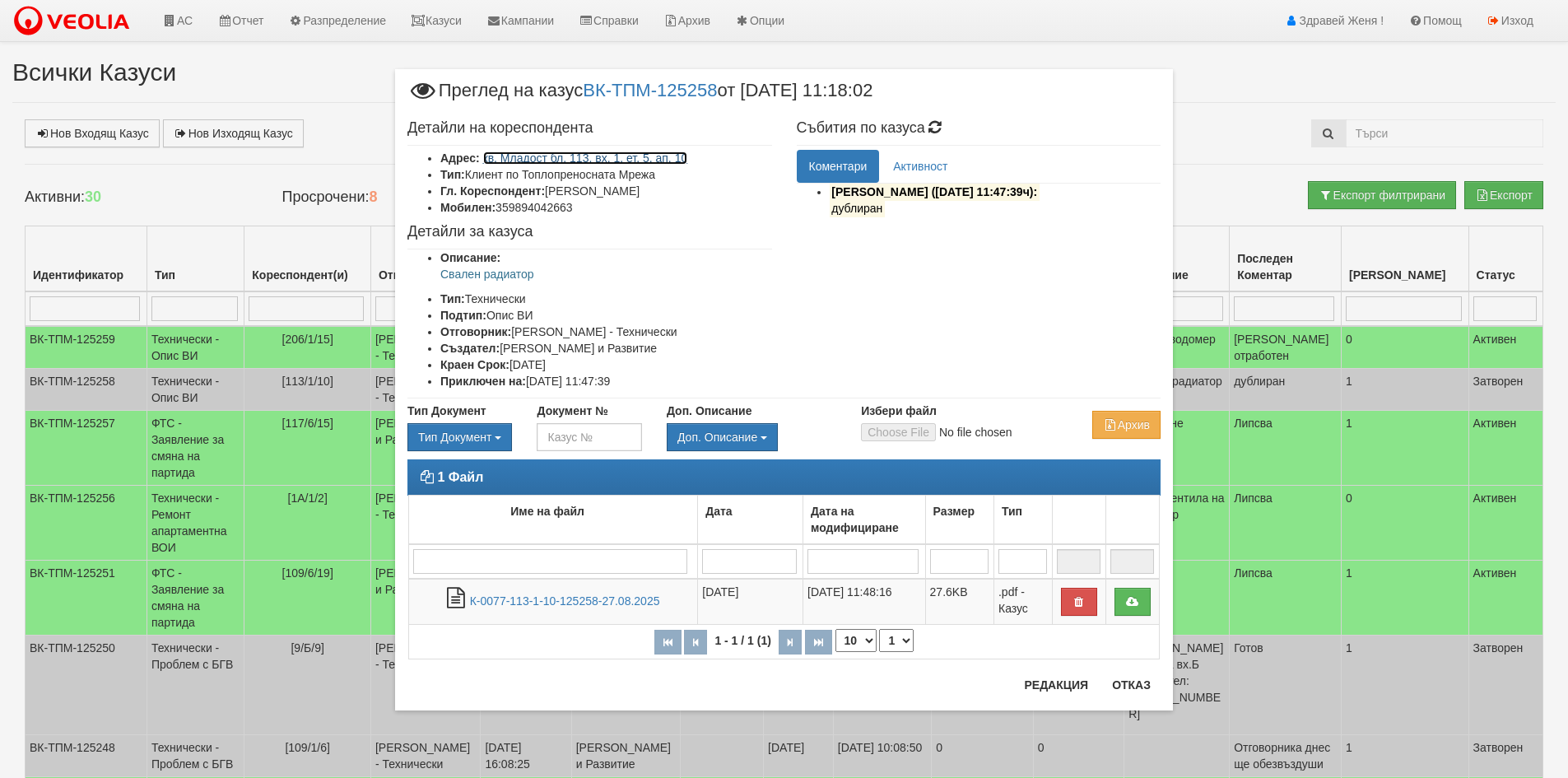
click at [597, 160] on link "кв. Младост бл. 113, вх. 1, ет. 5, ап. 10" at bounding box center [586, 158] width 205 height 13
drag, startPoint x: 1130, startPoint y: 685, endPoint x: 1157, endPoint y: 590, distance: 98.8
click at [1130, 685] on button "Отказ" at bounding box center [1132, 685] width 59 height 26
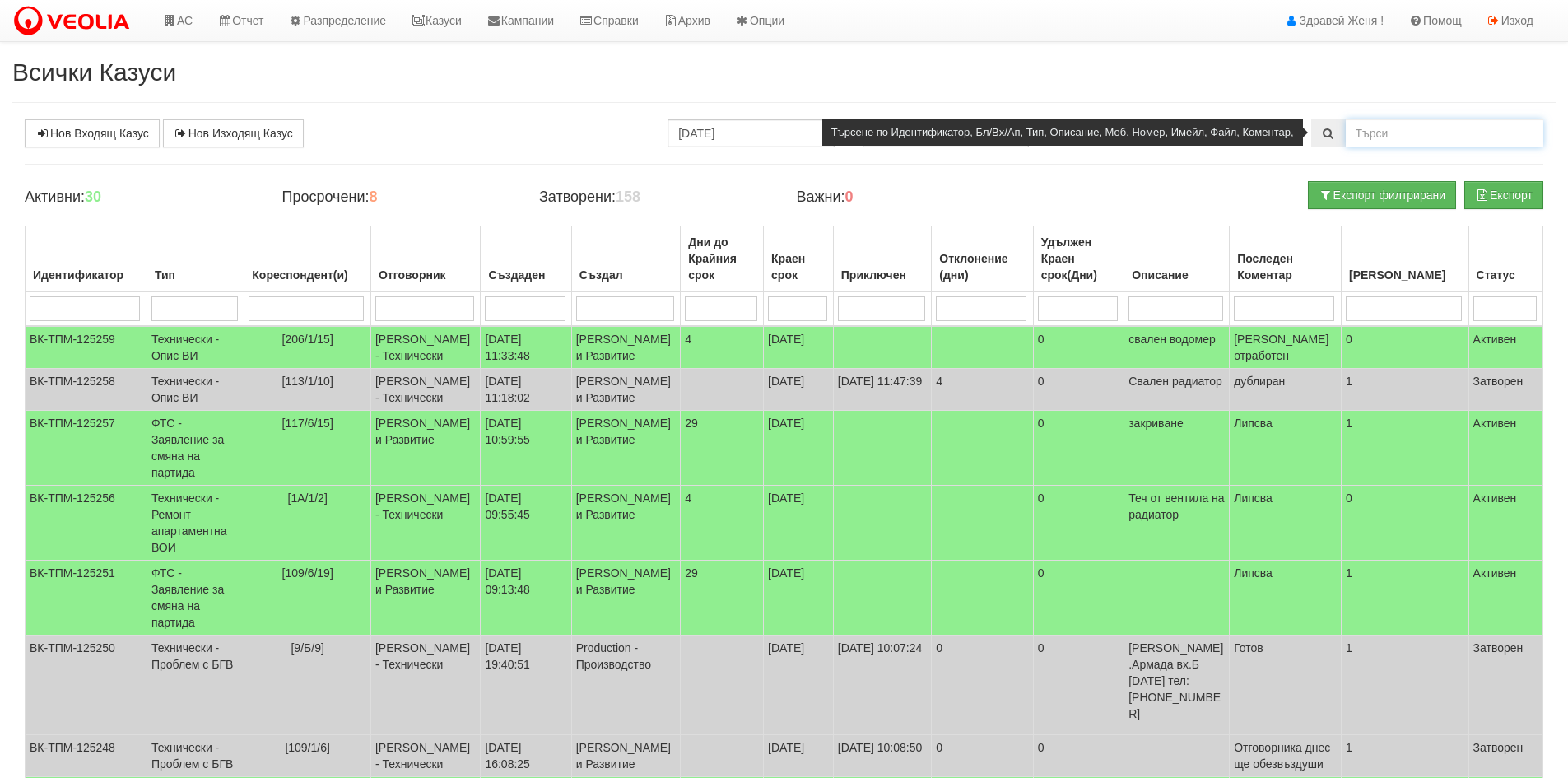
click at [1383, 136] on input "text" at bounding box center [1444, 133] width 198 height 28
type input "113/1"
